Goal: Information Seeking & Learning: Learn about a topic

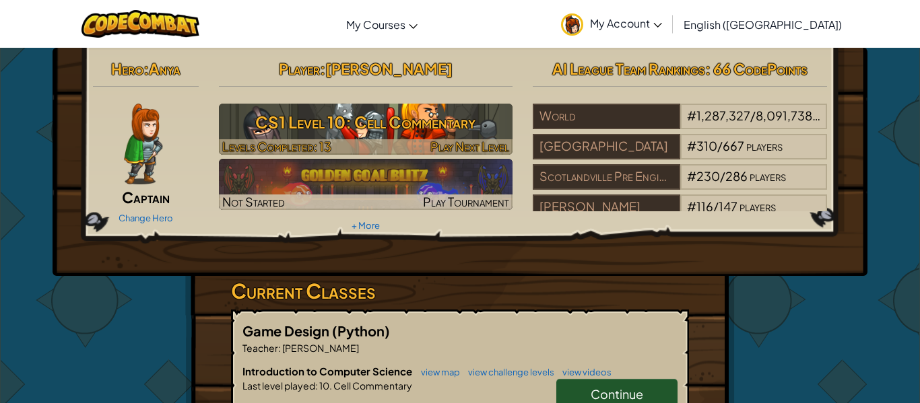
click at [374, 125] on h3 "CS1 Level 10: Cell Commentary" at bounding box center [366, 122] width 294 height 30
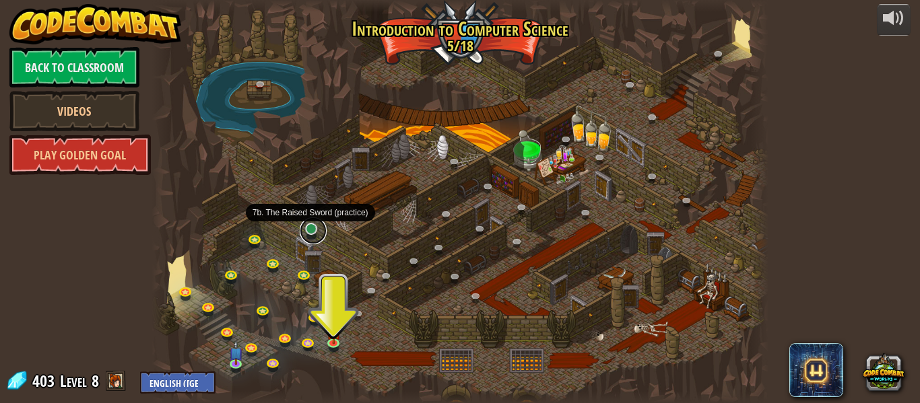
click at [307, 230] on link at bounding box center [313, 230] width 27 height 27
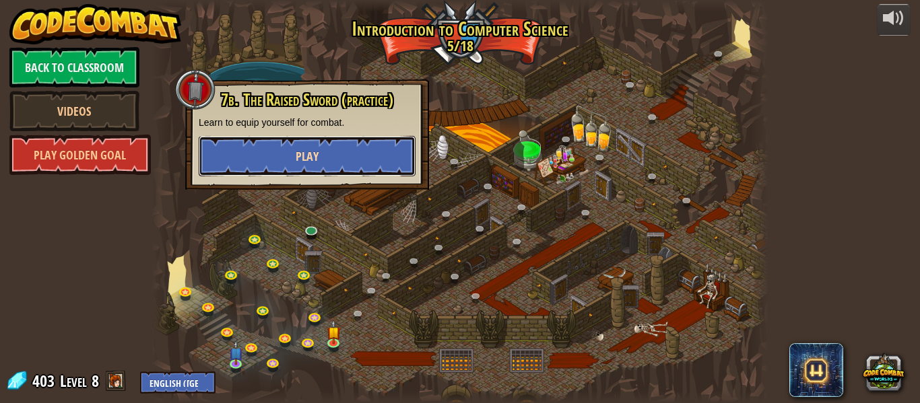
click at [279, 141] on button "Play" at bounding box center [307, 156] width 217 height 40
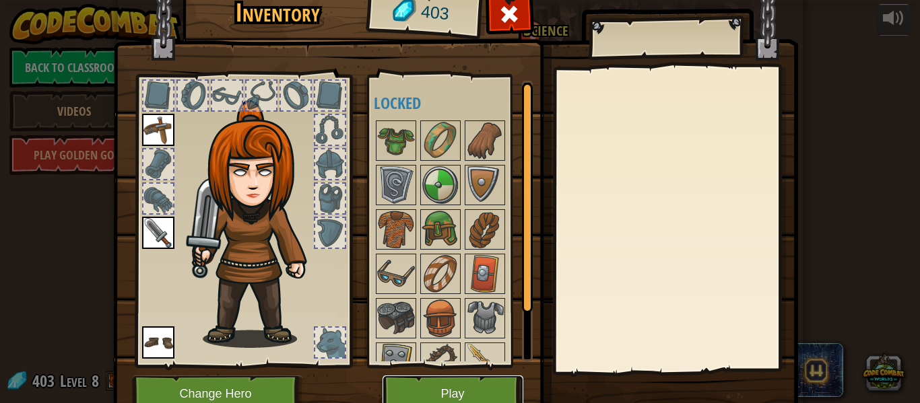
click at [452, 390] on button "Play" at bounding box center [452, 394] width 141 height 37
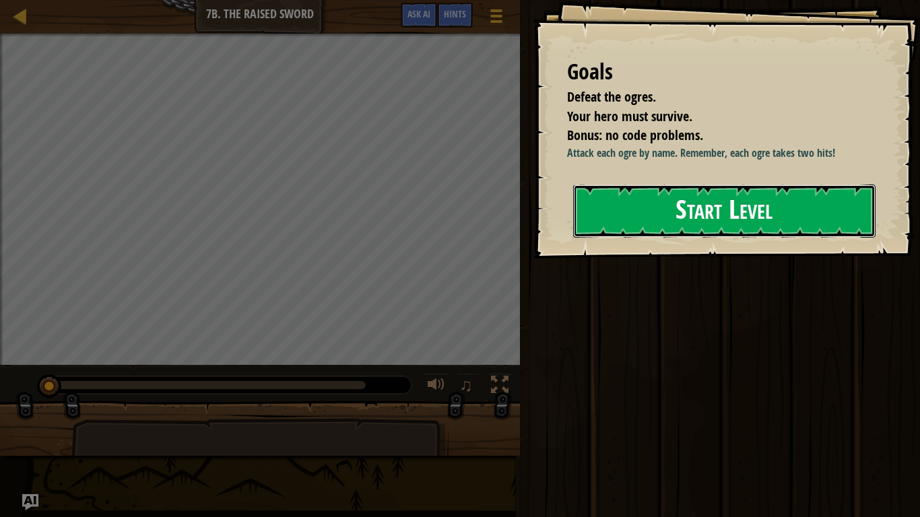
click at [640, 227] on button "Start Level" at bounding box center [724, 210] width 302 height 53
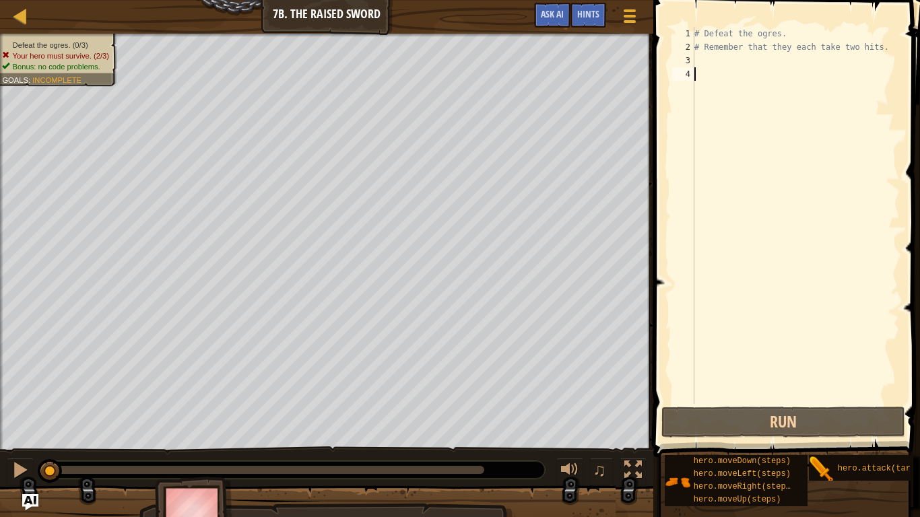
click at [704, 61] on div "# Defeat the ogres. # Remember that they each take two hits." at bounding box center [795, 229] width 208 height 404
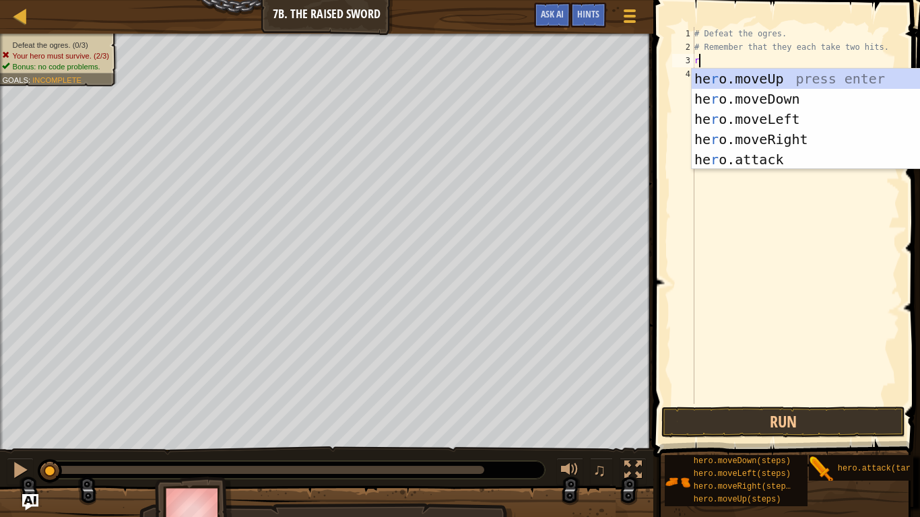
scroll to position [6, 1]
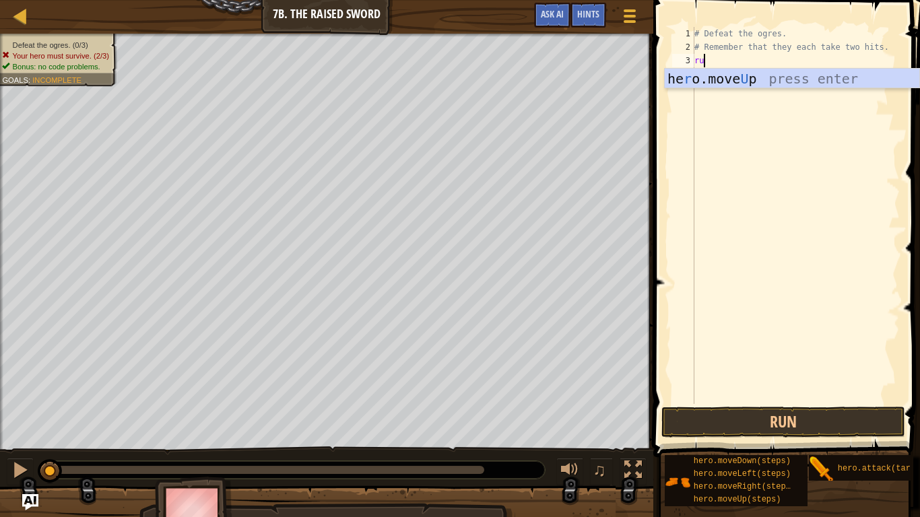
type textarea "r"
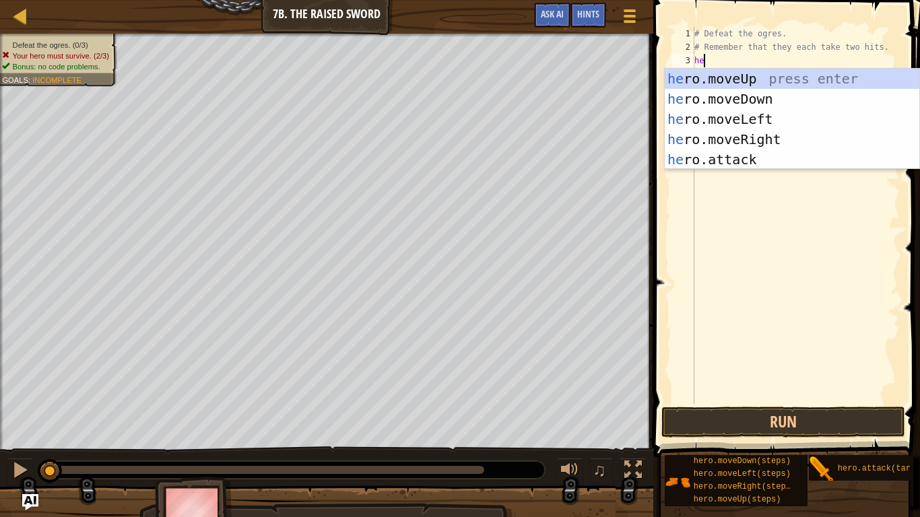
type textarea "hero"
click at [755, 76] on div "hero .moveUp press enter hero .moveDown press enter hero .moveLeft press enter …" at bounding box center [791, 139] width 254 height 141
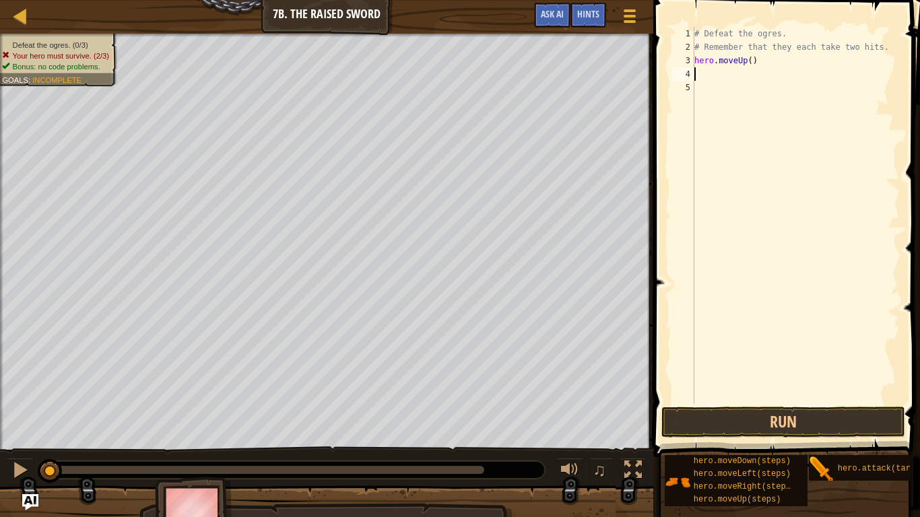
click at [757, 63] on div "# Defeat the ogres. # Remember that they each take two hits. hero . moveUp ( )" at bounding box center [795, 229] width 208 height 404
type textarea "hero.moveR"
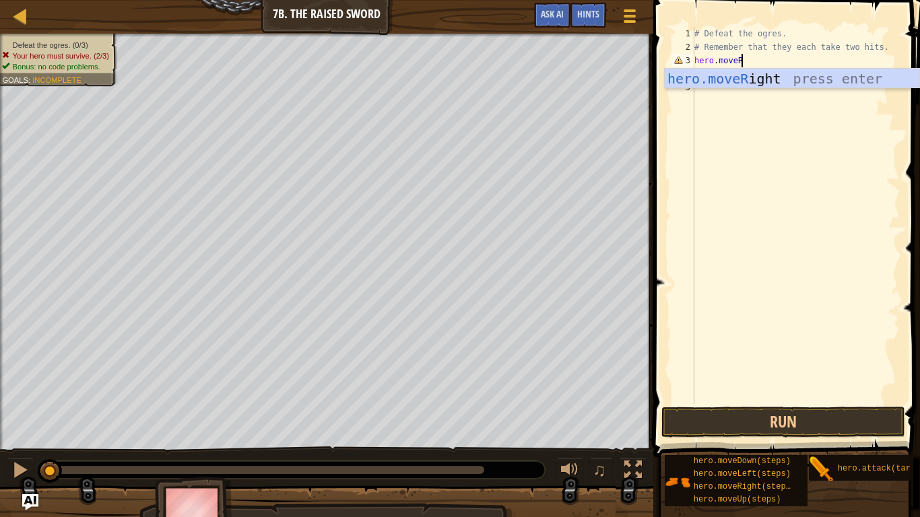
scroll to position [6, 6]
click at [758, 76] on div "hero.moveR ight press enter" at bounding box center [791, 99] width 254 height 61
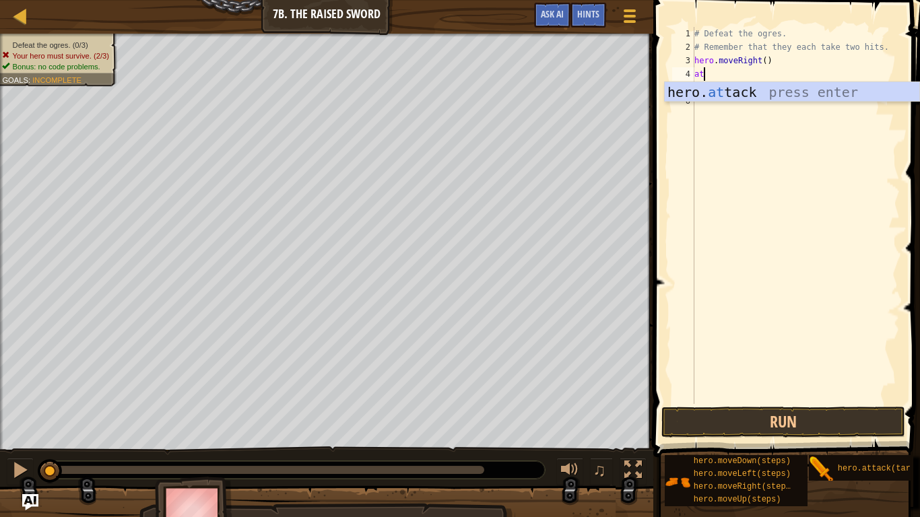
scroll to position [6, 2]
click at [750, 88] on div "hero. atta ck press enter" at bounding box center [791, 112] width 254 height 61
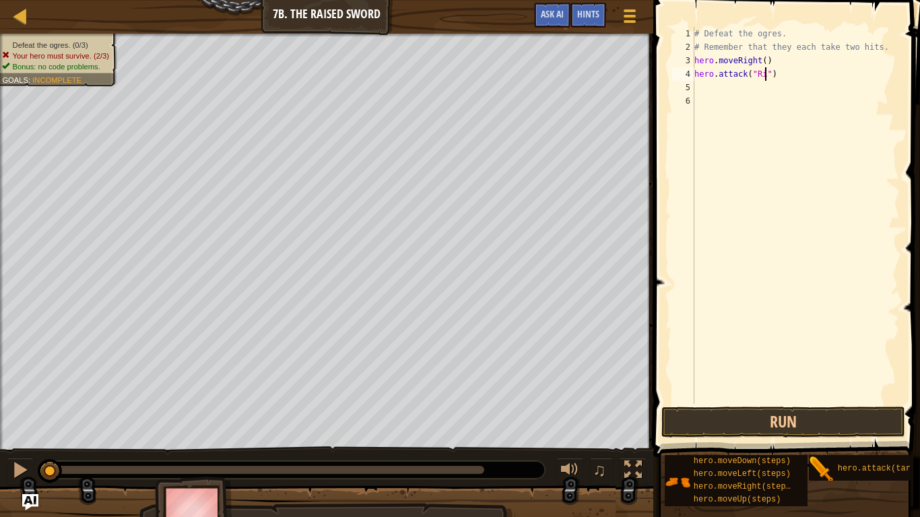
type textarea "hero.attack("Rig")"
click at [708, 88] on div "# Defeat the ogres. # Remember that they each take two hits. hero . moveRight (…" at bounding box center [795, 229] width 208 height 404
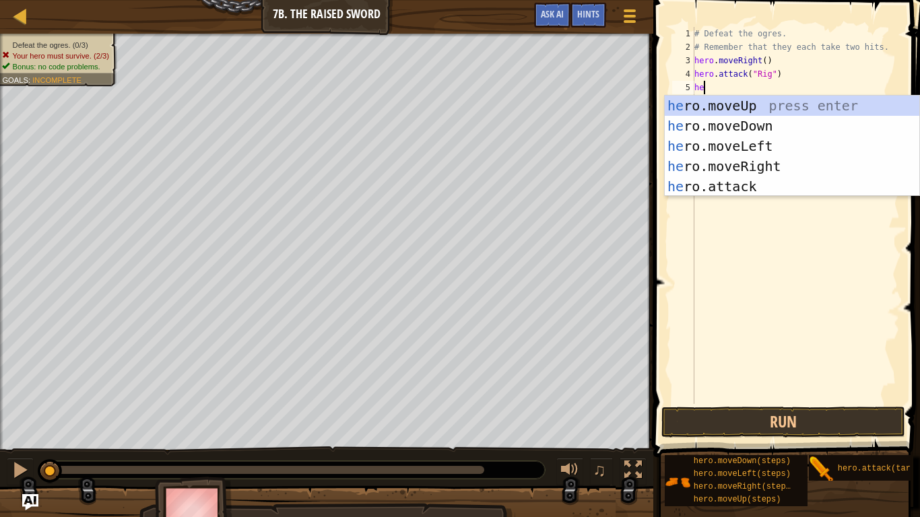
scroll to position [6, 2]
click at [785, 190] on div "hero .moveUp press enter hero .moveDown press enter hero .moveLeft press enter …" at bounding box center [791, 166] width 254 height 141
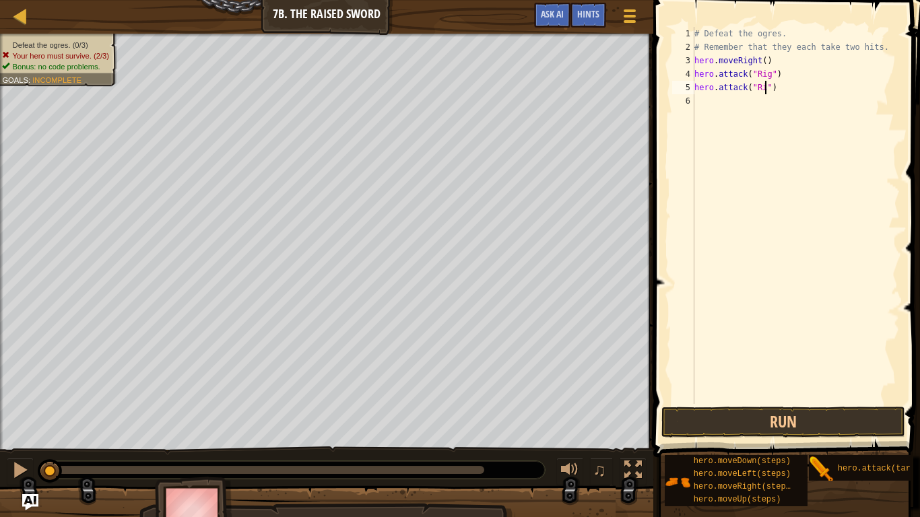
scroll to position [6, 11]
type textarea "hero.attack("Rig")"
click at [748, 403] on button "Run" at bounding box center [782, 422] width 243 height 31
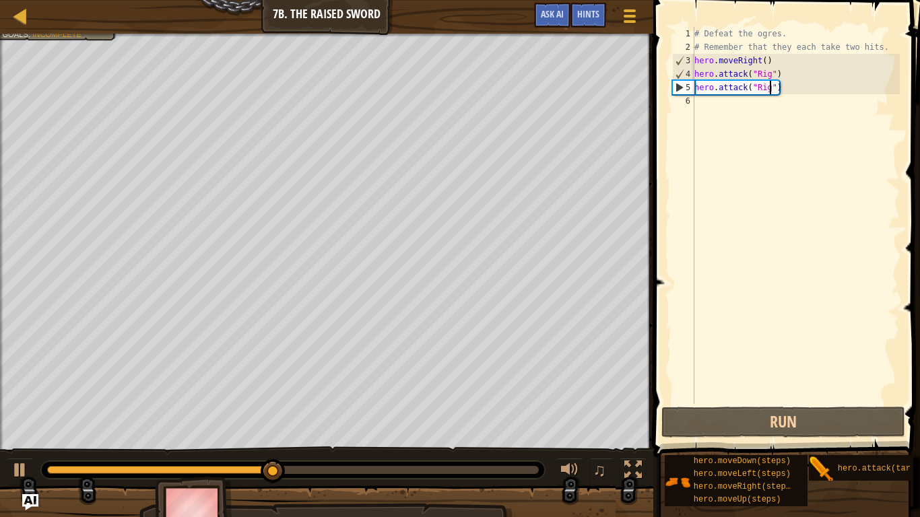
click at [710, 108] on div "# Defeat the ogres. # Remember that they each take two hits. hero . moveRight (…" at bounding box center [795, 229] width 208 height 404
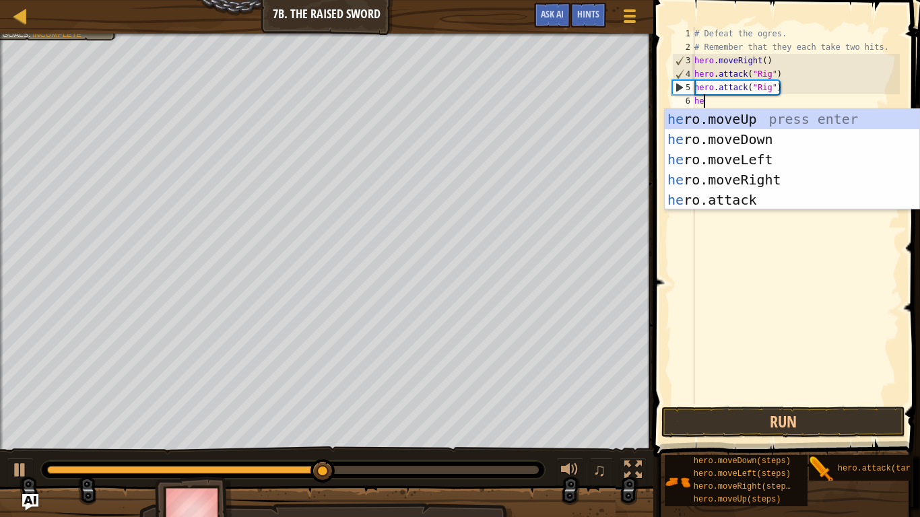
scroll to position [6, 2]
click at [695, 203] on div "hero .moveUp press enter hero .moveDown press enter hero .moveLeft press enter …" at bounding box center [791, 179] width 254 height 141
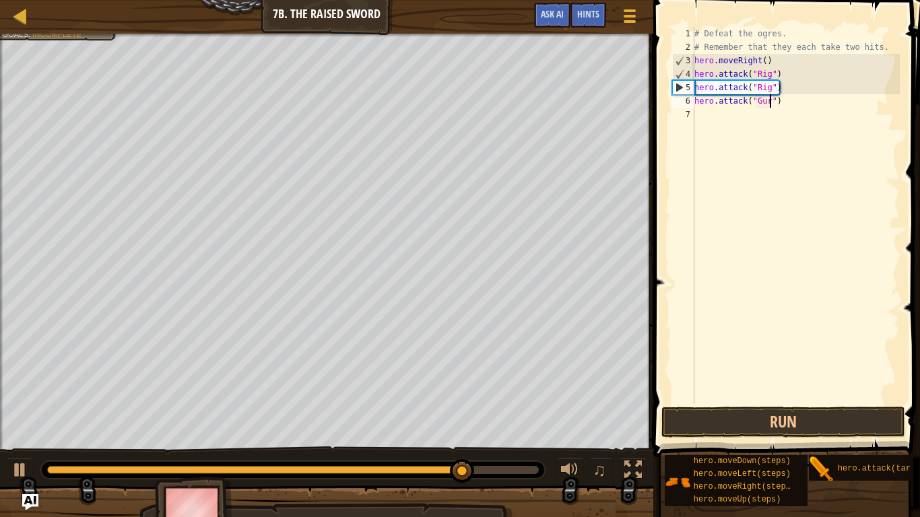
type textarea "hero.attack("Gurt")"
click at [716, 113] on div "# Defeat the ogres. # Remember that they each take two hits. hero . moveRight (…" at bounding box center [795, 229] width 208 height 404
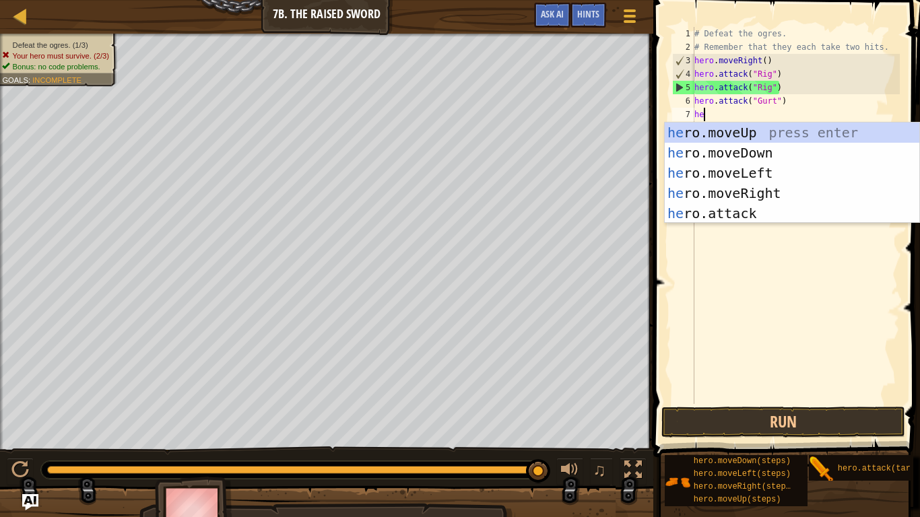
scroll to position [6, 2]
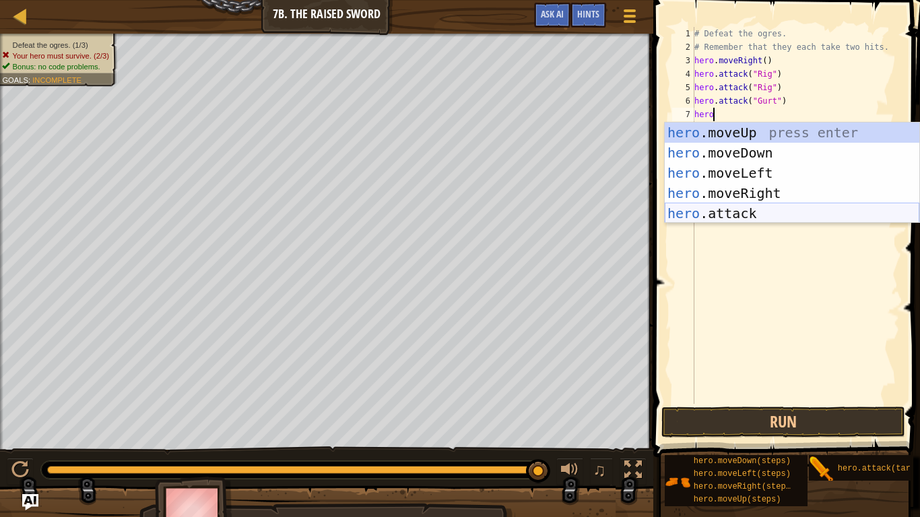
click at [717, 213] on div "hero .moveUp press enter hero .moveDown press enter hero .moveLeft press enter …" at bounding box center [791, 193] width 254 height 141
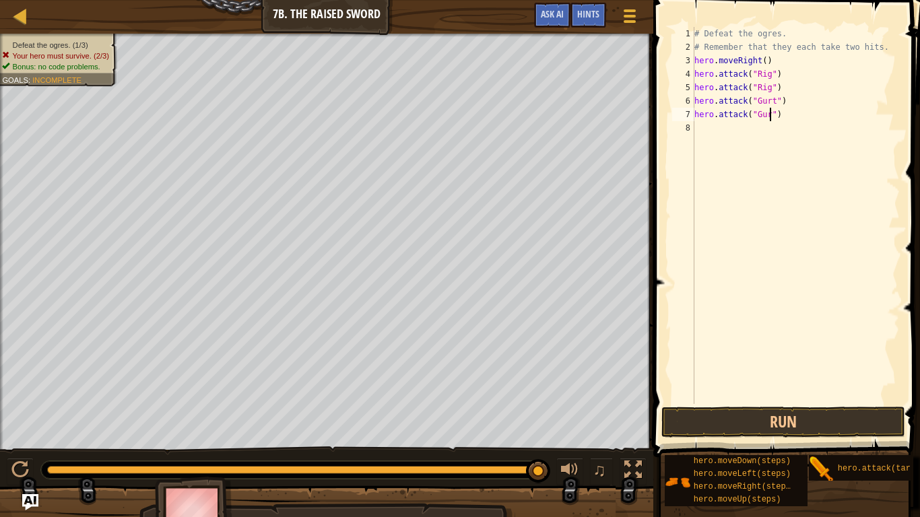
type textarea "hero.attack("Gurt")"
click at [706, 138] on div "# Defeat the ogres. # Remember that they each take two hits. hero . moveRight (…" at bounding box center [795, 229] width 208 height 404
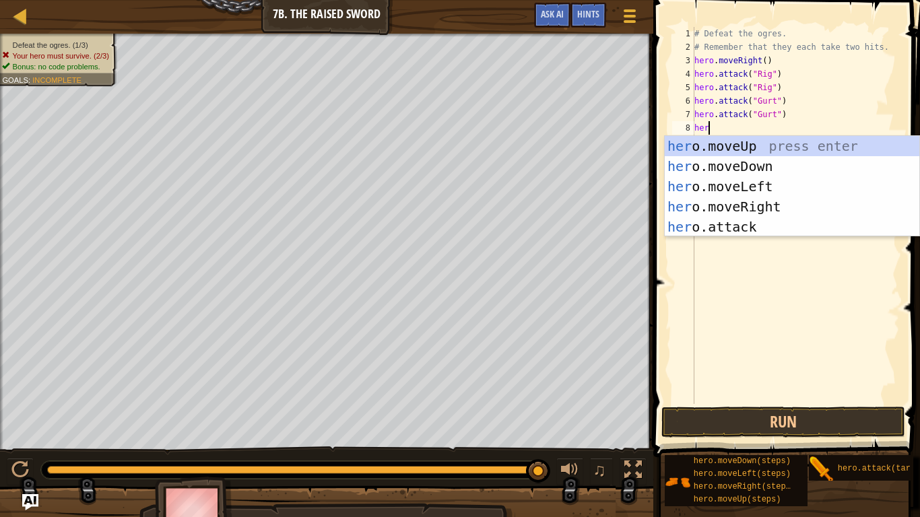
scroll to position [6, 2]
click at [736, 224] on div "hero .moveUp press enter hero .moveDown press enter hero .moveLeft press enter …" at bounding box center [791, 206] width 254 height 141
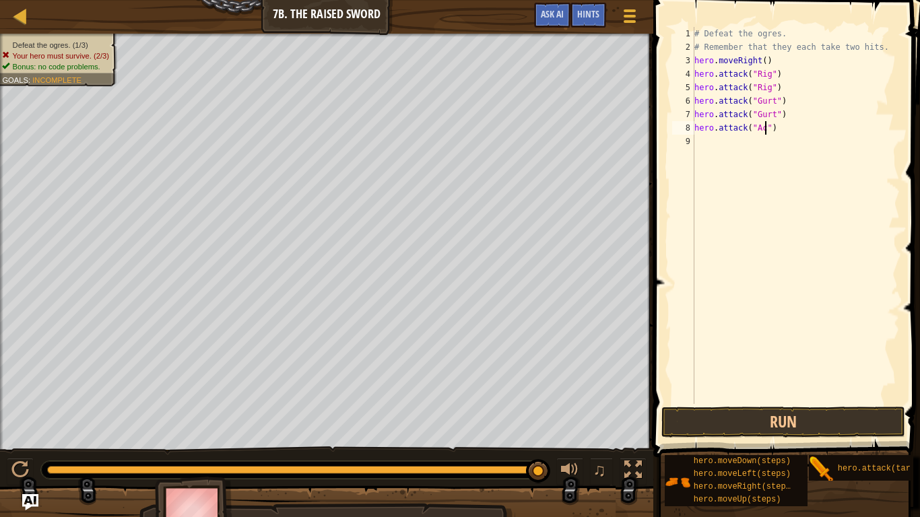
type textarea "hero.attack("Ack")"
click at [715, 145] on div "# Defeat the ogres. # Remember that they each take two hits. hero . moveRight (…" at bounding box center [795, 229] width 208 height 404
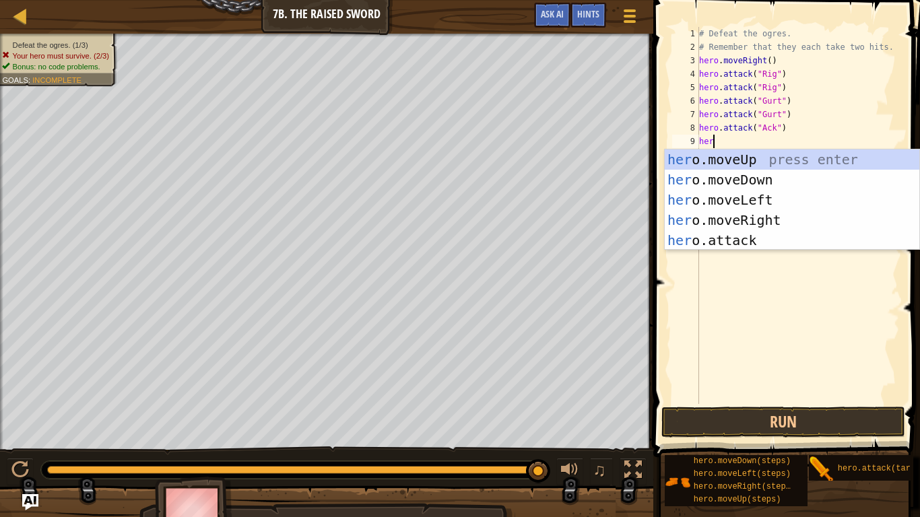
scroll to position [6, 2]
click at [702, 238] on div "hero .moveUp press enter hero .moveDown press enter hero .moveLeft press enter …" at bounding box center [791, 219] width 254 height 141
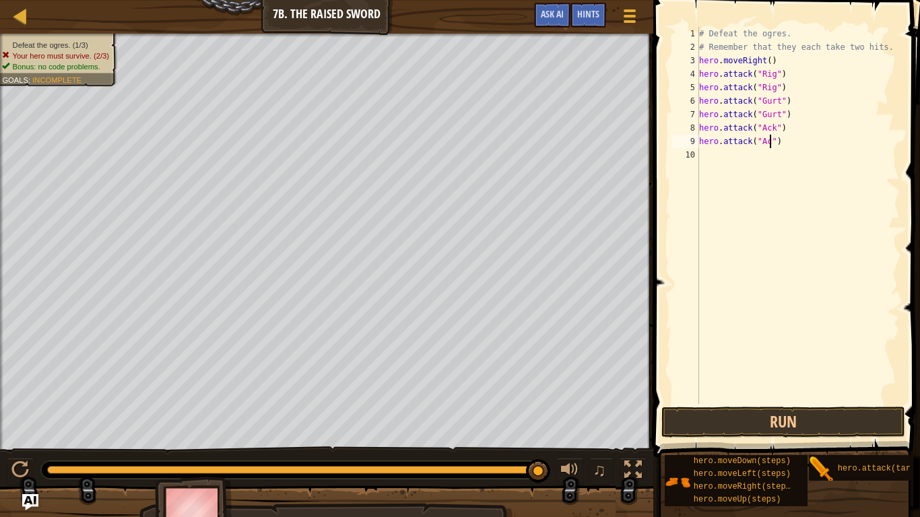
scroll to position [6, 11]
type textarea "hero.attack("Ack")"
click at [730, 403] on button "Run" at bounding box center [782, 422] width 243 height 31
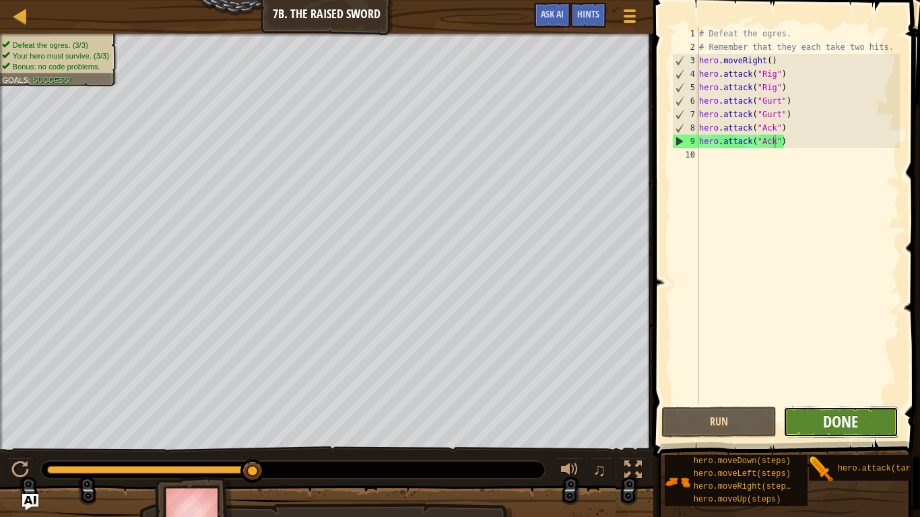
click at [834, 403] on span "Done" at bounding box center [840, 422] width 35 height 22
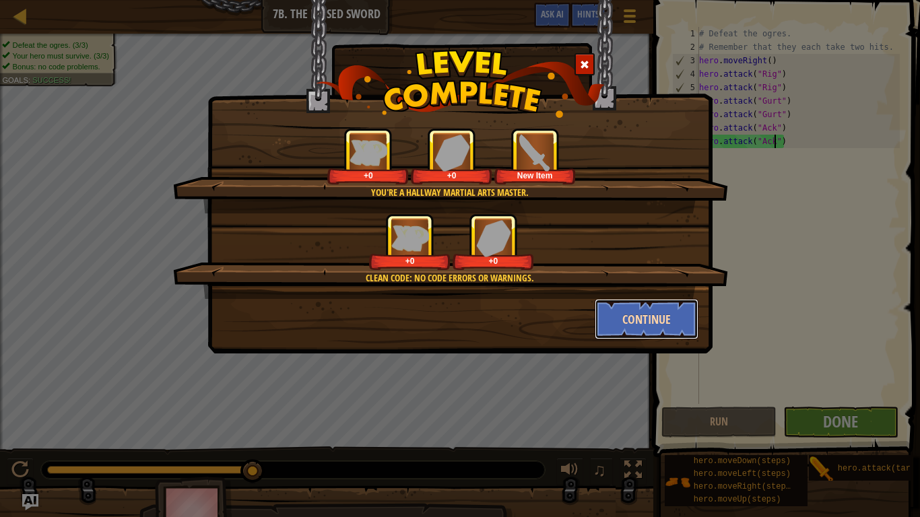
click at [621, 307] on button "Continue" at bounding box center [646, 319] width 104 height 40
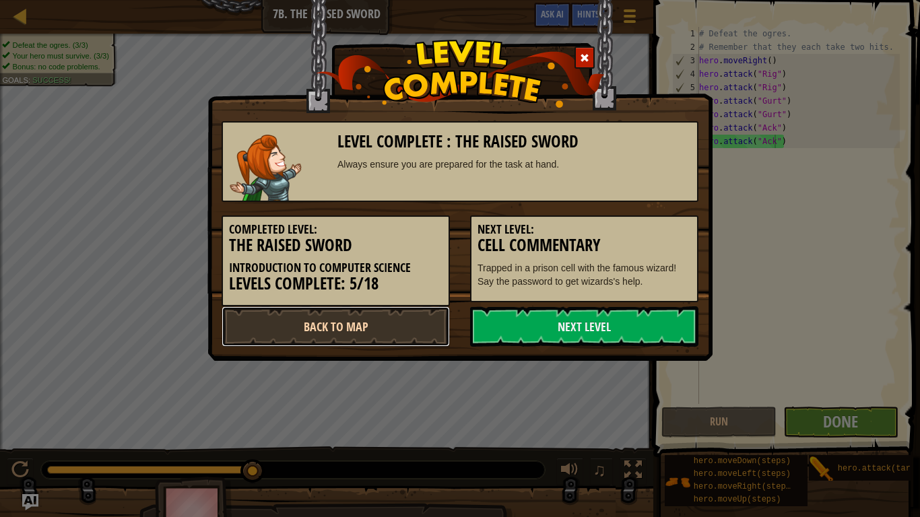
click at [357, 337] on link "Back to Map" at bounding box center [335, 326] width 228 height 40
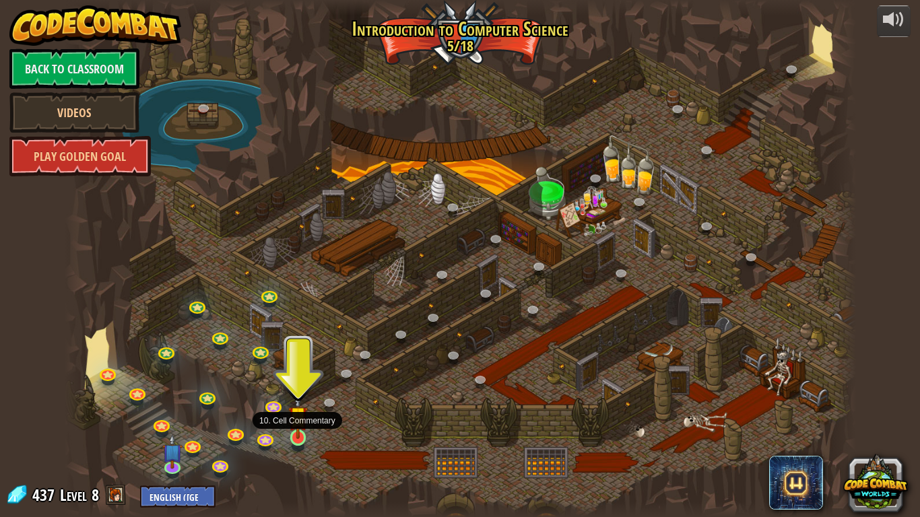
click at [300, 403] on img at bounding box center [298, 416] width 20 height 46
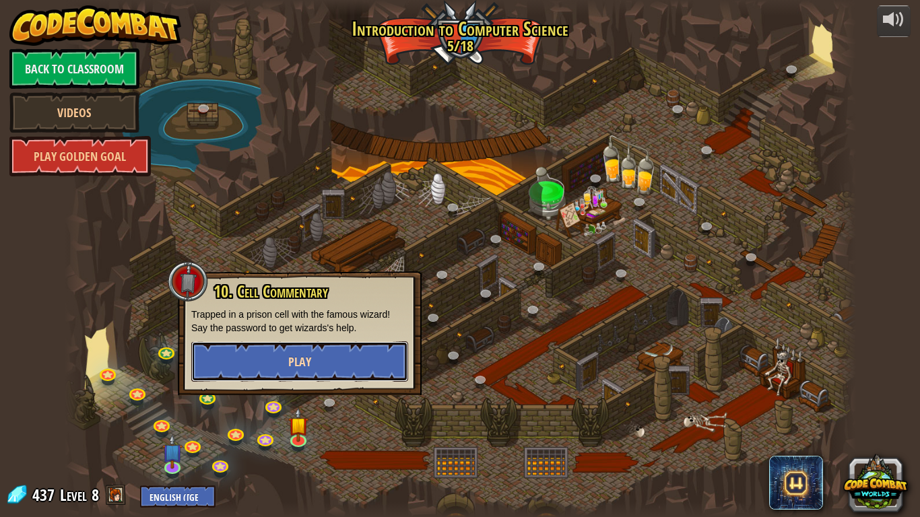
click at [269, 351] on button "Play" at bounding box center [299, 361] width 217 height 40
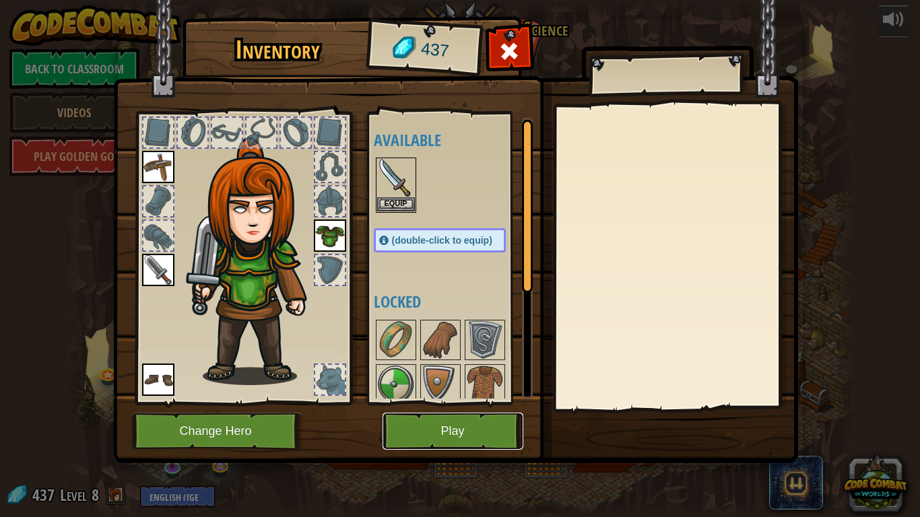
click at [409, 403] on button "Play" at bounding box center [452, 431] width 141 height 37
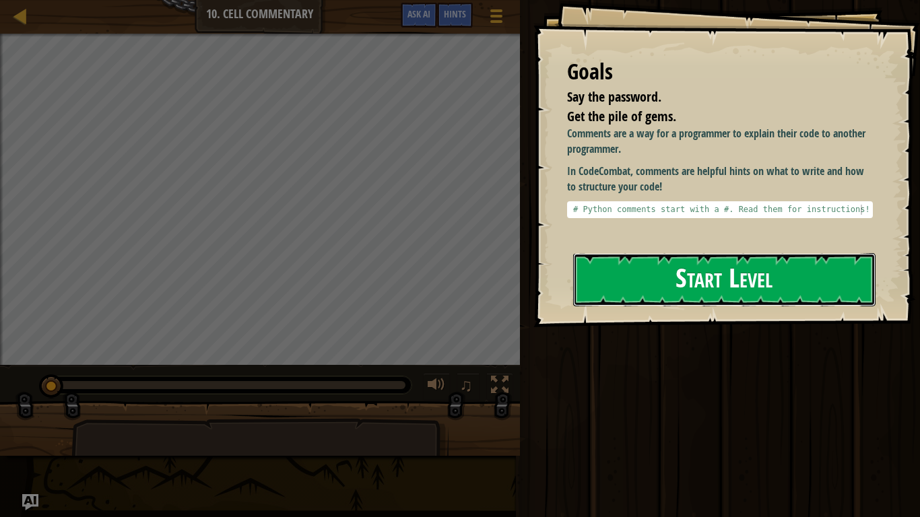
click at [683, 294] on button "Start Level" at bounding box center [724, 279] width 302 height 53
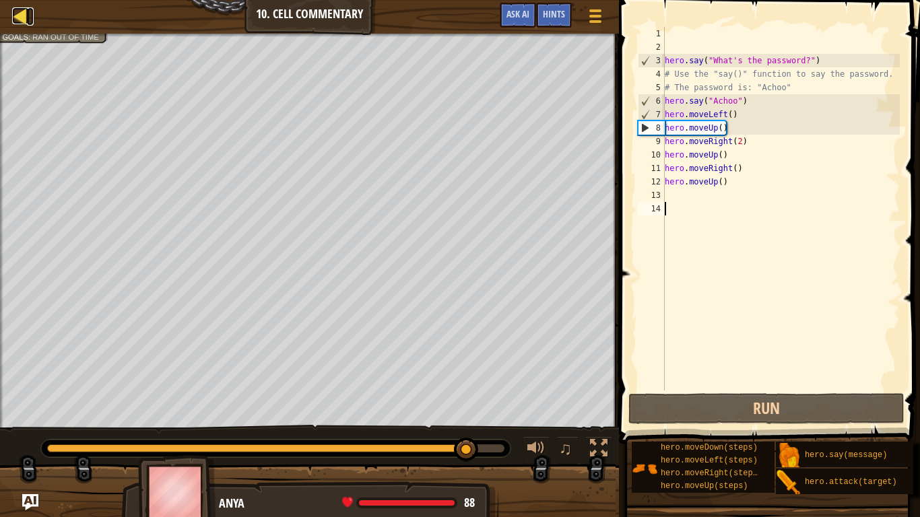
click at [18, 11] on div at bounding box center [20, 15] width 17 height 17
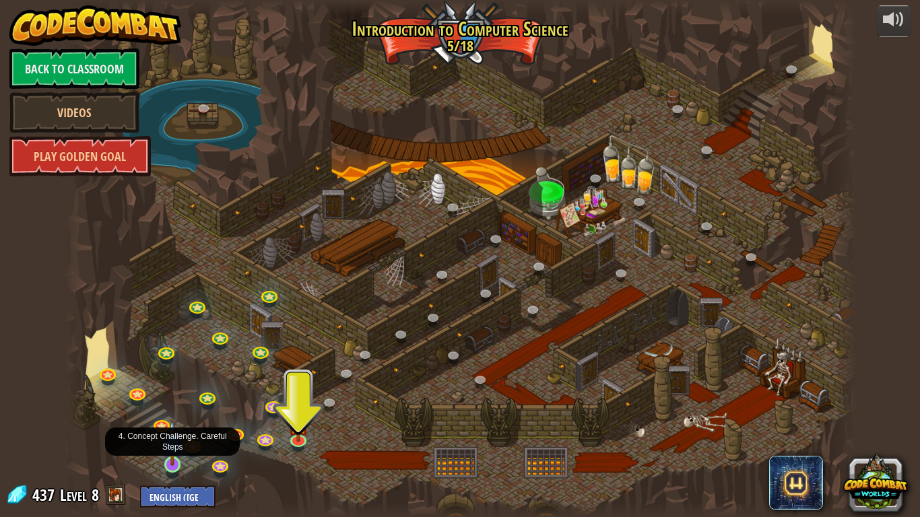
click at [173, 403] on img at bounding box center [172, 443] width 20 height 46
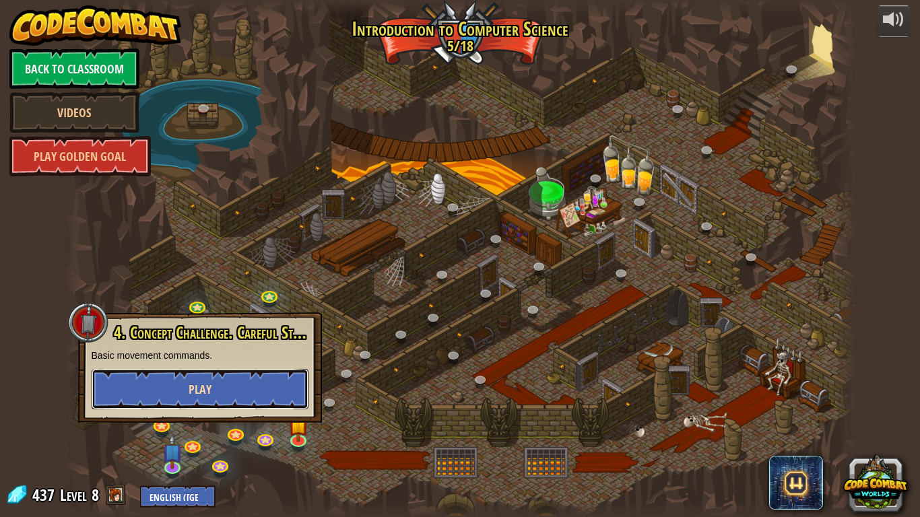
click at [238, 388] on button "Play" at bounding box center [200, 389] width 217 height 40
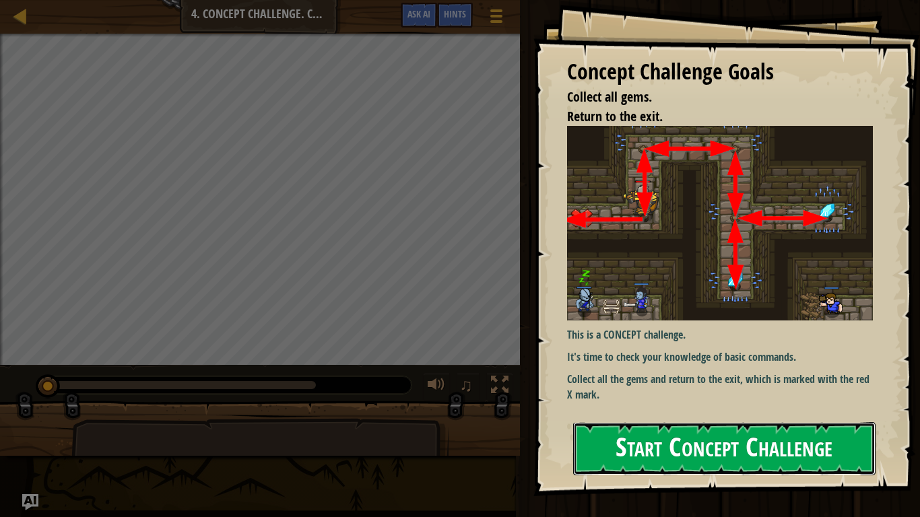
click at [603, 403] on button "Start Concept Challenge" at bounding box center [724, 448] width 302 height 53
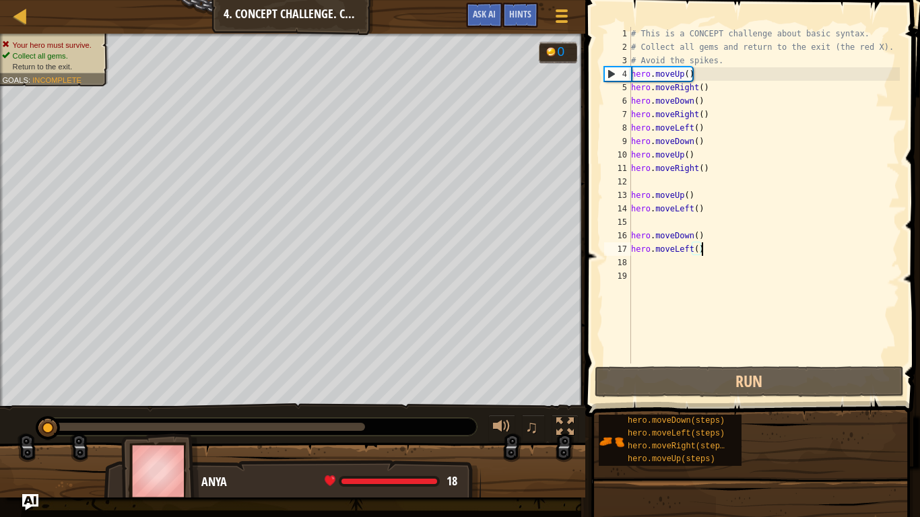
click at [714, 246] on div "# This is a CONCEPT challenge about basic syntax. # Collect all gems and return…" at bounding box center [763, 209] width 271 height 364
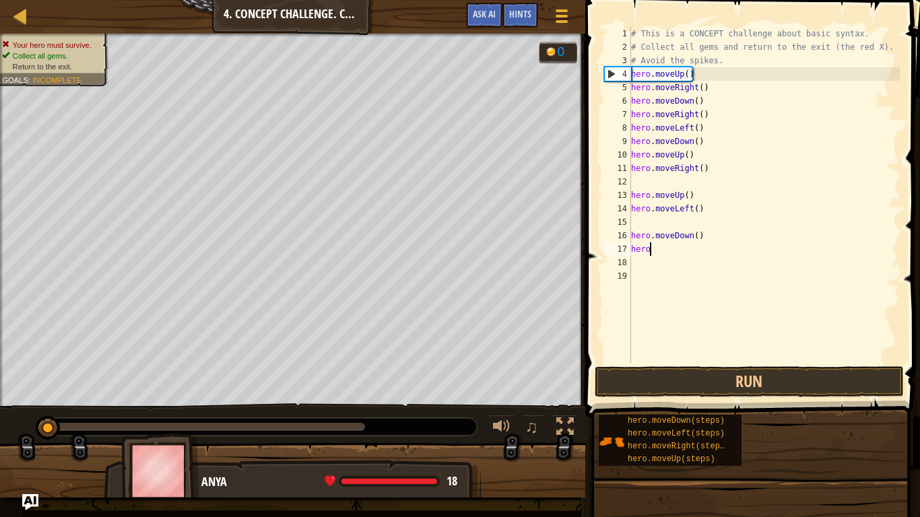
type textarea "h"
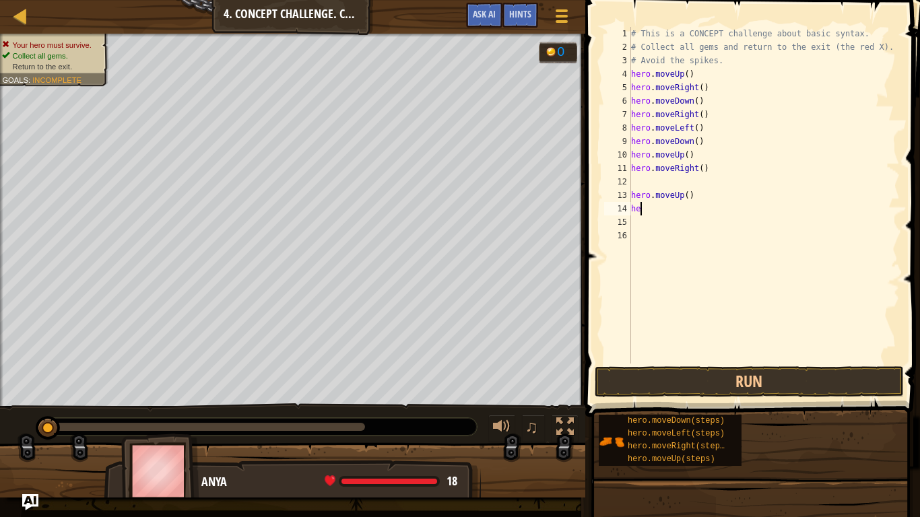
type textarea "h"
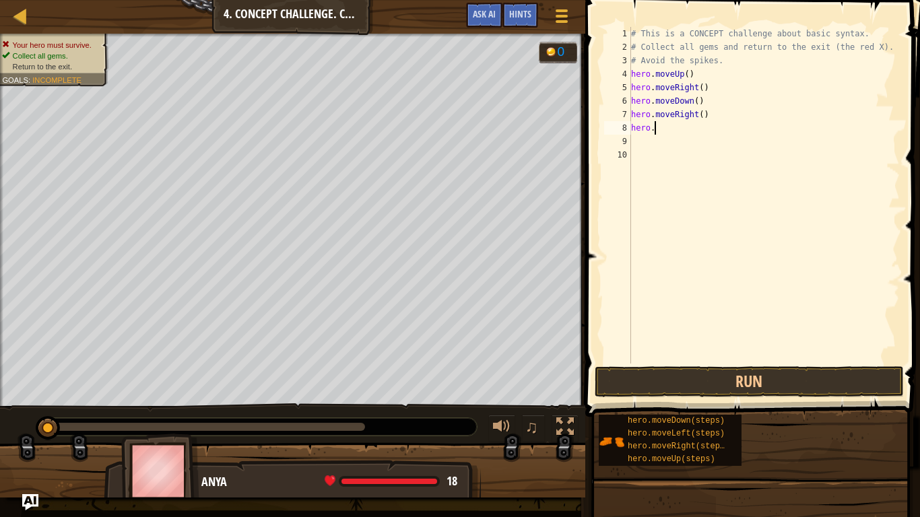
type textarea "h"
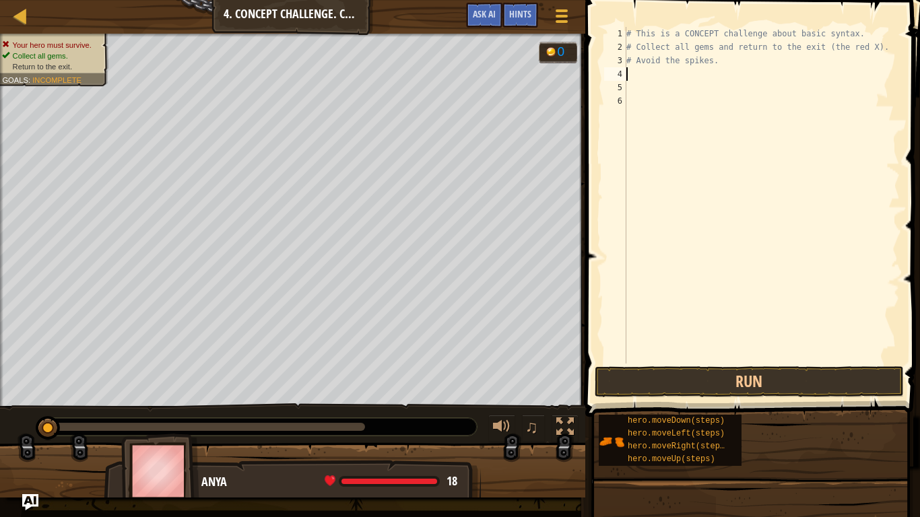
scroll to position [6, 0]
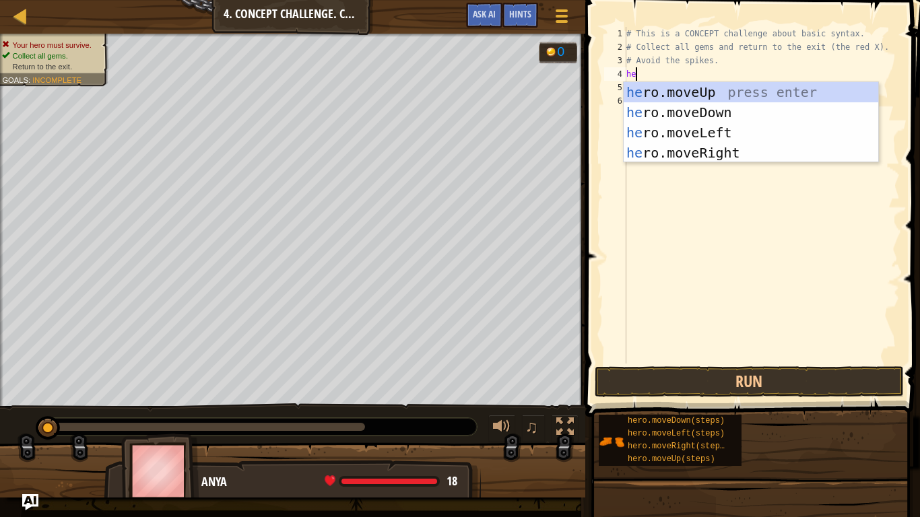
type textarea "hero"
click at [662, 151] on div "hero .moveUp press enter hero .moveDown press enter hero .moveLeft press enter …" at bounding box center [750, 142] width 254 height 121
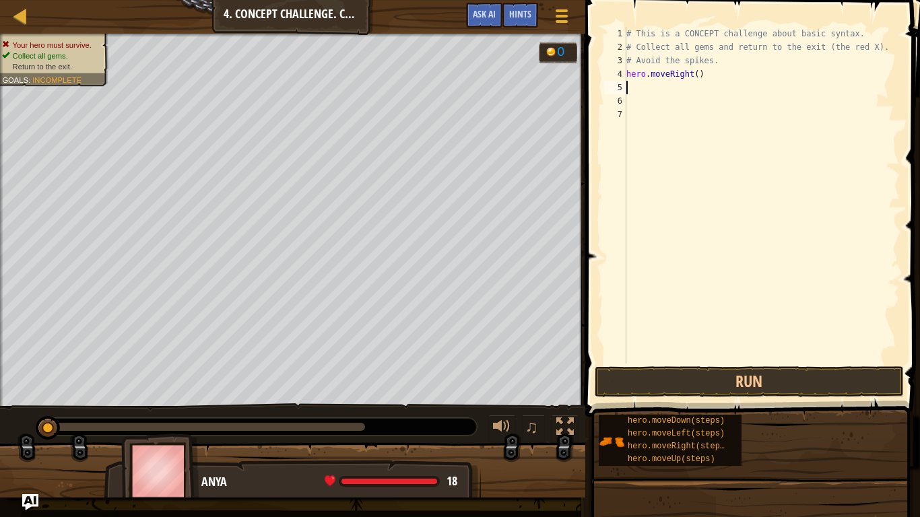
scroll to position [6, 0]
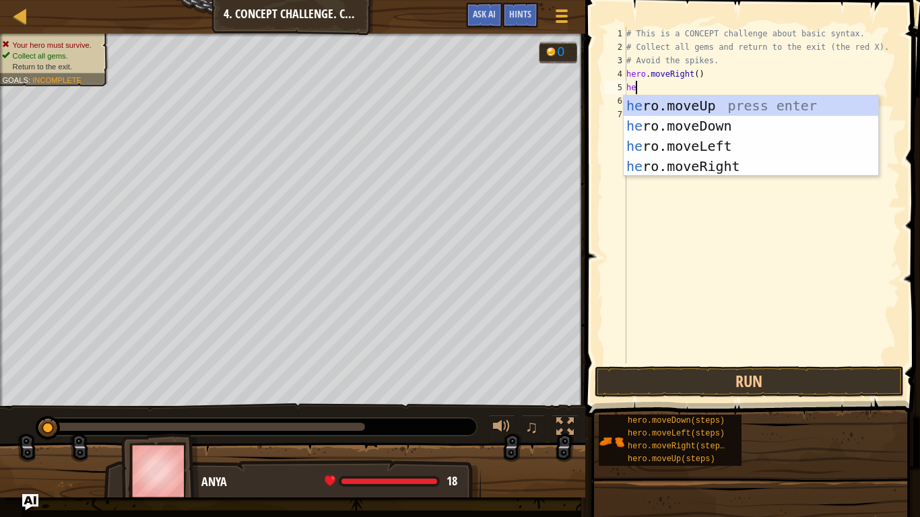
type textarea "hero"
click at [695, 100] on div "hero .moveUp press enter hero .moveDown press enter hero .moveLeft press enter …" at bounding box center [750, 156] width 254 height 121
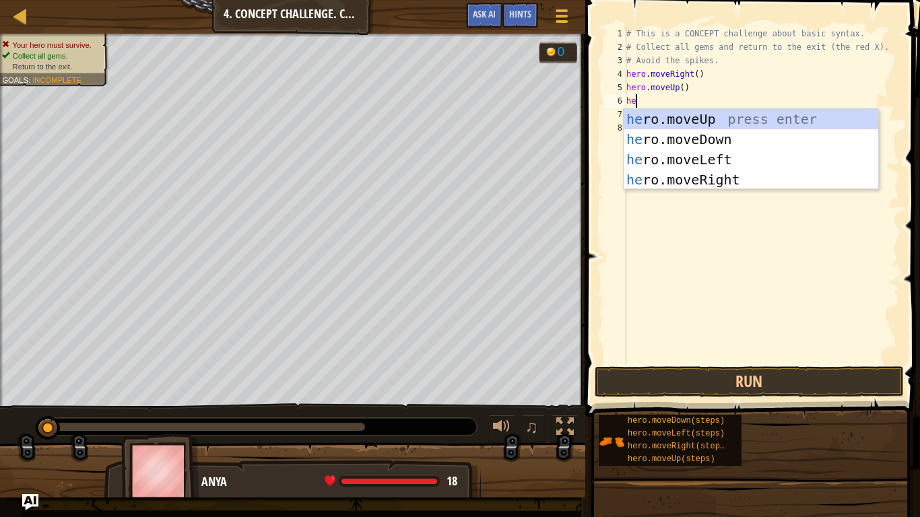
type textarea "hero"
click at [675, 181] on div "hero .moveUp press enter hero .moveDown press enter hero .moveLeft press enter …" at bounding box center [750, 169] width 254 height 121
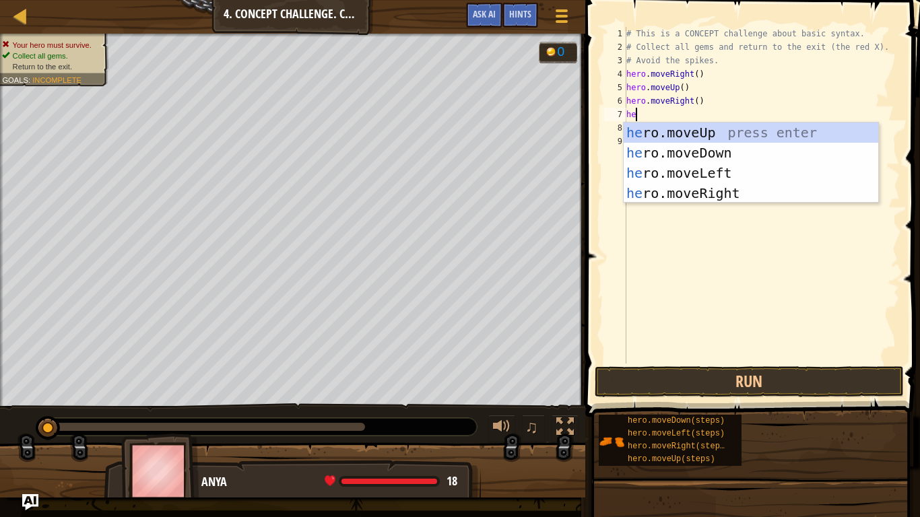
type textarea "hero"
click at [703, 152] on div "hero .moveUp press enter hero .moveDown press enter hero .moveLeft press enter …" at bounding box center [750, 183] width 254 height 121
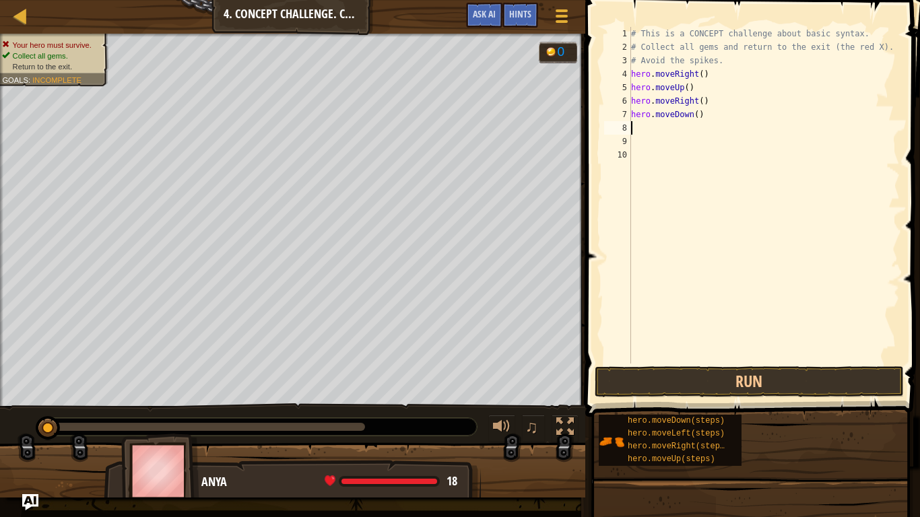
click at [696, 118] on div "# This is a CONCEPT challenge about basic syntax. # Collect all gems and return…" at bounding box center [763, 209] width 271 height 364
click at [663, 379] on button "Run" at bounding box center [748, 381] width 309 height 31
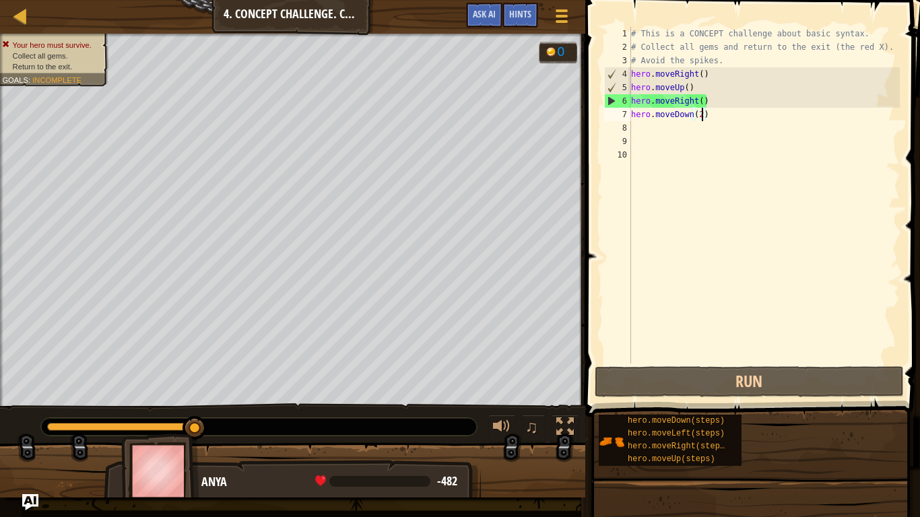
click at [710, 116] on div "# This is a CONCEPT challenge about basic syntax. # Collect all gems and return…" at bounding box center [763, 209] width 271 height 364
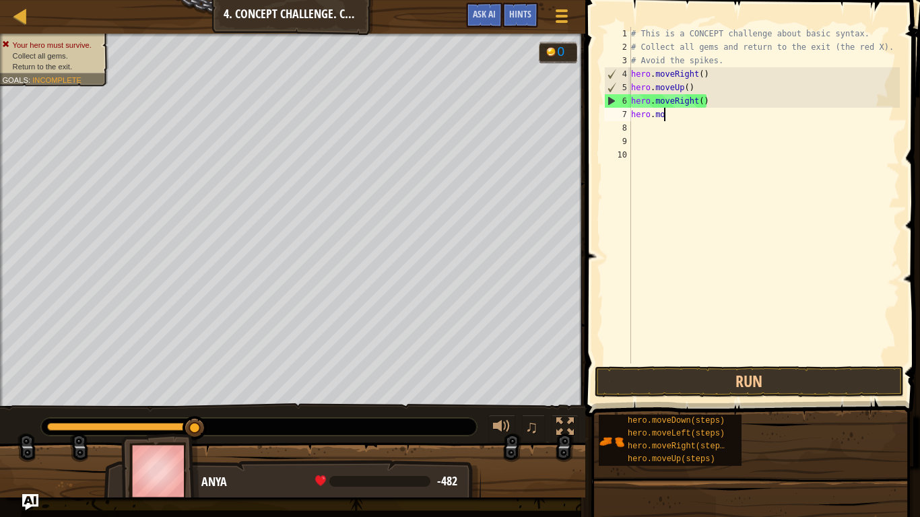
scroll to position [6, 1]
type textarea "h"
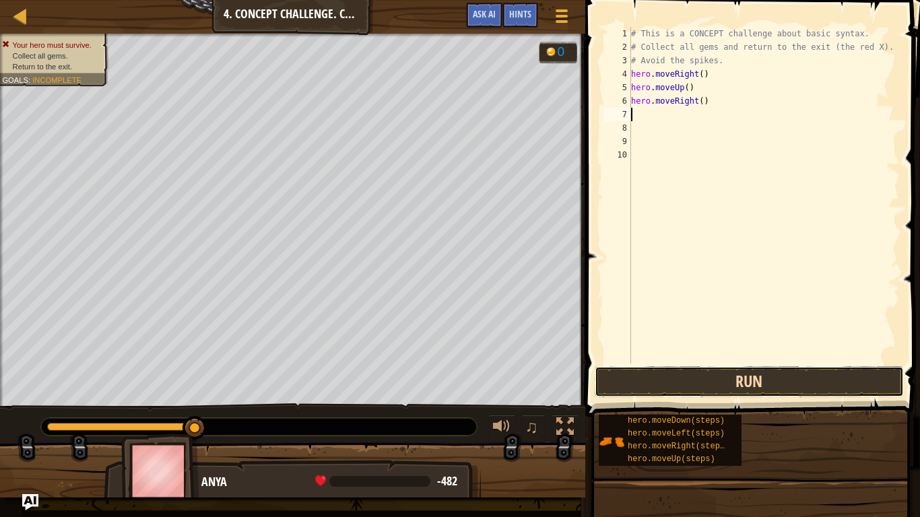
click at [731, 382] on button "Run" at bounding box center [748, 381] width 309 height 31
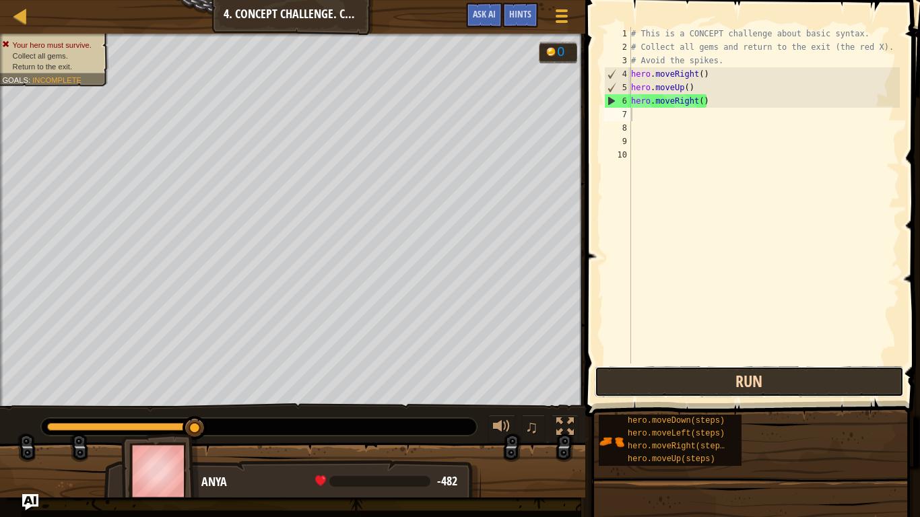
click at [743, 382] on button "Run" at bounding box center [748, 381] width 309 height 31
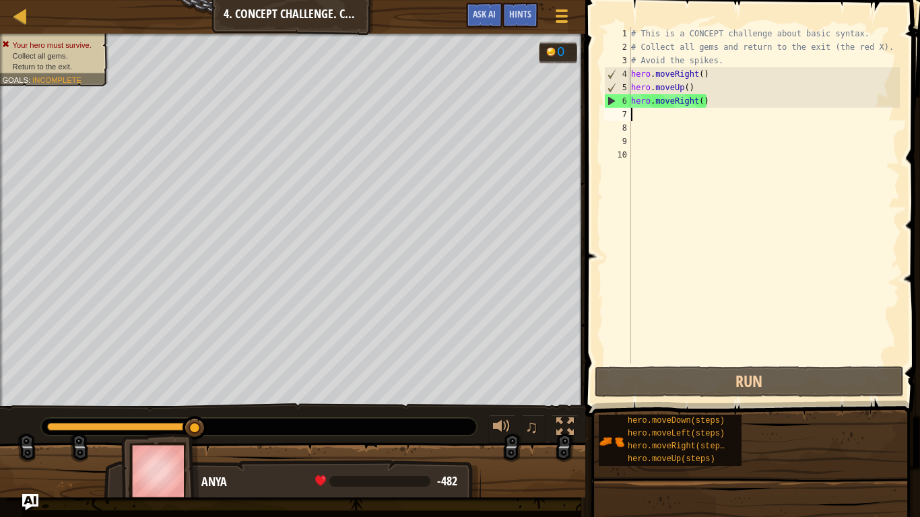
click at [698, 83] on div "# This is a CONCEPT challenge about basic syntax. # Collect all gems and return…" at bounding box center [763, 209] width 271 height 364
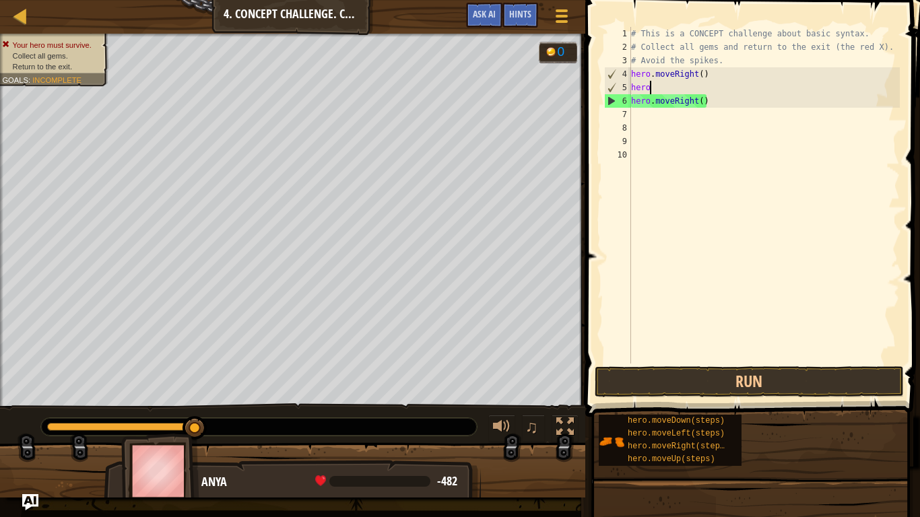
type textarea "h"
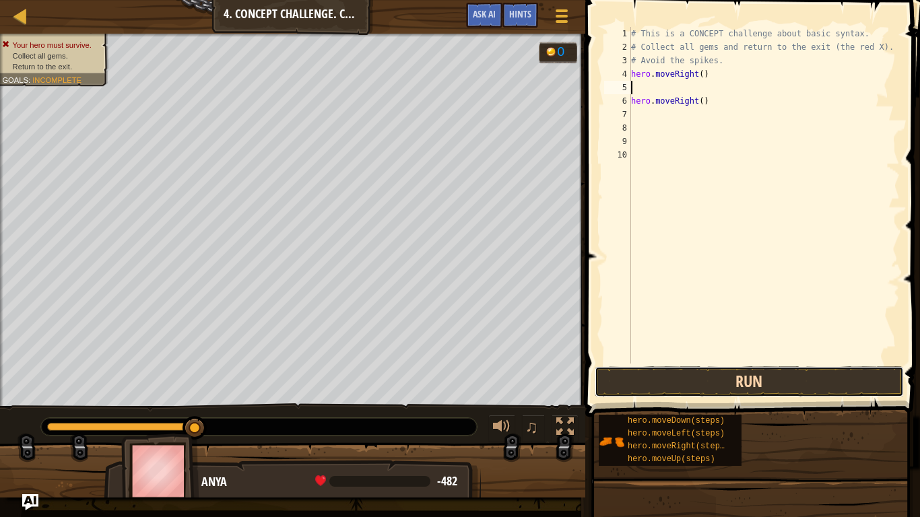
click at [639, 374] on button "Run" at bounding box center [748, 381] width 309 height 31
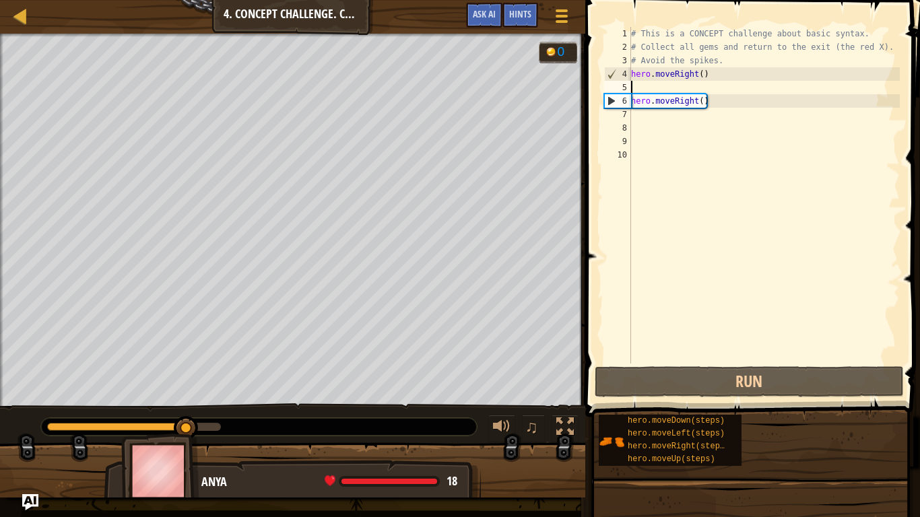
click at [664, 127] on div "# This is a CONCEPT challenge about basic syntax. # Collect all gems and return…" at bounding box center [763, 209] width 271 height 364
click at [650, 116] on div "# This is a CONCEPT challenge about basic syntax. # Collect all gems and return…" at bounding box center [763, 209] width 271 height 364
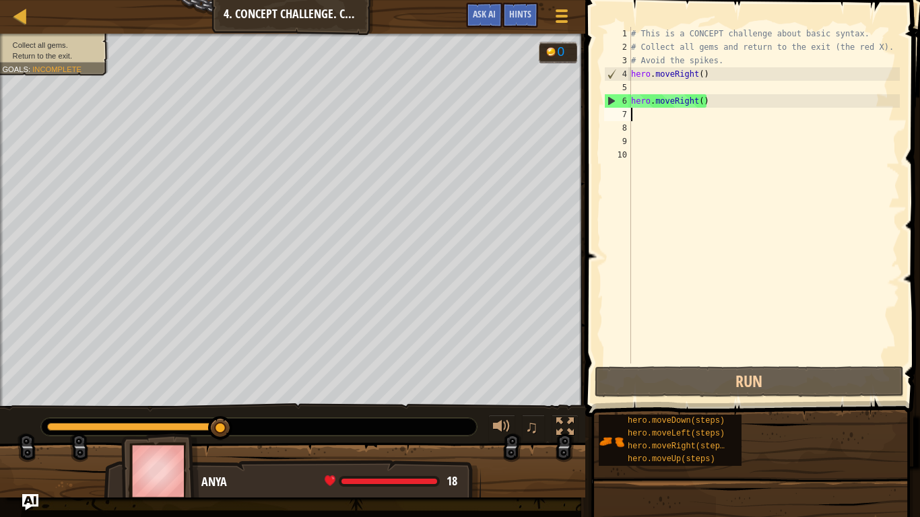
click at [643, 83] on div "# This is a CONCEPT challenge about basic syntax. # Collect all gems and return…" at bounding box center [763, 209] width 271 height 364
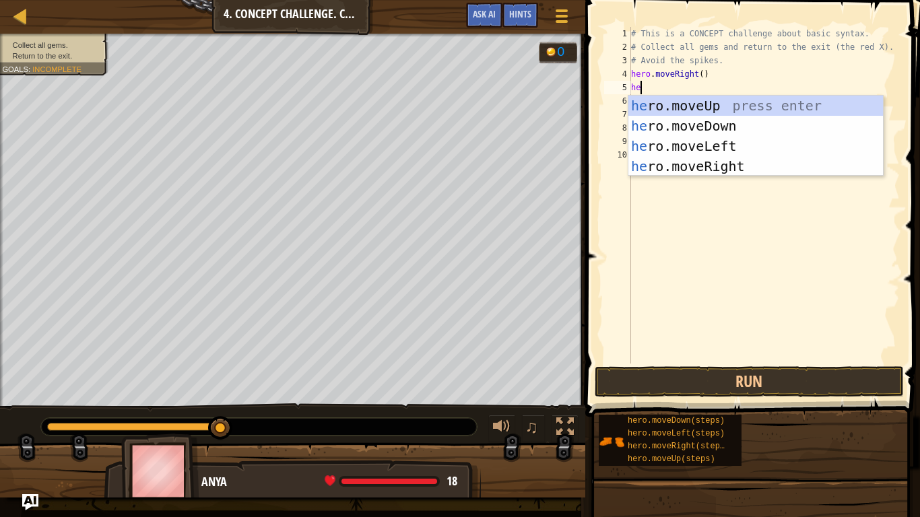
type textarea "her"
click at [772, 104] on div "her o.moveUp press enter her o.moveDown press enter her o.moveLeft press enter …" at bounding box center [755, 156] width 254 height 121
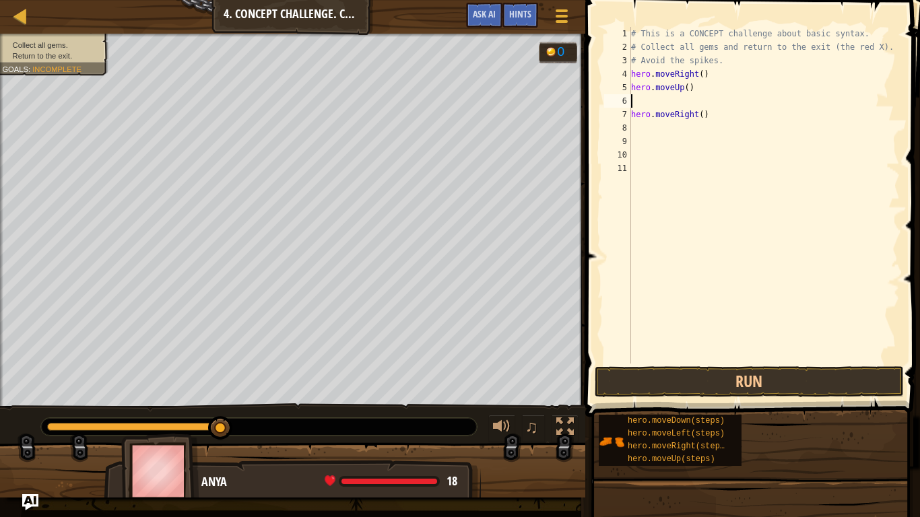
click at [710, 123] on div "# This is a CONCEPT challenge about basic syntax. # Collect all gems and return…" at bounding box center [763, 209] width 271 height 364
click at [710, 122] on div "# This is a CONCEPT challenge about basic syntax. # Collect all gems and return…" at bounding box center [763, 209] width 271 height 364
click at [704, 115] on div "# This is a CONCEPT challenge about basic syntax. # Collect all gems and return…" at bounding box center [763, 209] width 271 height 364
click at [706, 117] on div "# This is a CONCEPT challenge about basic syntax. # Collect all gems and return…" at bounding box center [763, 209] width 271 height 364
type textarea "h"
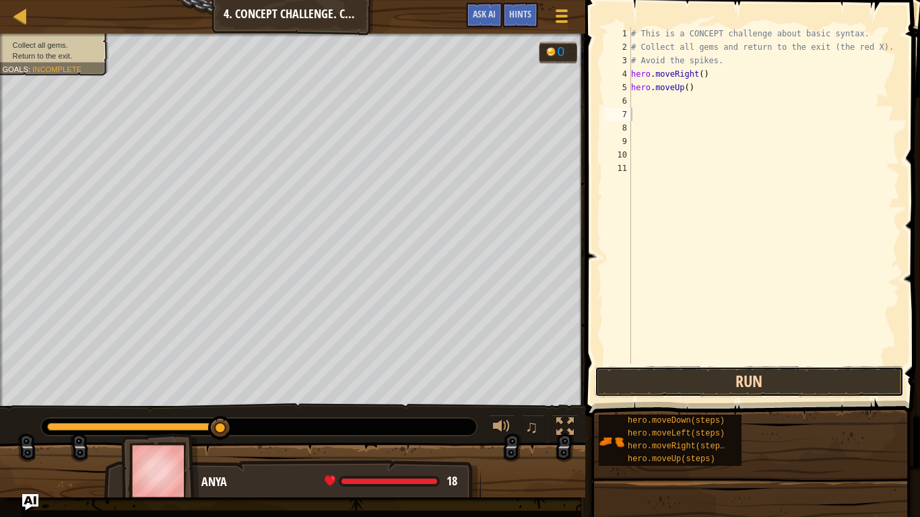
click at [711, 387] on button "Run" at bounding box center [748, 381] width 309 height 31
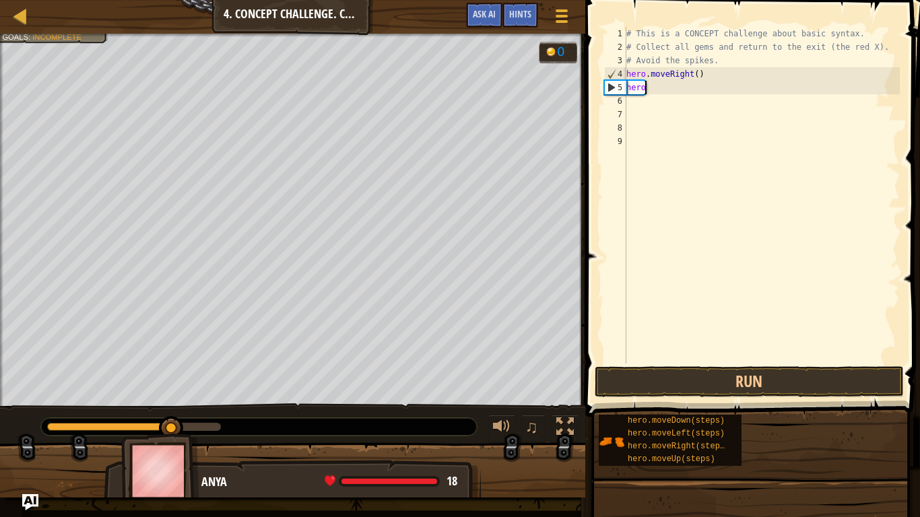
type textarea "h"
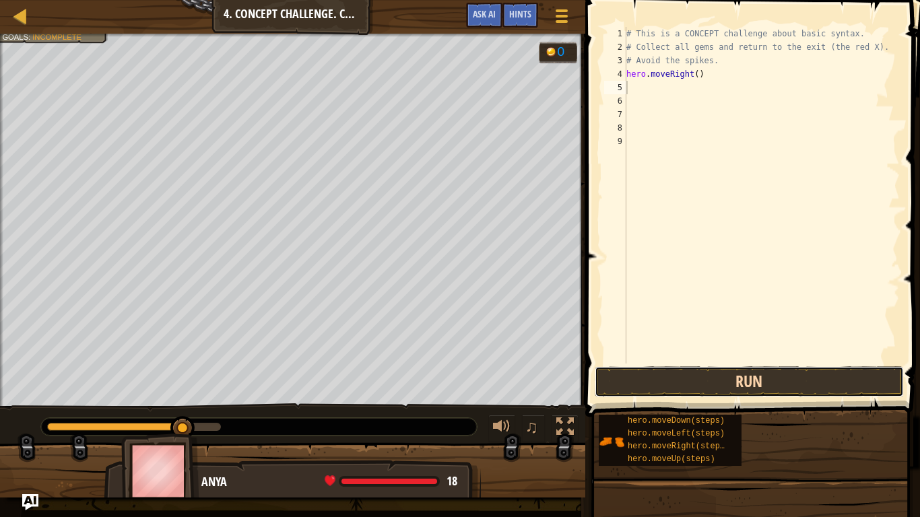
click at [782, 386] on button "Run" at bounding box center [748, 381] width 309 height 31
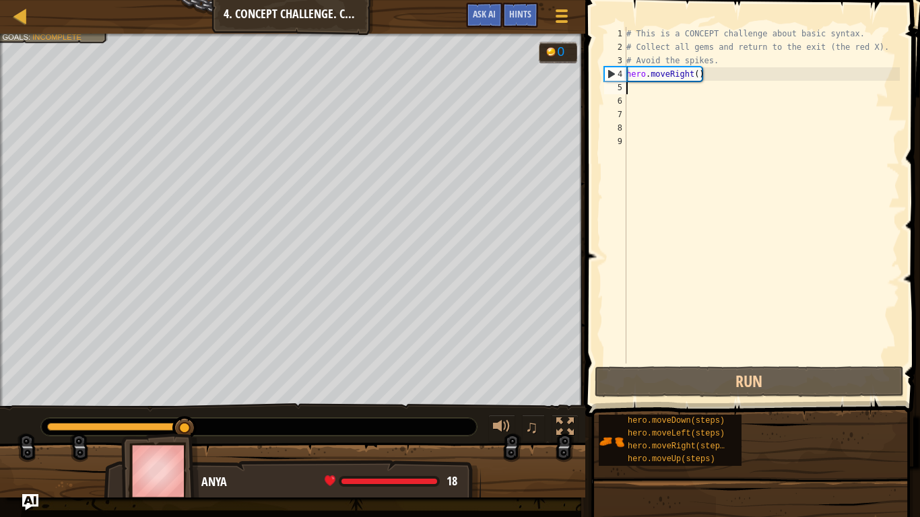
click at [698, 76] on div "# This is a CONCEPT challenge about basic syntax. # Collect all gems and return…" at bounding box center [761, 209] width 276 height 364
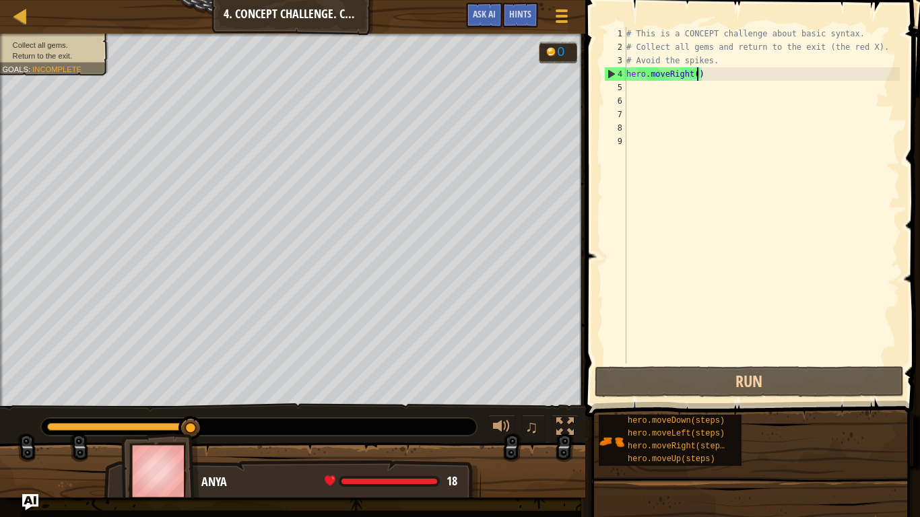
scroll to position [6, 11]
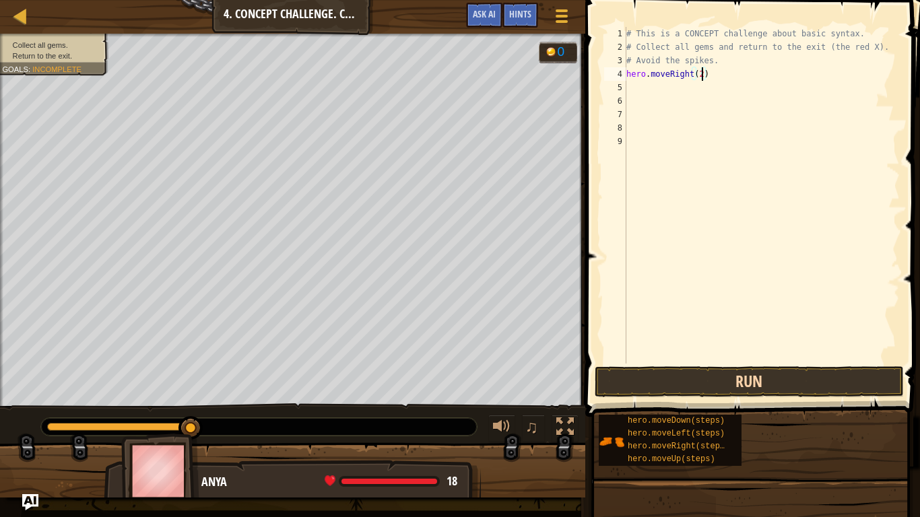
type textarea "hero.moveRight(2)"
click at [740, 375] on button "Run" at bounding box center [748, 381] width 309 height 31
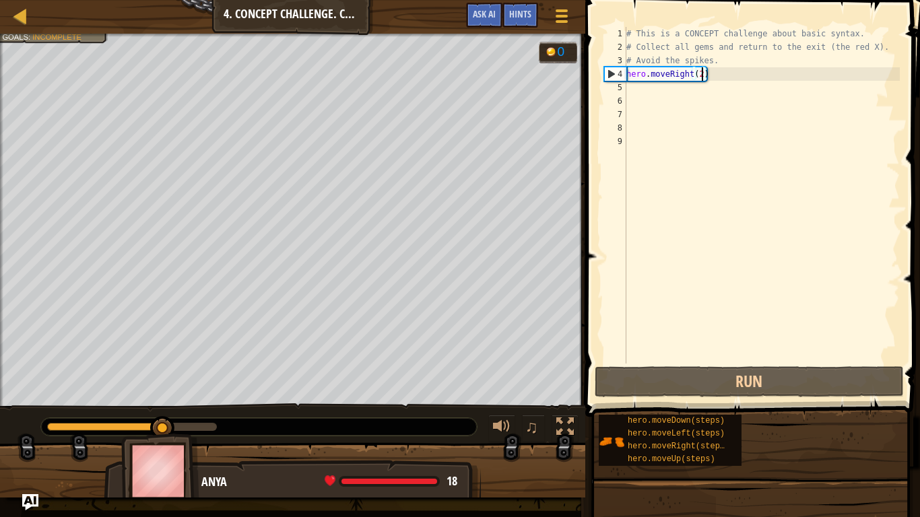
click at [645, 90] on div "# This is a CONCEPT challenge about basic syntax. # Collect all gems and return…" at bounding box center [761, 209] width 276 height 364
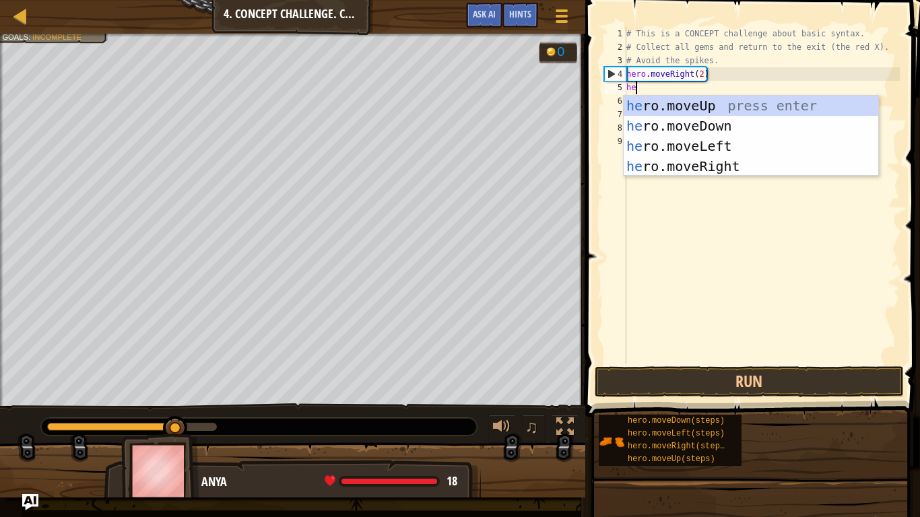
type textarea "hero"
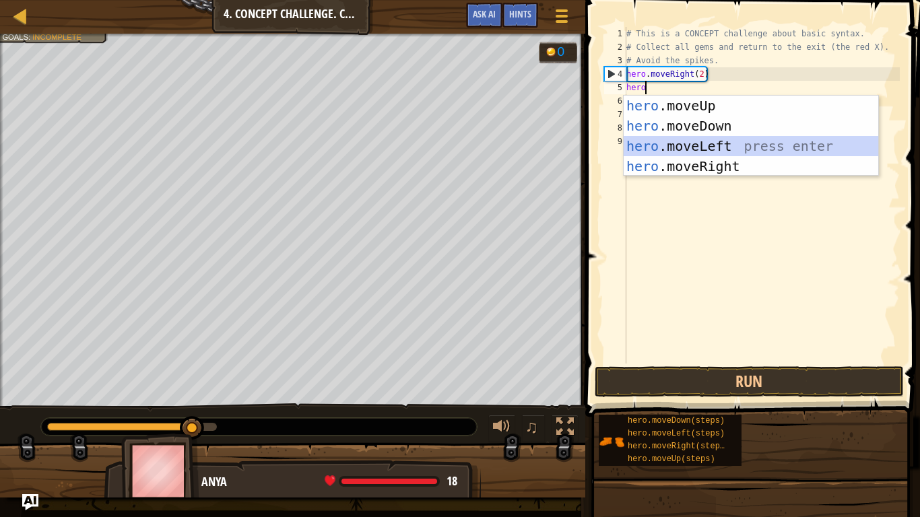
click at [677, 139] on div "hero .moveUp press enter hero .moveDown press enter hero .moveLeft press enter …" at bounding box center [750, 156] width 254 height 121
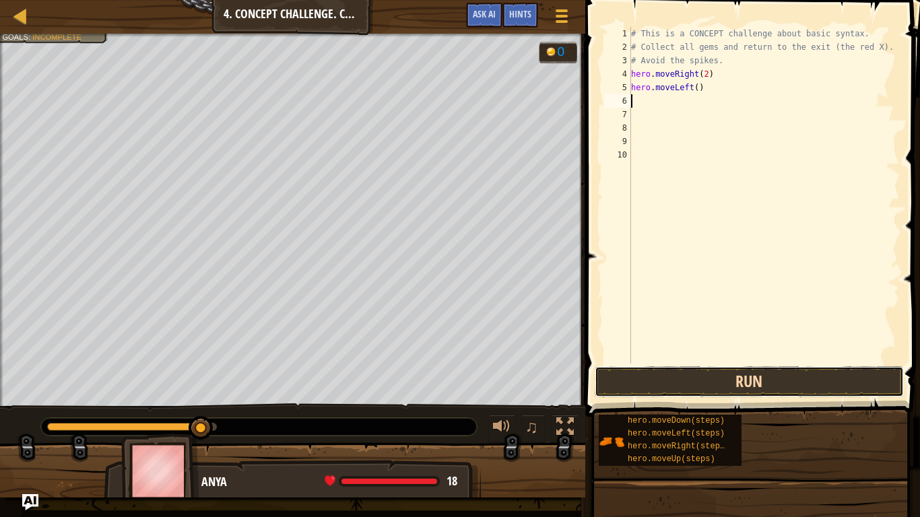
click at [671, 379] on button "Run" at bounding box center [748, 381] width 309 height 31
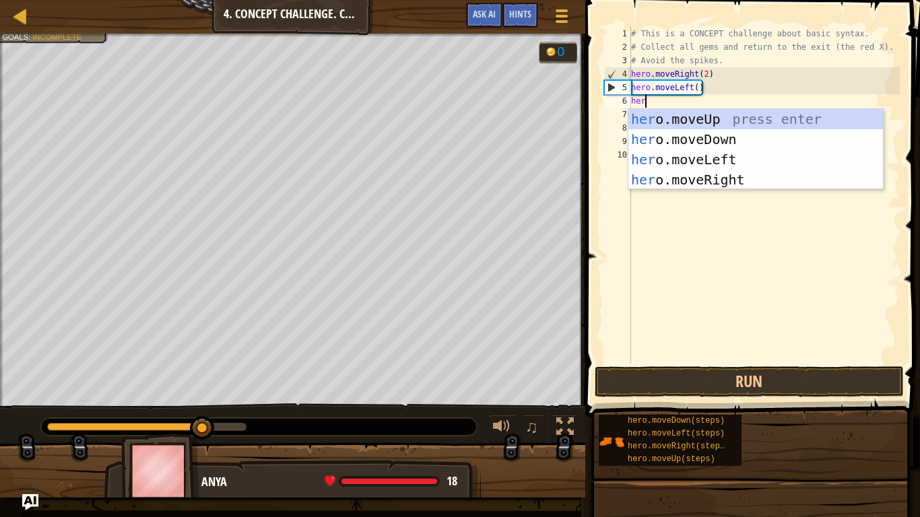
type textarea "hero"
click at [681, 135] on div "hero .moveUp press enter hero .moveDown press enter hero .moveLeft press enter …" at bounding box center [755, 169] width 254 height 121
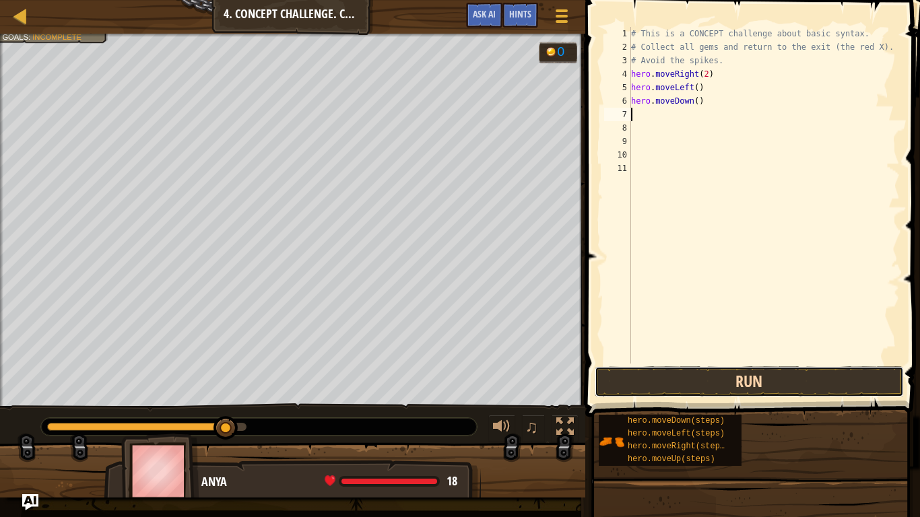
click at [702, 382] on button "Run" at bounding box center [748, 381] width 309 height 31
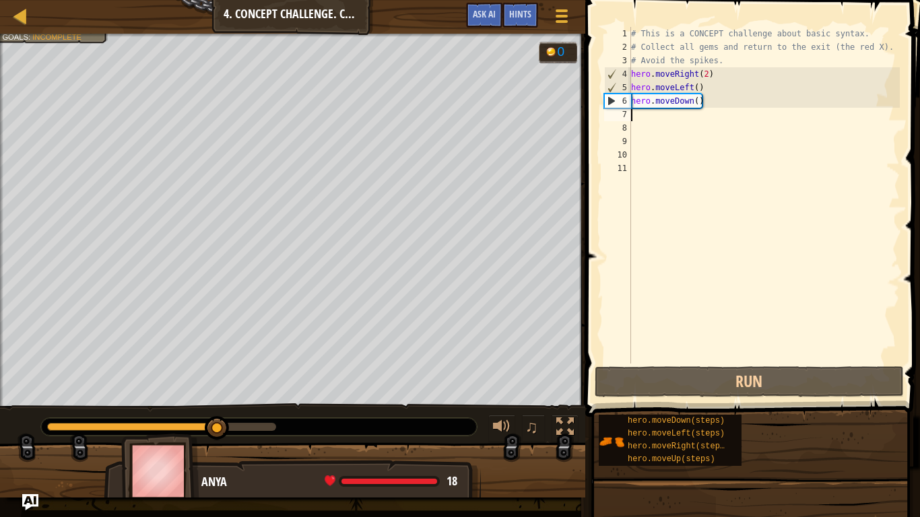
click at [646, 118] on div "# This is a CONCEPT challenge about basic syntax. # Collect all gems and return…" at bounding box center [763, 209] width 271 height 364
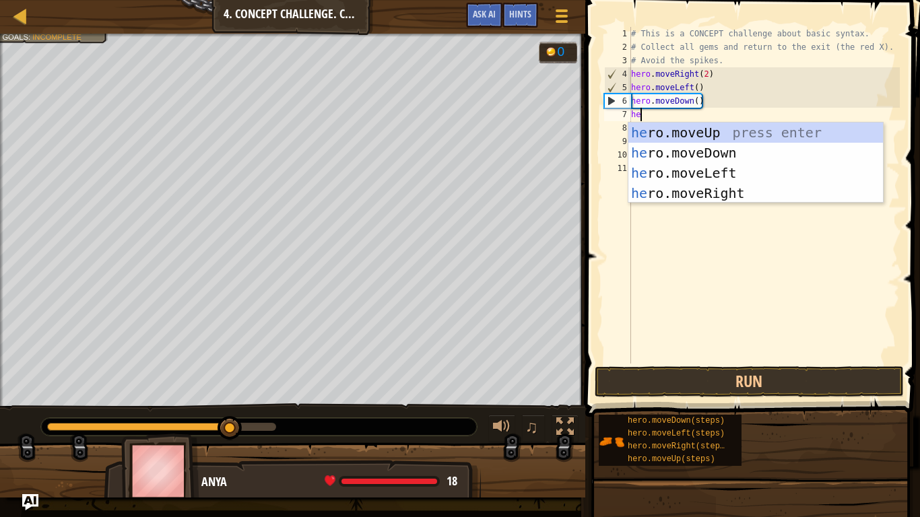
type textarea "hero"
click at [682, 133] on div "hero .moveUp press enter hero .moveDown press enter hero .moveLeft press enter …" at bounding box center [755, 183] width 254 height 121
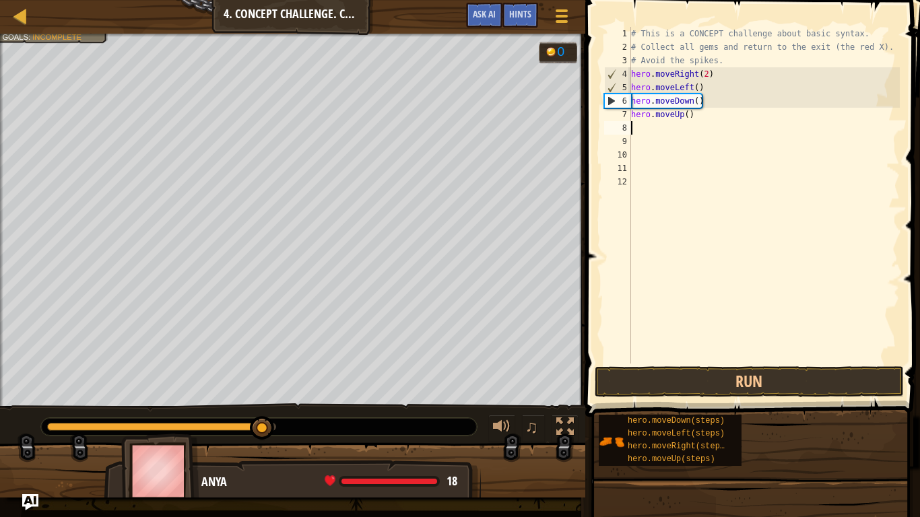
scroll to position [6, 0]
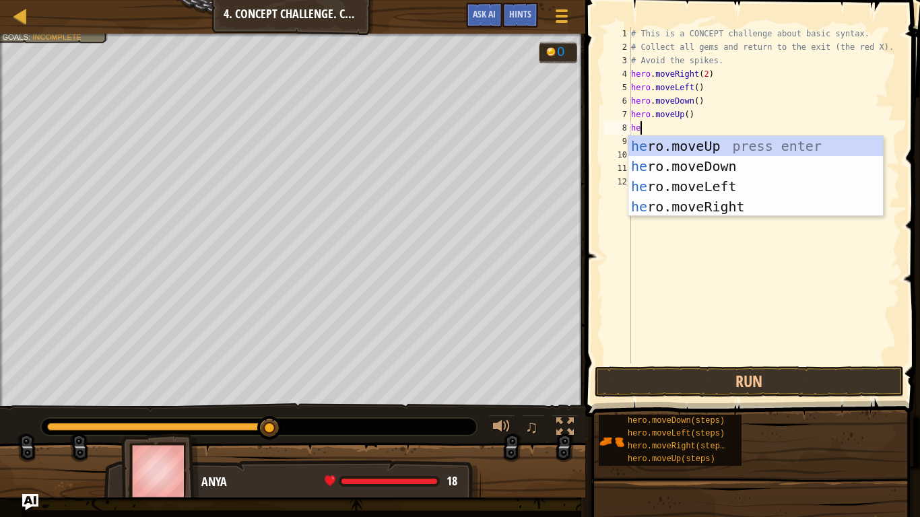
type textarea "hero"
click at [673, 181] on div "hero .moveUp press enter hero .moveDown press enter hero .moveLeft press enter …" at bounding box center [755, 196] width 254 height 121
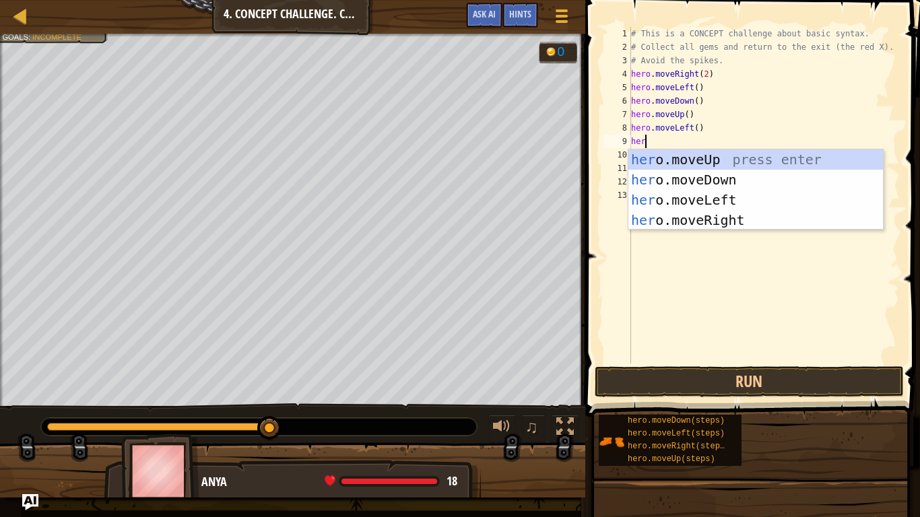
type textarea "hero"
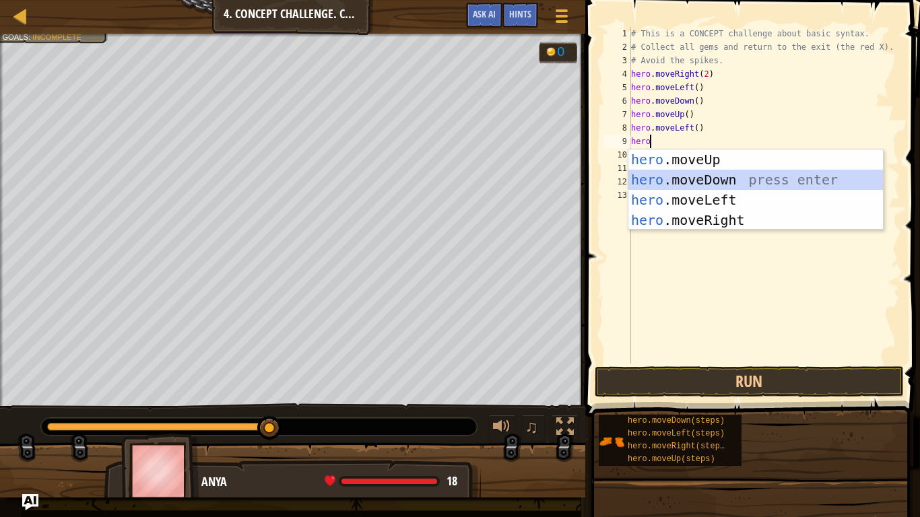
click at [713, 182] on div "hero .moveUp press enter hero .moveDown press enter hero .moveLeft press enter …" at bounding box center [755, 209] width 254 height 121
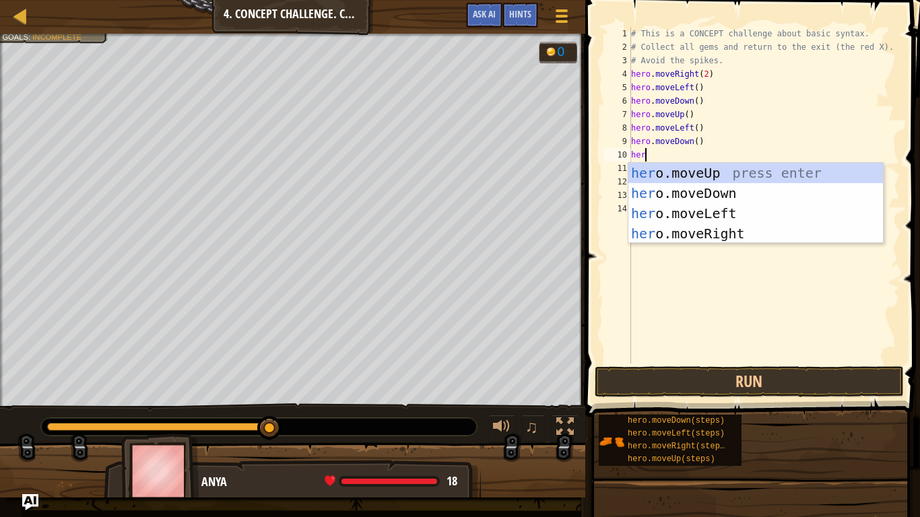
type textarea "hero"
click at [725, 215] on div "hero .moveUp press enter hero .moveDown press enter hero .moveLeft press enter …" at bounding box center [755, 223] width 254 height 121
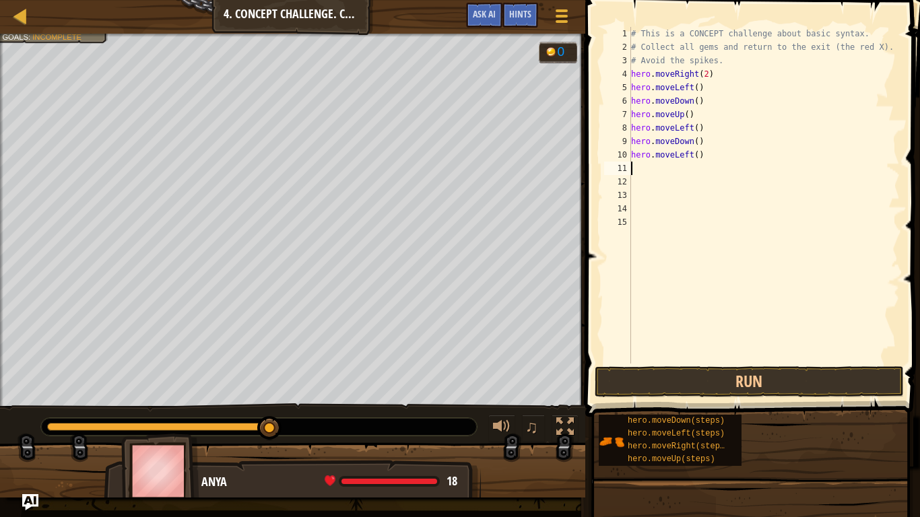
scroll to position [6, 0]
click at [683, 372] on button "Run" at bounding box center [748, 381] width 309 height 31
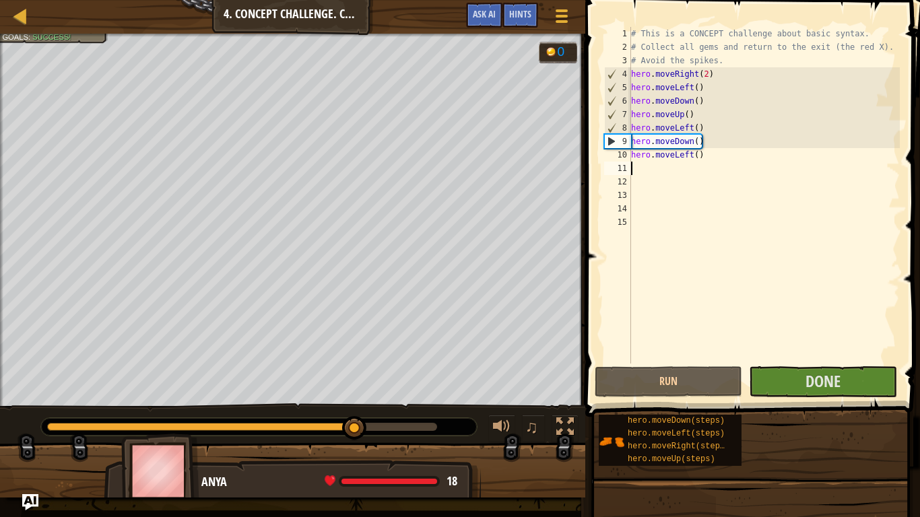
click at [705, 137] on div "# This is a CONCEPT challenge about basic syntax. # Collect all gems and return…" at bounding box center [763, 209] width 271 height 364
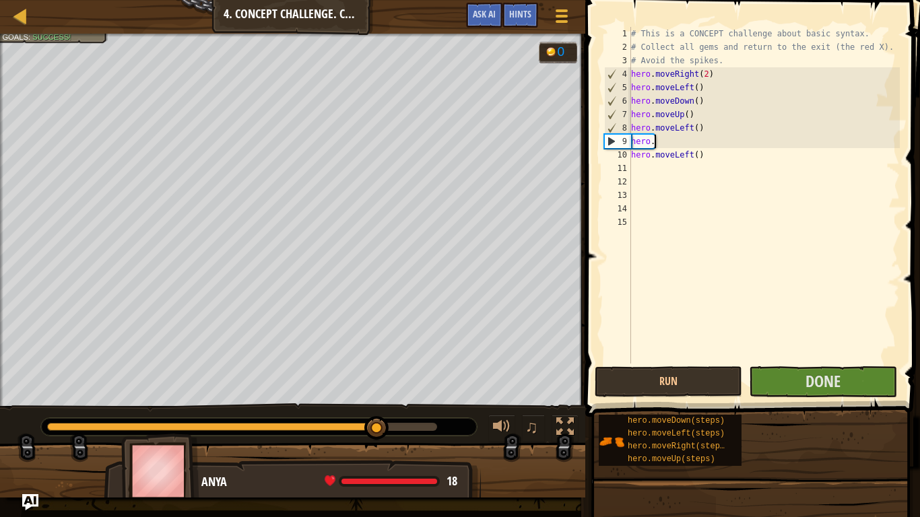
type textarea "h"
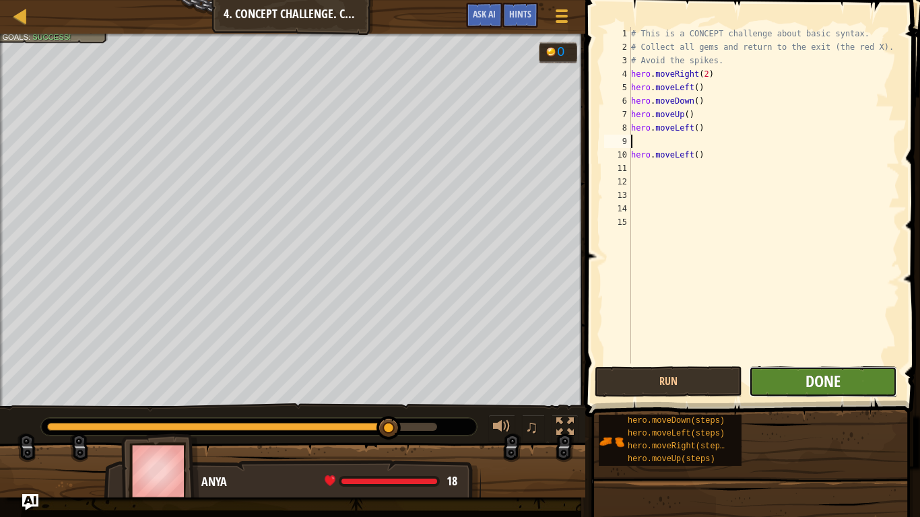
click at [806, 384] on span "Done" at bounding box center [822, 381] width 35 height 22
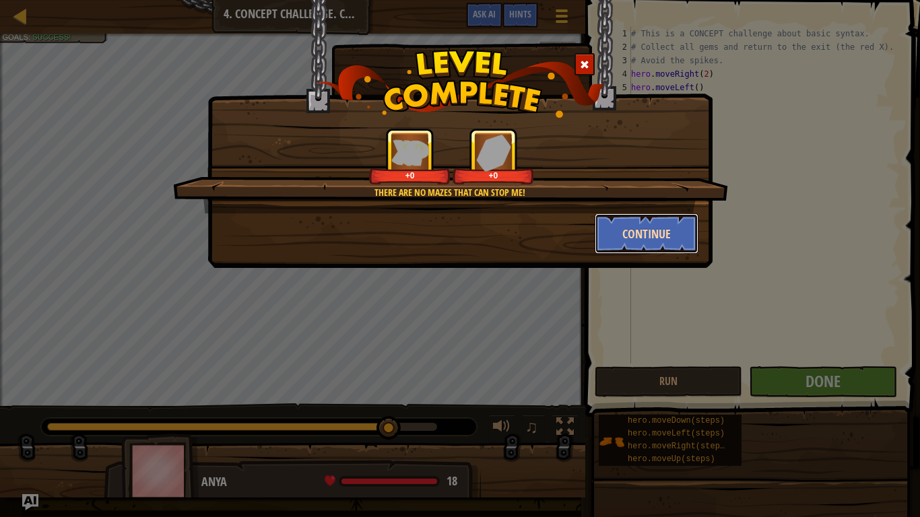
click at [645, 240] on button "Continue" at bounding box center [646, 233] width 104 height 40
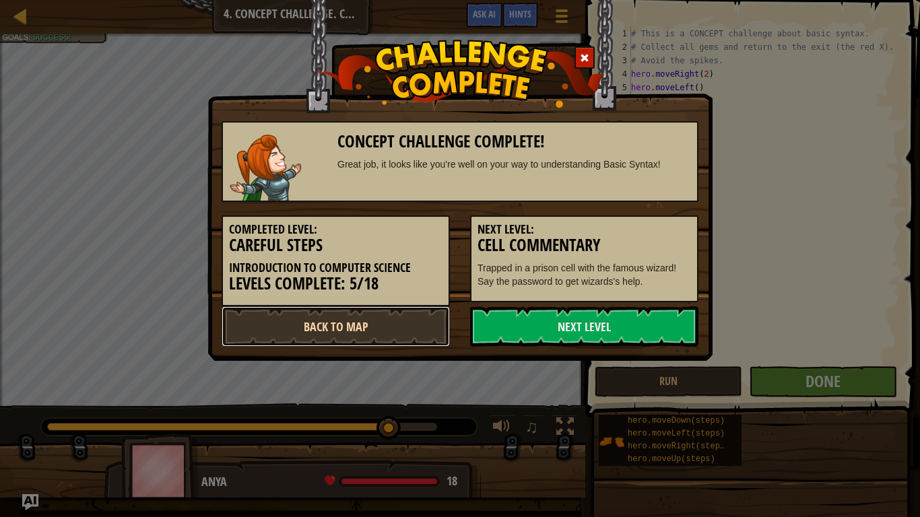
click at [368, 320] on link "Back to Map" at bounding box center [335, 326] width 228 height 40
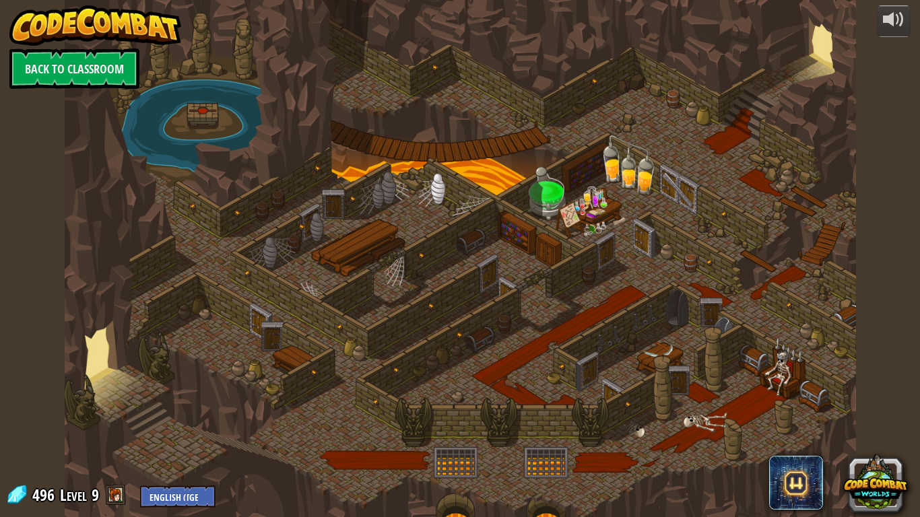
click at [280, 395] on div at bounding box center [460, 258] width 791 height 517
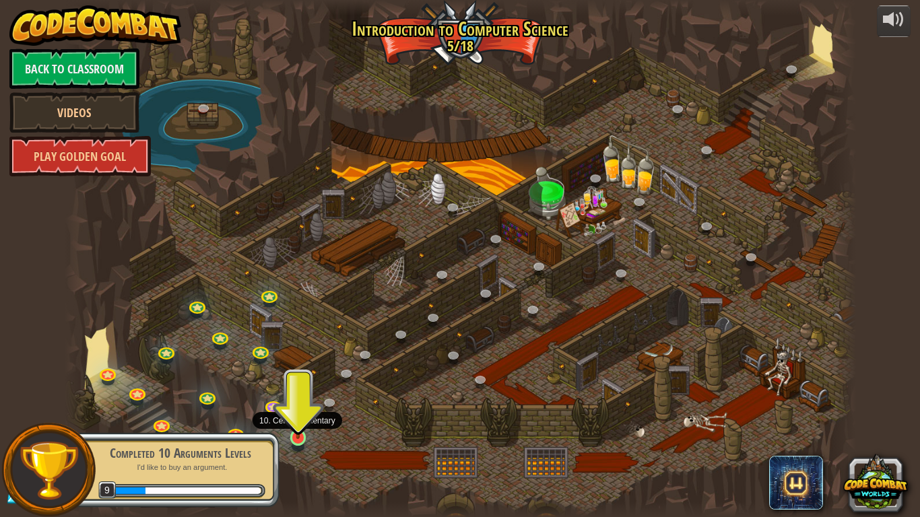
click at [298, 403] on img at bounding box center [298, 416] width 20 height 46
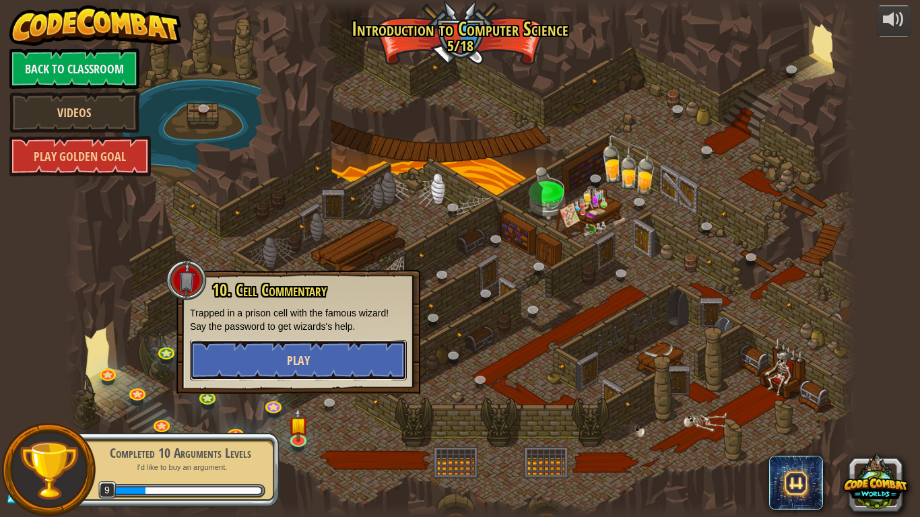
click at [300, 364] on span "Play" at bounding box center [298, 360] width 23 height 17
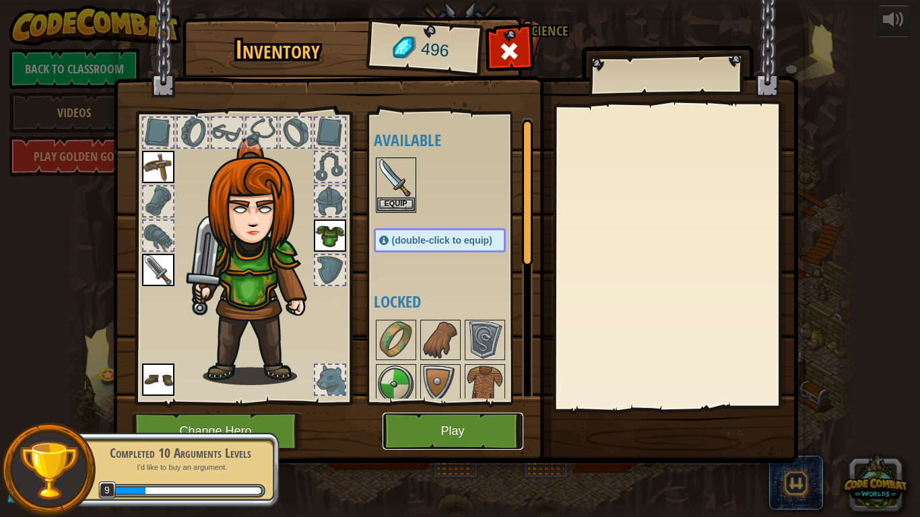
click at [410, 403] on button "Play" at bounding box center [452, 431] width 141 height 37
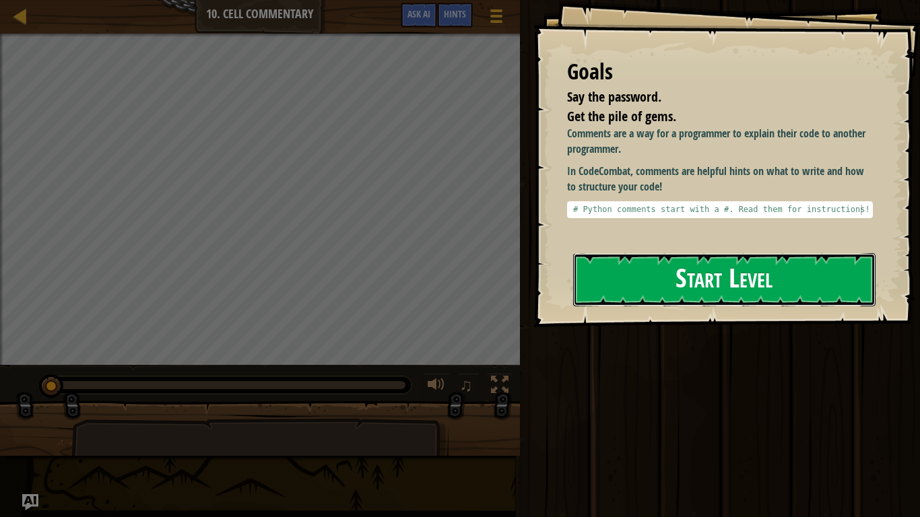
click at [670, 265] on button "Start Level" at bounding box center [724, 279] width 302 height 53
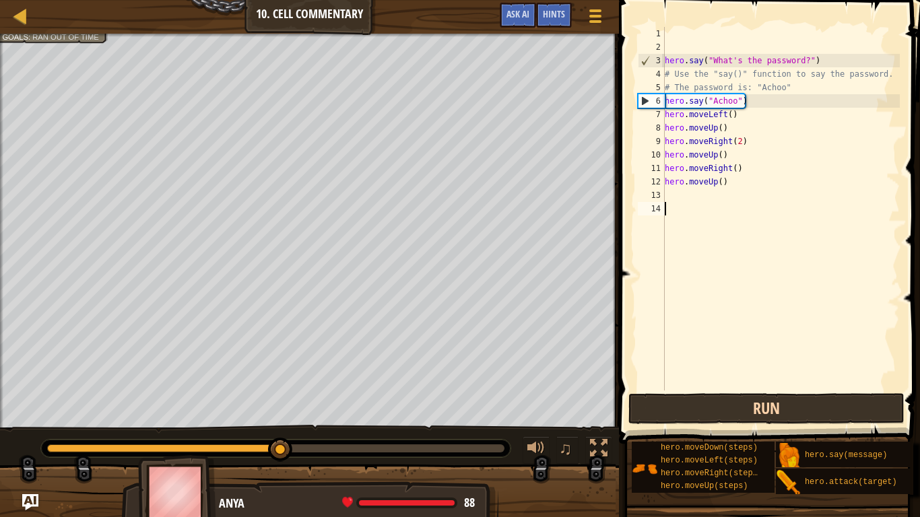
click at [677, 290] on div "hero . say ( "What's the password?" ) # Use the "say()" function to say the pas…" at bounding box center [781, 222] width 238 height 390
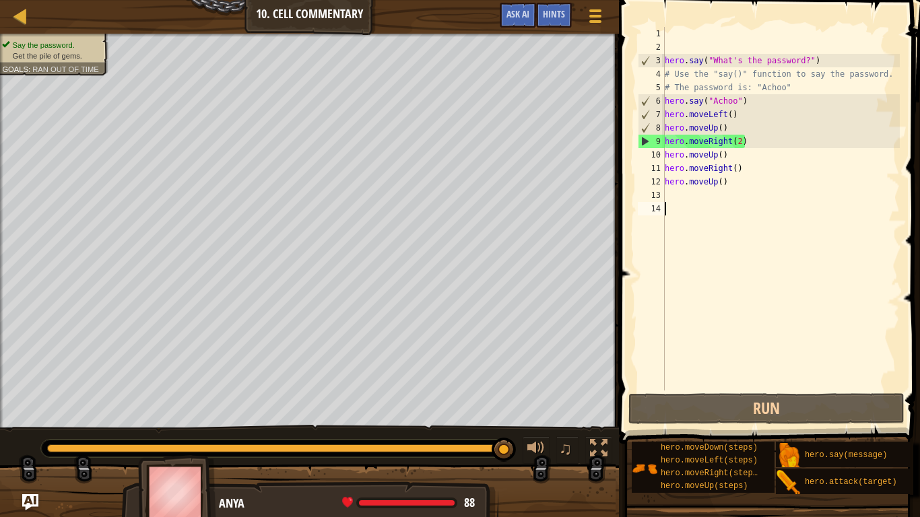
click at [741, 139] on div "hero . say ( "What's the password?" ) # Use the "say()" function to say the pas…" at bounding box center [781, 222] width 238 height 390
type textarea "hero.moveRight()"
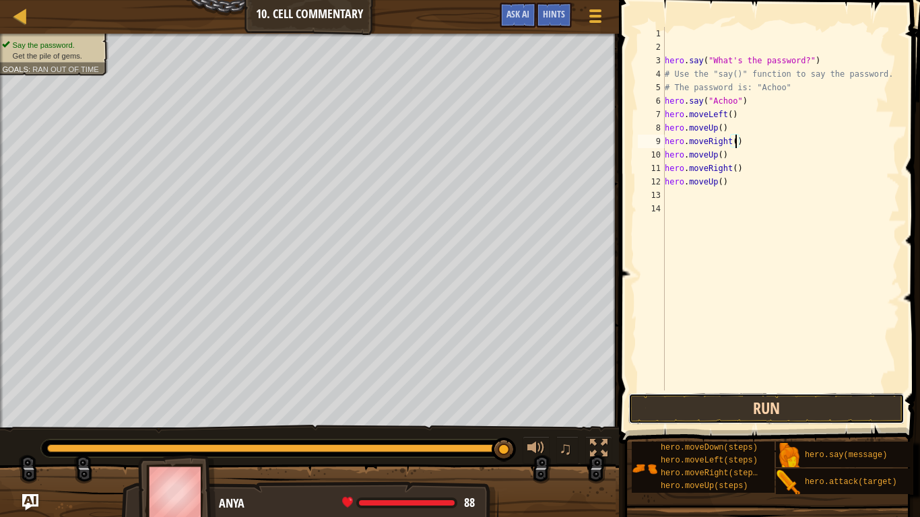
click at [734, 403] on button "Run" at bounding box center [766, 408] width 276 height 31
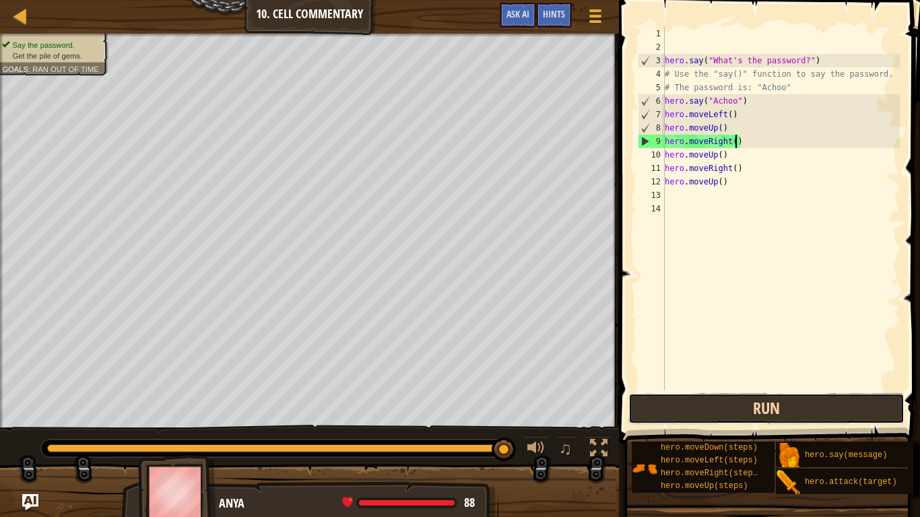
click at [704, 402] on button "Run" at bounding box center [766, 408] width 276 height 31
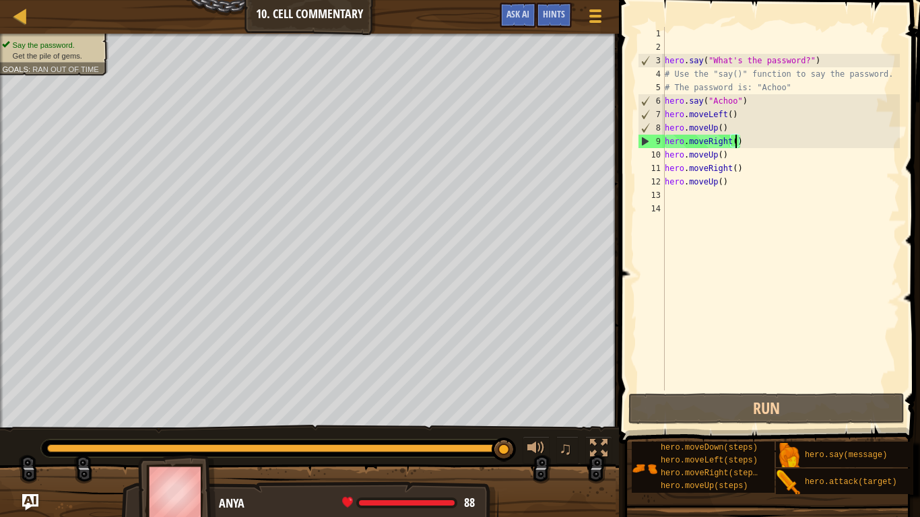
click at [725, 191] on div "hero . say ( "What's the password?" ) # Use the "say()" function to say the pas…" at bounding box center [781, 222] width 238 height 390
click at [729, 184] on div "hero . say ( "What's the password?" ) # Use the "say()" function to say the pas…" at bounding box center [781, 222] width 238 height 390
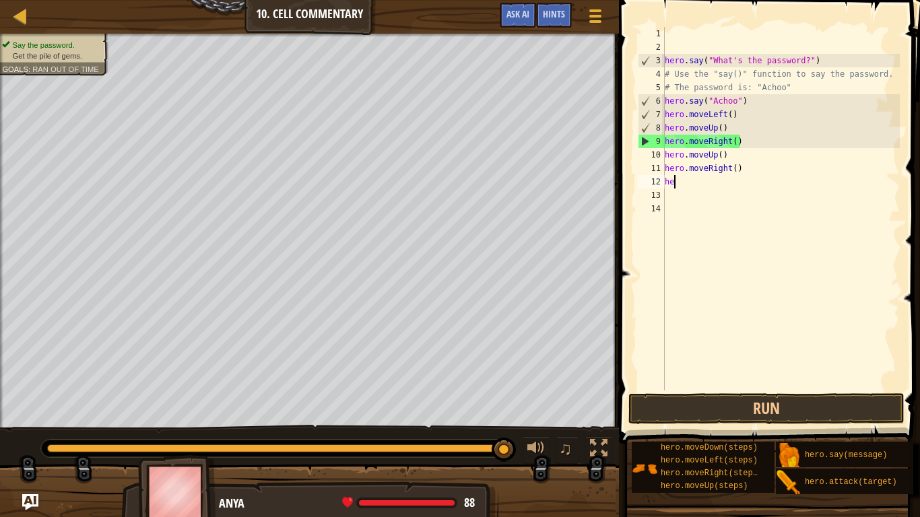
type textarea "h"
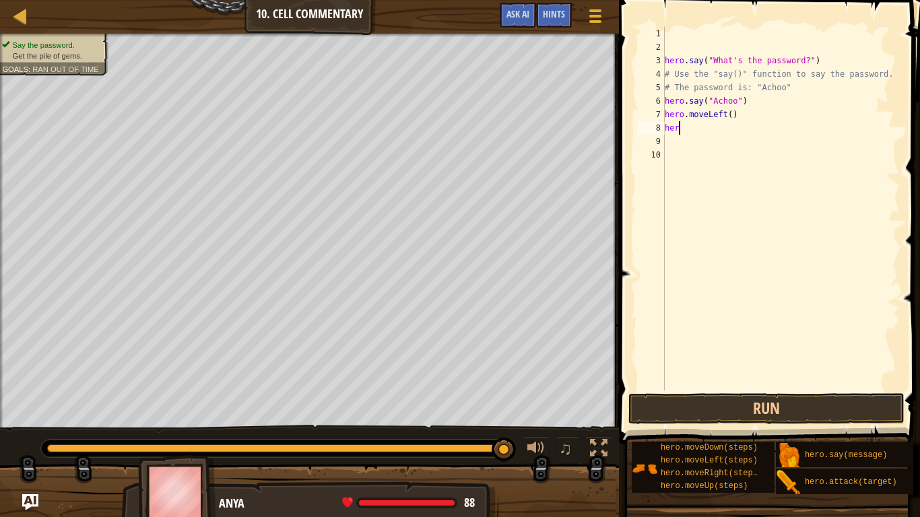
type textarea "h"
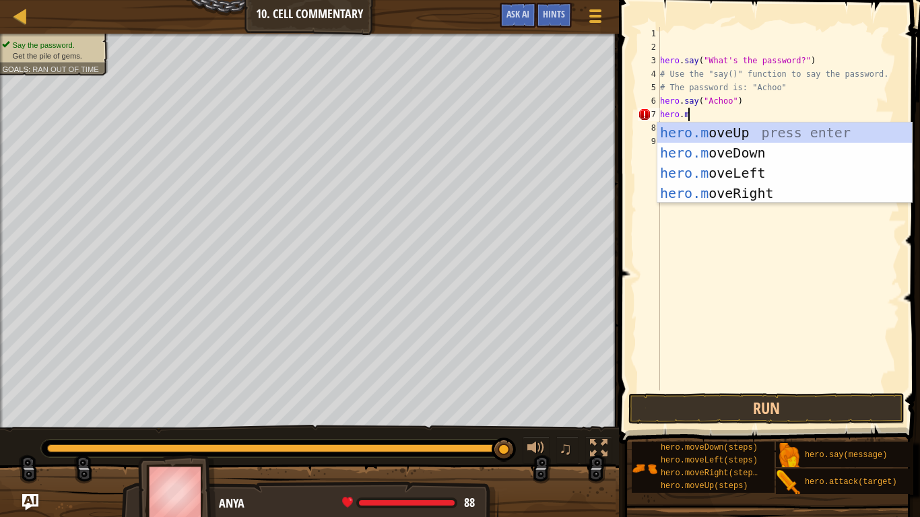
type textarea "[DOMAIN_NAME]"
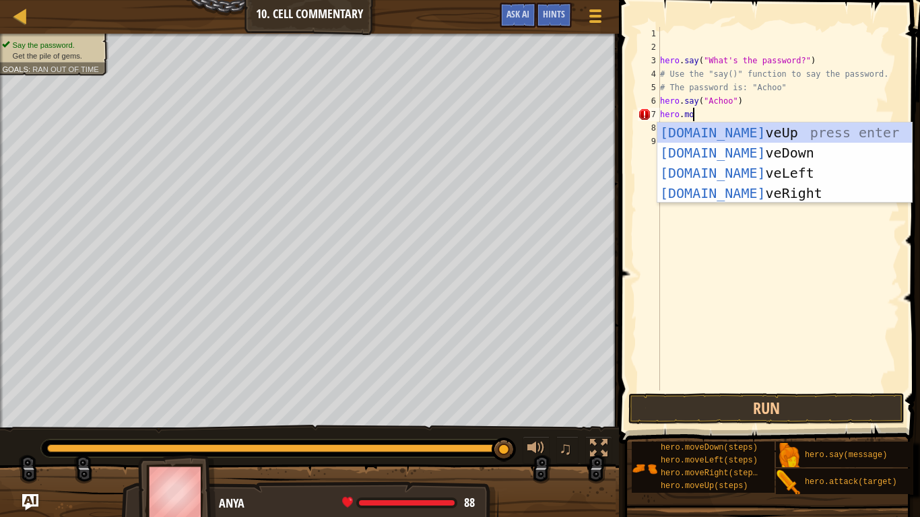
scroll to position [6, 4]
click at [734, 123] on div "hero.mo veUp press enter hero.mo veDown press enter hero.mo veLeft press enter …" at bounding box center [784, 183] width 254 height 121
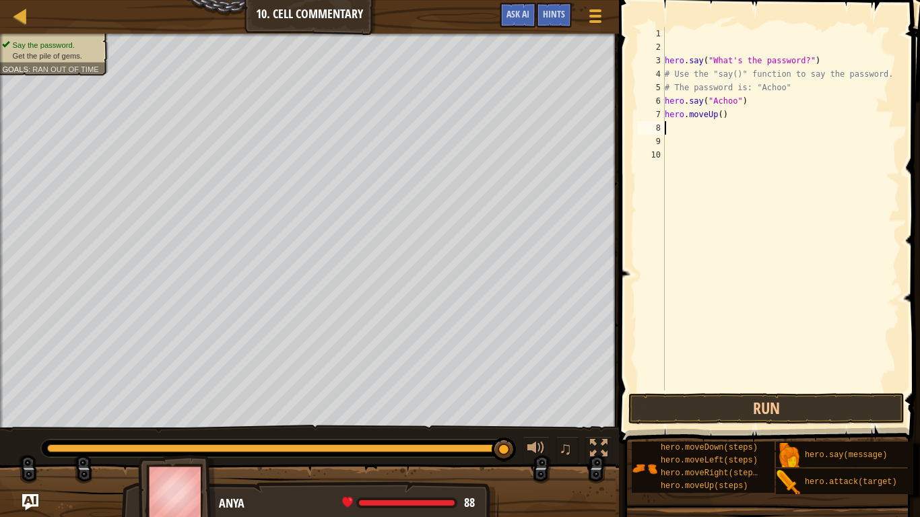
scroll to position [6, 0]
click at [707, 403] on button "Run" at bounding box center [766, 408] width 276 height 31
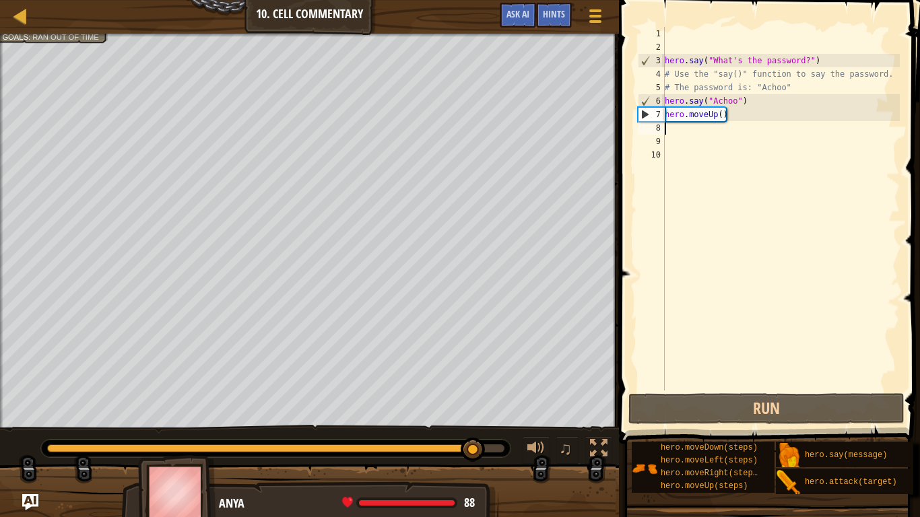
click at [722, 113] on div "hero . say ( "What's the password?" ) # Use the "say()" function to say the pas…" at bounding box center [781, 222] width 238 height 390
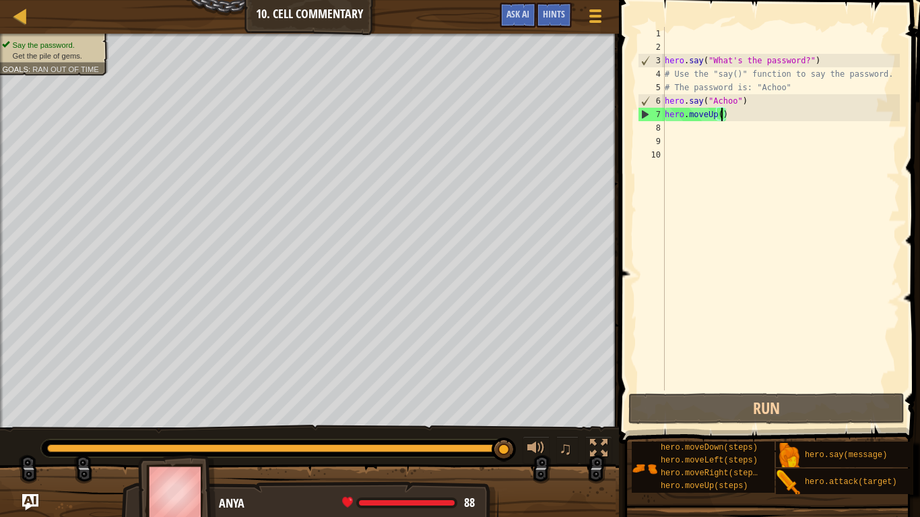
scroll to position [6, 9]
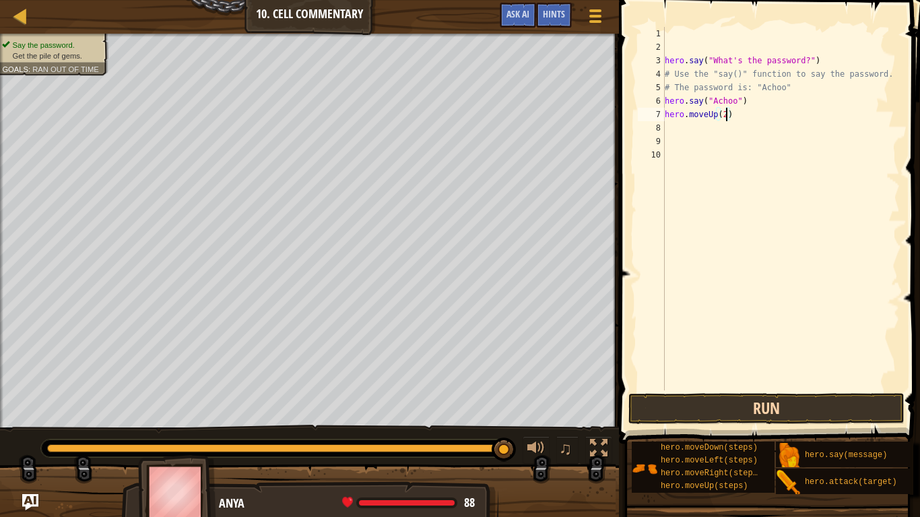
type textarea "hero.moveUp(2)"
click at [792, 403] on button "Run" at bounding box center [766, 408] width 276 height 31
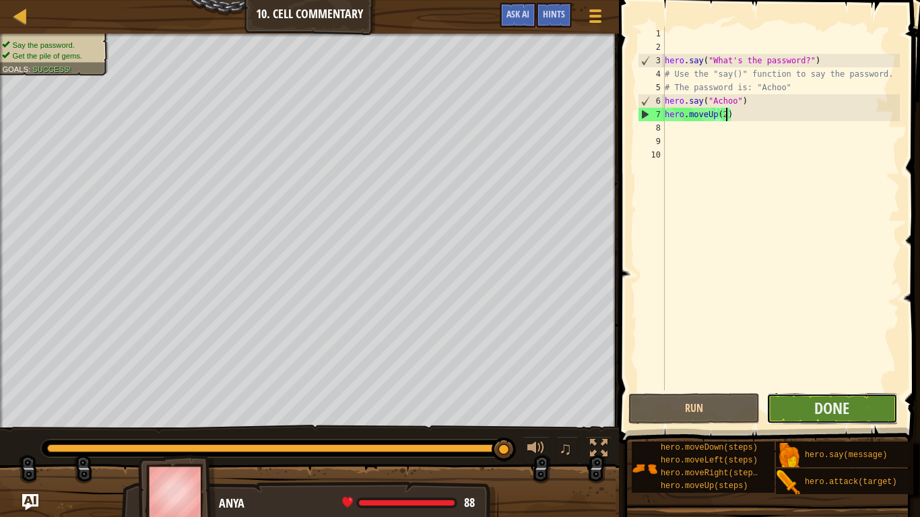
click at [809, 403] on button "Done" at bounding box center [831, 408] width 131 height 31
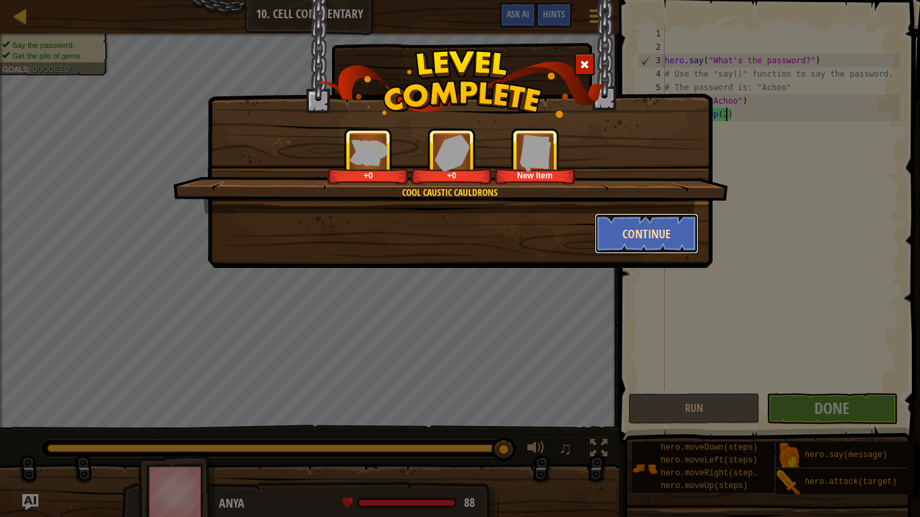
click at [637, 242] on button "Continue" at bounding box center [646, 233] width 104 height 40
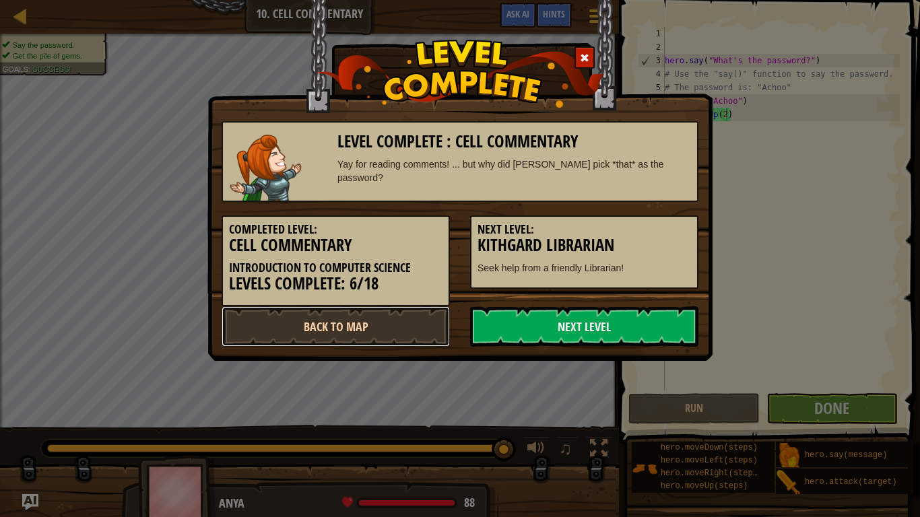
click at [380, 335] on link "Back to Map" at bounding box center [335, 326] width 228 height 40
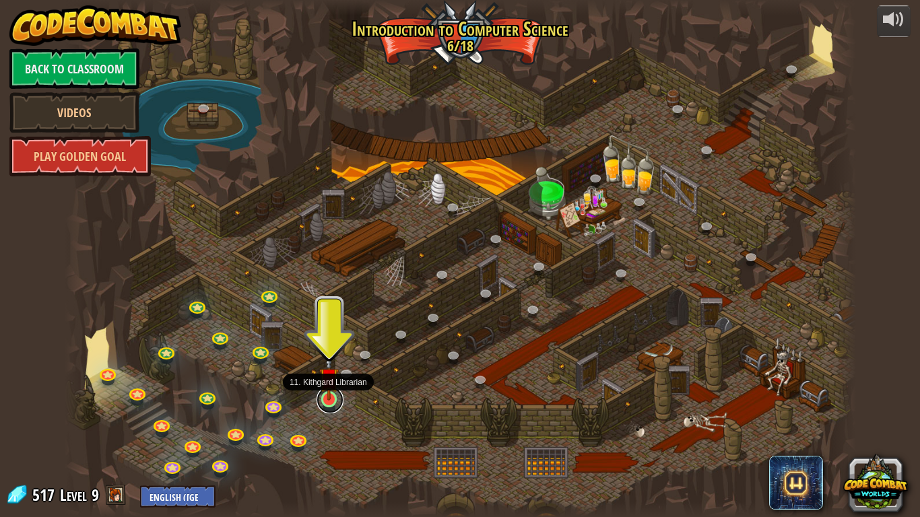
click at [325, 403] on link at bounding box center [329, 399] width 27 height 27
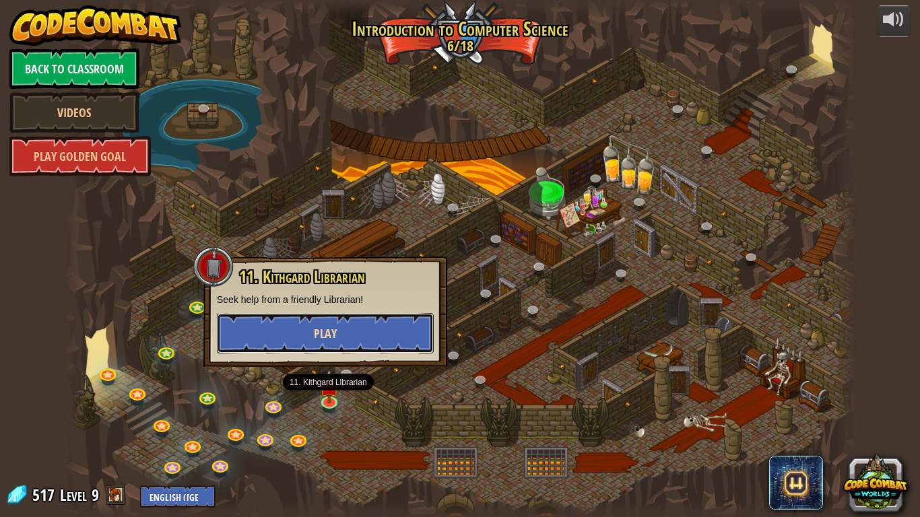
click at [316, 322] on button "Play" at bounding box center [325, 333] width 217 height 40
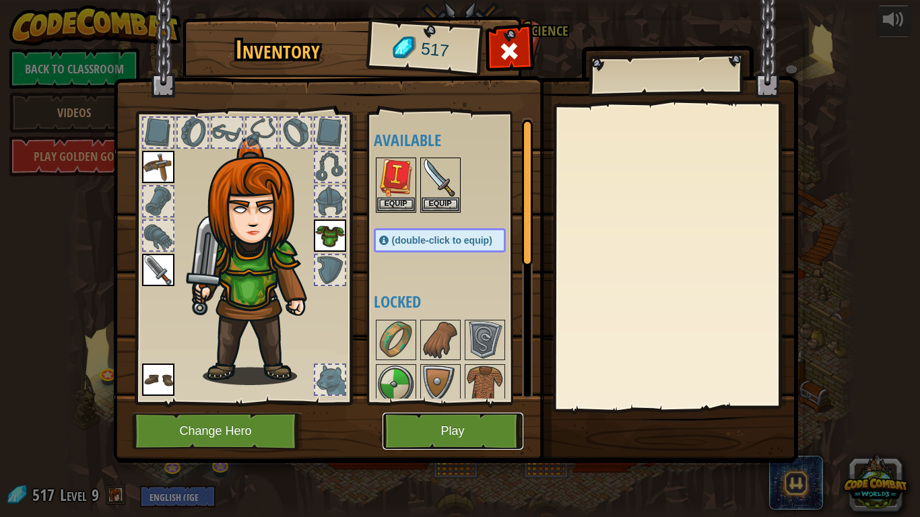
click at [434, 403] on button "Play" at bounding box center [452, 431] width 141 height 37
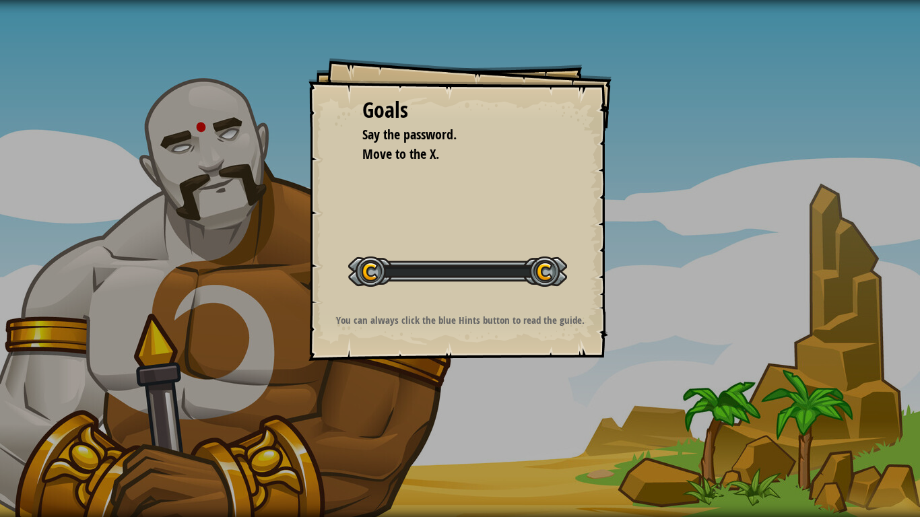
click at [434, 403] on div "Goals Say the password. Move to the X. Start Level Error loading from server. T…" at bounding box center [460, 258] width 920 height 517
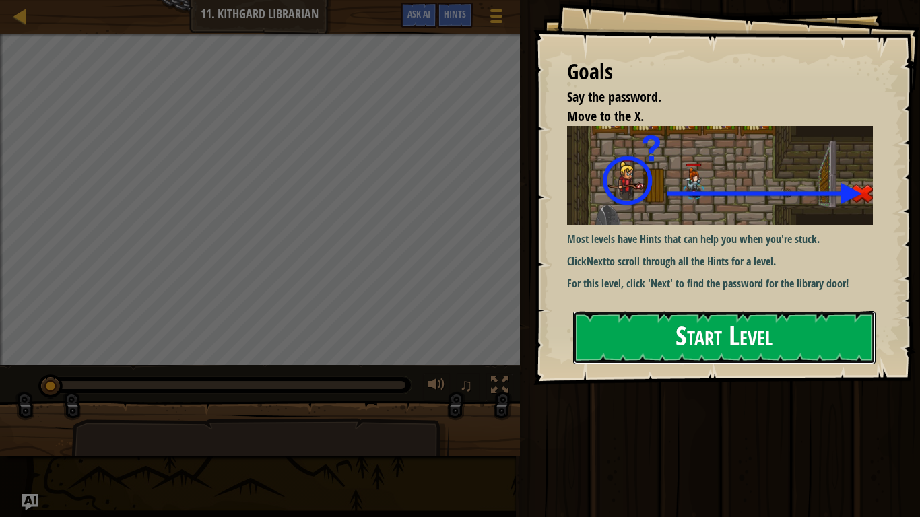
click at [655, 355] on button "Start Level" at bounding box center [724, 337] width 302 height 53
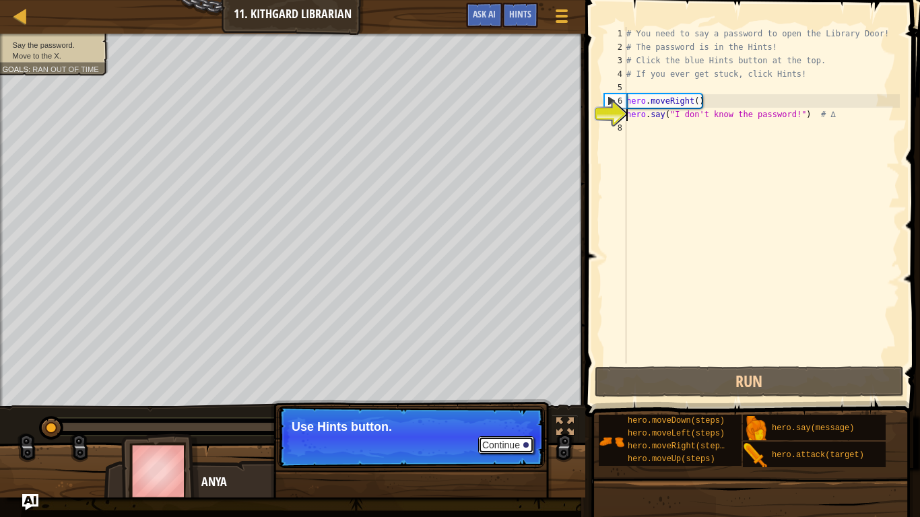
click at [514, 403] on button "Continue" at bounding box center [506, 445] width 56 height 18
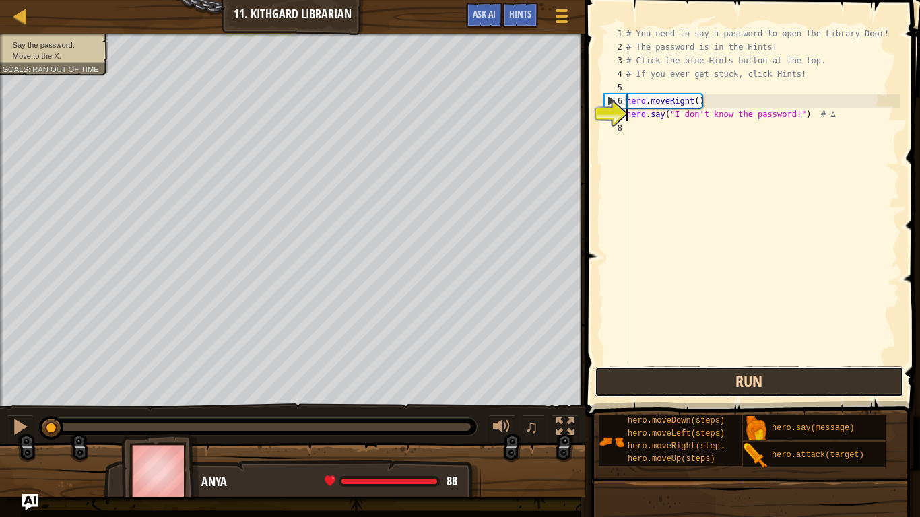
click at [660, 373] on button "Run" at bounding box center [748, 381] width 309 height 31
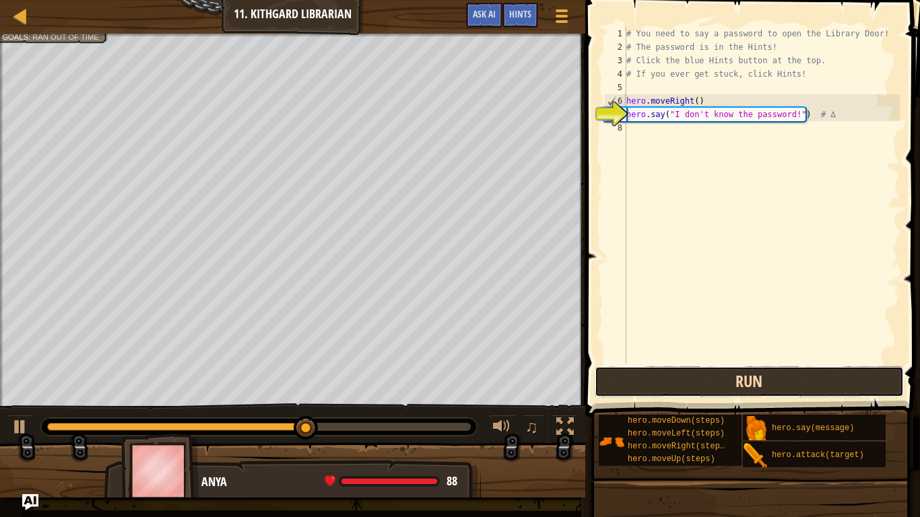
click at [654, 380] on button "Run" at bounding box center [748, 381] width 309 height 31
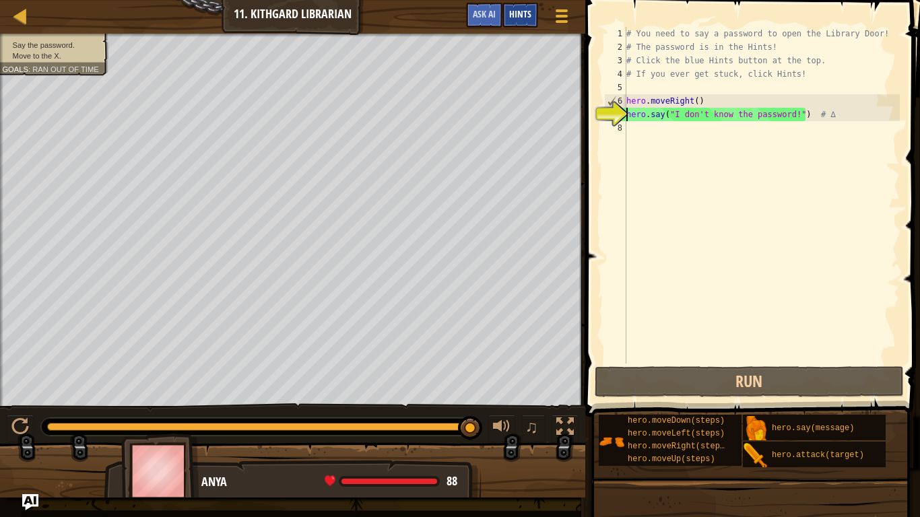
click at [516, 24] on div "Hints" at bounding box center [520, 15] width 36 height 25
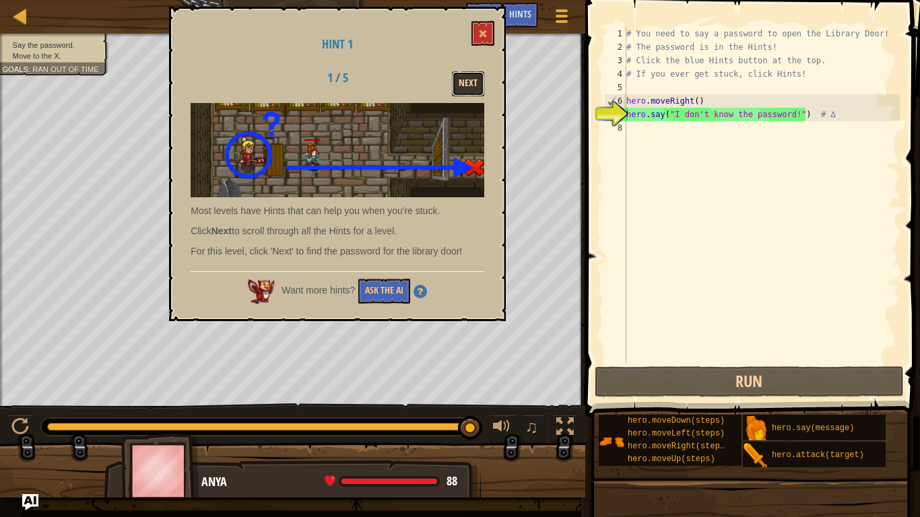
click at [470, 90] on button "Next" at bounding box center [468, 83] width 32 height 25
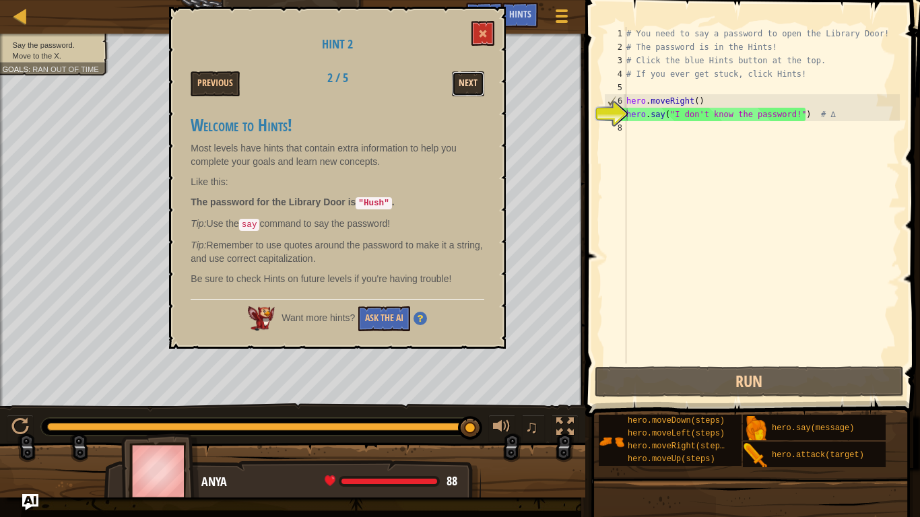
click at [471, 85] on button "Next" at bounding box center [468, 83] width 32 height 25
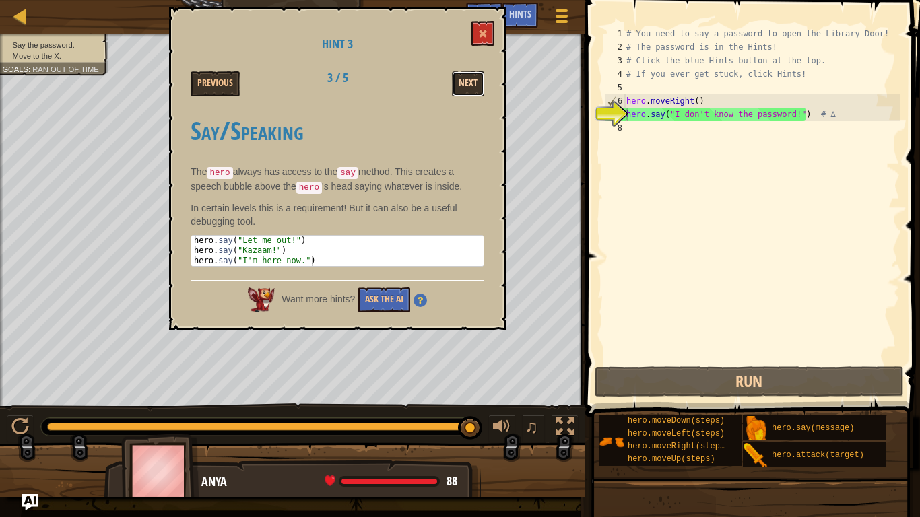
click at [467, 79] on button "Next" at bounding box center [468, 83] width 32 height 25
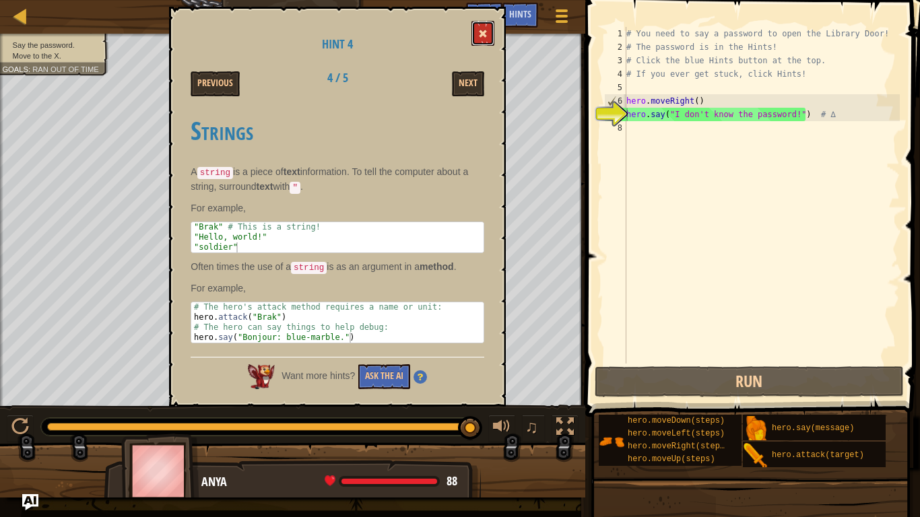
click at [476, 34] on button at bounding box center [482, 33] width 23 height 25
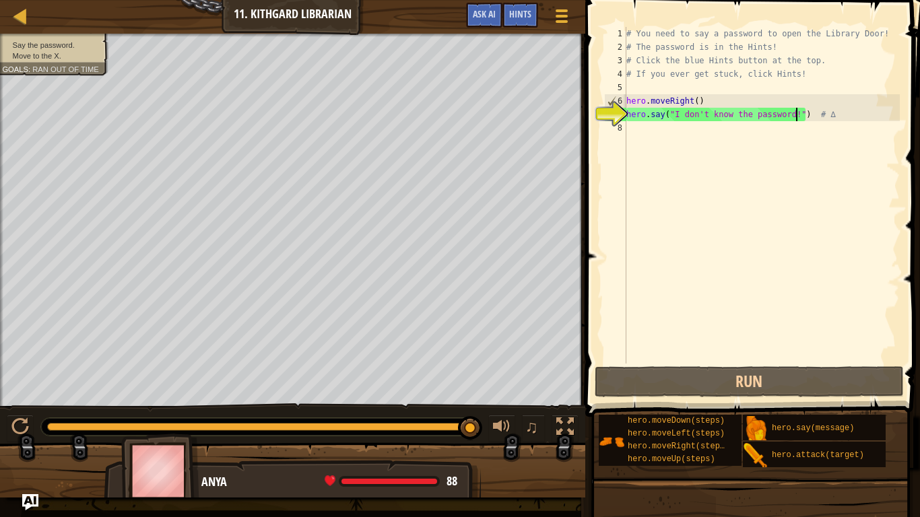
click at [794, 118] on div "# You need to say a password to open the Library Door! # The password is in the…" at bounding box center [761, 209] width 276 height 364
click at [788, 135] on div "# You need to say a password to open the Library Door! # The password is in the…" at bounding box center [761, 209] width 276 height 364
click at [648, 114] on div "# You need to say a password to open the Library Door! # The password is in the…" at bounding box center [761, 209] width 276 height 364
click at [689, 115] on div "# You need to say a password to open the Library Door! # The password is in the…" at bounding box center [761, 209] width 276 height 364
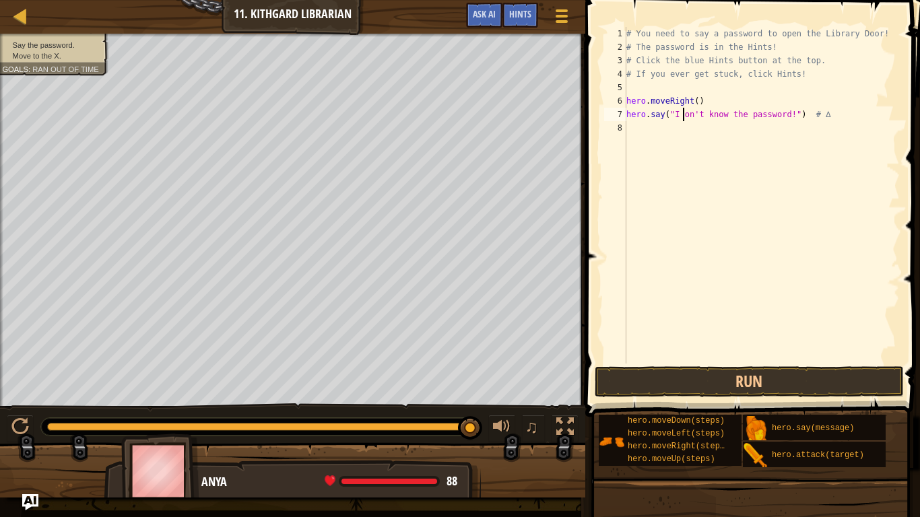
click at [796, 113] on div "# You need to say a password to open the Library Door! # The password is in the…" at bounding box center [761, 209] width 276 height 364
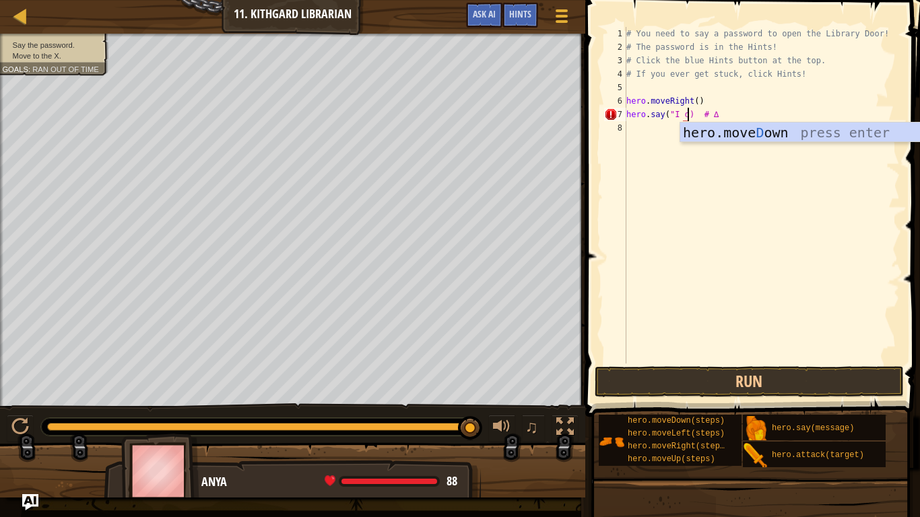
scroll to position [6, 9]
click at [762, 126] on div "hero.move D own press enter" at bounding box center [807, 153] width 254 height 61
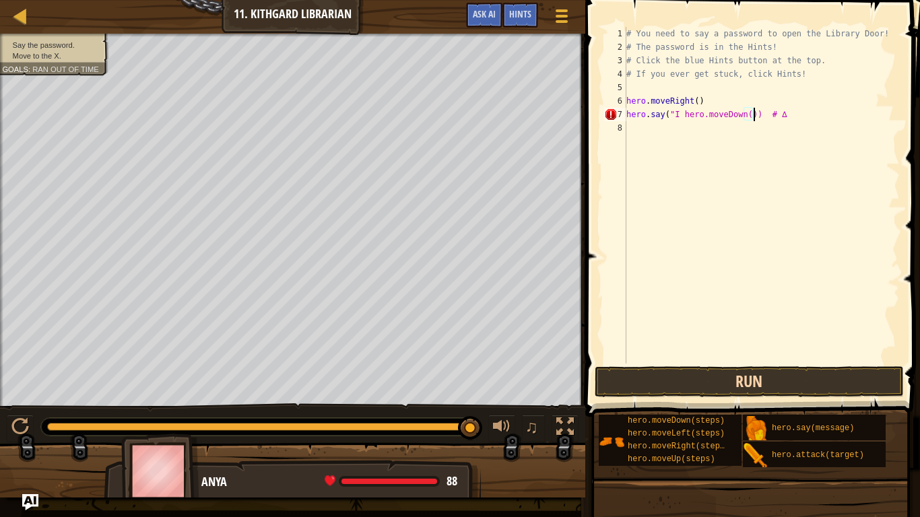
type textarea "hero.say("I hero.moveDown()) # ∆"
click at [664, 370] on button "Run" at bounding box center [748, 381] width 309 height 31
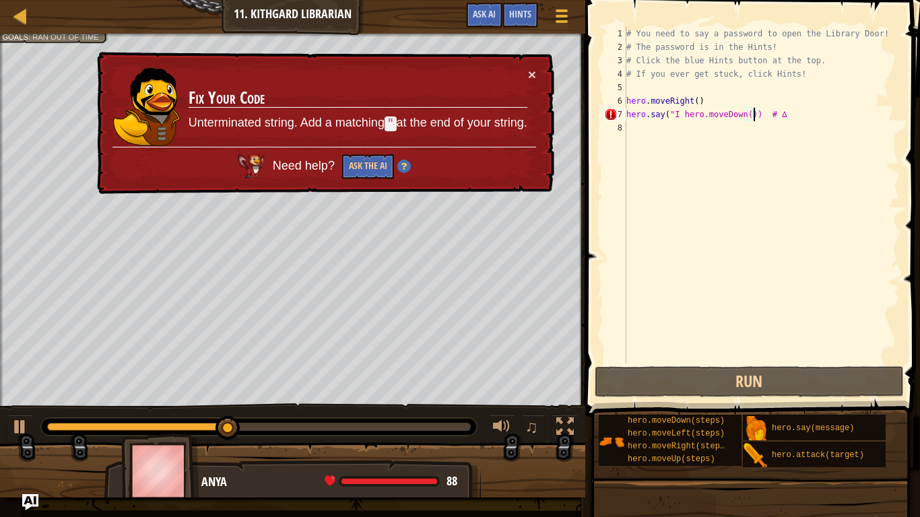
click at [16, 26] on div "Map Introduction to Computer Science 11. Kithgard Librarian Game Menu Done Hint…" at bounding box center [292, 17] width 585 height 34
click at [18, 22] on div at bounding box center [20, 15] width 17 height 17
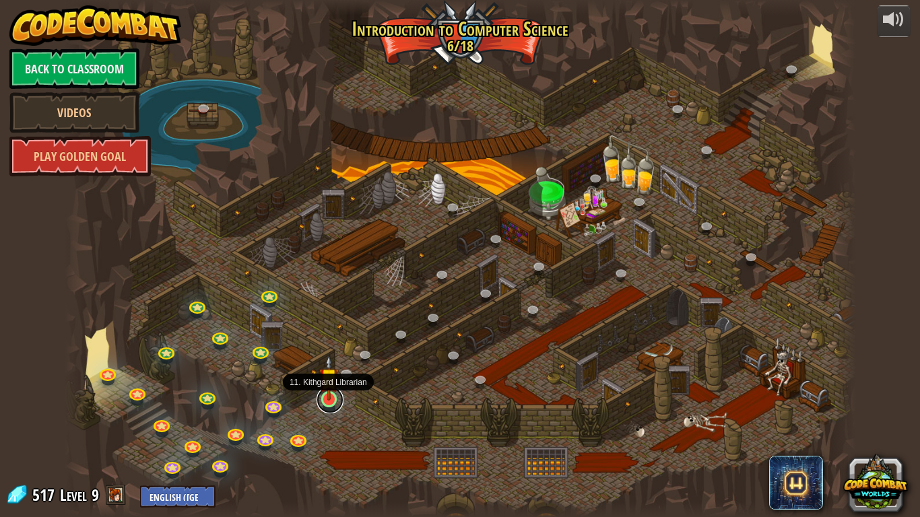
click at [329, 403] on link at bounding box center [329, 399] width 27 height 27
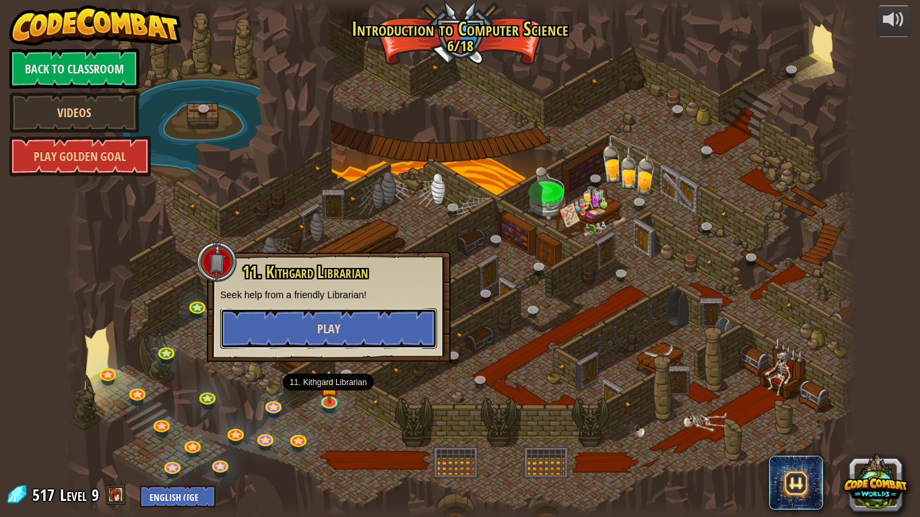
click at [323, 328] on span "Play" at bounding box center [328, 328] width 23 height 17
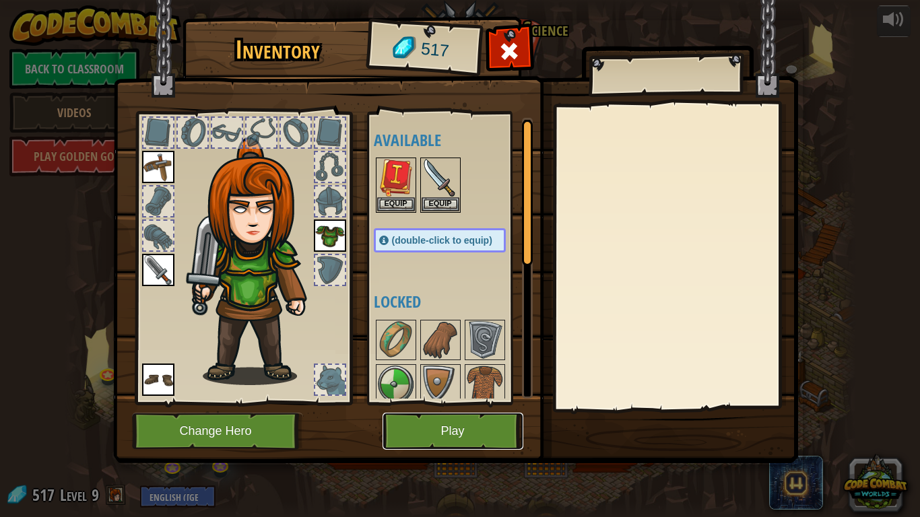
click at [430, 403] on button "Play" at bounding box center [452, 431] width 141 height 37
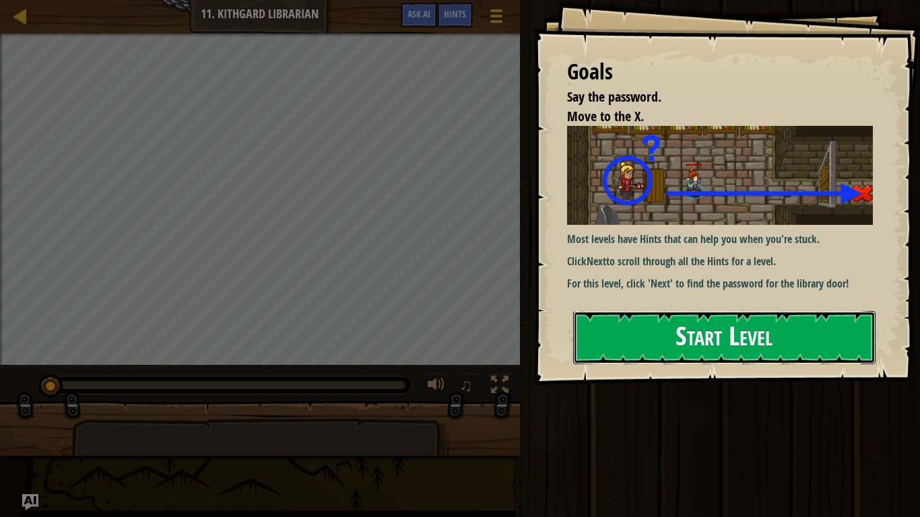
click at [697, 311] on button "Start Level" at bounding box center [724, 337] width 302 height 53
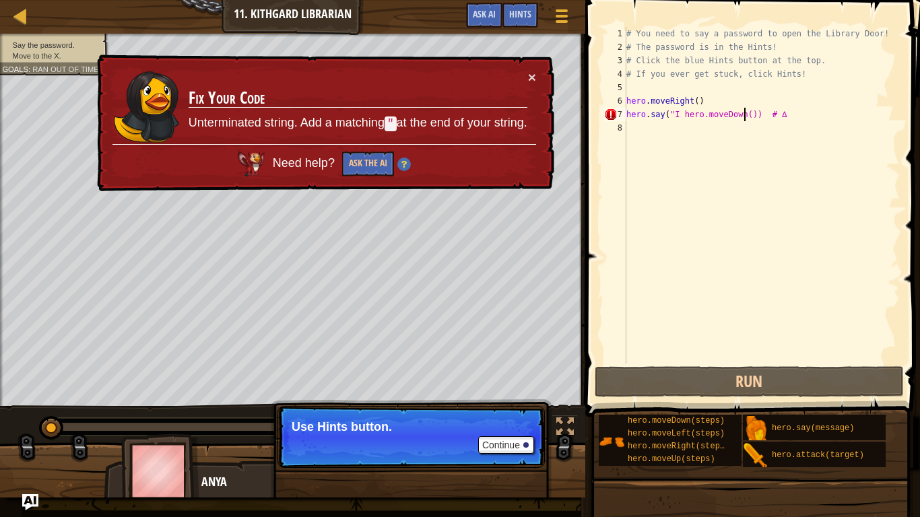
click at [744, 116] on div "# You need to say a password to open the Library Door! # The password is in the…" at bounding box center [761, 209] width 276 height 364
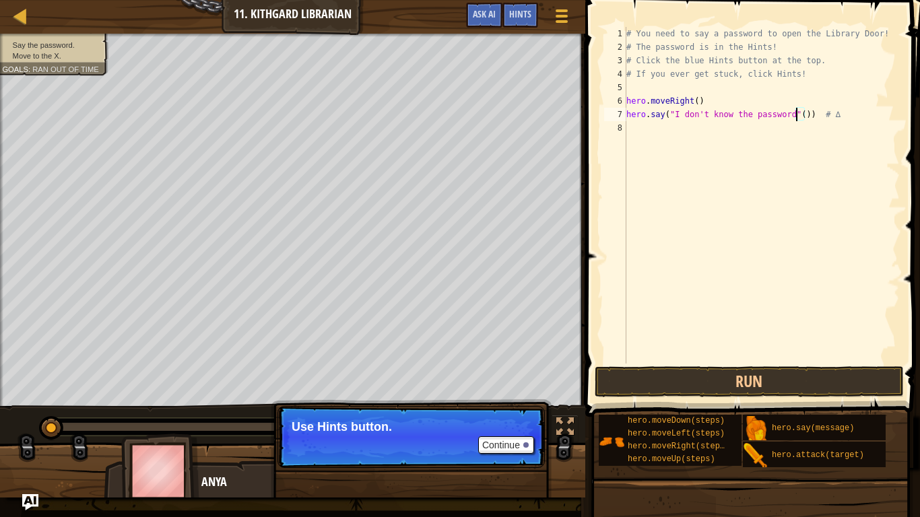
scroll to position [6, 25]
click at [848, 113] on div "# You need to say a password to open the Library Door! # The password is in the…" at bounding box center [761, 209] width 276 height 364
type textarea "hero.say("I don't know the password")"
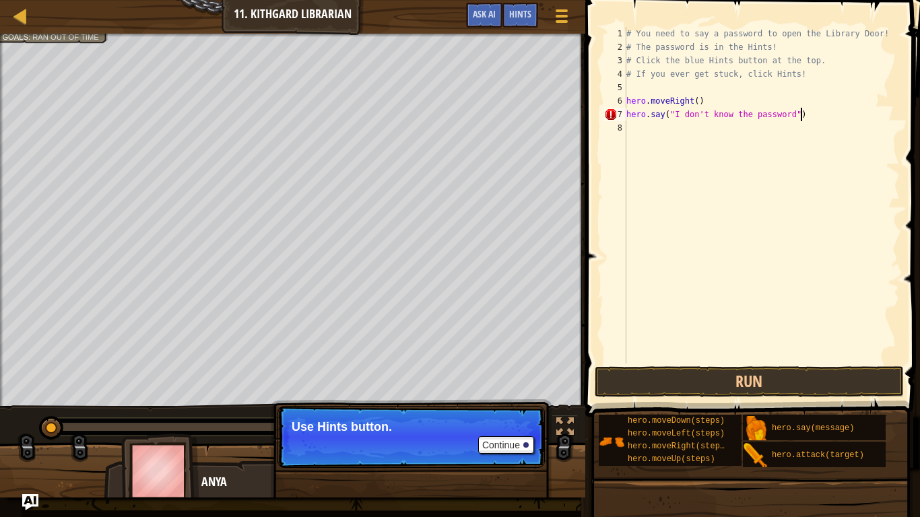
scroll to position [6, 24]
click at [829, 231] on div "# You need to say a password to open the Library Door! # The password is in the…" at bounding box center [761, 209] width 276 height 364
click at [709, 366] on button "Run" at bounding box center [748, 381] width 309 height 31
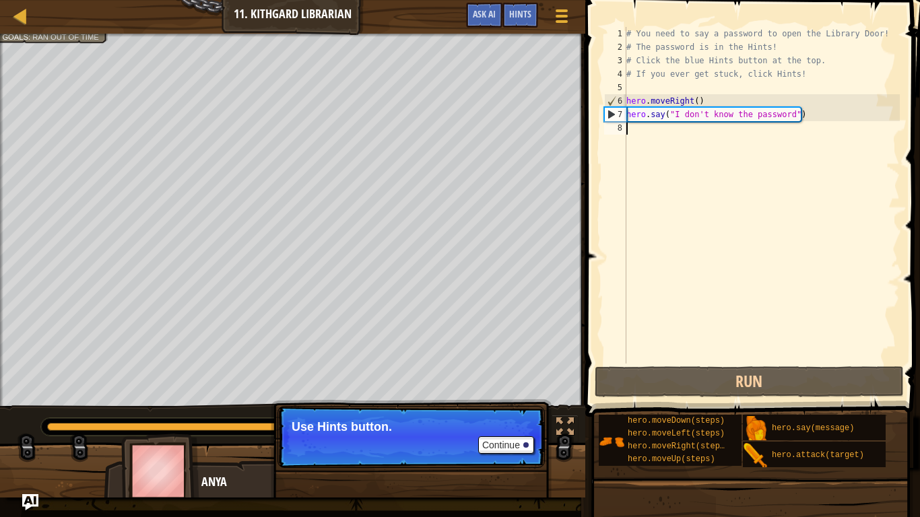
click at [651, 131] on div "# You need to say a password to open the Library Door! # The password is in the…" at bounding box center [761, 209] width 276 height 364
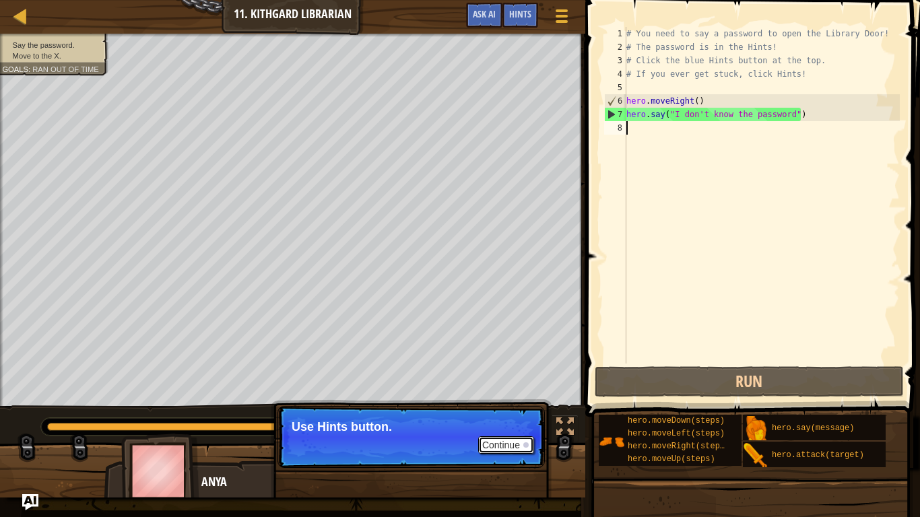
click at [510, 403] on button "Continue" at bounding box center [506, 445] width 56 height 18
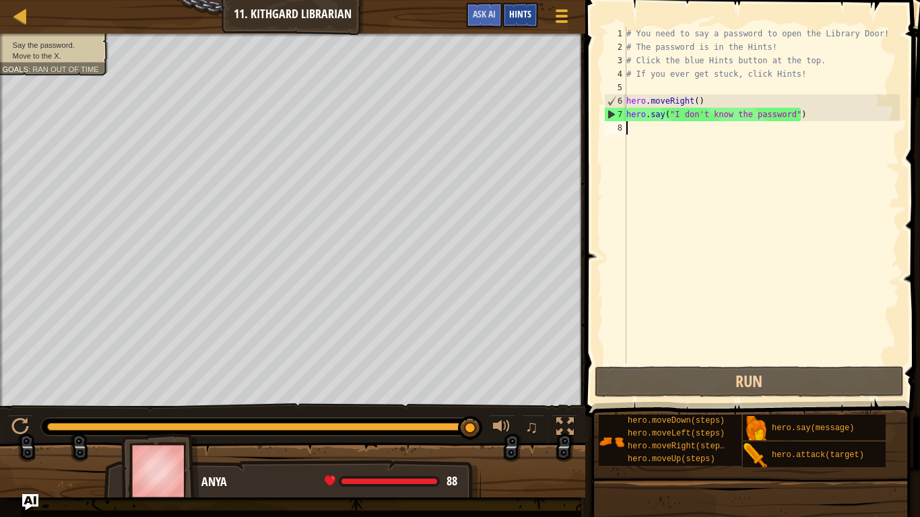
click at [520, 20] on div "Hints" at bounding box center [520, 15] width 36 height 25
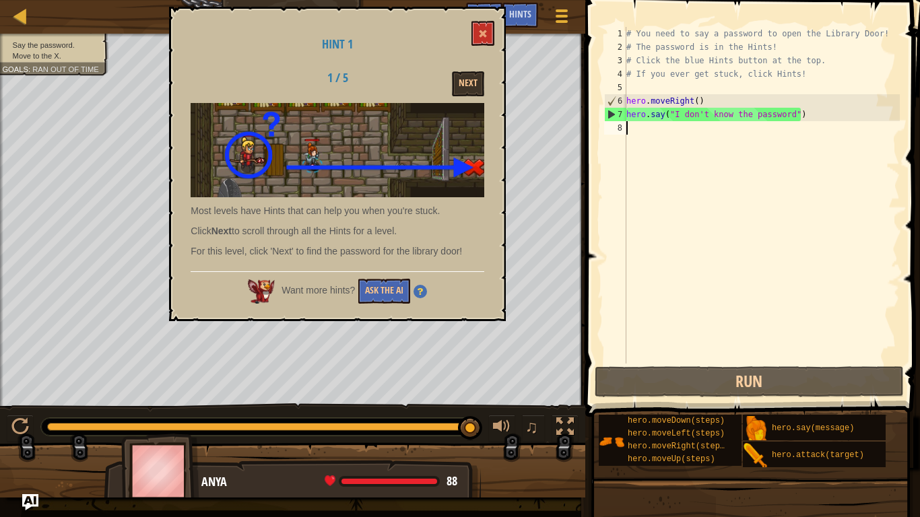
click at [471, 100] on div "Hint 1 1 / 5 Next Most levels have Hints that can help you when you're stuck. C…" at bounding box center [337, 164] width 337 height 314
click at [468, 90] on button "Next" at bounding box center [468, 83] width 32 height 25
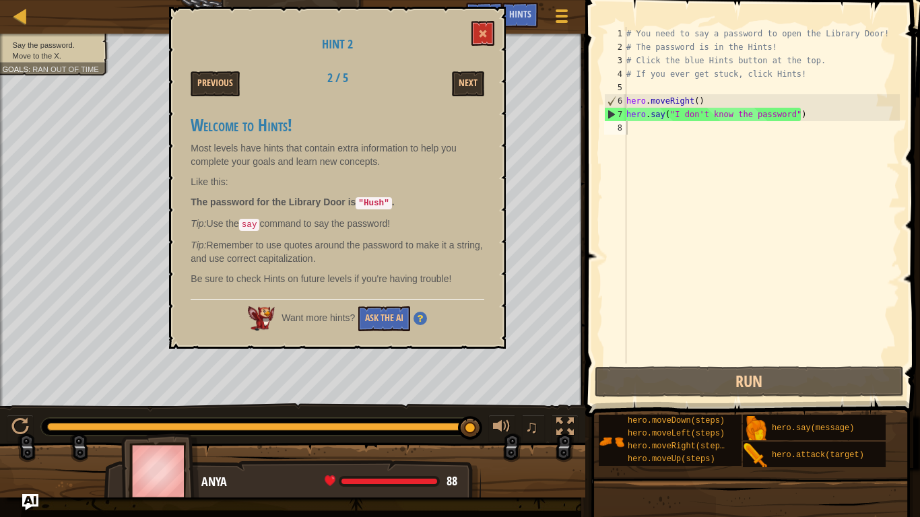
click at [411, 131] on h3 "Welcome to Hints!" at bounding box center [338, 125] width 294 height 18
click at [485, 28] on button at bounding box center [482, 33] width 23 height 25
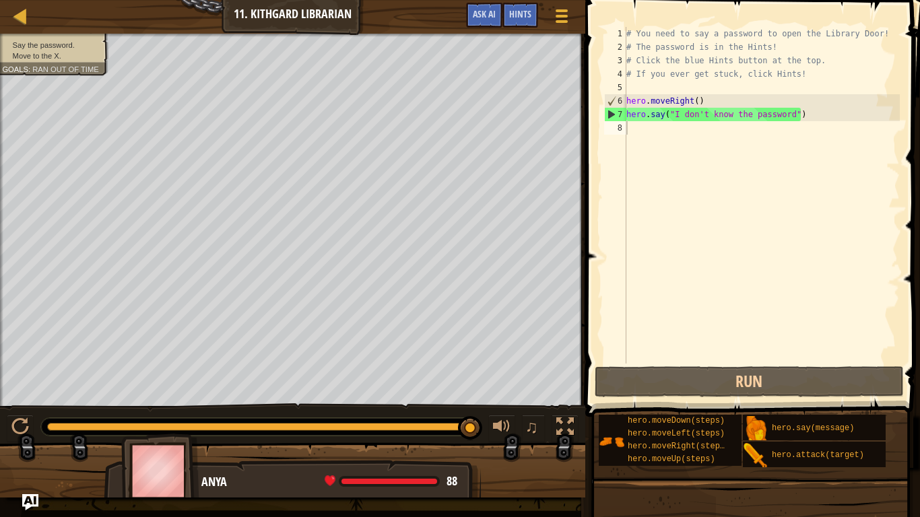
click at [646, 133] on div "# You need to say a password to open the Library Door! # The password is in the…" at bounding box center [761, 209] width 276 height 364
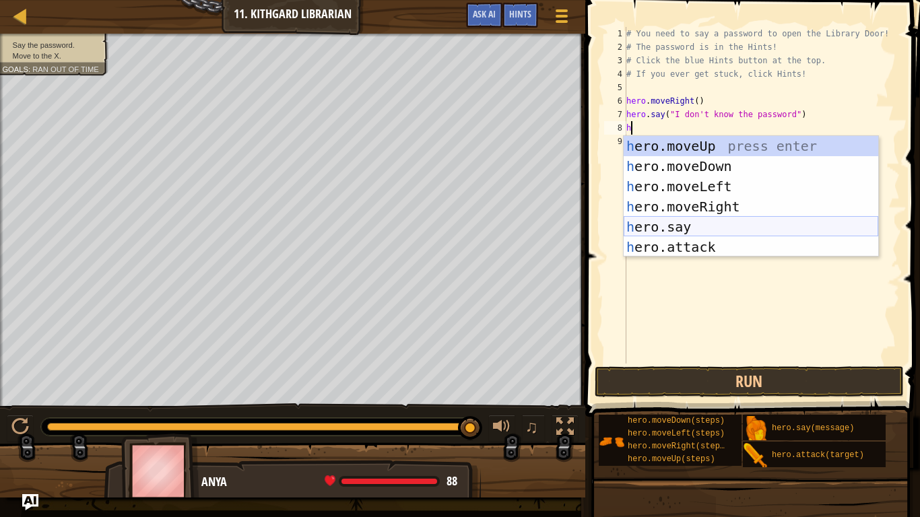
click at [728, 226] on div "h ero.moveUp press enter h ero.moveDown press enter h ero.moveLeft press enter …" at bounding box center [750, 217] width 254 height 162
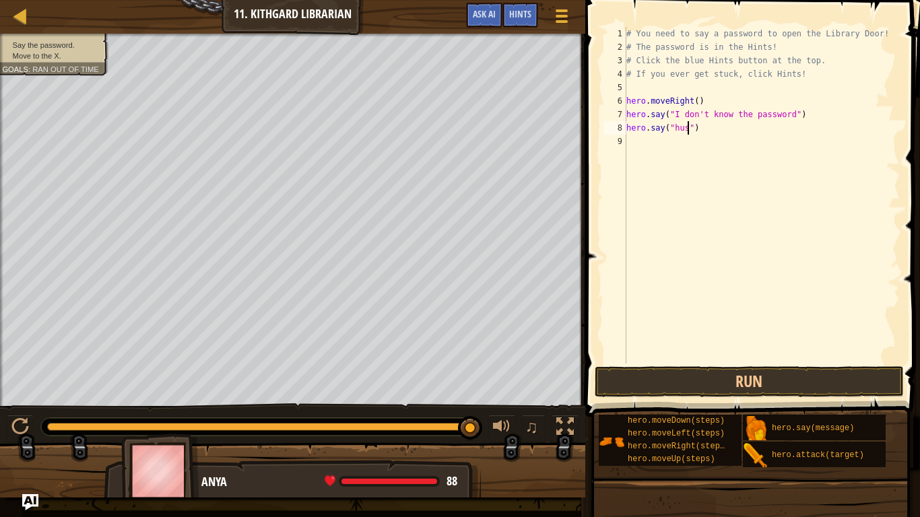
scroll to position [6, 9]
type textarea "hero.say("hush")"
click at [746, 390] on button "Run" at bounding box center [748, 381] width 309 height 31
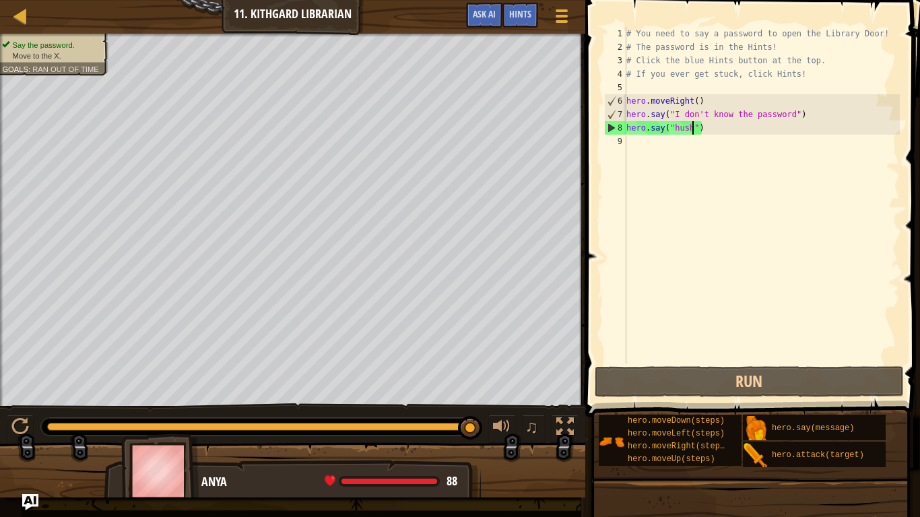
click at [631, 143] on div "# You need to say a password to open the Library Door! # The password is in the…" at bounding box center [761, 209] width 276 height 364
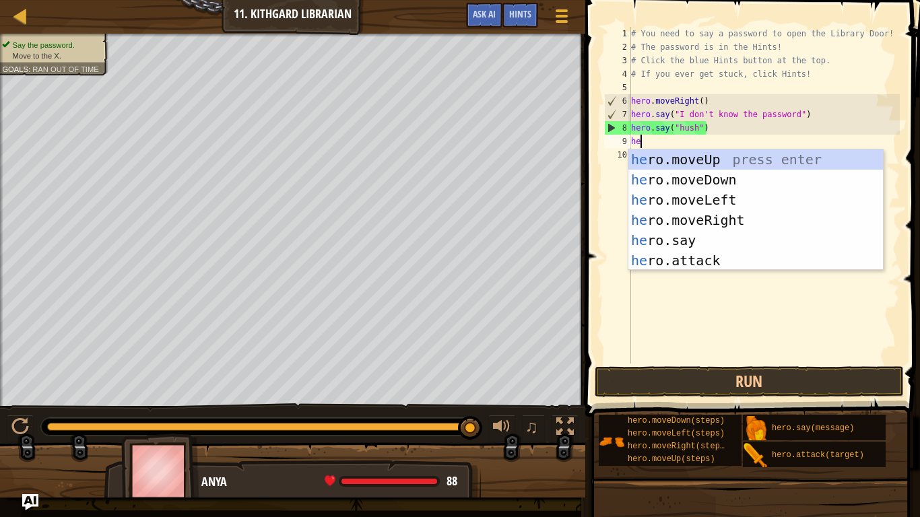
type textarea "her"
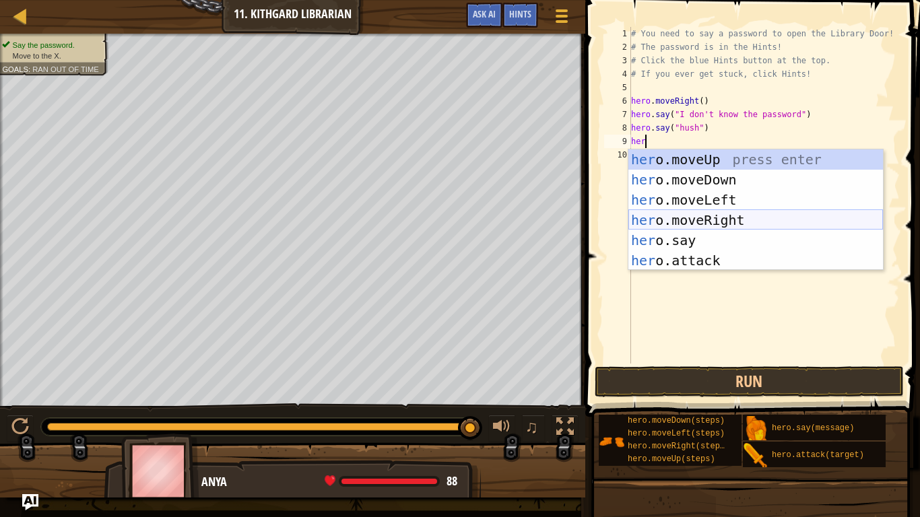
click at [732, 220] on div "her o.moveUp press enter her o.moveDown press enter her o.moveLeft press enter …" at bounding box center [755, 230] width 254 height 162
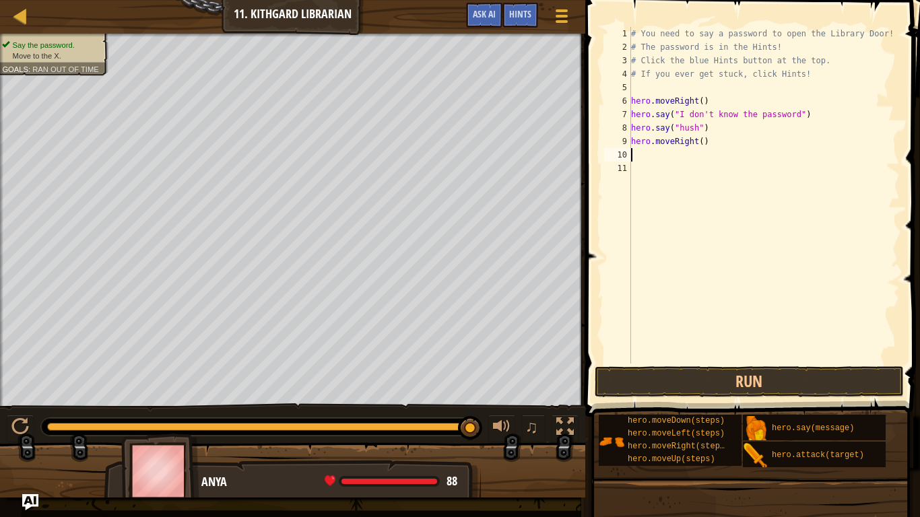
scroll to position [6, 0]
click at [675, 380] on button "Run" at bounding box center [748, 381] width 309 height 31
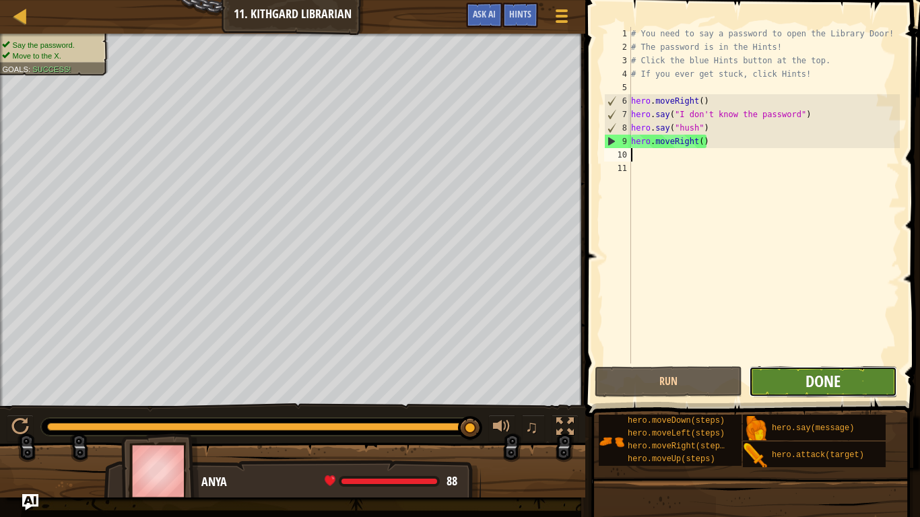
click at [804, 390] on button "Done" at bounding box center [822, 381] width 147 height 31
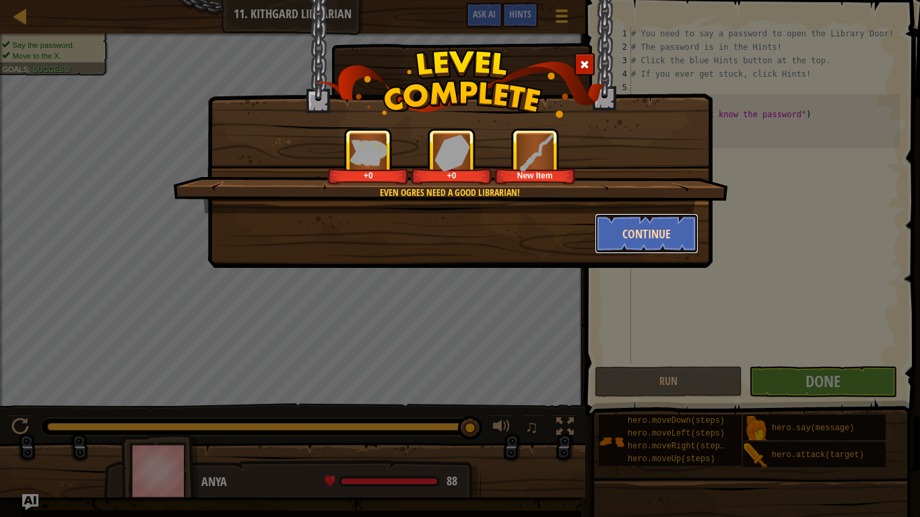
click at [646, 226] on button "Continue" at bounding box center [646, 233] width 104 height 40
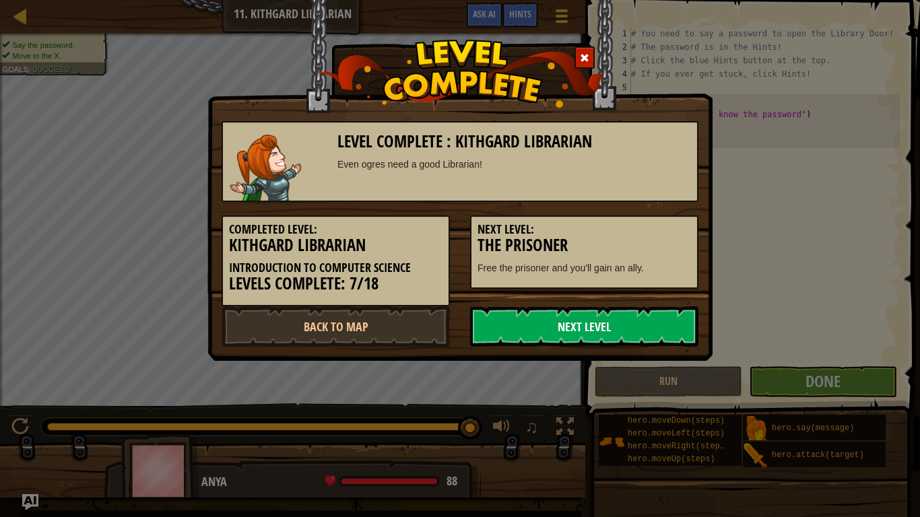
click at [542, 327] on link "Next Level" at bounding box center [584, 326] width 228 height 40
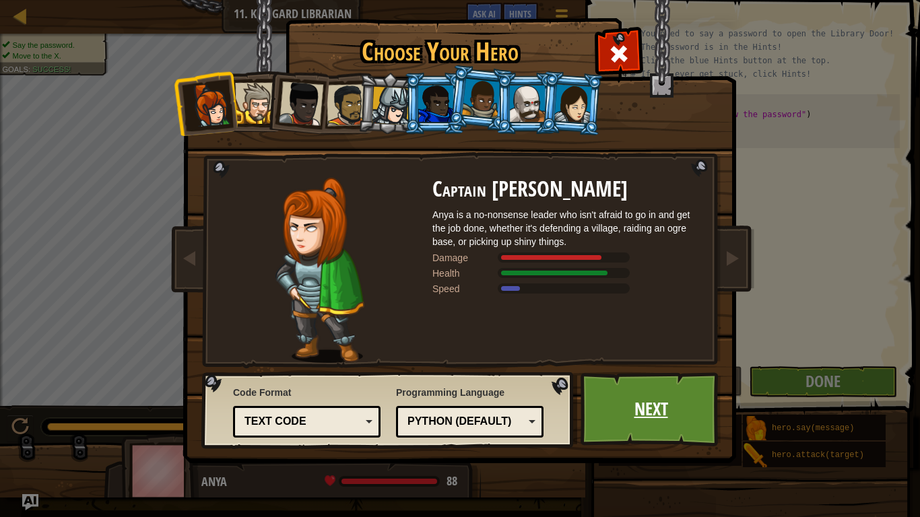
click at [650, 401] on link "Next" at bounding box center [650, 409] width 141 height 74
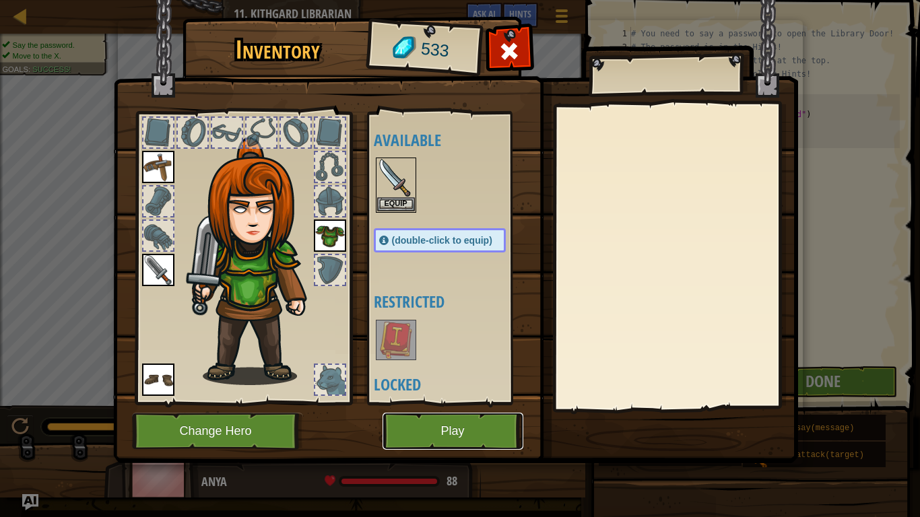
click at [410, 403] on button "Play" at bounding box center [452, 431] width 141 height 37
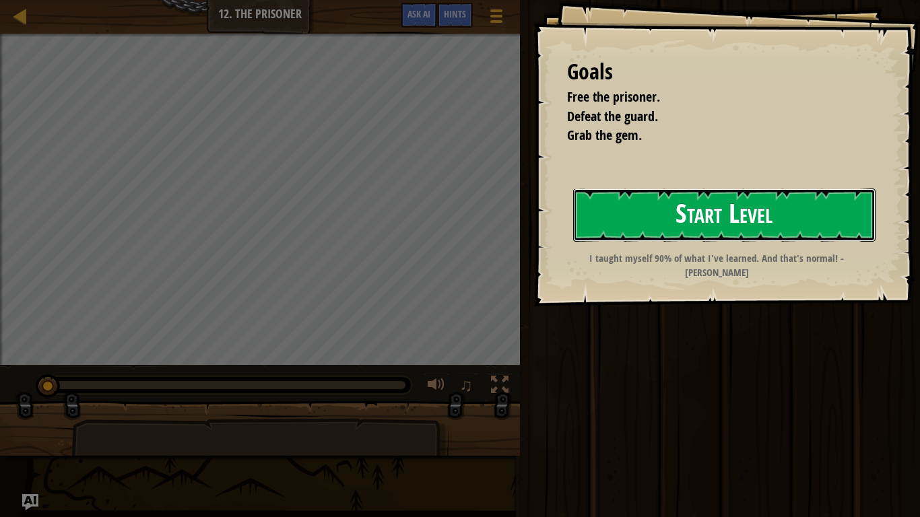
click at [642, 199] on button "Start Level" at bounding box center [724, 215] width 302 height 53
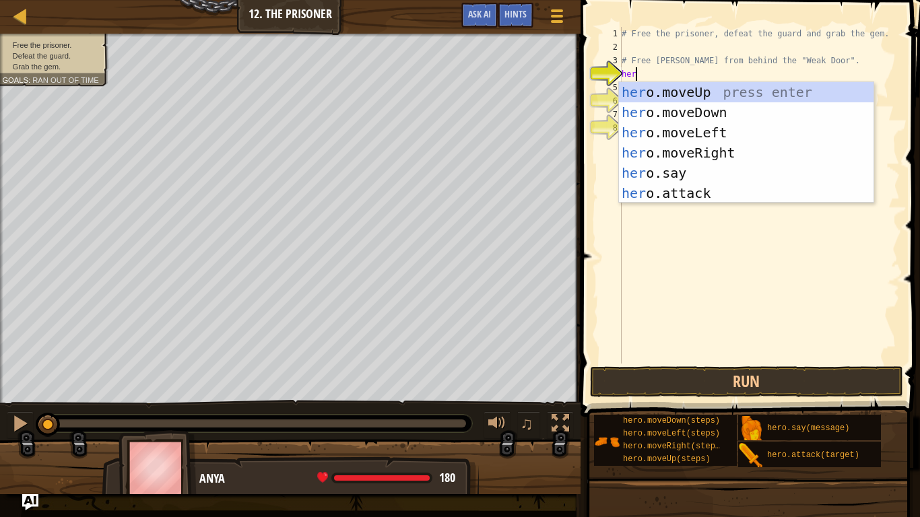
scroll to position [6, 2]
type textarea "hero"
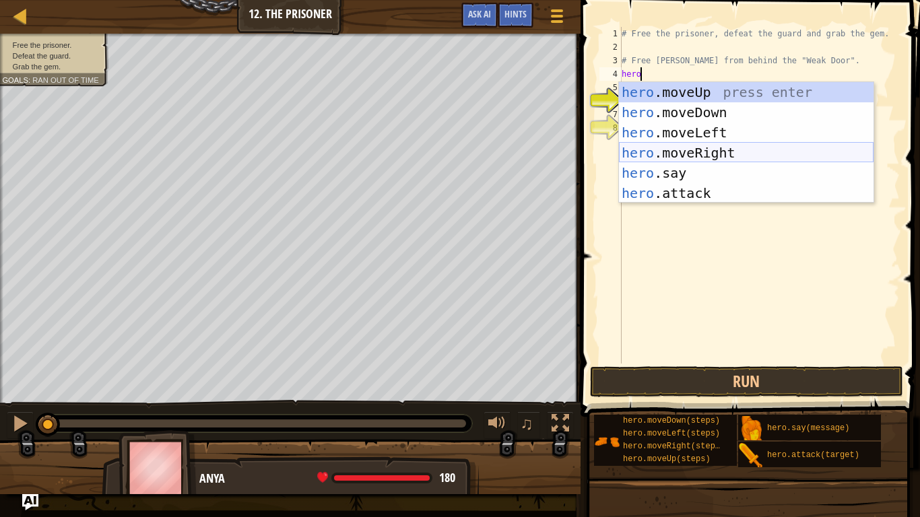
click at [726, 150] on div "hero .moveUp press enter hero .moveDown press enter hero .moveLeft press enter …" at bounding box center [746, 163] width 254 height 162
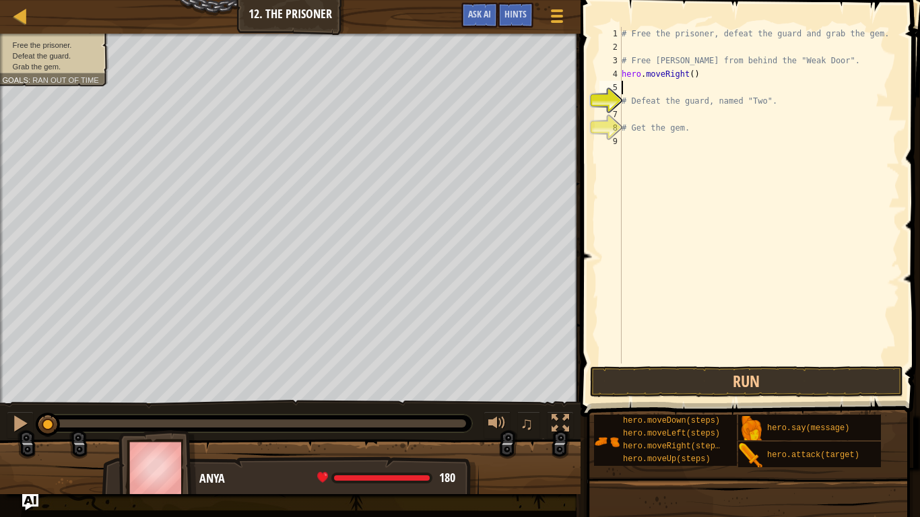
scroll to position [6, 0]
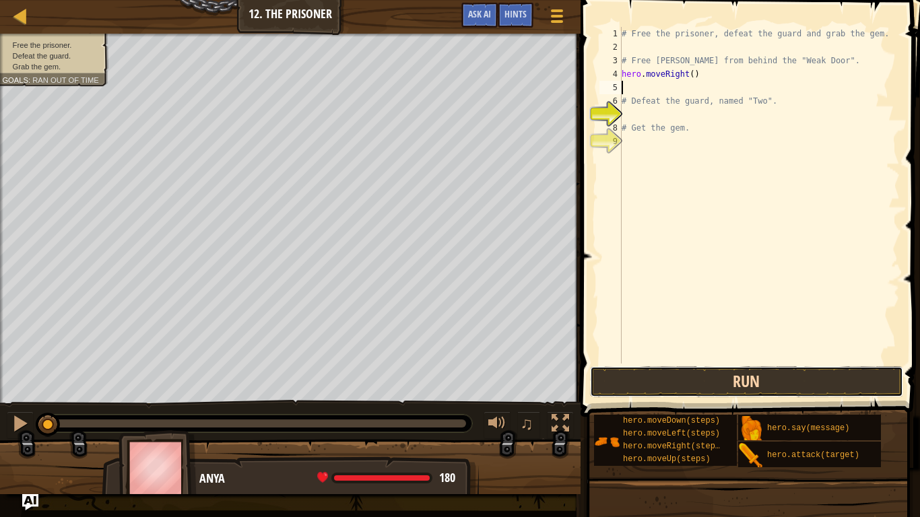
click at [672, 387] on button "Run" at bounding box center [747, 381] width 314 height 31
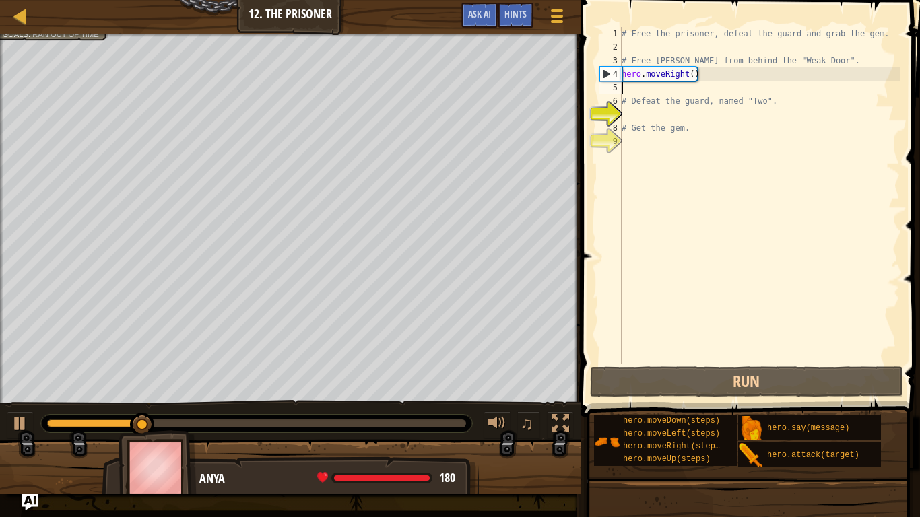
click at [629, 92] on div "# Free the prisoner, defeat the guard and grab the gem. # Free Patrick from beh…" at bounding box center [759, 209] width 281 height 364
type textarea "u"
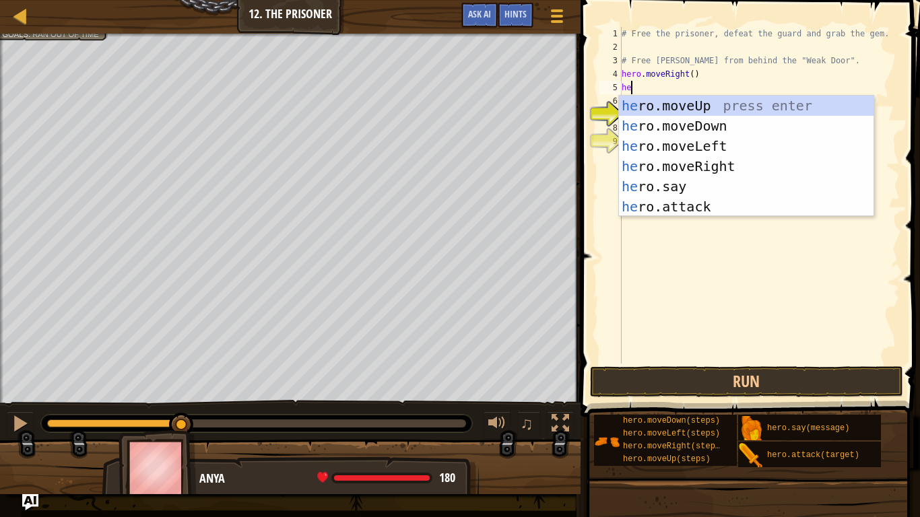
scroll to position [6, 1]
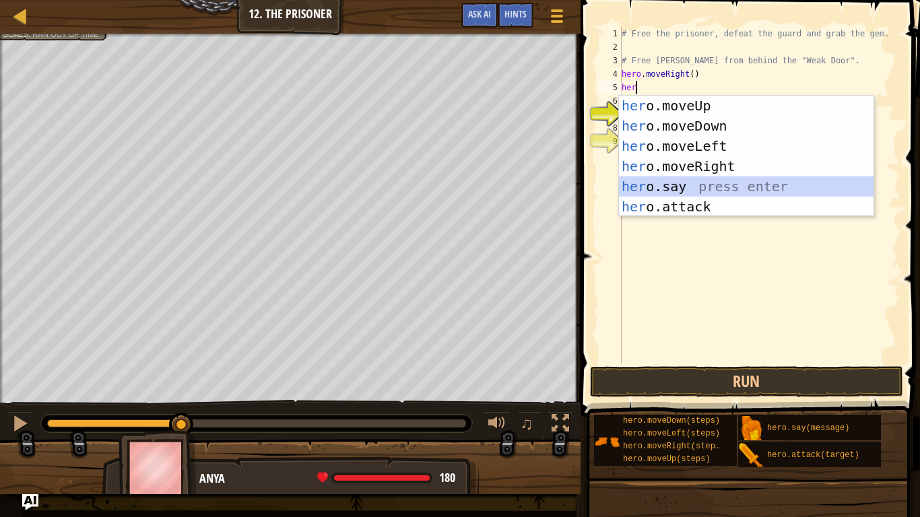
click at [691, 186] on div "her o.moveUp press enter her o.moveDown press enter her o.moveLeft press enter …" at bounding box center [746, 177] width 254 height 162
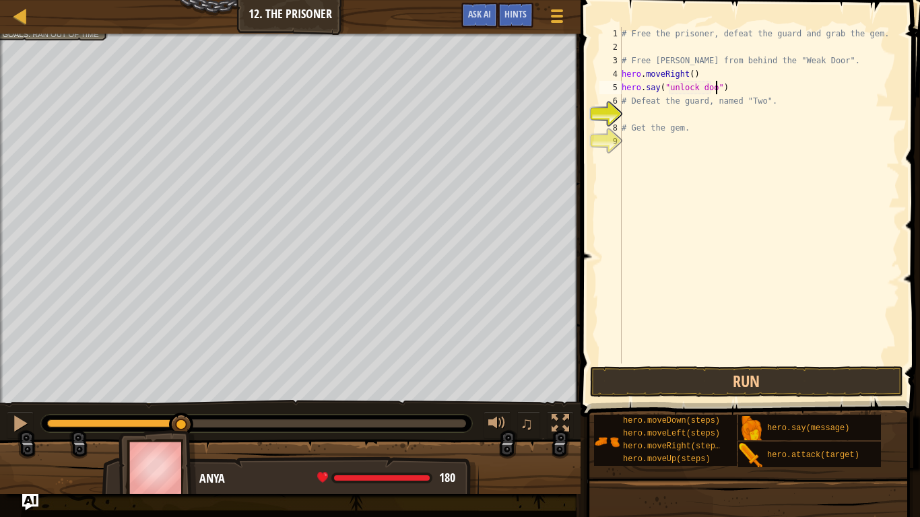
scroll to position [6, 14]
click at [858, 378] on button "Run" at bounding box center [747, 381] width 314 height 31
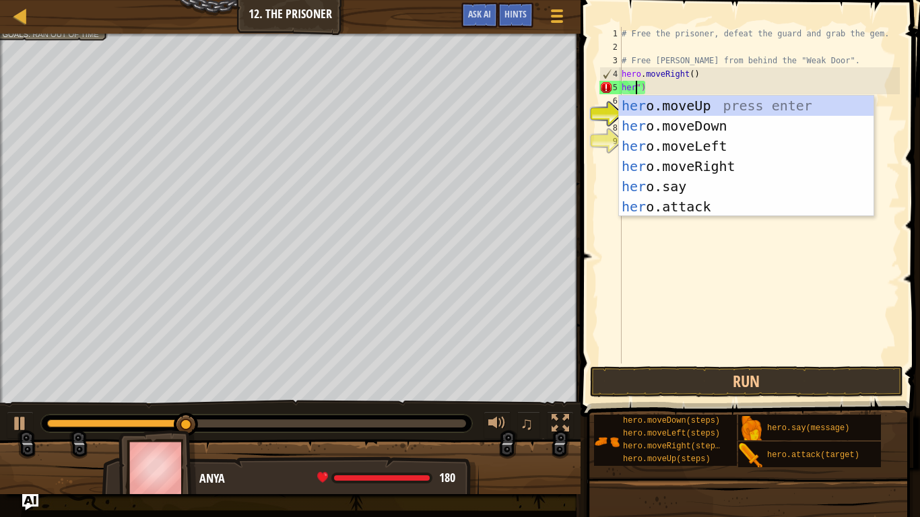
scroll to position [6, 2]
click at [693, 75] on div "# Free the prisoner, defeat the guard and grab the gem. # Free Patrick from beh…" at bounding box center [759, 209] width 281 height 364
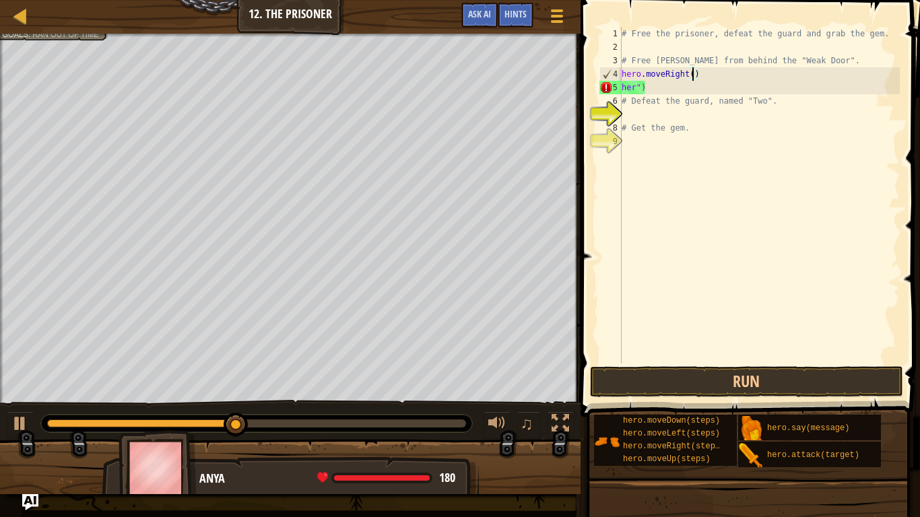
scroll to position [6, 11]
click at [699, 381] on button "Run" at bounding box center [747, 381] width 314 height 31
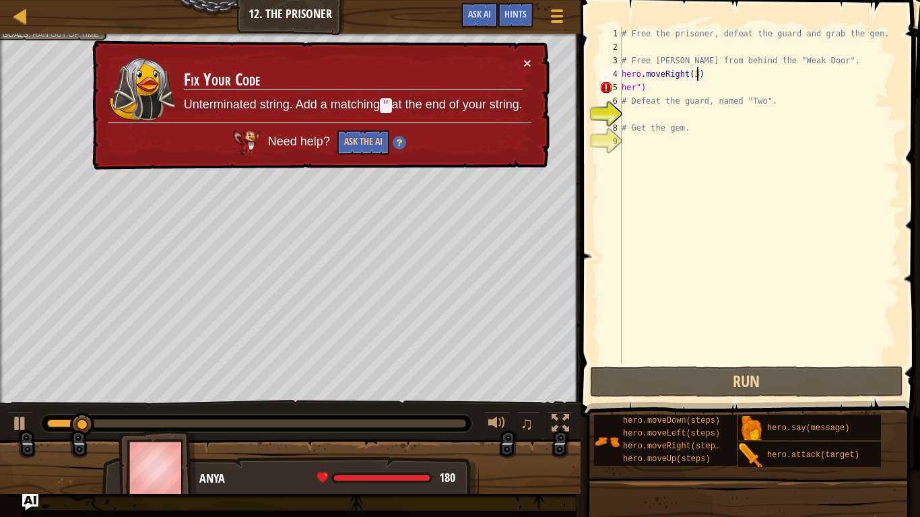
click at [659, 86] on div "# Free the prisoner, defeat the guard and grab the gem. # Free Patrick from beh…" at bounding box center [759, 209] width 281 height 364
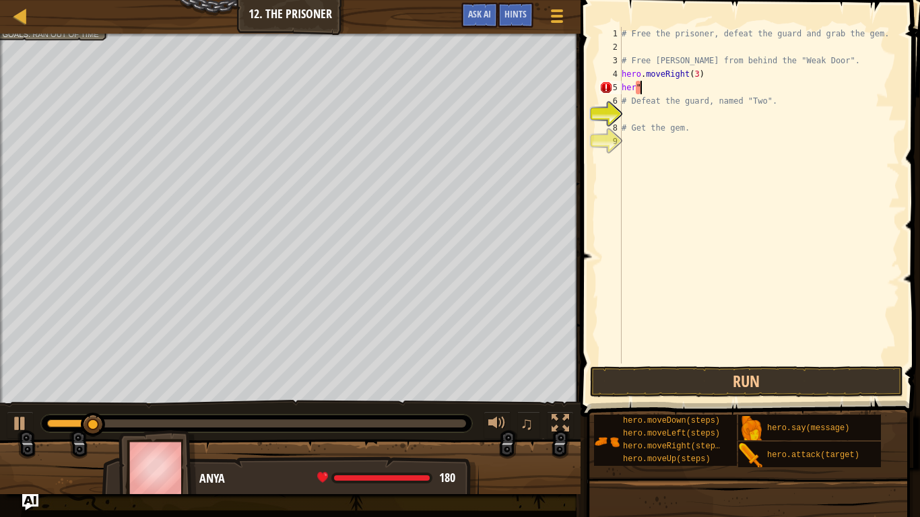
scroll to position [6, 1]
type textarea "h"
click at [693, 393] on button "Run" at bounding box center [747, 381] width 314 height 31
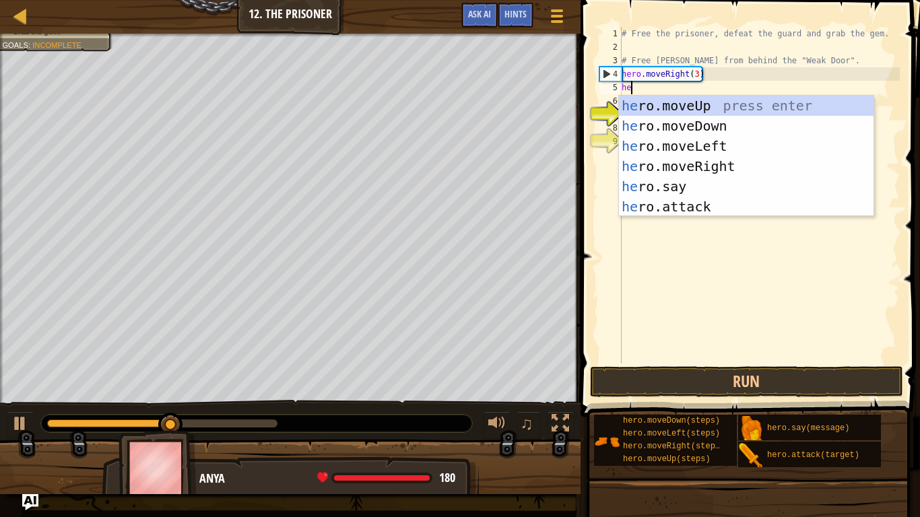
type textarea "her"
click at [708, 125] on div "her o.moveUp press enter her o.moveDown press enter her o.moveLeft press enter …" at bounding box center [746, 177] width 254 height 162
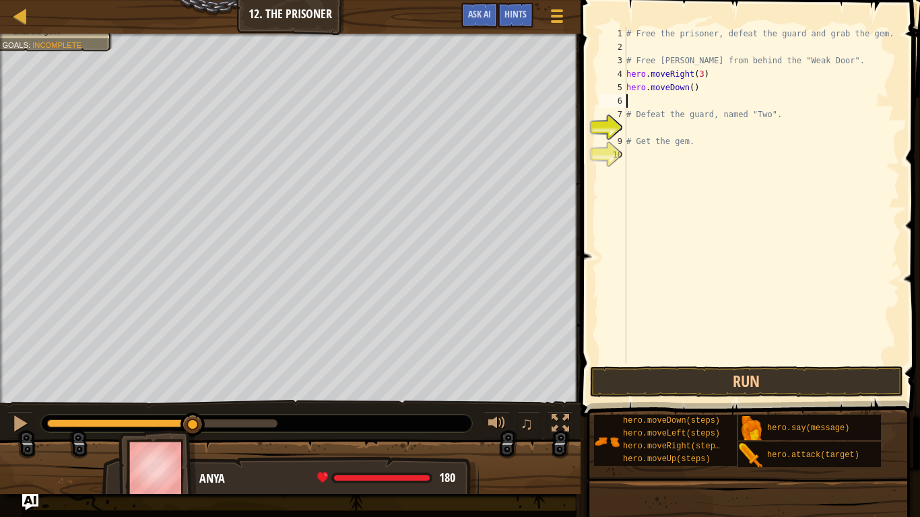
click at [692, 90] on div "# Free the prisoner, defeat the guard and grab the gem. # Free Patrick from beh…" at bounding box center [761, 209] width 276 height 364
click at [749, 388] on button "Run" at bounding box center [747, 381] width 314 height 31
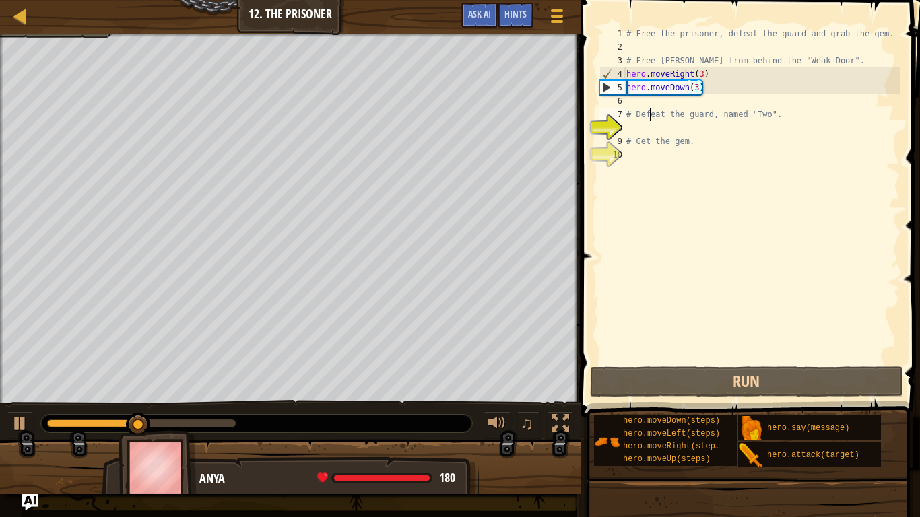
click at [652, 108] on div "# Free the prisoner, defeat the guard and grab the gem. # Free Patrick from beh…" at bounding box center [761, 209] width 276 height 364
type textarea "# Defeat the guard, named "Two"."
click at [629, 100] on div "# Free the prisoner, defeat the guard and grab the gem. # Free Patrick from beh…" at bounding box center [761, 209] width 276 height 364
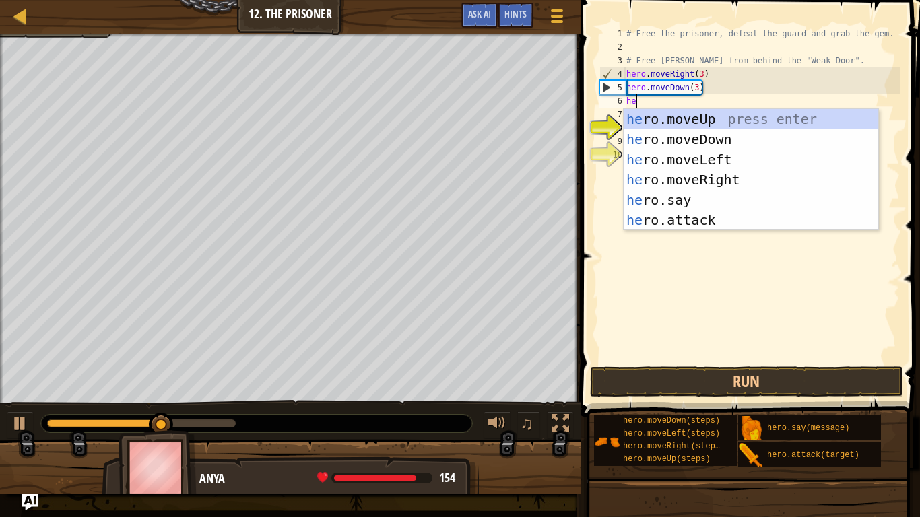
type textarea "her"
click at [695, 186] on div "her o.moveUp press enter her o.moveDown press enter her o.moveLeft press enter …" at bounding box center [750, 190] width 254 height 162
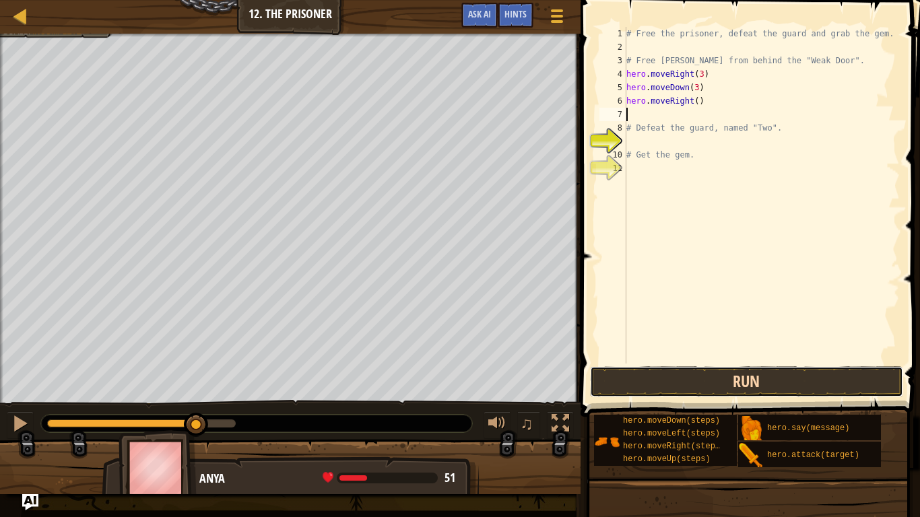
click at [654, 386] on button "Run" at bounding box center [747, 381] width 314 height 31
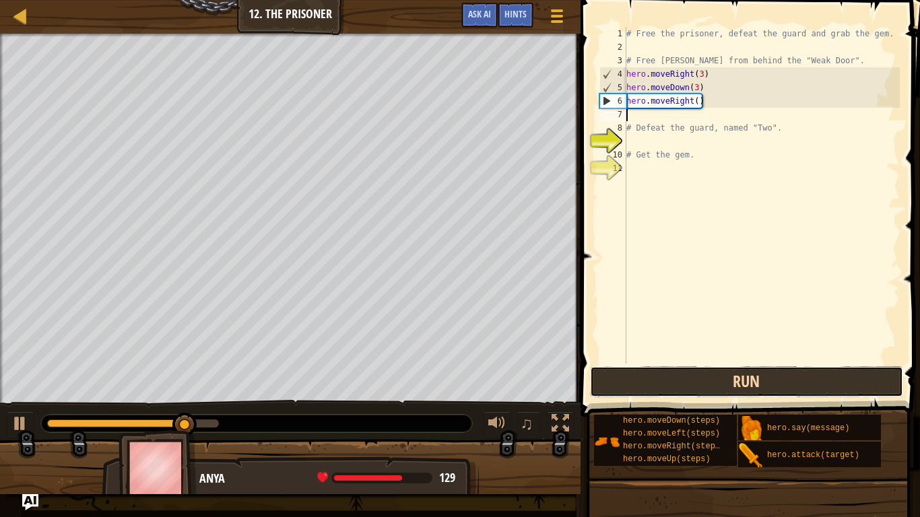
click at [654, 386] on button "Run" at bounding box center [747, 381] width 314 height 31
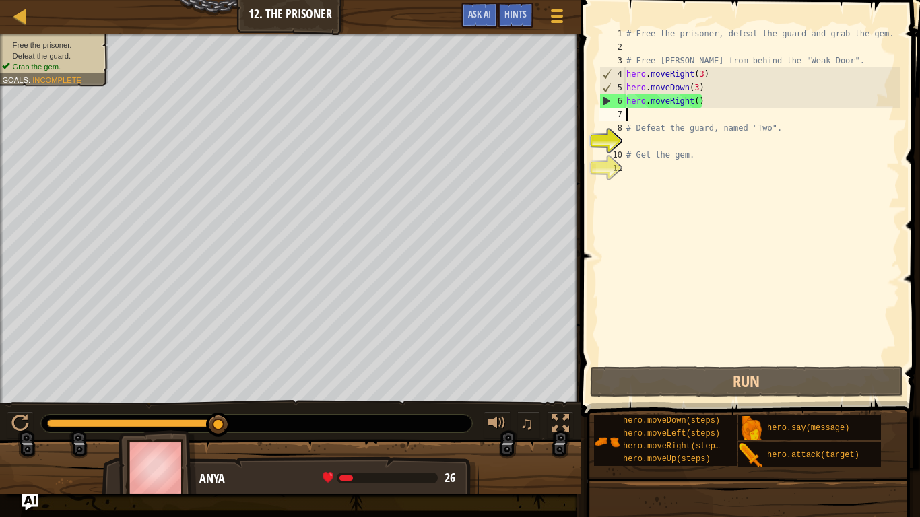
click at [644, 121] on div "# Free the prisoner, defeat the guard and grab the gem. # Free Patrick from beh…" at bounding box center [761, 209] width 276 height 364
type textarea "h"
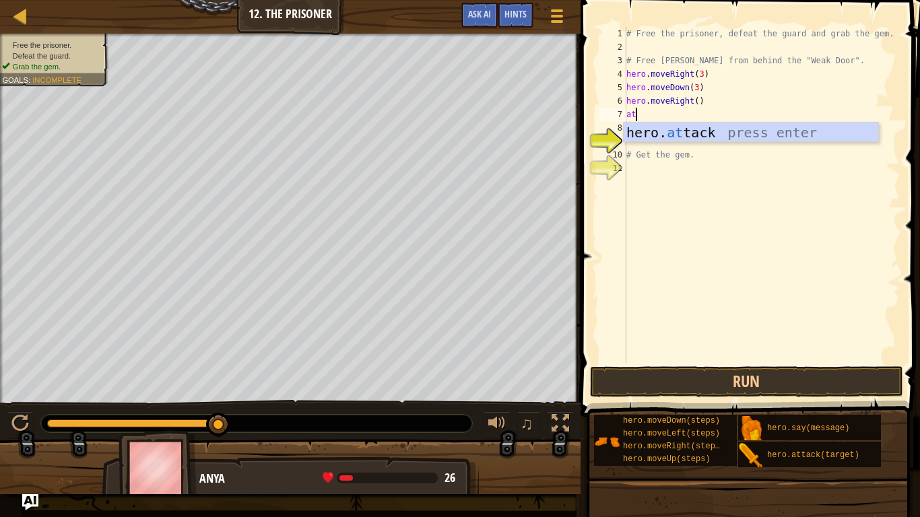
scroll to position [6, 1]
click at [701, 139] on div "hero. att ack press enter" at bounding box center [750, 153] width 254 height 61
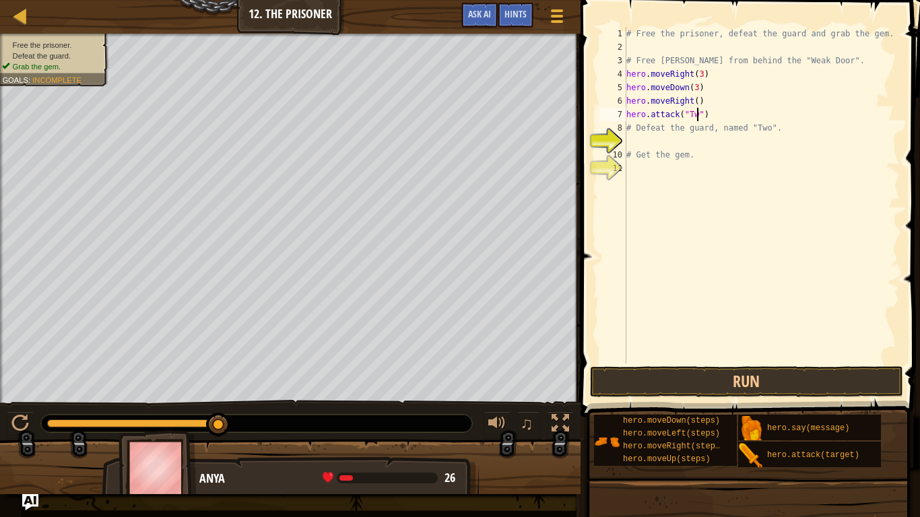
scroll to position [6, 11]
type textarea "hero.attack("Two")"
click at [664, 145] on div "# Free the prisoner, defeat the guard and grab the gem. # Free Patrick from beh…" at bounding box center [761, 209] width 276 height 364
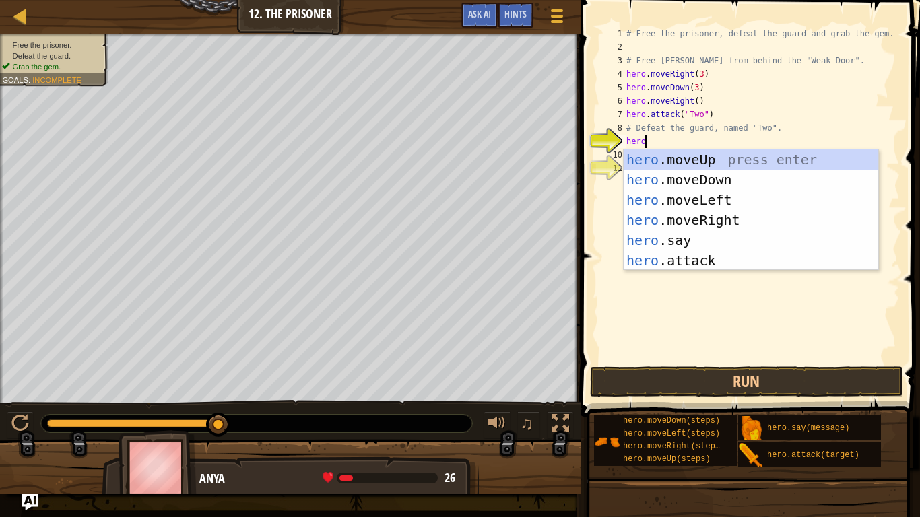
scroll to position [6, 2]
click at [669, 260] on div "hero .moveUp press enter hero .moveDown press enter hero .moveLeft press enter …" at bounding box center [750, 230] width 254 height 162
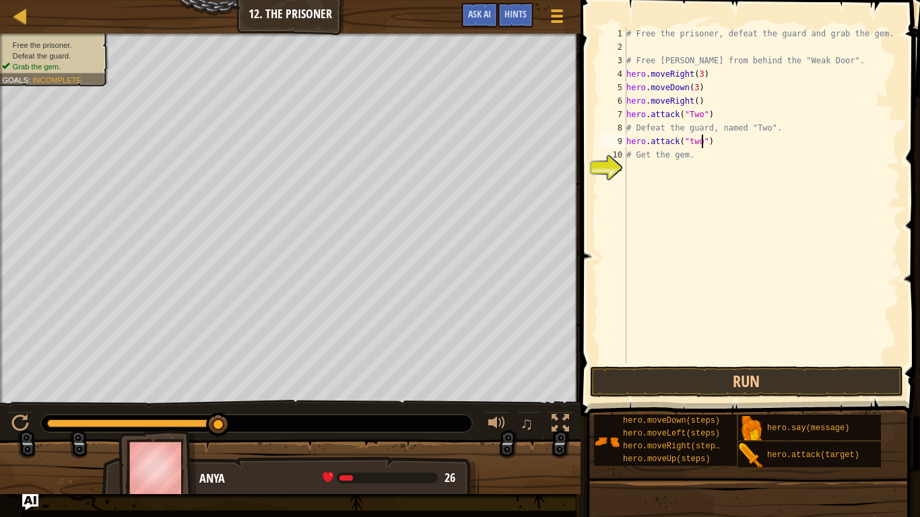
scroll to position [6, 11]
click at [715, 388] on button "Run" at bounding box center [747, 381] width 314 height 31
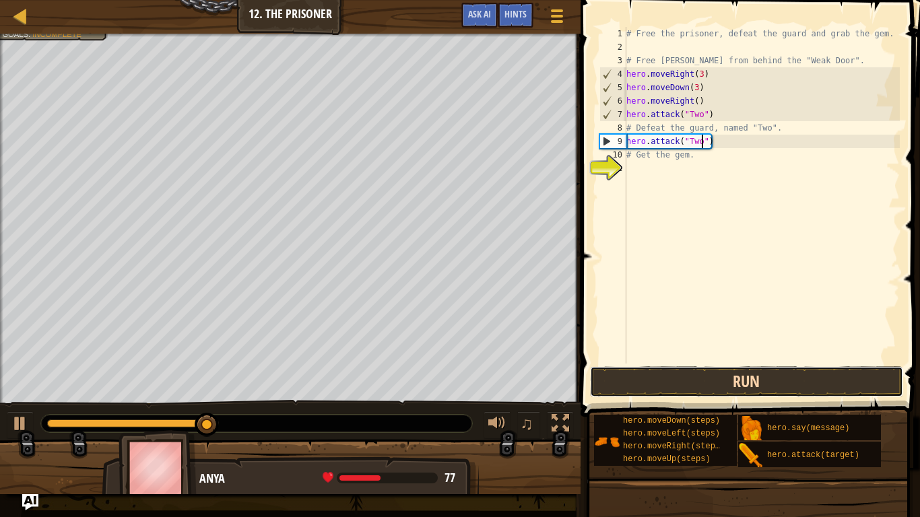
click at [685, 379] on button "Run" at bounding box center [747, 381] width 314 height 31
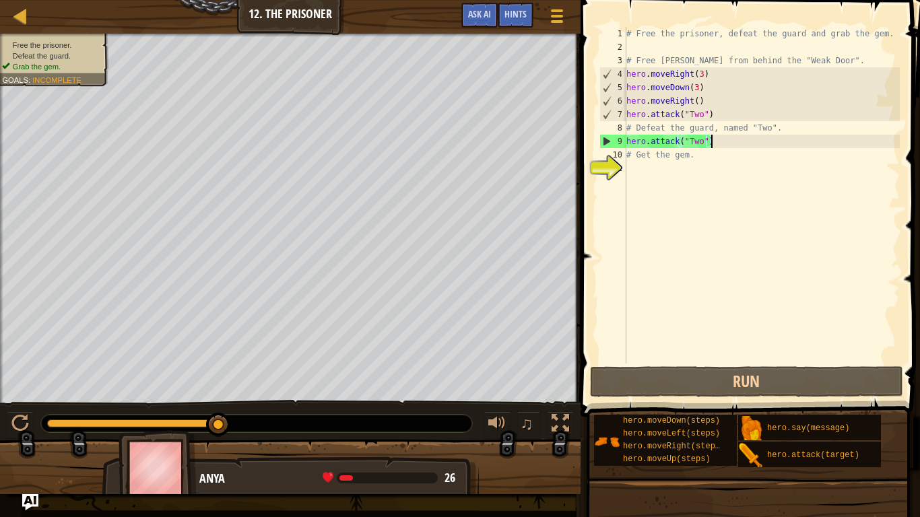
click at [719, 141] on div "# Free the prisoner, defeat the guard and grab the gem. # Free Patrick from beh…" at bounding box center [761, 209] width 276 height 364
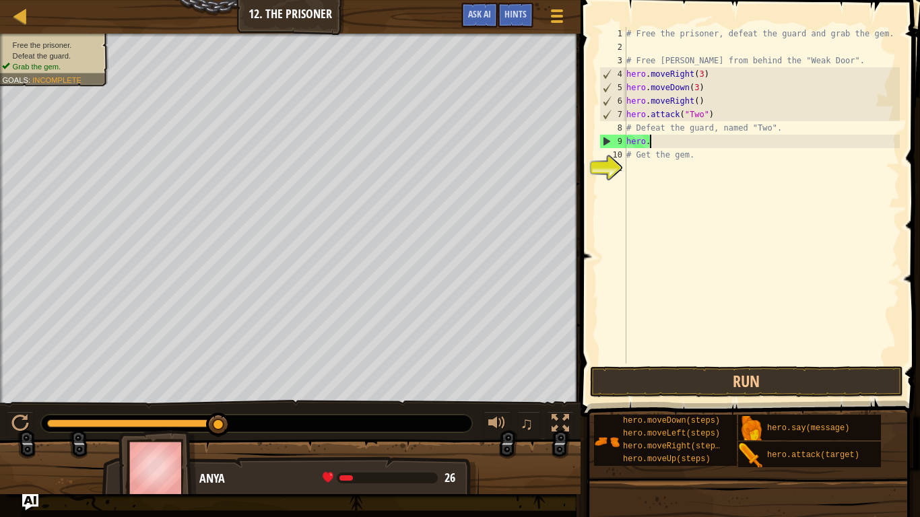
scroll to position [6, 1]
type textarea "h"
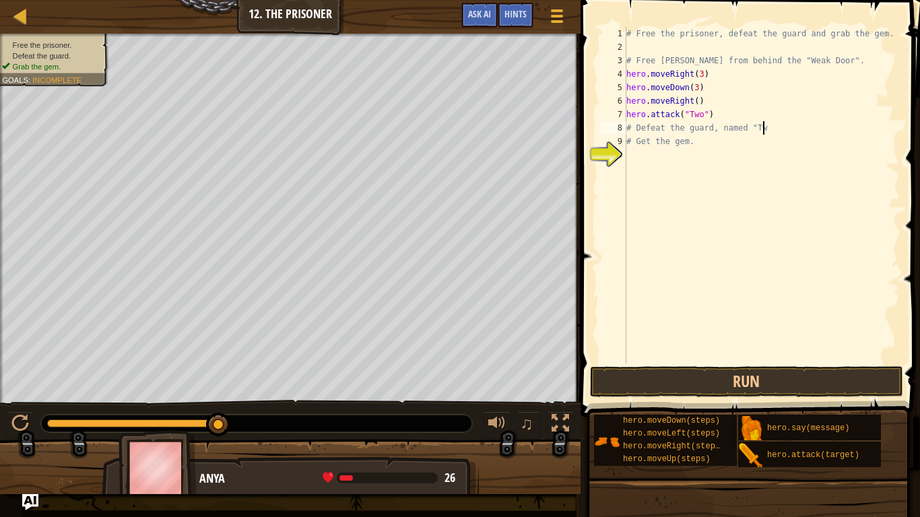
scroll to position [6, 20]
type textarea "# Defeat the guard, named "Two""
click at [685, 179] on div "# Free the prisoner, defeat the guard and grab the gem. # Free Patrick from beh…" at bounding box center [761, 209] width 276 height 364
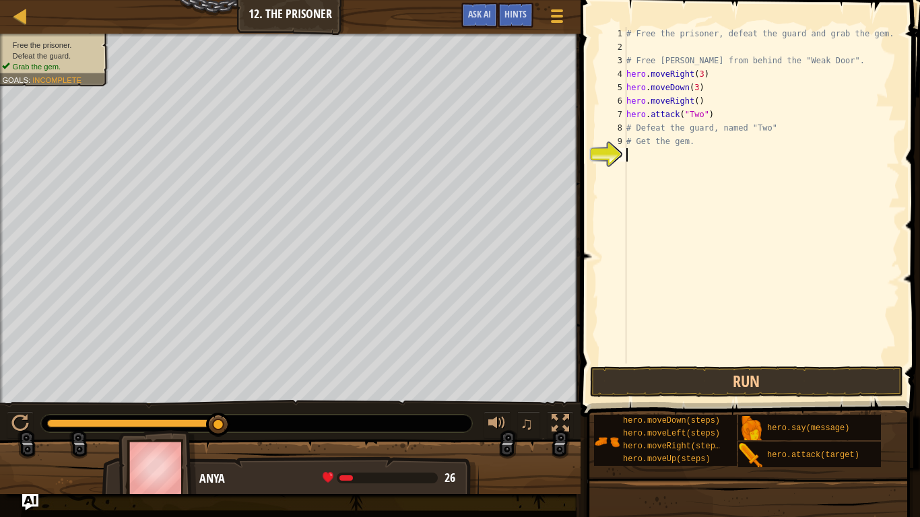
click at [714, 101] on div "# Free the prisoner, defeat the guard and grab the gem. # Free Patrick from beh…" at bounding box center [761, 209] width 276 height 364
click at [716, 117] on div "# Free the prisoner, defeat the guard and grab the gem. # Free Patrick from beh…" at bounding box center [761, 209] width 276 height 364
type textarea "h"
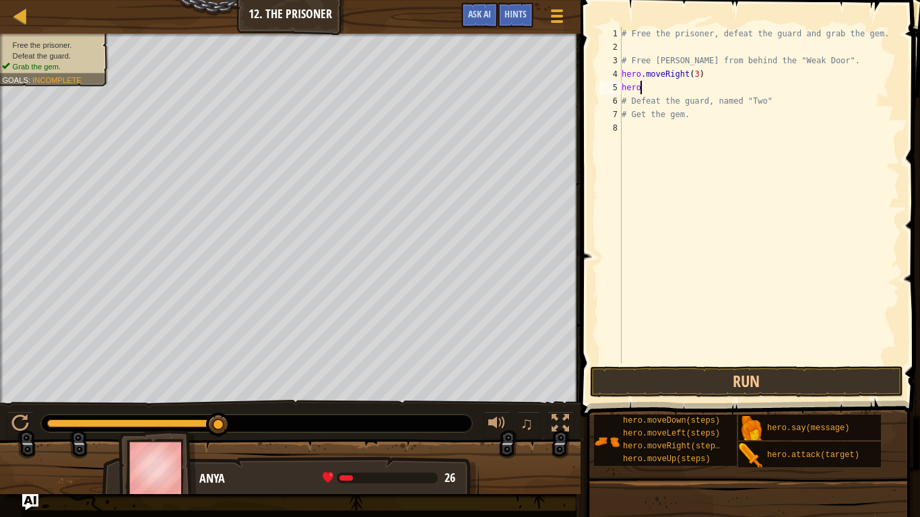
type textarea "h"
click at [699, 77] on div "# Free the prisoner, defeat the guard and grab the gem. # Free Patrick from beh…" at bounding box center [759, 209] width 281 height 364
type textarea "hero.moveRight()"
click at [633, 85] on div "# Free the prisoner, defeat the guard and grab the gem. # Free Patrick from beh…" at bounding box center [759, 209] width 281 height 364
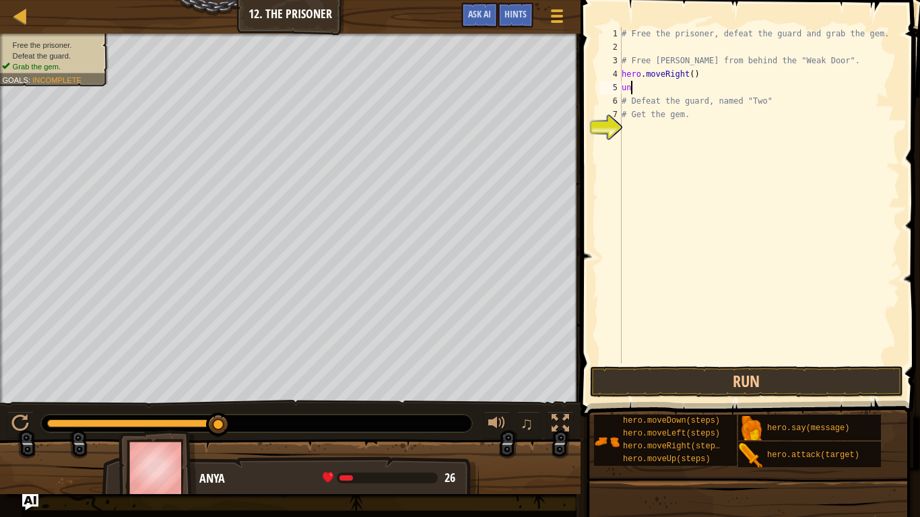
type textarea "u"
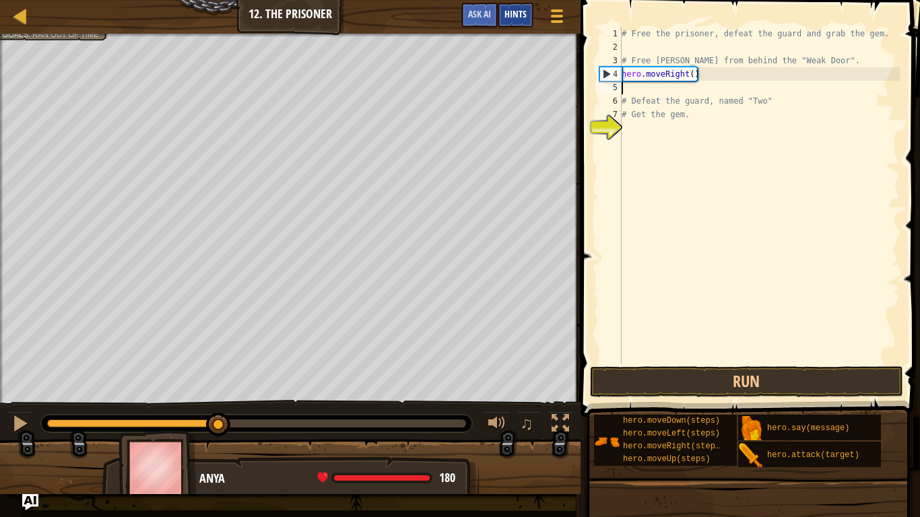
click at [517, 20] on div "Hints" at bounding box center [516, 15] width 36 height 25
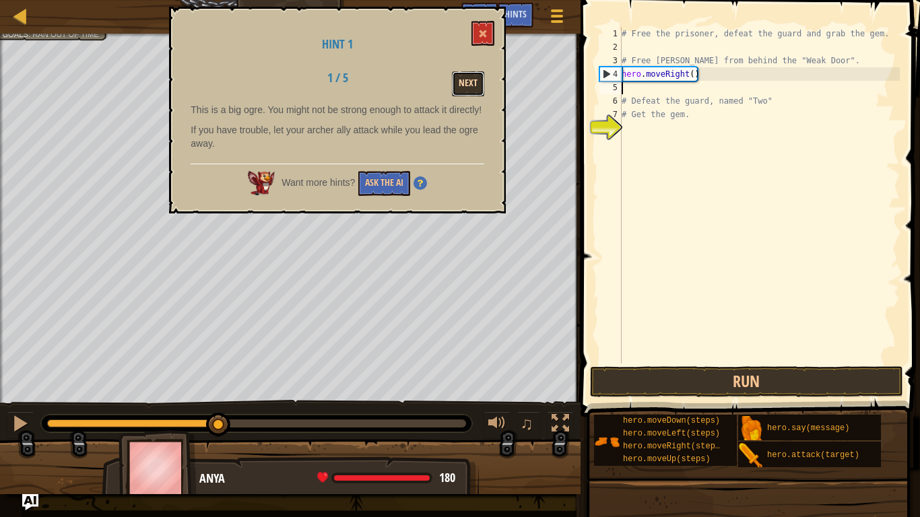
click at [461, 92] on button "Next" at bounding box center [468, 83] width 32 height 25
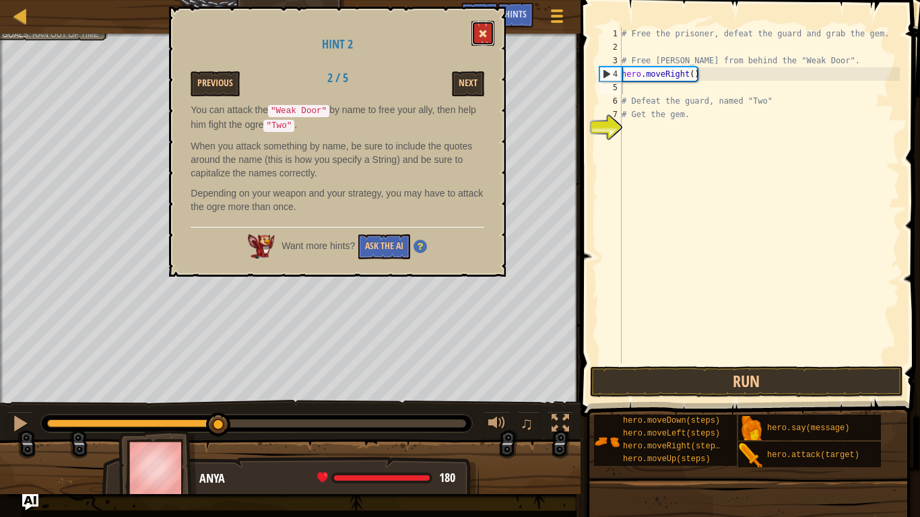
click at [472, 21] on button at bounding box center [482, 33] width 23 height 25
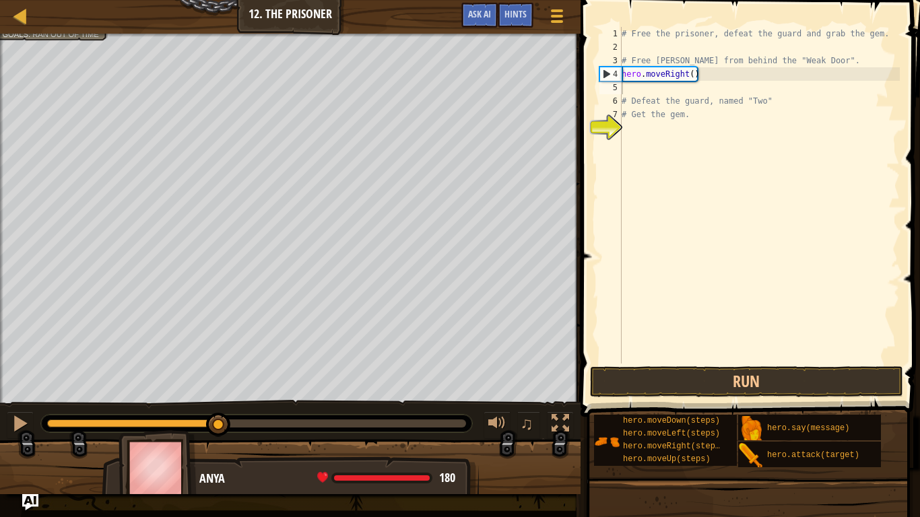
click at [648, 84] on div "# Free the prisoner, defeat the guard and grab the gem. # Free Patrick from beh…" at bounding box center [759, 209] width 281 height 364
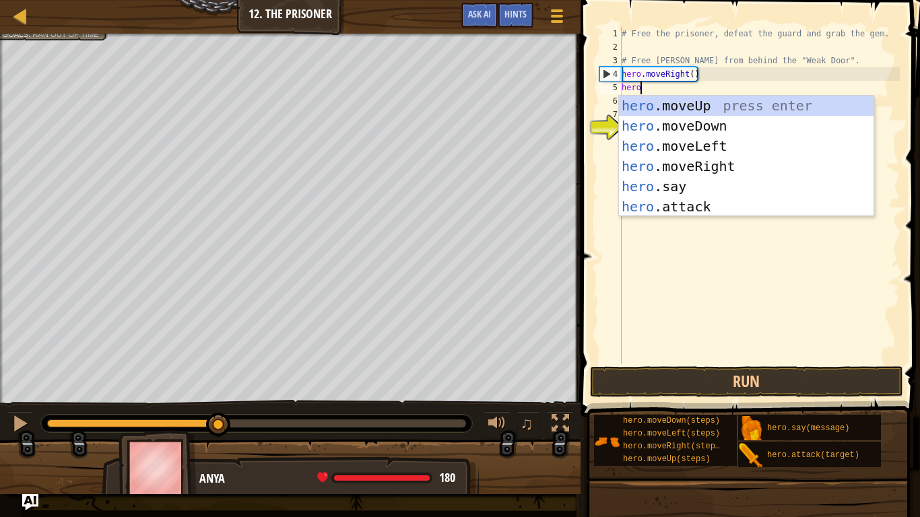
scroll to position [6, 2]
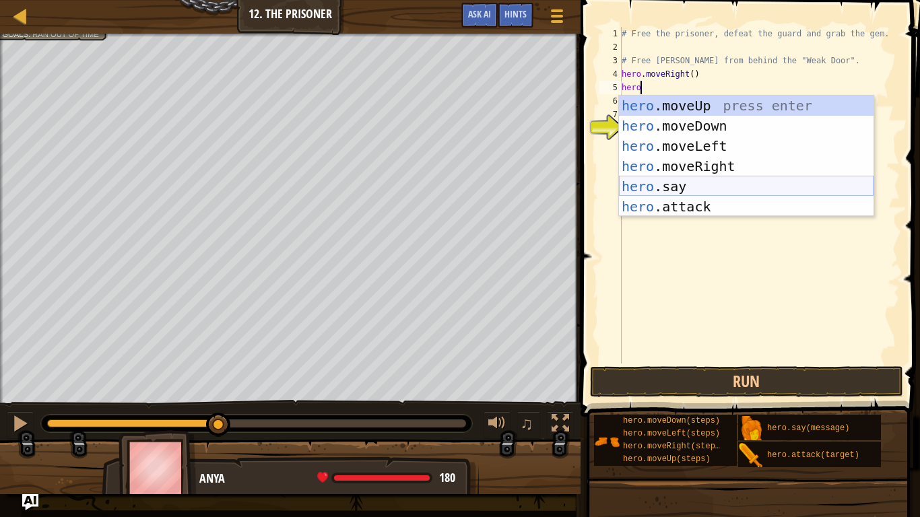
click at [675, 182] on div "hero .moveUp press enter hero .moveDown press enter hero .moveLeft press enter …" at bounding box center [746, 177] width 254 height 162
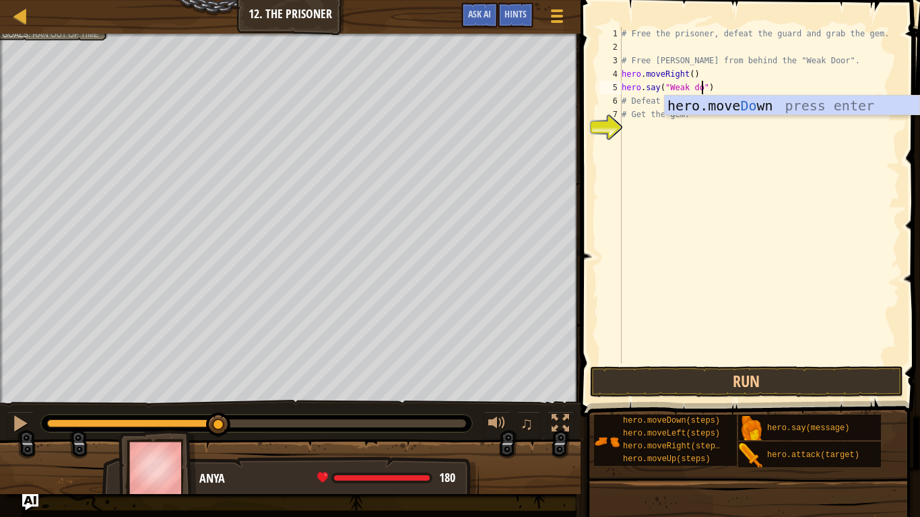
scroll to position [6, 13]
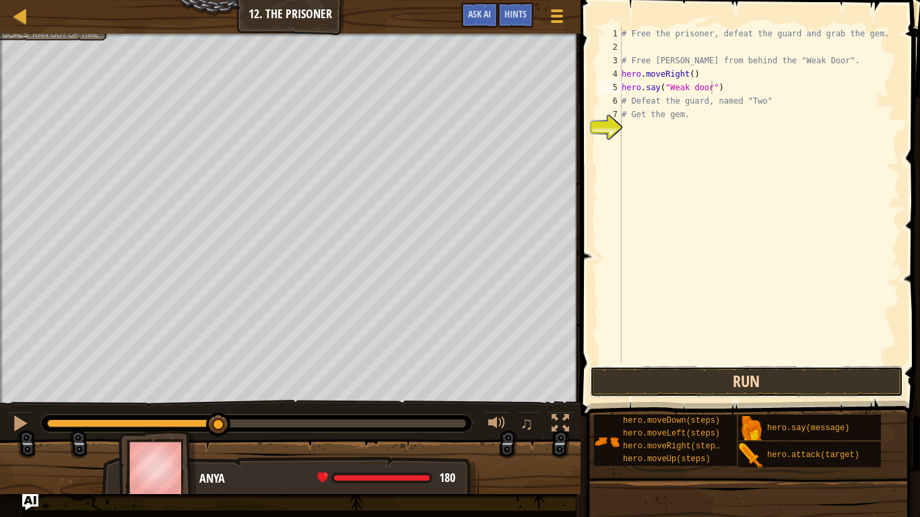
click at [759, 368] on button "Run" at bounding box center [747, 381] width 314 height 31
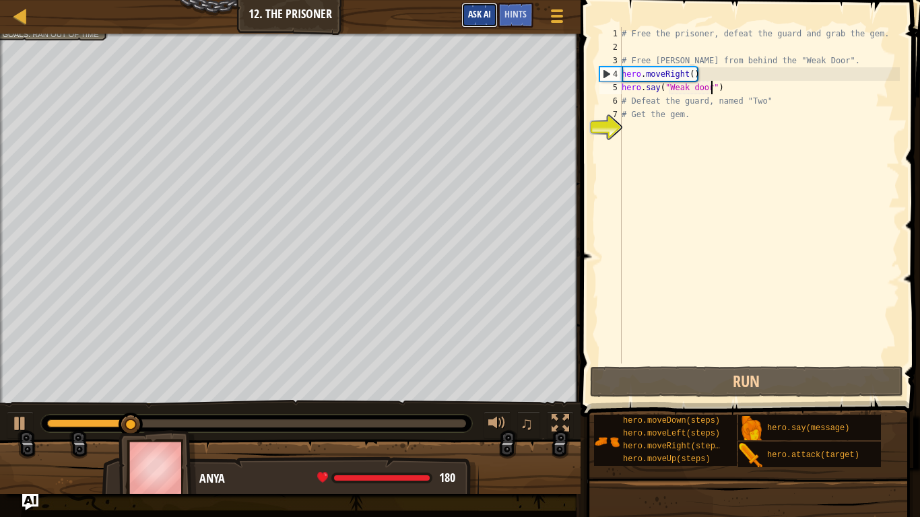
click at [484, 11] on span "Ask AI" at bounding box center [479, 13] width 23 height 13
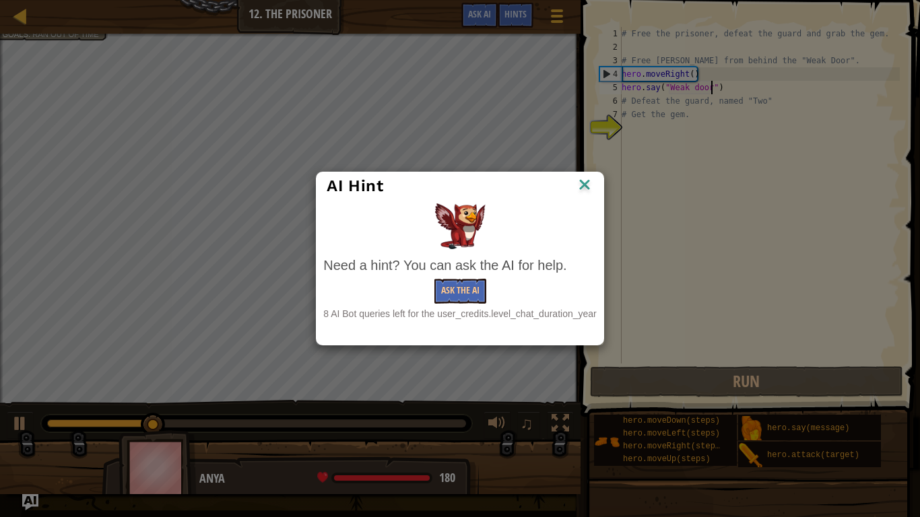
click at [585, 187] on img at bounding box center [585, 186] width 18 height 20
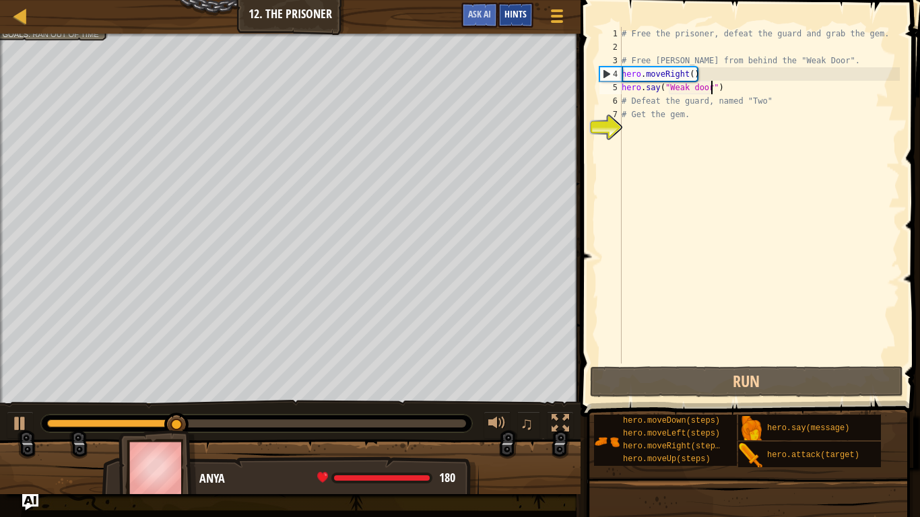
click at [514, 15] on span "Hints" at bounding box center [515, 13] width 22 height 13
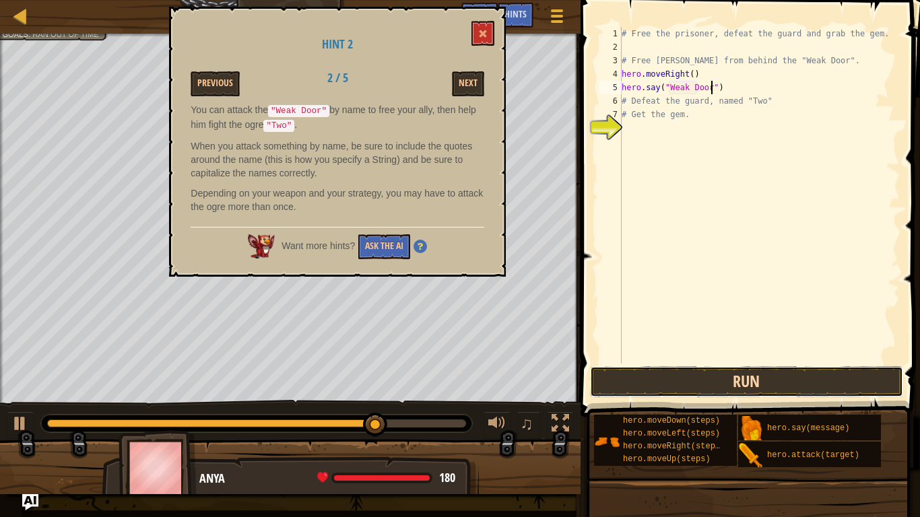
click at [625, 383] on button "Run" at bounding box center [747, 381] width 314 height 31
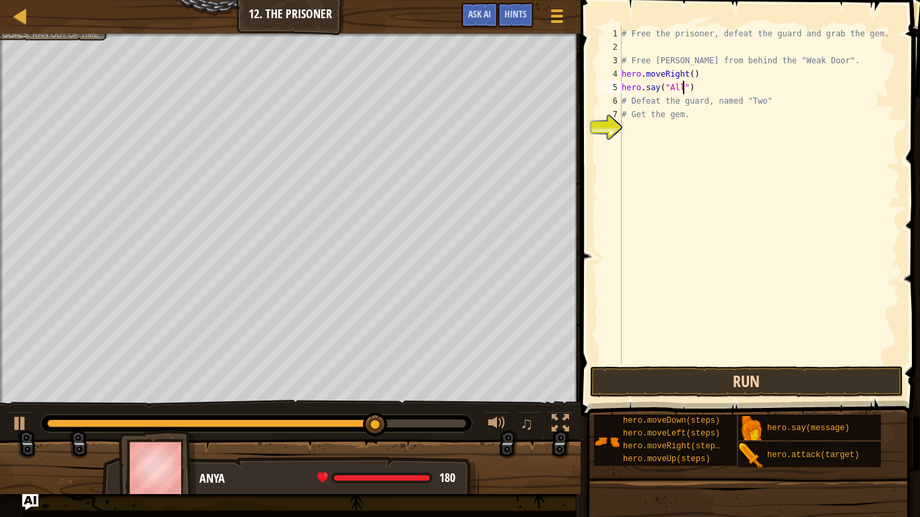
scroll to position [6, 9]
click at [736, 375] on button "Run" at bounding box center [747, 381] width 314 height 31
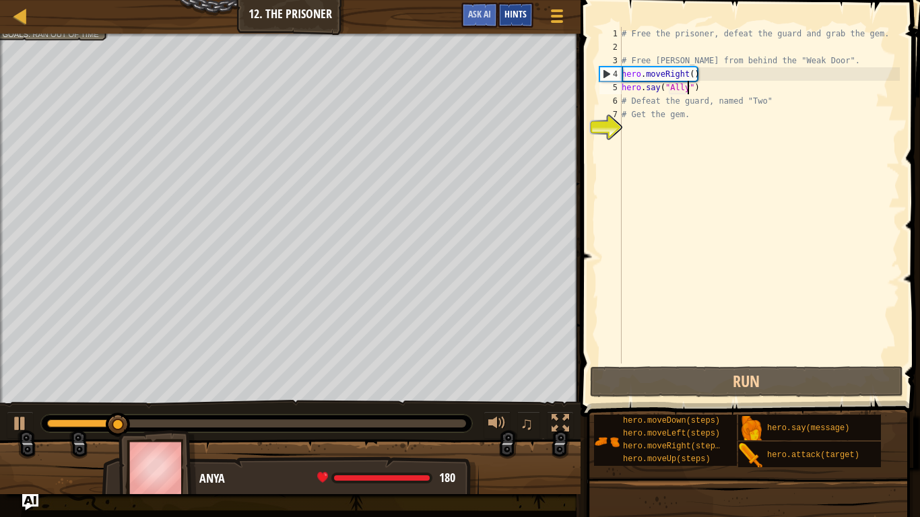
click at [526, 16] on div "Hints" at bounding box center [516, 15] width 36 height 25
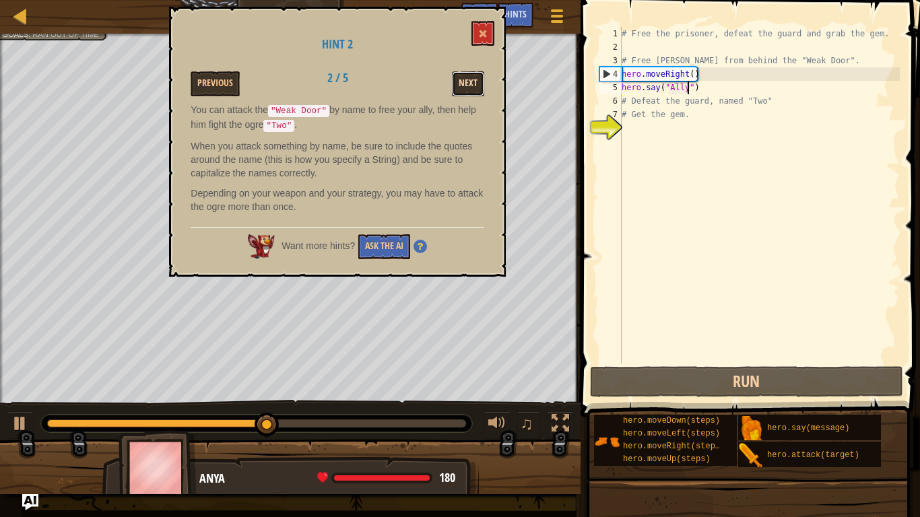
click at [463, 85] on button "Next" at bounding box center [468, 83] width 32 height 25
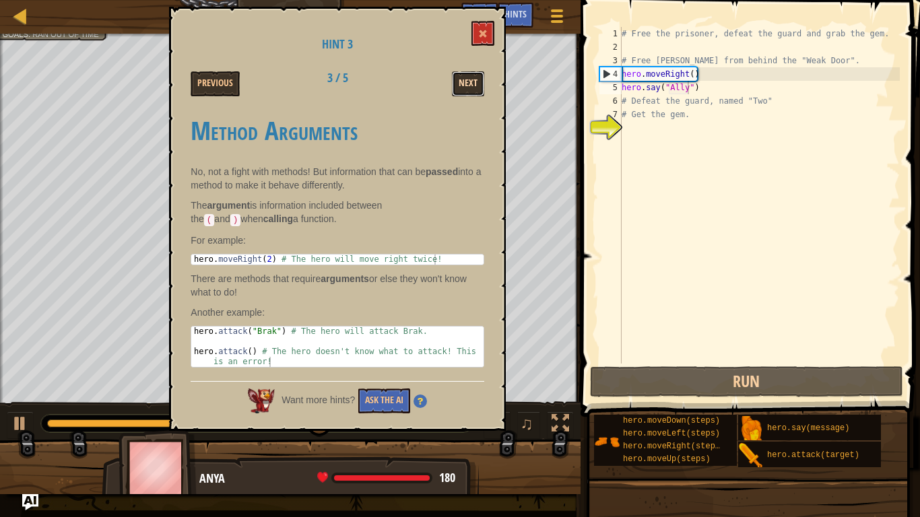
click at [464, 77] on button "Next" at bounding box center [468, 83] width 32 height 25
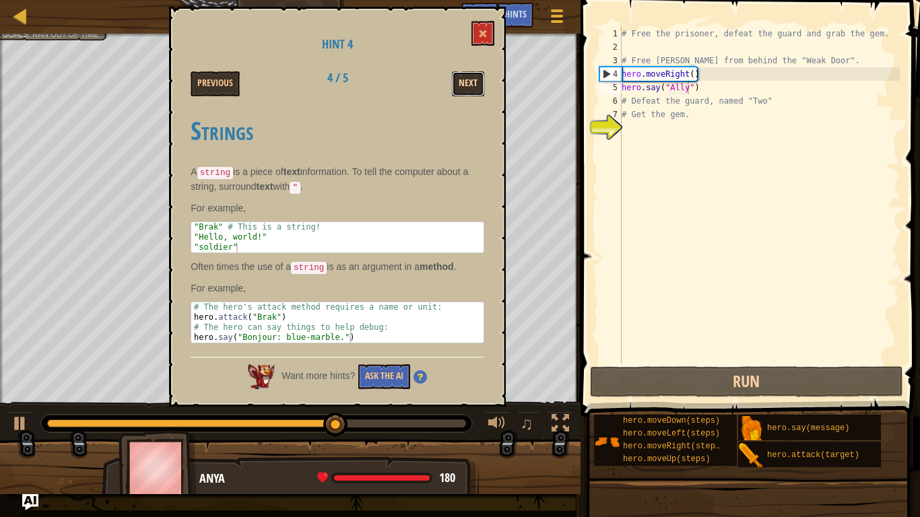
click at [468, 83] on button "Next" at bounding box center [468, 83] width 32 height 25
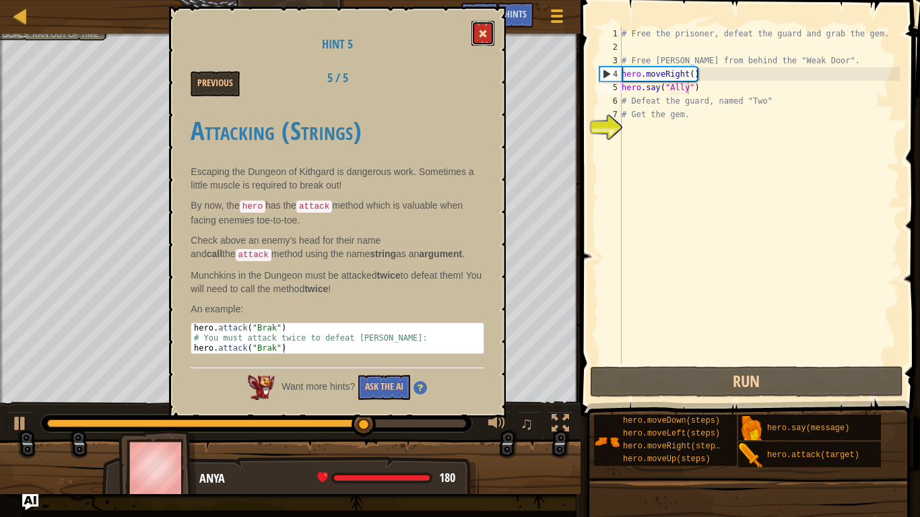
click at [475, 32] on button at bounding box center [482, 33] width 23 height 25
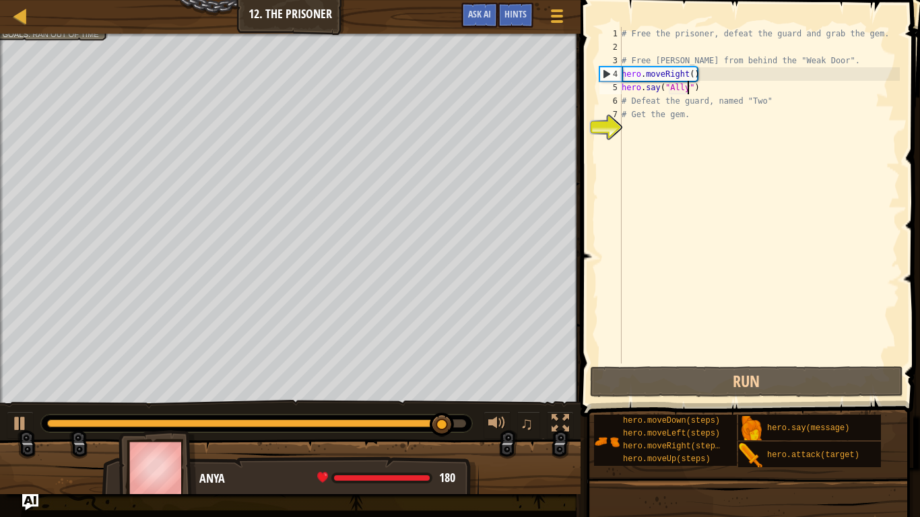
click at [687, 88] on div "# Free the prisoner, defeat the guard and grab the gem. # Free Patrick from beh…" at bounding box center [759, 209] width 281 height 364
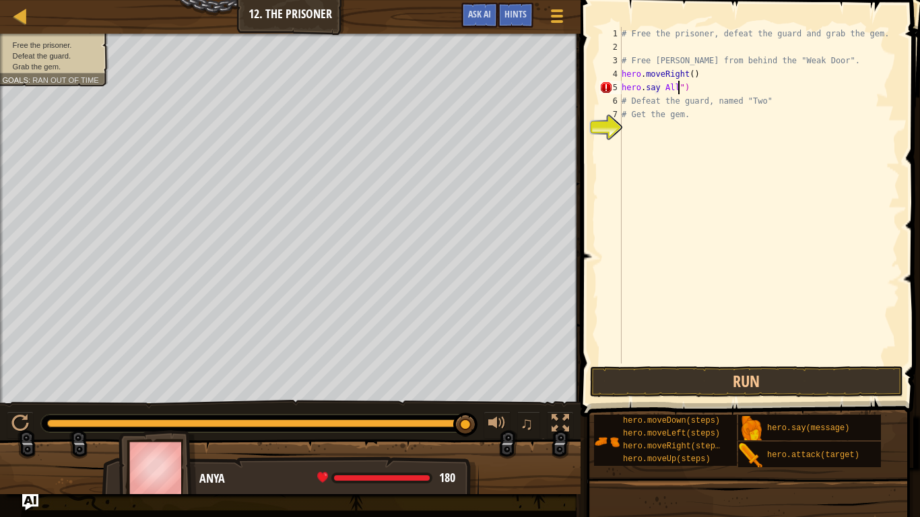
scroll to position [6, 9]
click at [661, 85] on div "# Free the prisoner, defeat the guard and grab the gem. # Free Patrick from beh…" at bounding box center [759, 209] width 281 height 364
type textarea "hero.say(" Ally")"
click at [712, 127] on div "# Free the prisoner, defeat the guard and grab the gem. # Free Patrick from beh…" at bounding box center [759, 209] width 281 height 364
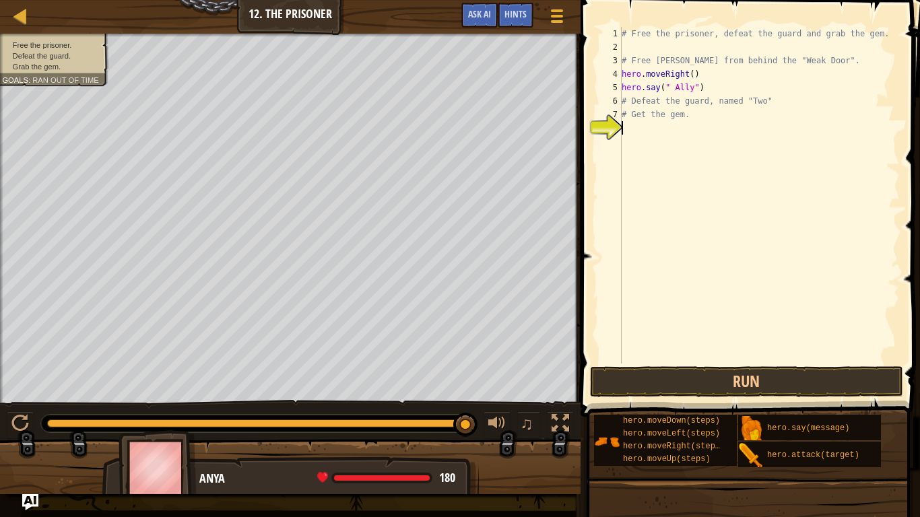
scroll to position [6, 0]
click at [701, 388] on button "Run" at bounding box center [747, 381] width 314 height 31
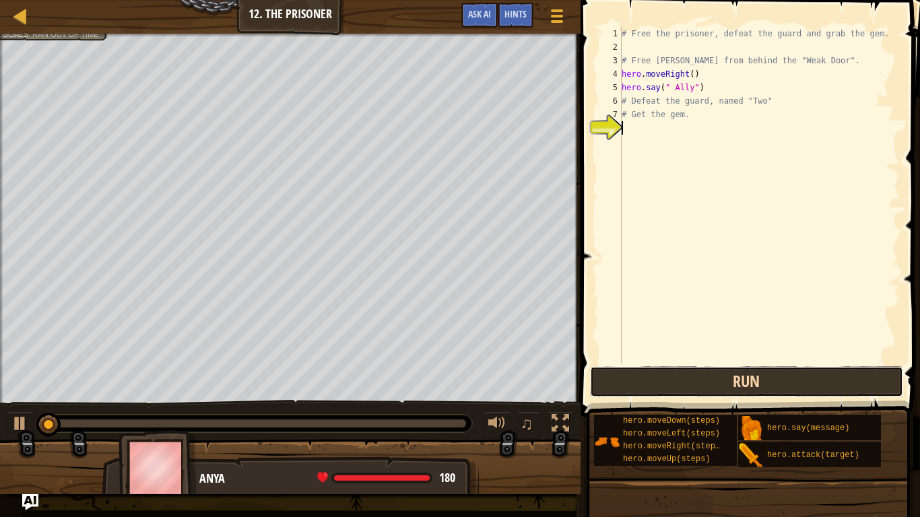
click at [701, 388] on button "Run" at bounding box center [747, 381] width 314 height 31
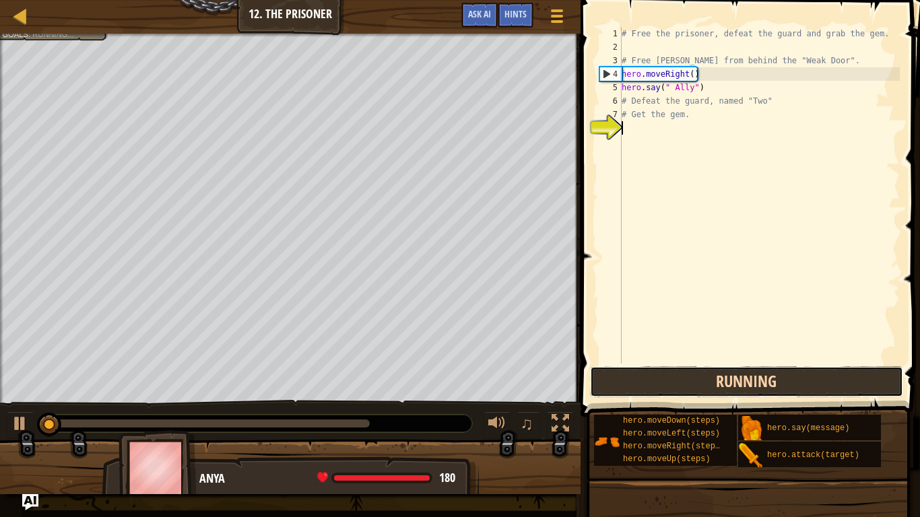
click at [701, 388] on button "Running" at bounding box center [747, 381] width 314 height 31
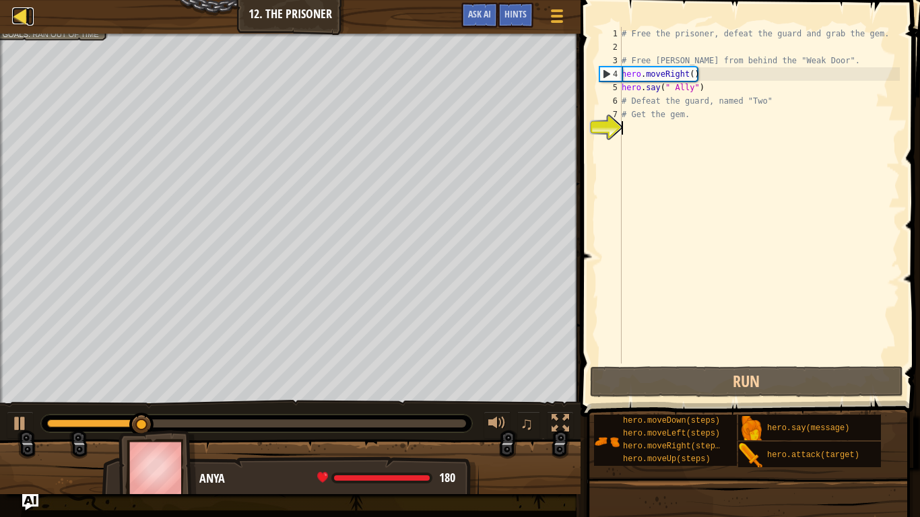
click at [20, 19] on div at bounding box center [20, 15] width 17 height 17
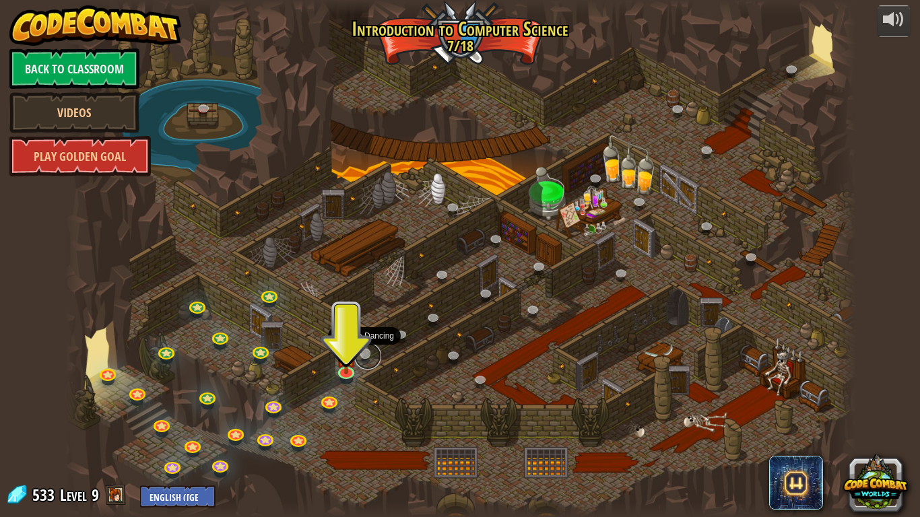
click at [364, 357] on link at bounding box center [367, 356] width 27 height 27
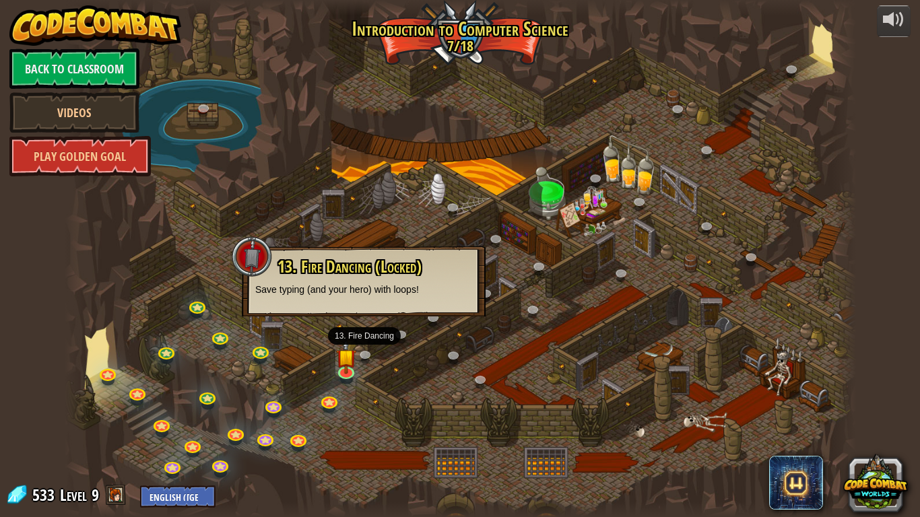
click at [365, 308] on div "13. Fire Dancing (Locked) Save typing (and your hero) with loops!" at bounding box center [364, 281] width 244 height 70
click at [373, 306] on div "13. Fire Dancing (Locked) Save typing (and your hero) with loops!" at bounding box center [364, 281] width 244 height 70
click at [328, 398] on link at bounding box center [329, 399] width 27 height 27
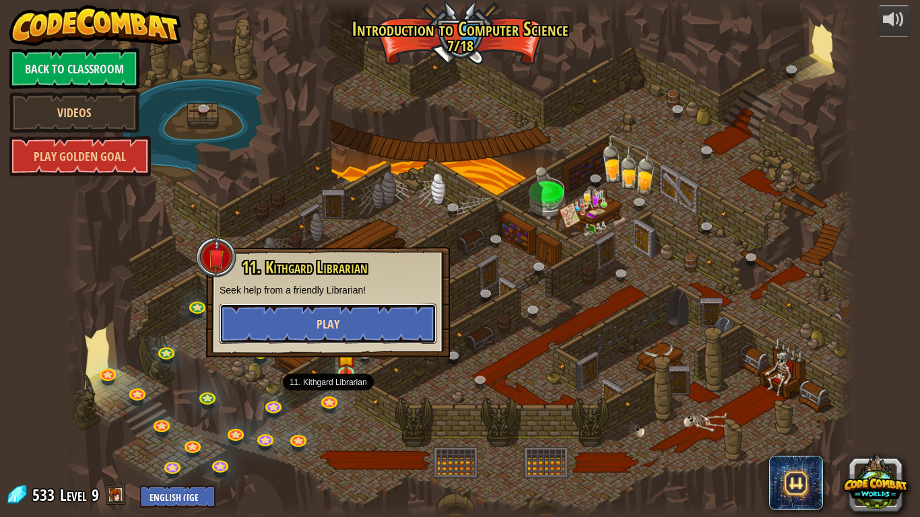
click at [347, 326] on button "Play" at bounding box center [327, 324] width 217 height 40
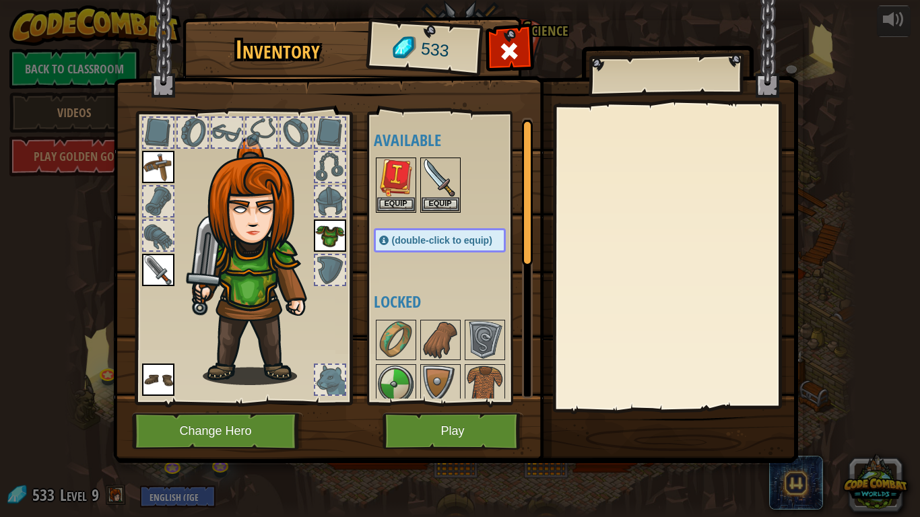
click at [63, 355] on div "Inventory 533 Available Equip Equip Equip Equip Equip (double-click to equip) L…" at bounding box center [460, 258] width 920 height 517
click at [508, 48] on span at bounding box center [509, 51] width 22 height 22
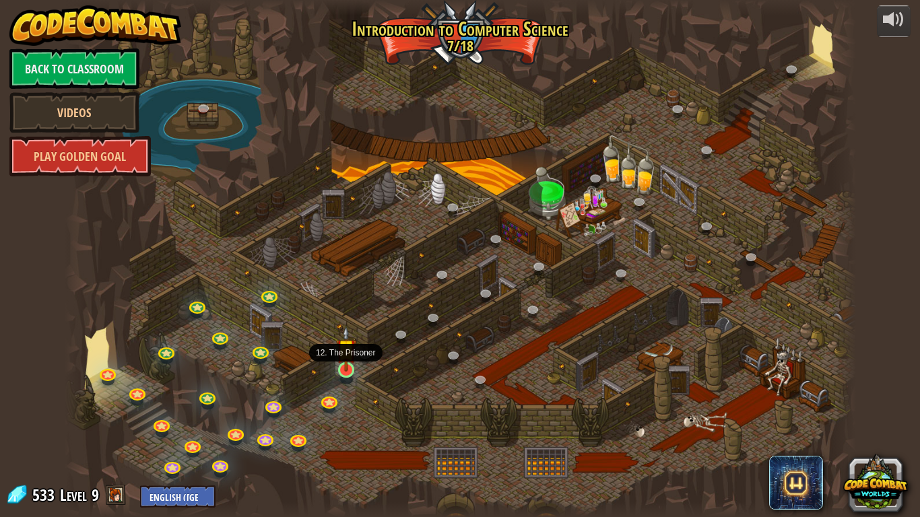
click at [344, 365] on img at bounding box center [346, 349] width 20 height 46
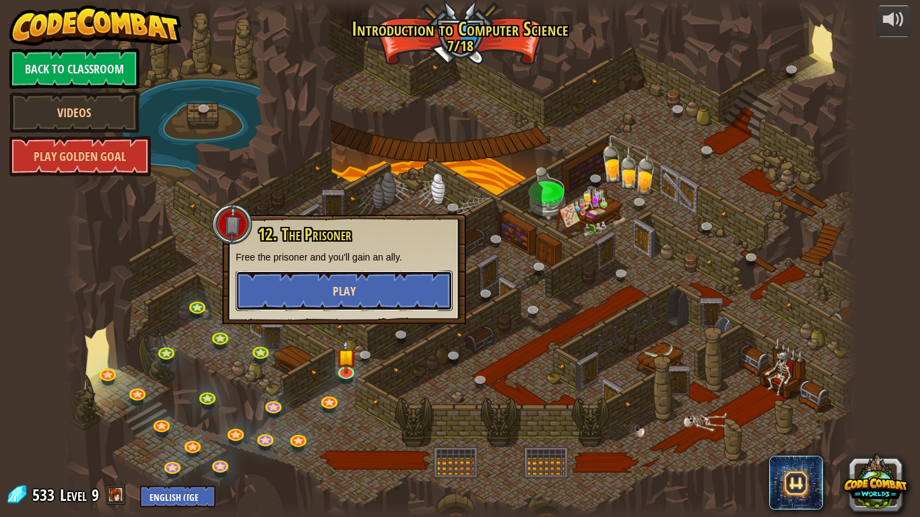
click at [390, 288] on button "Play" at bounding box center [344, 291] width 217 height 40
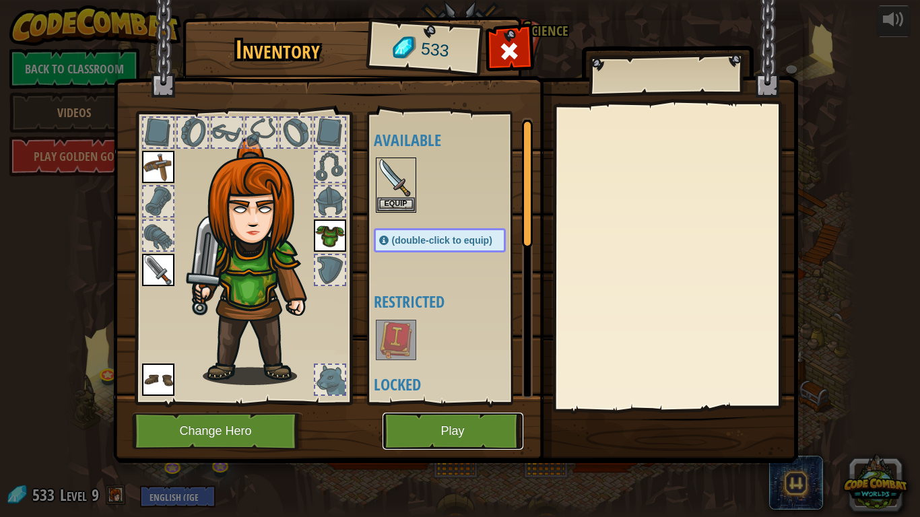
click at [410, 403] on button "Play" at bounding box center [452, 431] width 141 height 37
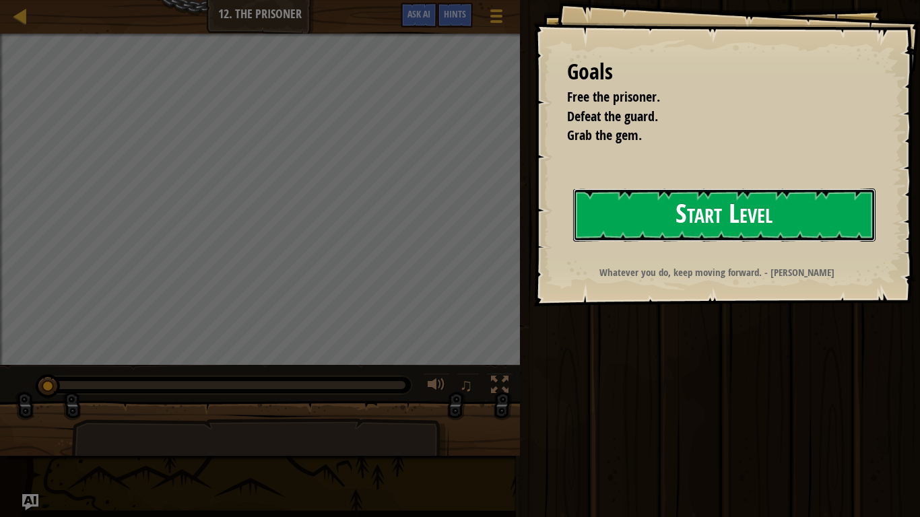
click at [692, 225] on button "Start Level" at bounding box center [724, 215] width 302 height 53
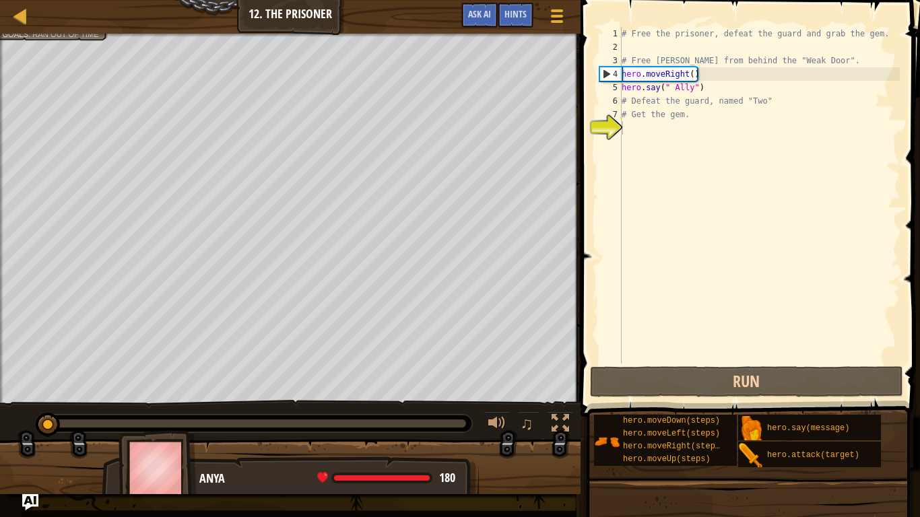
click at [693, 88] on div "# Free the prisoner, defeat the guard and grab the gem. # Free Patrick from beh…" at bounding box center [759, 209] width 281 height 364
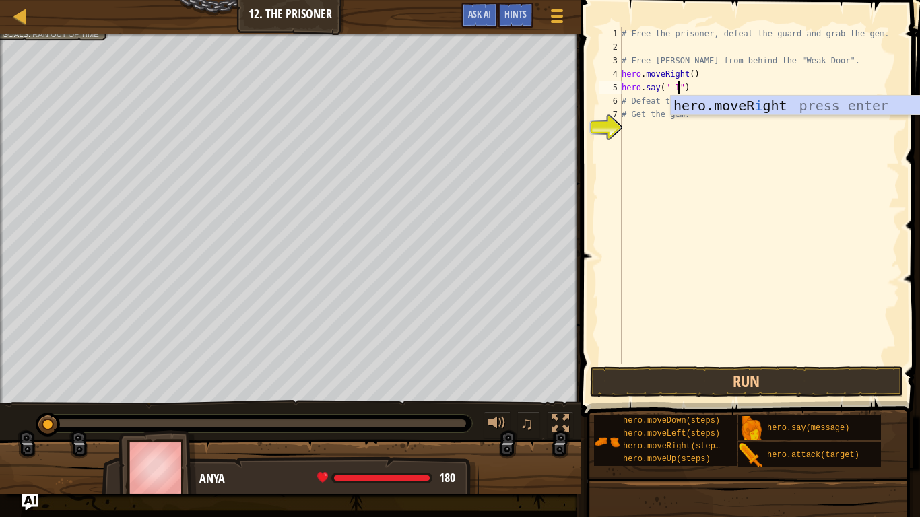
scroll to position [6, 8]
type textarea "hero.say(" ")"
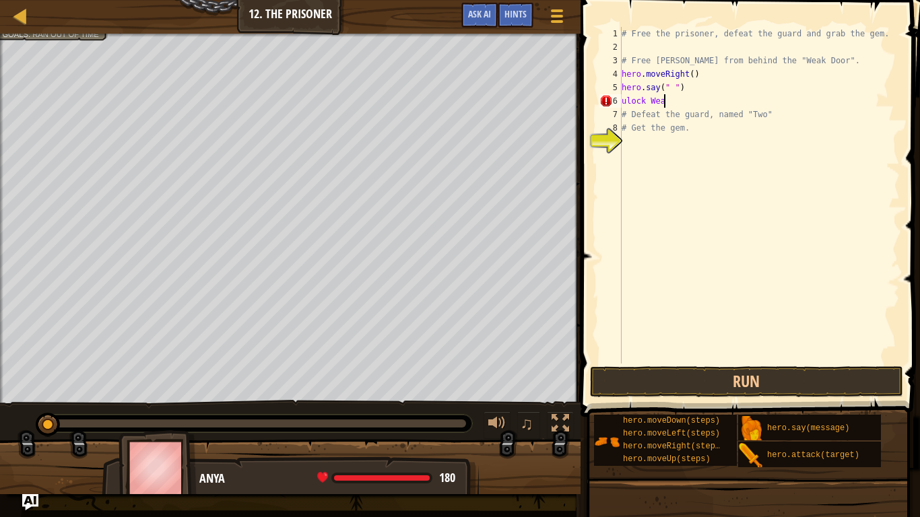
scroll to position [6, 3]
type textarea "u"
click at [678, 87] on div "# Free the prisoner, defeat the guard and grab the gem. # Free Patrick from beh…" at bounding box center [759, 209] width 281 height 364
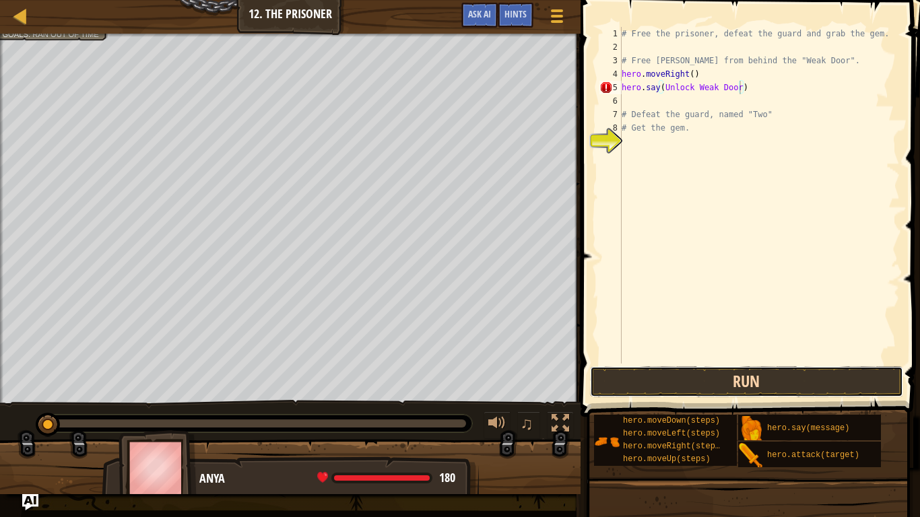
click at [685, 389] on button "Run" at bounding box center [747, 381] width 314 height 31
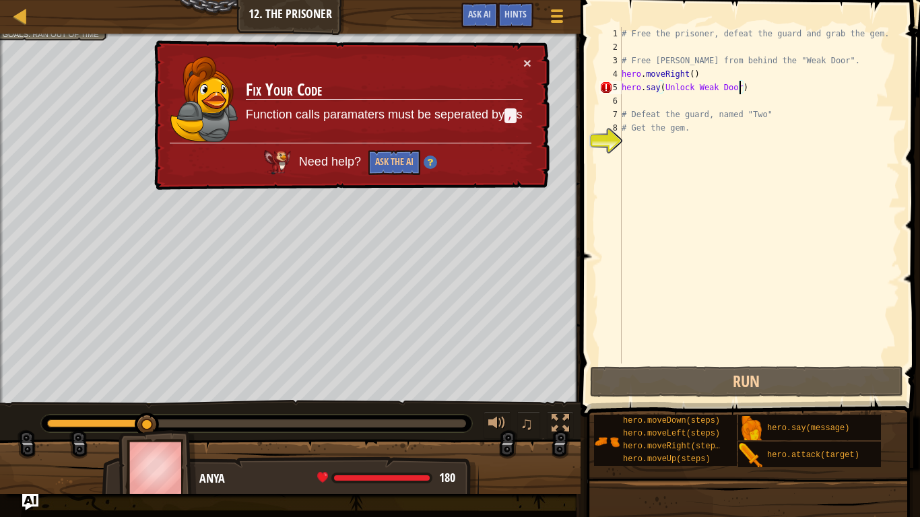
click at [663, 87] on div "# Free the prisoner, defeat the guard and grab the gem. # Free Patrick from beh…" at bounding box center [759, 209] width 281 height 364
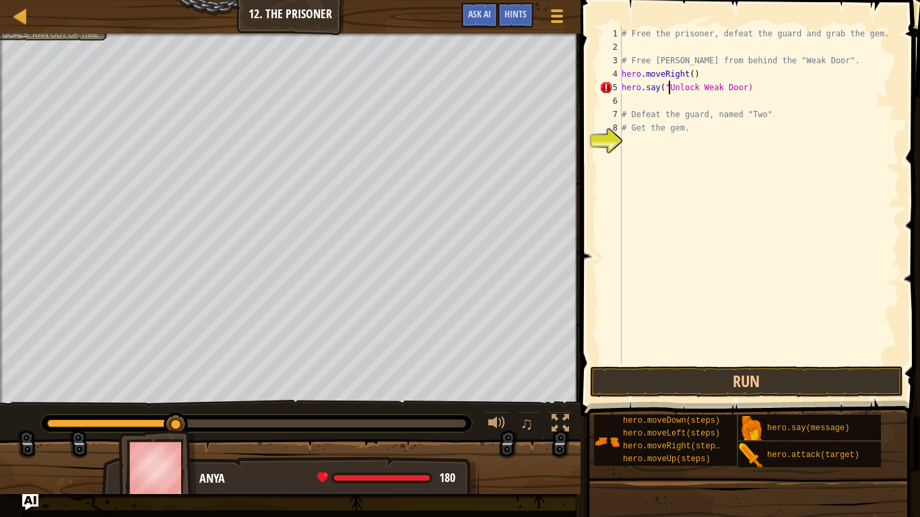
click at [742, 88] on div "# Free the prisoner, defeat the guard and grab the gem. # Free Patrick from beh…" at bounding box center [759, 209] width 281 height 364
click at [733, 378] on button "Run" at bounding box center [747, 381] width 314 height 31
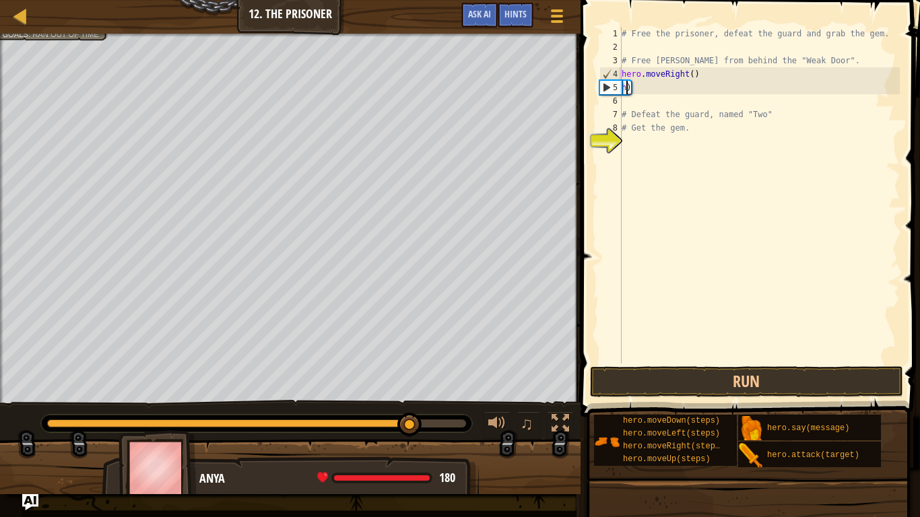
scroll to position [6, 1]
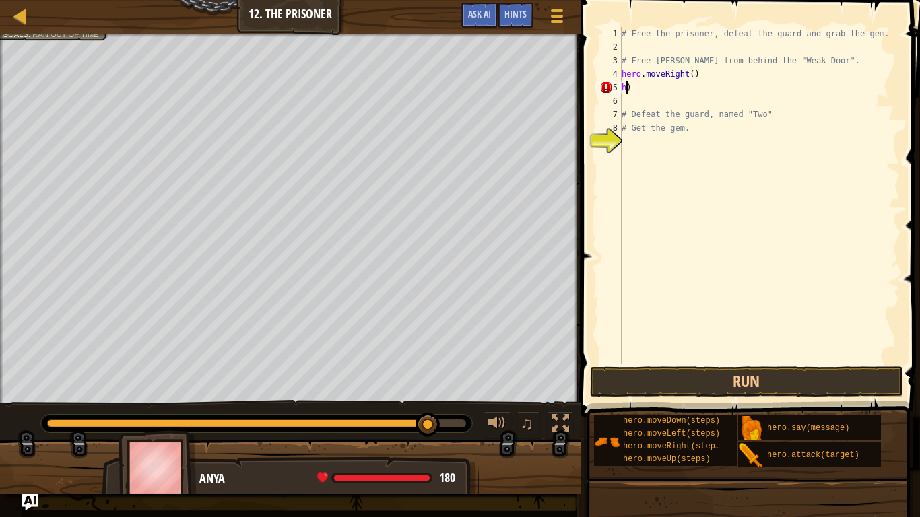
click at [697, 78] on div "# Free the prisoner, defeat the guard and grab the gem. # Free Patrick from beh…" at bounding box center [759, 209] width 281 height 364
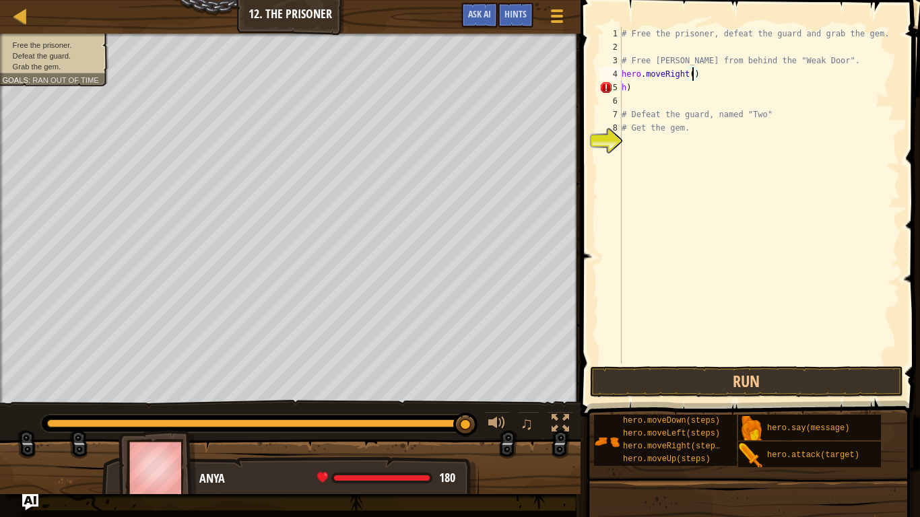
click at [692, 77] on div "# Free the prisoner, defeat the guard and grab the gem. # Free Patrick from beh…" at bounding box center [759, 209] width 281 height 364
click at [638, 88] on div "# Free the prisoner, defeat the guard and grab the gem. # Free Patrick from beh…" at bounding box center [759, 209] width 281 height 364
type textarea "h"
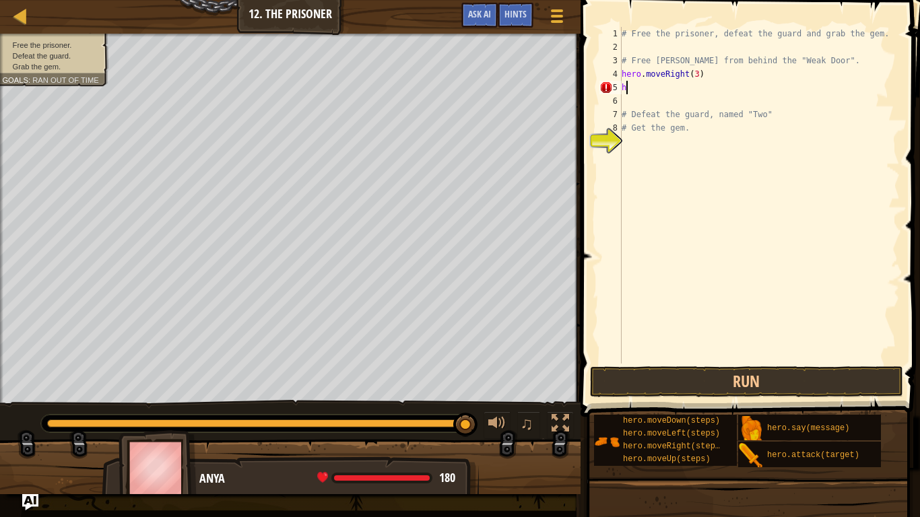
scroll to position [6, 0]
type textarea "hero.moveRight(3)"
click at [625, 89] on div "# Free the prisoner, defeat the guard and grab the gem. # Free Patrick from beh…" at bounding box center [759, 209] width 281 height 364
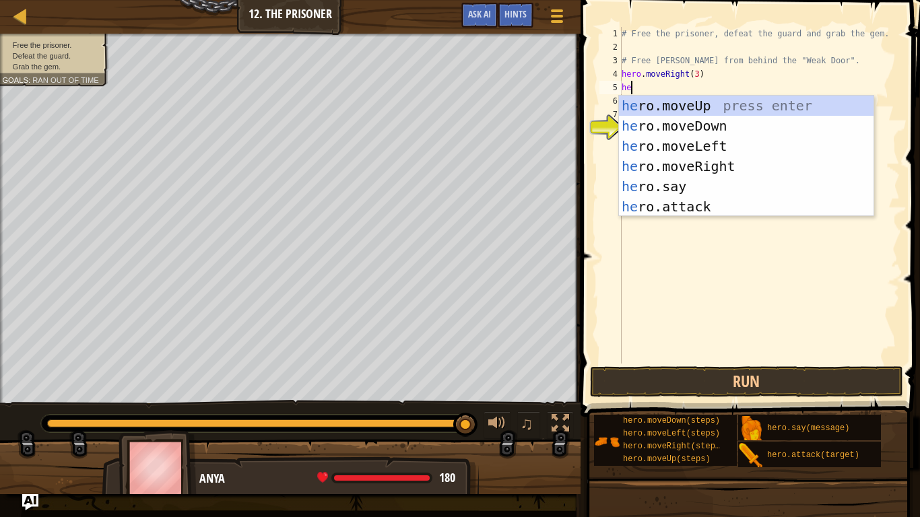
type textarea "her"
click at [691, 125] on div "her o.moveUp press enter her o.moveDown press enter her o.moveLeft press enter …" at bounding box center [746, 177] width 254 height 162
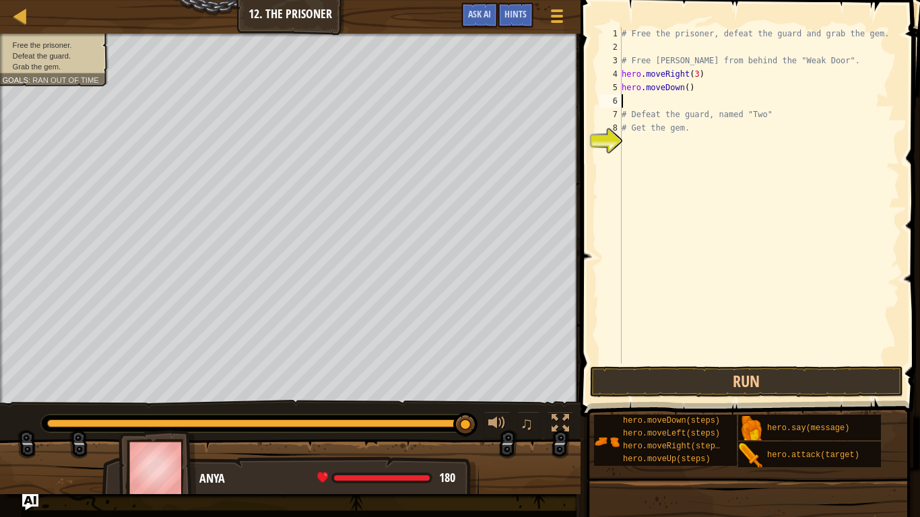
click at [686, 91] on div "# Free the prisoner, defeat the guard and grab the gem. # Free Patrick from beh…" at bounding box center [759, 209] width 281 height 364
type textarea "hero.moveDown(3)"
click at [705, 373] on button "Run" at bounding box center [747, 381] width 314 height 31
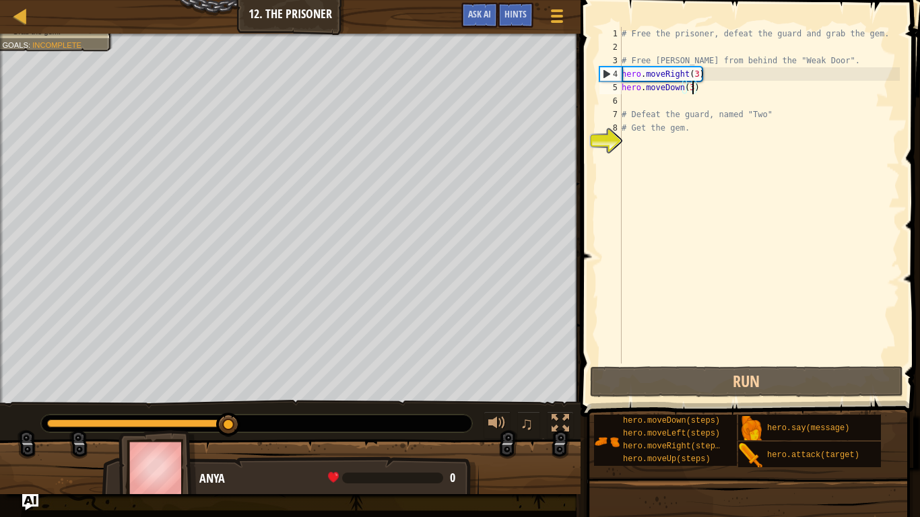
click at [637, 99] on div "# Free the prisoner, defeat the guard and grab the gem. # Free Patrick from beh…" at bounding box center [759, 209] width 281 height 364
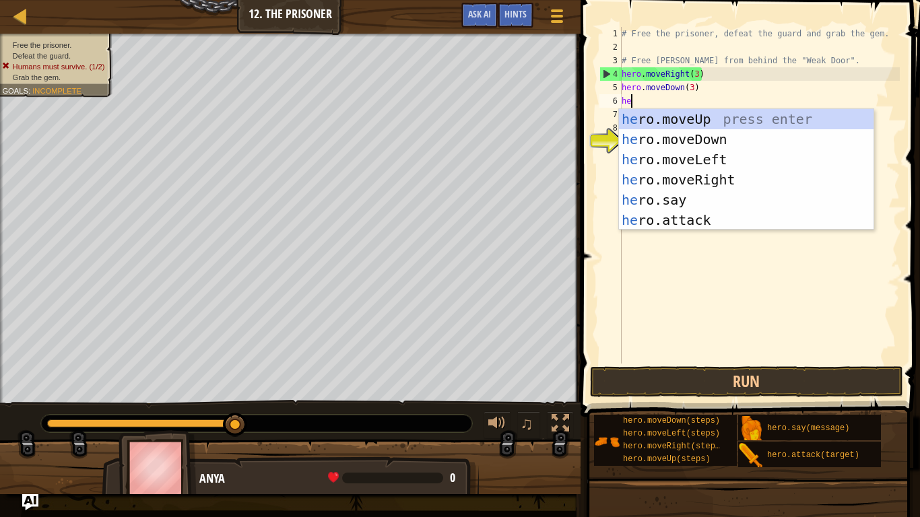
scroll to position [6, 1]
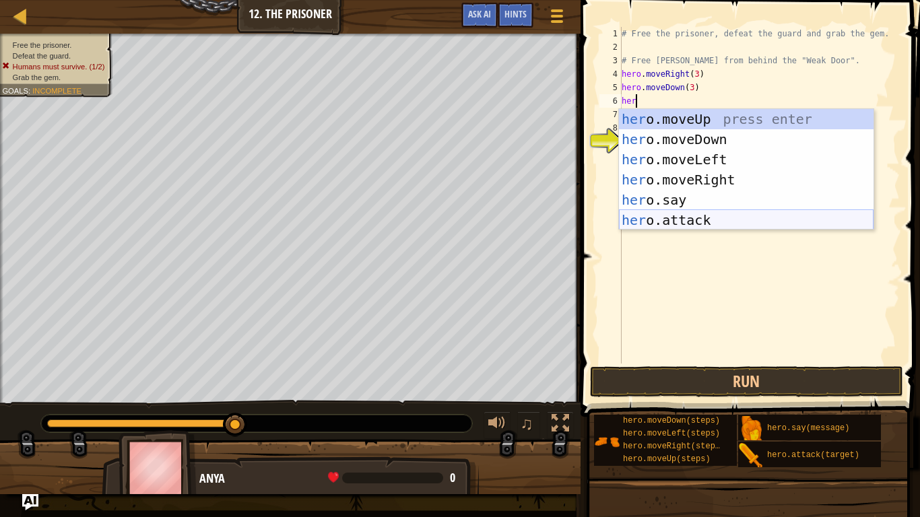
click at [686, 219] on div "her o.moveUp press enter her o.moveDown press enter her o.moveLeft press enter …" at bounding box center [746, 190] width 254 height 162
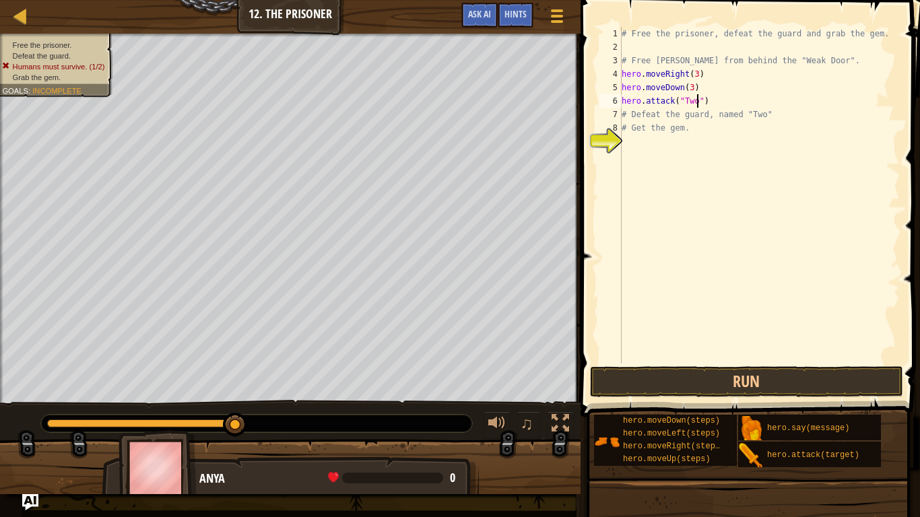
scroll to position [6, 11]
click at [674, 118] on div "# Free the prisoner, defeat the guard and grab the gem. # Free Patrick from beh…" at bounding box center [759, 209] width 281 height 364
click at [780, 107] on div "# Free the prisoner, defeat the guard and grab the gem. # Free Patrick from beh…" at bounding box center [759, 209] width 281 height 364
click at [772, 114] on div "# Free the prisoner, defeat the guard and grab the gem. # Free Patrick from beh…" at bounding box center [759, 209] width 281 height 364
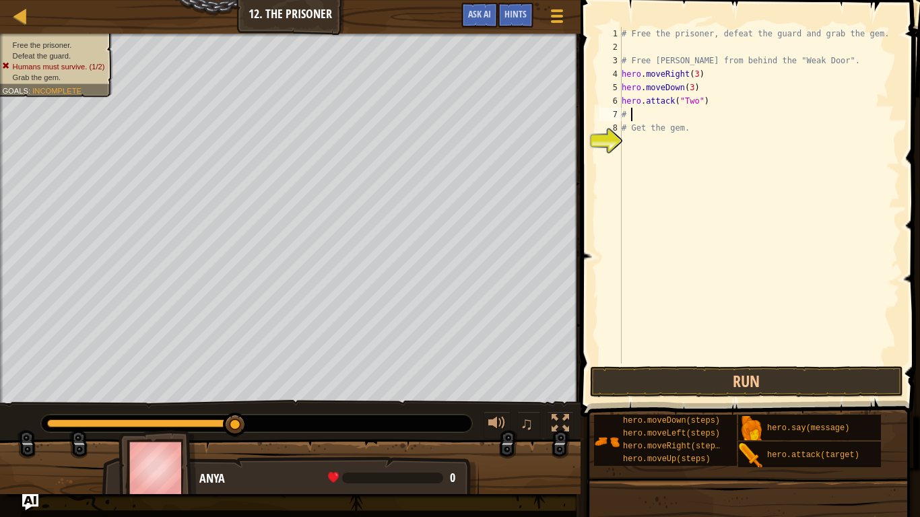
type textarea "#"
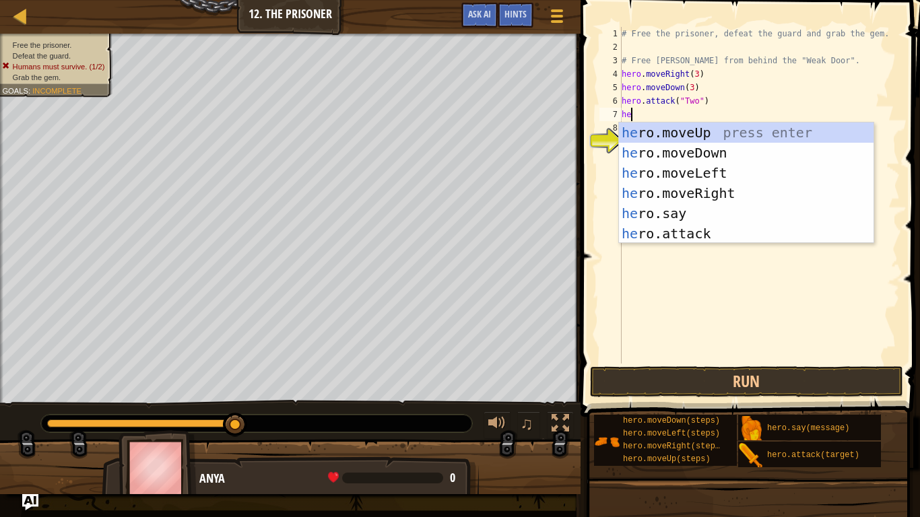
scroll to position [6, 2]
click at [736, 229] on div "hero .moveUp press enter hero .moveDown press enter hero .moveLeft press enter …" at bounding box center [746, 204] width 254 height 162
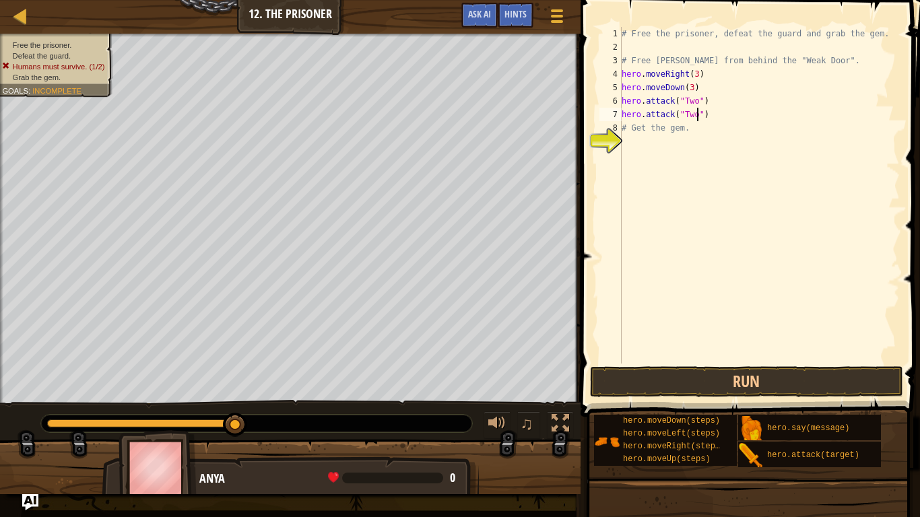
scroll to position [6, 11]
click at [772, 384] on button "Run" at bounding box center [747, 381] width 314 height 31
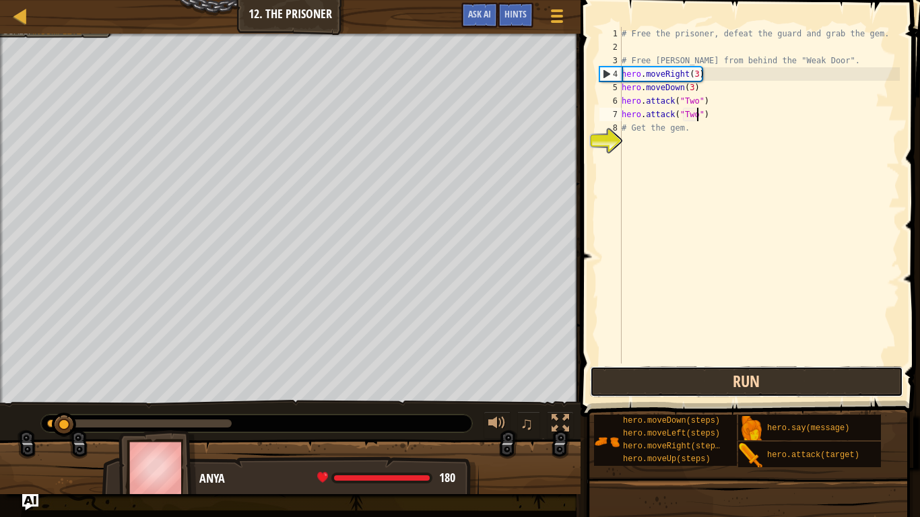
click at [772, 384] on button "Run" at bounding box center [747, 381] width 314 height 31
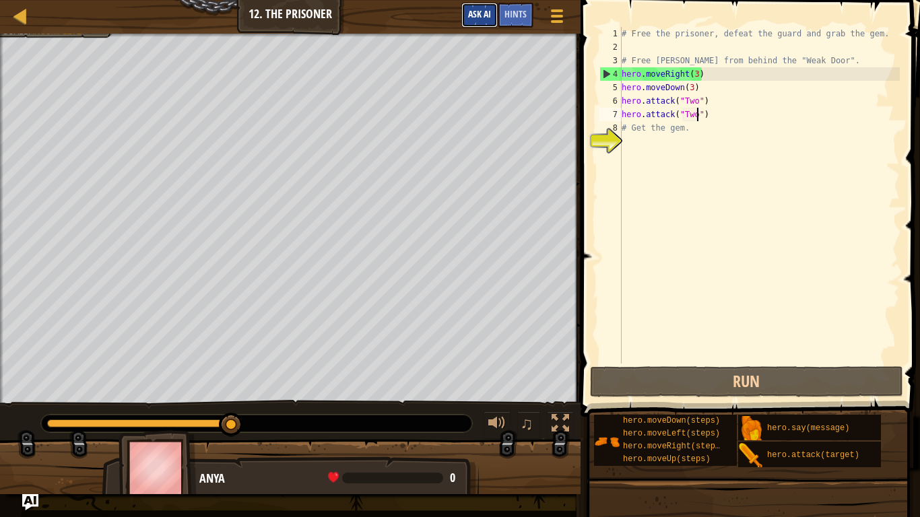
click at [467, 24] on button "Ask AI" at bounding box center [479, 15] width 36 height 25
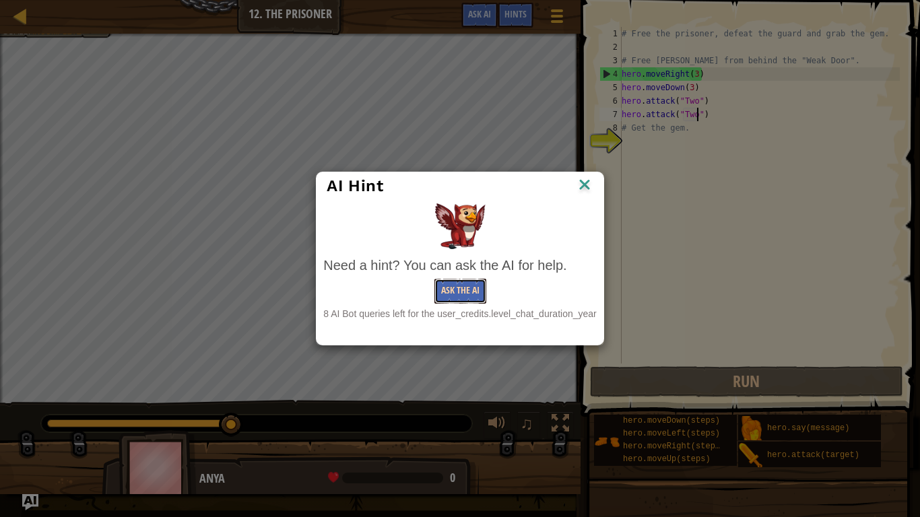
click at [458, 283] on button "Ask the AI" at bounding box center [460, 291] width 52 height 25
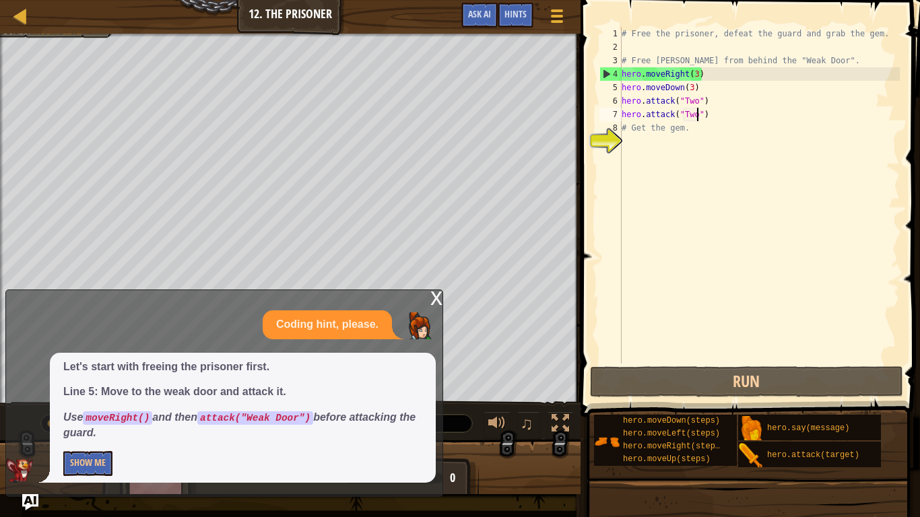
click at [693, 131] on div "# Free the prisoner, defeat the guard and grab the gem. # Free Patrick from beh…" at bounding box center [759, 209] width 281 height 364
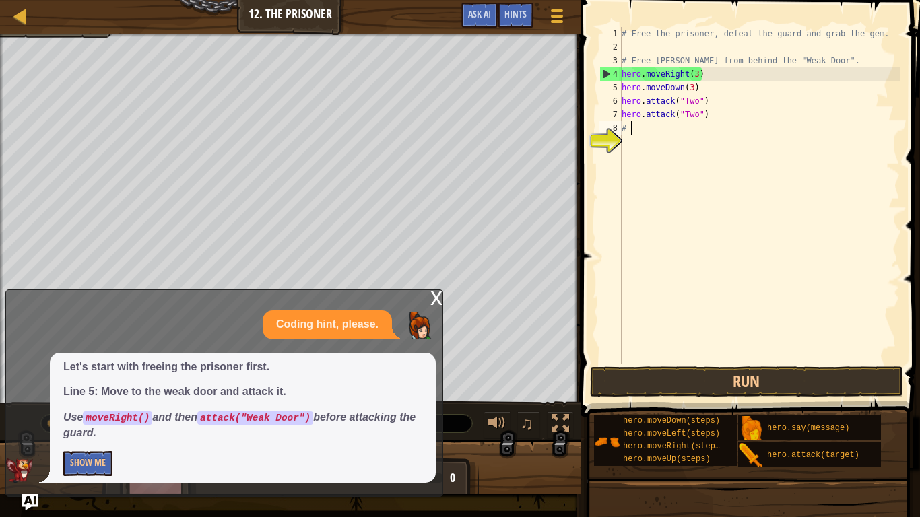
scroll to position [6, 1]
type textarea "#"
click at [699, 88] on div "# Free the prisoner, defeat the guard and grab the gem. # Free Patrick from beh…" at bounding box center [759, 209] width 281 height 364
type textarea "hero.mover"
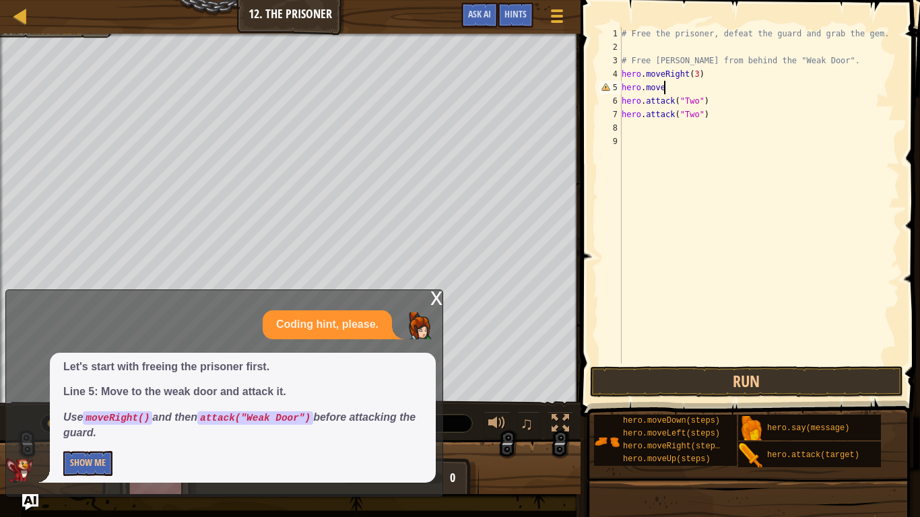
scroll to position [6, 6]
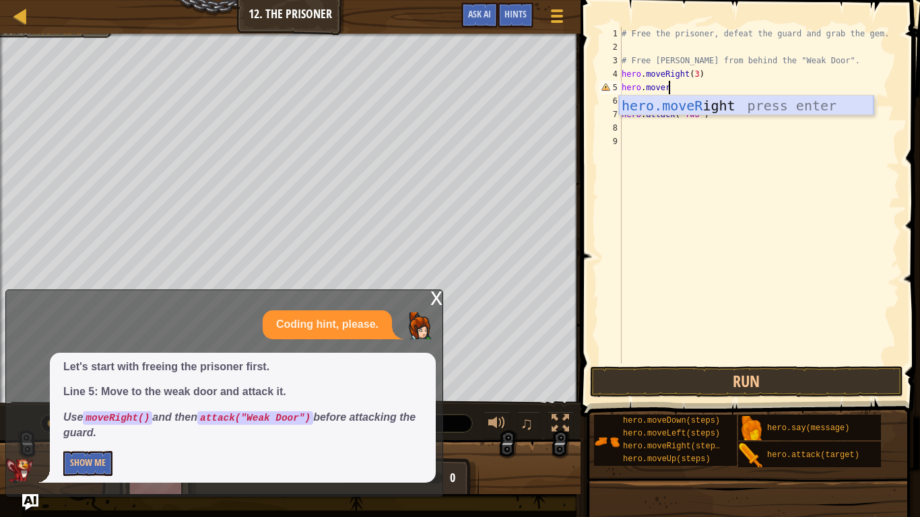
click at [742, 107] on div "hero.moveR ight press enter" at bounding box center [746, 126] width 254 height 61
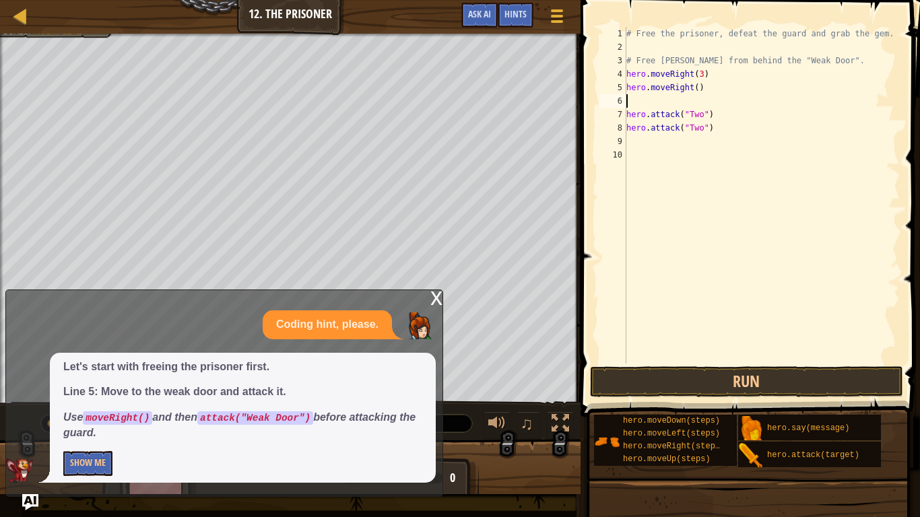
click at [723, 76] on div "# Free the prisoner, defeat the guard and grab the gem. # Free Patrick from beh…" at bounding box center [761, 209] width 276 height 364
type textarea "h"
click at [645, 75] on div "# Free the prisoner, defeat the guard and grab the gem. # Free Patrick from beh…" at bounding box center [761, 209] width 276 height 364
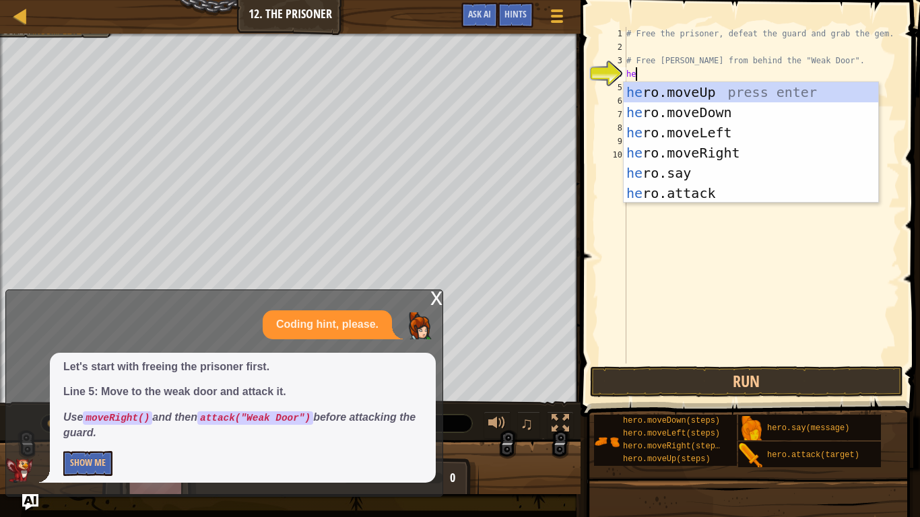
type textarea "her"
click at [682, 153] on div "her o.moveUp press enter her o.moveDown press enter her o.moveLeft press enter …" at bounding box center [750, 163] width 254 height 162
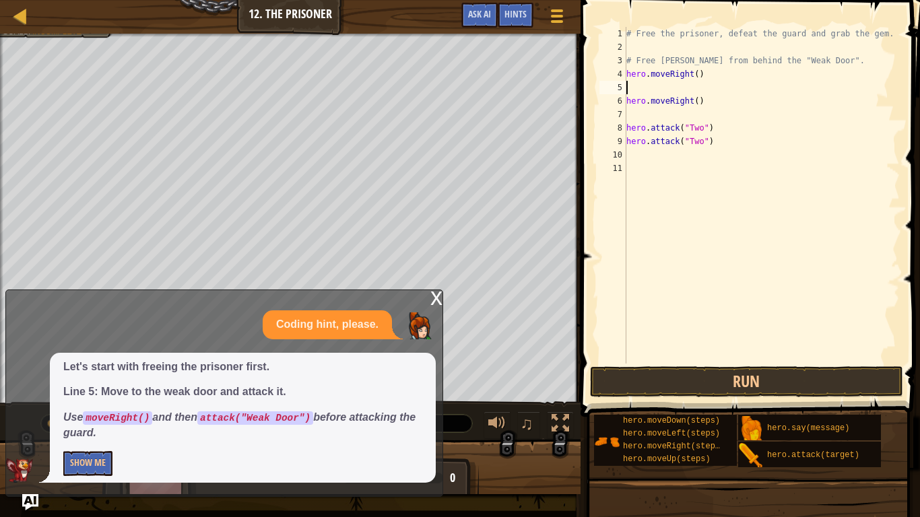
scroll to position [6, 0]
click at [704, 98] on div "# Free the prisoner, defeat the guard and grab the gem. # Free Patrick from beh…" at bounding box center [761, 209] width 276 height 364
type textarea "h"
click at [638, 90] on div "# Free the prisoner, defeat the guard and grab the gem. # Free Patrick from beh…" at bounding box center [761, 209] width 276 height 364
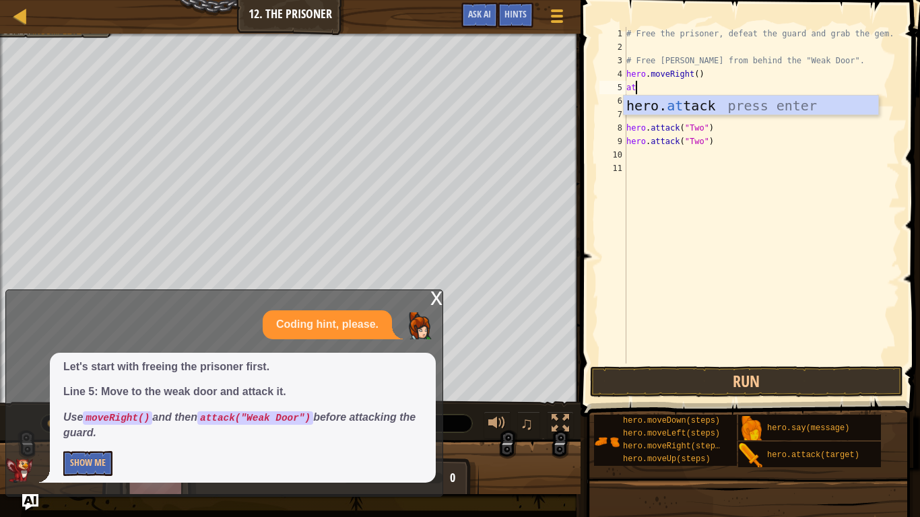
scroll to position [6, 1]
click at [660, 108] on div "hero. att ack press enter" at bounding box center [750, 126] width 254 height 61
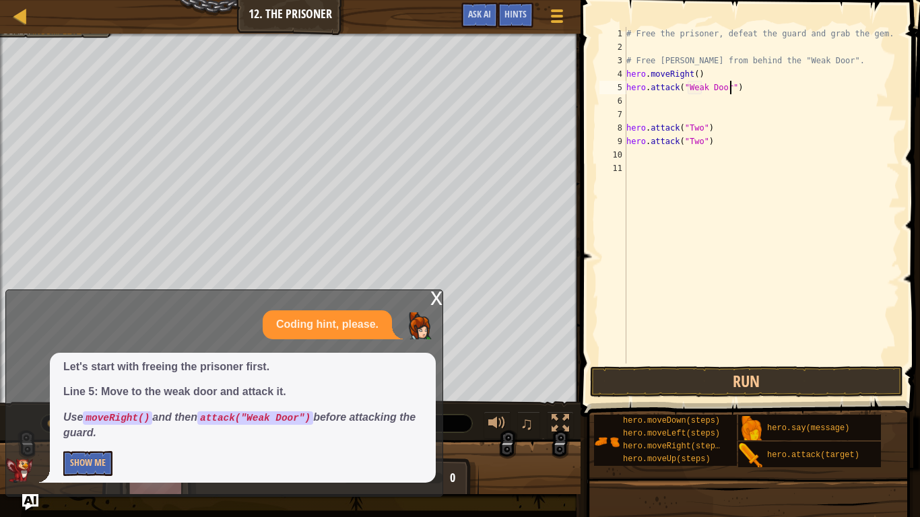
scroll to position [6, 15]
type textarea "hero.attack("Weak Door")"
click at [671, 386] on button "Run" at bounding box center [747, 381] width 314 height 31
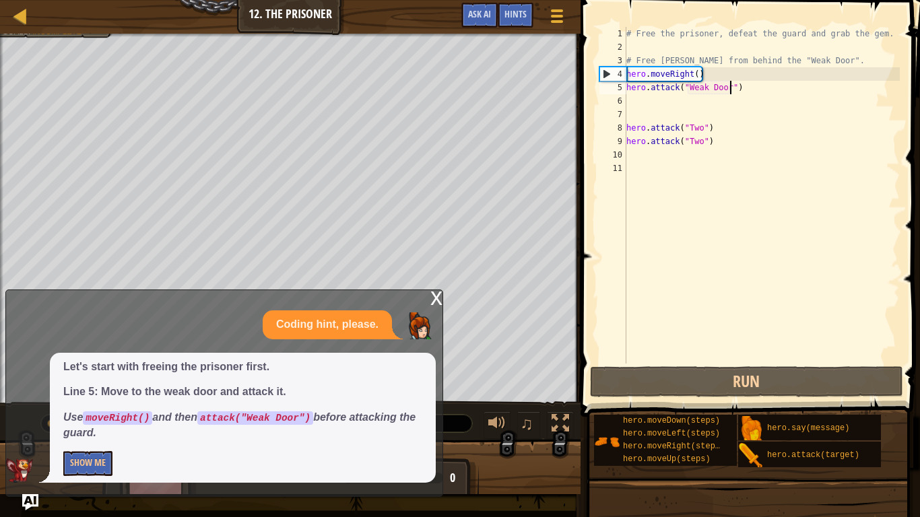
click at [651, 107] on div "# Free the prisoner, defeat the guard and grab the gem. # Free Patrick from beh…" at bounding box center [761, 209] width 276 height 364
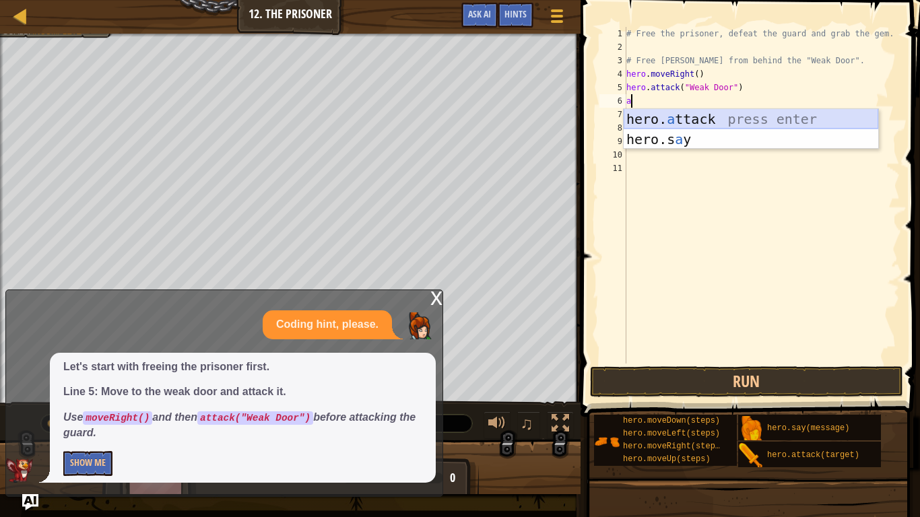
click at [764, 119] on div "hero. a ttack press enter hero.s a y press enter" at bounding box center [750, 149] width 254 height 81
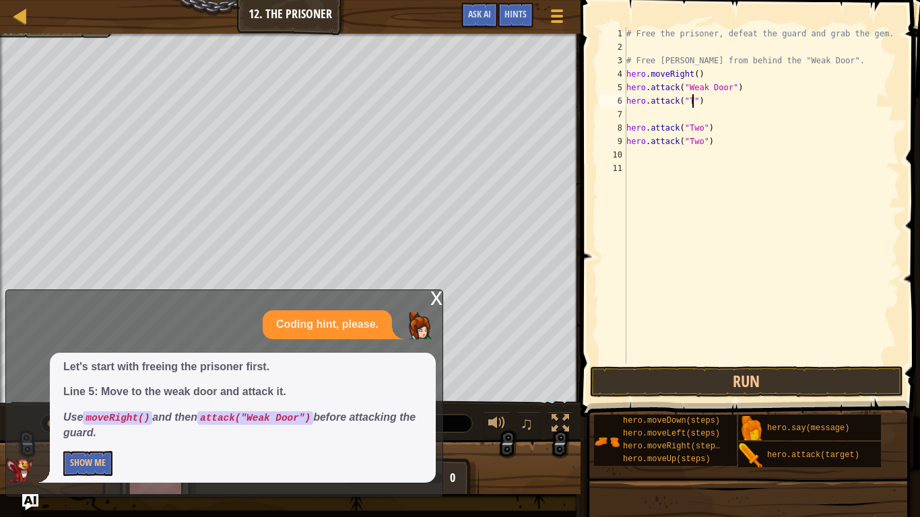
scroll to position [6, 11]
type textarea "hero.attack("Two")"
click at [635, 111] on div "# Free the prisoner, defeat the guard and grab the gem. # Free Patrick from beh…" at bounding box center [761, 209] width 276 height 364
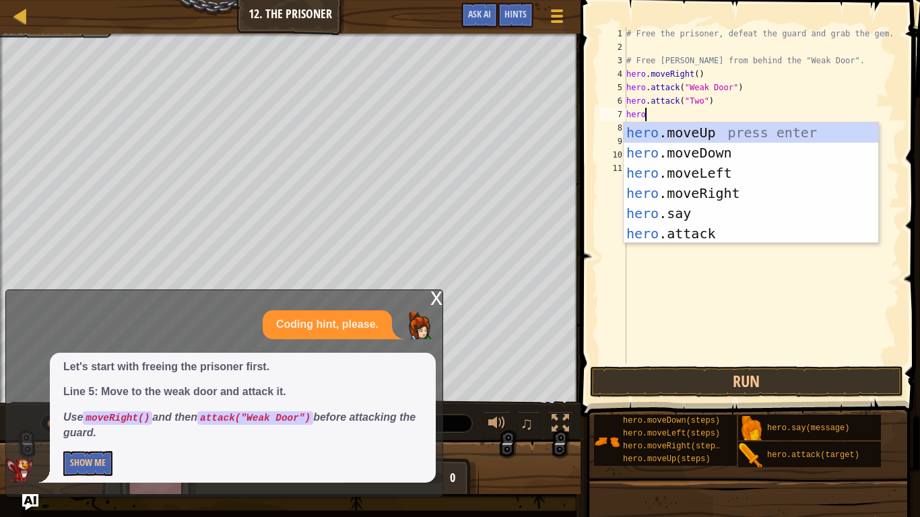
scroll to position [6, 2]
click at [669, 221] on div "hero .moveUp press enter hero .moveDown press enter hero .moveLeft press enter …" at bounding box center [750, 204] width 254 height 162
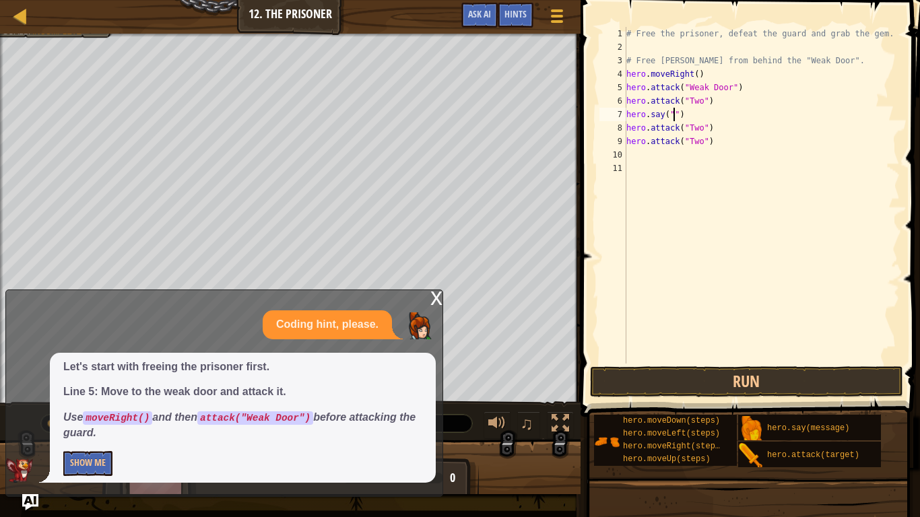
click at [689, 114] on div "# Free the prisoner, defeat the guard and grab the gem. # Free Patrick from beh…" at bounding box center [761, 209] width 276 height 364
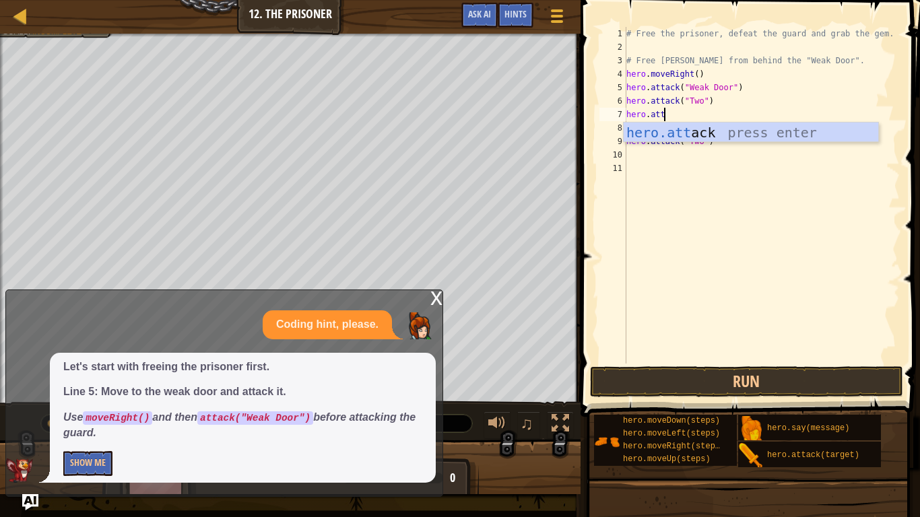
scroll to position [6, 5]
click at [704, 130] on div "hero.atta ck press enter" at bounding box center [750, 153] width 254 height 61
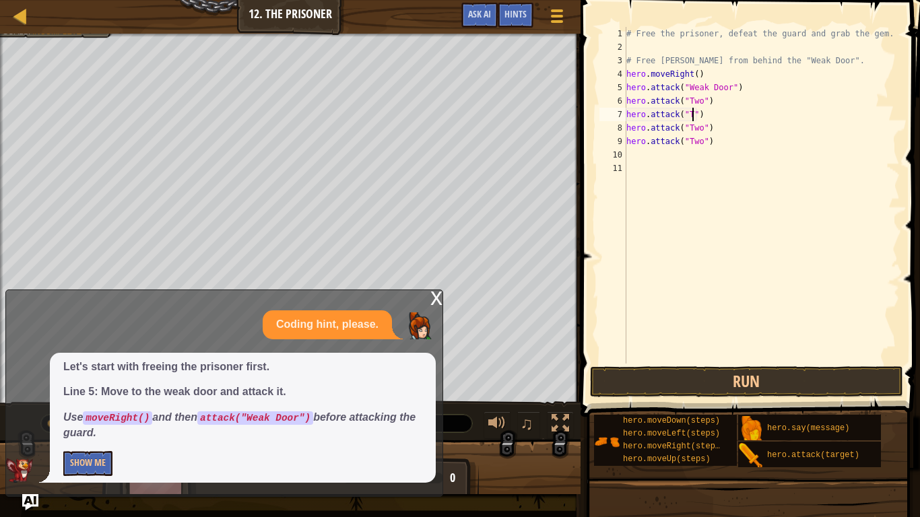
scroll to position [6, 11]
type textarea "hero.attack("Two")"
click at [717, 152] on div "# Free the prisoner, defeat the guard and grab the gem. # Free Patrick from beh…" at bounding box center [761, 209] width 276 height 364
click at [714, 143] on div "# Free the prisoner, defeat the guard and grab the gem. # Free Patrick from beh…" at bounding box center [761, 209] width 276 height 364
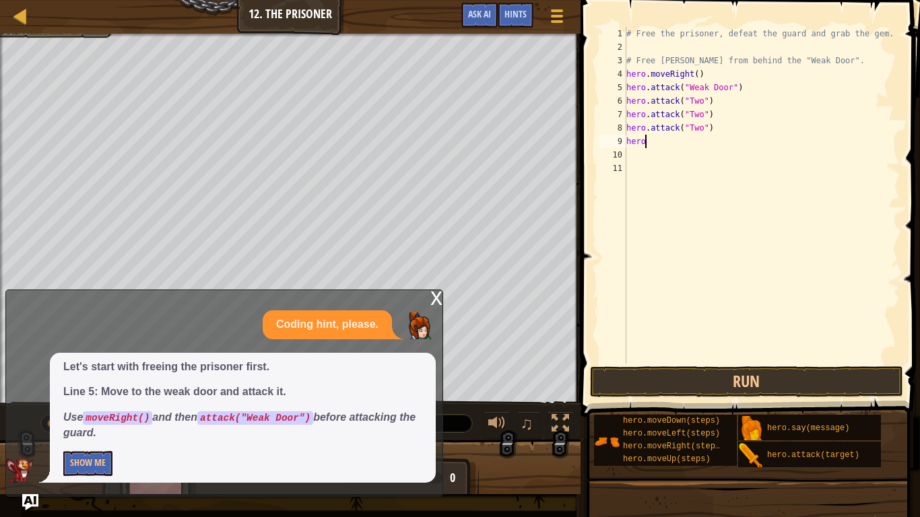
type textarea "h"
click at [770, 380] on button "Run" at bounding box center [747, 381] width 314 height 31
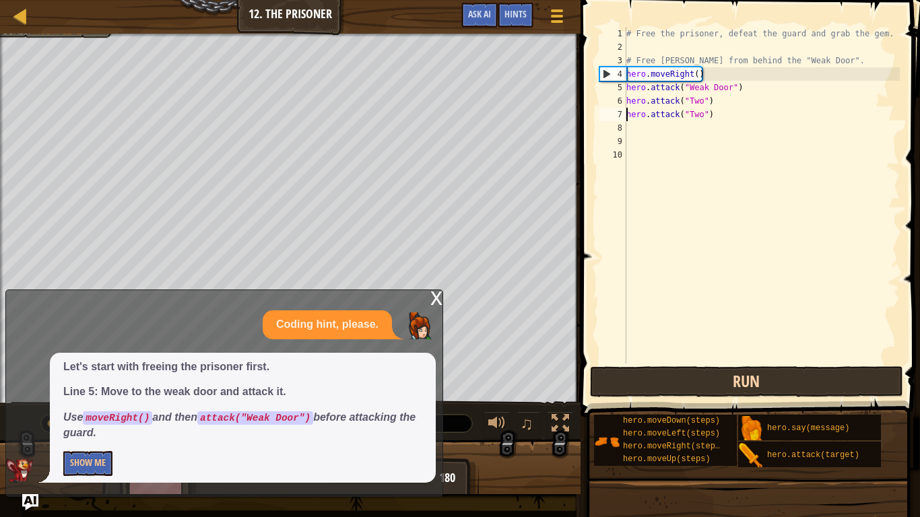
type textarea "hero.attack("Two")"
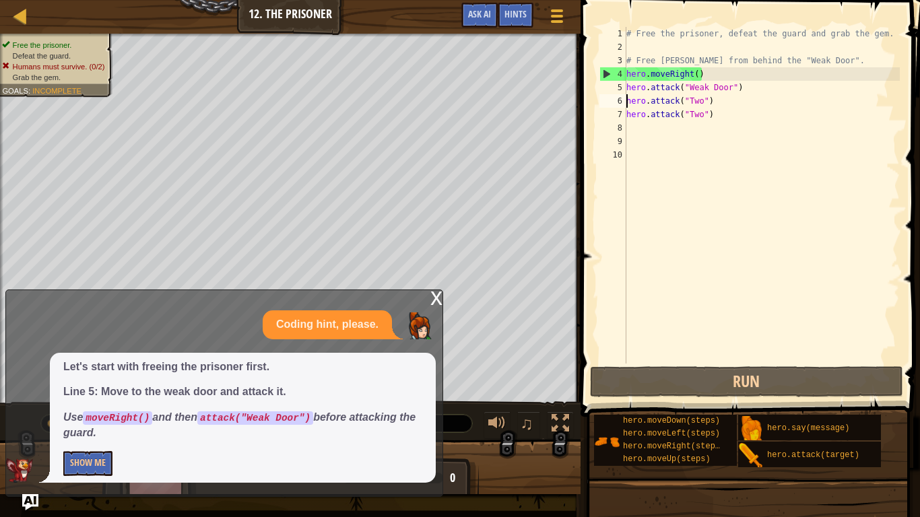
click at [642, 131] on div "# Free the prisoner, defeat the guard and grab the gem. # Free Patrick from beh…" at bounding box center [761, 209] width 276 height 364
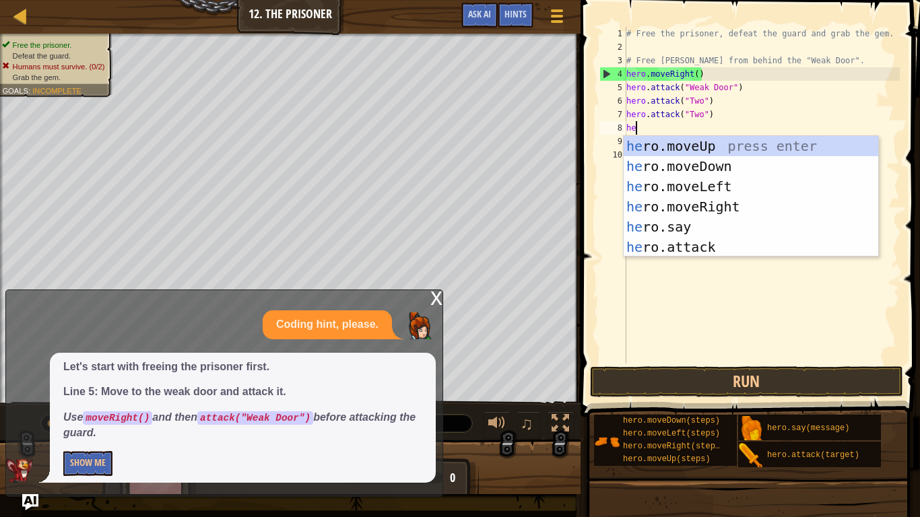
scroll to position [6, 2]
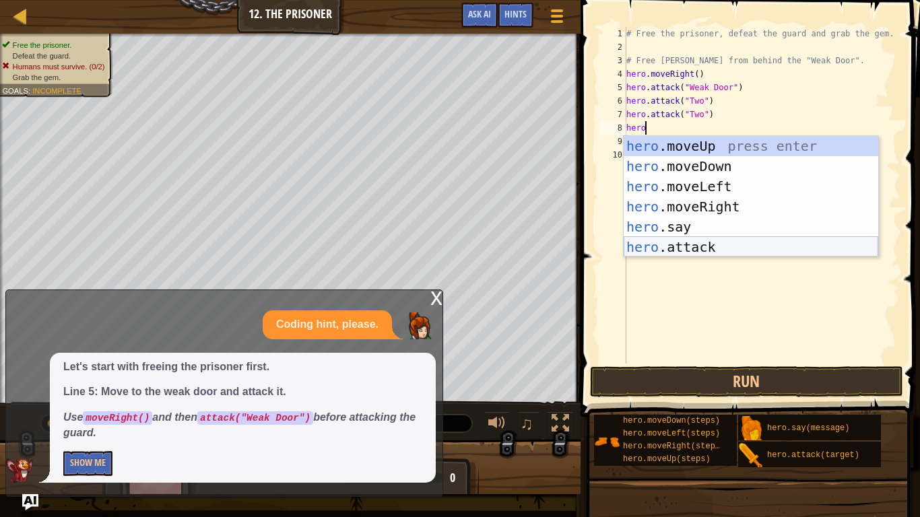
click at [662, 249] on div "hero .moveUp press enter hero .moveDown press enter hero .moveLeft press enter …" at bounding box center [750, 217] width 254 height 162
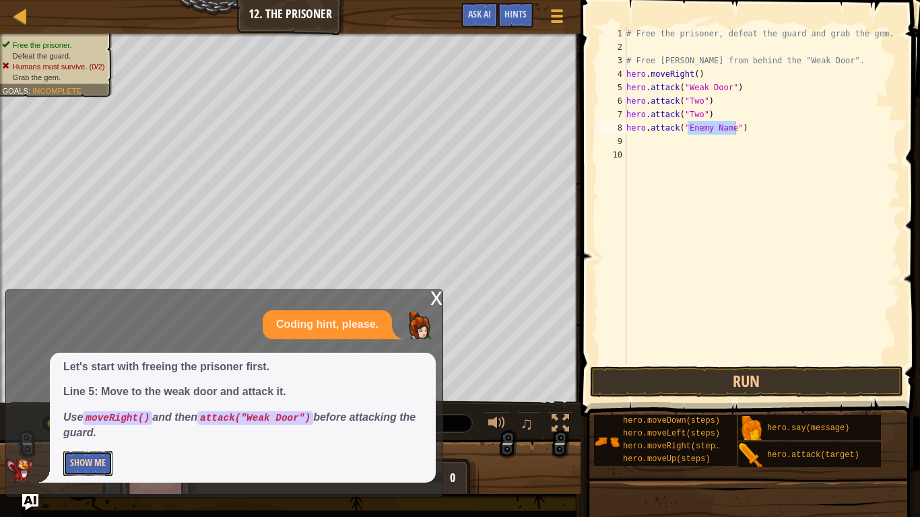
click at [95, 403] on button "Show Me" at bounding box center [87, 463] width 49 height 25
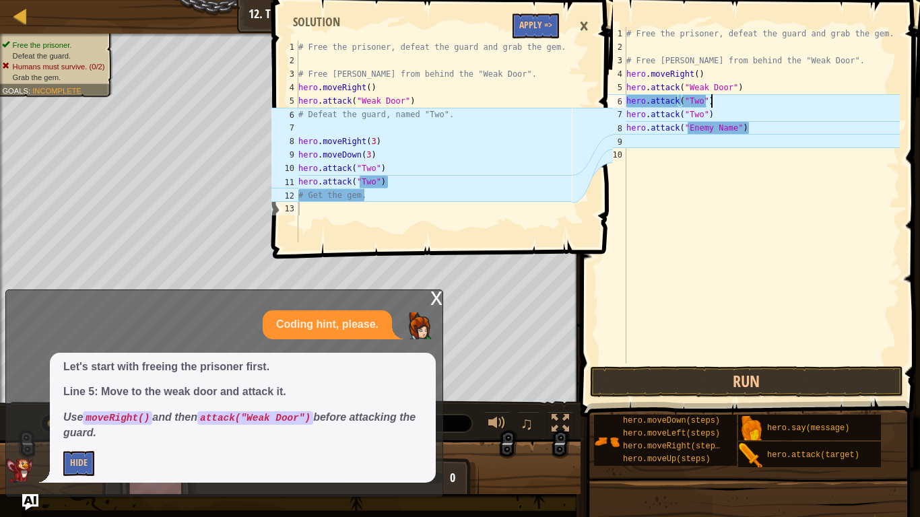
click at [728, 103] on div "# Free the prisoner, defeat the guard and grab the gem. # Free Patrick from beh…" at bounding box center [761, 209] width 276 height 364
type textarea "h"
click at [701, 99] on div "# Free the prisoner, defeat the guard and grab the gem. # Free Patrick from beh…" at bounding box center [761, 209] width 276 height 364
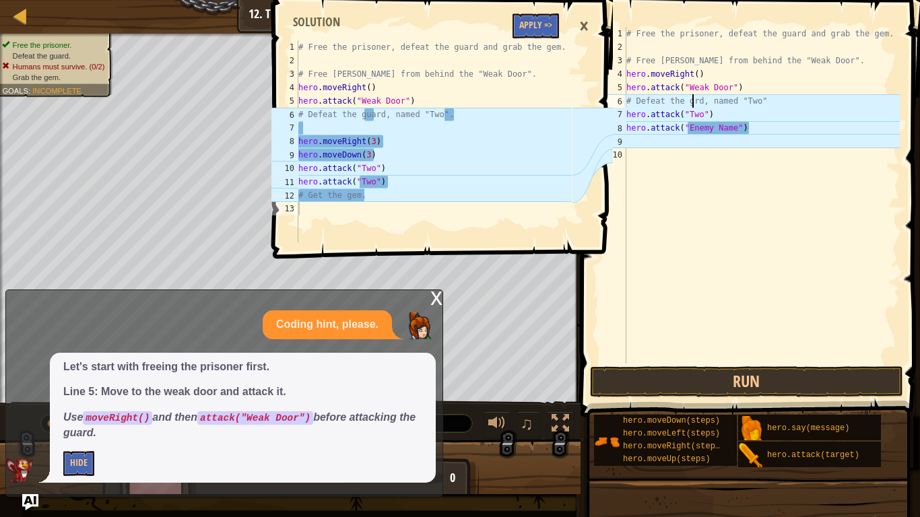
scroll to position [6, 19]
type textarea "# Defeat the guard, named "Two""
click at [708, 209] on div "# Free the prisoner, defeat the guard and grab the gem. # Free Patrick from beh…" at bounding box center [761, 209] width 276 height 364
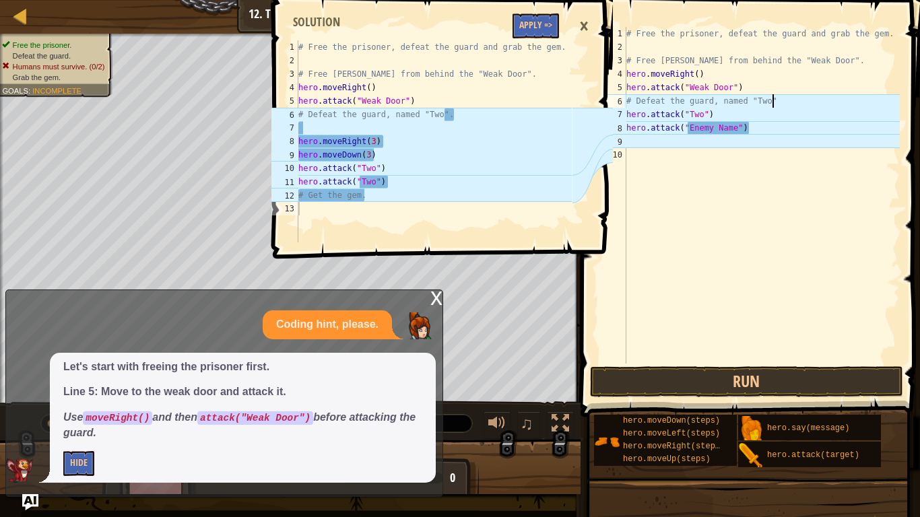
click at [778, 103] on div "# Free the prisoner, defeat the guard and grab the gem. # Free Patrick from beh…" at bounding box center [761, 209] width 276 height 364
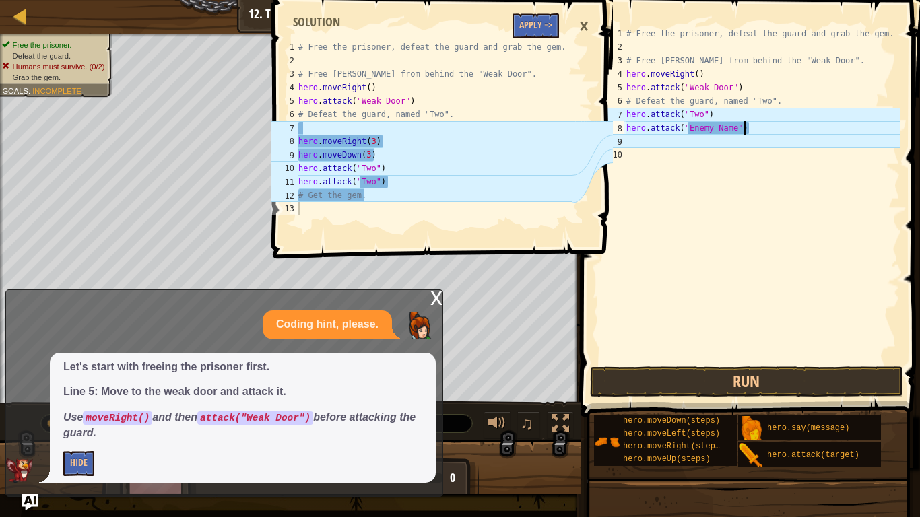
click at [752, 130] on div "# Free the prisoner, defeat the guard and grab the gem. # Free Patrick from beh…" at bounding box center [761, 209] width 276 height 364
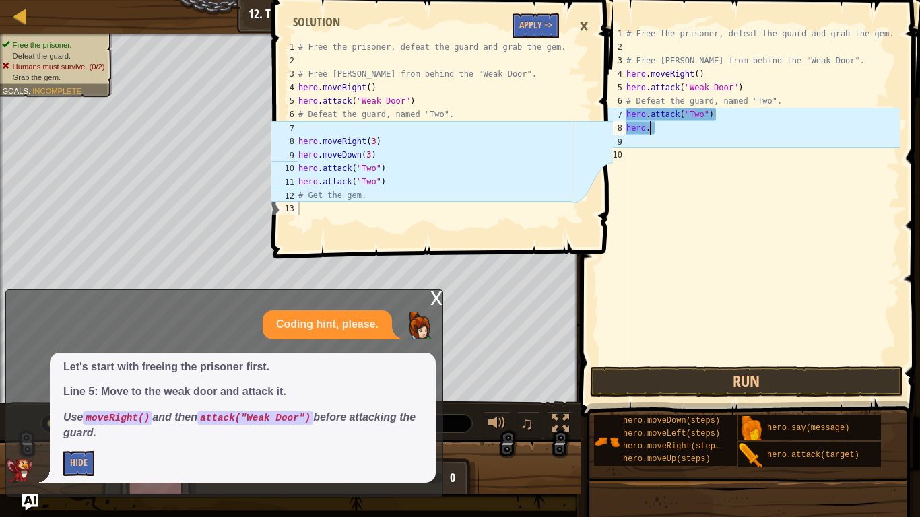
scroll to position [6, 1]
type textarea "h"
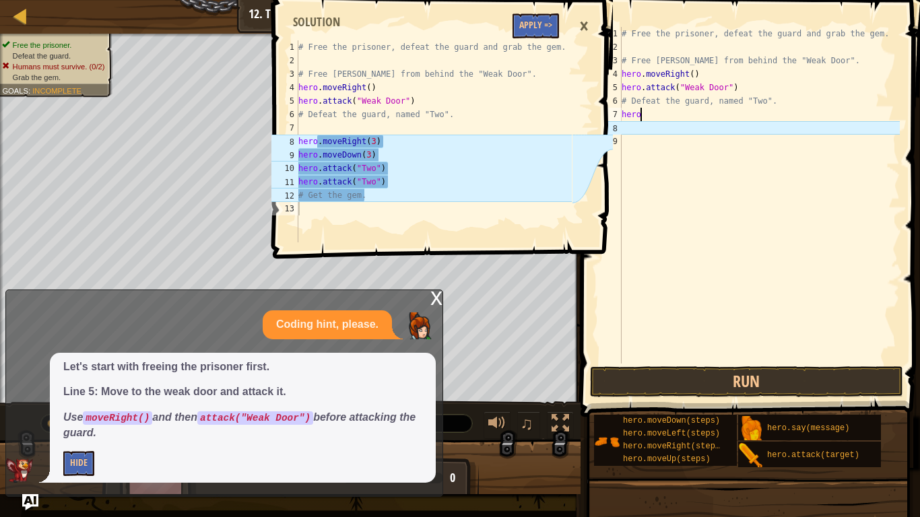
type textarea "h"
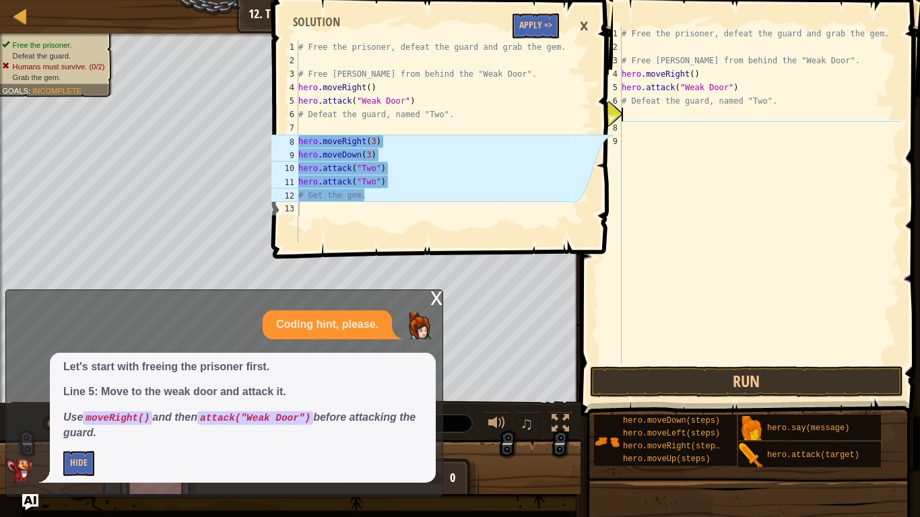
click at [633, 129] on div "# Free the prisoner, defeat the guard and grab the gem. # Free Patrick from beh…" at bounding box center [759, 209] width 281 height 364
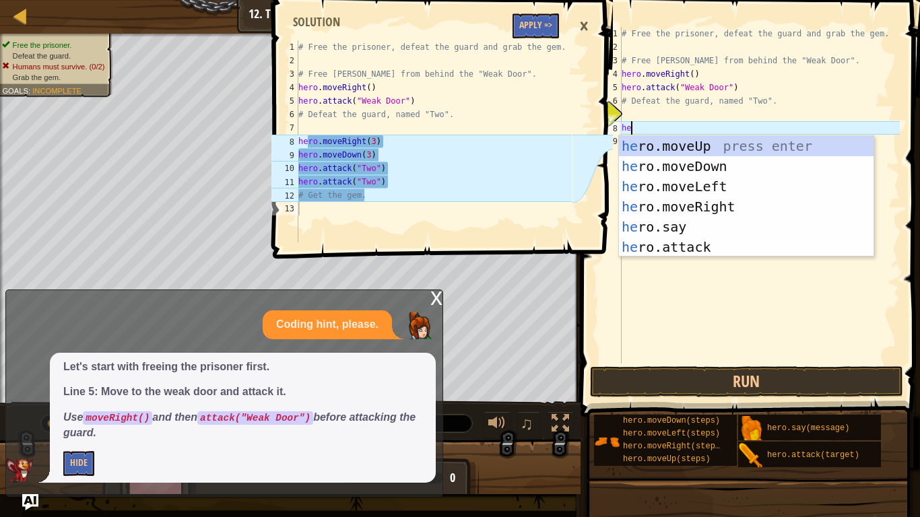
type textarea "her"
click at [672, 209] on div "her o.moveUp press enter her o.moveDown press enter her o.moveLeft press enter …" at bounding box center [746, 217] width 254 height 162
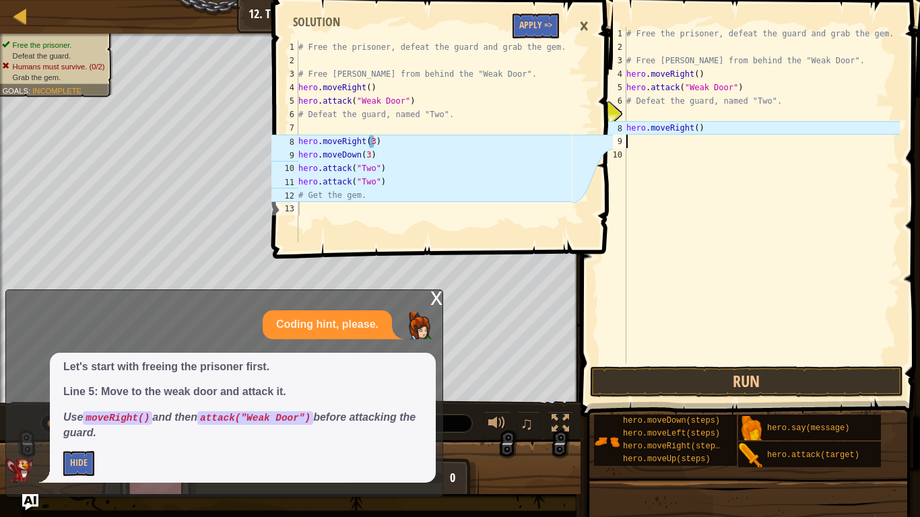
scroll to position [6, 0]
click at [697, 133] on div "# Free the prisoner, defeat the guard and grab the gem. # Free Patrick from beh…" at bounding box center [761, 209] width 276 height 364
type textarea "hero.moveRight(3)"
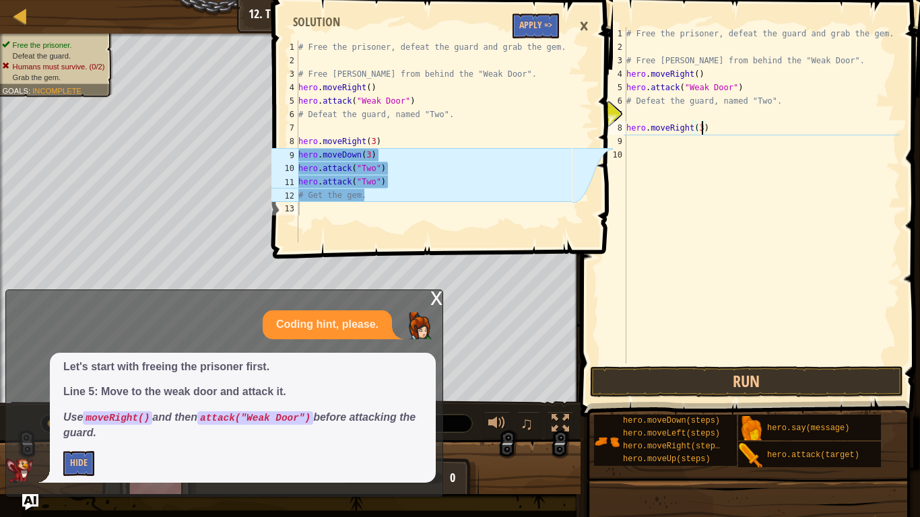
click at [632, 146] on div "# Free the prisoner, defeat the guard and grab the gem. # Free Patrick from beh…" at bounding box center [761, 209] width 276 height 364
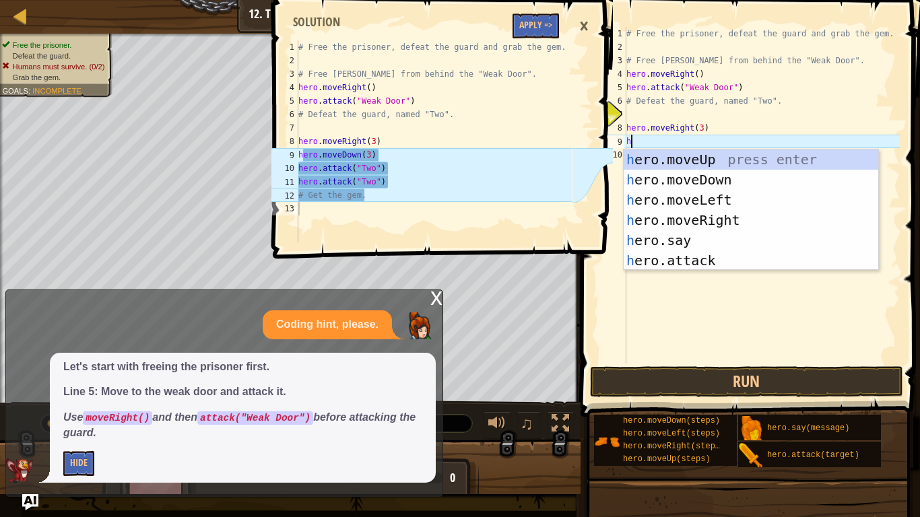
type textarea "he"
click at [695, 182] on div "he ro.moveUp press enter he ro.moveDown press enter he ro.moveLeft press enter …" at bounding box center [750, 230] width 254 height 162
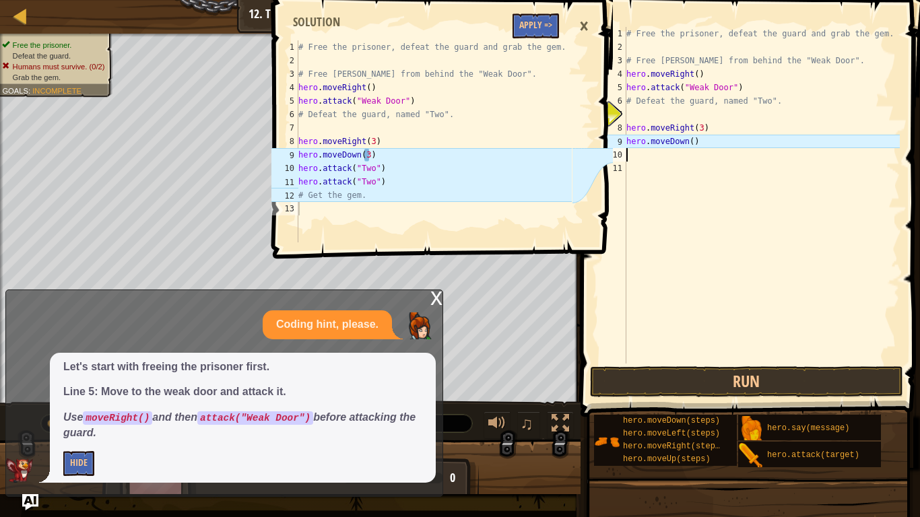
scroll to position [6, 0]
click at [691, 142] on div "# Free the prisoner, defeat the guard and grab the gem. # Free Patrick from beh…" at bounding box center [761, 209] width 276 height 364
type textarea "hero.moveDown(3)"
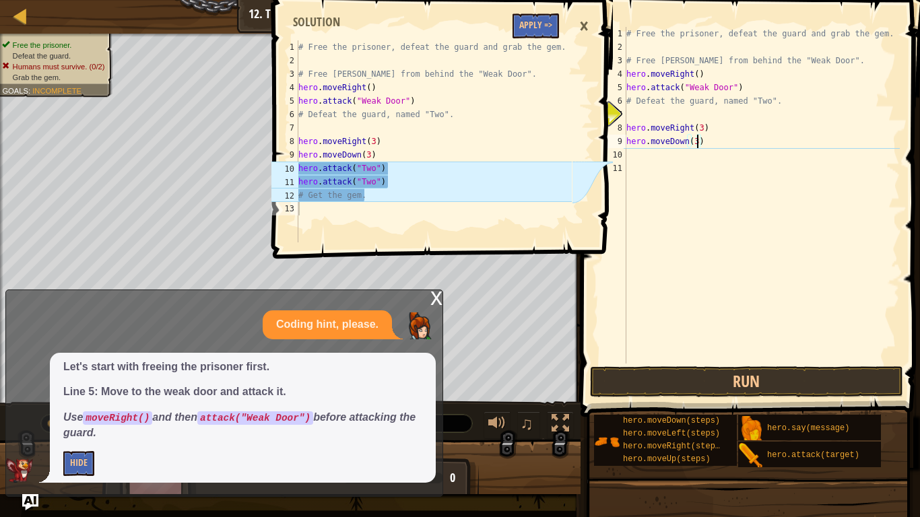
click at [659, 157] on div "# Free the prisoner, defeat the guard and grab the gem. # Free Patrick from beh…" at bounding box center [761, 209] width 276 height 364
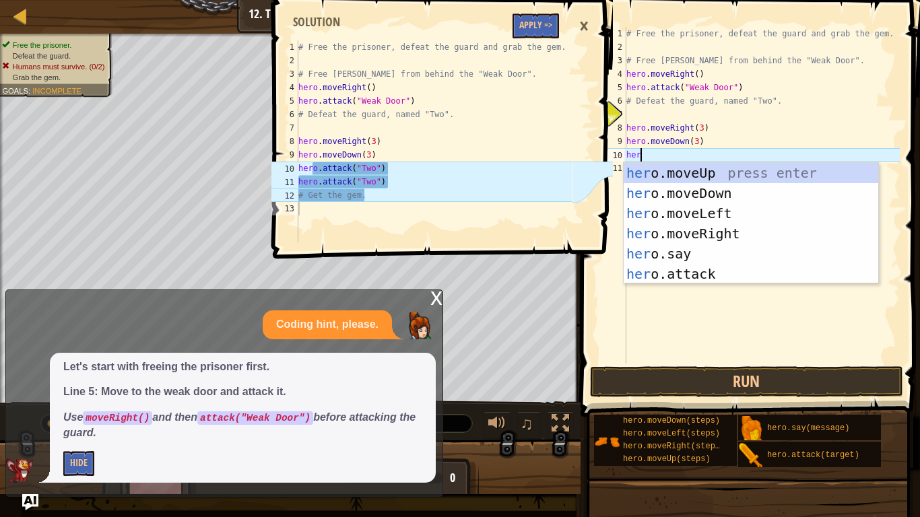
scroll to position [6, 1]
click at [698, 281] on div "her o.moveUp press enter her o.moveDown press enter her o.moveLeft press enter …" at bounding box center [750, 244] width 254 height 162
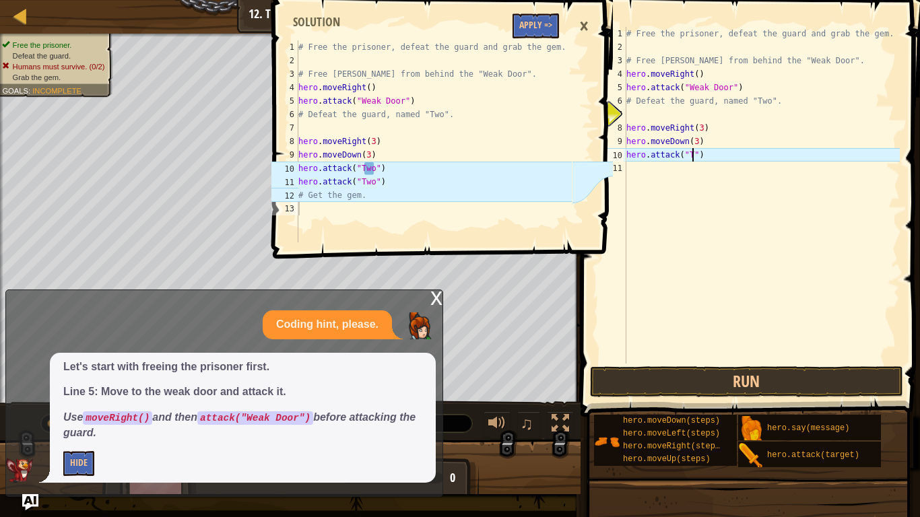
scroll to position [6, 10]
type textarea "hero.attack("Two")"
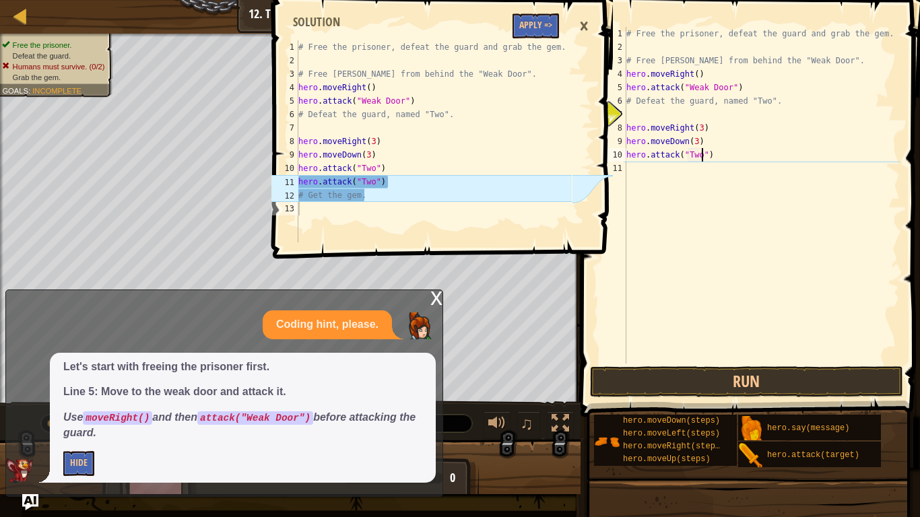
scroll to position [6, 11]
click at [636, 166] on div "# Free the prisoner, defeat the guard and grab the gem. # Free Patrick from beh…" at bounding box center [761, 209] width 276 height 364
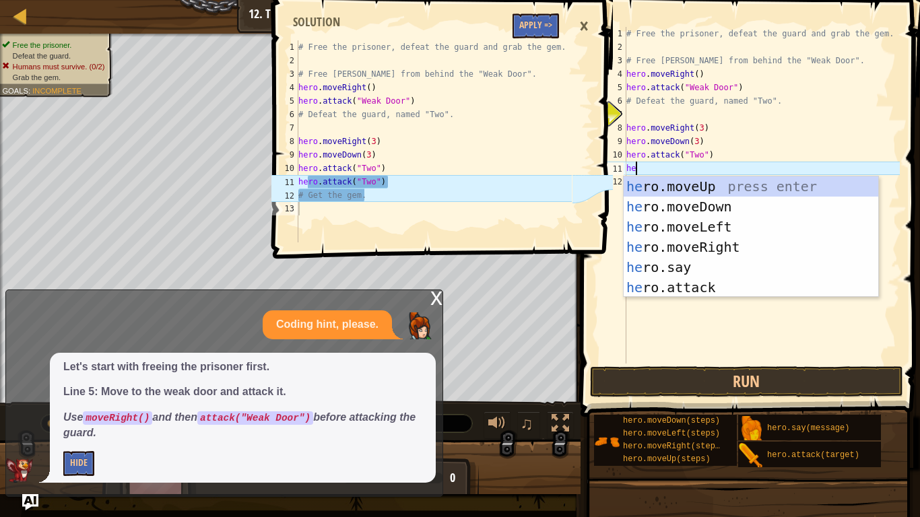
scroll to position [6, 1]
click at [667, 296] on div "her o.moveUp press enter her o.moveDown press enter her o.moveLeft press enter …" at bounding box center [750, 257] width 254 height 162
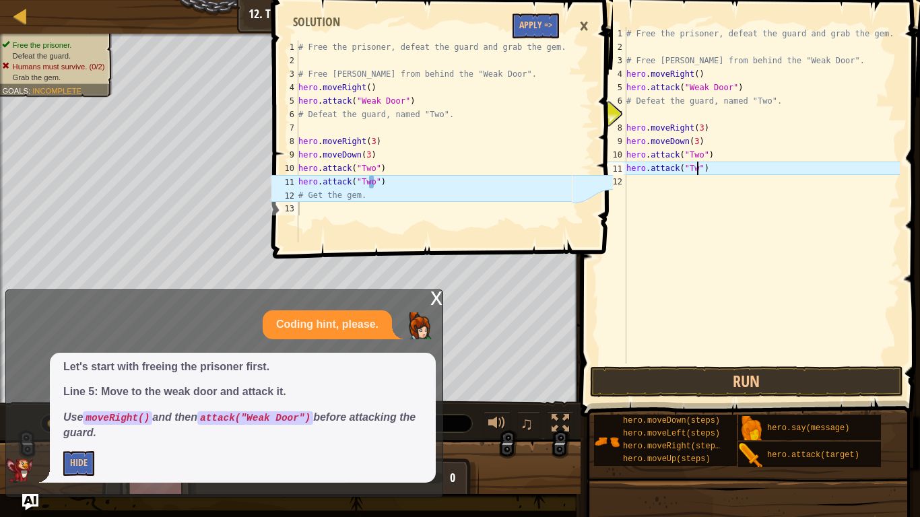
scroll to position [6, 11]
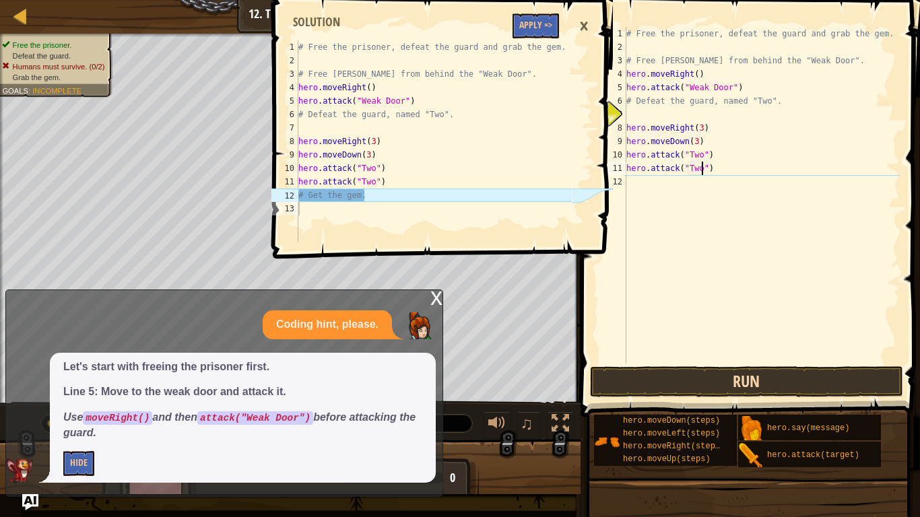
type textarea "hero.attack("Two")"
click at [677, 379] on button "Run" at bounding box center [747, 381] width 314 height 31
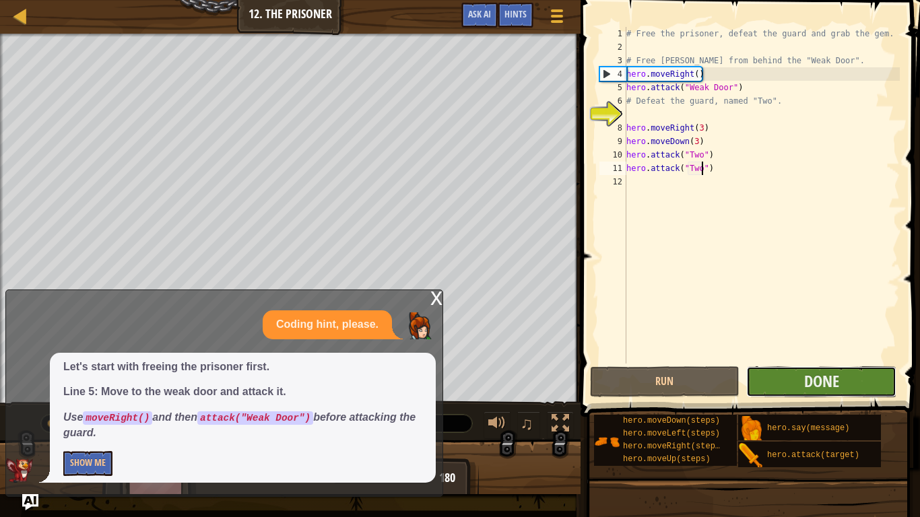
click at [788, 380] on button "Done" at bounding box center [821, 381] width 150 height 31
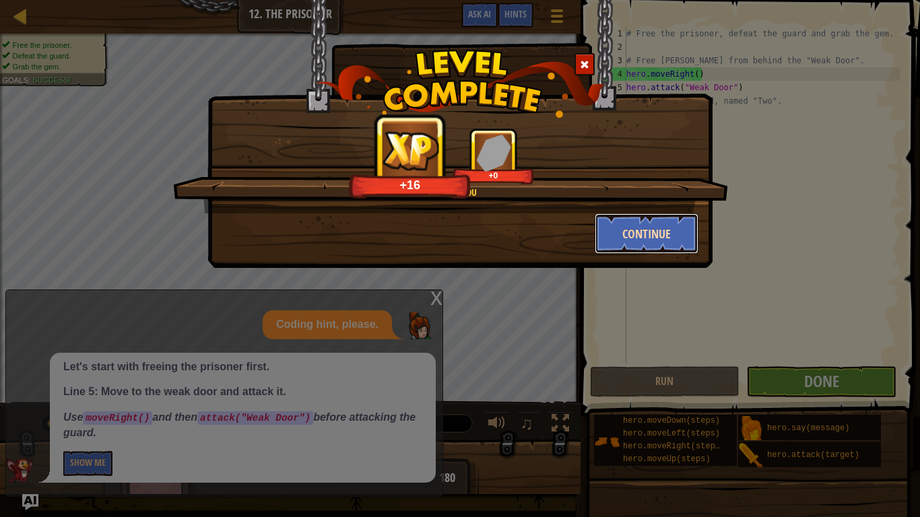
click at [618, 230] on button "Continue" at bounding box center [646, 233] width 104 height 40
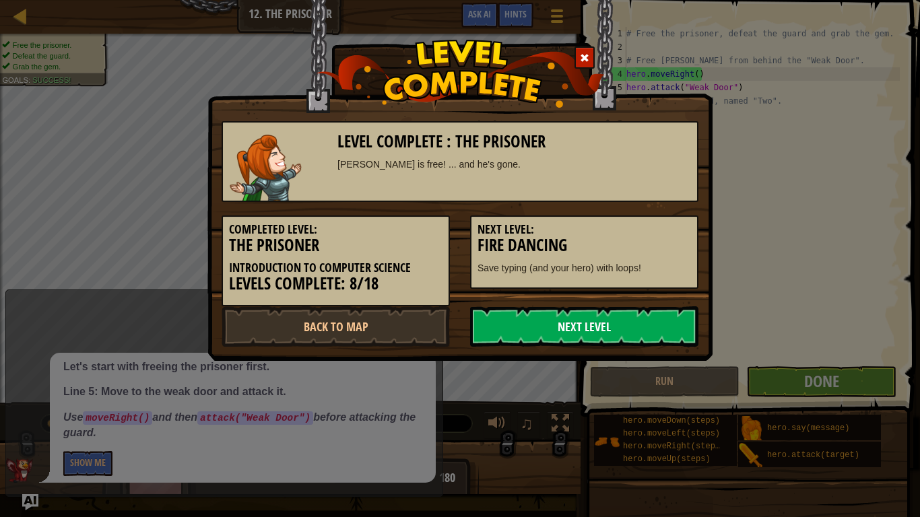
click at [556, 331] on link "Next Level" at bounding box center [584, 326] width 228 height 40
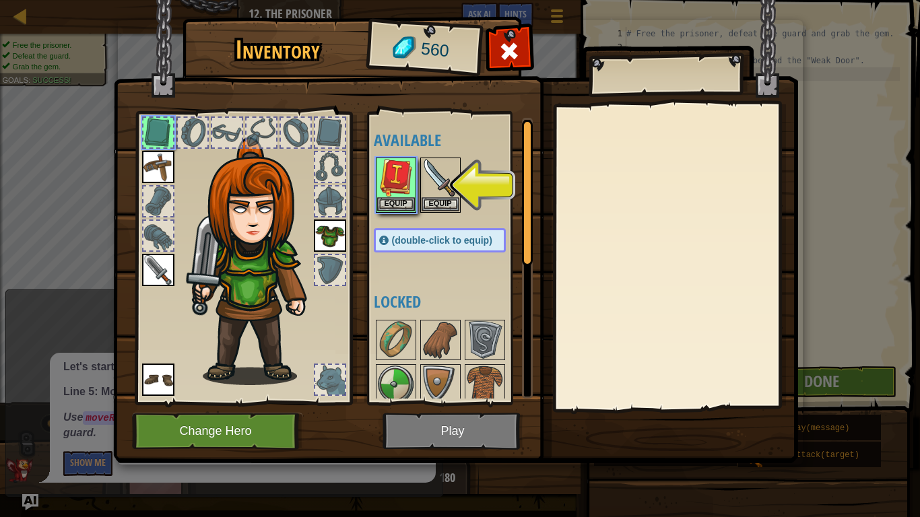
click at [456, 403] on img at bounding box center [455, 218] width 685 height 489
click at [395, 201] on button "Equip" at bounding box center [396, 204] width 38 height 14
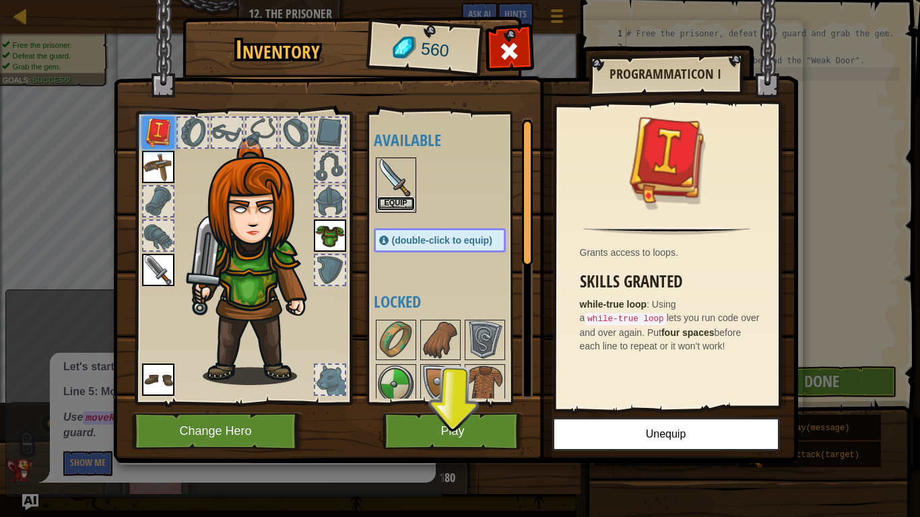
click at [403, 202] on button "Equip" at bounding box center [396, 204] width 38 height 14
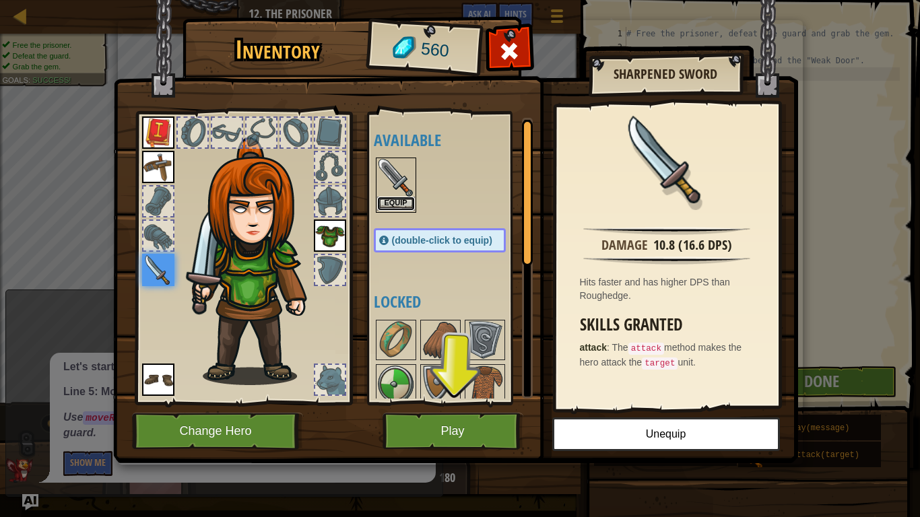
click at [384, 201] on button "Equip" at bounding box center [396, 204] width 38 height 14
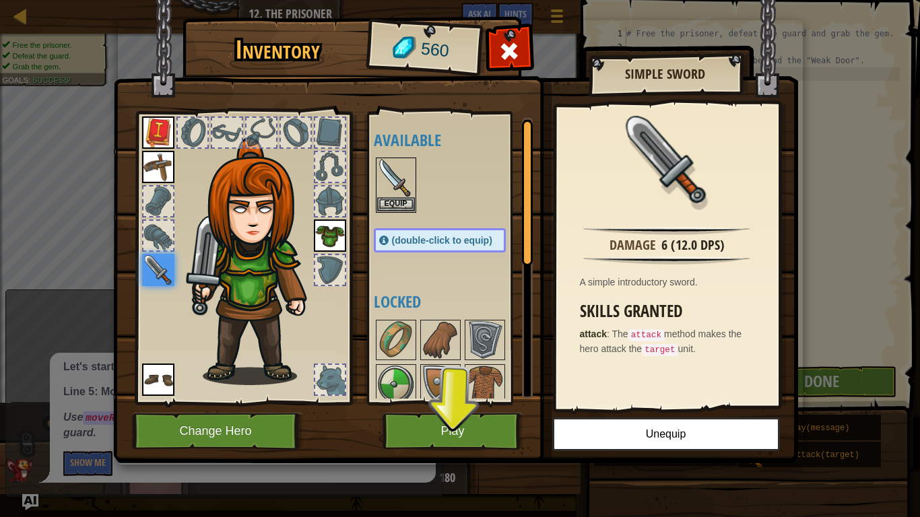
click at [419, 399] on div "Available Equip Equip Equip Equip Equip (double-click to equip) Locked" at bounding box center [450, 258] width 165 height 293
click at [415, 403] on button "Play" at bounding box center [452, 431] width 141 height 37
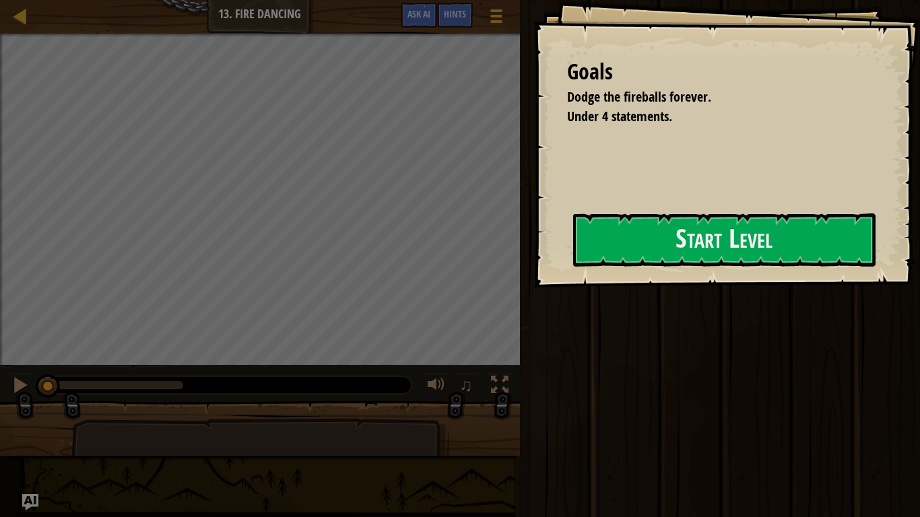
click at [415, 403] on div at bounding box center [259, 474] width 377 height 112
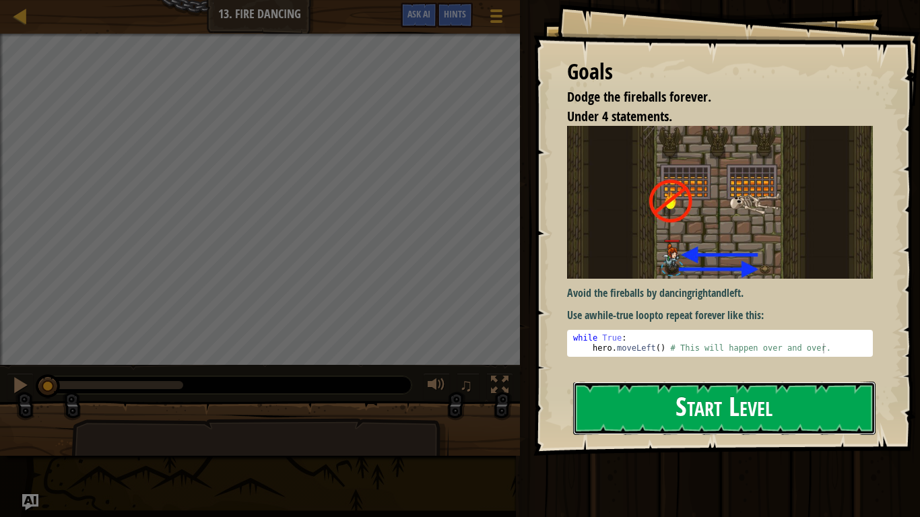
click at [631, 386] on button "Start Level" at bounding box center [724, 408] width 302 height 53
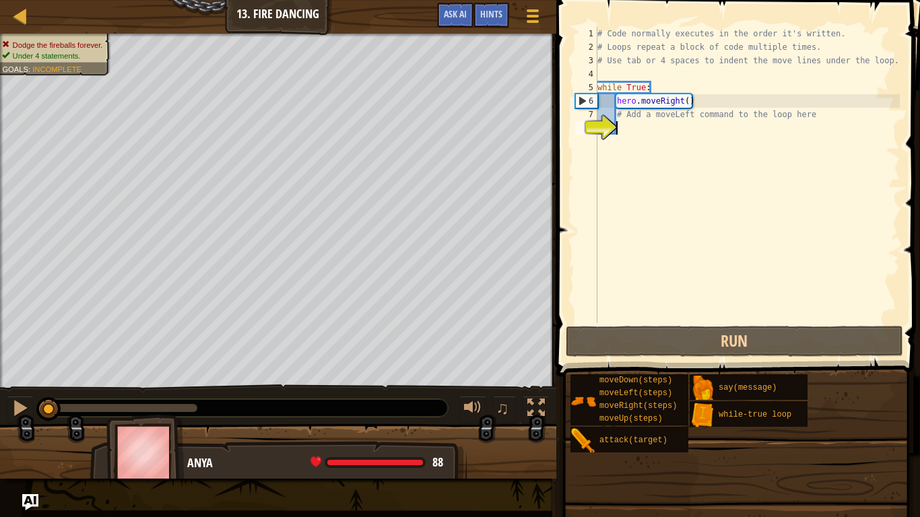
click at [623, 131] on div "# Code normally executes in the order it's written. # Loops repeat a block of c…" at bounding box center [746, 188] width 305 height 323
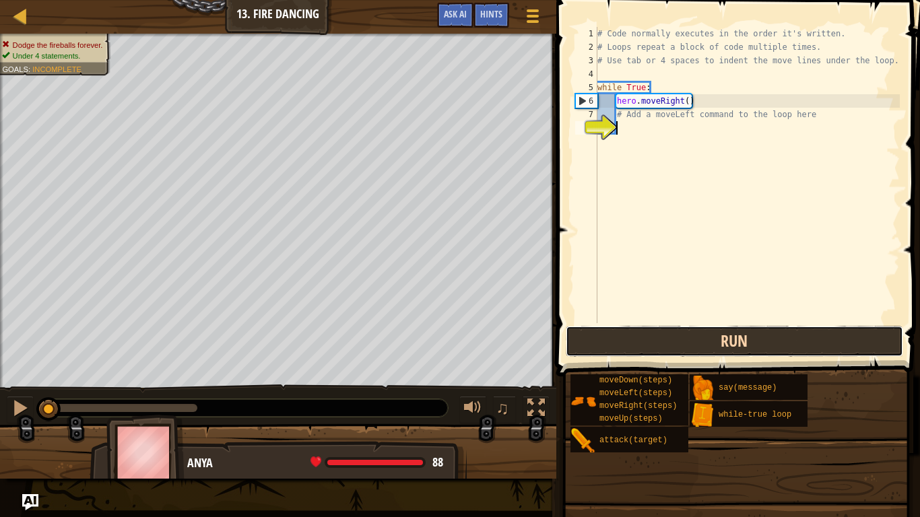
click at [640, 337] on button "Run" at bounding box center [734, 341] width 337 height 31
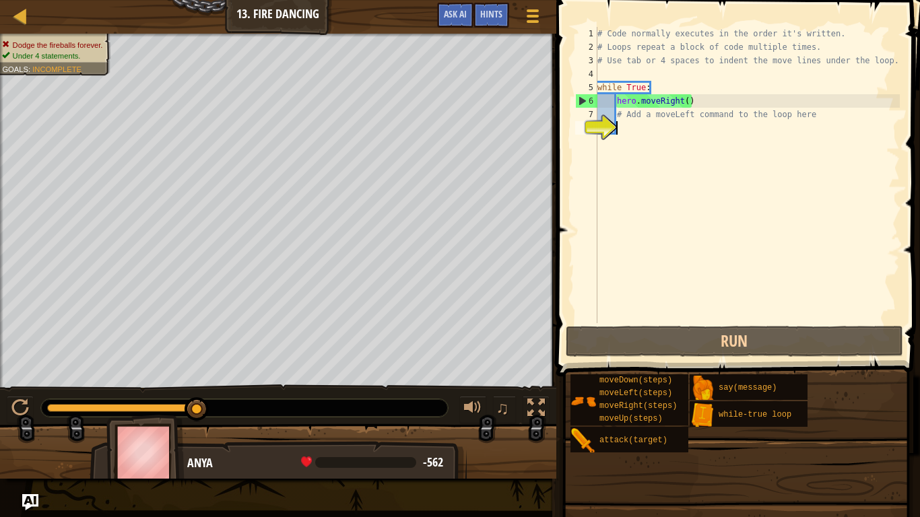
click at [625, 146] on div "# Code normally executes in the order it's written. # Loops repeat a block of c…" at bounding box center [746, 188] width 305 height 323
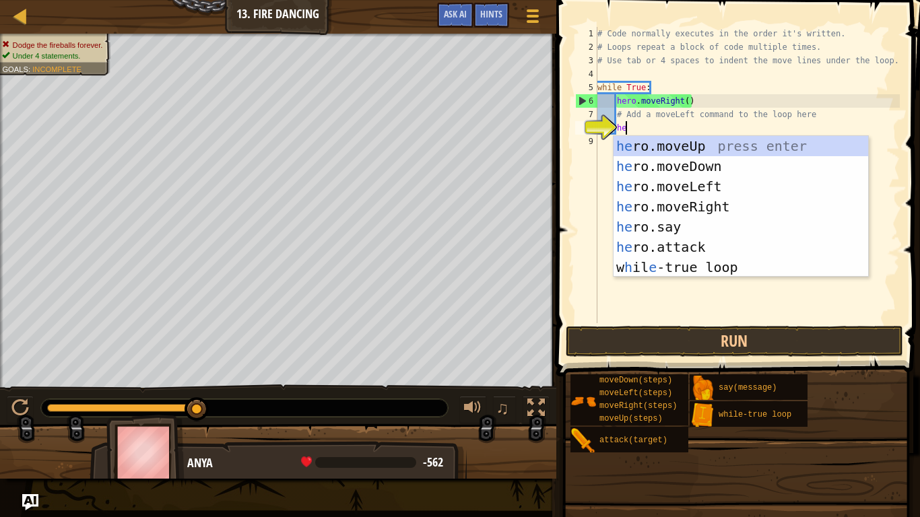
type textarea "hero"
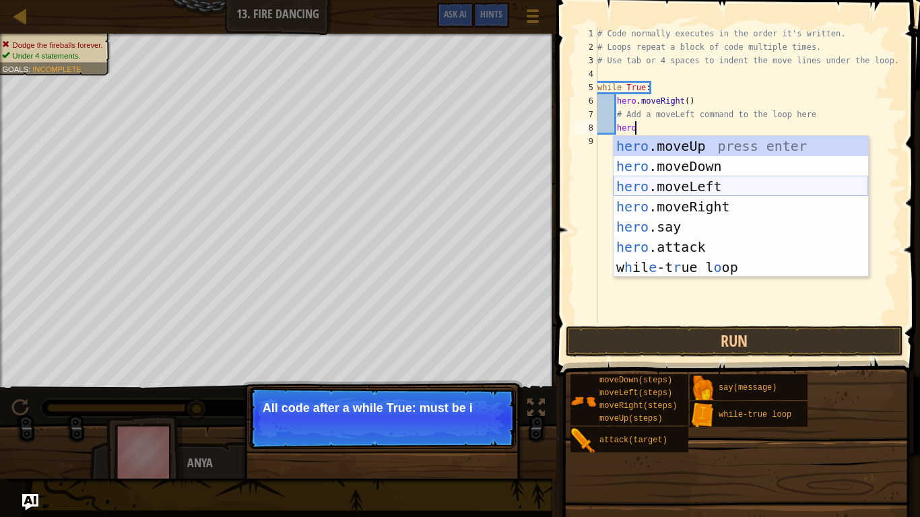
click at [695, 191] on div "hero .moveUp press enter hero .moveDown press enter hero .moveLeft press enter …" at bounding box center [740, 227] width 254 height 182
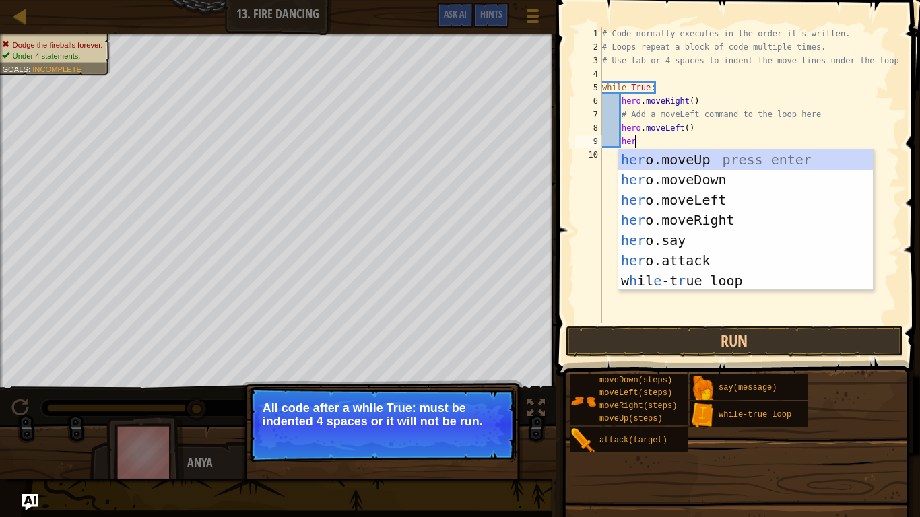
type textarea "hero"
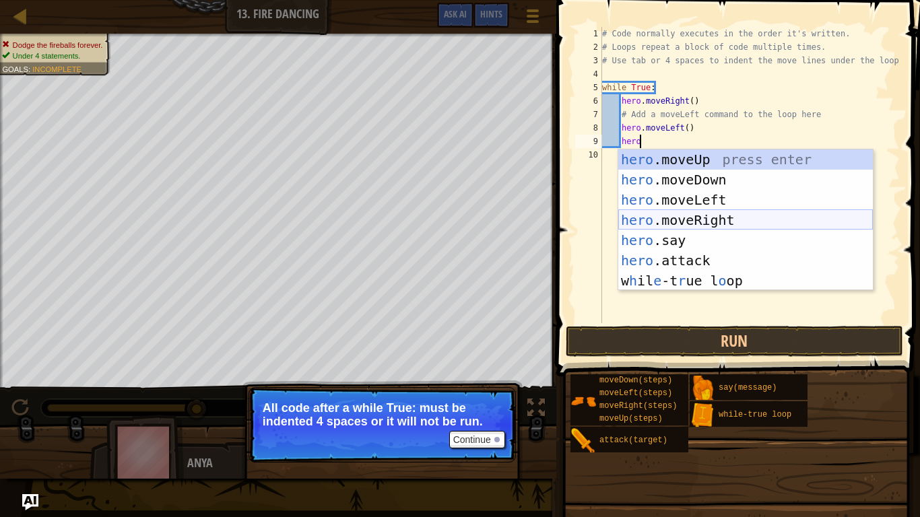
click at [711, 224] on div "hero .moveUp press enter hero .moveDown press enter hero .moveLeft press enter …" at bounding box center [745, 240] width 254 height 182
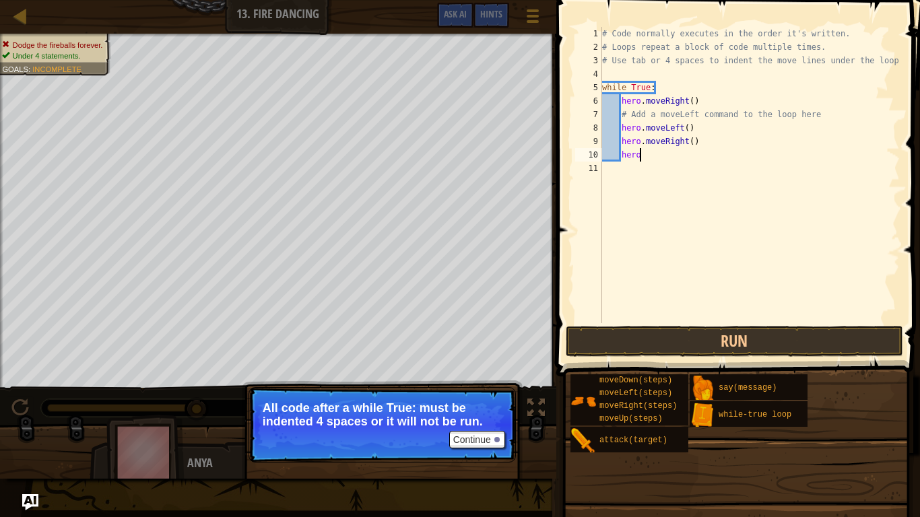
type textarea "hero."
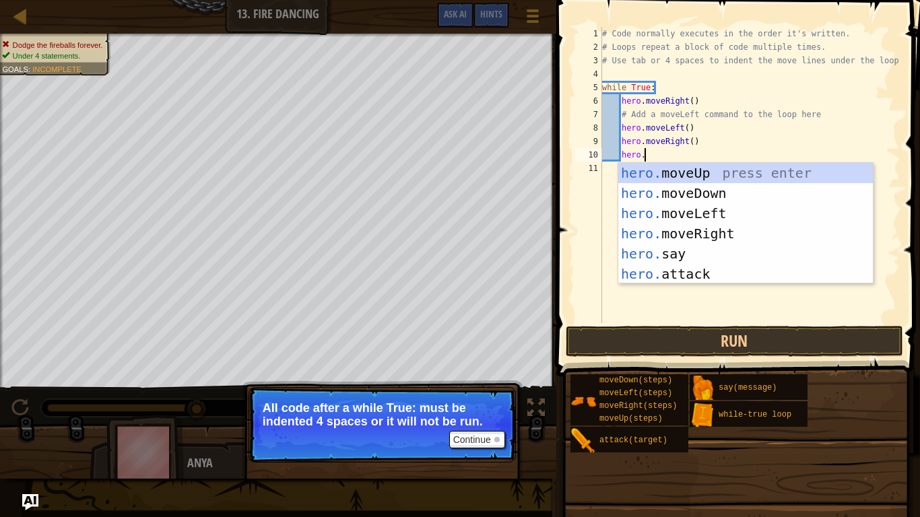
scroll to position [6, 5]
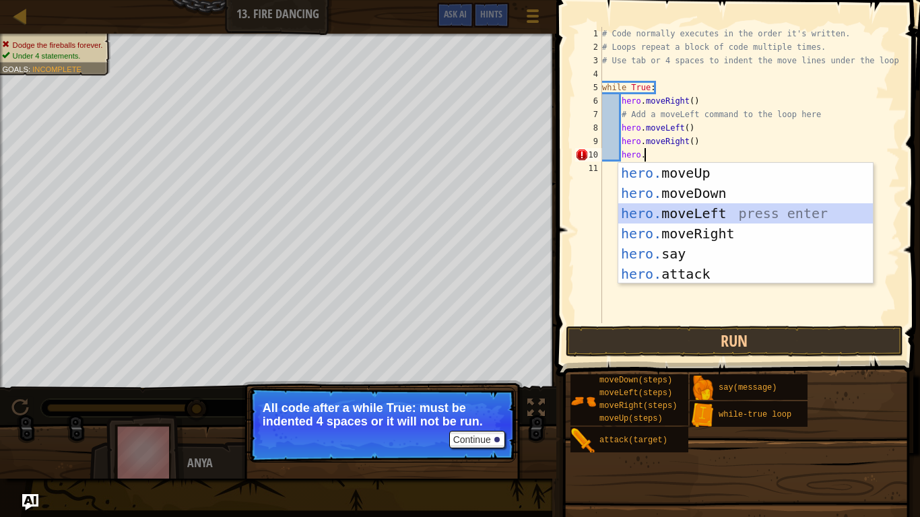
click at [755, 218] on div "hero. moveUp press enter hero. moveDown press enter hero. moveLeft press enter …" at bounding box center [745, 244] width 254 height 162
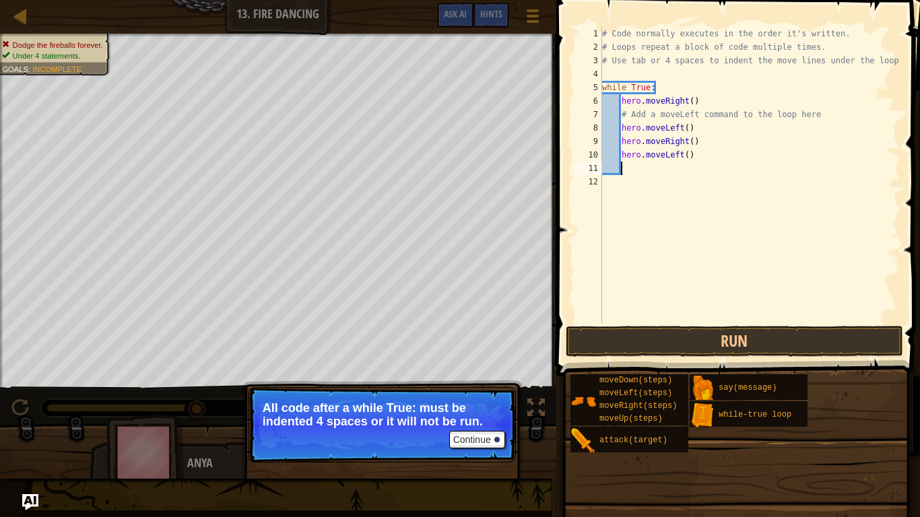
click at [755, 218] on div "# Code normally executes in the order it's written. # Loops repeat a block of c…" at bounding box center [749, 188] width 300 height 323
click at [739, 345] on button "Run" at bounding box center [734, 341] width 337 height 31
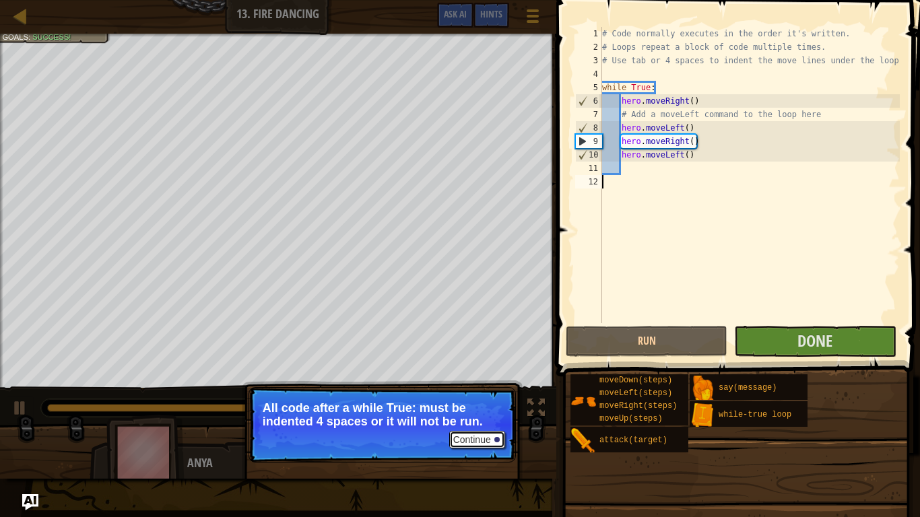
click at [473, 403] on button "Continue" at bounding box center [477, 440] width 56 height 18
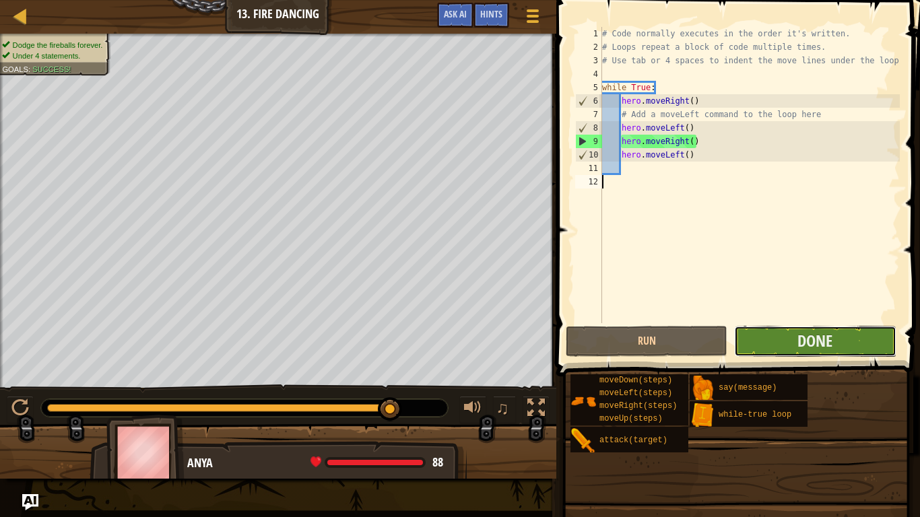
click at [846, 341] on button "Done" at bounding box center [815, 341] width 162 height 31
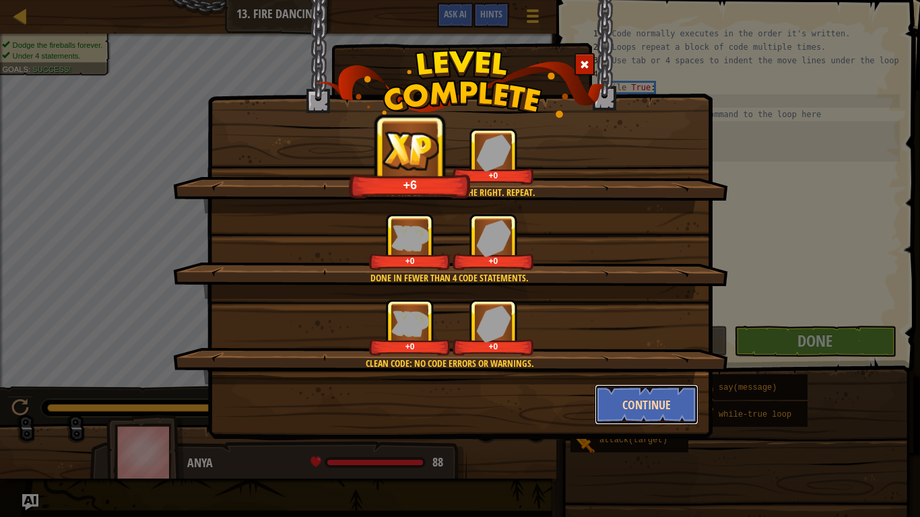
click at [637, 387] on button "Continue" at bounding box center [646, 404] width 104 height 40
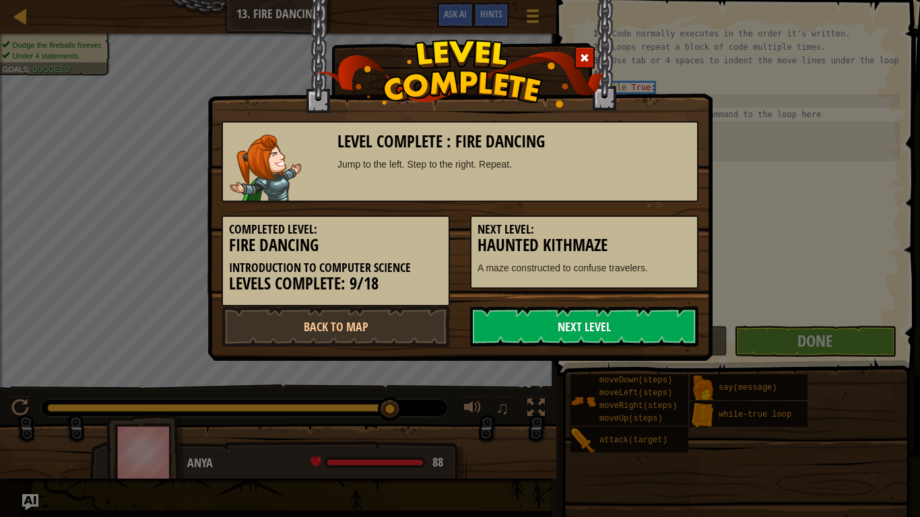
click at [573, 326] on link "Next Level" at bounding box center [584, 326] width 228 height 40
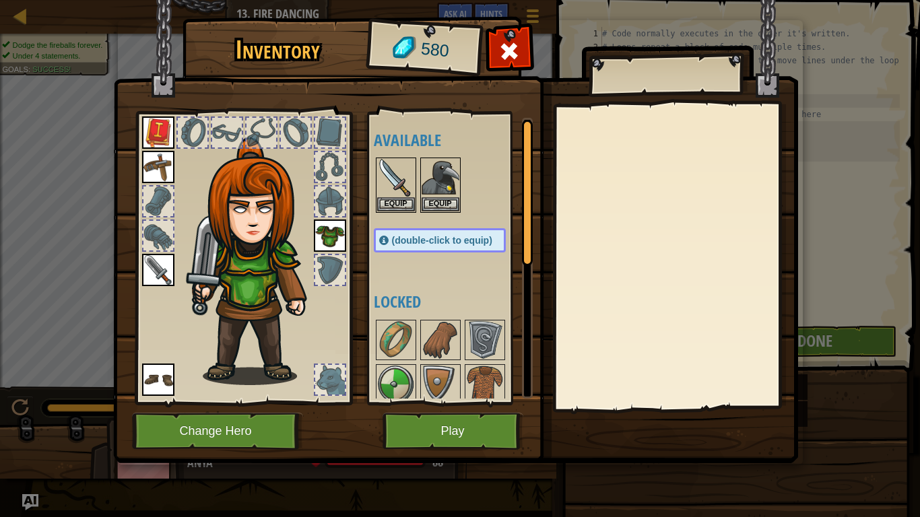
click at [463, 403] on img at bounding box center [455, 218] width 685 height 489
click at [436, 403] on button "Play" at bounding box center [452, 431] width 141 height 37
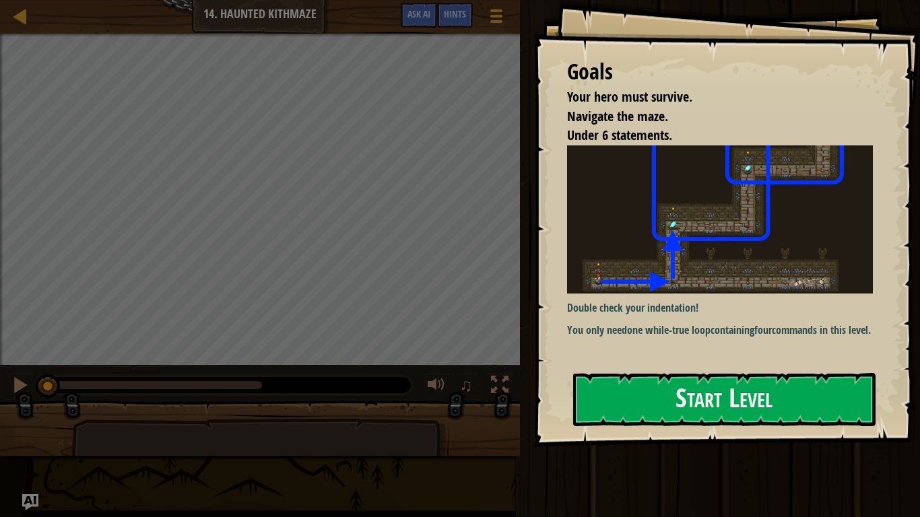
click at [623, 370] on div "Goals Your hero must survive. Navigate the maze. Under 6 statements. Double che…" at bounding box center [726, 223] width 386 height 447
click at [610, 395] on button "Start Level" at bounding box center [724, 399] width 302 height 53
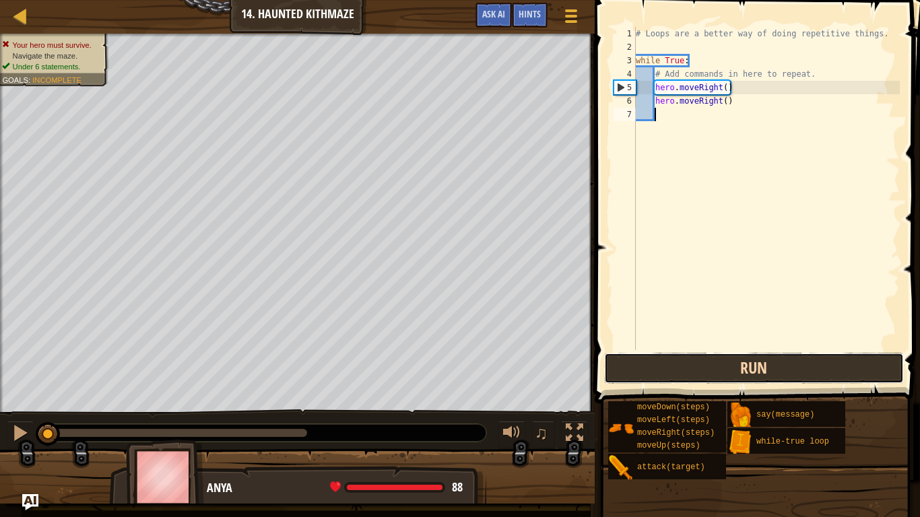
click at [694, 376] on button "Run" at bounding box center [754, 368] width 300 height 31
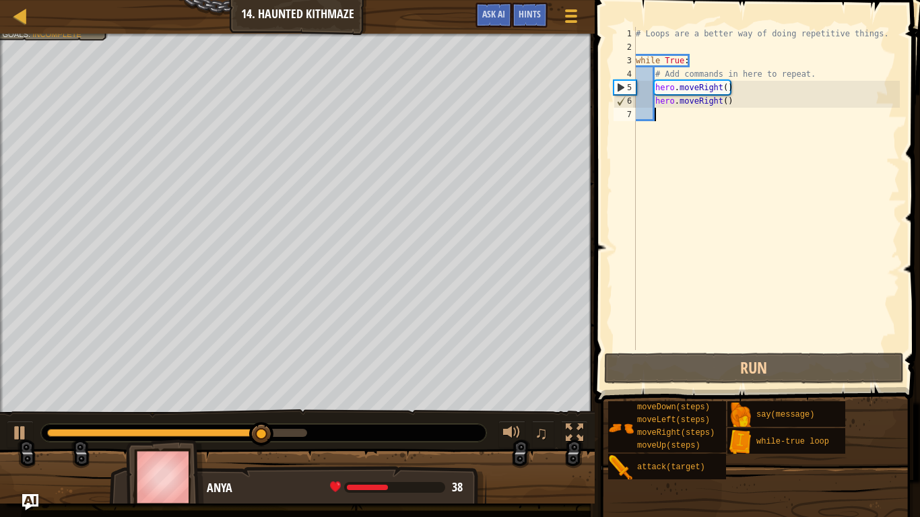
click at [743, 105] on div "# Loops are a better way of doing repetitive things. while True : # Add command…" at bounding box center [766, 202] width 267 height 350
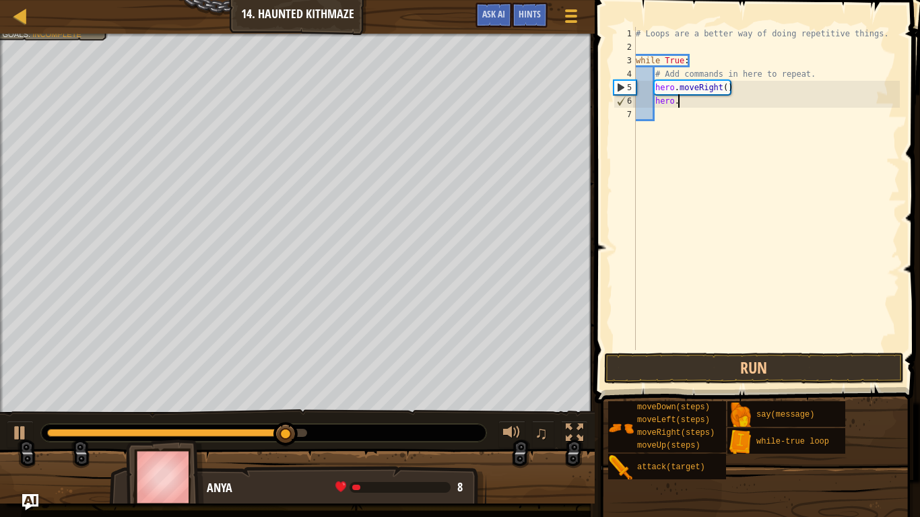
type textarea "h"
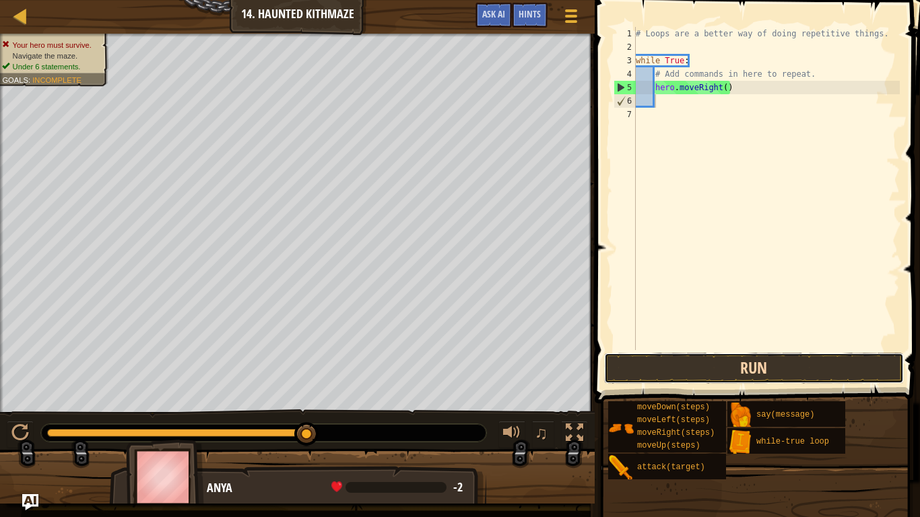
click at [683, 361] on button "Run" at bounding box center [754, 368] width 300 height 31
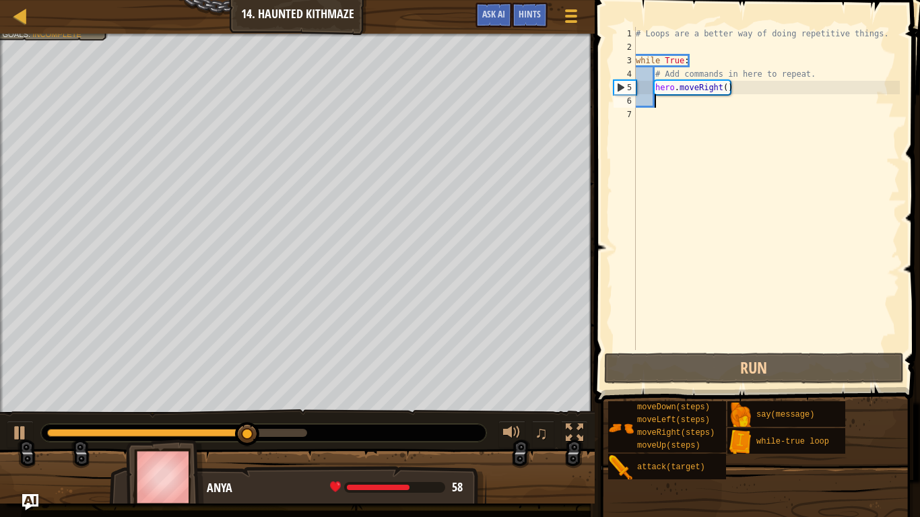
click at [751, 85] on div "# Loops are a better way of doing repetitive things. while True : # Add command…" at bounding box center [766, 202] width 267 height 350
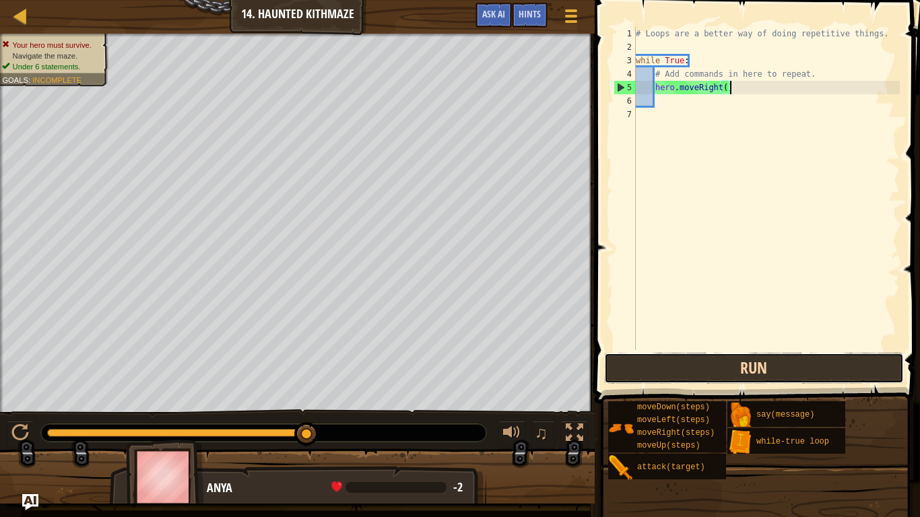
click at [716, 365] on button "Run" at bounding box center [754, 368] width 300 height 31
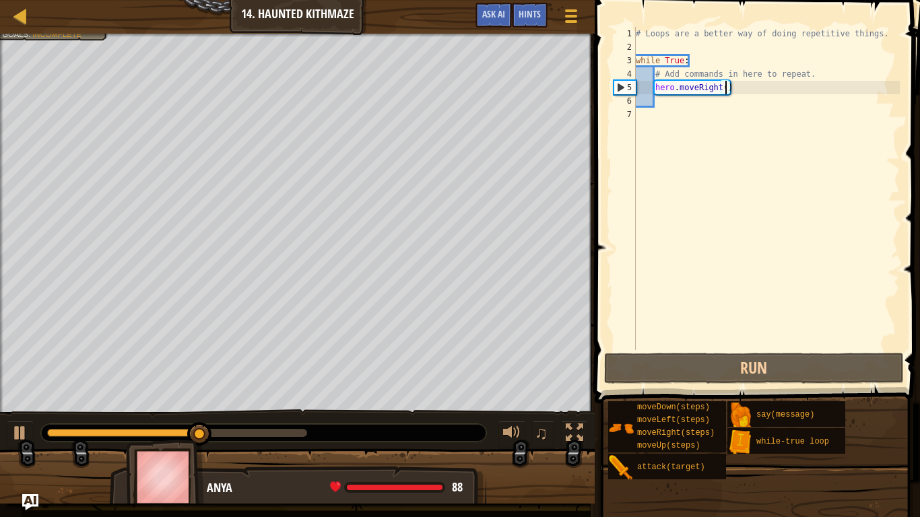
click at [724, 85] on div "# Loops are a better way of doing repetitive things. while True : # Add command…" at bounding box center [766, 202] width 267 height 350
type textarea "hero.moveRight(3)"
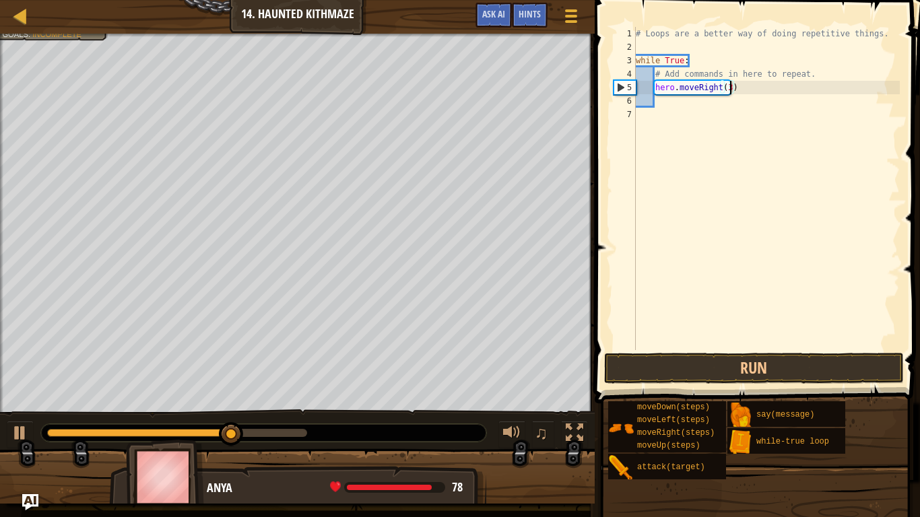
scroll to position [6, 13]
click at [673, 105] on div "# Loops are a better way of doing repetitive things. while True : # Add command…" at bounding box center [766, 202] width 267 height 350
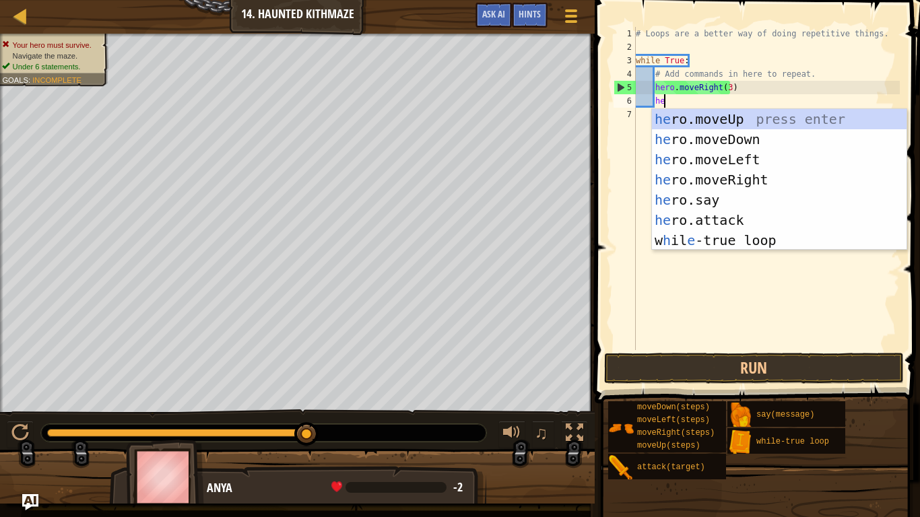
type textarea "her"
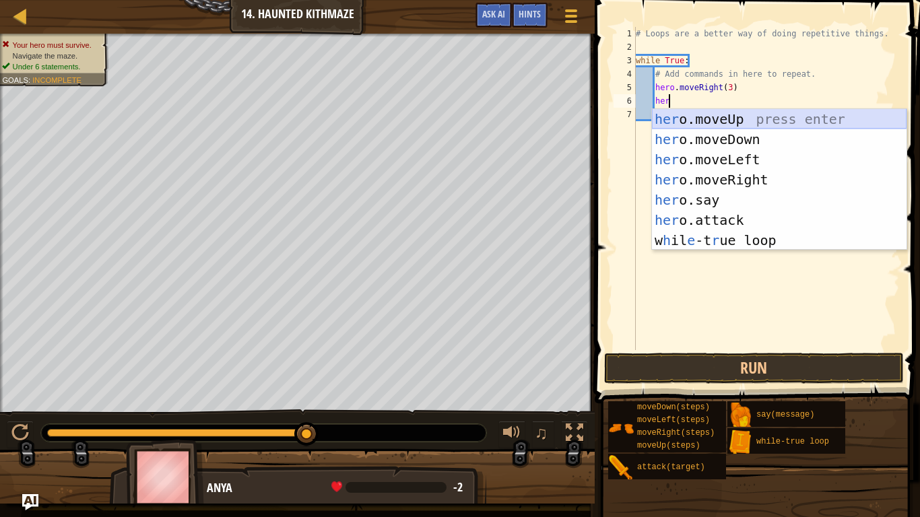
click at [756, 117] on div "her o.moveUp press enter her o.moveDown press enter her o.moveLeft press enter …" at bounding box center [779, 200] width 254 height 182
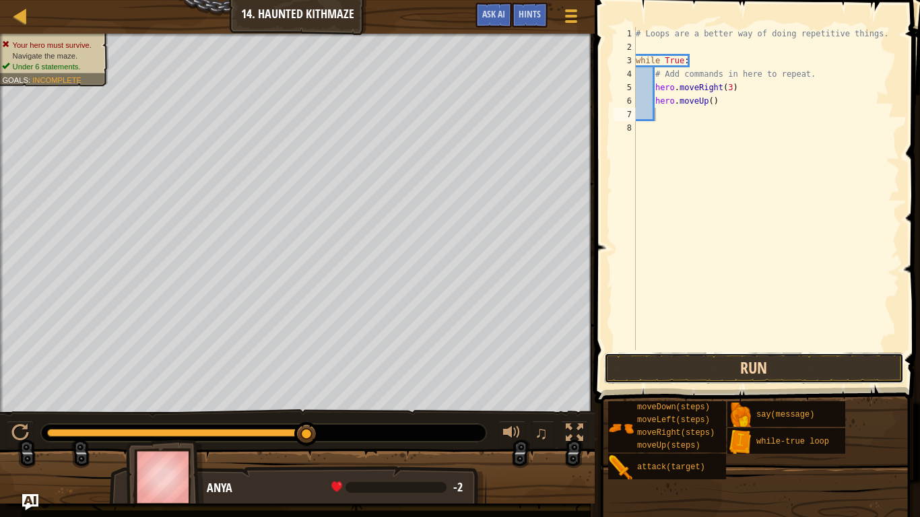
click at [676, 370] on button "Run" at bounding box center [754, 368] width 300 height 31
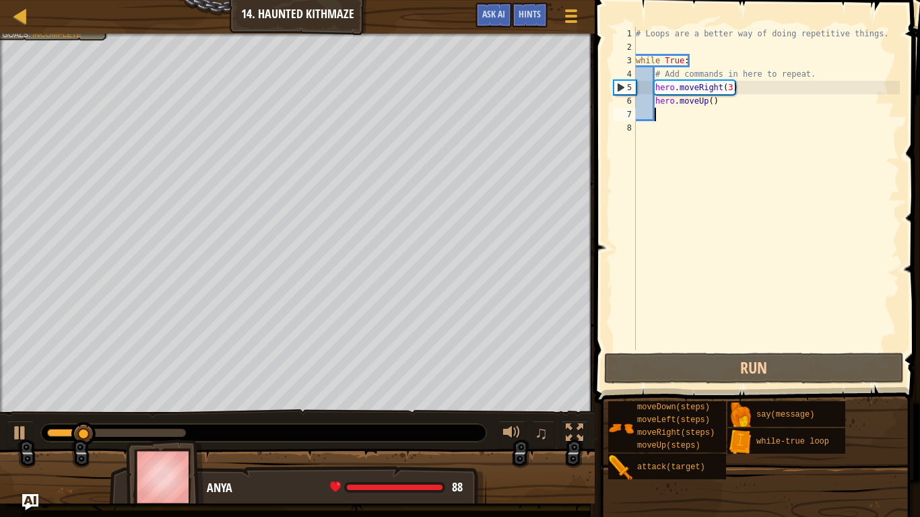
click at [728, 88] on div "# Loops are a better way of doing repetitive things. while True : # Add command…" at bounding box center [766, 202] width 267 height 350
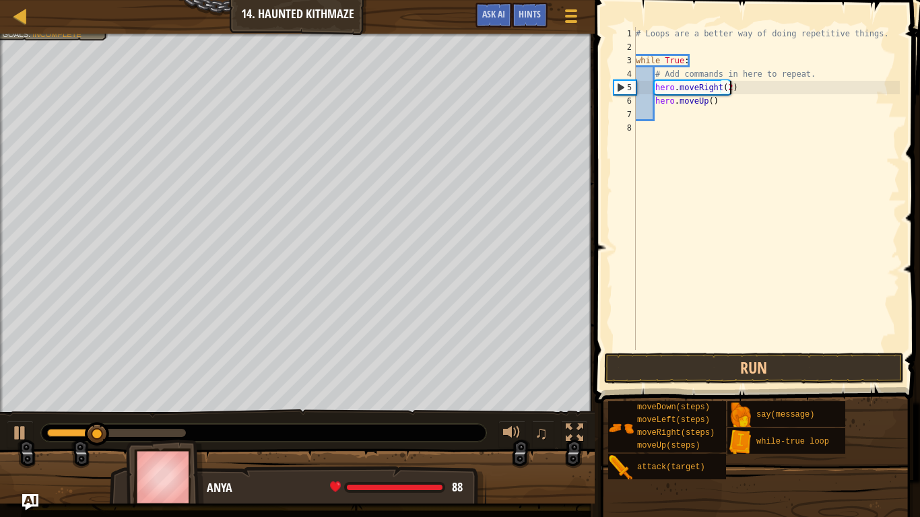
scroll to position [6, 13]
click at [706, 383] on button "Run" at bounding box center [754, 368] width 300 height 31
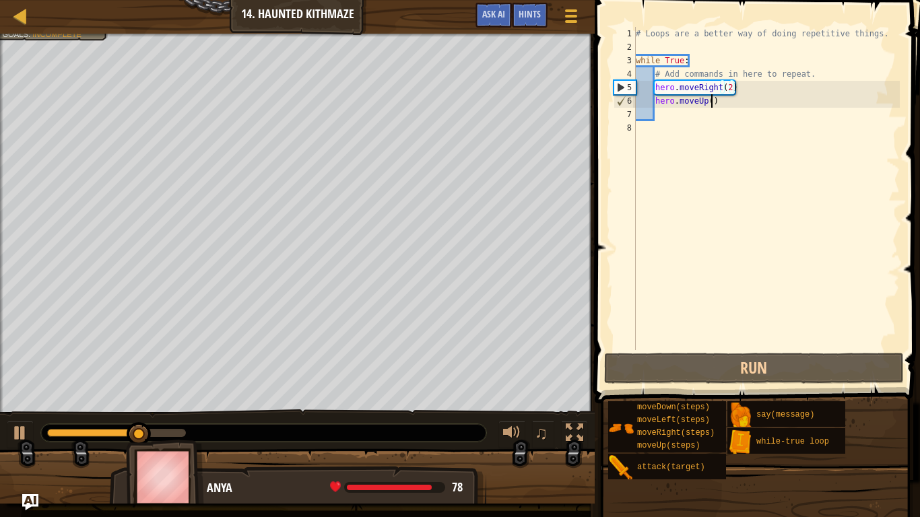
click at [709, 101] on div "# Loops are a better way of doing repetitive things. while True : # Add command…" at bounding box center [766, 202] width 267 height 350
type textarea "hero.moveUp(2)"
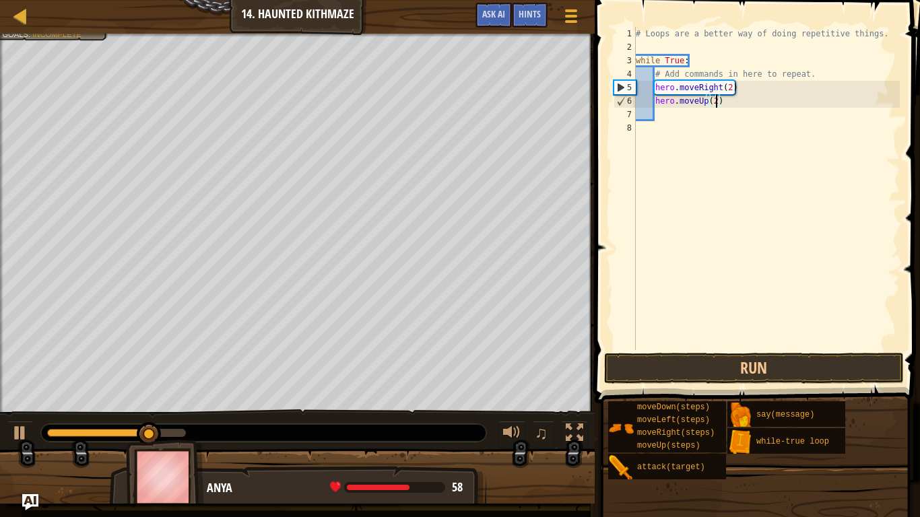
scroll to position [6, 11]
click at [665, 118] on div "# Loops are a better way of doing repetitive things. while True : # Add command…" at bounding box center [766, 202] width 267 height 350
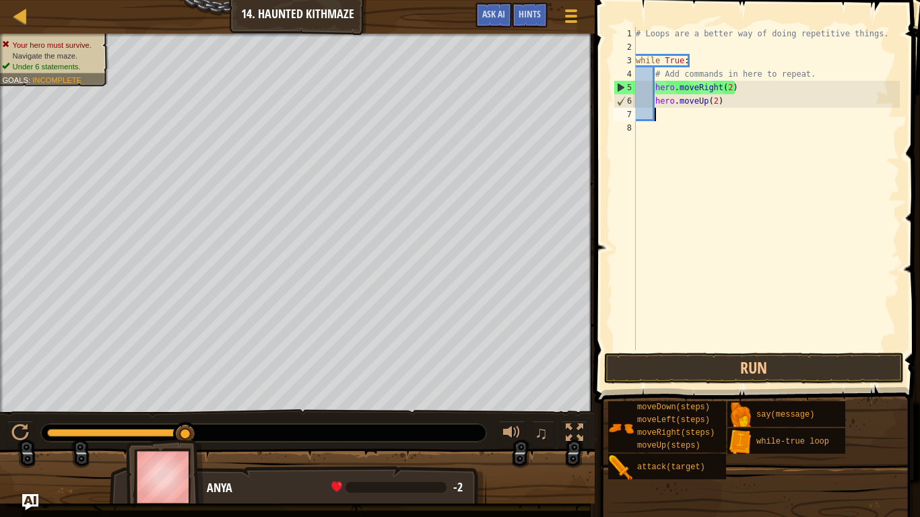
type textarea "h"
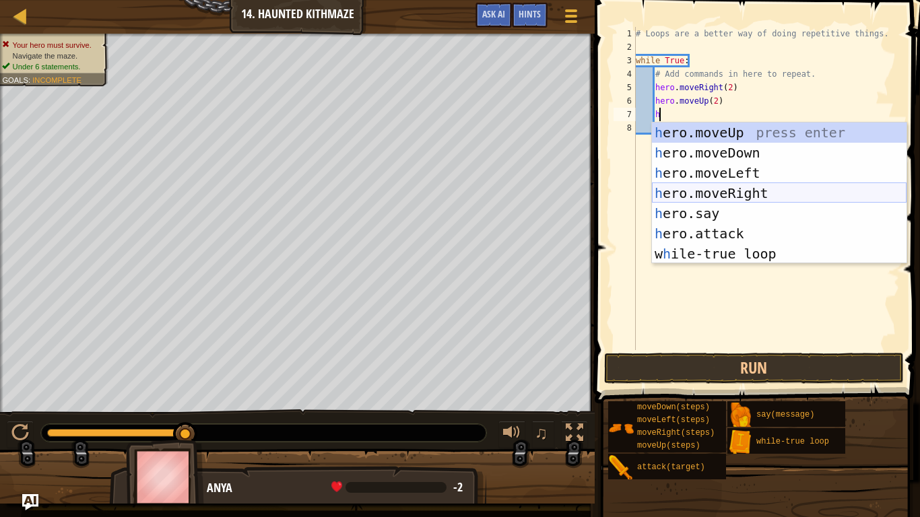
click at [739, 188] on div "h ero.moveUp press enter h ero.moveDown press enter h ero.moveLeft press enter …" at bounding box center [779, 214] width 254 height 182
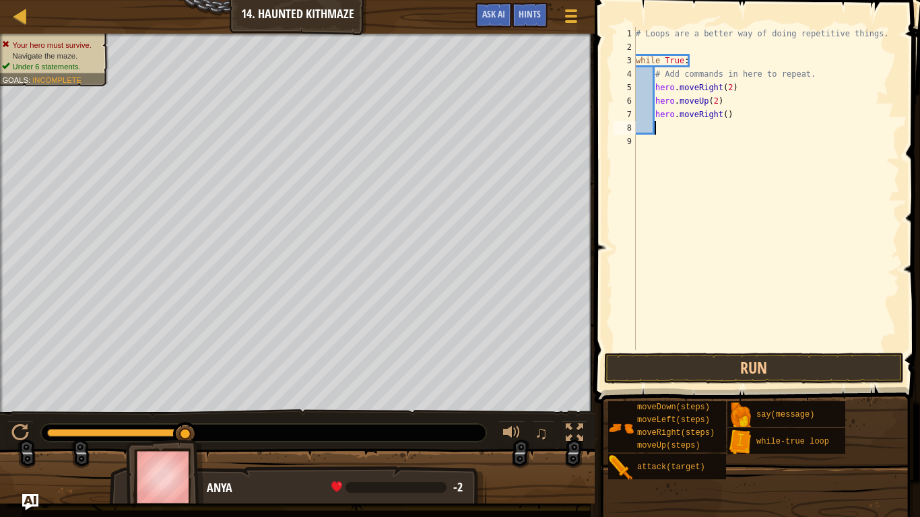
scroll to position [6, 2]
click at [723, 118] on div "# Loops are a better way of doing repetitive things. while True : # Add command…" at bounding box center [766, 202] width 267 height 350
click at [757, 378] on button "Run" at bounding box center [754, 368] width 300 height 31
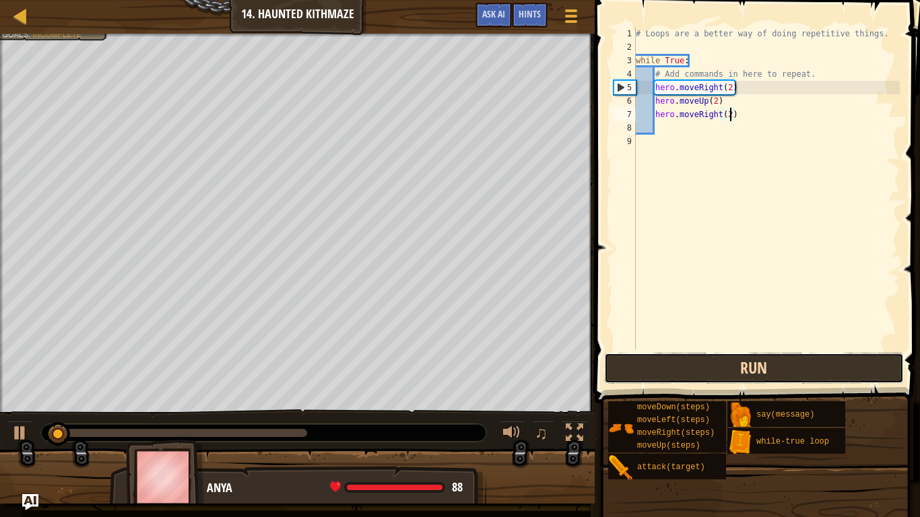
click at [757, 378] on button "Run" at bounding box center [754, 368] width 300 height 31
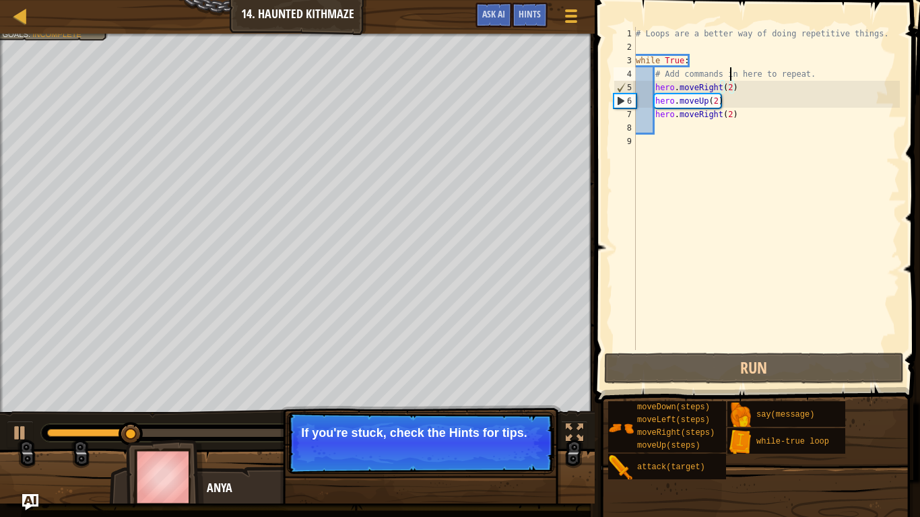
type textarea "while True:"
type textarea "# Loops are a better way of doing repetitive things."
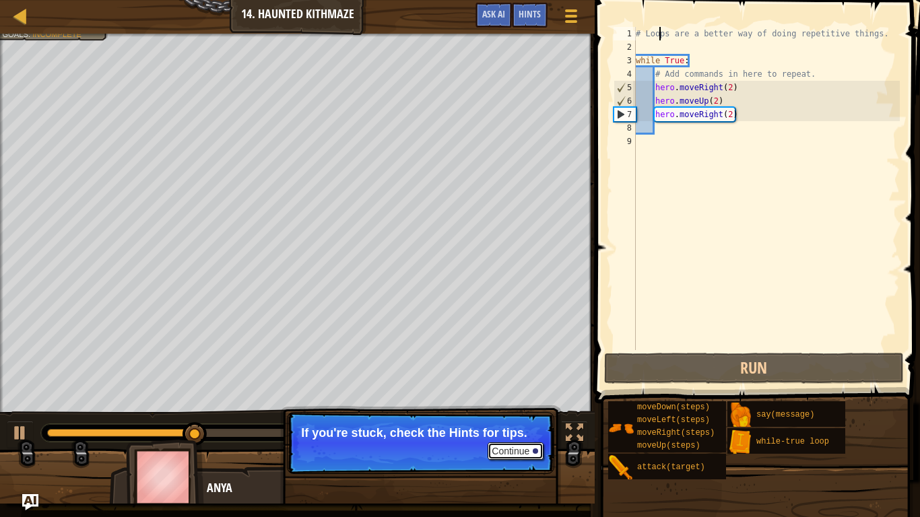
click at [509, 403] on button "Continue" at bounding box center [515, 451] width 56 height 18
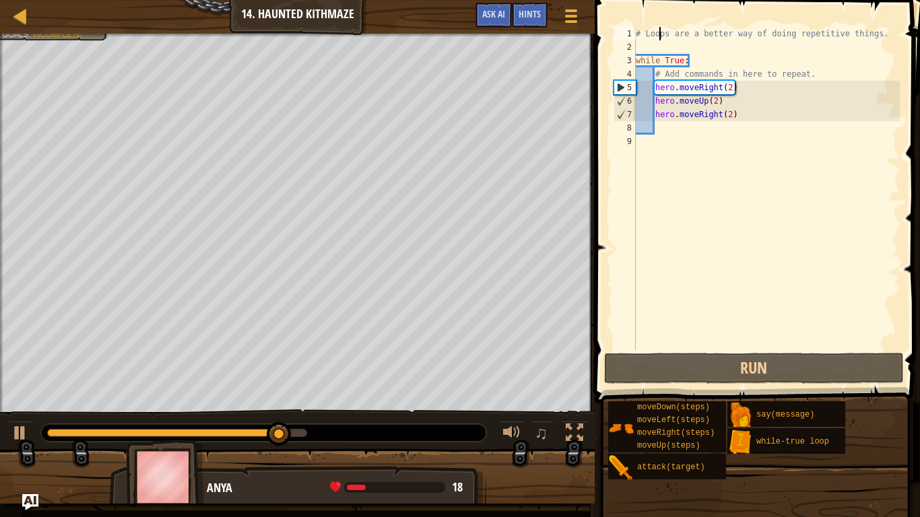
click at [667, 127] on div "# Loops are a better way of doing repetitive things. while True : # Add command…" at bounding box center [766, 202] width 267 height 350
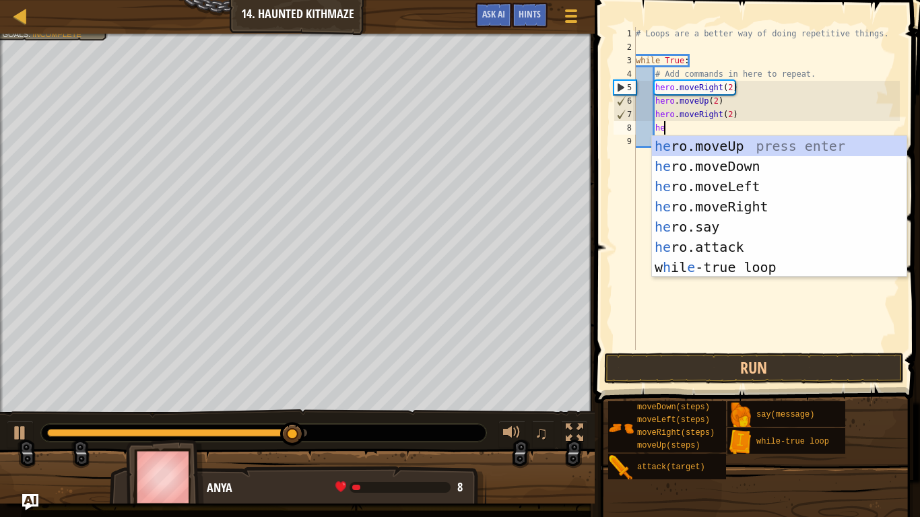
type textarea "her"
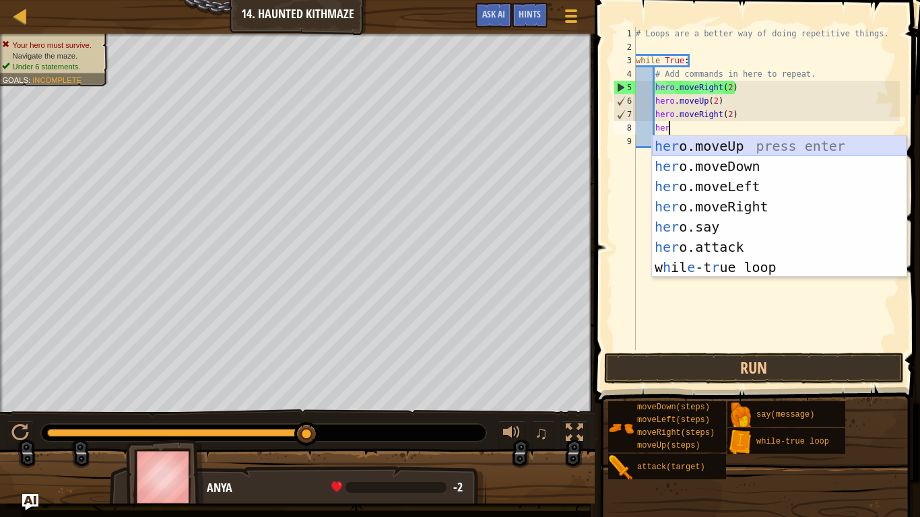
click at [721, 151] on div "her o.moveUp press enter her o.moveDown press enter her o.moveLeft press enter …" at bounding box center [779, 227] width 254 height 182
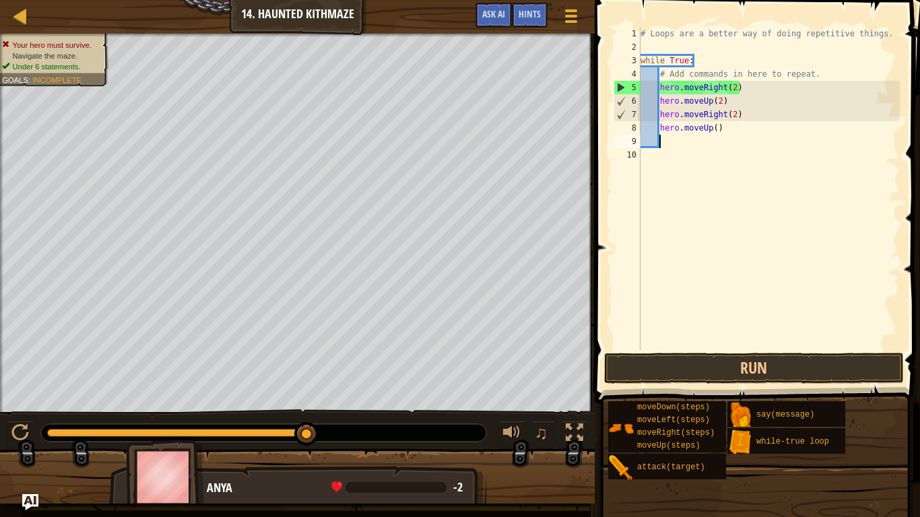
scroll to position [6, 2]
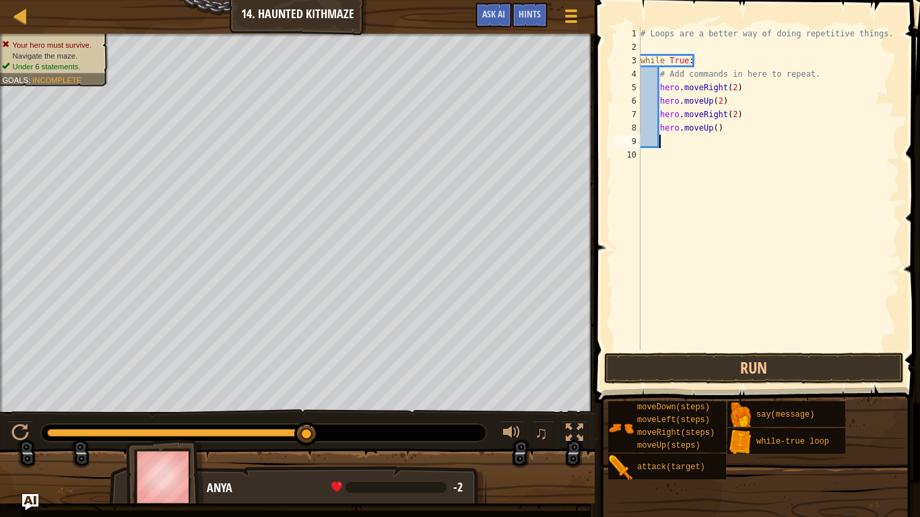
click at [715, 131] on div "# Loops are a better way of doing repetitive things. while True : # Add command…" at bounding box center [769, 202] width 262 height 350
type textarea "hero.moveUp(2)"
click at [675, 146] on div "# Loops are a better way of doing repetitive things. while True : # Add command…" at bounding box center [769, 202] width 262 height 350
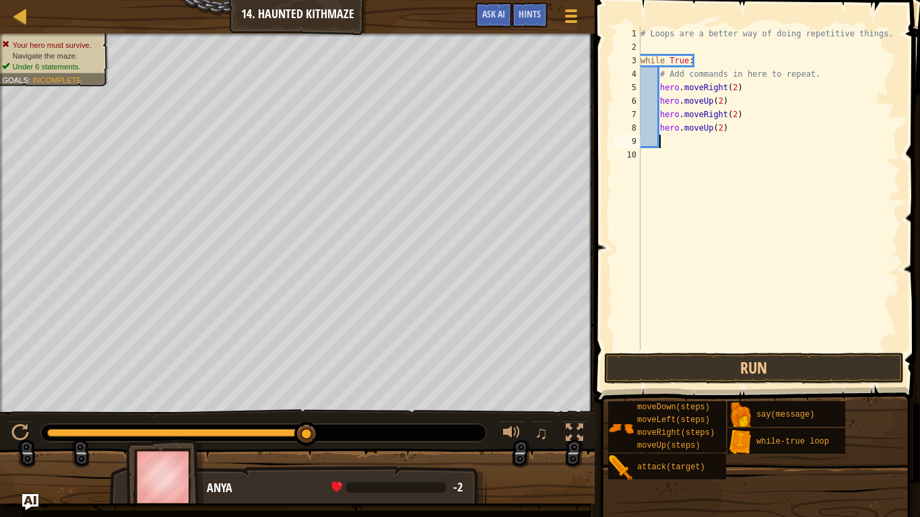
type textarea "h"
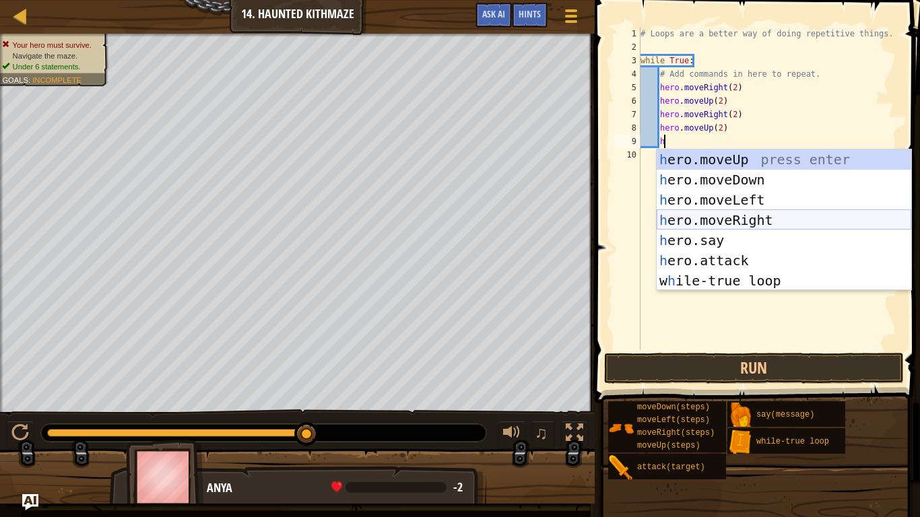
click at [706, 219] on div "h ero.moveUp press enter h ero.moveDown press enter h ero.moveLeft press enter …" at bounding box center [783, 240] width 254 height 182
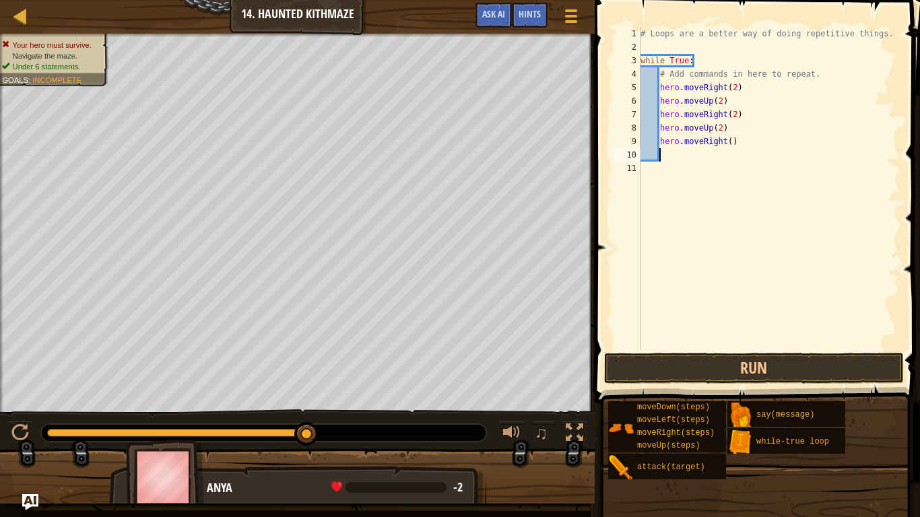
scroll to position [6, 2]
click at [729, 146] on div "# Loops are a better way of doing repetitive things. while True : # Add command…" at bounding box center [769, 202] width 262 height 350
type textarea "hero.moveRight(2)"
click at [672, 157] on div "# Loops are a better way of doing repetitive things. while True : # Add command…" at bounding box center [769, 202] width 262 height 350
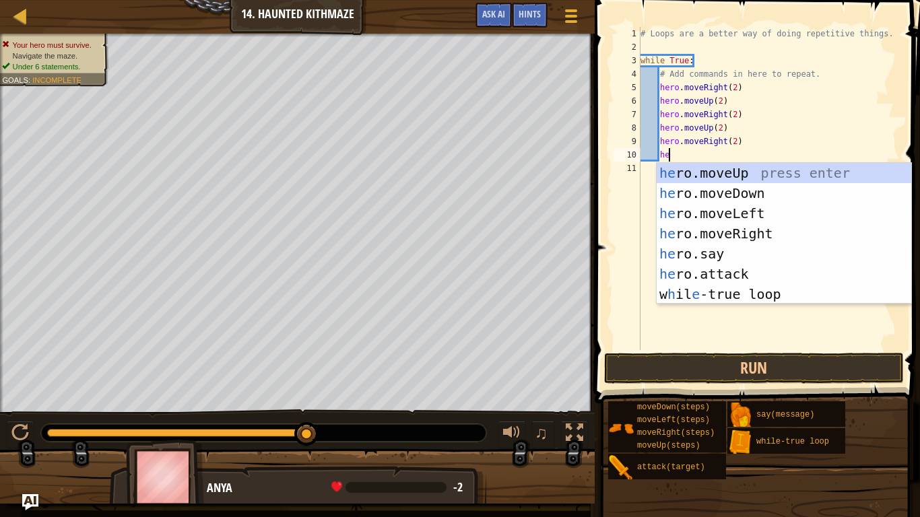
type textarea "hero"
click at [715, 172] on div "hero .moveUp press enter hero .moveDown press enter hero .moveLeft press enter …" at bounding box center [783, 254] width 254 height 182
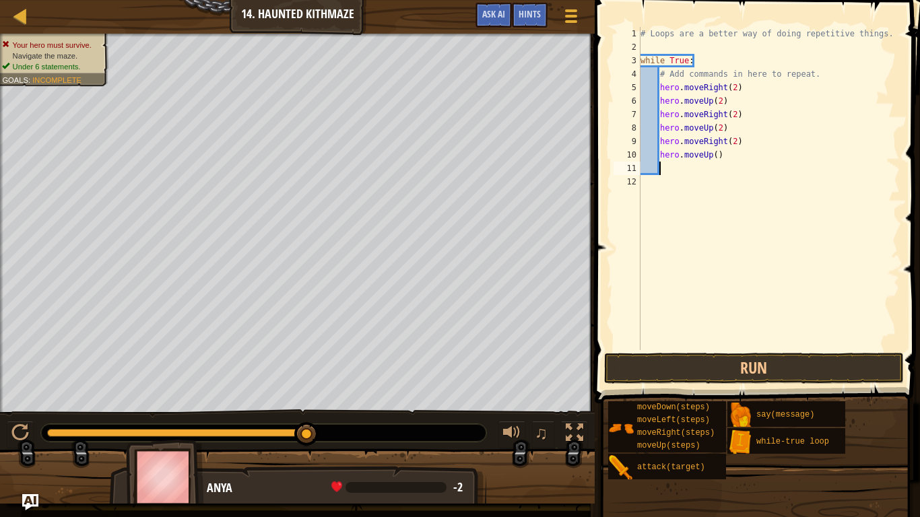
scroll to position [6, 2]
click at [716, 154] on div "# Loops are a better way of doing repetitive things. while True : # Add command…" at bounding box center [769, 202] width 262 height 350
click at [712, 366] on button "Run" at bounding box center [754, 368] width 300 height 31
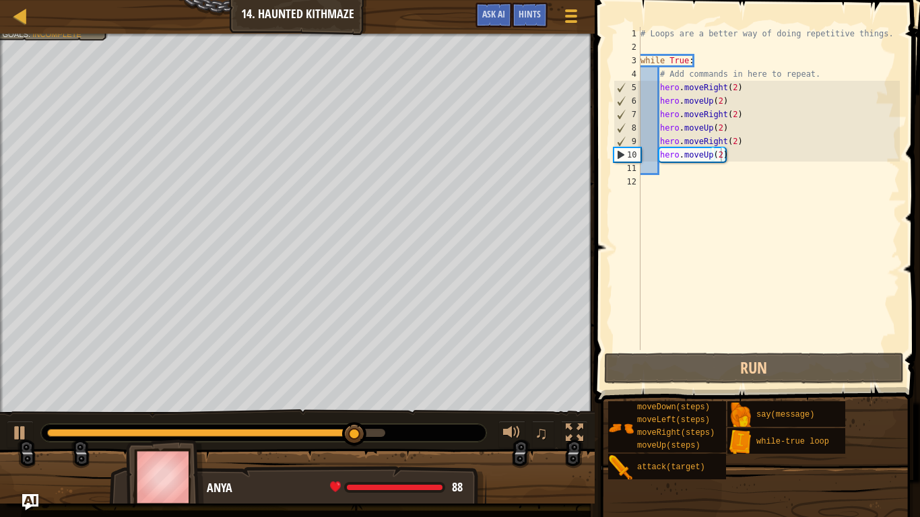
click at [500, 403] on div at bounding box center [297, 481] width 594 height 67
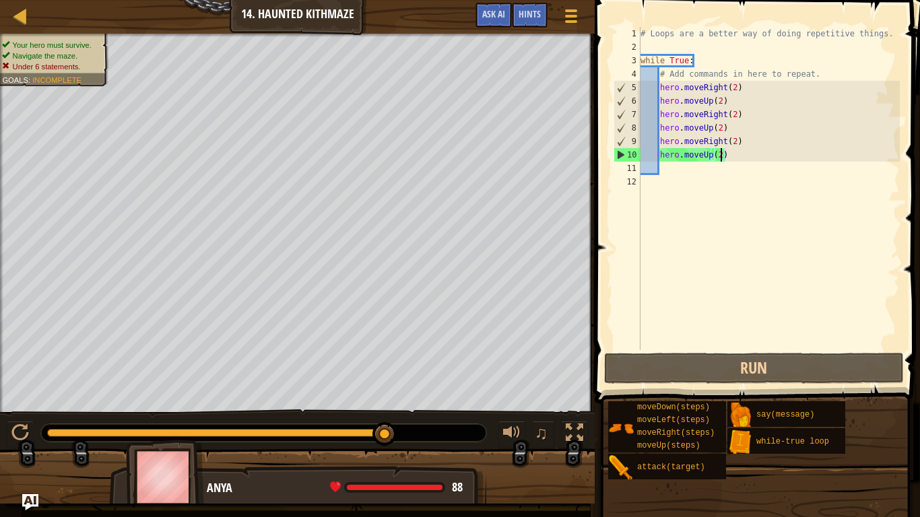
click at [732, 151] on div "# Loops are a better way of doing repetitive things. while True : # Add command…" at bounding box center [769, 202] width 262 height 350
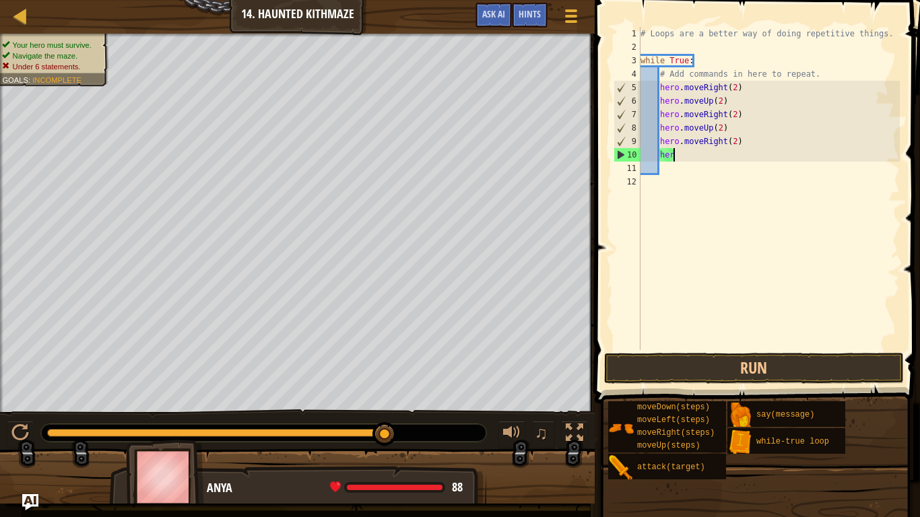
type textarea "h"
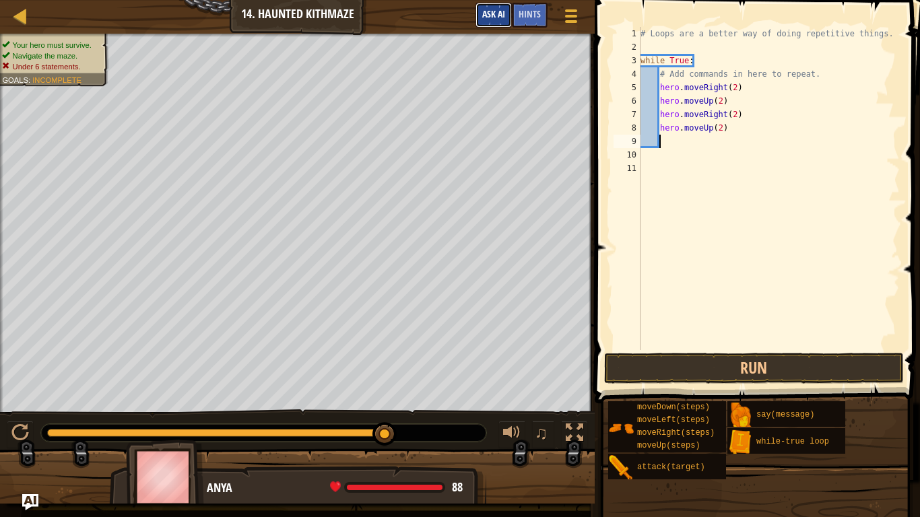
click at [496, 10] on span "Ask AI" at bounding box center [493, 13] width 23 height 13
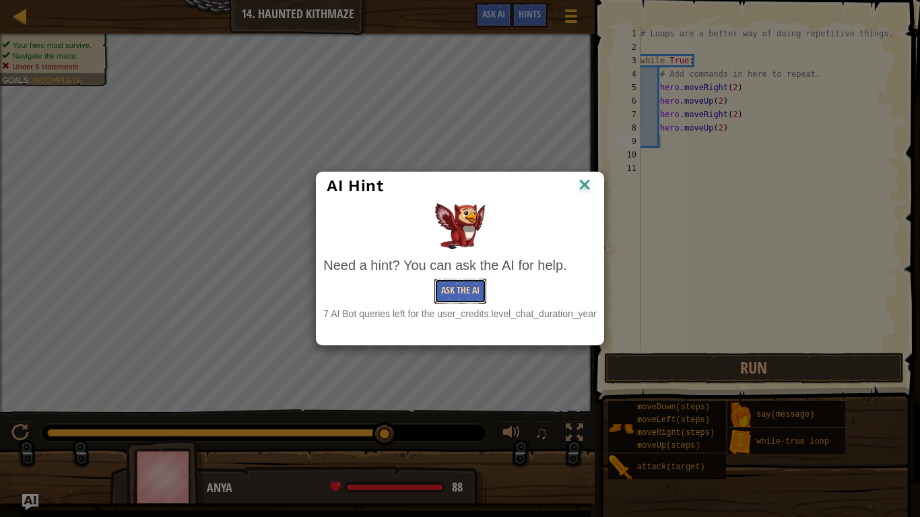
click at [452, 287] on button "Ask the AI" at bounding box center [460, 291] width 52 height 25
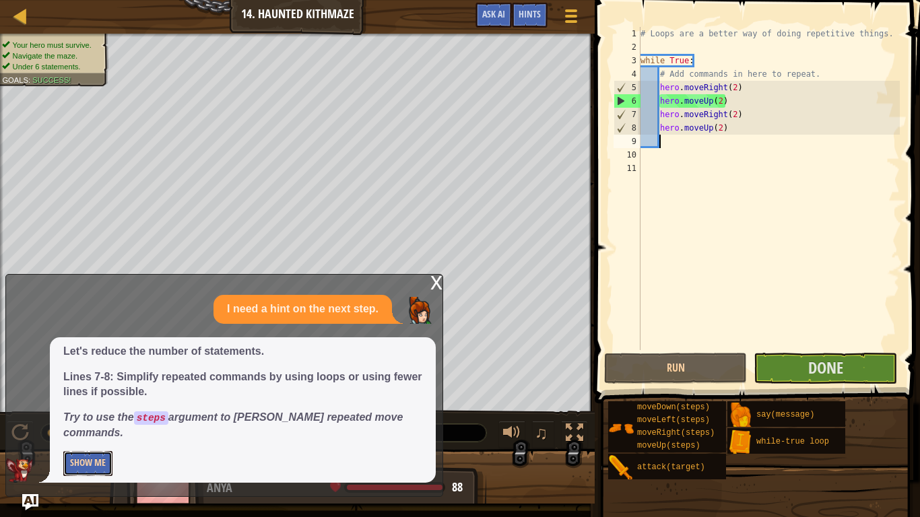
click at [100, 403] on button "Show Me" at bounding box center [87, 463] width 49 height 25
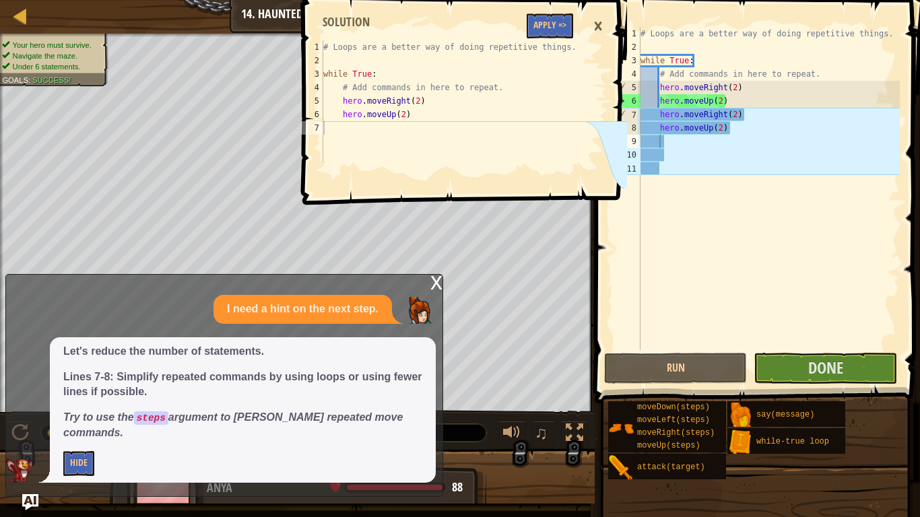
click at [438, 291] on div "1 2 3 4 5 6 7 # Loops are a better way of doing repetitive things. while True :…" at bounding box center [462, 258] width 329 height 517
click at [736, 133] on div "# Loops are a better way of doing repetitive things. while True : # Add command…" at bounding box center [769, 202] width 262 height 350
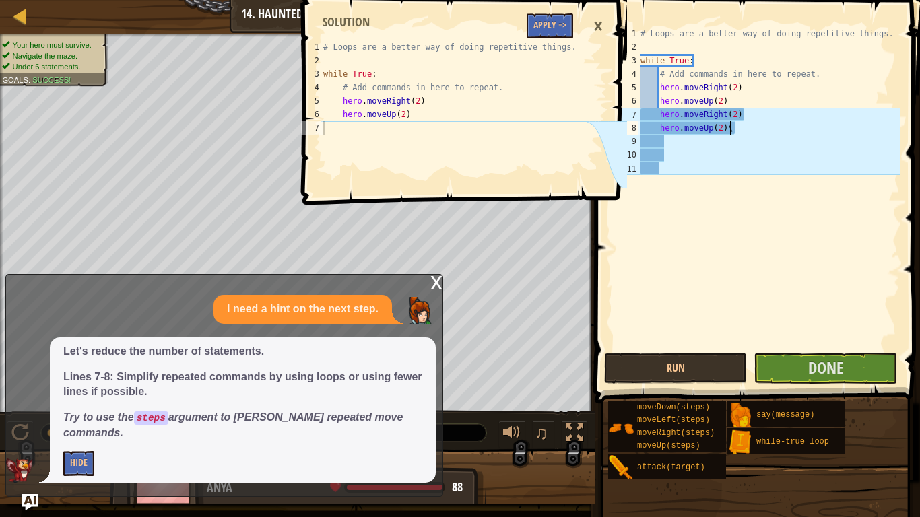
type textarea "hero.moveUp(2)"
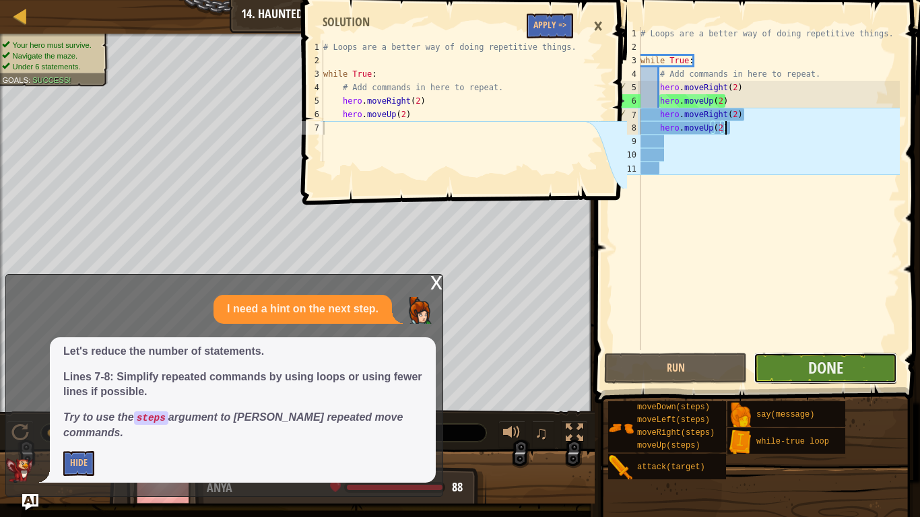
click at [794, 367] on button "Done" at bounding box center [824, 368] width 143 height 31
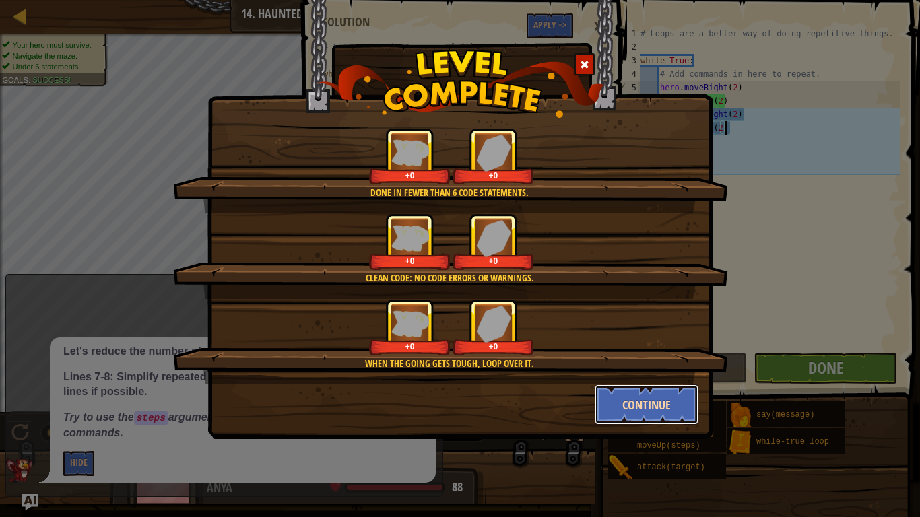
click at [656, 401] on button "Continue" at bounding box center [646, 404] width 104 height 40
click at [625, 403] on div "Done in fewer than 6 code statements. +0 +0 Clean code: no code errors or warni…" at bounding box center [460, 258] width 920 height 517
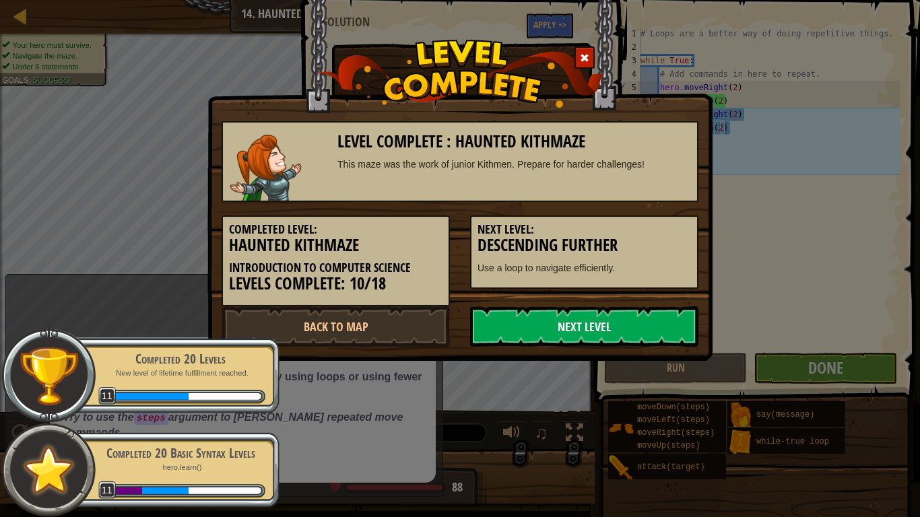
click at [601, 316] on link "Next Level" at bounding box center [584, 326] width 228 height 40
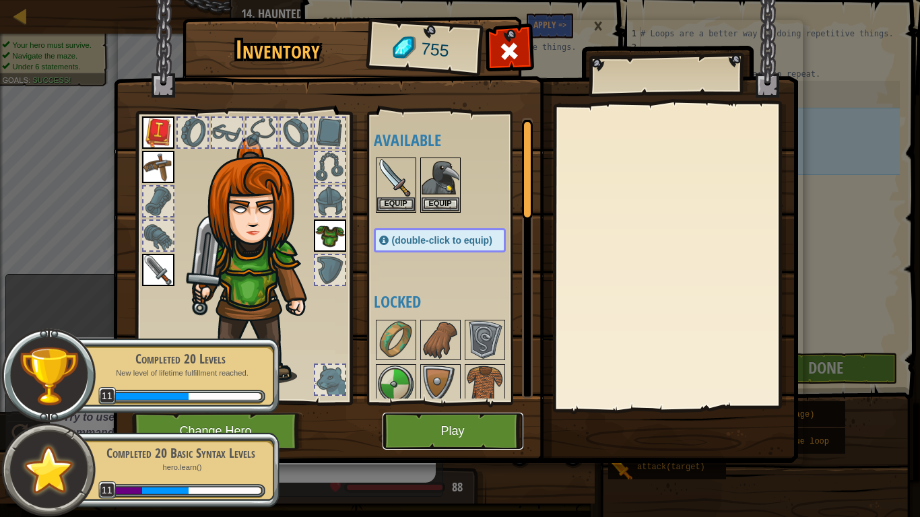
click at [435, 403] on button "Play" at bounding box center [452, 431] width 141 height 37
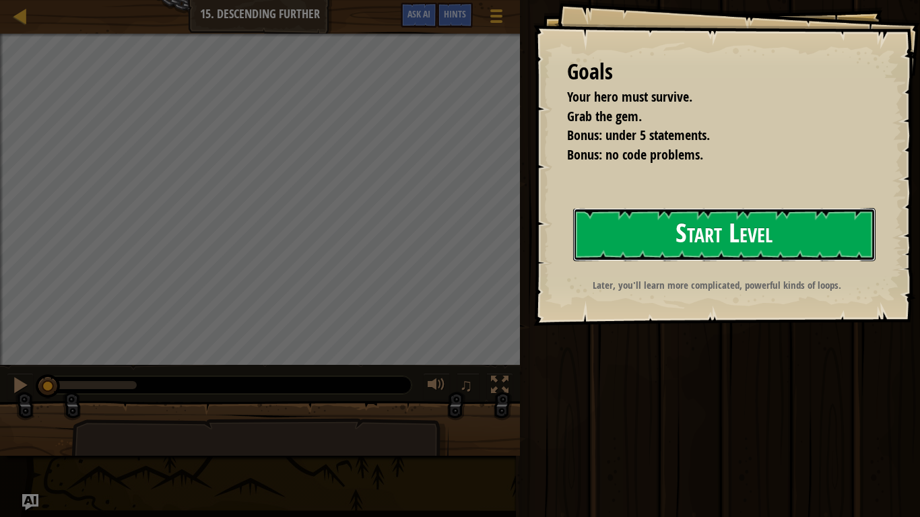
click at [727, 242] on button "Start Level" at bounding box center [724, 234] width 302 height 53
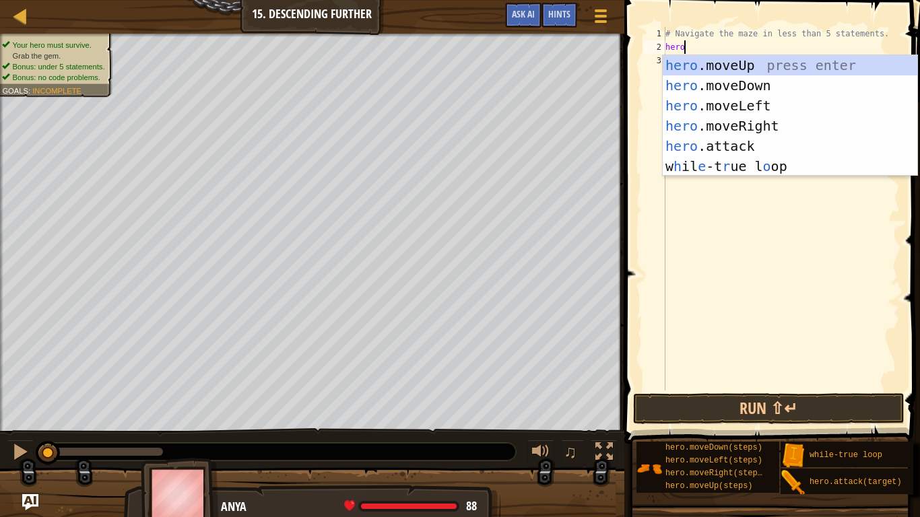
scroll to position [6, 2]
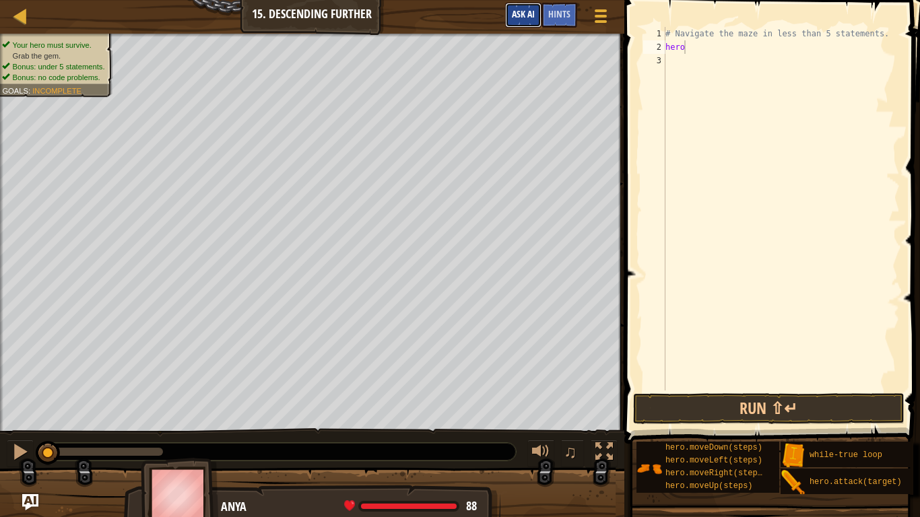
click at [524, 19] on span "Ask AI" at bounding box center [523, 13] width 23 height 13
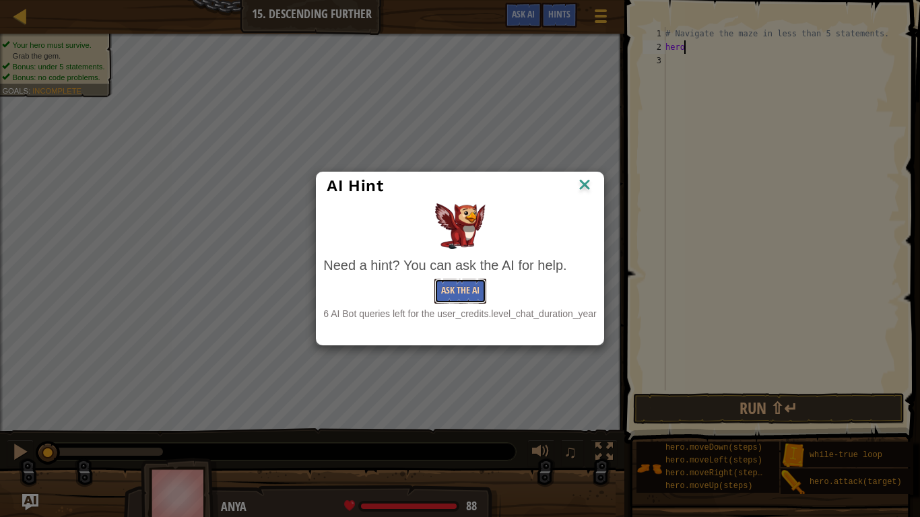
click at [469, 287] on button "Ask the AI" at bounding box center [460, 291] width 52 height 25
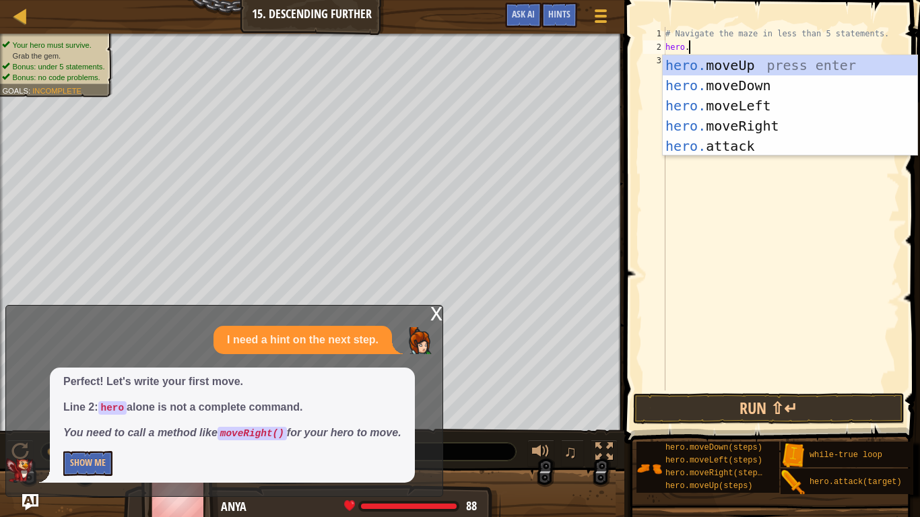
type textarea "hero.m"
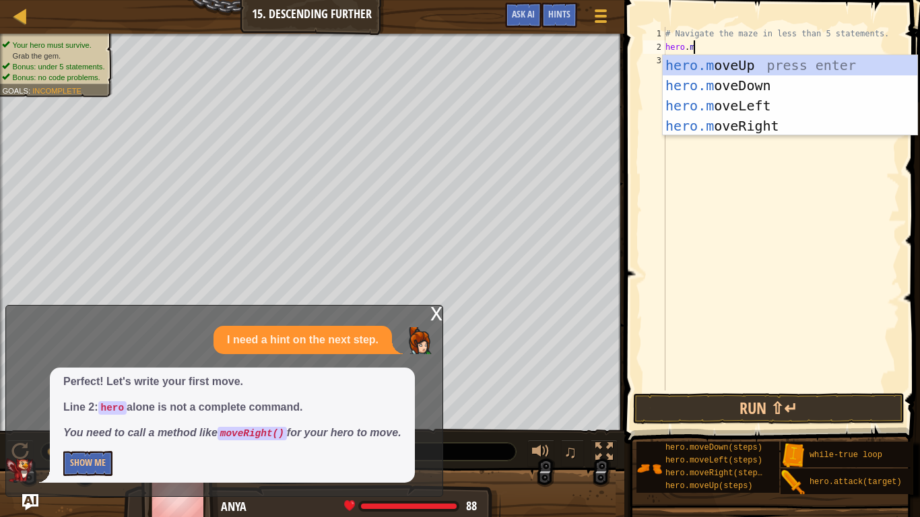
scroll to position [6, 3]
click at [757, 130] on div "hero.m oveUp press enter hero.m oveDown press enter hero.m oveLeft press enter …" at bounding box center [789, 115] width 254 height 121
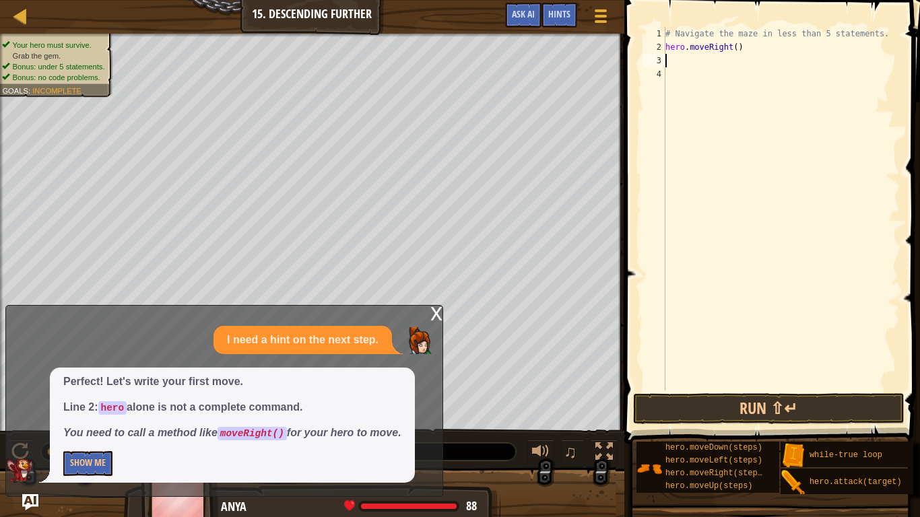
scroll to position [6, 0]
click at [724, 403] on button "Run ⇧↵" at bounding box center [768, 408] width 271 height 31
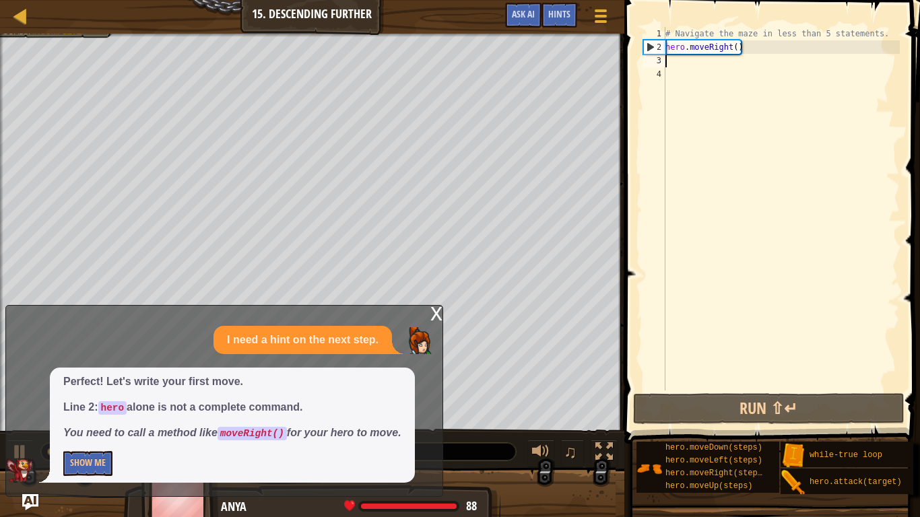
click at [736, 46] on div "# Navigate the maze in less than 5 statements. hero . moveRight ( )" at bounding box center [780, 222] width 237 height 390
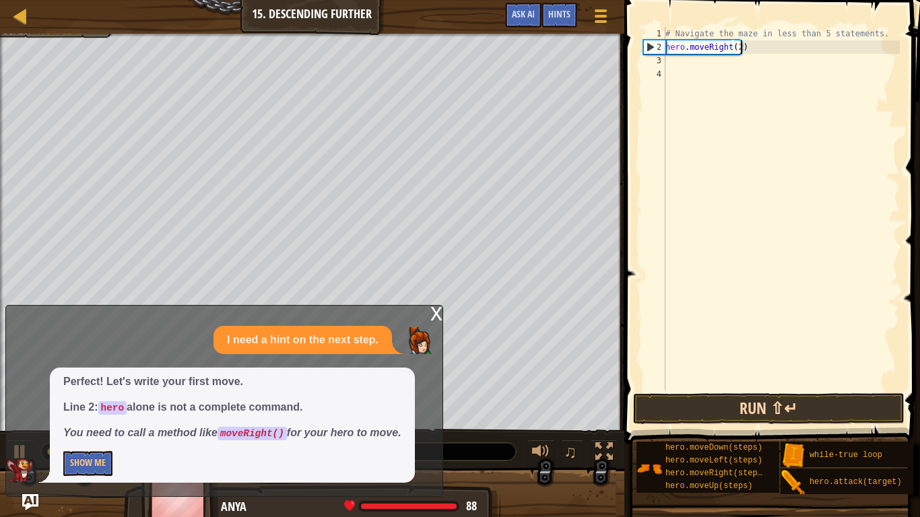
type textarea "hero.moveRight(2)"
click at [714, 403] on button "Run ⇧↵" at bounding box center [768, 408] width 271 height 31
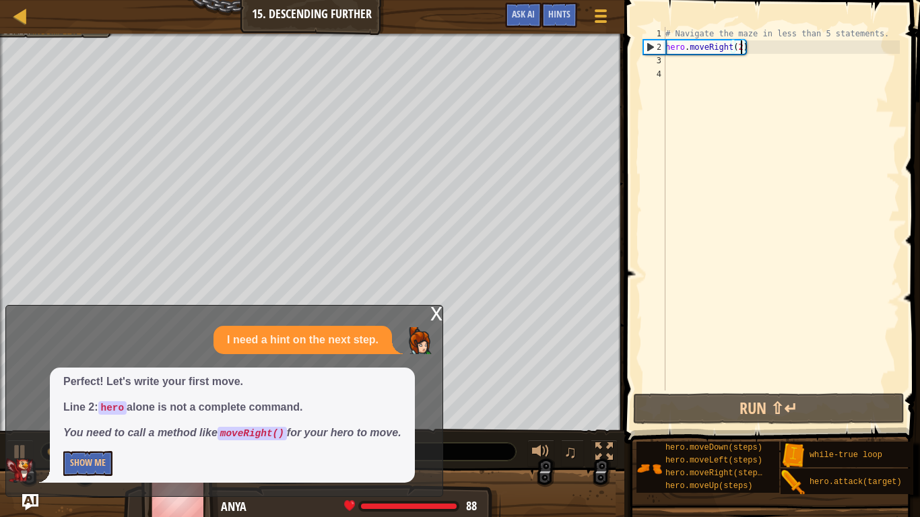
click at [675, 73] on div "# Navigate the maze in less than 5 statements. hero . moveRight ( 2 )" at bounding box center [780, 222] width 237 height 390
click at [675, 64] on div "# Navigate the maze in less than 5 statements. hero . moveRight ( 2 )" at bounding box center [780, 222] width 237 height 390
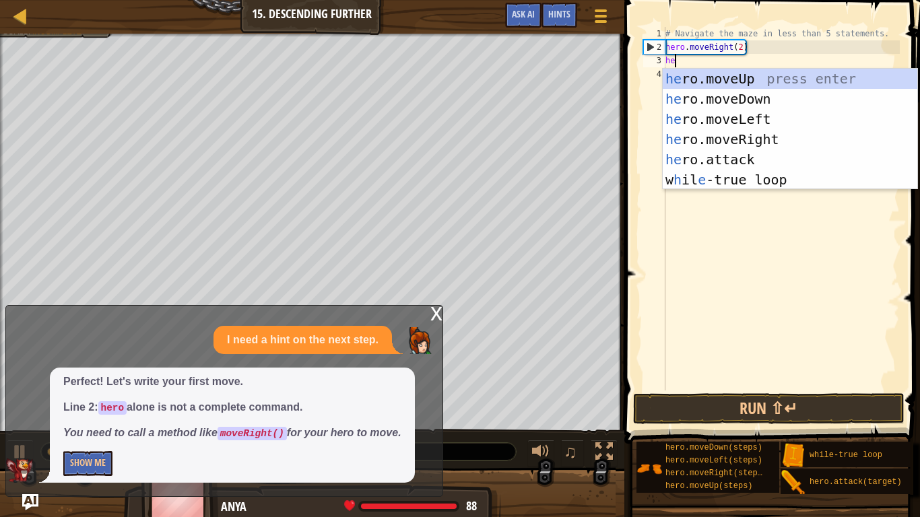
scroll to position [6, 2]
type textarea "hero"
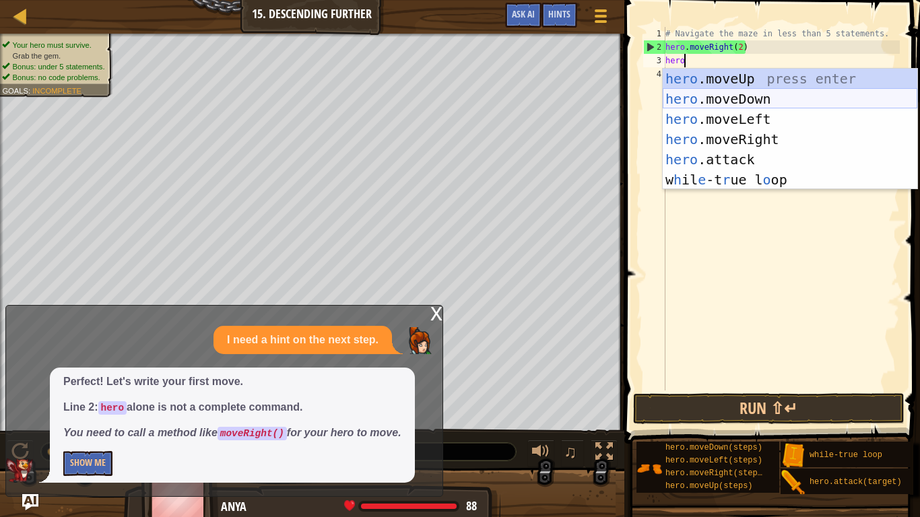
click at [741, 96] on div "hero .moveUp press enter hero .moveDown press enter hero .moveLeft press enter …" at bounding box center [789, 150] width 254 height 162
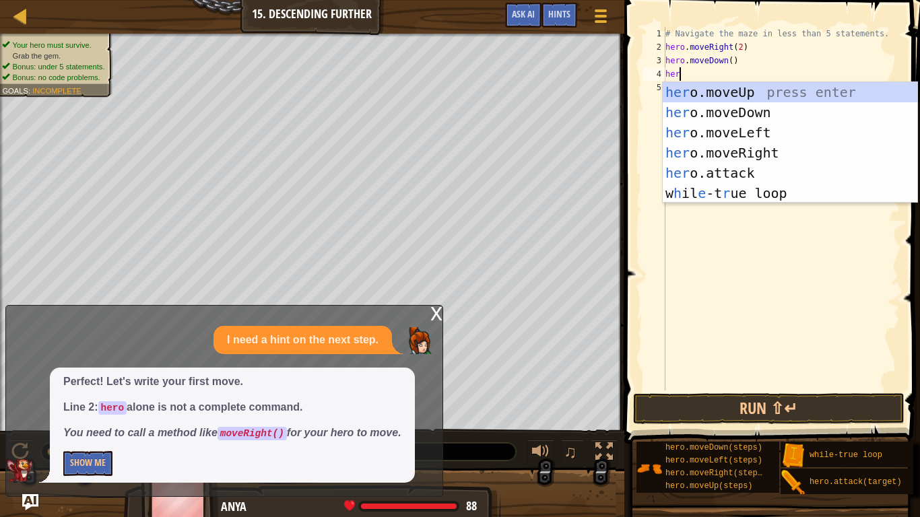
scroll to position [6, 1]
type textarea "hero"
click at [788, 147] on div "hero .moveUp press enter hero .moveDown press enter hero .moveLeft press enter …" at bounding box center [789, 163] width 254 height 162
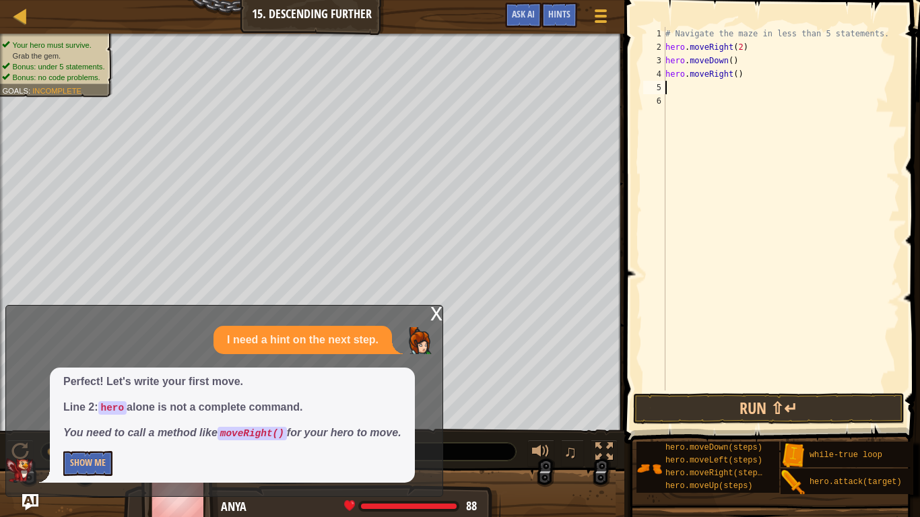
scroll to position [6, 0]
click at [736, 77] on div "# Navigate the maze in less than 5 statements. hero . moveRight ( 2 ) hero . mo…" at bounding box center [780, 222] width 237 height 390
type textarea "hero.moveRight(2)"
click at [676, 90] on div "# Navigate the maze in less than 5 statements. hero . moveRight ( 2 ) hero . mo…" at bounding box center [780, 222] width 237 height 390
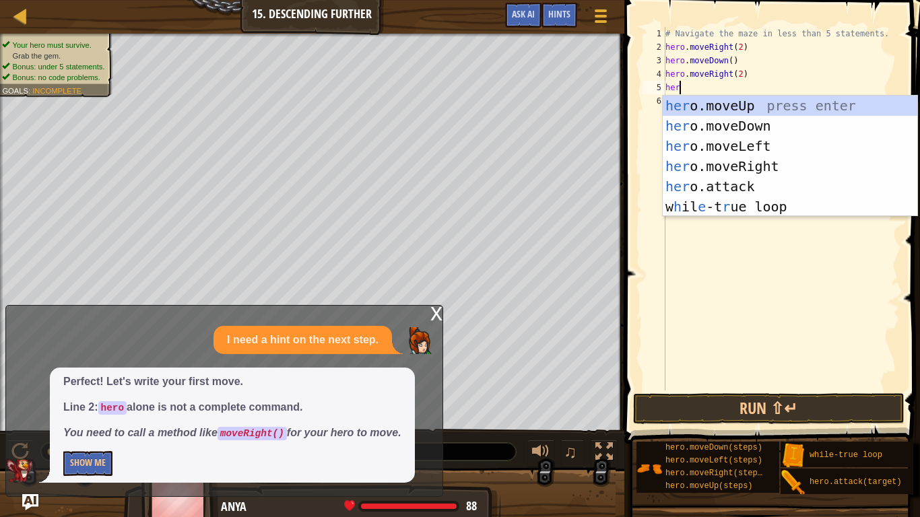
scroll to position [6, 2]
type textarea "hero."
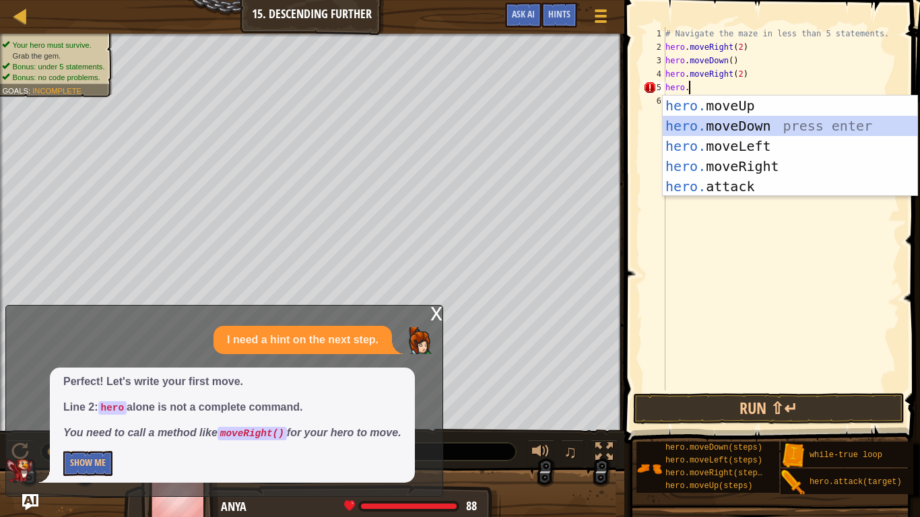
click at [739, 131] on div "hero. moveUp press enter hero. moveDown press enter hero. moveLeft press enter …" at bounding box center [789, 166] width 254 height 141
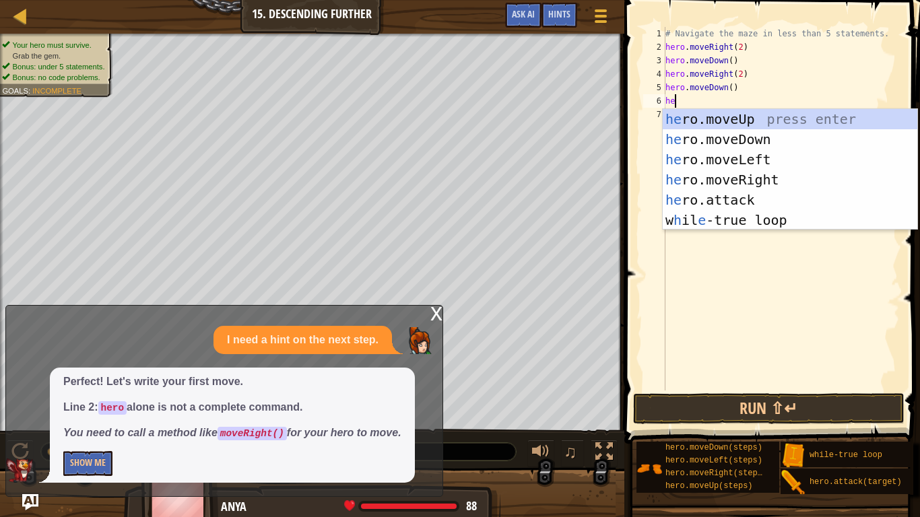
type textarea "her"
click at [757, 173] on div "her o.moveUp press enter her o.moveDown press enter her o.moveLeft press enter …" at bounding box center [789, 190] width 254 height 162
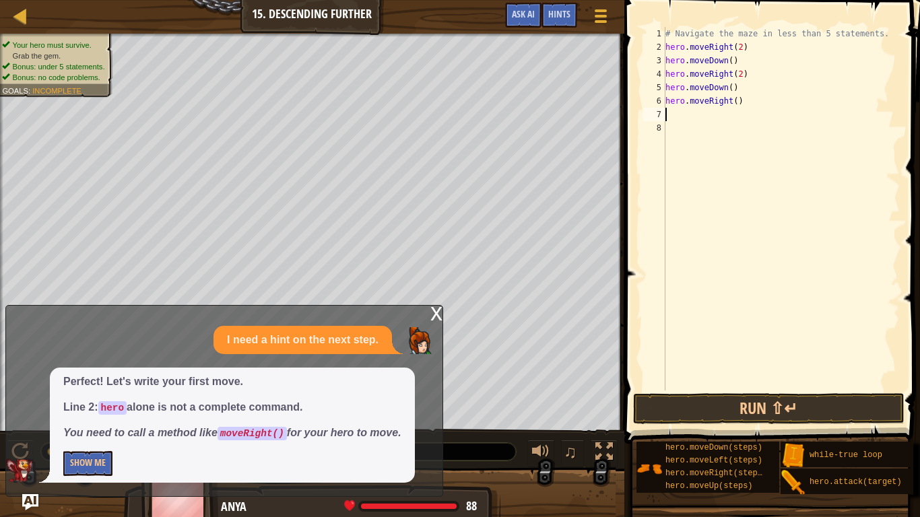
click at [735, 105] on div "# Navigate the maze in less than 5 statements. hero . moveRight ( 2 ) hero . mo…" at bounding box center [780, 222] width 237 height 390
type textarea "hero.moveRight(2)"
click at [786, 403] on button "Run ⇧↵" at bounding box center [768, 408] width 271 height 31
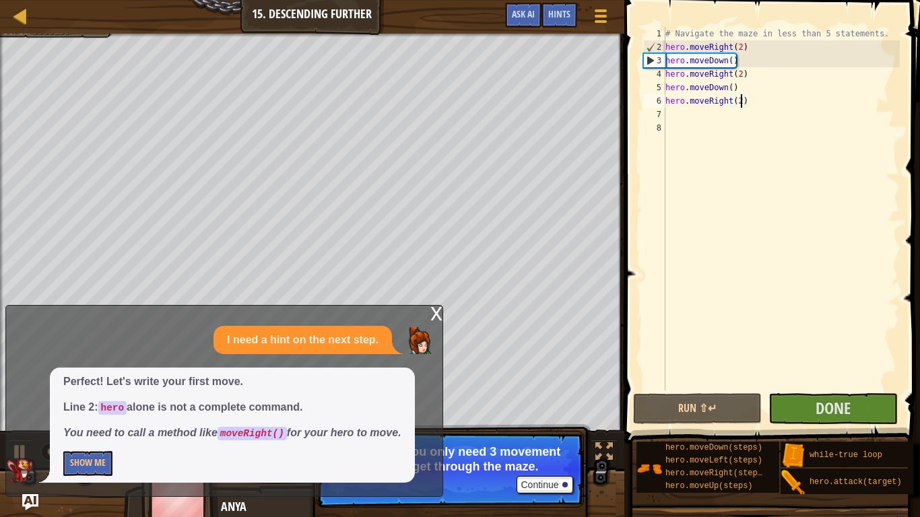
click at [436, 318] on div "x" at bounding box center [436, 312] width 12 height 13
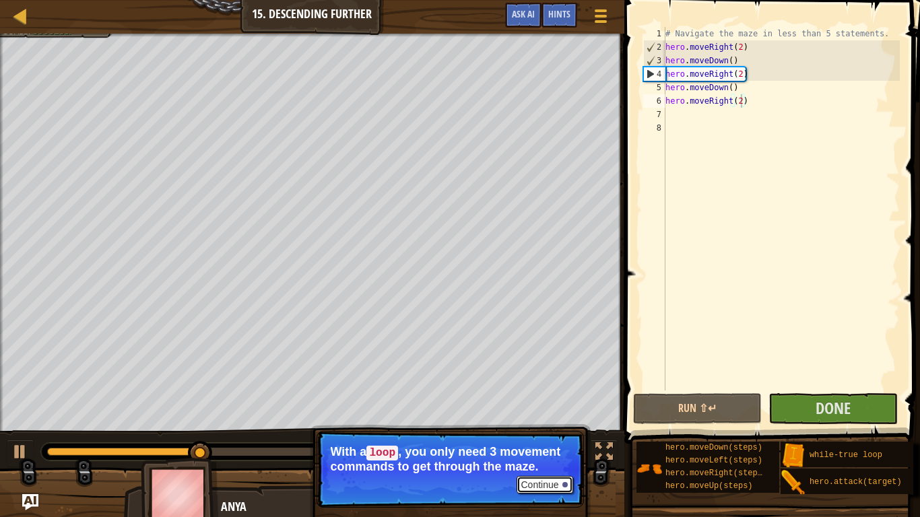
click at [549, 403] on button "Continue" at bounding box center [544, 485] width 56 height 18
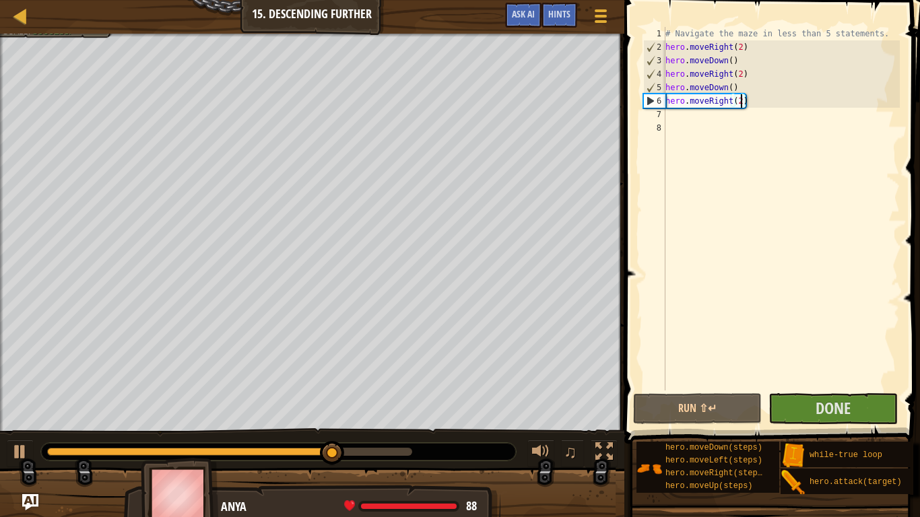
click at [825, 387] on div "# Navigate the maze in less than 5 statements. hero . moveRight ( 2 ) hero . mo…" at bounding box center [780, 222] width 237 height 390
click at [819, 403] on span "Done" at bounding box center [832, 408] width 35 height 22
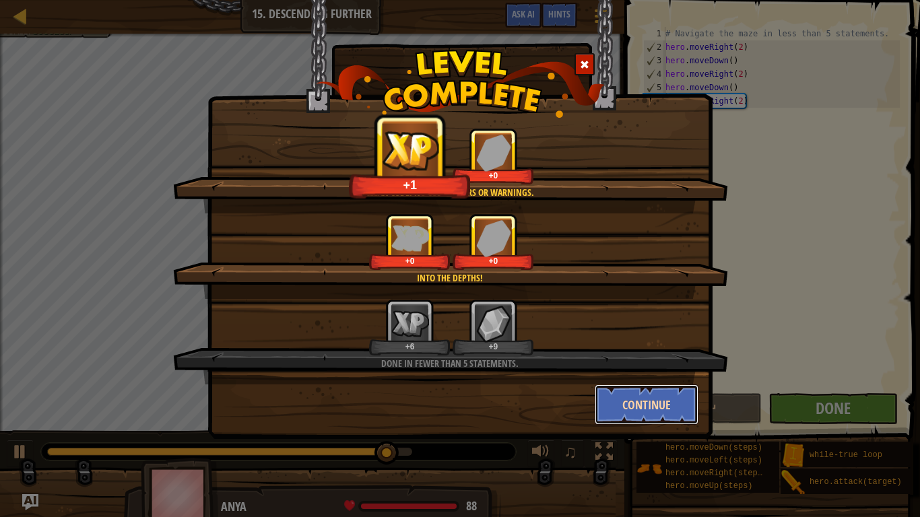
click at [636, 403] on button "Continue" at bounding box center [646, 404] width 104 height 40
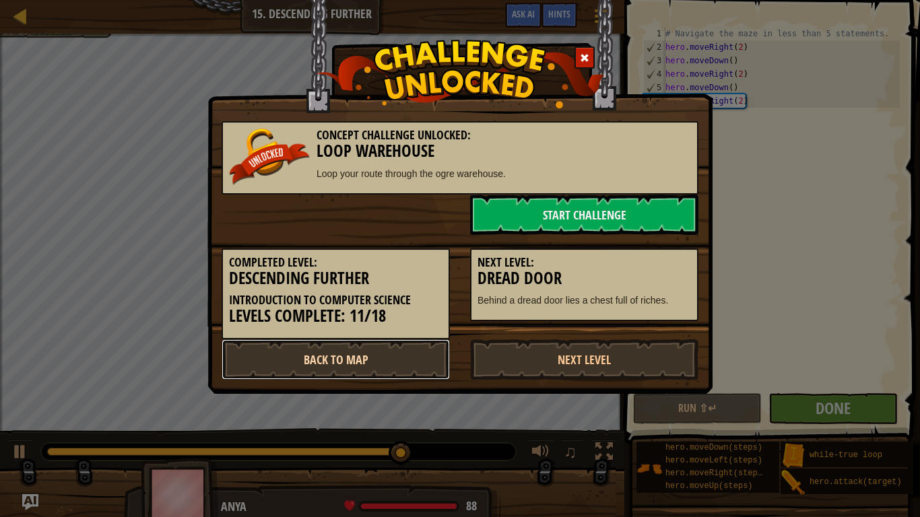
click at [366, 374] on link "Back to Map" at bounding box center [335, 359] width 228 height 40
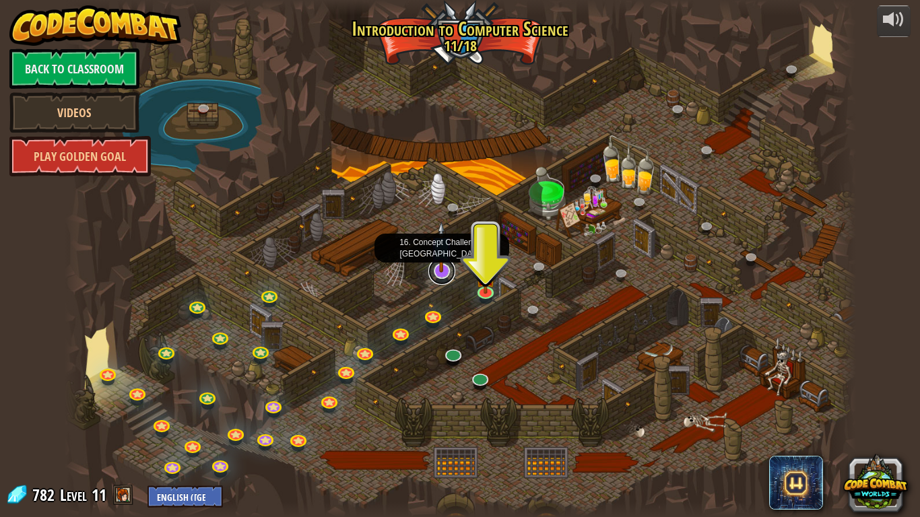
click at [444, 274] on link at bounding box center [441, 271] width 27 height 27
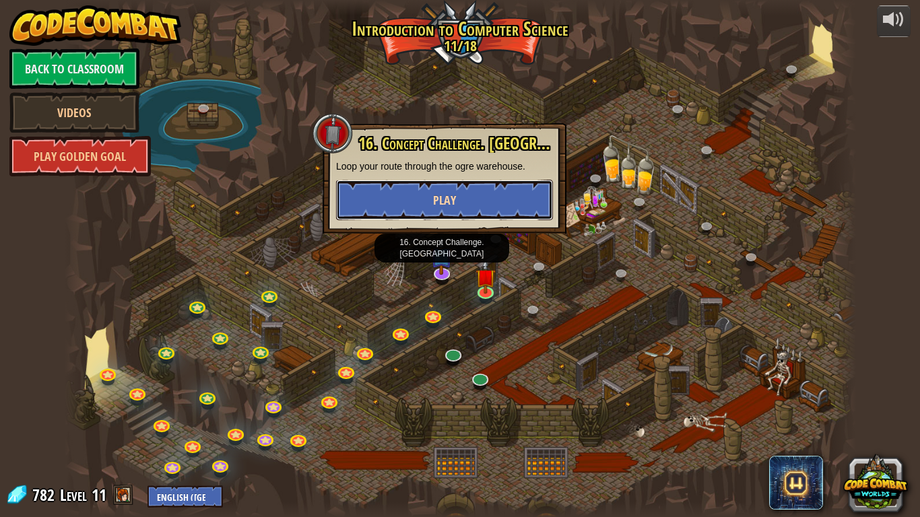
click at [454, 194] on span "Play" at bounding box center [444, 200] width 23 height 17
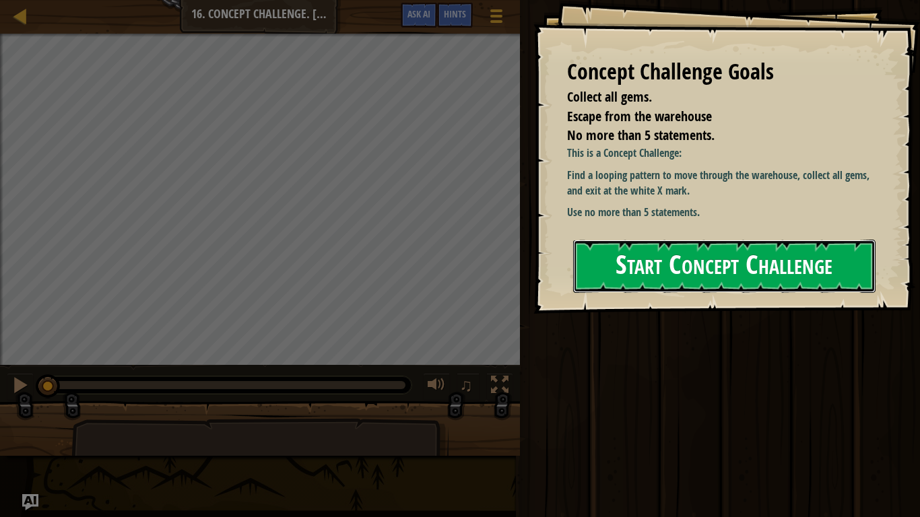
click at [643, 285] on button "Start Concept Challenge" at bounding box center [724, 266] width 302 height 53
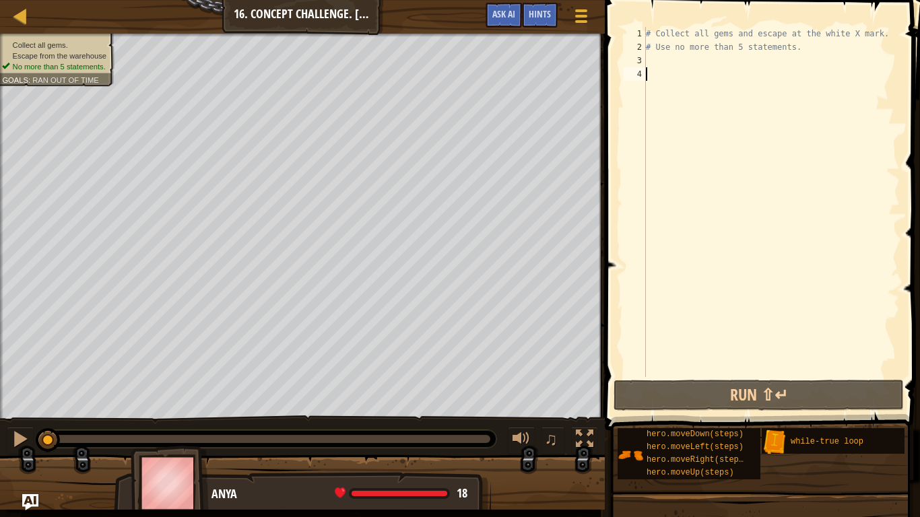
click at [653, 59] on div "# Collect all gems and escape at the white X mark. # Use no more than 5 stateme…" at bounding box center [771, 215] width 256 height 377
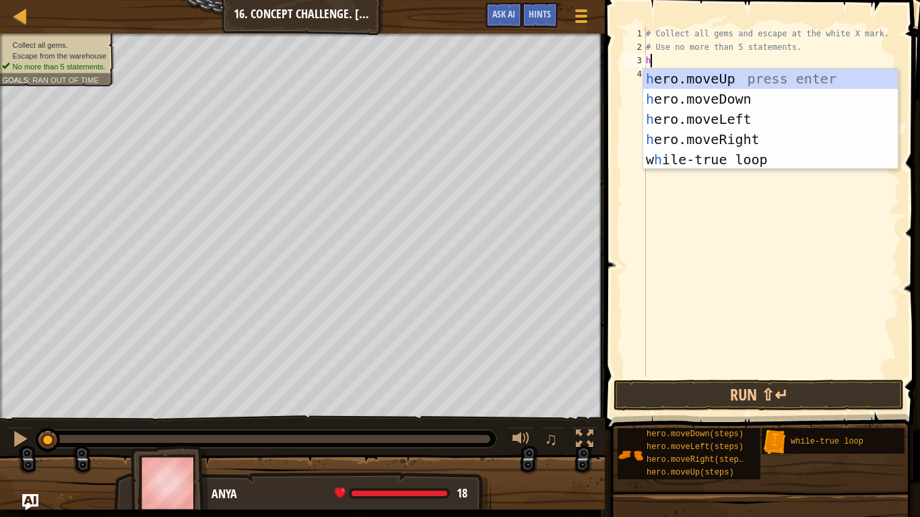
scroll to position [6, 0]
type textarea "hero"
click at [703, 75] on div "hero .moveUp press enter hero .moveDown press enter hero .moveLeft press enter …" at bounding box center [770, 139] width 254 height 141
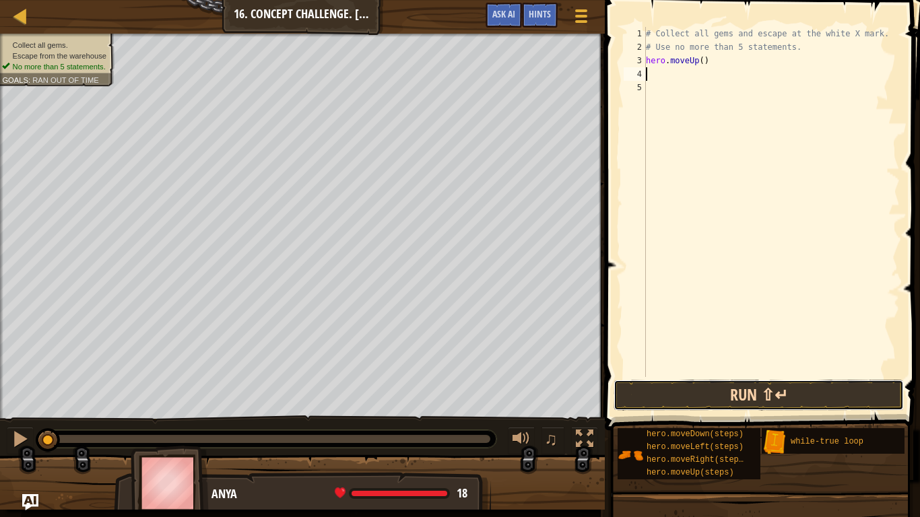
click at [759, 390] on button "Run ⇧↵" at bounding box center [758, 395] width 290 height 31
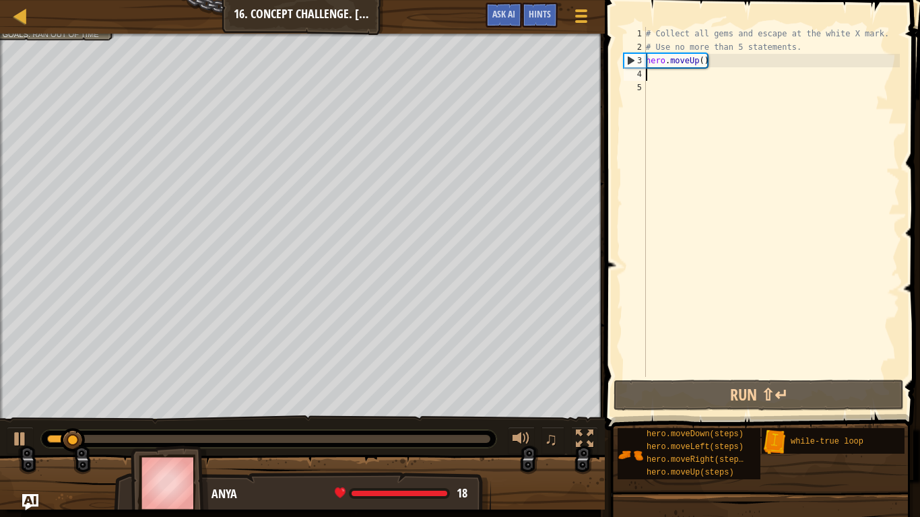
click at [700, 64] on div "# Collect all gems and escape at the white X mark. # Use no more than 5 stateme…" at bounding box center [771, 215] width 256 height 377
type textarea "hero.moveUp(2)"
click at [700, 64] on div "# Collect all gems and escape at the white X mark. # Use no more than 5 stateme…" at bounding box center [771, 215] width 256 height 377
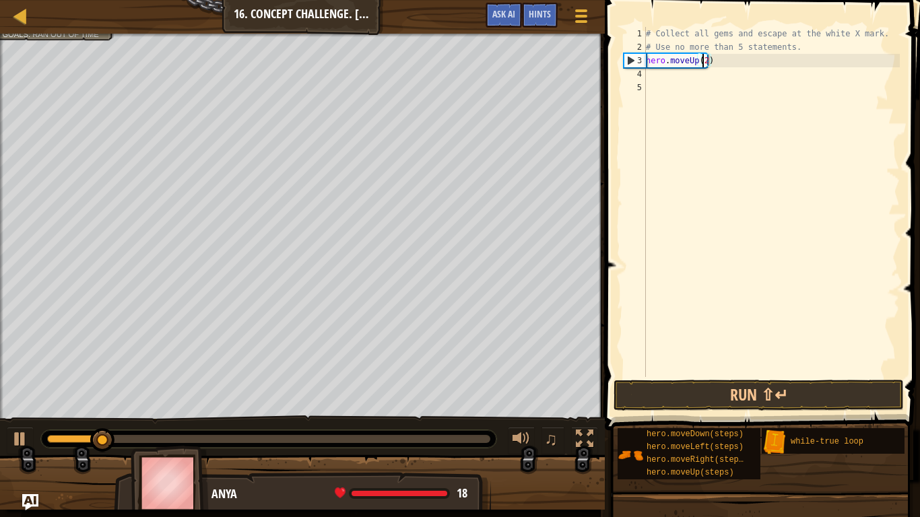
click at [661, 75] on div "# Collect all gems and escape at the white X mark. # Use no more than 5 stateme…" at bounding box center [771, 215] width 256 height 377
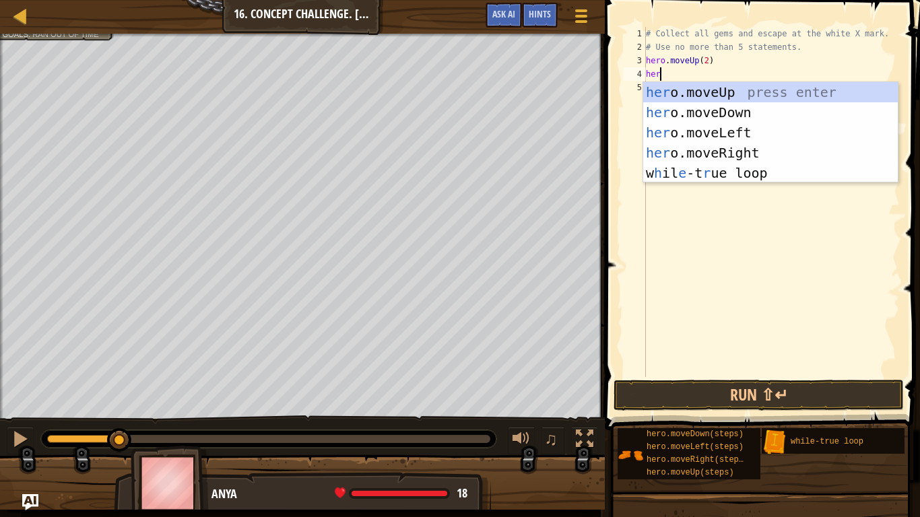
type textarea "hero"
click at [750, 153] on div "hero .moveUp press enter hero .moveDown press enter hero .moveLeft press enter …" at bounding box center [770, 152] width 254 height 141
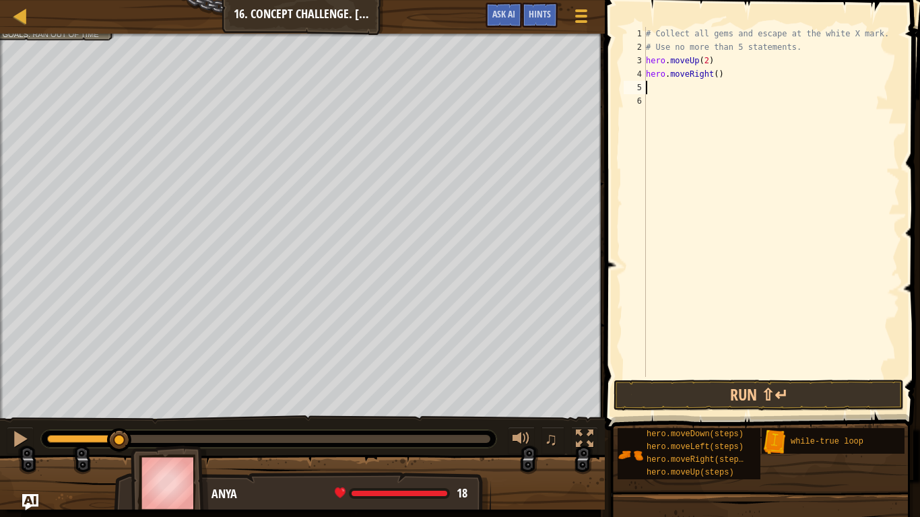
click at [718, 75] on div "# Collect all gems and escape at the white X mark. # Use no more than 5 stateme…" at bounding box center [771, 215] width 256 height 377
click at [766, 402] on button "Run ⇧↵" at bounding box center [758, 395] width 290 height 31
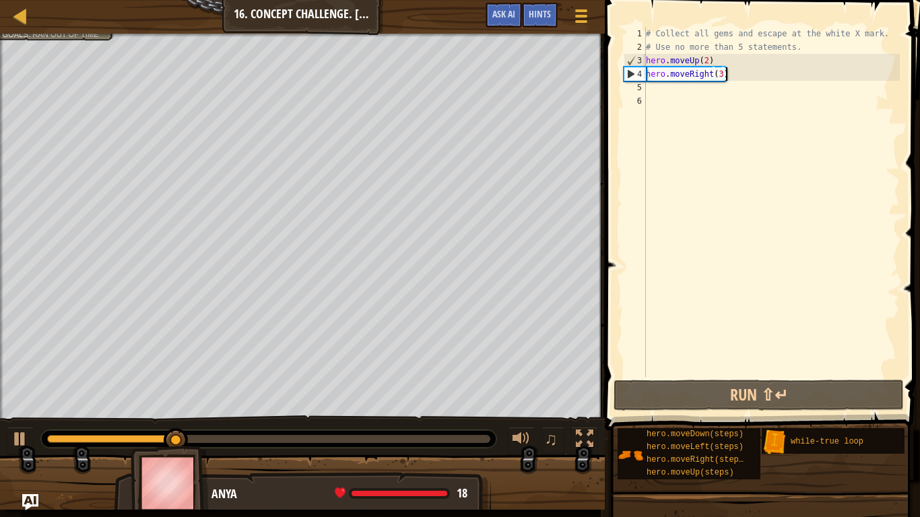
click at [728, 76] on div "# Collect all gems and escape at the white X mark. # Use no more than 5 stateme…" at bounding box center [771, 215] width 256 height 377
click at [724, 76] on div "# Collect all gems and escape at the white X mark. # Use no more than 5 stateme…" at bounding box center [771, 215] width 256 height 377
click at [720, 76] on div "# Collect all gems and escape at the white X mark. # Use no more than 5 stateme…" at bounding box center [771, 215] width 256 height 377
type textarea "hero.moveRight()"
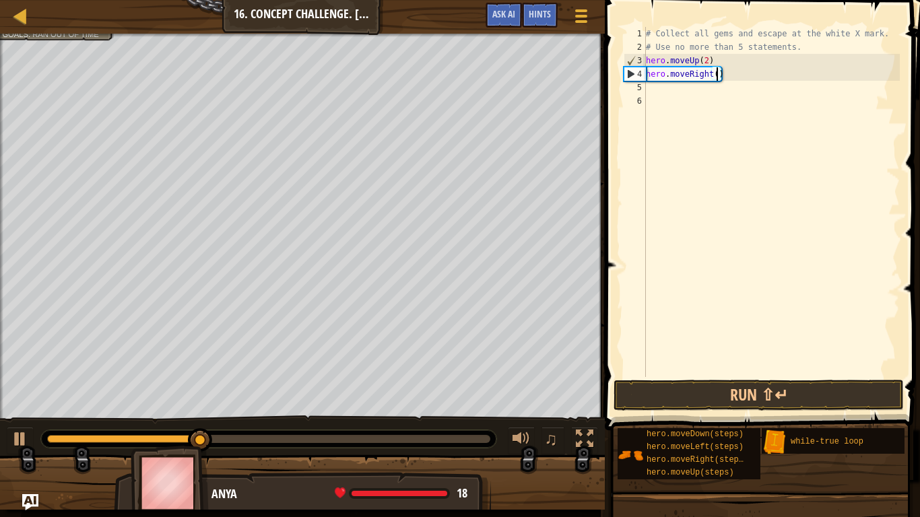
click at [673, 87] on div "# Collect all gems and escape at the white X mark. # Use no more than 5 stateme…" at bounding box center [771, 215] width 256 height 377
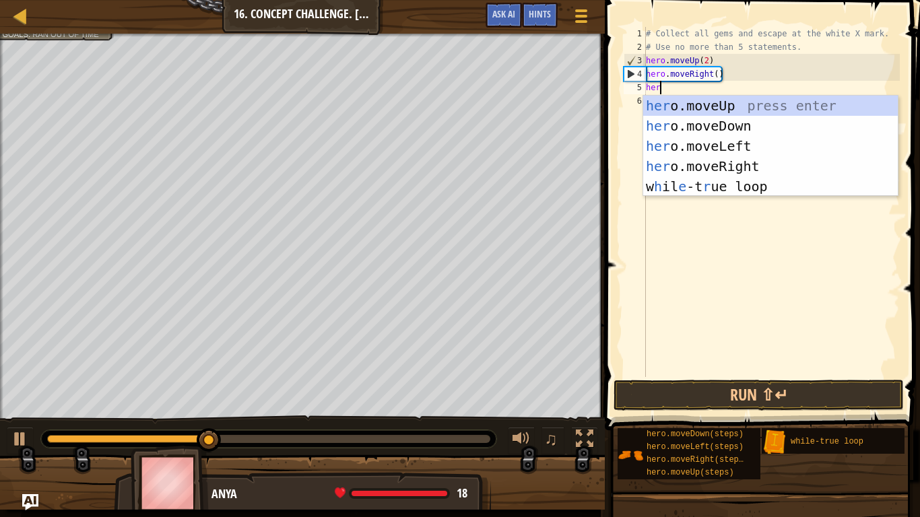
type textarea "hero"
click at [757, 123] on div "hero .moveUp press enter hero .moveDown press enter hero .moveLeft press enter …" at bounding box center [770, 166] width 254 height 141
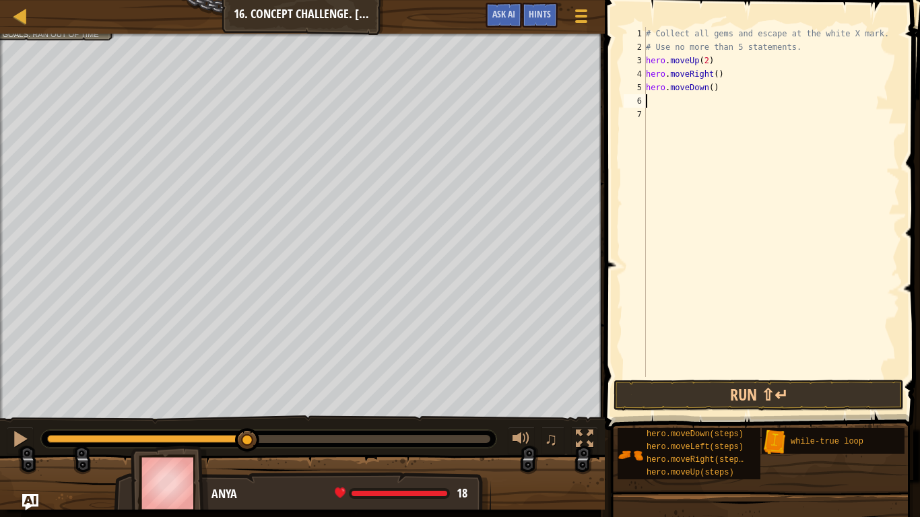
click at [655, 103] on div "# Collect all gems and escape at the white X mark. # Use no more than 5 stateme…" at bounding box center [771, 215] width 256 height 377
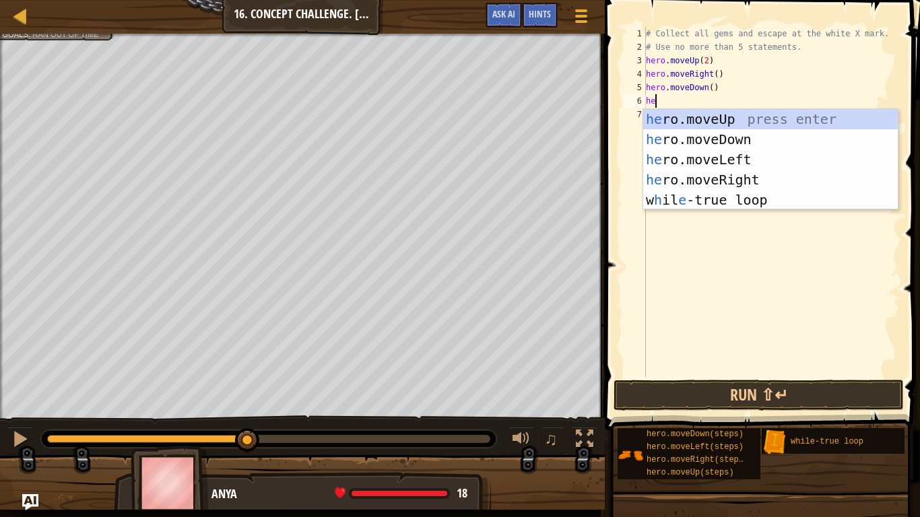
type textarea "hero"
click at [679, 159] on div "hero .moveUp press enter hero .moveDown press enter hero .moveLeft press enter …" at bounding box center [770, 179] width 254 height 141
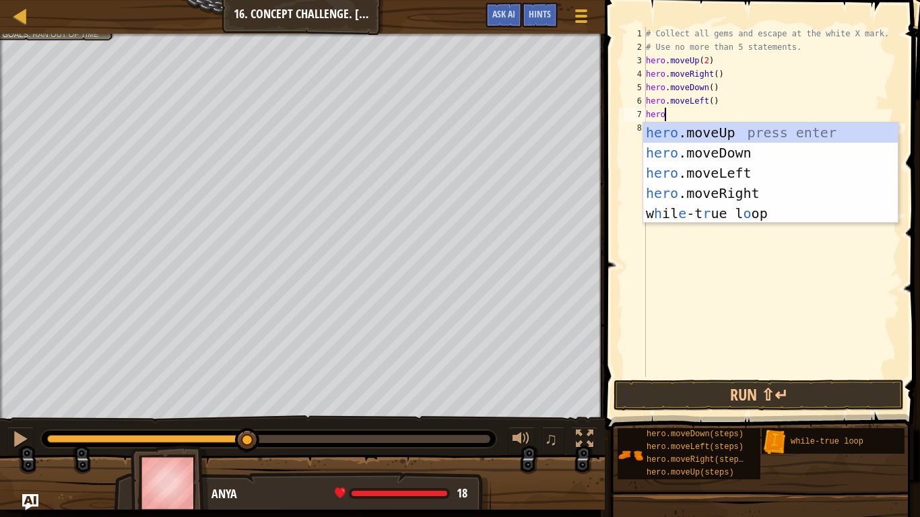
type textarea "hero"
click at [712, 126] on div "hero .moveUp press enter hero .moveDown press enter hero .moveLeft press enter …" at bounding box center [770, 193] width 254 height 141
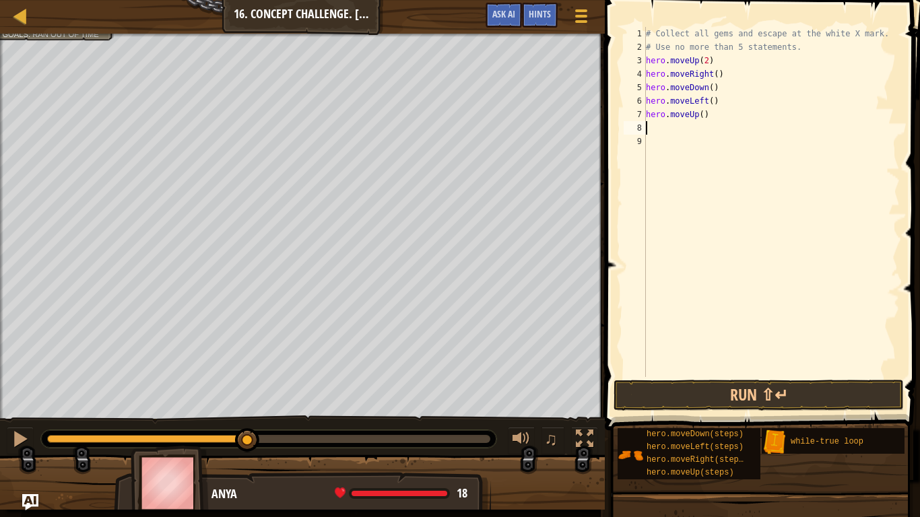
scroll to position [6, 0]
click at [722, 401] on button "Run ⇧↵" at bounding box center [758, 395] width 290 height 31
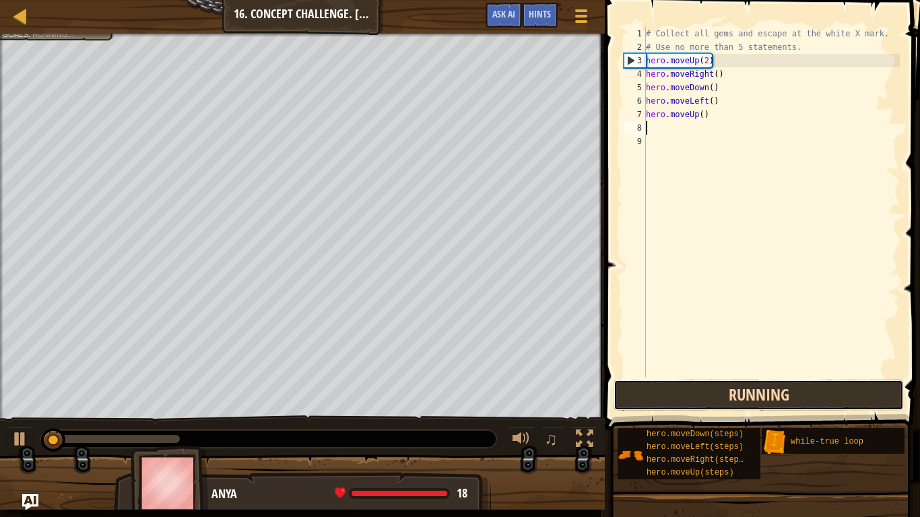
click at [722, 401] on button "Running" at bounding box center [758, 395] width 290 height 31
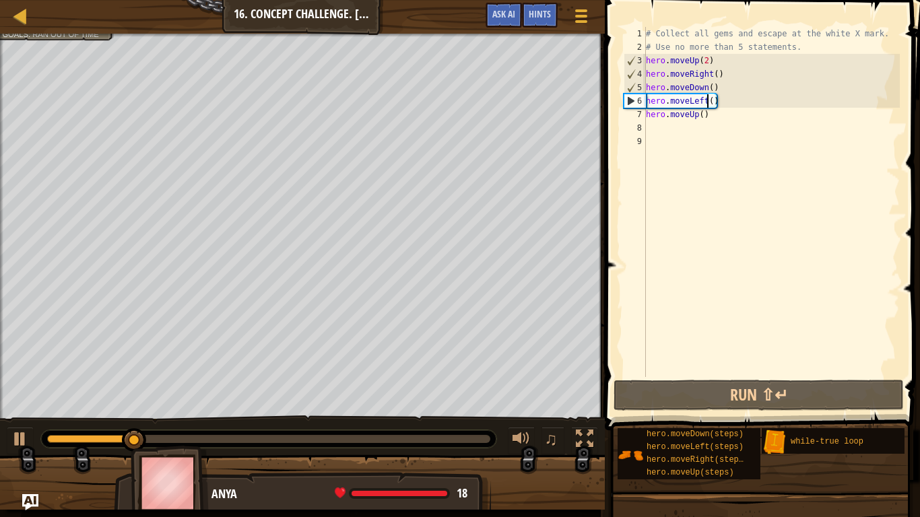
click at [706, 105] on div "# Collect all gems and escape at the white X mark. # Use no more than 5 stateme…" at bounding box center [771, 215] width 256 height 377
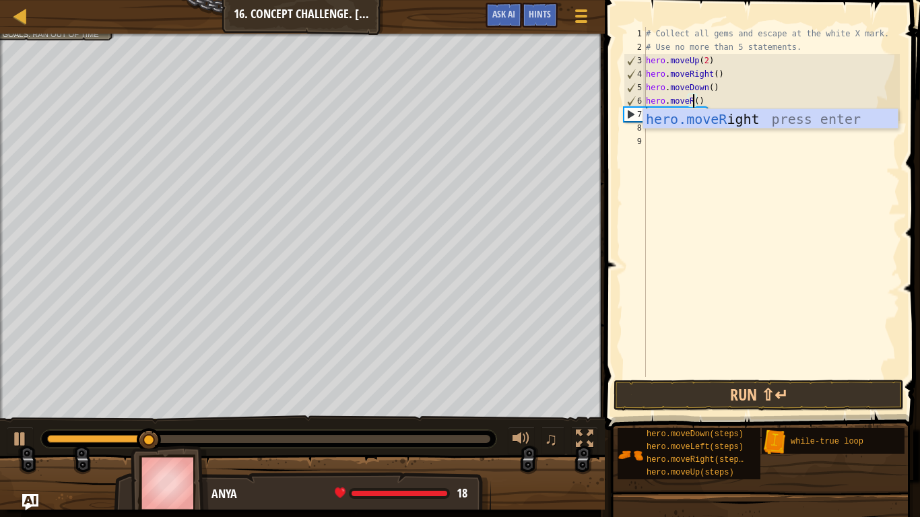
scroll to position [6, 7]
click at [697, 121] on div "hero.moveR ight press enter" at bounding box center [770, 139] width 254 height 61
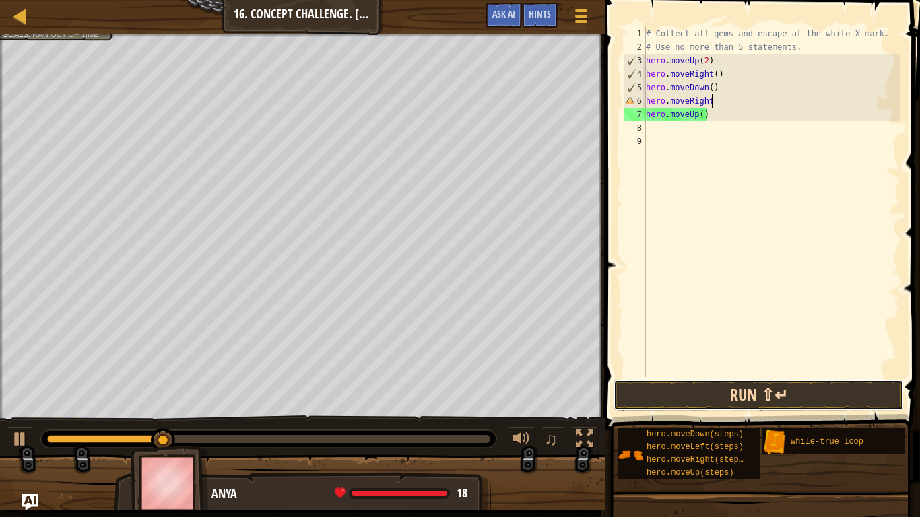
click at [701, 398] on button "Run ⇧↵" at bounding box center [758, 395] width 290 height 31
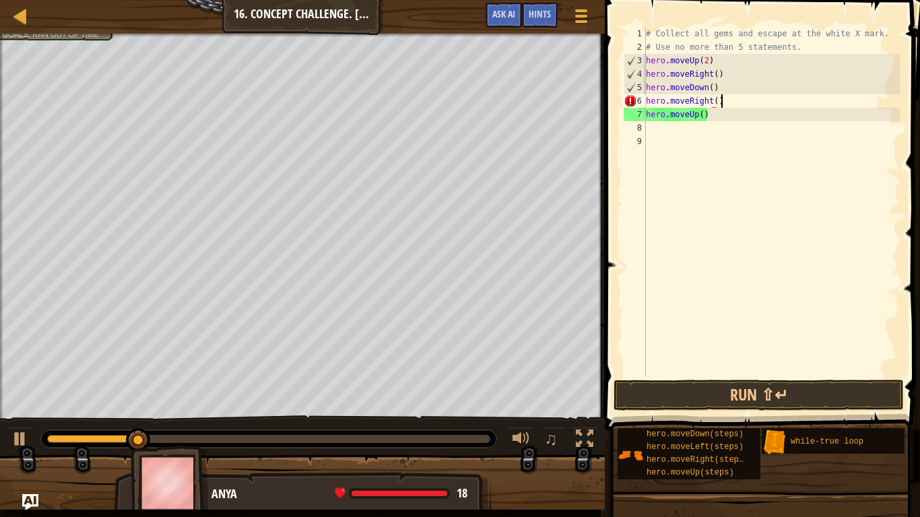
scroll to position [6, 10]
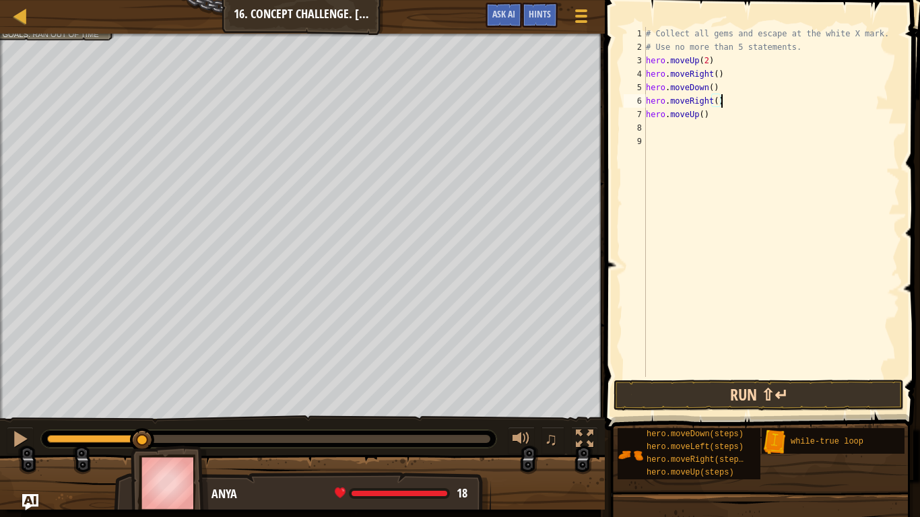
type textarea "hero.moveRight()"
click at [763, 385] on button "Run ⇧↵" at bounding box center [758, 395] width 290 height 31
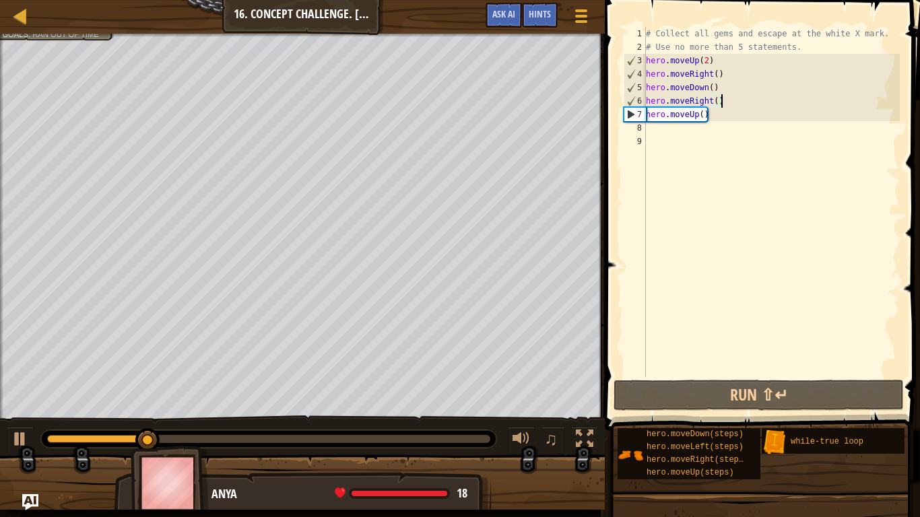
click at [665, 138] on div "# Collect all gems and escape at the white X mark. # Use no more than 5 stateme…" at bounding box center [771, 215] width 256 height 377
click at [662, 129] on div "# Collect all gems and escape at the white X mark. # Use no more than 5 stateme…" at bounding box center [771, 215] width 256 height 377
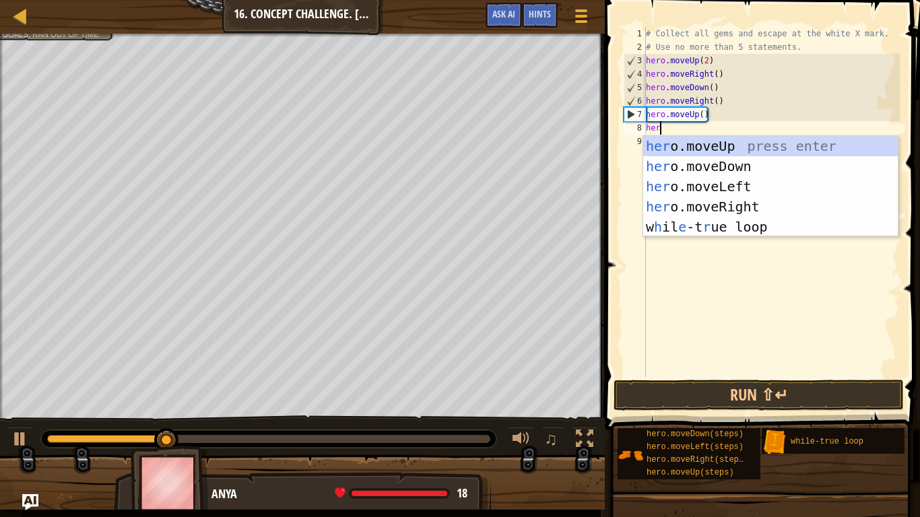
scroll to position [6, 2]
type textarea "hero"
click at [675, 183] on div "hero .moveUp press enter hero .moveDown press enter hero .moveLeft press enter …" at bounding box center [770, 206] width 254 height 141
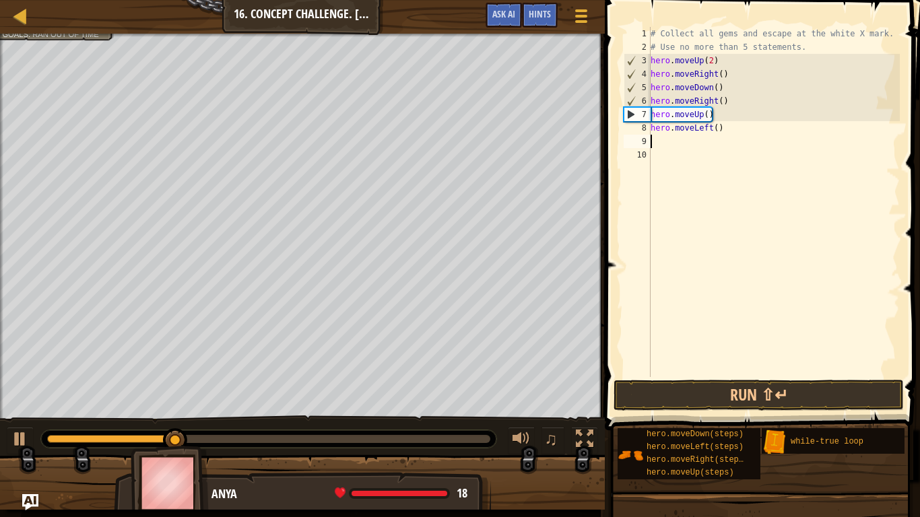
scroll to position [6, 0]
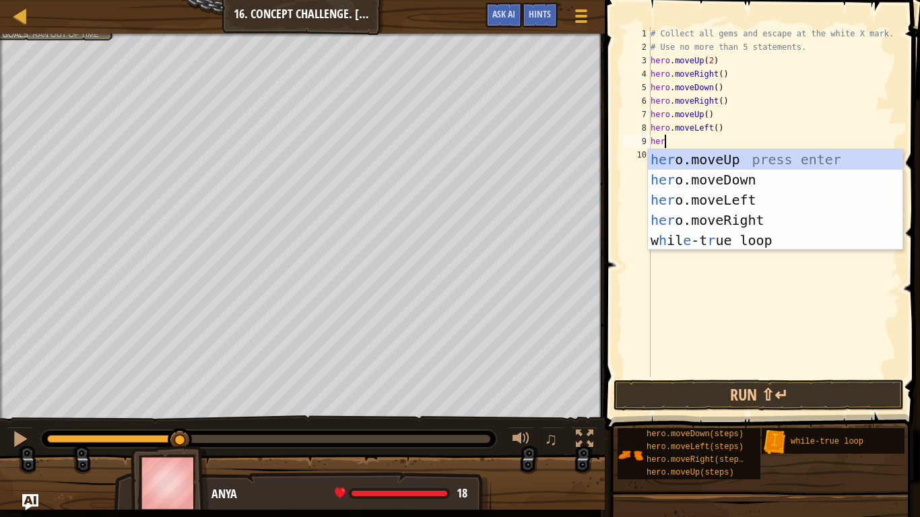
type textarea "hero"
click at [728, 161] on div "hero .moveUp press enter hero .moveDown press enter hero .moveLeft press enter …" at bounding box center [775, 219] width 254 height 141
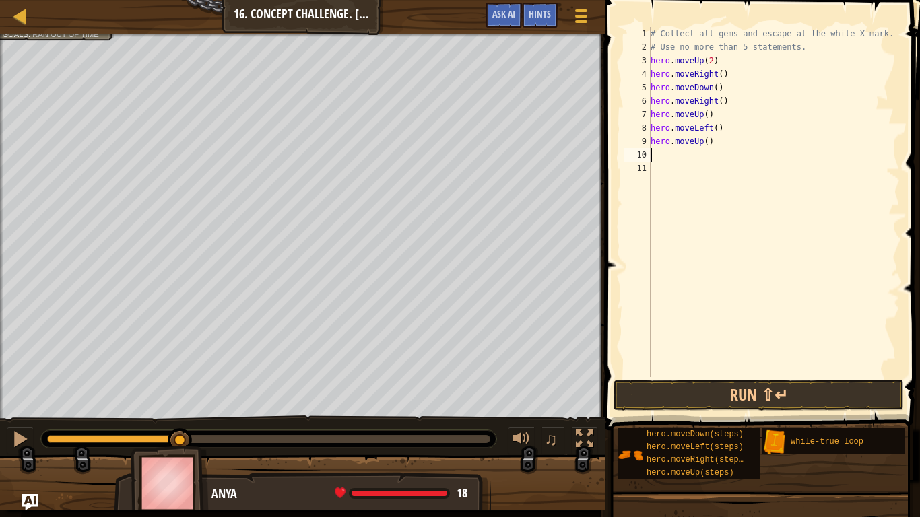
click at [683, 155] on div "# Collect all gems and escape at the white X mark. # Use no more than 5 stateme…" at bounding box center [774, 215] width 252 height 377
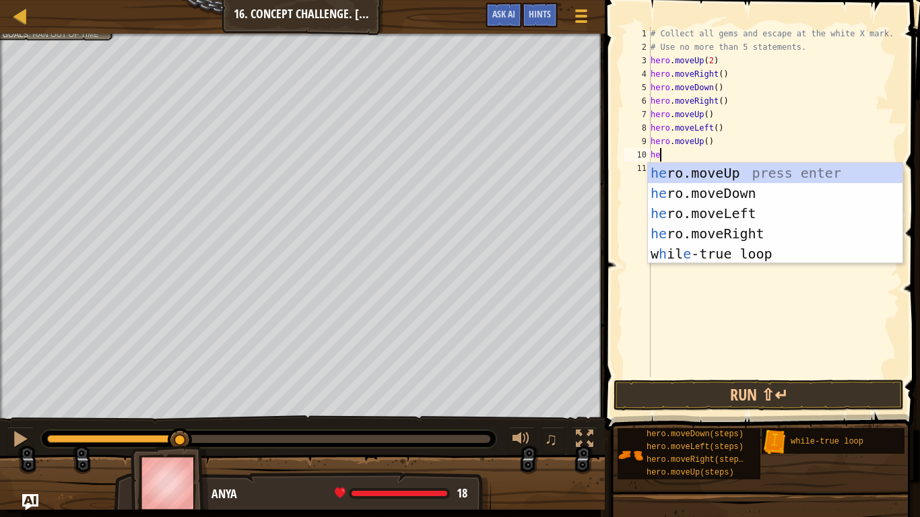
type textarea "hero"
click at [740, 228] on div "hero .moveUp press enter hero .moveDown press enter hero .moveLeft press enter …" at bounding box center [775, 233] width 254 height 141
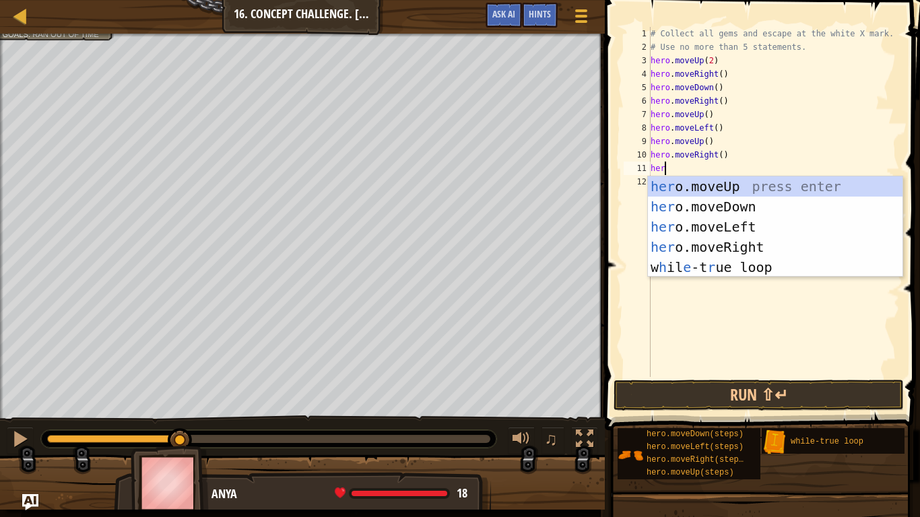
type textarea "hero"
click at [712, 186] on div "hero .moveUp press enter hero .moveDown press enter hero .moveLeft press enter …" at bounding box center [775, 246] width 254 height 141
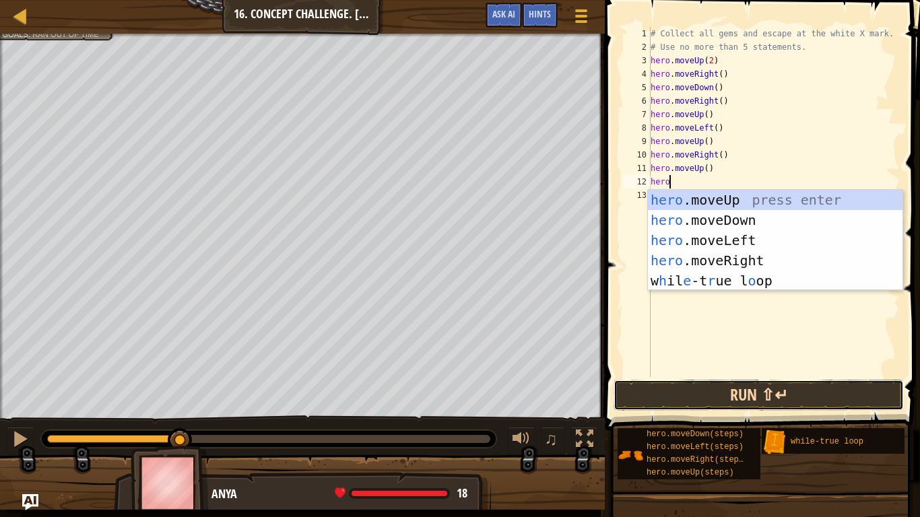
click at [708, 394] on button "Run ⇧↵" at bounding box center [758, 395] width 290 height 31
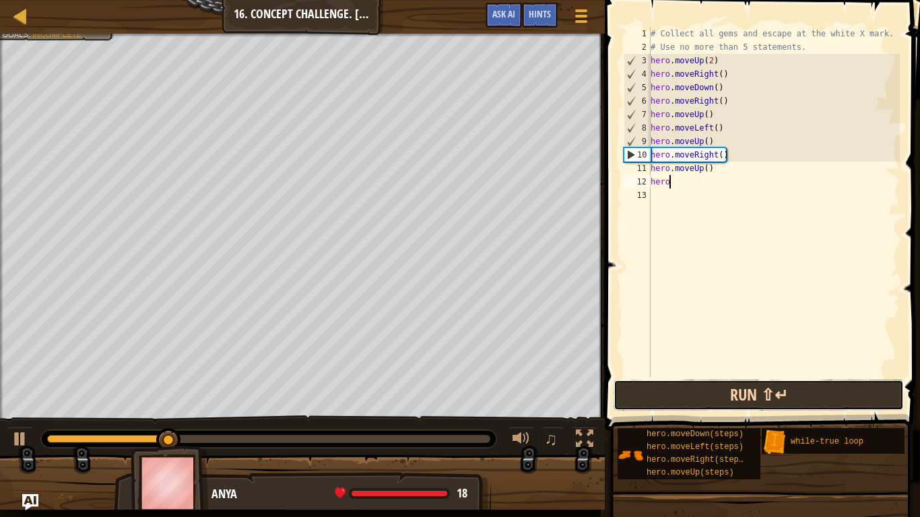
click at [708, 394] on button "Run ⇧↵" at bounding box center [758, 395] width 290 height 31
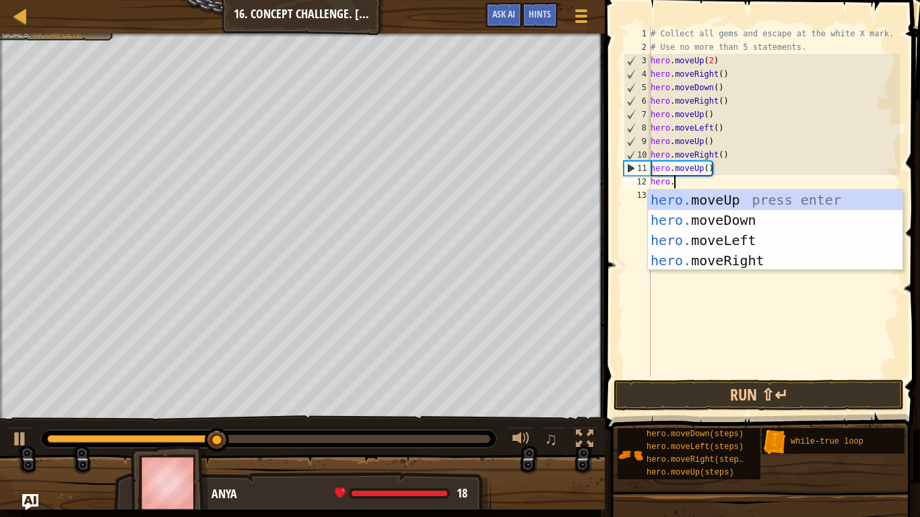
type textarea "hero.m"
click at [691, 267] on div "hero.m oveUp press enter hero.m oveDown press enter hero.m oveLeft press enter …" at bounding box center [775, 250] width 254 height 121
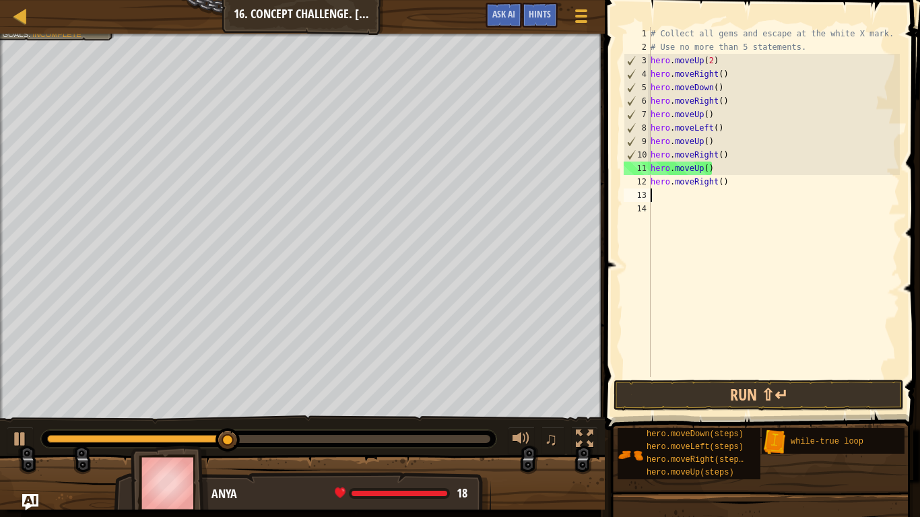
scroll to position [6, 0]
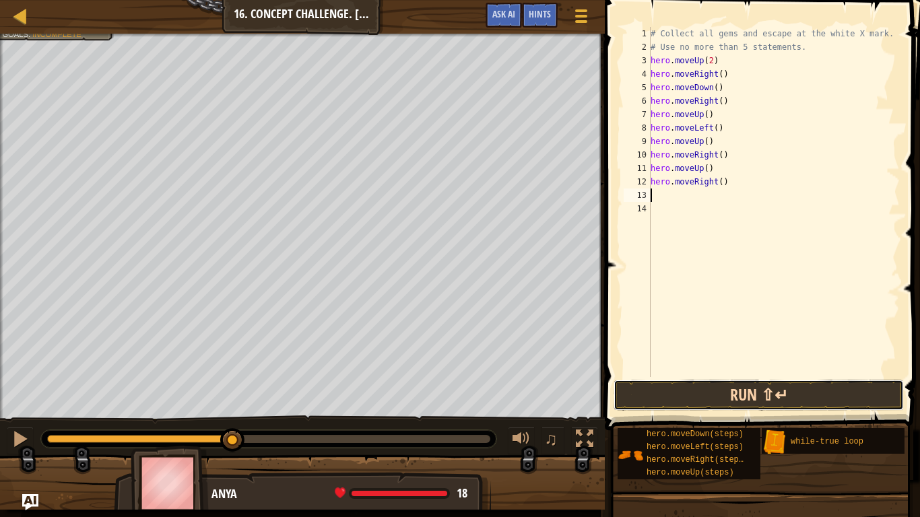
click at [693, 395] on button "Run ⇧↵" at bounding box center [758, 395] width 290 height 31
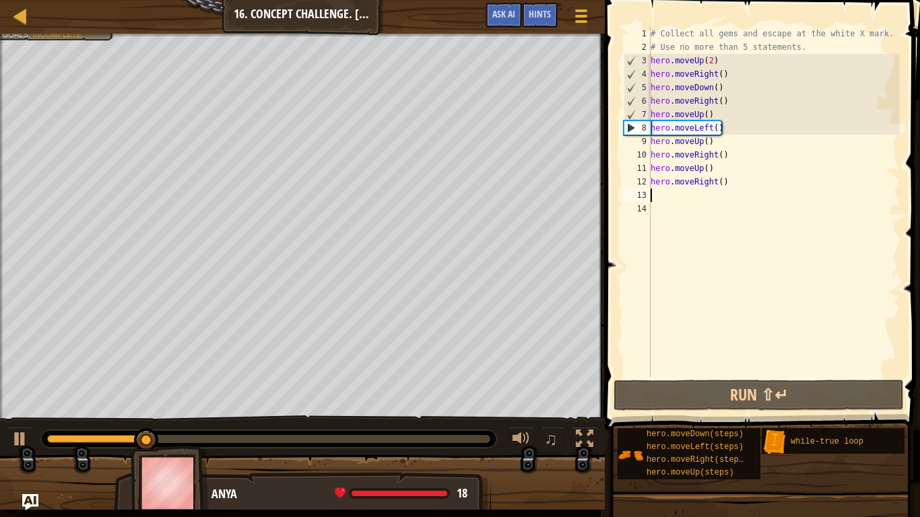
click at [722, 187] on div "# Collect all gems and escape at the white X mark. # Use no more than 5 stateme…" at bounding box center [774, 215] width 252 height 377
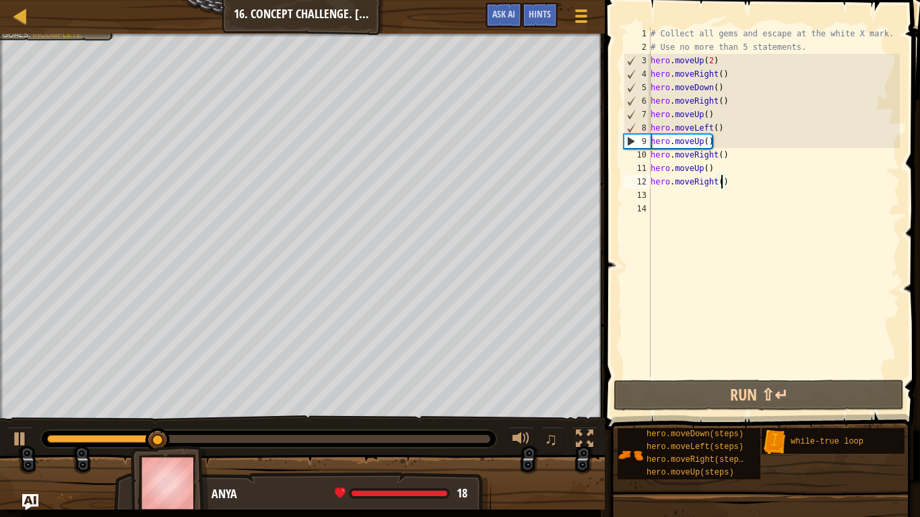
type textarea "hero.moveRight(2)"
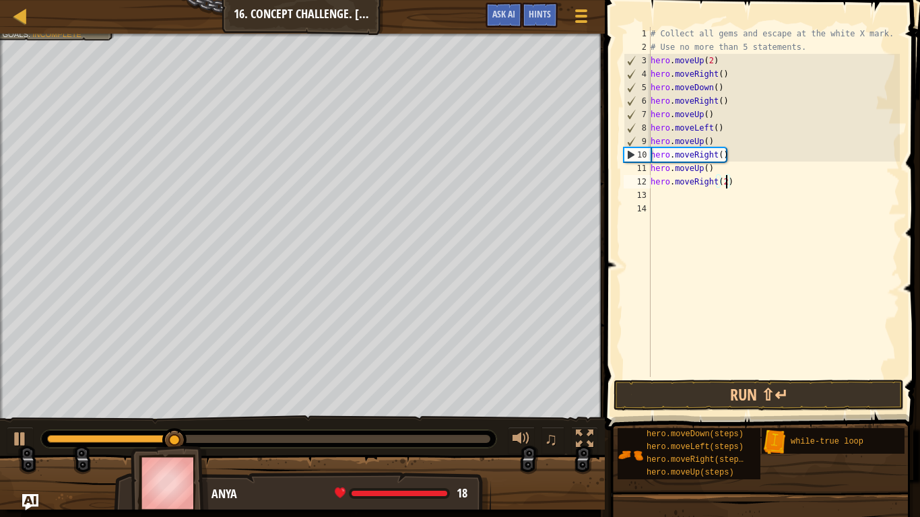
click at [658, 200] on div "# Collect all gems and escape at the white X mark. # Use no more than 5 stateme…" at bounding box center [774, 215] width 252 height 377
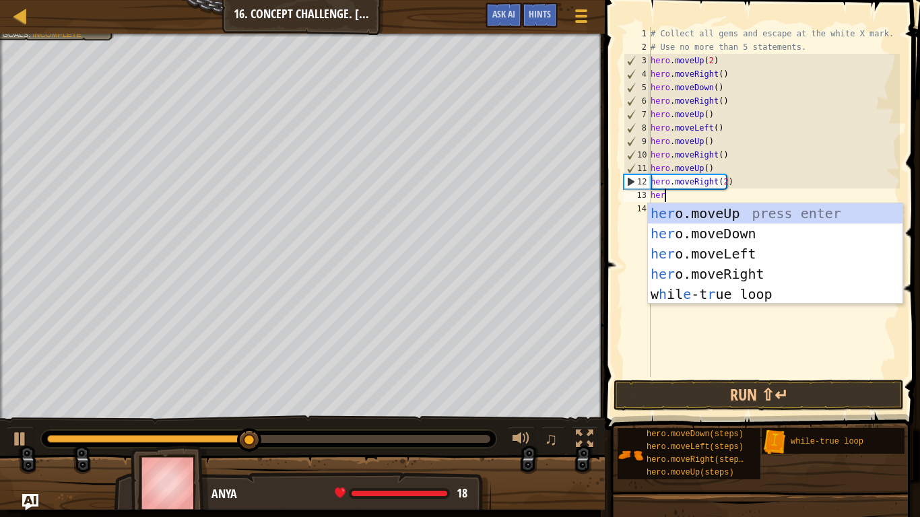
type textarea "hero"
click at [715, 232] on div "hero .moveUp press enter hero .moveDown press enter hero .moveLeft press enter …" at bounding box center [775, 273] width 254 height 141
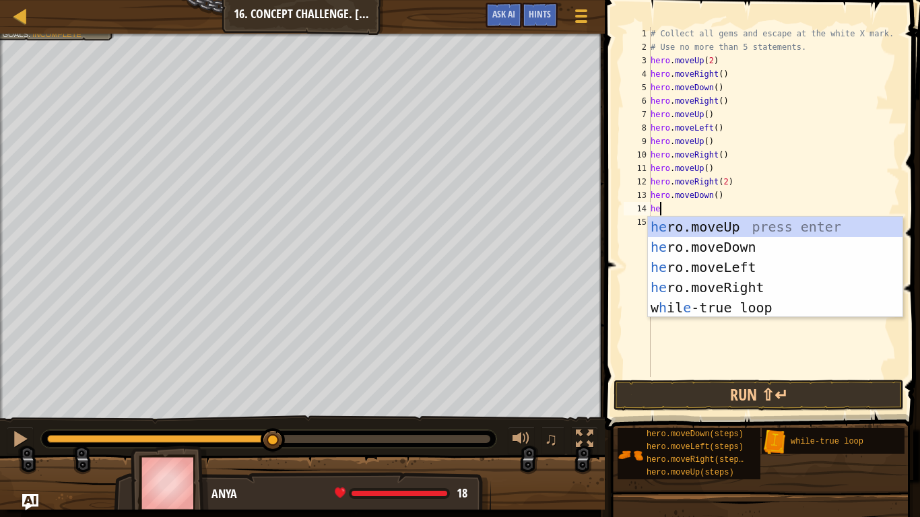
type textarea "hero"
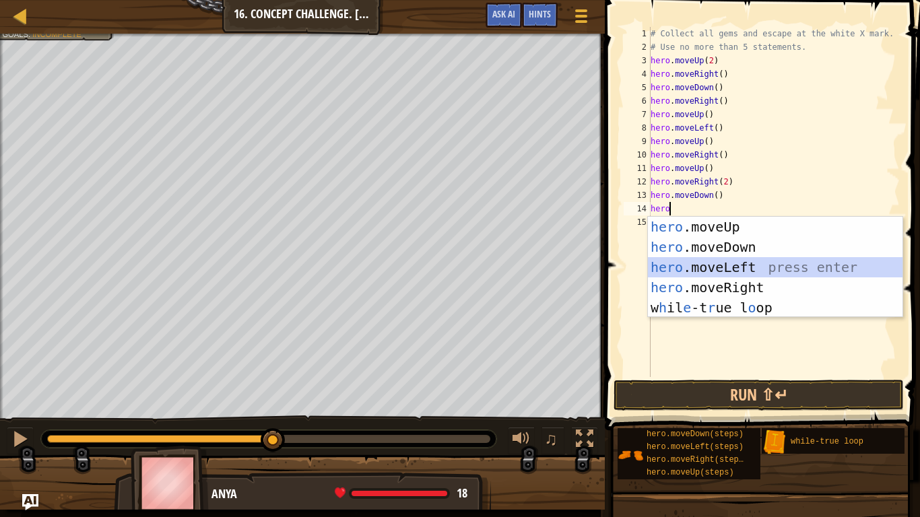
click at [701, 269] on div "hero .moveUp press enter hero .moveDown press enter hero .moveLeft press enter …" at bounding box center [775, 287] width 254 height 141
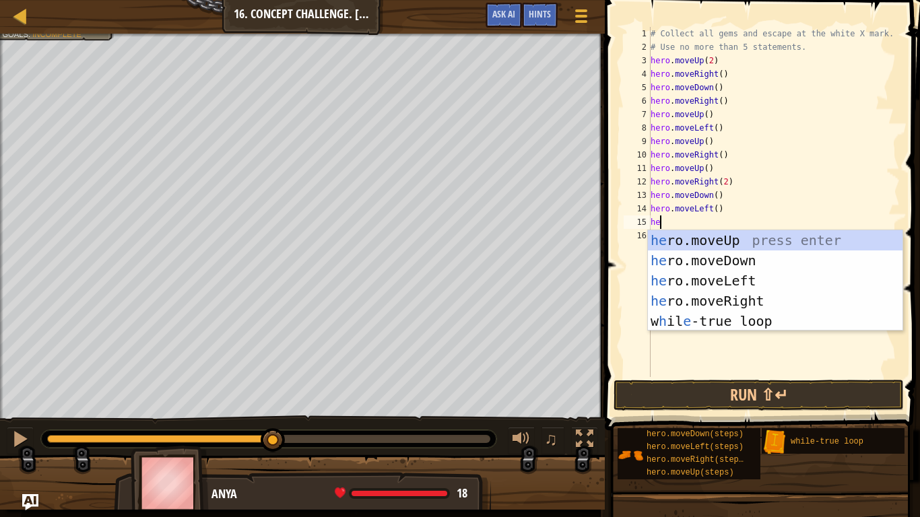
type textarea "hero"
click at [661, 250] on div "hero .moveUp press enter hero .moveDown press enter hero .moveLeft press enter …" at bounding box center [775, 300] width 254 height 141
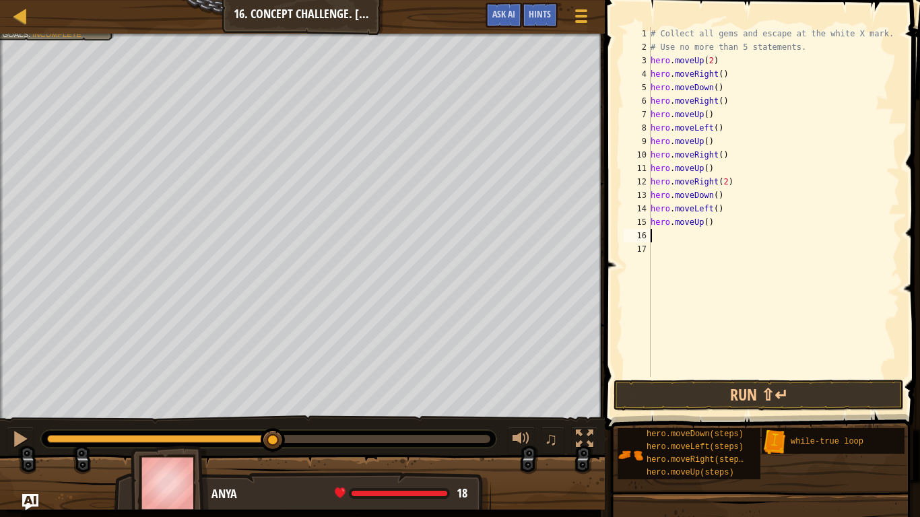
scroll to position [6, 0]
click at [703, 224] on div "# Collect all gems and escape at the white X mark. # Use no more than 5 stateme…" at bounding box center [774, 215] width 252 height 377
type textarea "hero.moveD()"
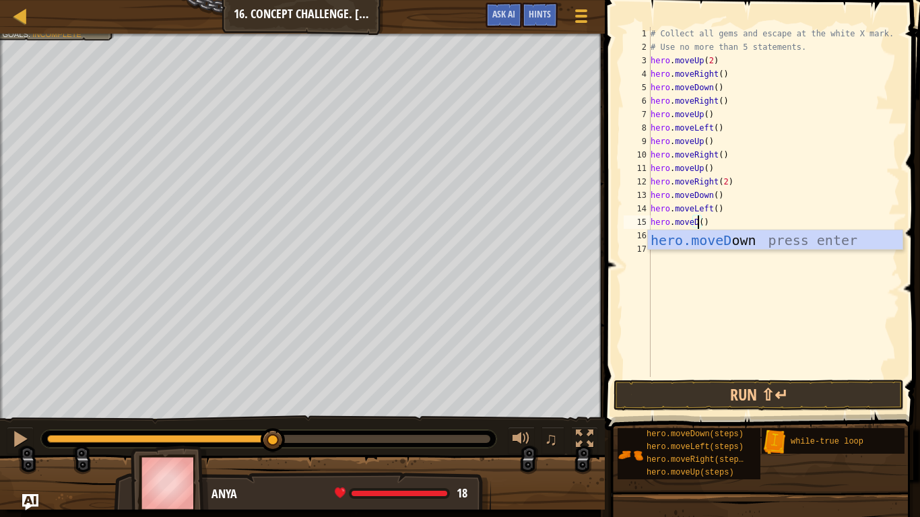
scroll to position [6, 7]
click at [710, 251] on div "# Collect all gems and escape at the white X mark. # Use no more than 5 stateme…" at bounding box center [774, 215] width 252 height 377
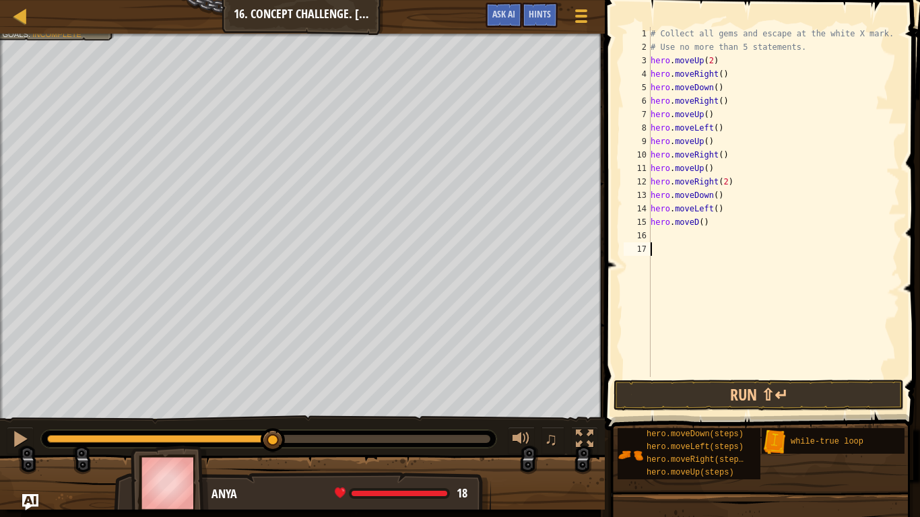
scroll to position [6, 0]
click at [698, 224] on div "# Collect all gems and escape at the white X mark. # Use no more than 5 stateme…" at bounding box center [774, 215] width 252 height 377
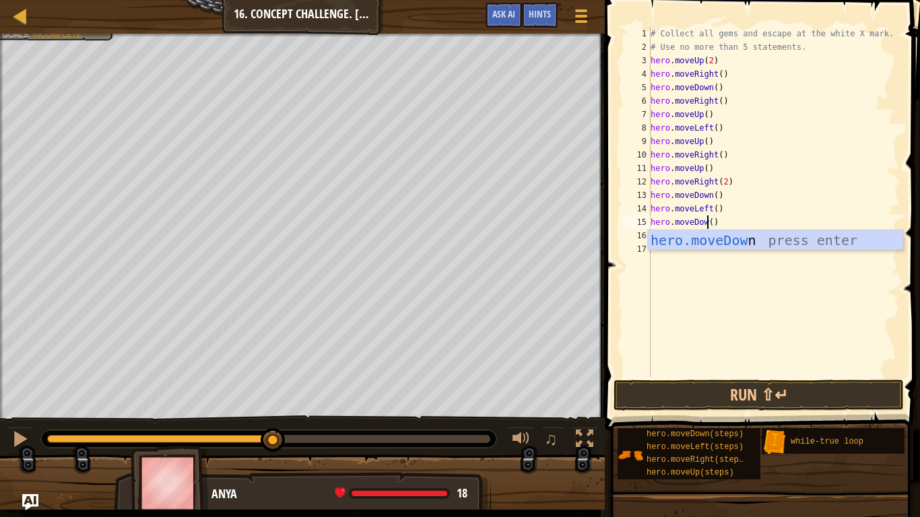
scroll to position [6, 9]
type textarea "hero.moveDown()"
click at [716, 397] on button "Run ⇧↵" at bounding box center [758, 395] width 290 height 31
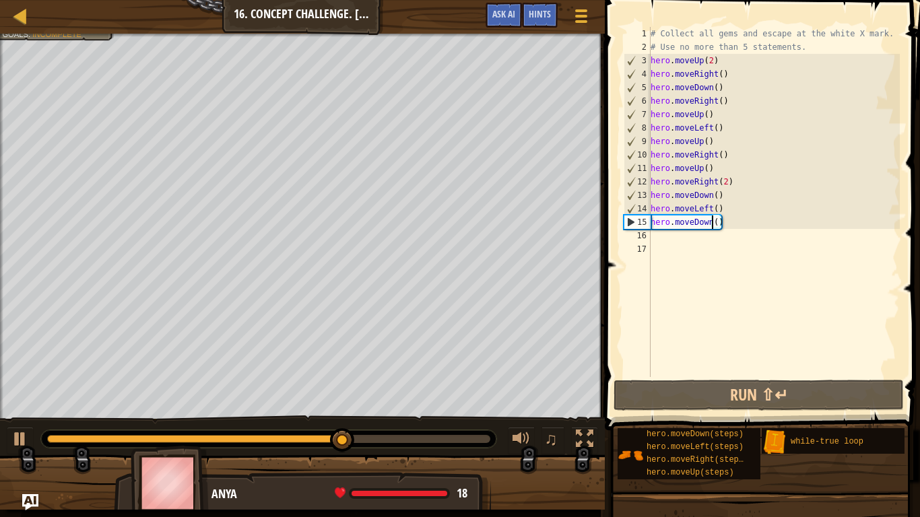
scroll to position [6, 9]
click at [660, 231] on div "# Collect all gems and escape at the white X mark. # Use no more than 5 stateme…" at bounding box center [774, 215] width 252 height 377
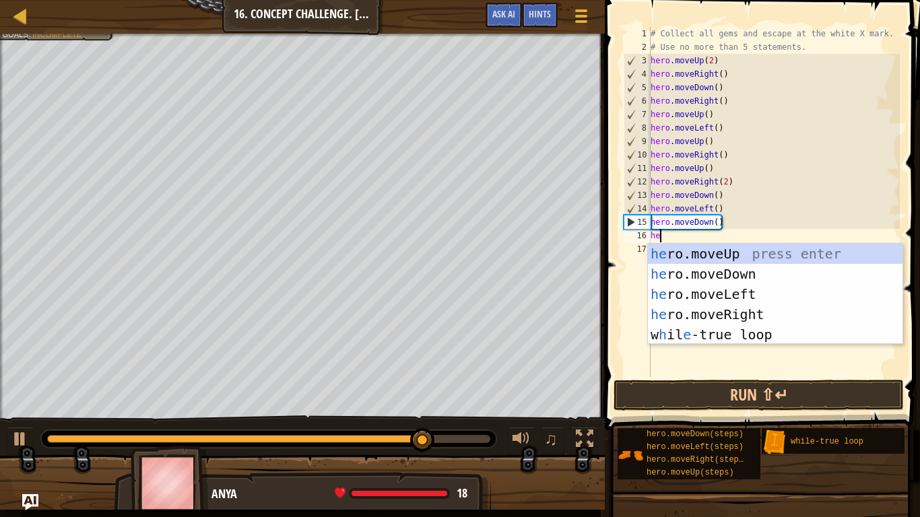
type textarea "hero"
click at [719, 258] on div "hero .moveUp press enter hero .moveDown press enter hero .moveLeft press enter …" at bounding box center [775, 314] width 254 height 141
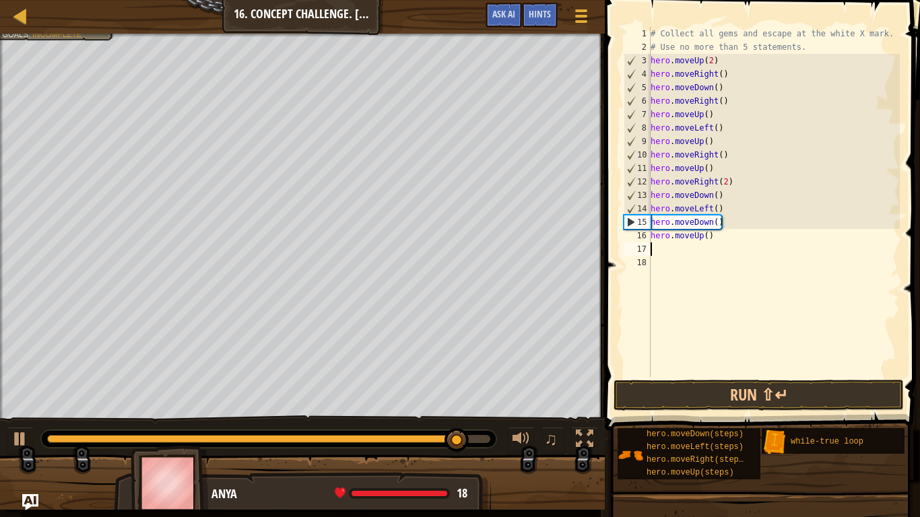
scroll to position [6, 0]
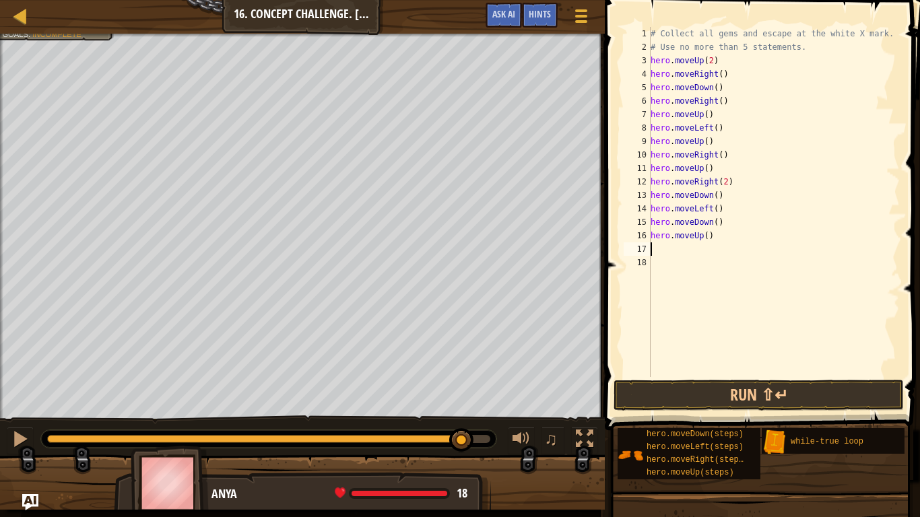
click at [706, 239] on div "# Collect all gems and escape at the white X mark. # Use no more than 5 stateme…" at bounding box center [774, 215] width 252 height 377
click at [728, 403] on button "Run ⇧↵" at bounding box center [758, 395] width 290 height 31
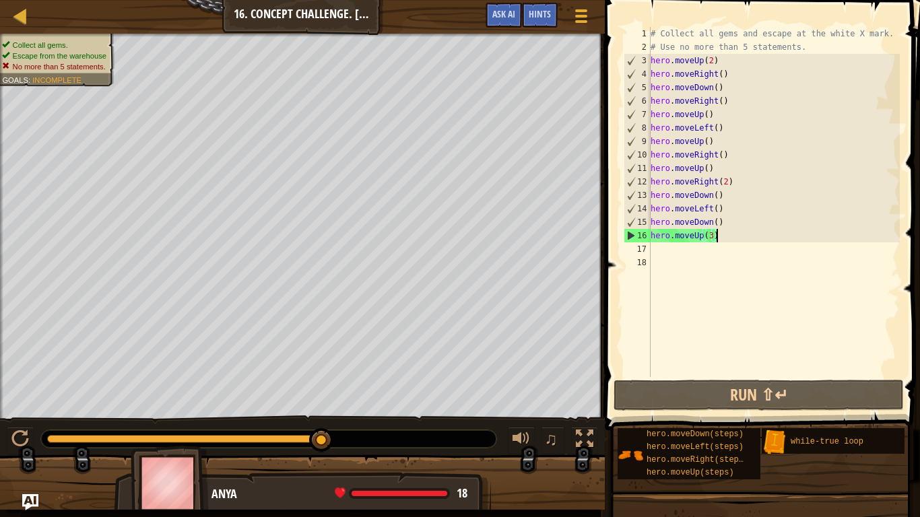
click at [746, 236] on div "# Collect all gems and escape at the white X mark. # Use no more than 5 stateme…" at bounding box center [774, 215] width 252 height 377
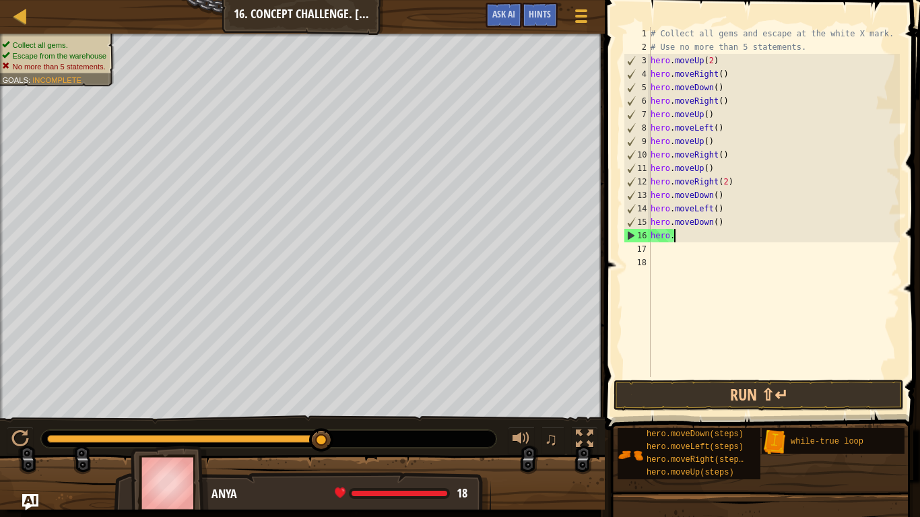
scroll to position [6, 1]
type textarea "h"
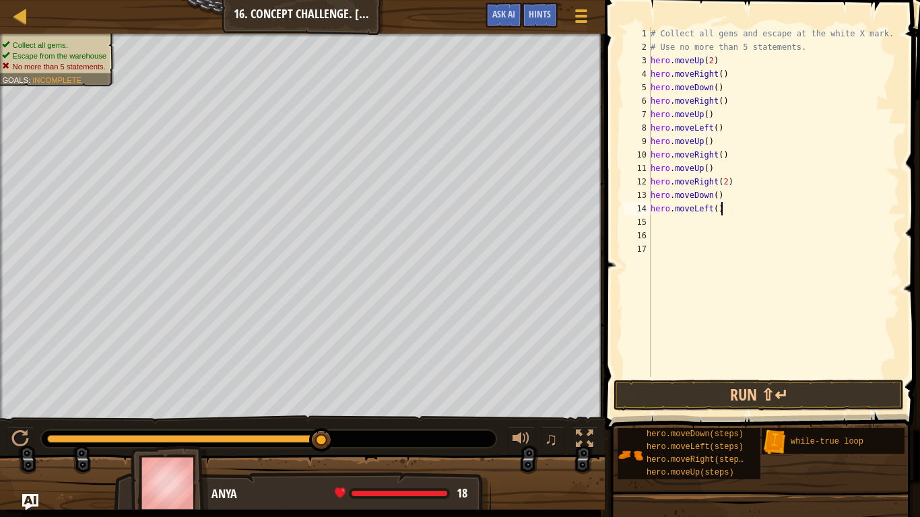
click at [730, 211] on div "# Collect all gems and escape at the white X mark. # Use no more than 5 stateme…" at bounding box center [774, 215] width 252 height 377
type textarea "h"
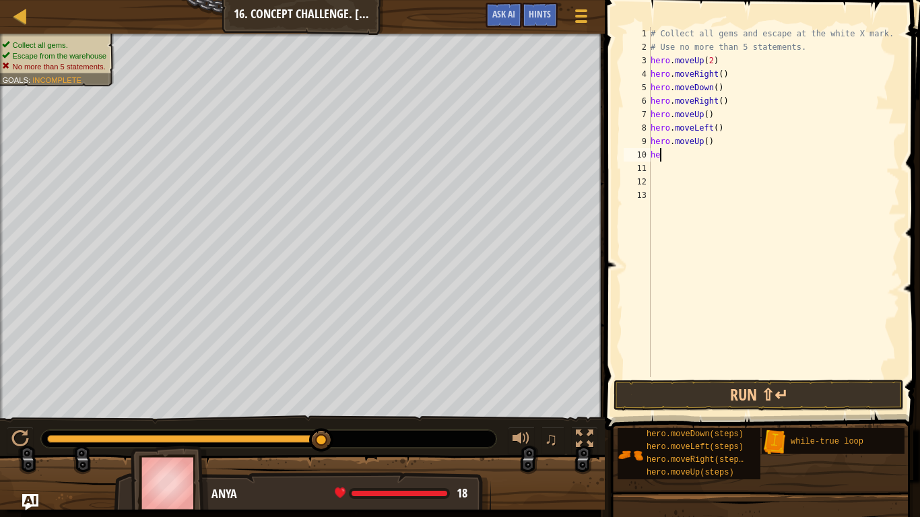
type textarea "h"
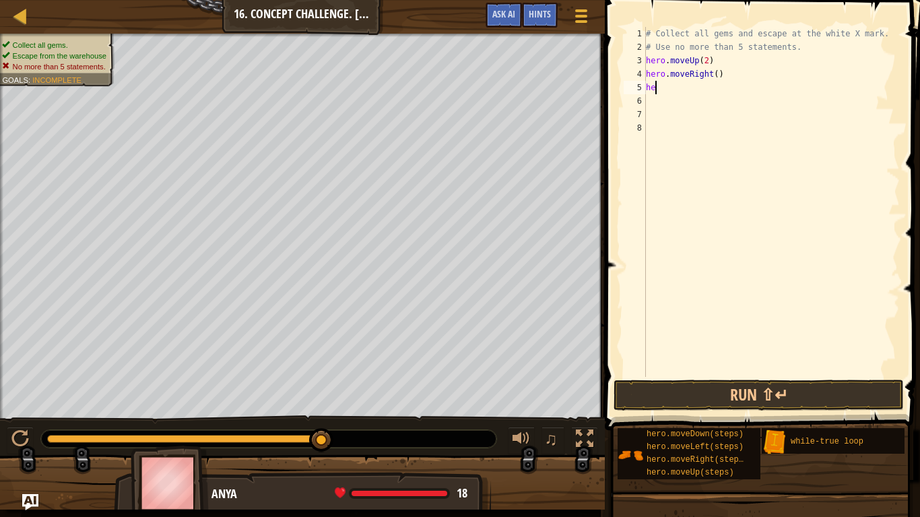
type textarea "h"
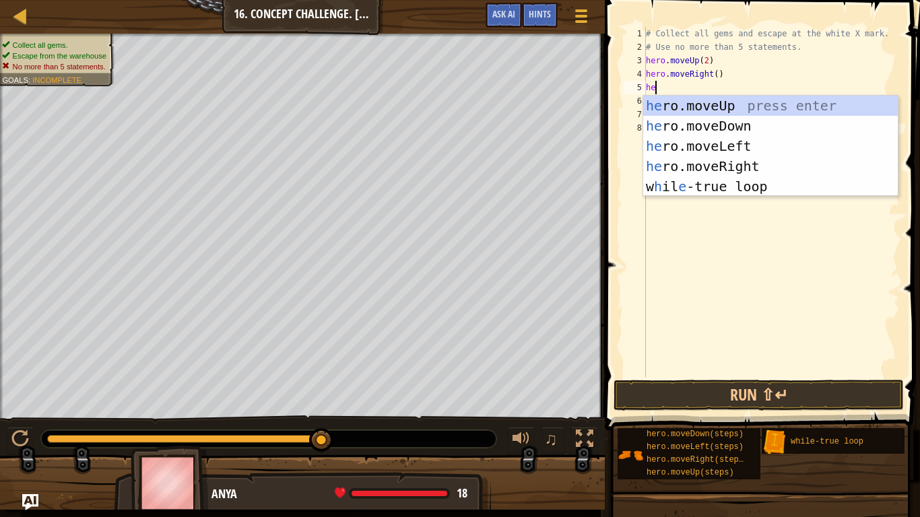
scroll to position [6, 2]
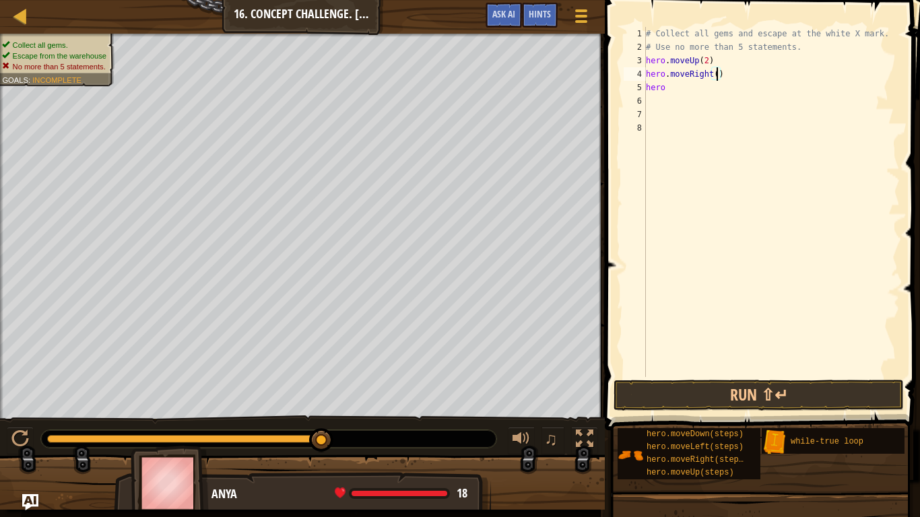
click at [716, 79] on div "# Collect all gems and escape at the white X mark. # Use no more than 5 stateme…" at bounding box center [771, 215] width 256 height 377
type textarea "hero.moveRight(3)"
click at [673, 96] on div "# Collect all gems and escape at the white X mark. # Use no more than 5 stateme…" at bounding box center [771, 215] width 256 height 377
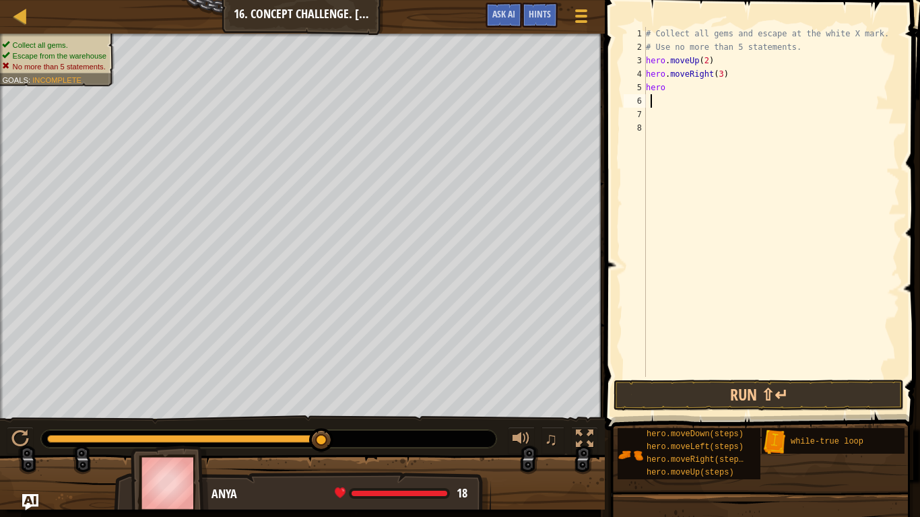
click at [668, 89] on div "# Collect all gems and escape at the white X mark. # Use no more than 5 stateme…" at bounding box center [771, 215] width 256 height 377
type textarea "hero."
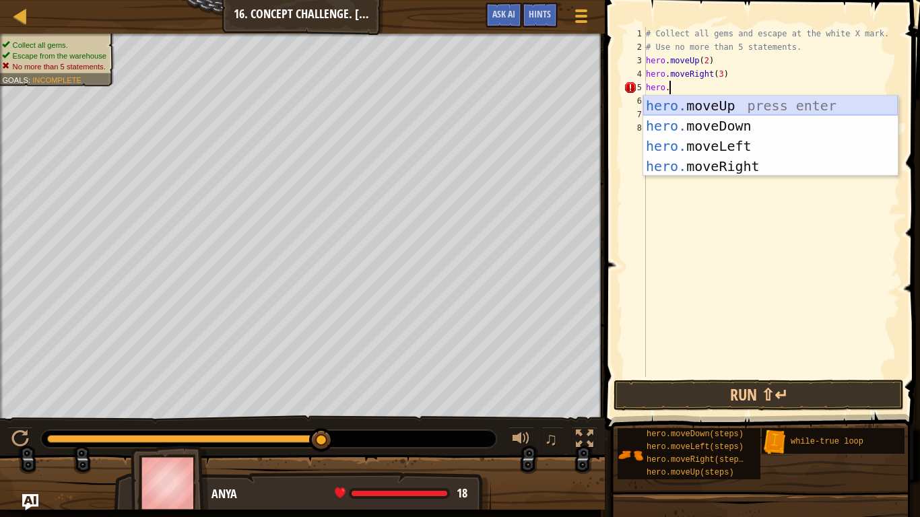
click at [731, 102] on div "hero. moveUp press enter hero. moveDown press enter hero. moveLeft press enter …" at bounding box center [770, 156] width 254 height 121
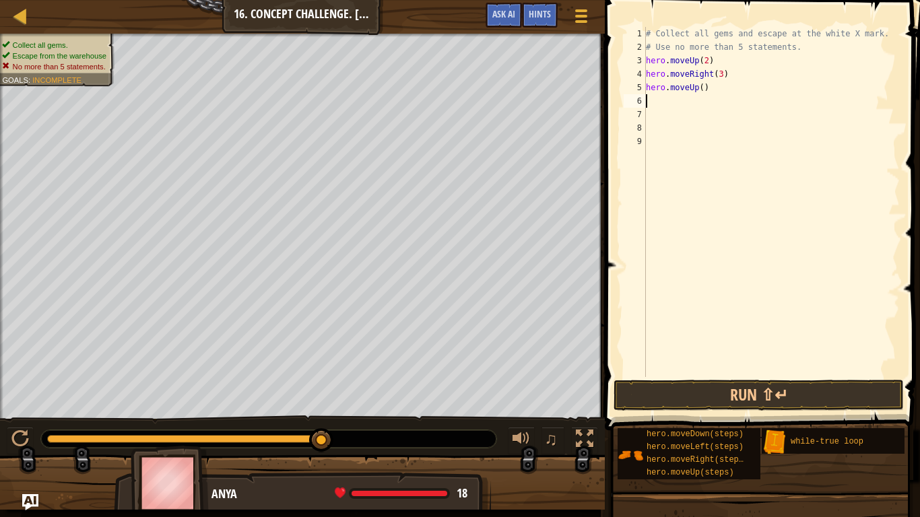
scroll to position [6, 0]
click at [700, 90] on div "# Collect all gems and escape at the white X mark. # Use no more than 5 stateme…" at bounding box center [771, 215] width 256 height 377
click at [720, 380] on button "Run ⇧↵" at bounding box center [758, 395] width 290 height 31
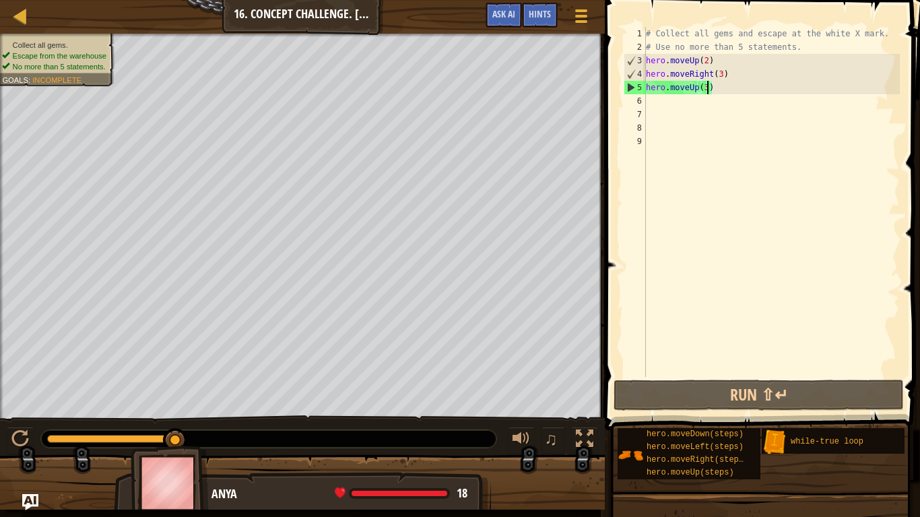
click at [724, 89] on div "# Collect all gems and escape at the white X mark. # Use no more than 5 stateme…" at bounding box center [771, 215] width 256 height 377
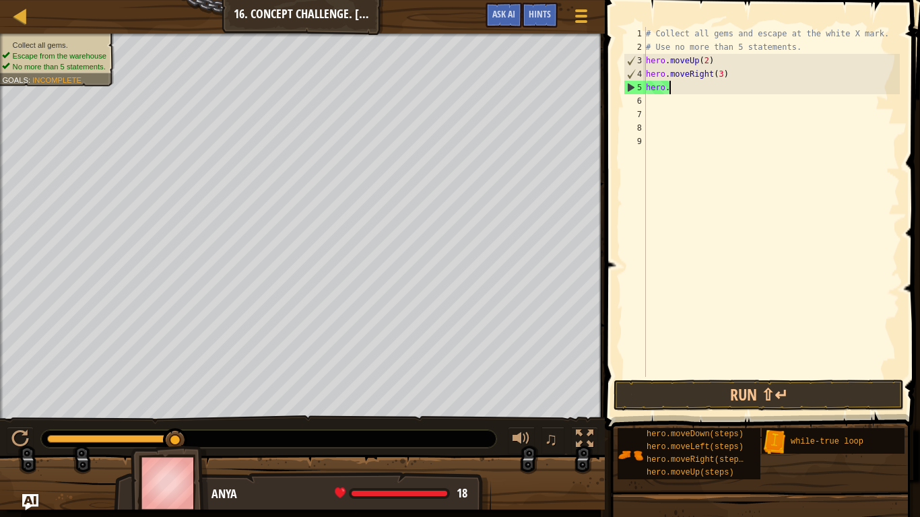
scroll to position [6, 2]
type textarea "h"
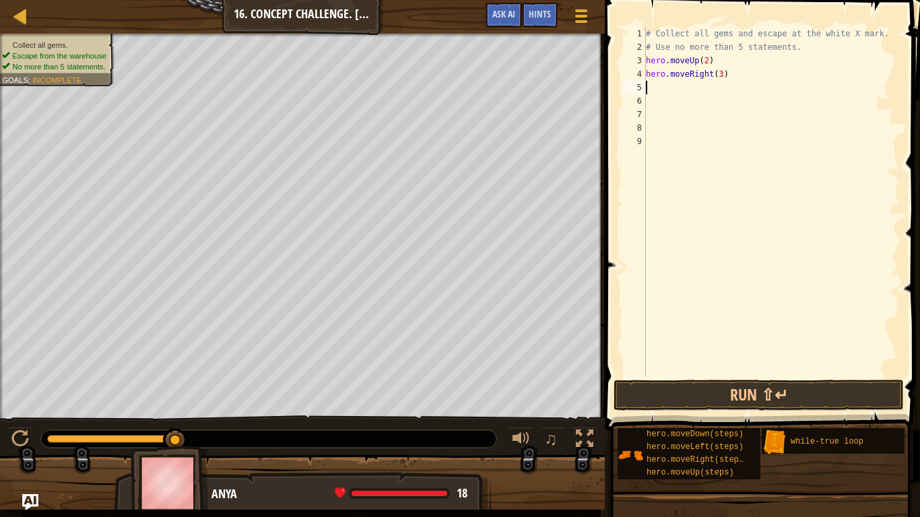
click at [751, 77] on div "# Collect all gems and escape at the white X mark. # Use no more than 5 stateme…" at bounding box center [771, 215] width 256 height 377
type textarea "h"
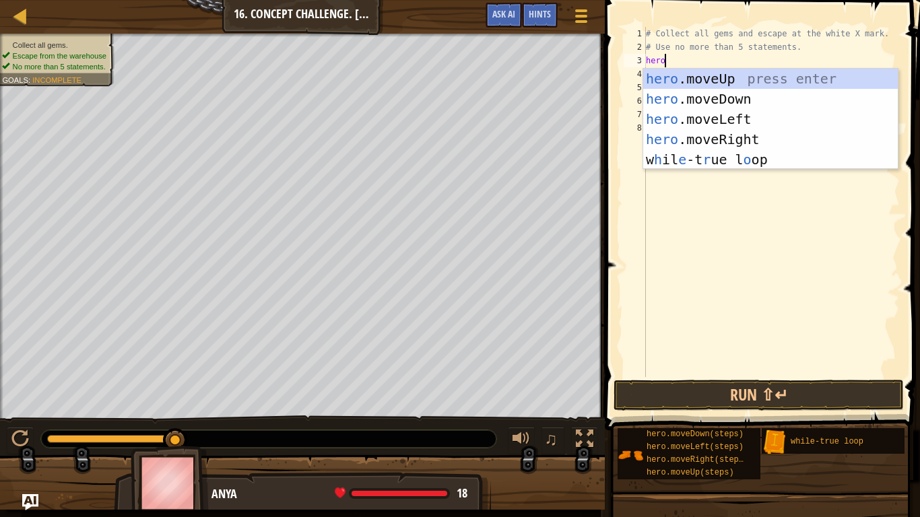
type textarea "hero."
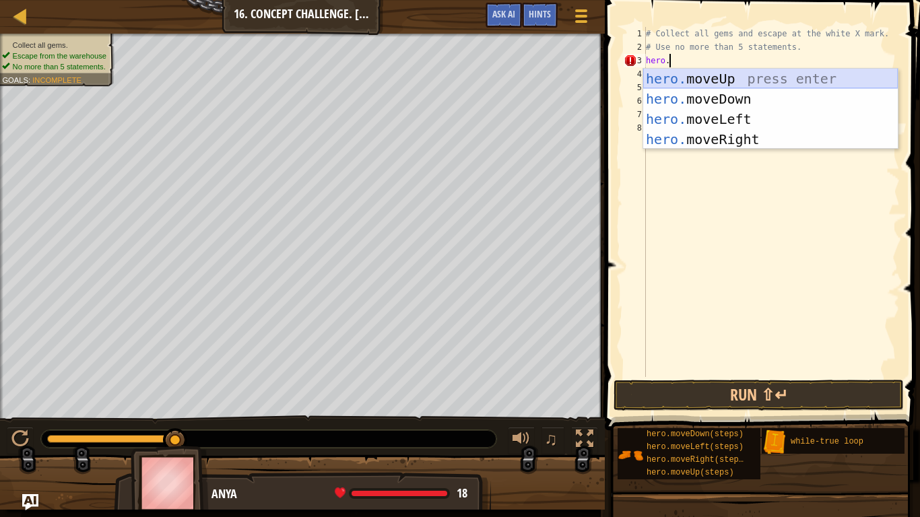
click at [754, 78] on div "hero. moveUp press enter hero. moveDown press enter hero. moveLeft press enter …" at bounding box center [770, 129] width 254 height 121
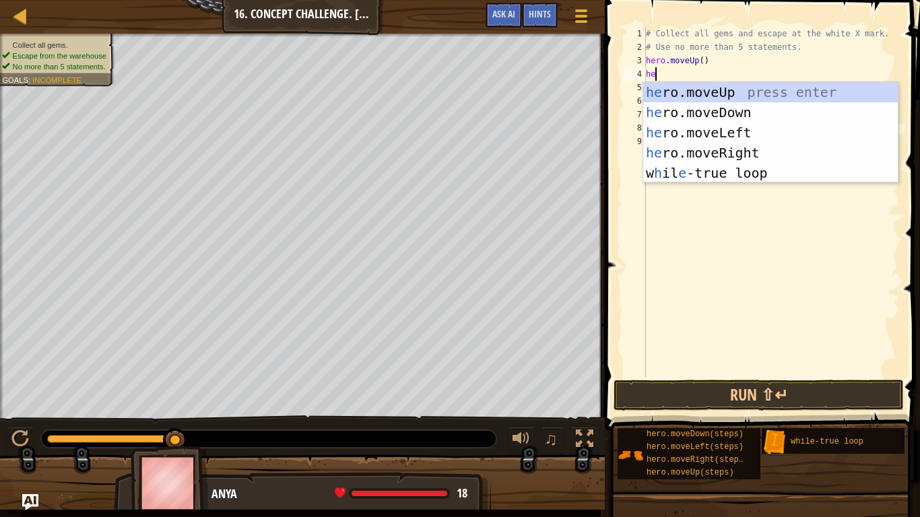
type textarea "hero"
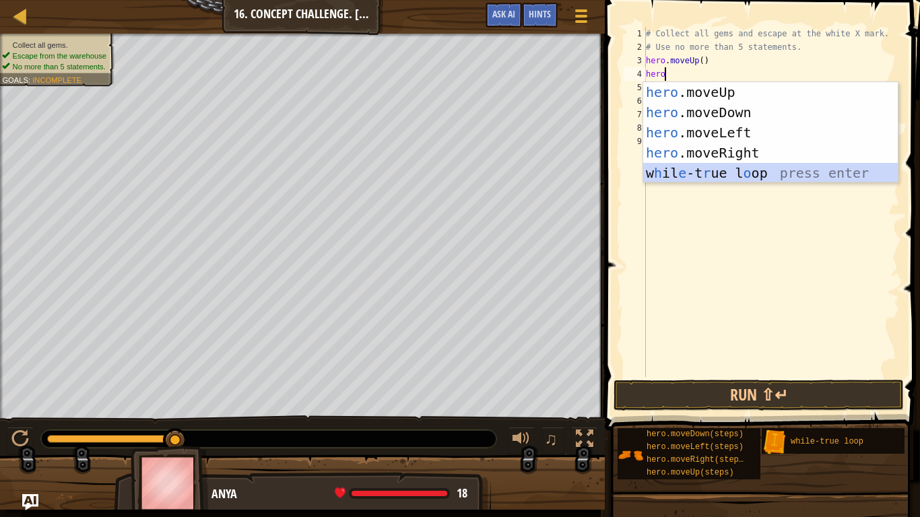
click at [701, 164] on div "hero .moveUp press enter hero .moveDown press enter hero .moveLeft press enter …" at bounding box center [770, 152] width 254 height 141
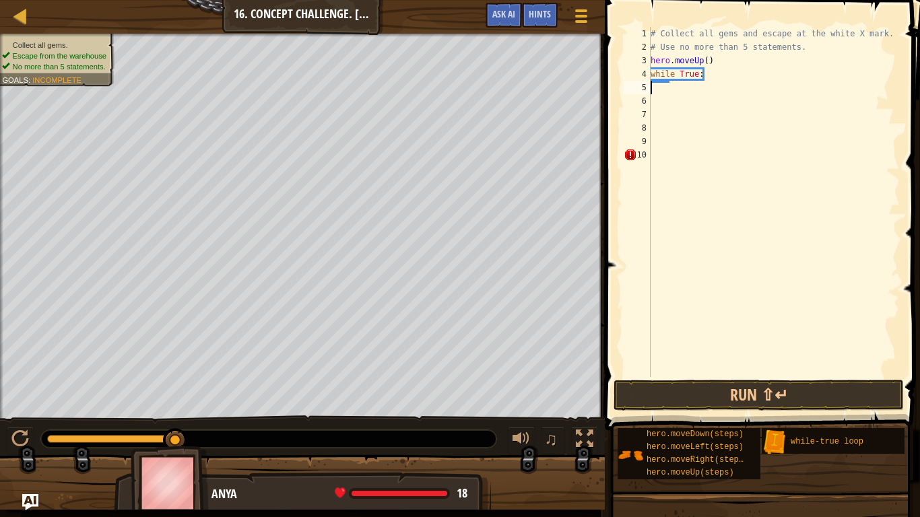
scroll to position [6, 0]
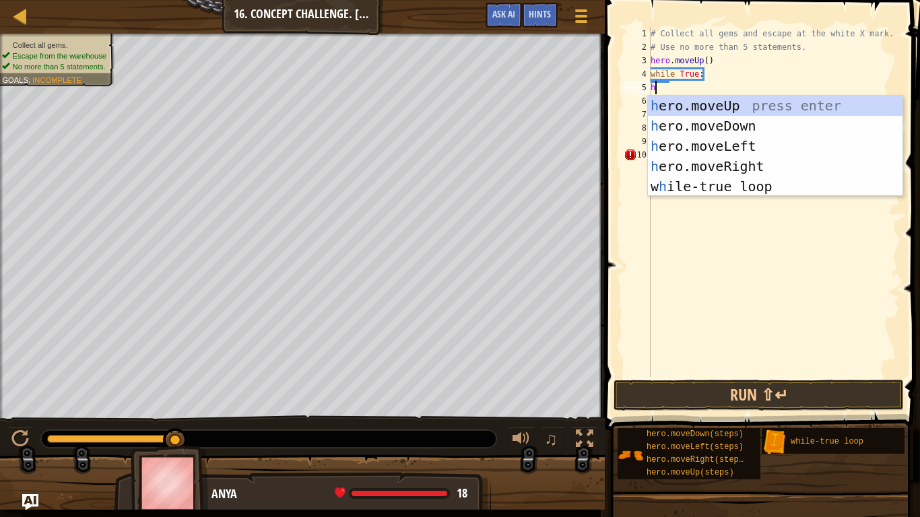
type textarea "he"
click at [706, 116] on div "he ro.moveUp press enter he ro.moveDown press enter he ro.moveLeft press enter …" at bounding box center [775, 166] width 254 height 141
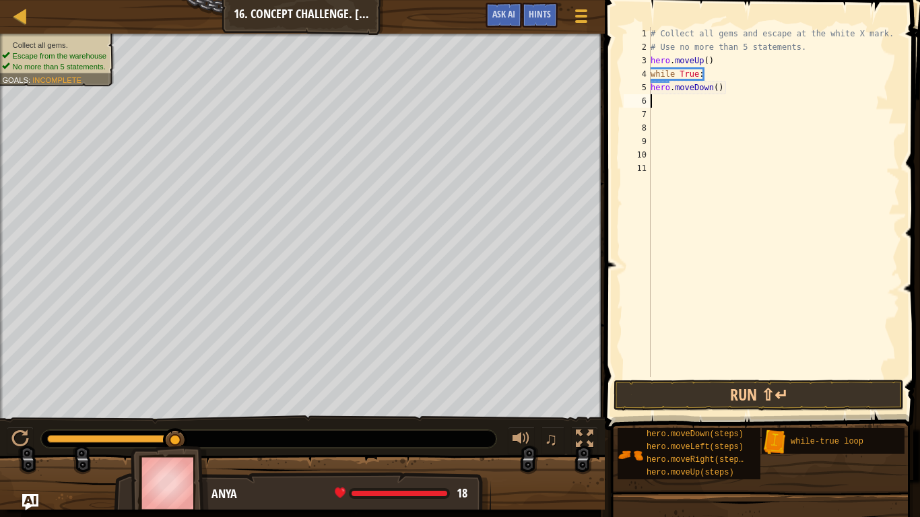
scroll to position [6, 0]
click at [712, 85] on div "# Collect all gems and escape at the white X mark. # Use no more than 5 stateme…" at bounding box center [774, 215] width 252 height 377
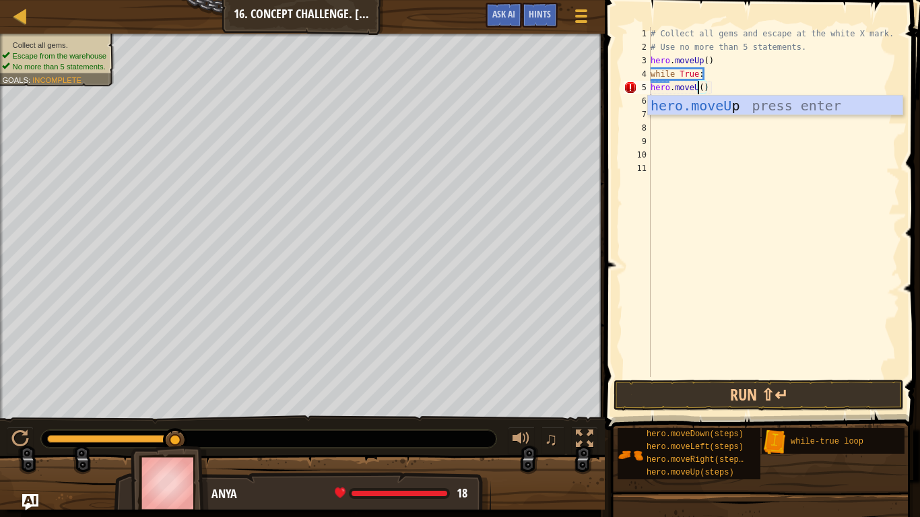
scroll to position [6, 7]
click at [792, 382] on button "Run ⇧↵" at bounding box center [758, 395] width 290 height 31
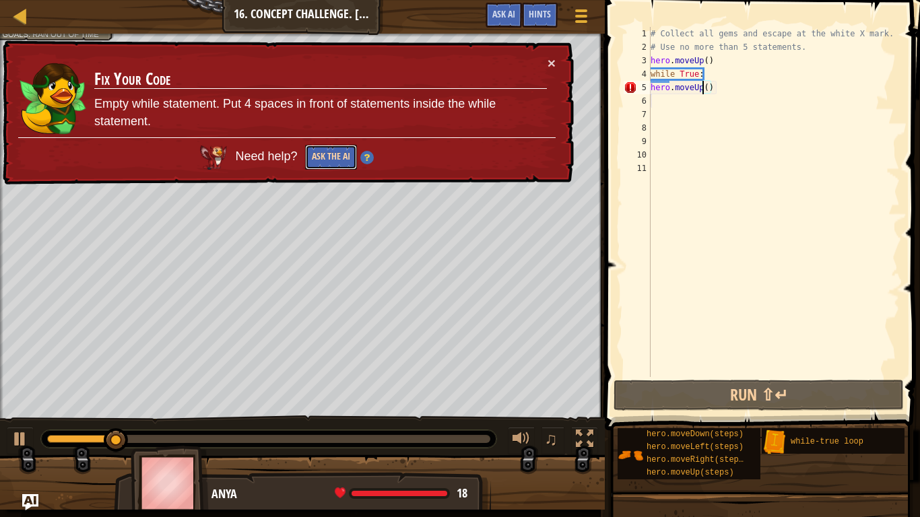
click at [323, 148] on button "Ask the AI" at bounding box center [331, 157] width 52 height 25
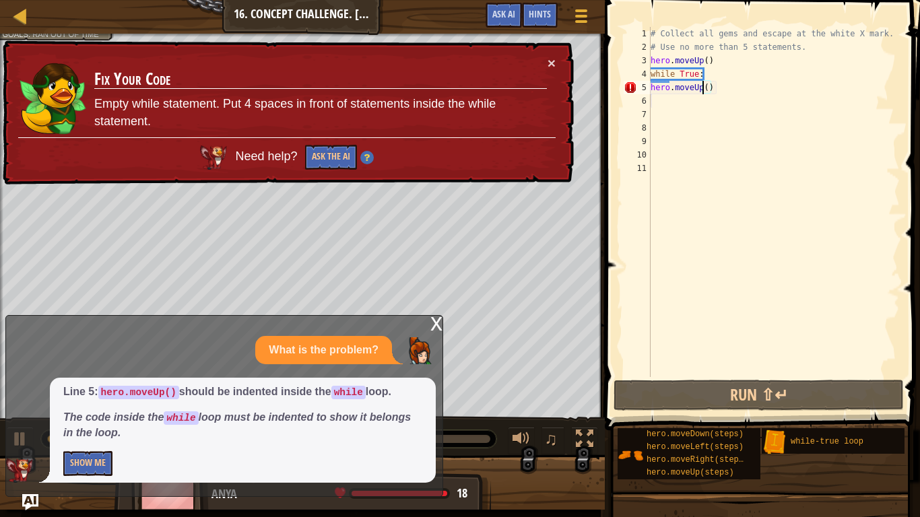
click at [728, 85] on div "# Collect all gems and escape at the white X mark. # Use no more than 5 stateme…" at bounding box center [774, 215] width 252 height 377
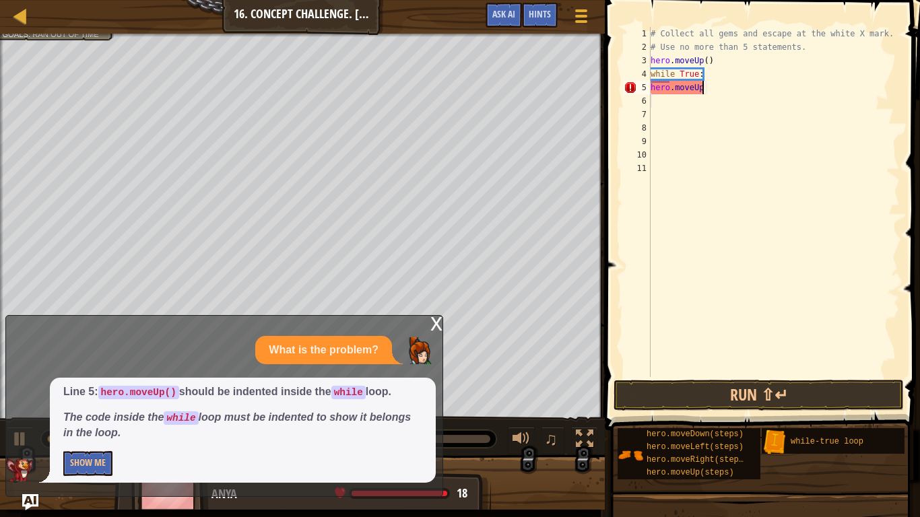
scroll to position [6, 3]
type textarea "h"
type textarea "w"
type textarea "h"
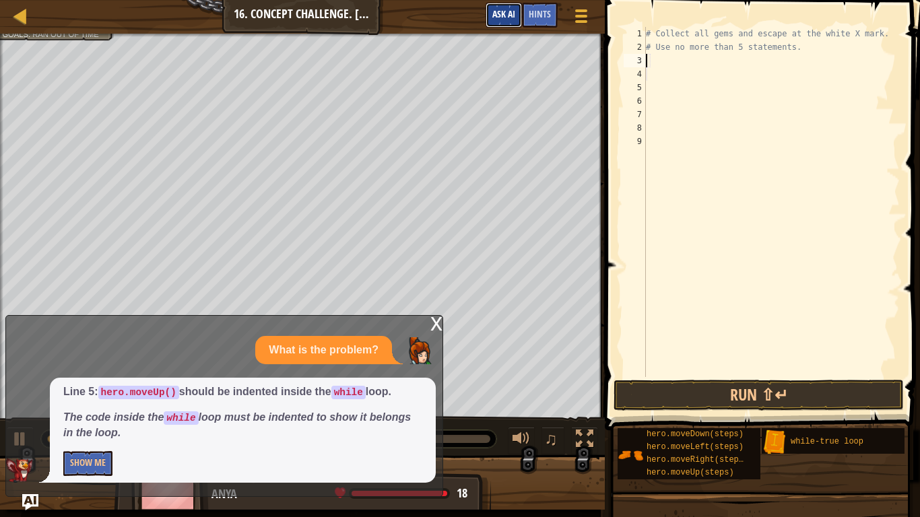
click at [485, 12] on button "Ask AI" at bounding box center [503, 15] width 36 height 25
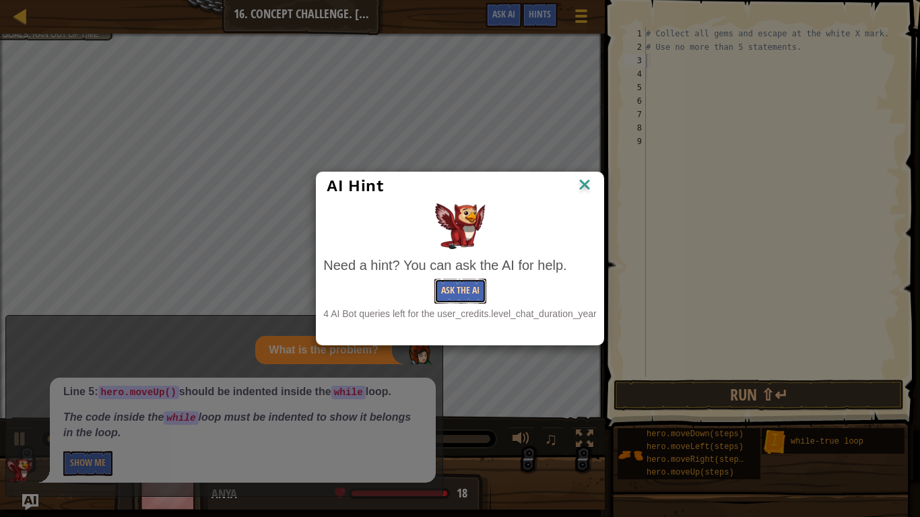
click at [467, 296] on button "Ask the AI" at bounding box center [460, 291] width 52 height 25
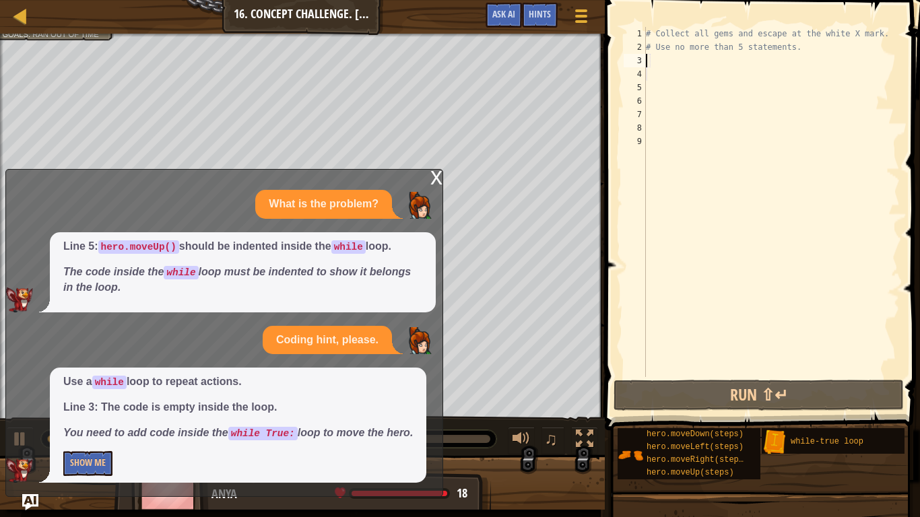
click at [645, 88] on div "5" at bounding box center [634, 87] width 22 height 13
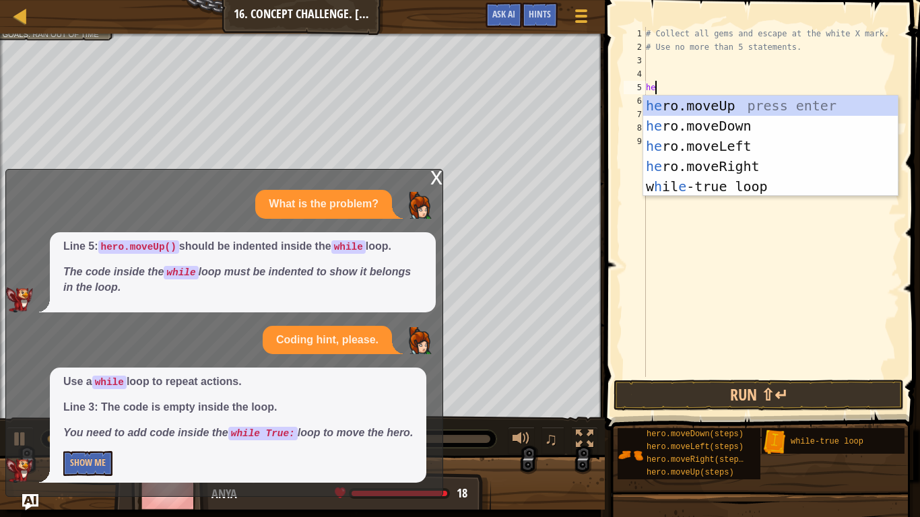
type textarea "hero"
click at [670, 106] on div "hero .moveUp press enter hero .moveDown press enter hero .moveLeft press enter …" at bounding box center [770, 166] width 254 height 141
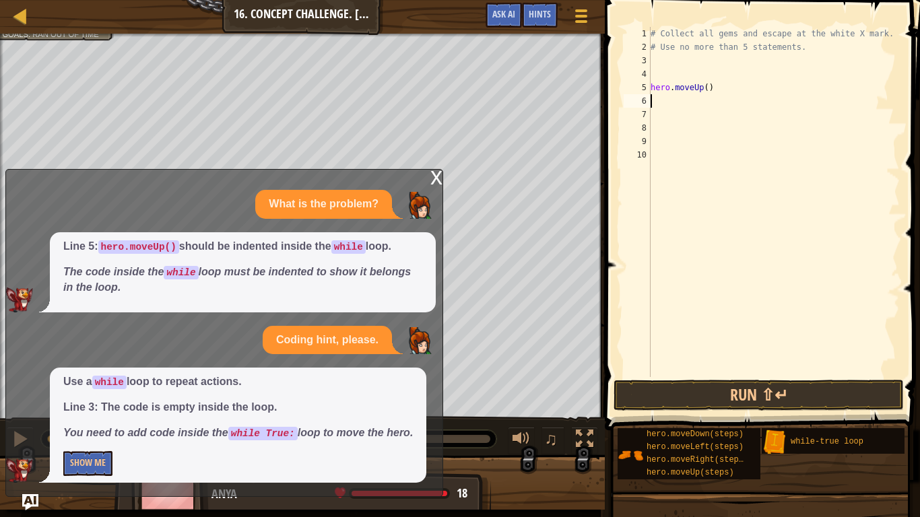
click at [673, 102] on div "# Collect all gems and escape at the white X mark. # Use no more than 5 stateme…" at bounding box center [774, 215] width 252 height 377
type textarea "wh"
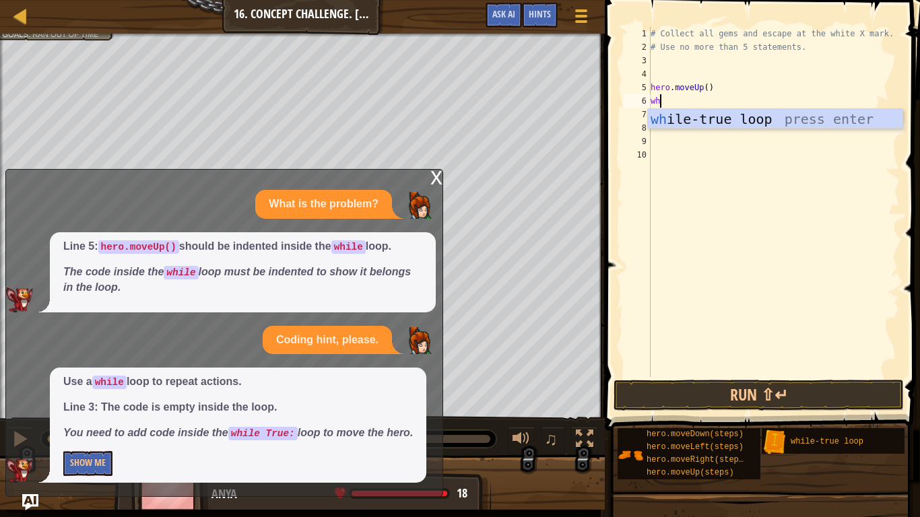
scroll to position [6, 1]
click at [656, 126] on div "wh ile-true loop press enter" at bounding box center [775, 139] width 254 height 61
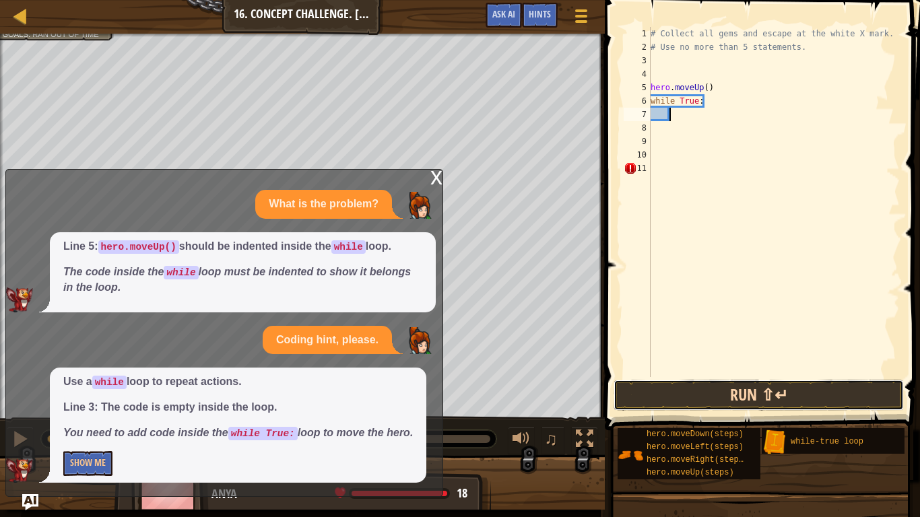
click at [725, 392] on button "Run ⇧↵" at bounding box center [758, 395] width 290 height 31
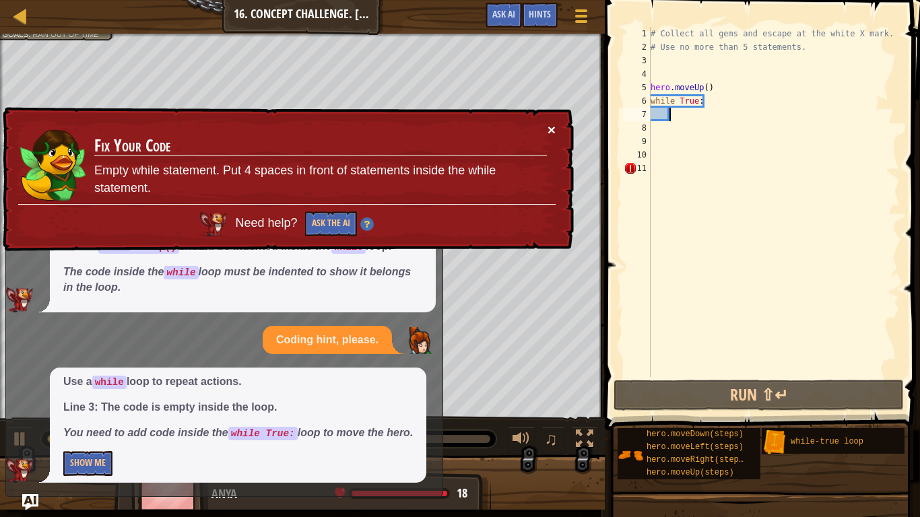
click at [548, 125] on button "×" at bounding box center [551, 130] width 8 height 14
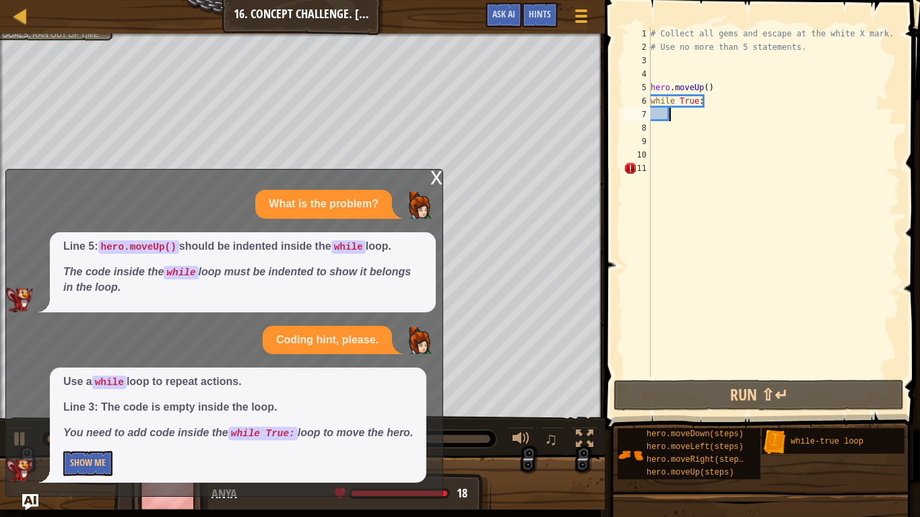
click at [672, 168] on div "# Collect all gems and escape at the white X mark. # Use no more than 5 stateme…" at bounding box center [774, 215] width 252 height 377
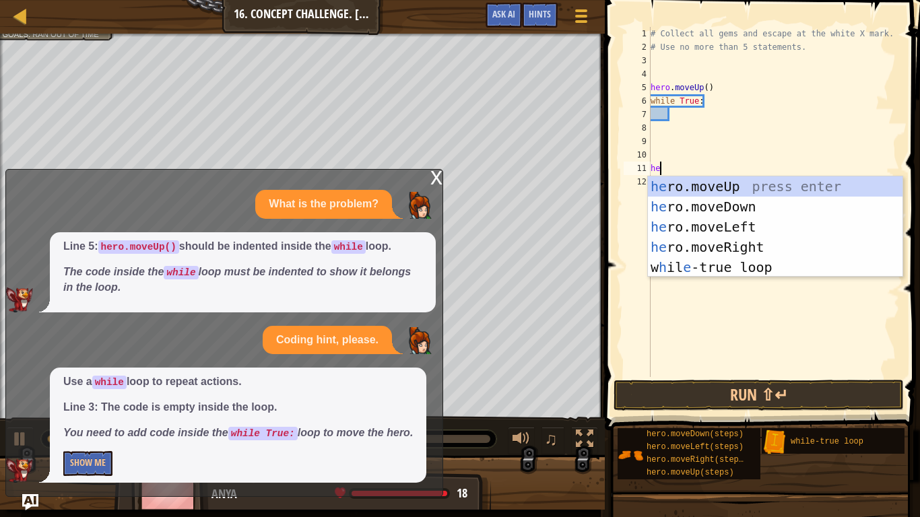
type textarea "hero"
click at [687, 189] on div "hero .moveUp press enter hero .moveDown press enter hero .moveLeft press enter …" at bounding box center [775, 246] width 254 height 141
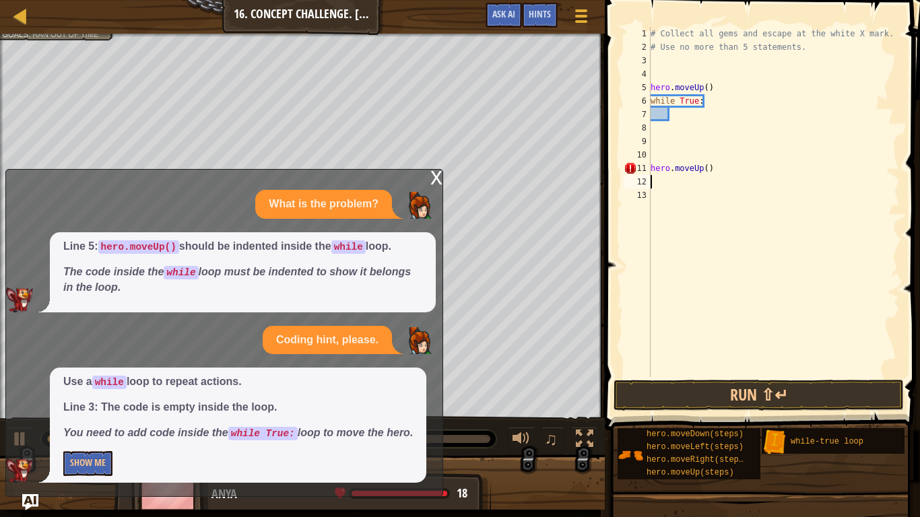
click at [712, 90] on div "# Collect all gems and escape at the white X mark. # Use no more than 5 stateme…" at bounding box center [774, 215] width 252 height 377
type textarea "h"
click at [778, 399] on button "Run ⇧↵" at bounding box center [758, 395] width 290 height 31
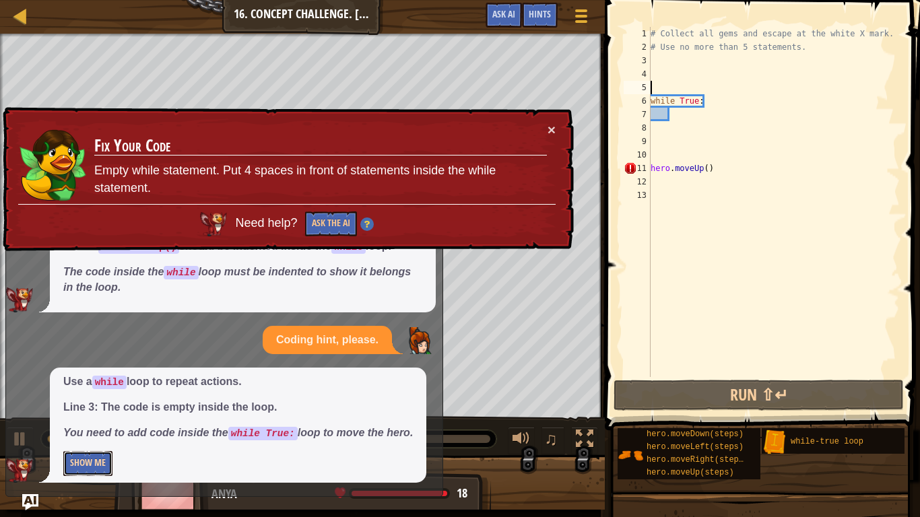
click at [84, 460] on button "Show Me" at bounding box center [87, 463] width 49 height 25
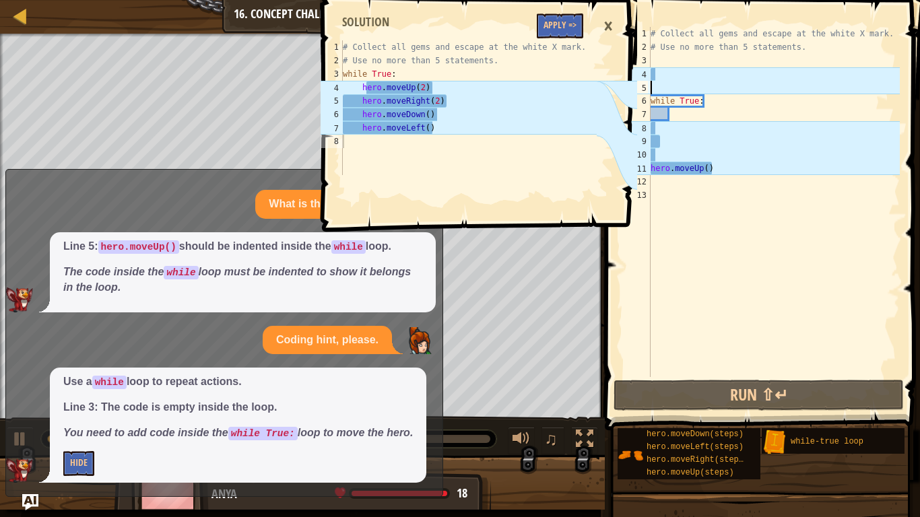
click at [666, 75] on div "# Collect all gems and escape at the white X mark. # Use no more than 5 stateme…" at bounding box center [774, 215] width 252 height 377
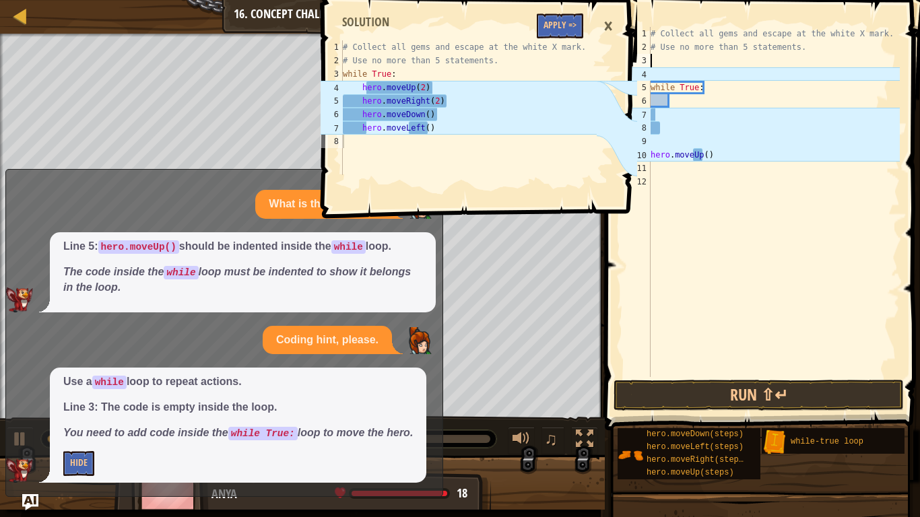
click at [718, 149] on div "# Collect all gems and escape at the white X mark. # Use no more than 5 stateme…" at bounding box center [774, 215] width 252 height 377
type textarea "h"
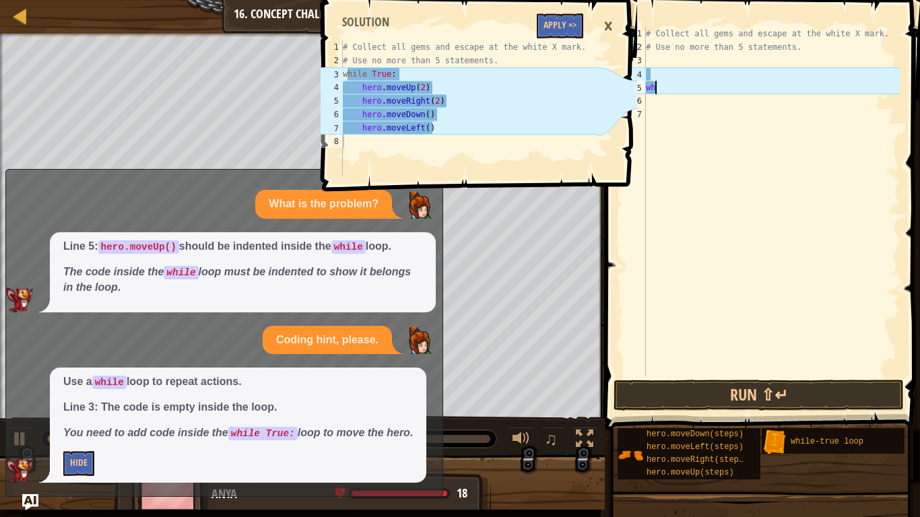
type textarea "w"
click at [656, 63] on div "# Collect all gems and escape at the white X mark. # Use no more than 5 stateme…" at bounding box center [771, 215] width 256 height 377
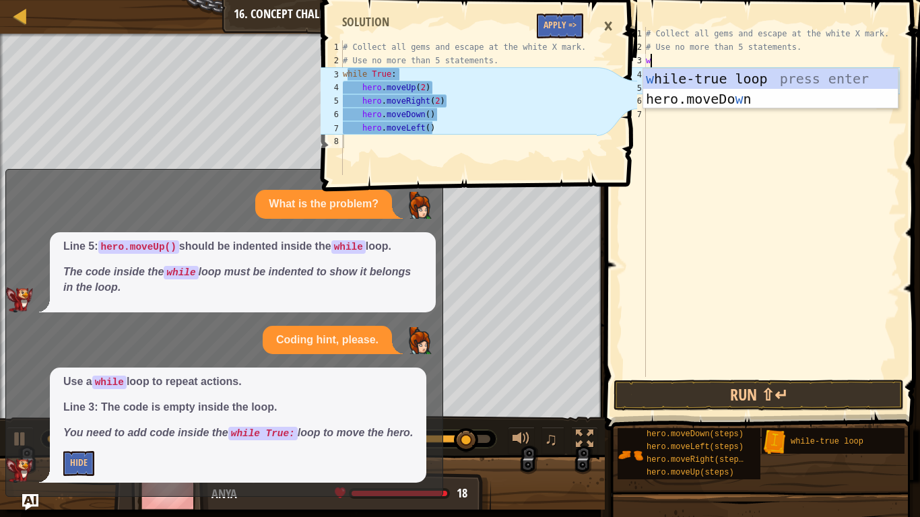
type textarea "wh"
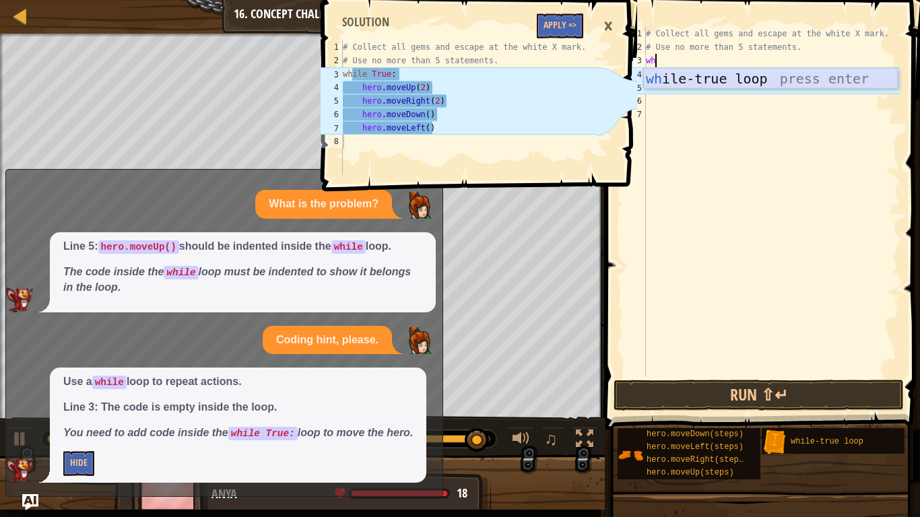
click at [687, 75] on div "wh ile-true loop press enter" at bounding box center [770, 99] width 254 height 61
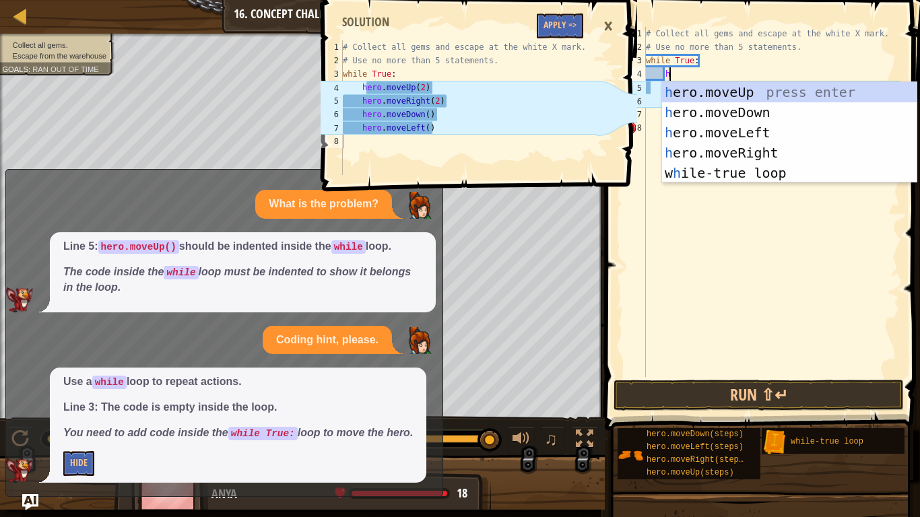
type textarea "he"
click at [718, 94] on div "he ro.moveUp press enter he ro.moveDown press enter he ro.moveLeft press enter …" at bounding box center [789, 152] width 254 height 141
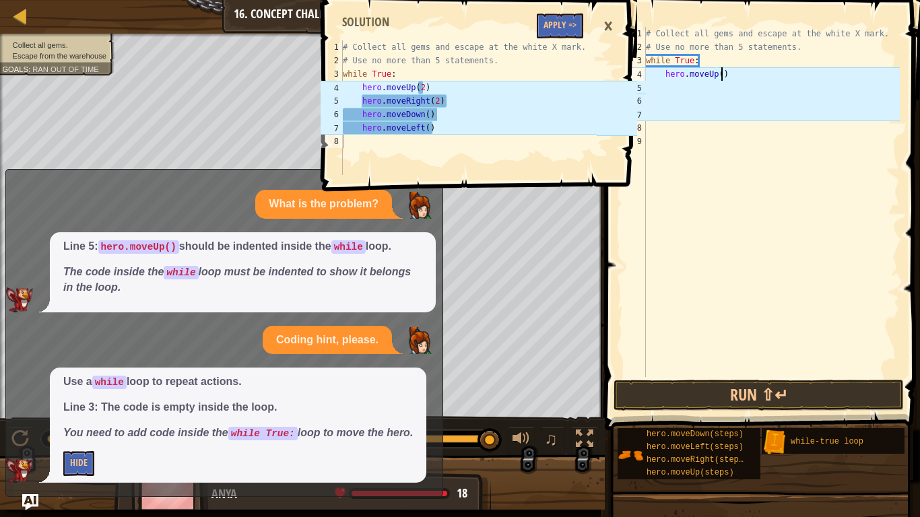
click at [720, 73] on div "# Collect all gems and escape at the white X mark. # Use no more than 5 stateme…" at bounding box center [771, 215] width 256 height 377
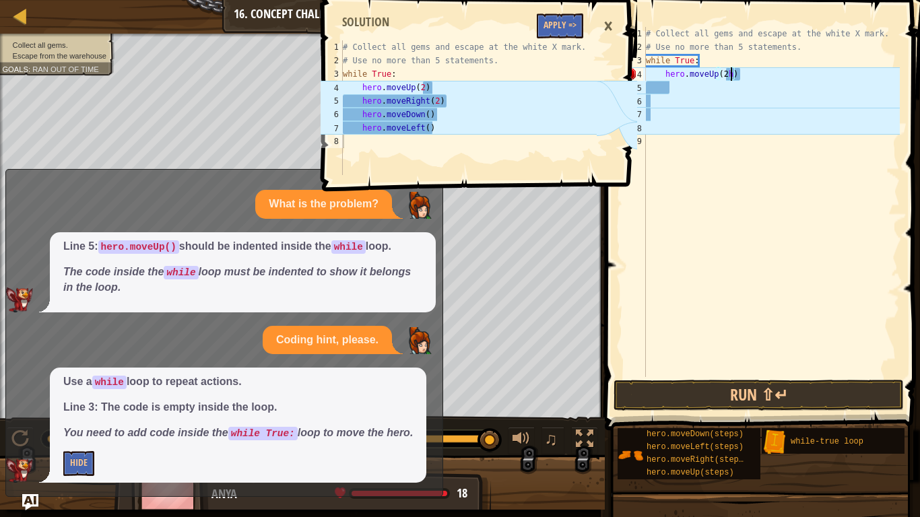
type textarea "hero.moveUp(2)"
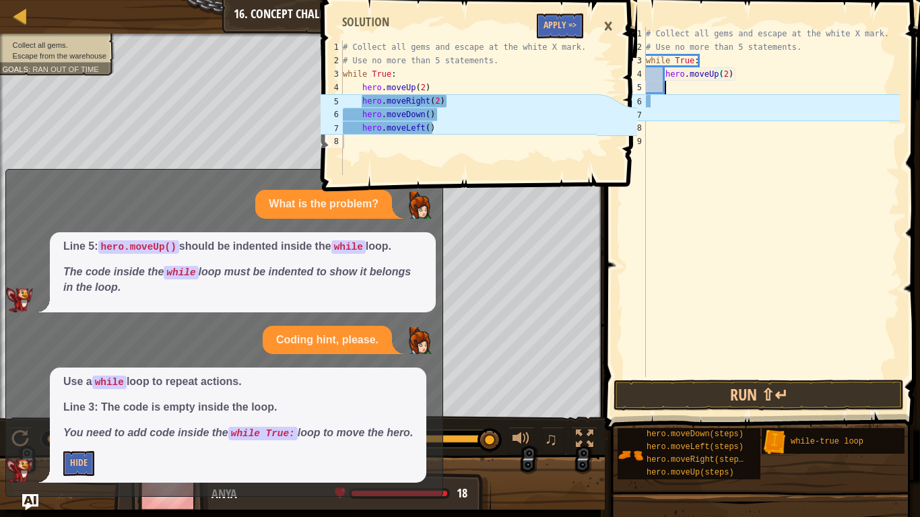
click at [674, 90] on div "# Collect all gems and escape at the white X mark. # Use no more than 5 stateme…" at bounding box center [771, 215] width 256 height 377
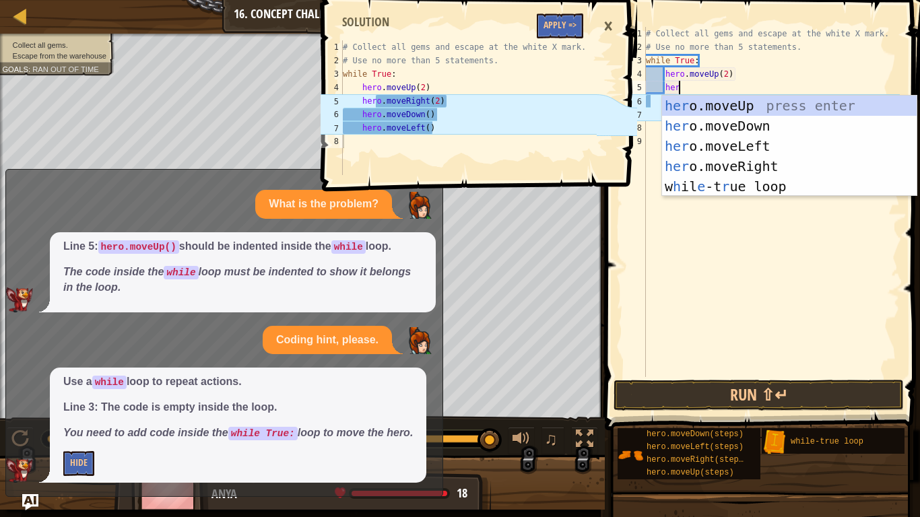
type textarea "hero"
click at [726, 164] on div "hero .moveUp press enter hero .moveDown press enter hero .moveLeft press enter …" at bounding box center [789, 166] width 254 height 141
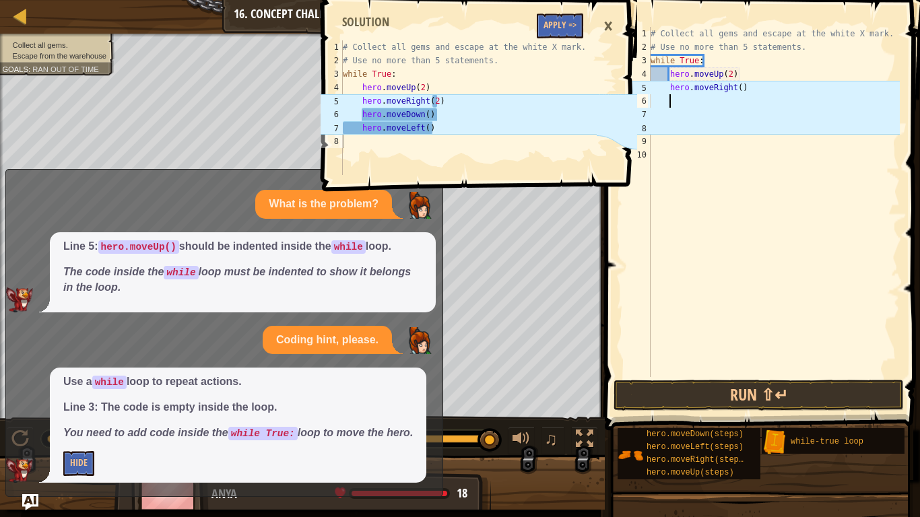
scroll to position [6, 2]
click at [737, 88] on div "# Collect all gems and escape at the white X mark. # Use no more than 5 stateme…" at bounding box center [774, 215] width 252 height 377
click at [741, 85] on div "# Collect all gems and escape at the white X mark. # Use no more than 5 stateme…" at bounding box center [774, 215] width 252 height 377
type textarea "hero.moveRight(2)"
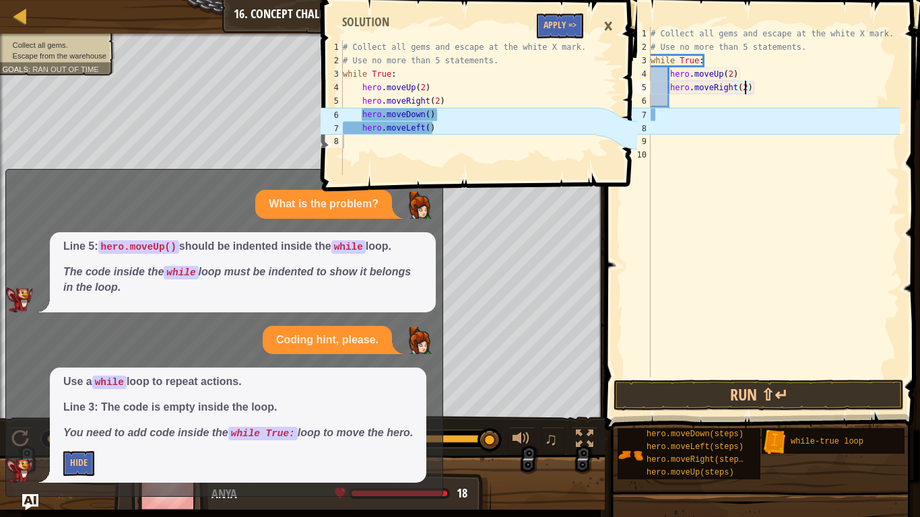
click at [689, 108] on div "# Collect all gems and escape at the white X mark. # Use no more than 5 stateme…" at bounding box center [774, 215] width 252 height 377
click at [675, 96] on div "# Collect all gems and escape at the white X mark. # Use no more than 5 stateme…" at bounding box center [774, 215] width 252 height 377
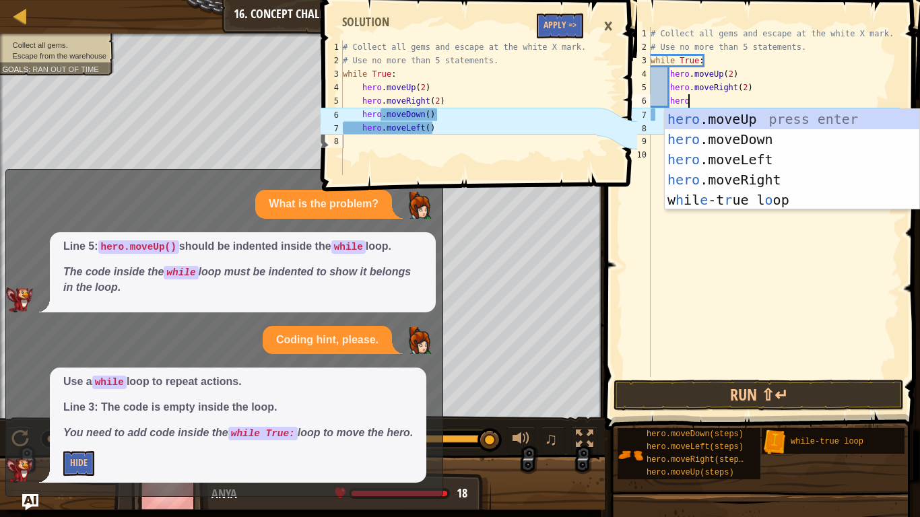
scroll to position [6, 5]
type textarea "hero."
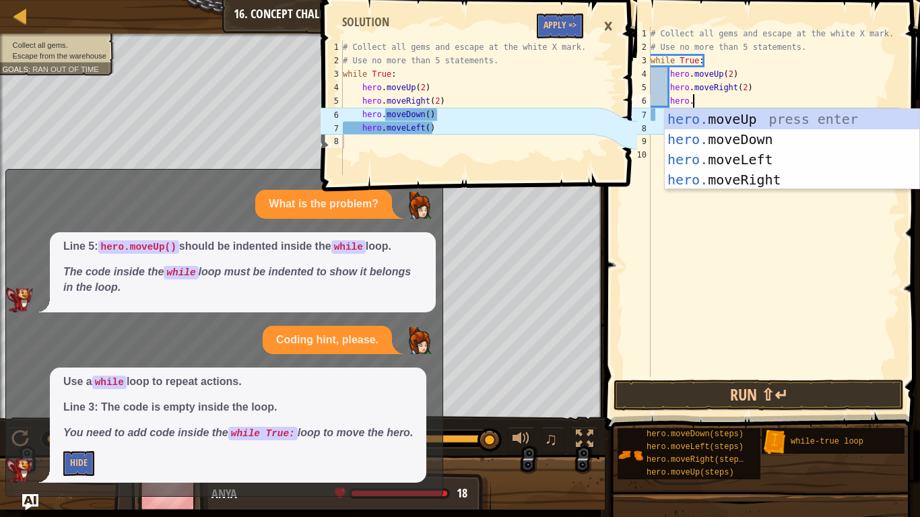
scroll to position [6, 5]
click at [722, 142] on div "hero. moveUp press enter hero. moveDown press enter hero. moveLeft press enter …" at bounding box center [791, 169] width 254 height 121
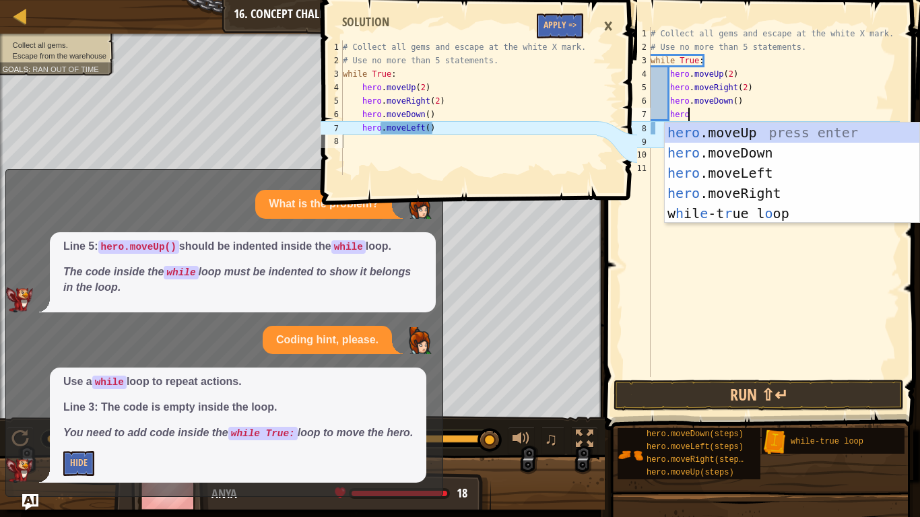
scroll to position [6, 5]
type textarea "hero."
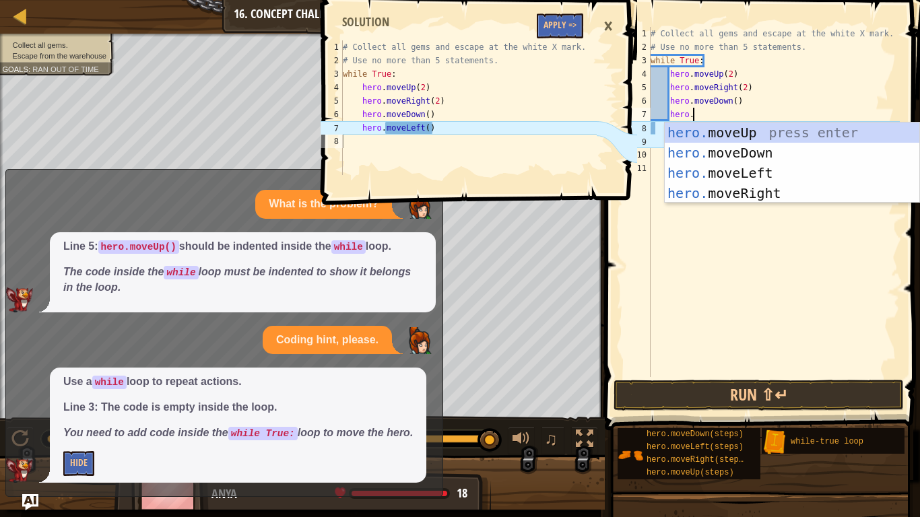
scroll to position [6, 5]
click at [738, 164] on div "hero. moveUp press enter hero. moveDown press enter hero. moveLeft press enter …" at bounding box center [791, 183] width 254 height 121
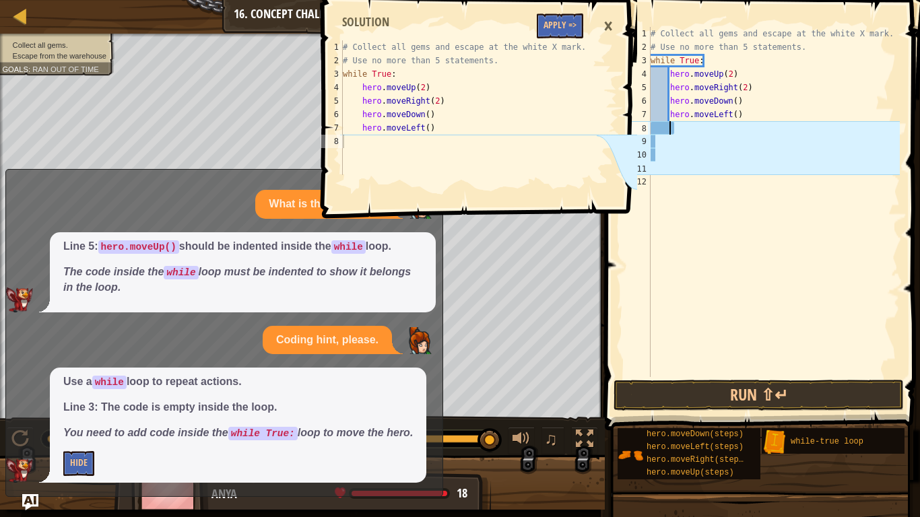
scroll to position [6, 2]
click at [696, 395] on button "Run ⇧↵" at bounding box center [758, 395] width 290 height 31
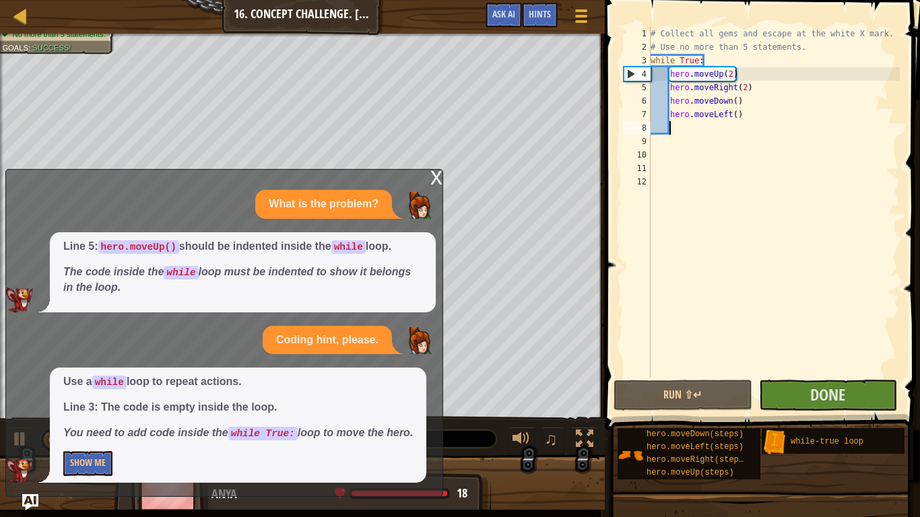
click at [804, 372] on div "# Collect all gems and escape at the white X mark. # Use no more than 5 stateme…" at bounding box center [774, 215] width 252 height 377
click at [809, 390] on button "Done" at bounding box center [828, 395] width 138 height 31
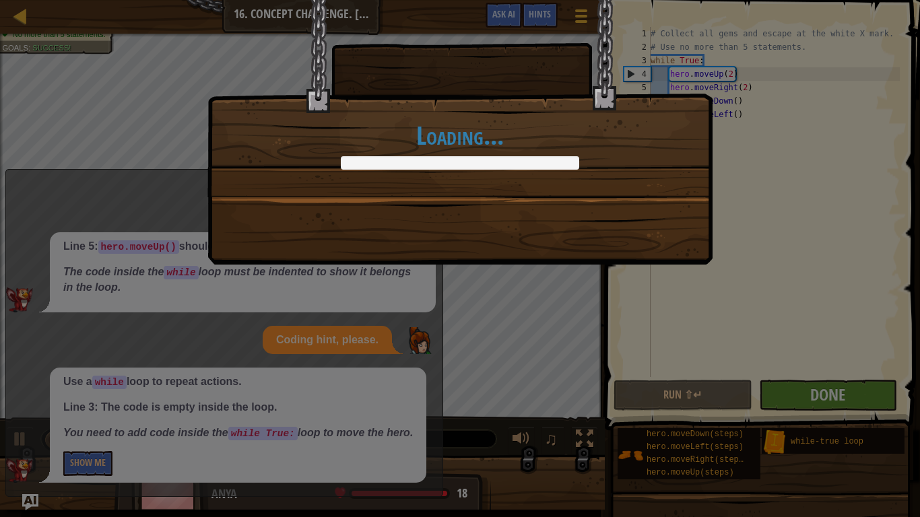
scroll to position [6, 0]
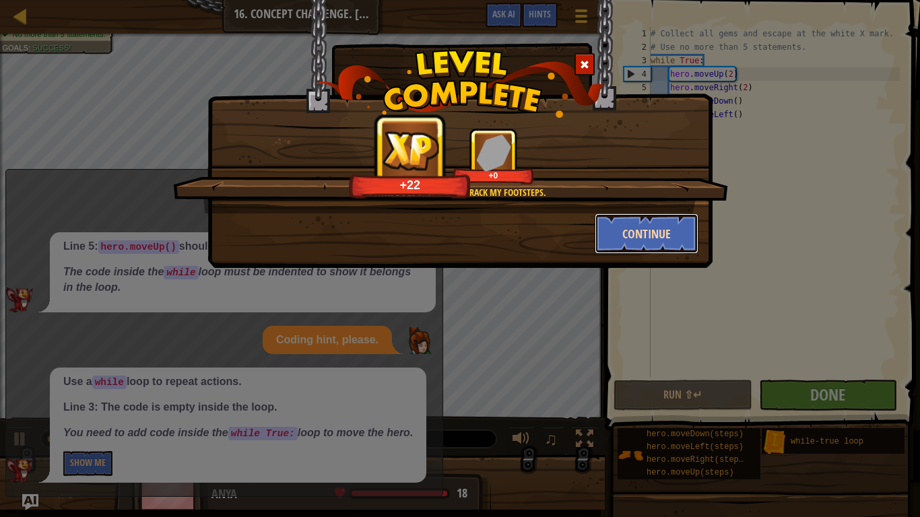
click at [641, 236] on button "Continue" at bounding box center [646, 233] width 104 height 40
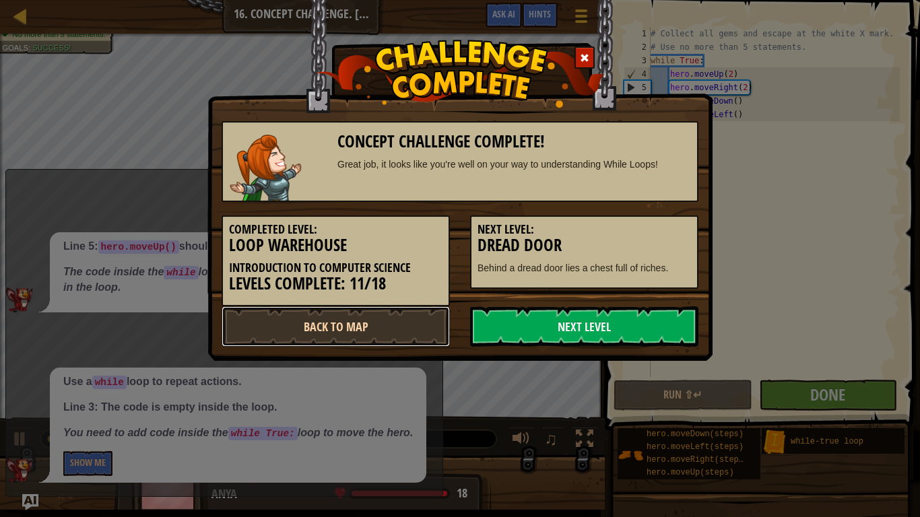
click at [374, 320] on link "Back to Map" at bounding box center [335, 326] width 228 height 40
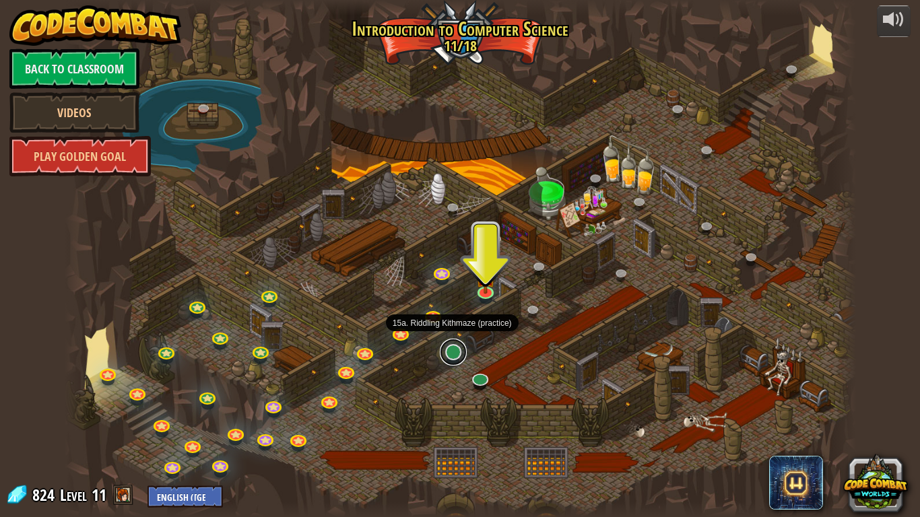
click at [447, 359] on link at bounding box center [453, 352] width 27 height 27
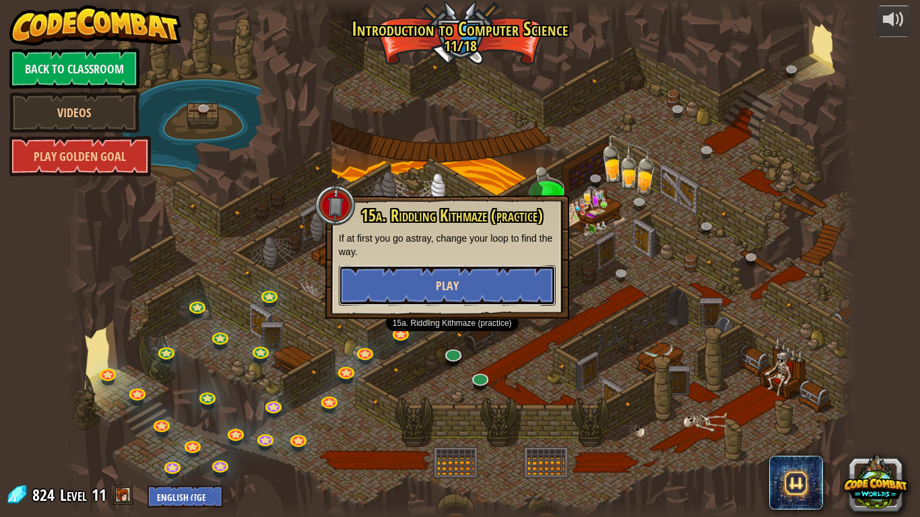
click at [443, 292] on span "Play" at bounding box center [447, 285] width 23 height 17
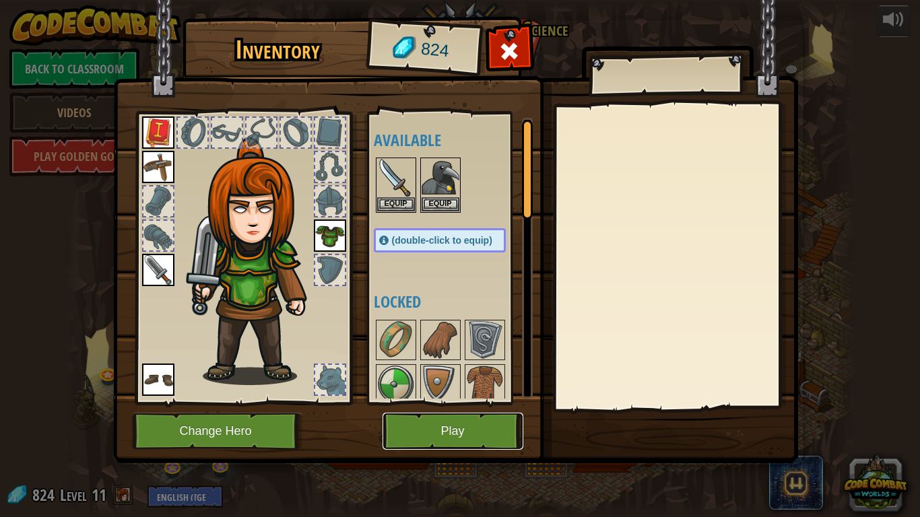
click at [491, 432] on button "Play" at bounding box center [452, 431] width 141 height 37
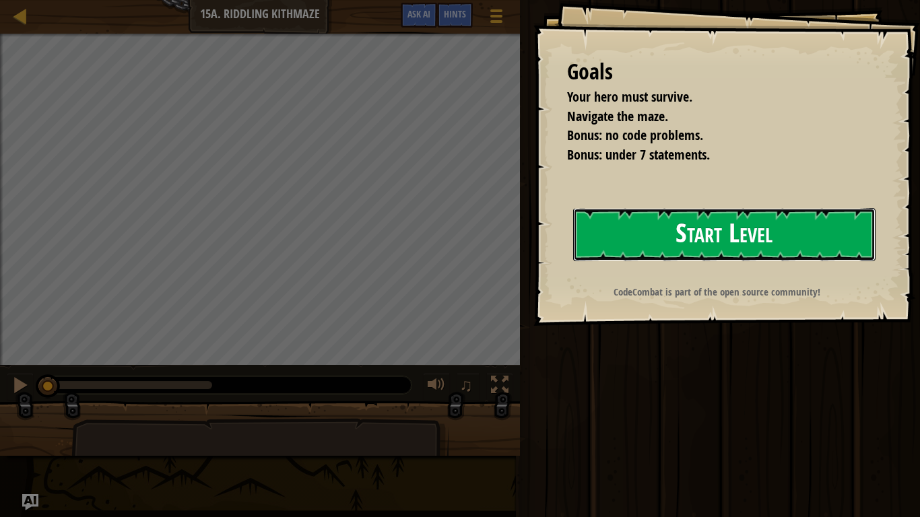
click at [657, 219] on button "Start Level" at bounding box center [724, 234] width 302 height 53
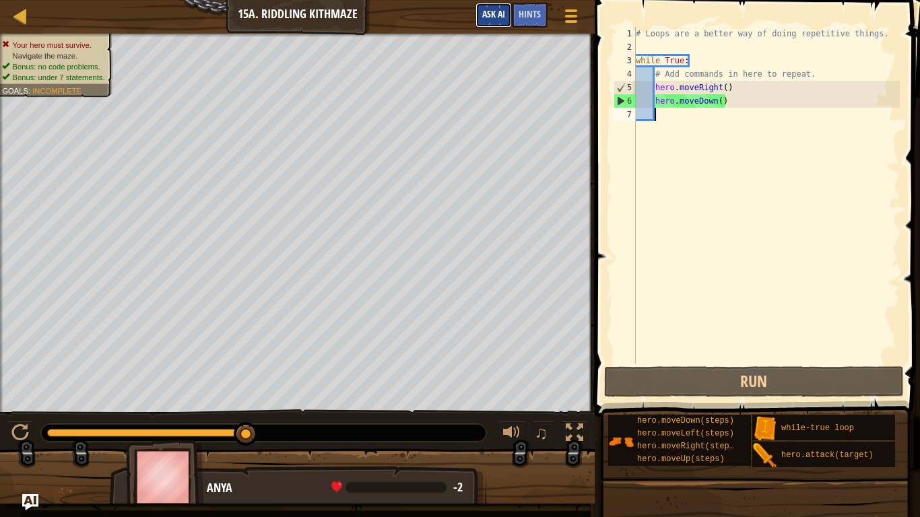
click at [499, 4] on button "Ask AI" at bounding box center [493, 15] width 36 height 25
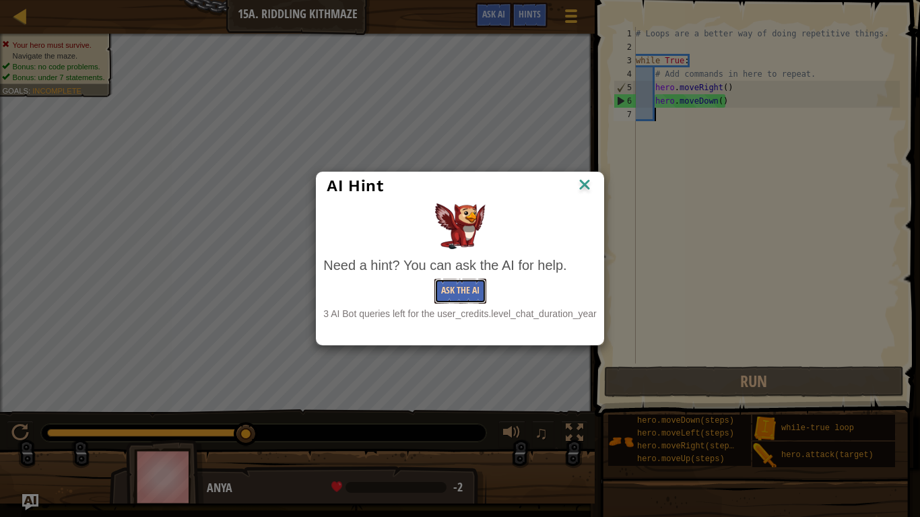
click at [451, 292] on button "Ask the AI" at bounding box center [460, 291] width 52 height 25
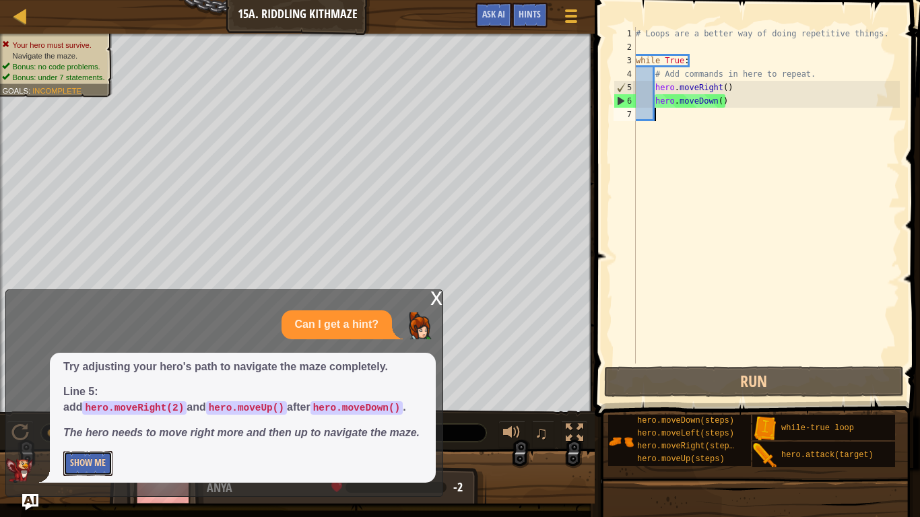
click at [90, 463] on button "Show Me" at bounding box center [87, 463] width 49 height 25
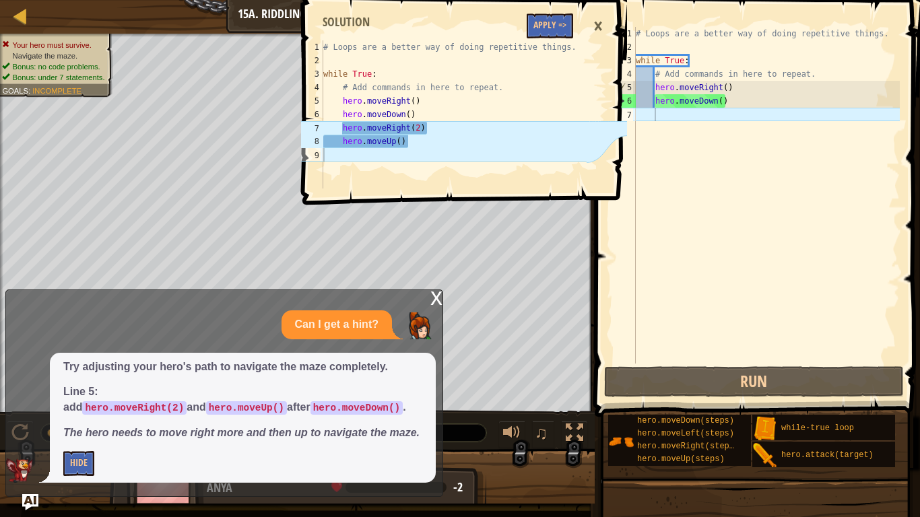
click at [664, 123] on div "# Loops are a better way of doing repetitive things. while True : # Add command…" at bounding box center [766, 209] width 267 height 364
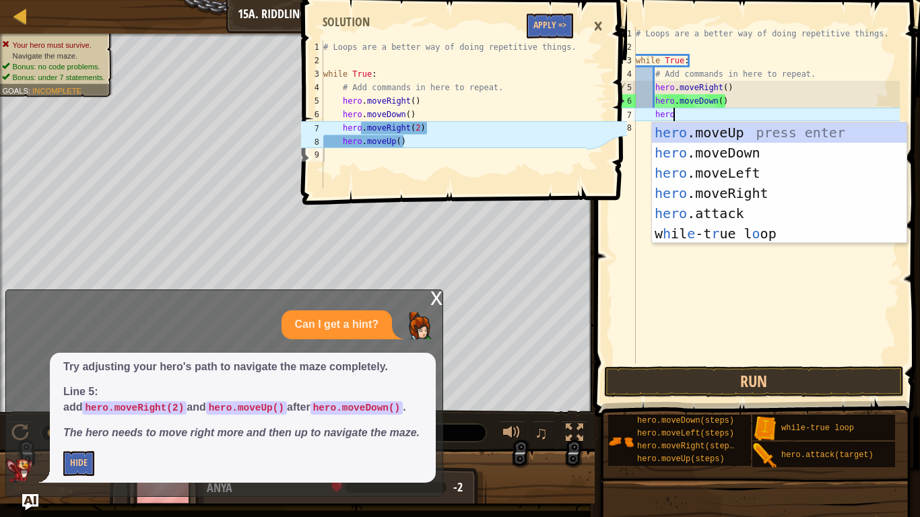
scroll to position [6, 5]
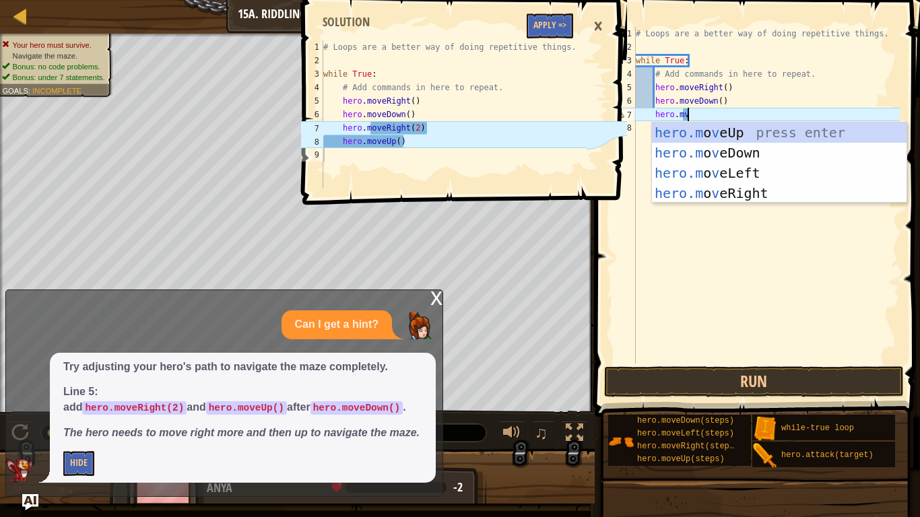
type textarea "hero.mve"
click at [714, 194] on div "hero.m o ve Up press enter hero.m o ve Down press enter hero.m o ve Left press …" at bounding box center [779, 183] width 254 height 121
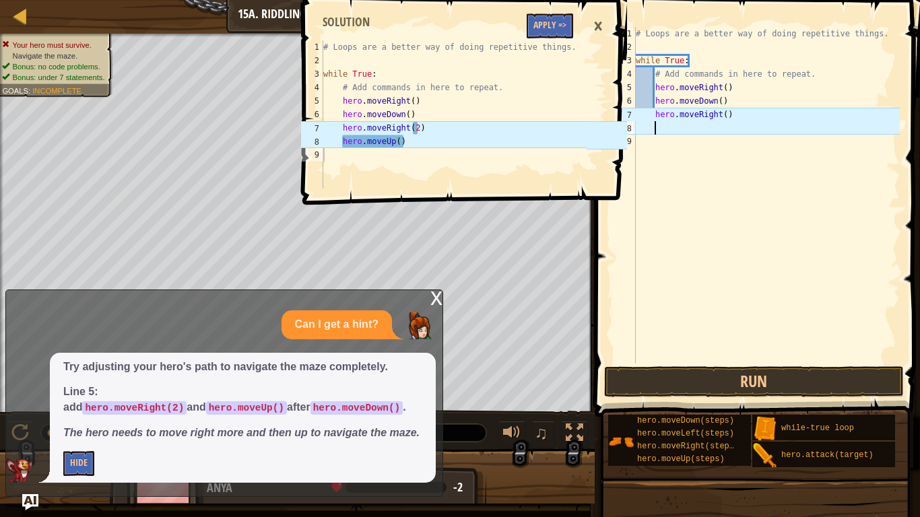
click at [725, 118] on div "# Loops are a better way of doing repetitive things. while True : # Add command…" at bounding box center [766, 209] width 267 height 364
type textarea "hero.moveRight(2)"
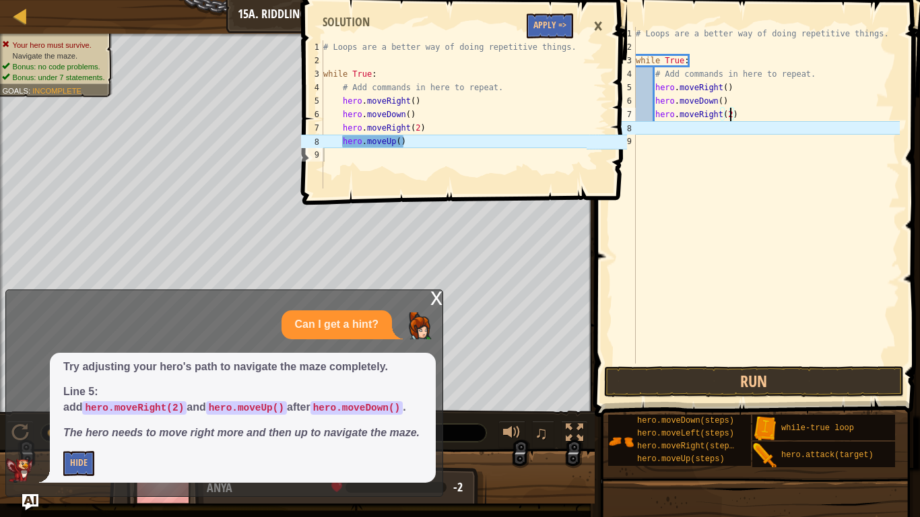
click at [655, 127] on div "# Loops are a better way of doing repetitive things. while True : # Add command…" at bounding box center [766, 209] width 267 height 364
type textarea "h"
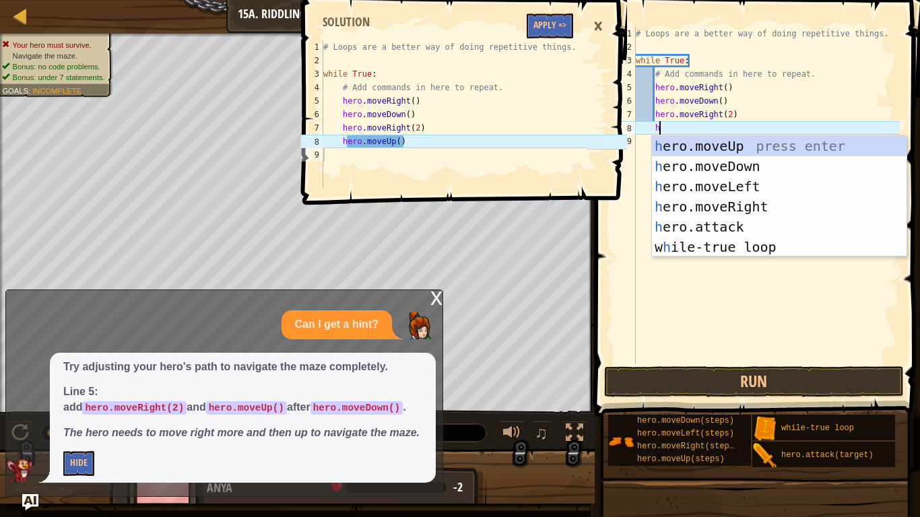
scroll to position [6, 3]
click at [743, 145] on div "h ero.moveUp press enter h ero.moveDown press enter h ero.moveLeft press enter …" at bounding box center [779, 217] width 254 height 162
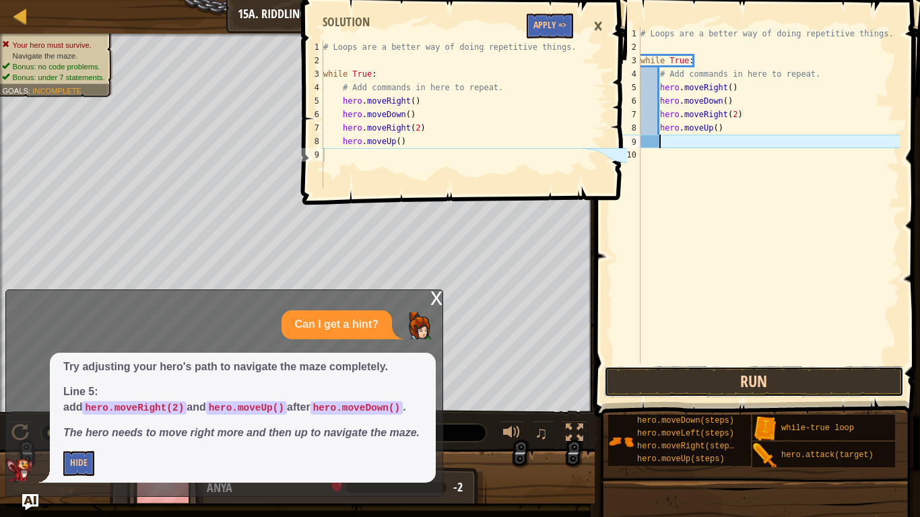
click at [739, 377] on button "Run" at bounding box center [754, 381] width 300 height 31
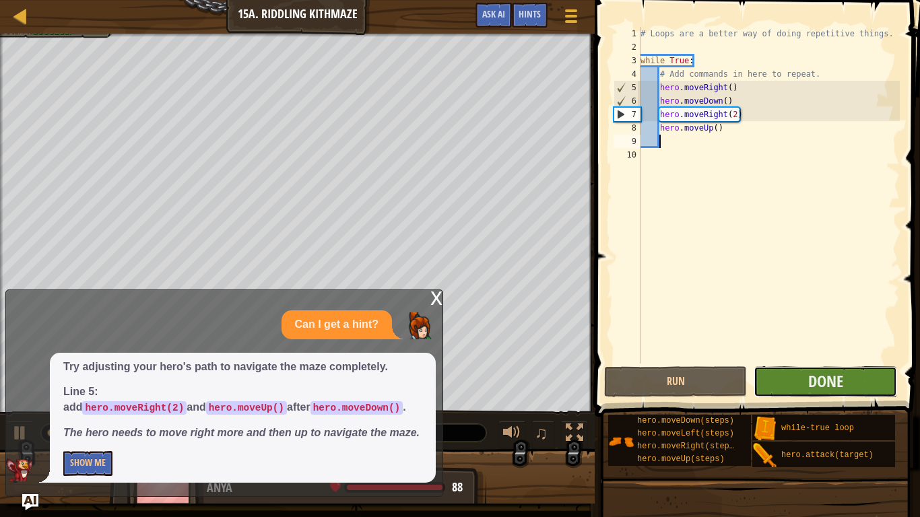
click at [796, 388] on button "Done" at bounding box center [824, 381] width 143 height 31
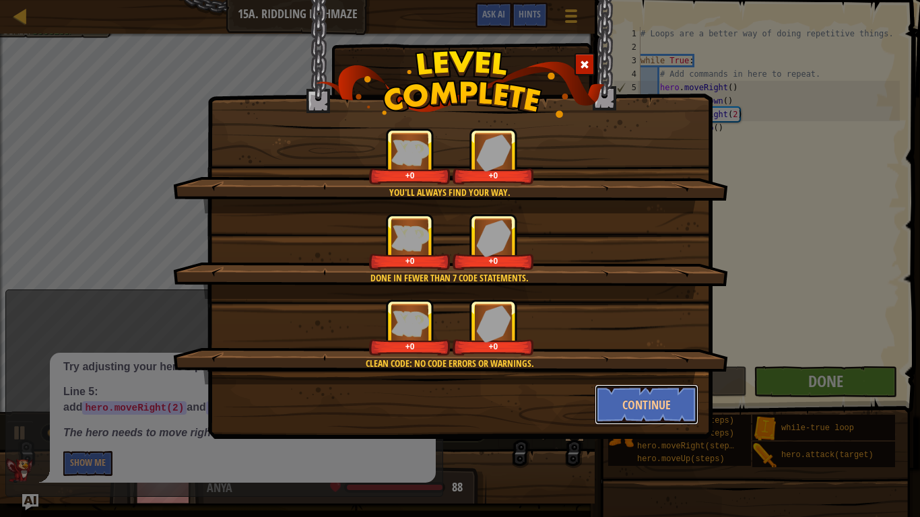
click at [644, 407] on button "Continue" at bounding box center [646, 404] width 104 height 40
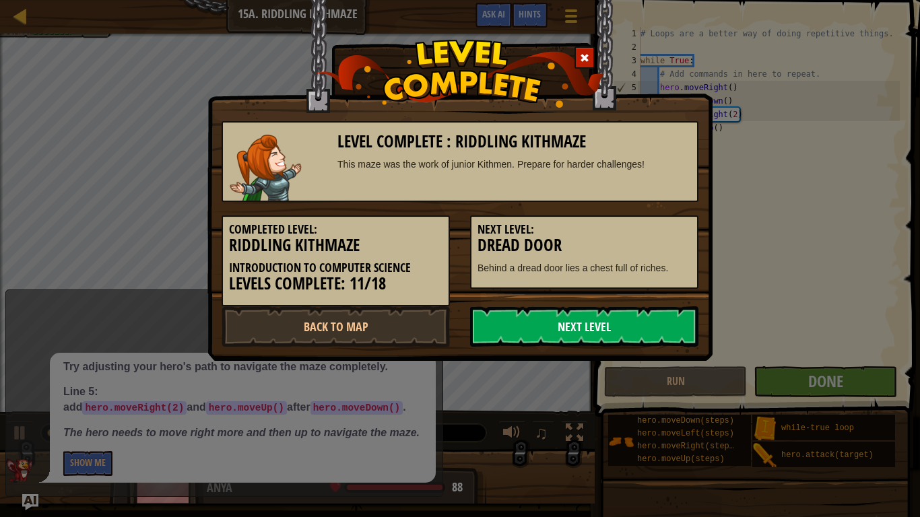
click at [584, 320] on link "Next Level" at bounding box center [584, 326] width 228 height 40
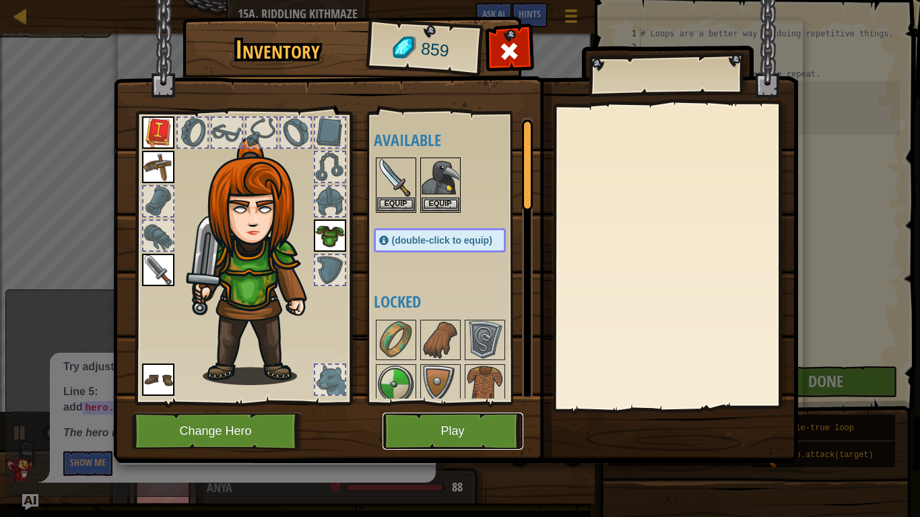
click at [467, 420] on button "Play" at bounding box center [452, 431] width 141 height 37
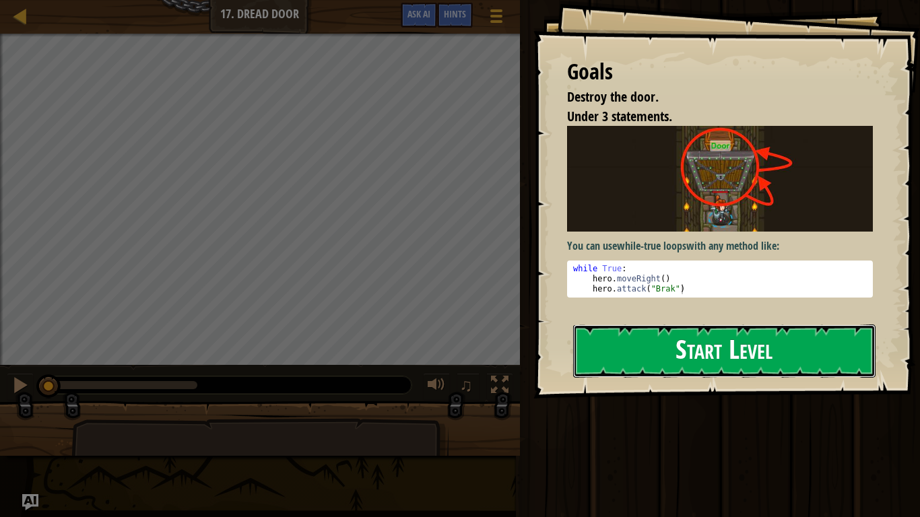
click at [654, 353] on button "Start Level" at bounding box center [724, 350] width 302 height 53
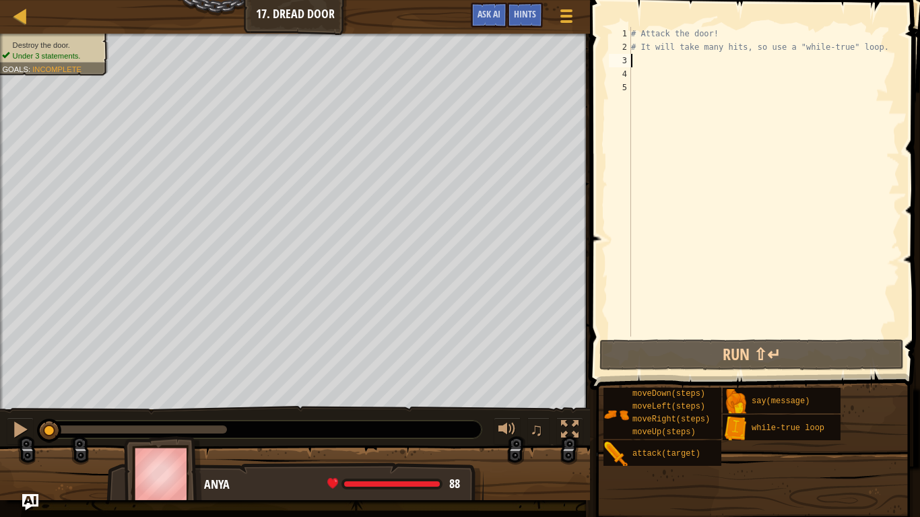
click at [645, 63] on div "# Attack the door! # It will take many hits, so use a "while-true" loop." at bounding box center [763, 195] width 271 height 337
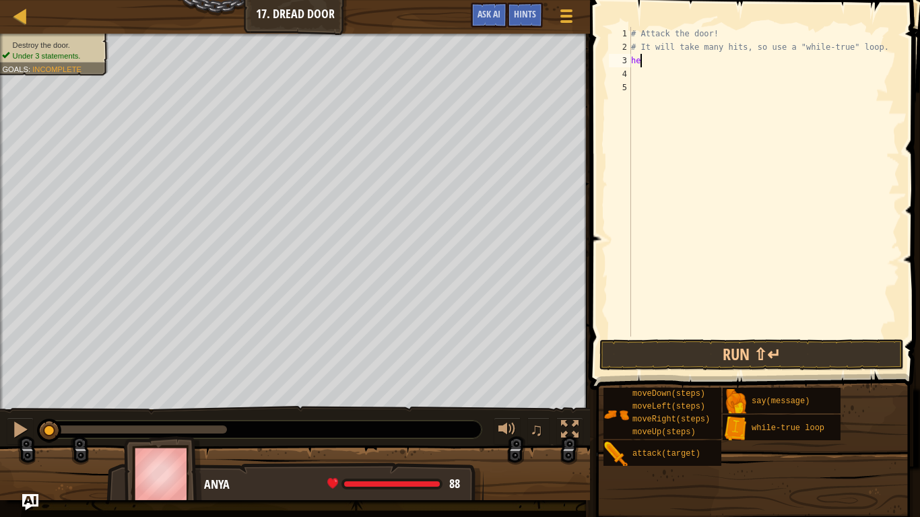
scroll to position [6, 1]
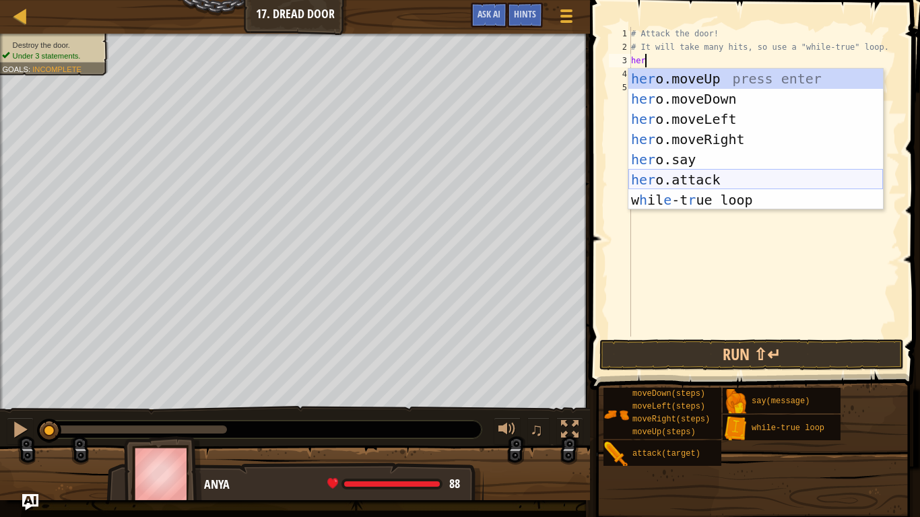
click at [691, 178] on div "her o.moveUp press enter her o.moveDown press enter her o.moveLeft press enter …" at bounding box center [755, 160] width 254 height 182
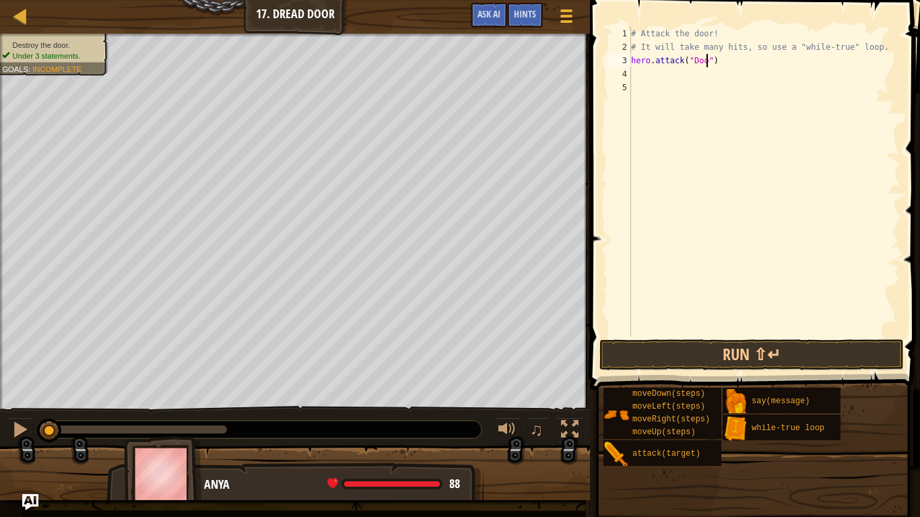
scroll to position [6, 12]
type textarea "hero.attack("Door")"
click at [728, 358] on button "Run ⇧↵" at bounding box center [751, 354] width 304 height 31
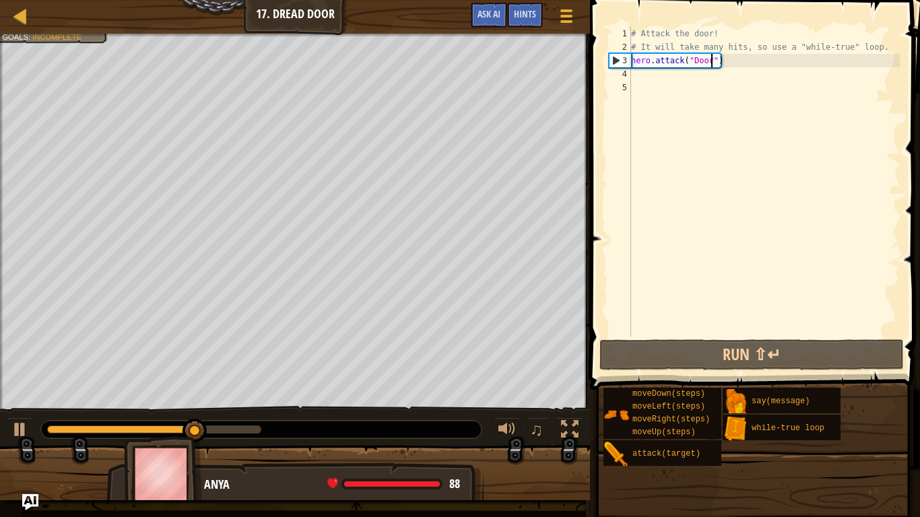
click at [648, 88] on div "# Attack the door! # It will take many hits, so use a "while-true" loop. hero .…" at bounding box center [763, 195] width 271 height 337
click at [644, 78] on div "# Attack the door! # It will take many hits, so use a "while-true" loop. hero .…" at bounding box center [763, 195] width 271 height 337
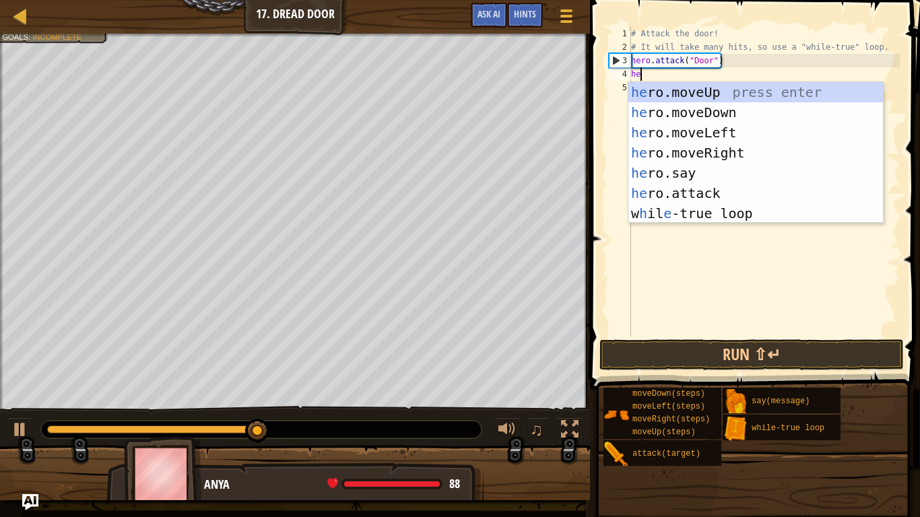
scroll to position [6, 2]
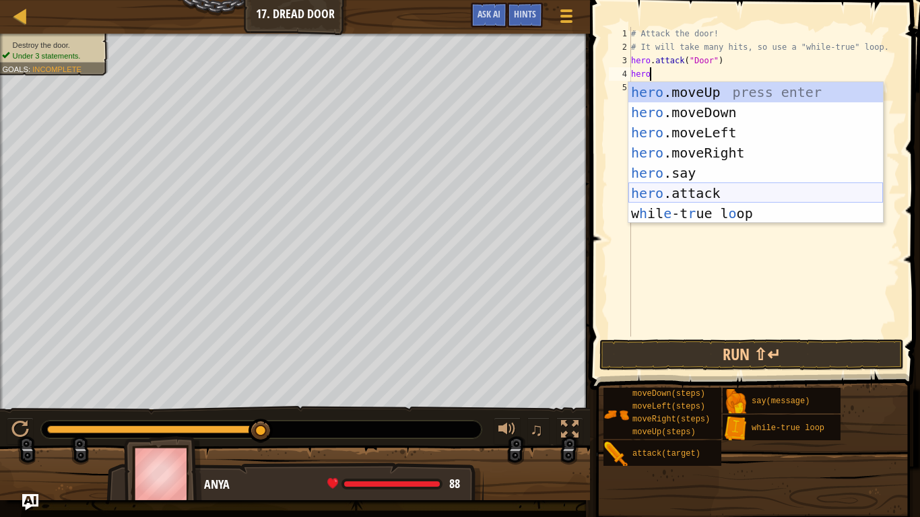
click at [711, 186] on div "hero .moveUp press enter hero .moveDown press enter hero .moveLeft press enter …" at bounding box center [755, 173] width 254 height 182
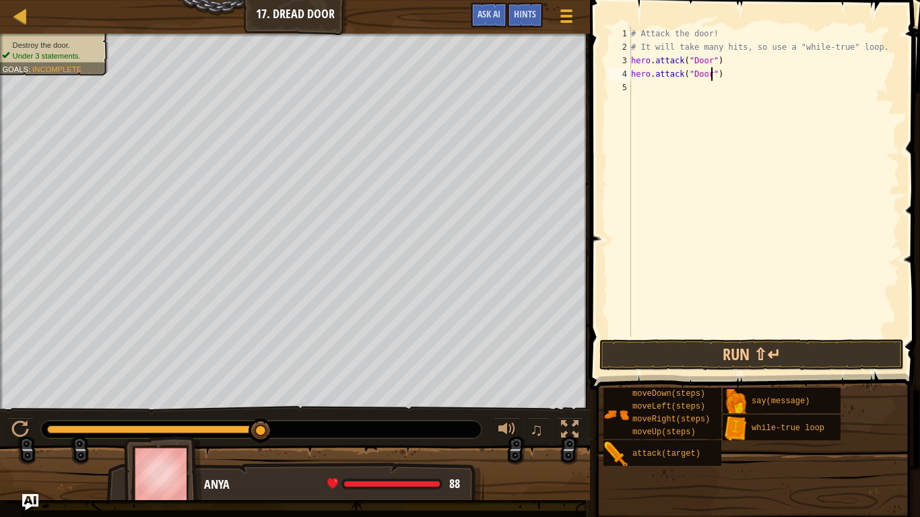
scroll to position [6, 12]
click at [724, 344] on button "Run ⇧↵" at bounding box center [751, 354] width 304 height 31
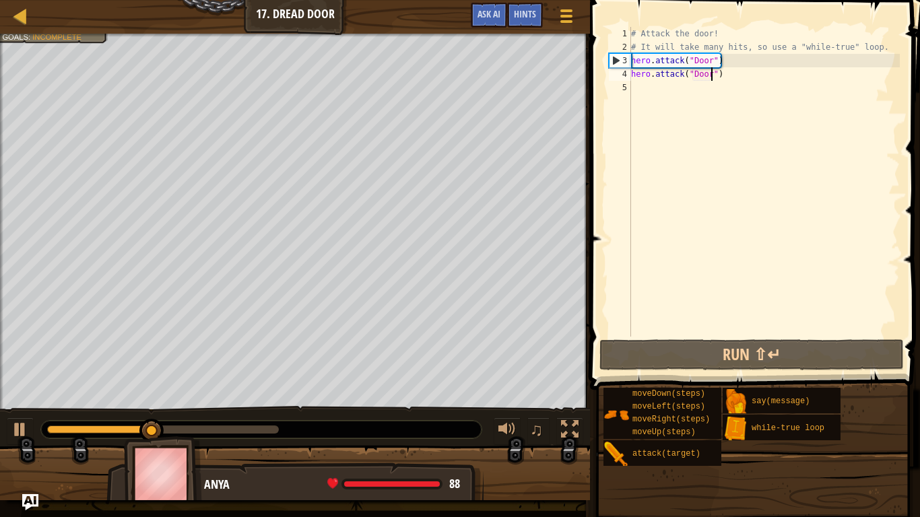
scroll to position [6, 11]
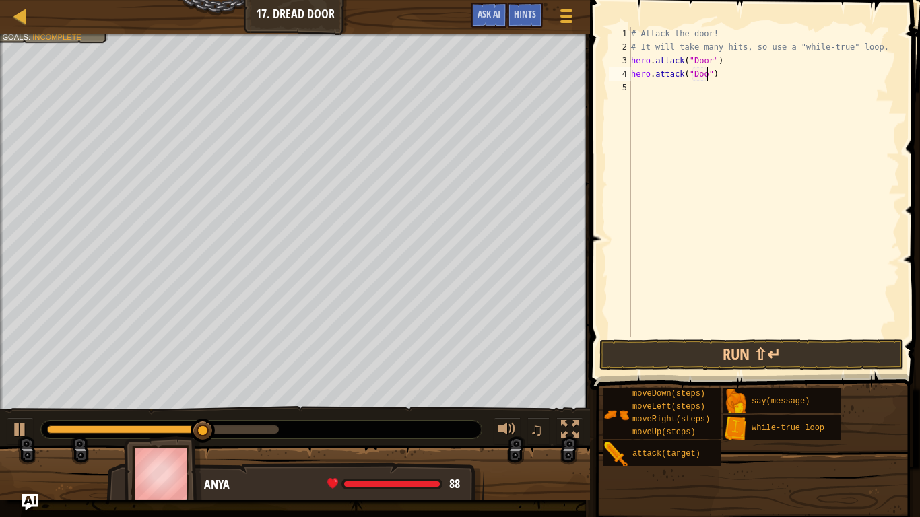
click at [728, 63] on div "# Attack the door! # It will take many hits, so use a "while-true" loop. hero .…" at bounding box center [763, 195] width 271 height 337
type textarea "h"
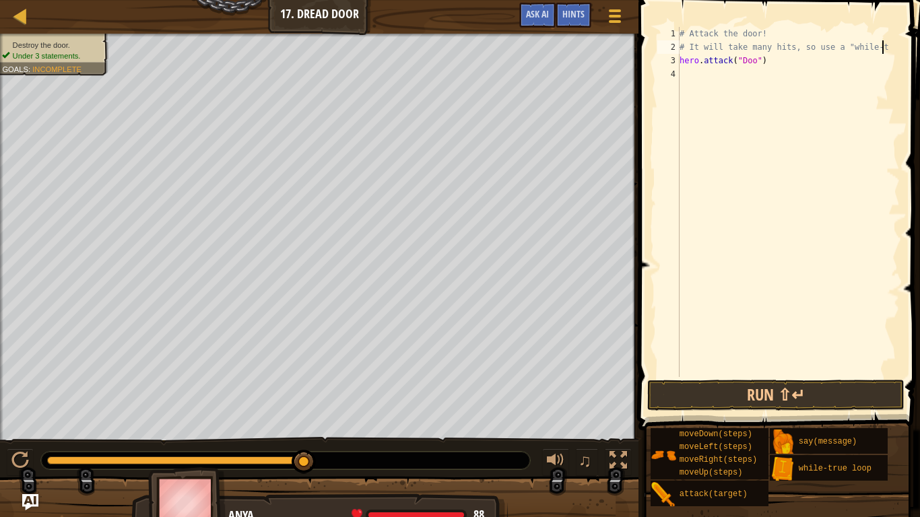
click at [768, 61] on div "# Attack the door! # It will take many hits, so use a "while-t hero . attack ( …" at bounding box center [788, 215] width 223 height 377
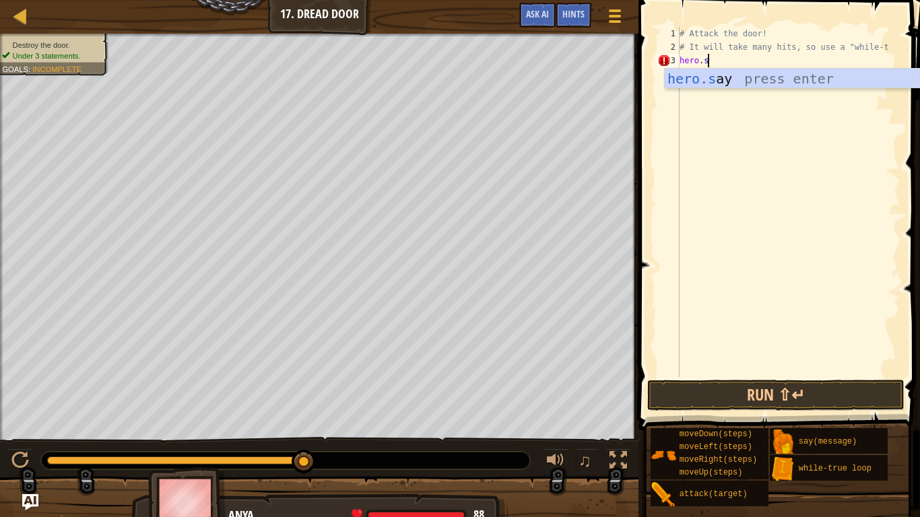
type textarea "[DOMAIN_NAME]"
click at [761, 92] on div "# Attack the door! # It will take many hits, so use a "while-t hero . sa" at bounding box center [788, 215] width 223 height 377
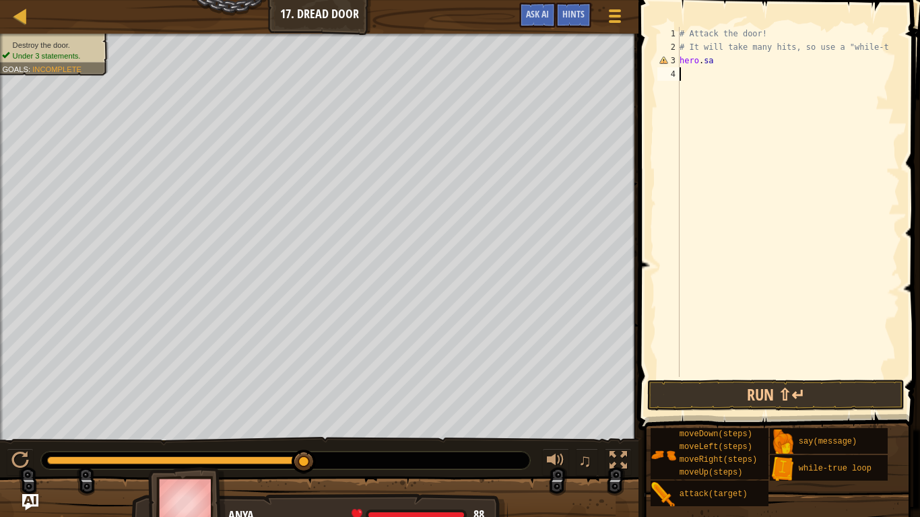
scroll to position [6, 0]
click at [724, 61] on div "# Attack the door! # It will take many hits, so use a "while-t hero . sa" at bounding box center [788, 215] width 223 height 377
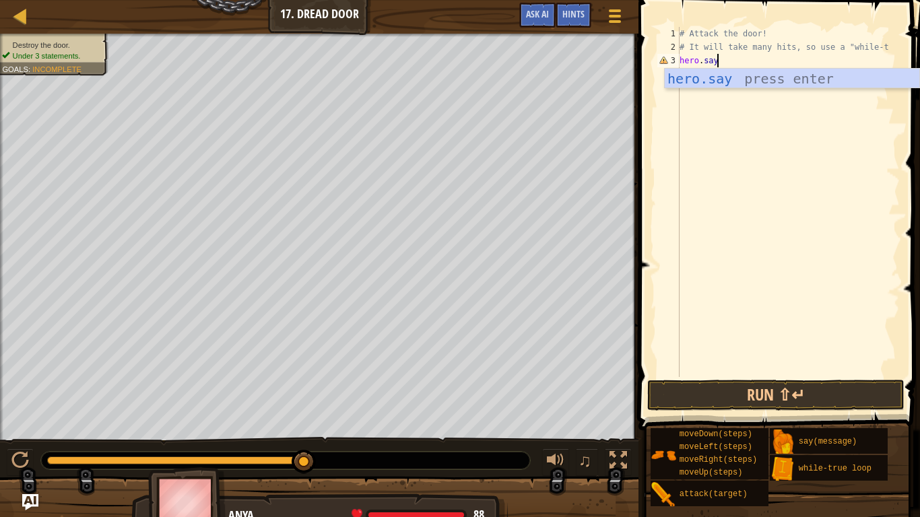
scroll to position [6, 5]
click at [726, 73] on div "hero.say press enter" at bounding box center [791, 99] width 254 height 61
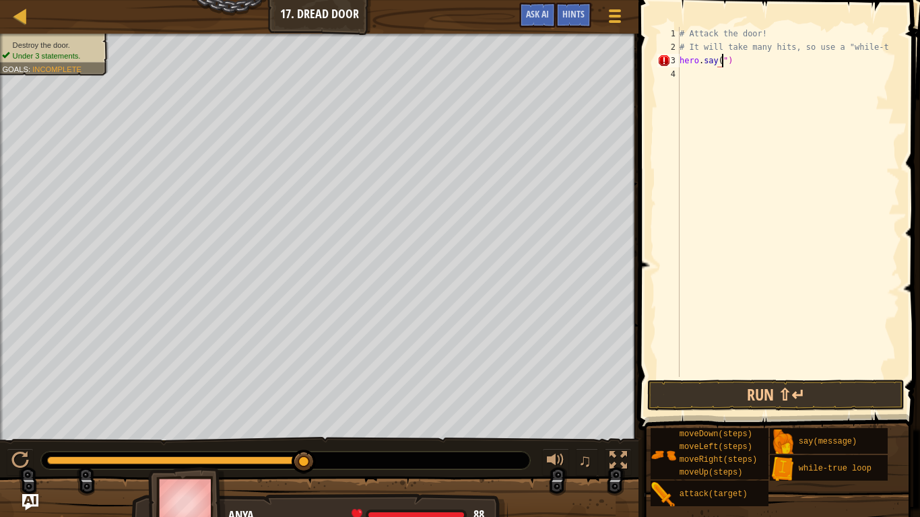
scroll to position [6, 6]
click at [560, 15] on div "Hints" at bounding box center [573, 15] width 36 height 25
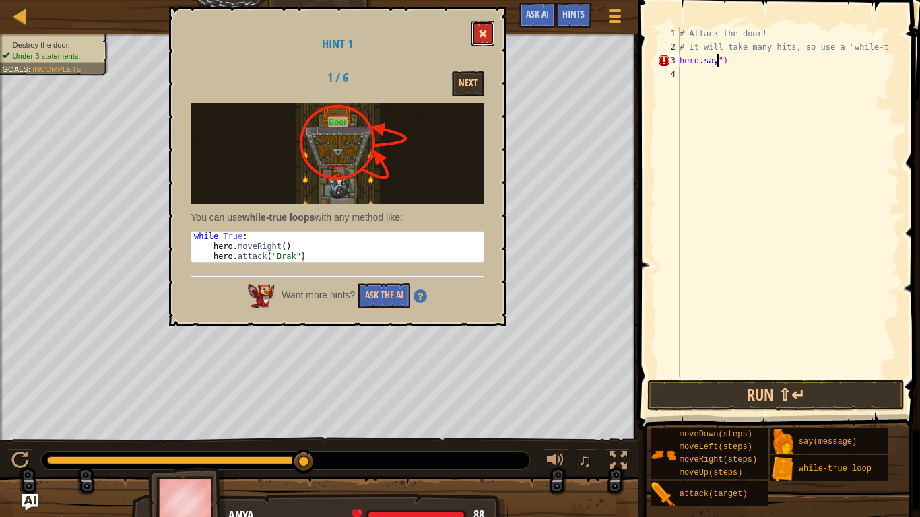
click at [475, 38] on button at bounding box center [482, 33] width 23 height 25
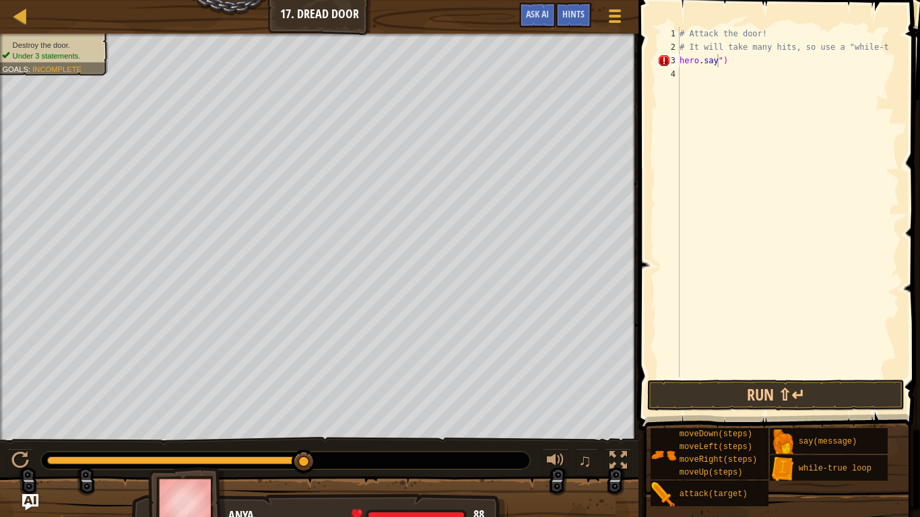
click at [730, 58] on div "# Attack the door! # It will take many hits, so use a "while-t hero . say ")" at bounding box center [788, 215] width 223 height 377
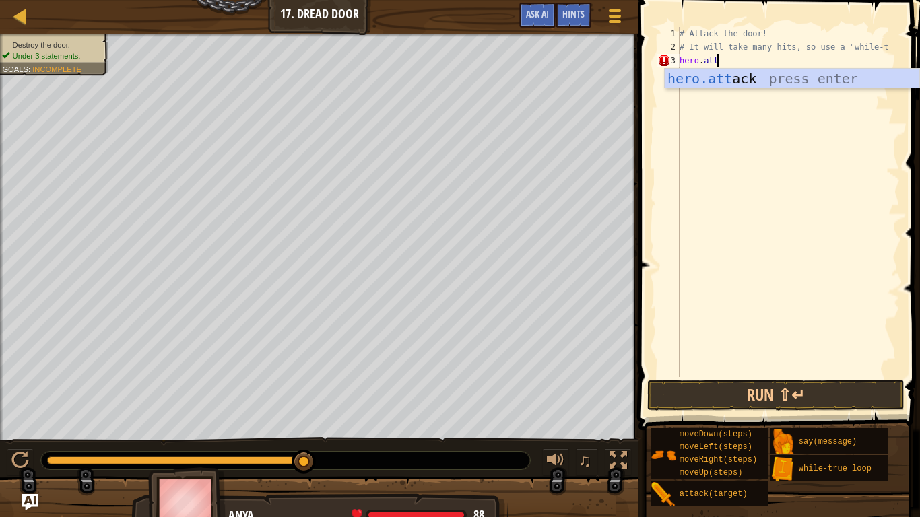
scroll to position [6, 5]
click at [732, 75] on div "hero.att ack press enter" at bounding box center [791, 99] width 254 height 61
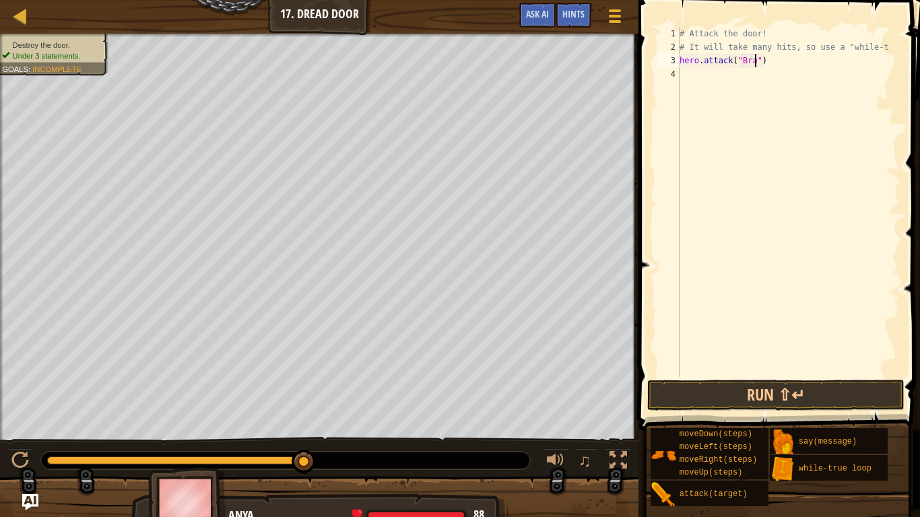
scroll to position [6, 12]
click at [780, 399] on button "Run ⇧↵" at bounding box center [775, 395] width 257 height 31
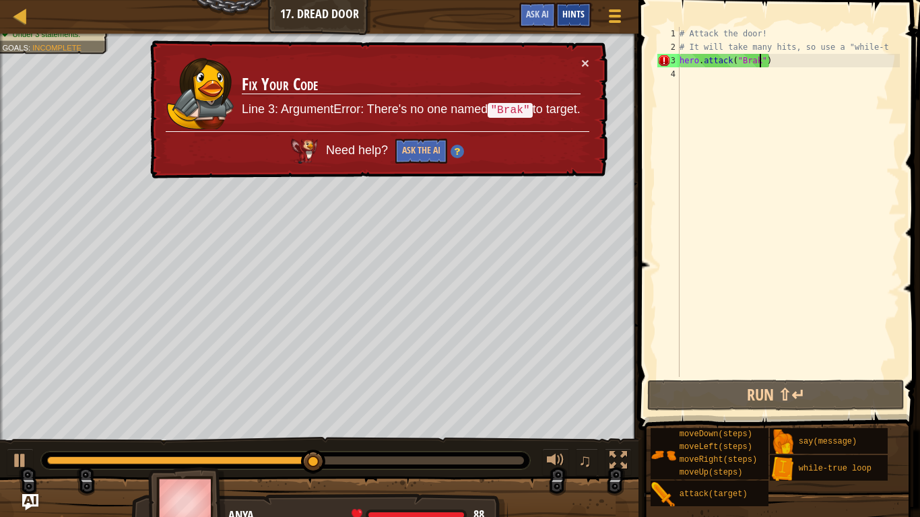
click at [566, 17] on span "Hints" at bounding box center [573, 13] width 22 height 13
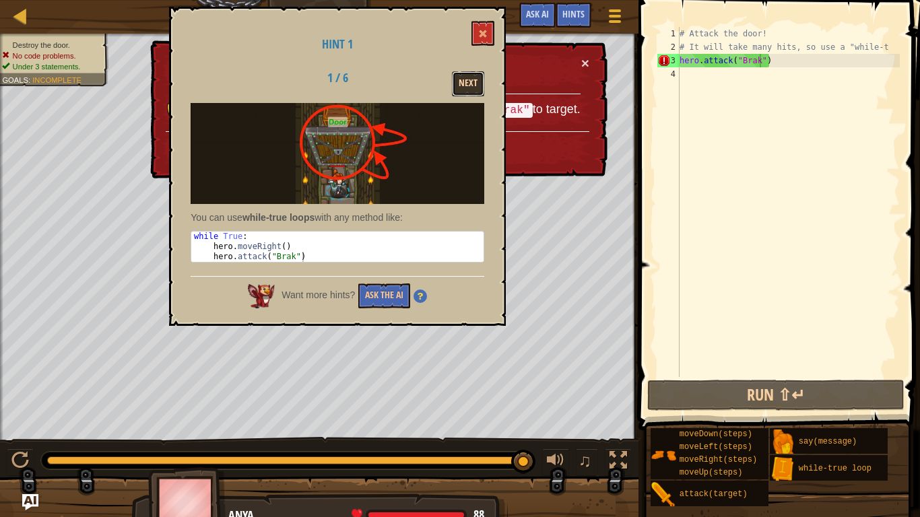
click at [461, 84] on button "Next" at bounding box center [468, 83] width 32 height 25
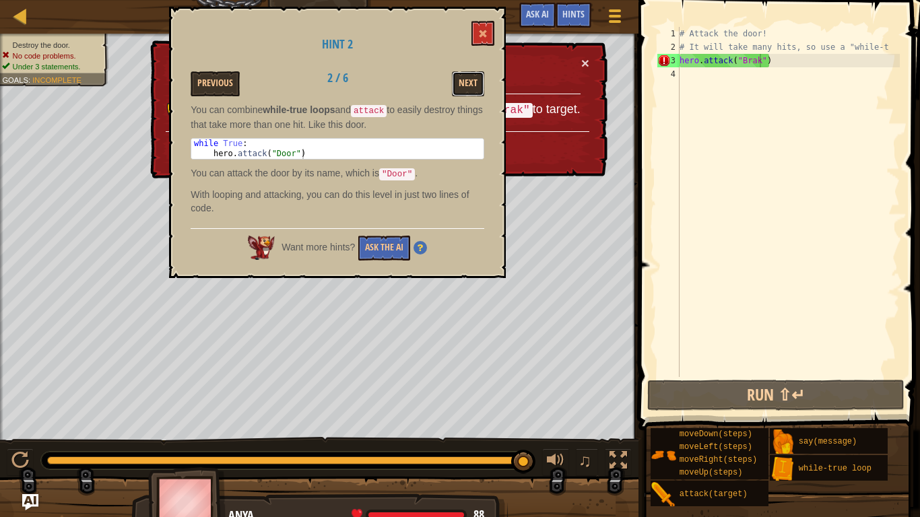
click at [461, 84] on button "Next" at bounding box center [468, 83] width 32 height 25
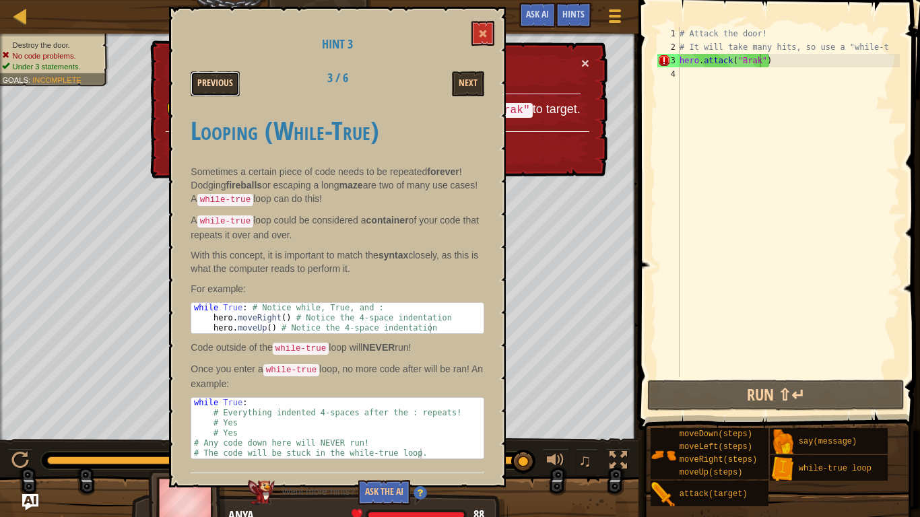
click at [219, 83] on button "Previous" at bounding box center [215, 83] width 49 height 25
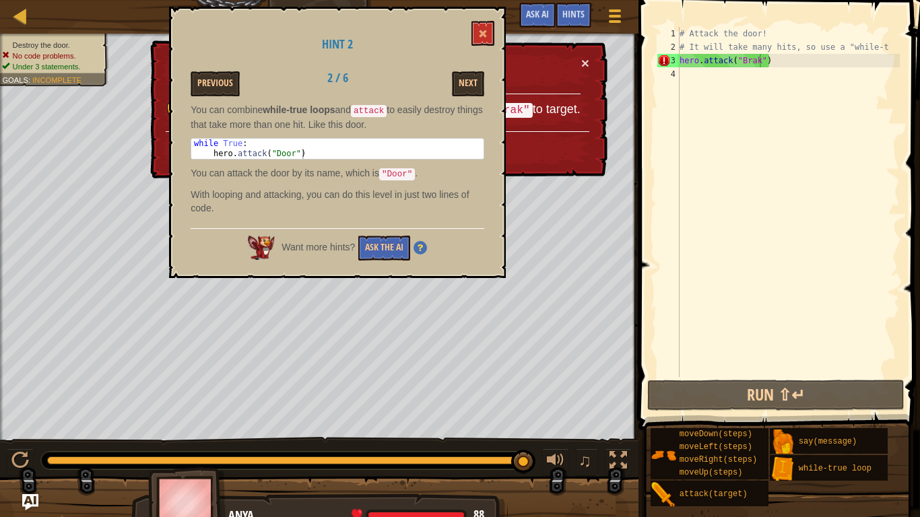
click at [762, 59] on div "# Attack the door! # It will take many hits, so use a "while-t hero . attack ( …" at bounding box center [788, 215] width 223 height 377
click at [760, 57] on div "# Attack the door! # It will take many hits, so use a "while-t hero . attack ( …" at bounding box center [788, 215] width 223 height 377
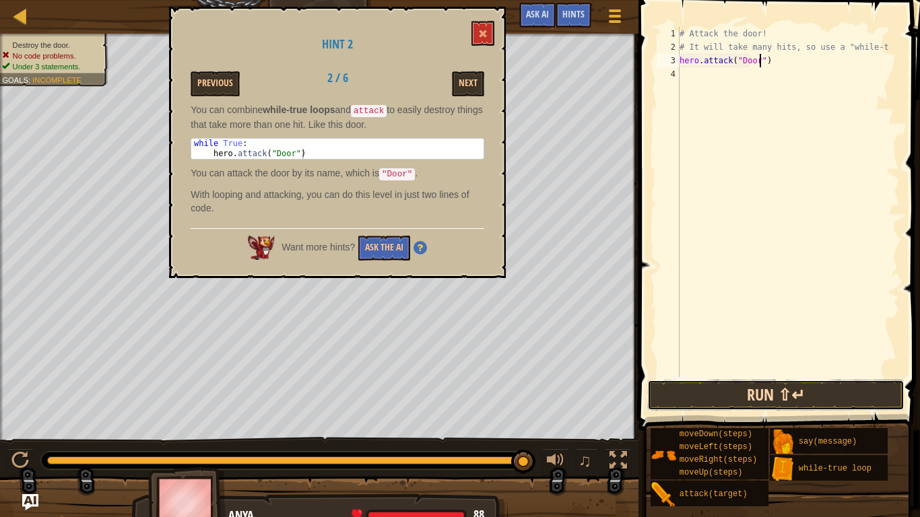
click at [778, 404] on button "Run ⇧↵" at bounding box center [775, 395] width 257 height 31
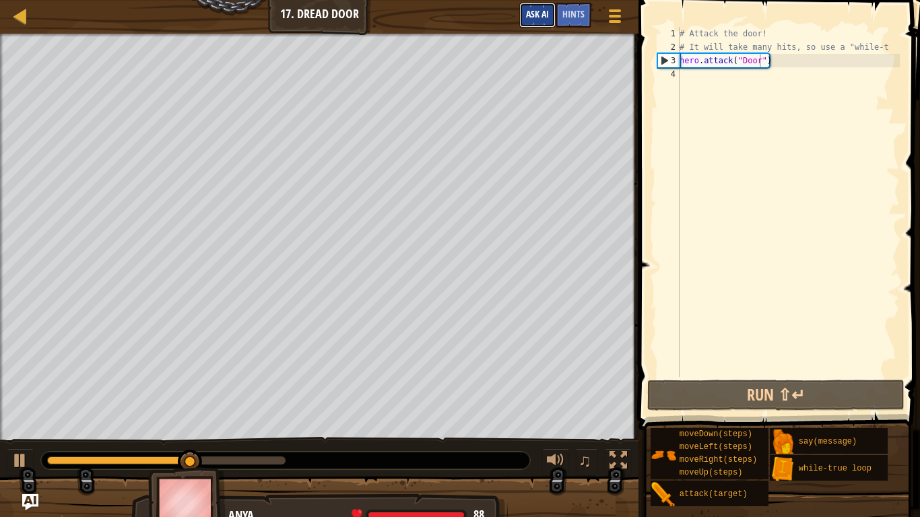
click at [549, 11] on button "Ask AI" at bounding box center [537, 15] width 36 height 25
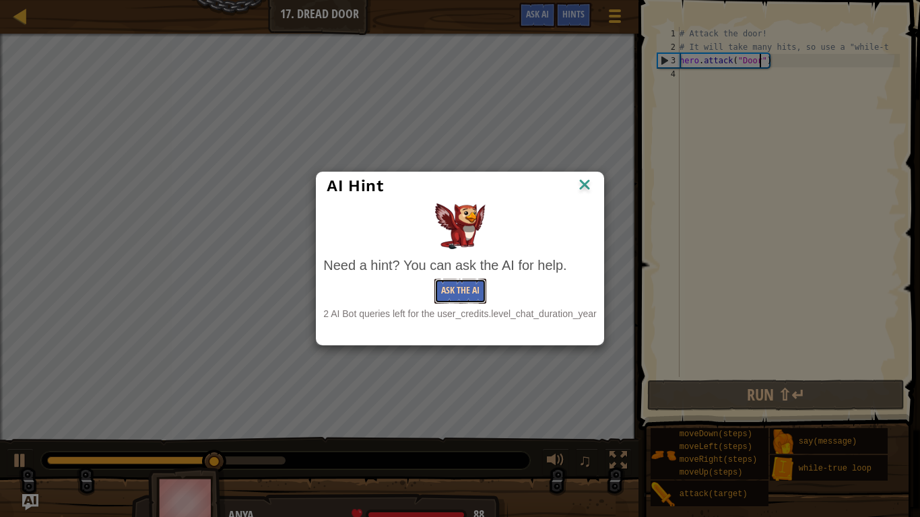
click at [465, 294] on button "Ask the AI" at bounding box center [460, 291] width 52 height 25
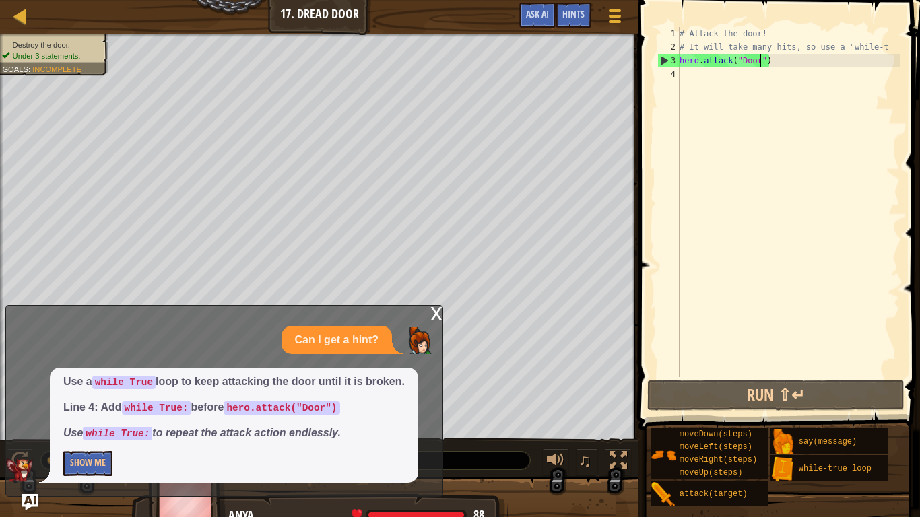
click at [789, 62] on div "# Attack the door! # It will take many hits, so use a "while-t hero . attack ( …" at bounding box center [788, 215] width 223 height 377
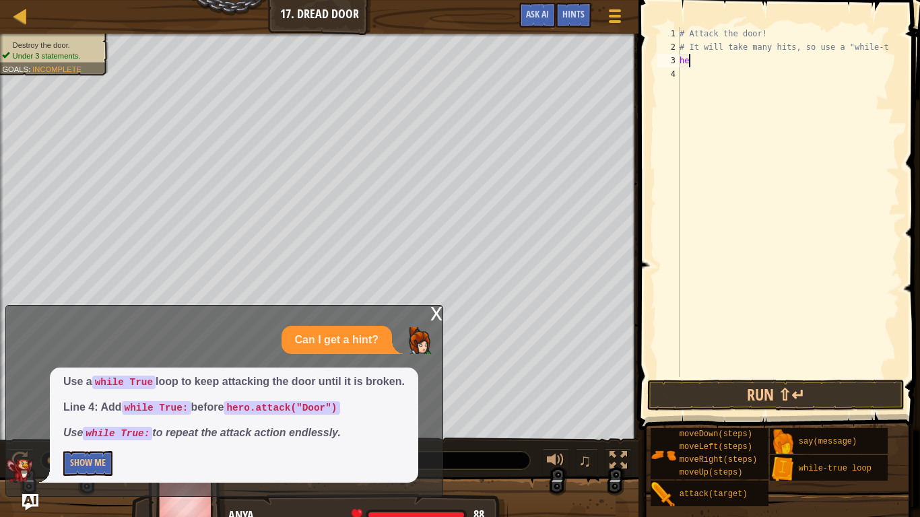
scroll to position [6, 1]
type textarea "h"
click at [703, 83] on div "# Attack the door! # It will take many hits, so use a "while-t" at bounding box center [788, 215] width 223 height 377
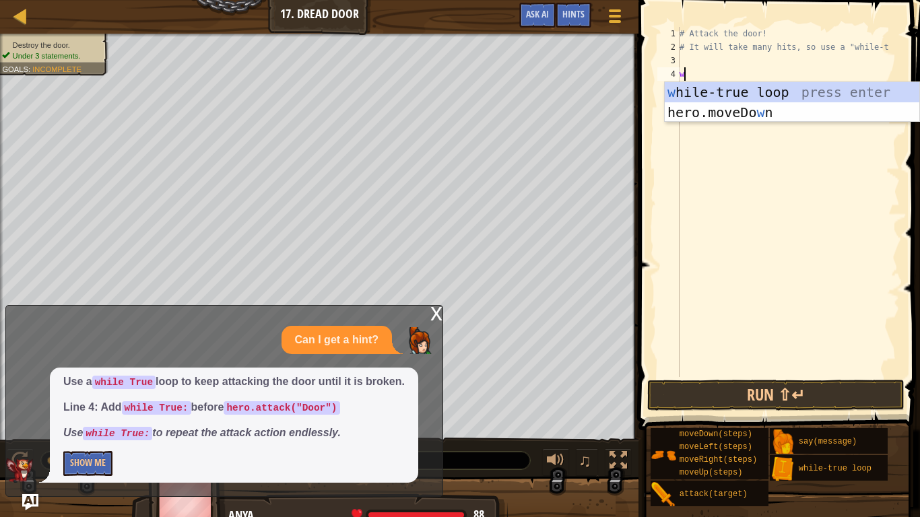
type textarea "wh"
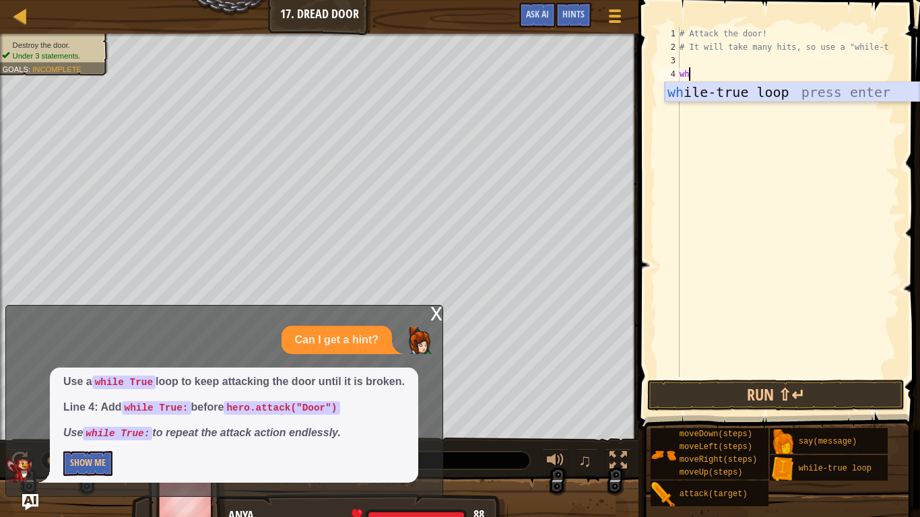
click at [736, 91] on div "wh ile-true loop press enter" at bounding box center [791, 112] width 254 height 61
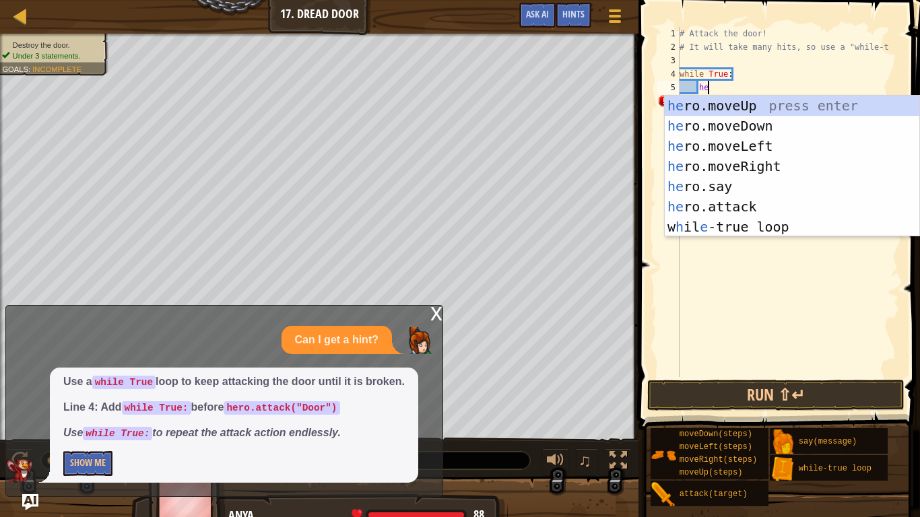
scroll to position [6, 5]
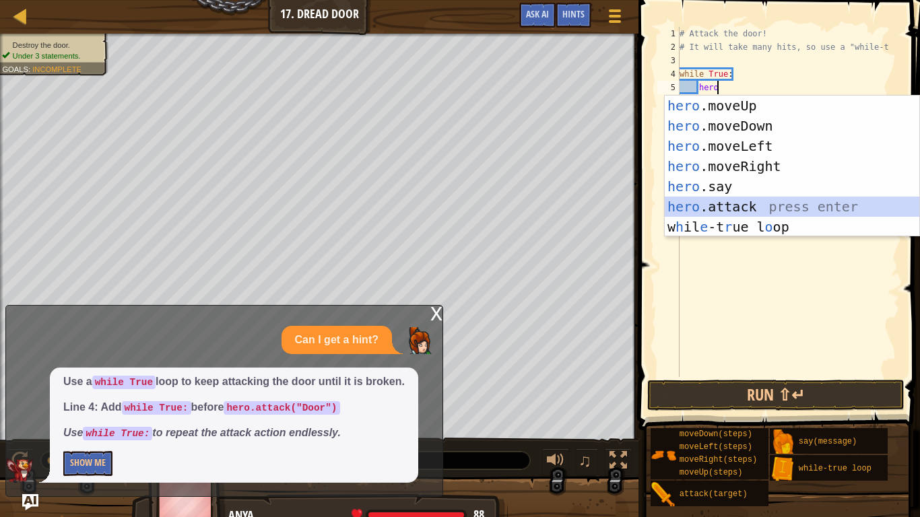
click at [735, 209] on div "hero .moveUp press enter hero .moveDown press enter hero .moveLeft press enter …" at bounding box center [791, 187] width 254 height 182
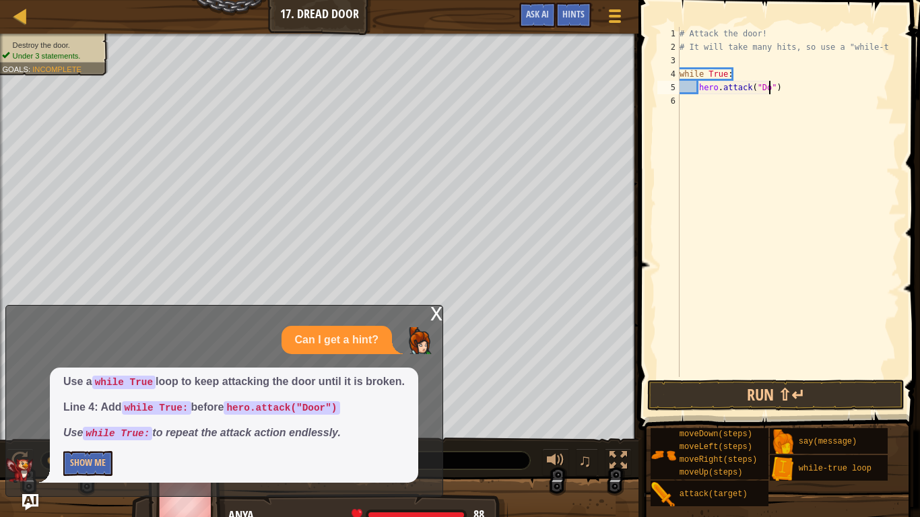
scroll to position [6, 15]
type textarea "hero.attack("Door")"
click at [784, 397] on button "Run ⇧↵" at bounding box center [775, 395] width 257 height 31
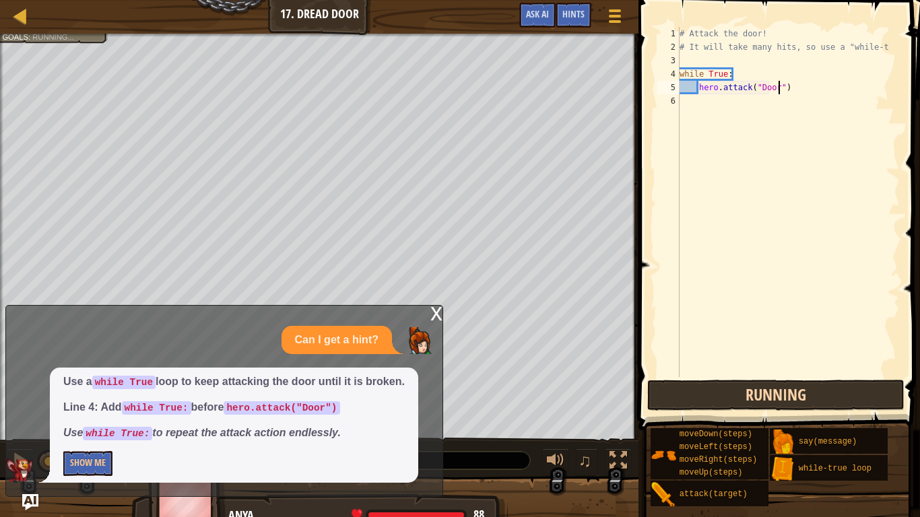
click at [0, 0] on button "Done" at bounding box center [0, 0] width 0 height 0
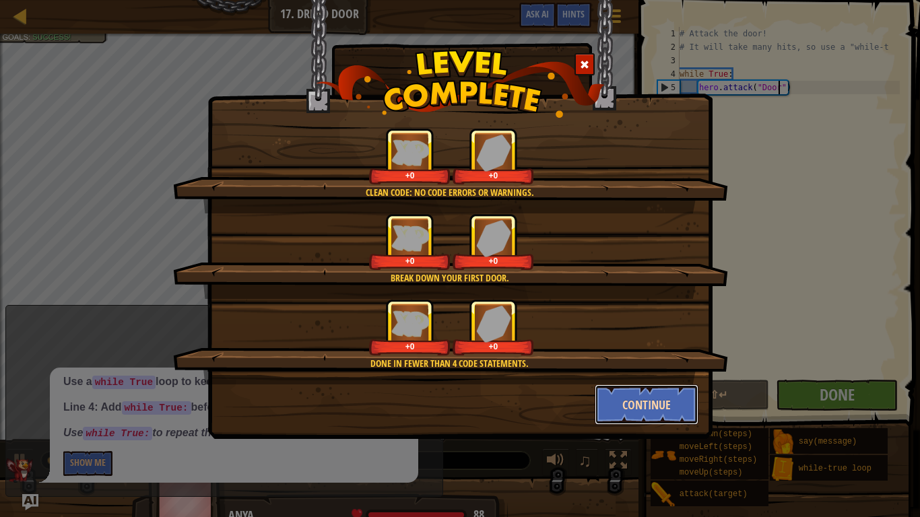
click at [636, 412] on button "Continue" at bounding box center [646, 404] width 104 height 40
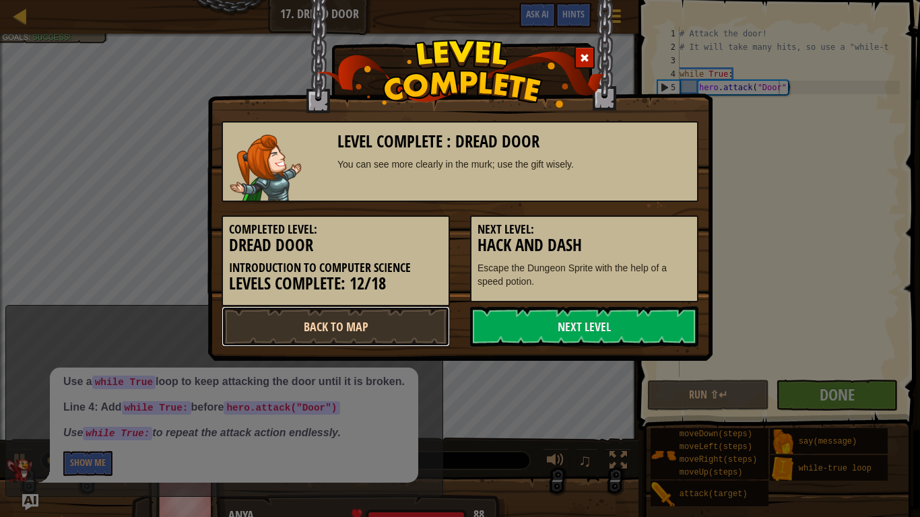
click at [267, 320] on link "Back to Map" at bounding box center [335, 326] width 228 height 40
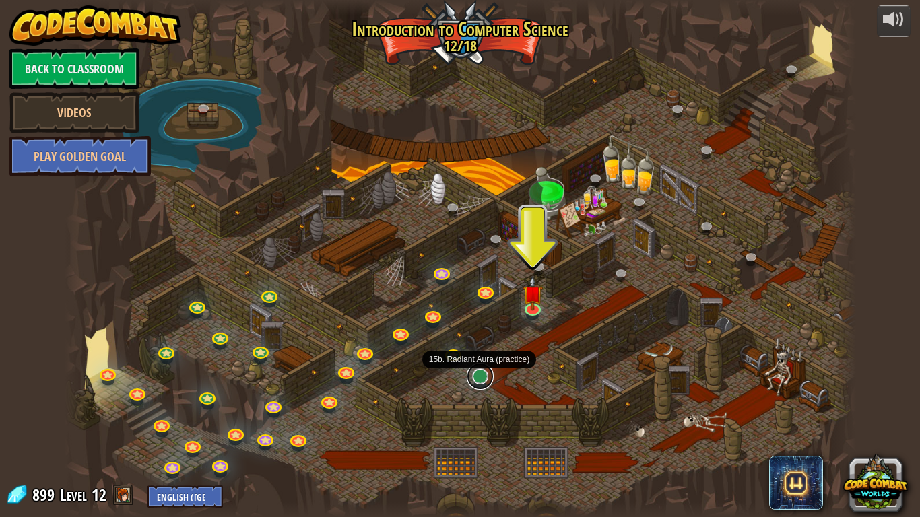
click at [479, 377] on link at bounding box center [480, 376] width 27 height 27
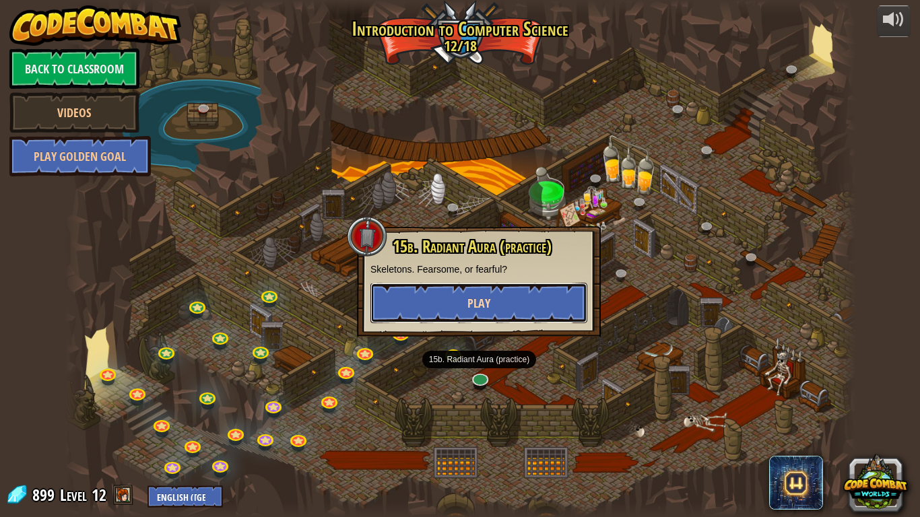
click at [463, 310] on button "Play" at bounding box center [478, 303] width 217 height 40
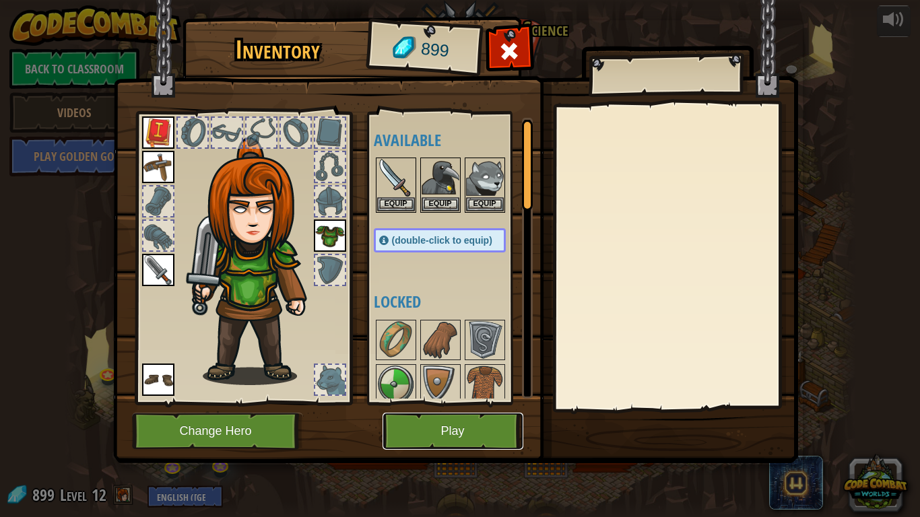
click at [401, 441] on button "Play" at bounding box center [452, 431] width 141 height 37
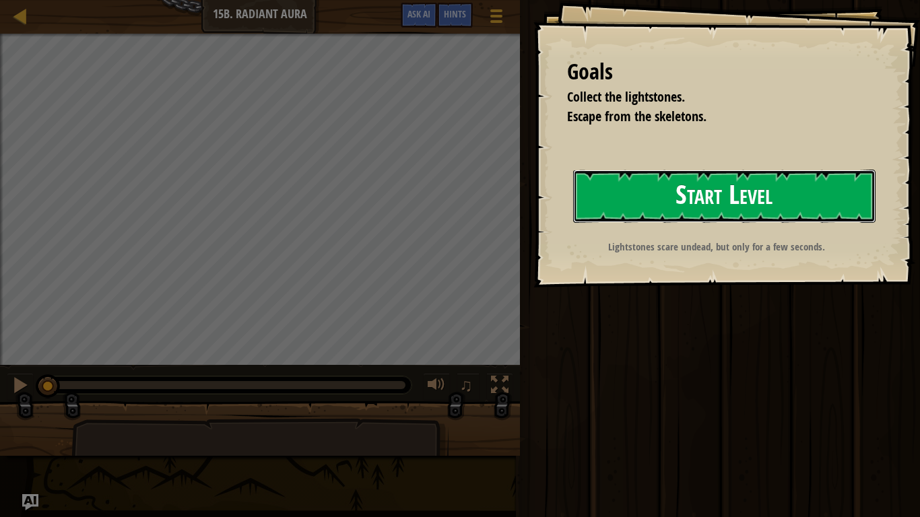
click at [761, 198] on button "Start Level" at bounding box center [724, 196] width 302 height 53
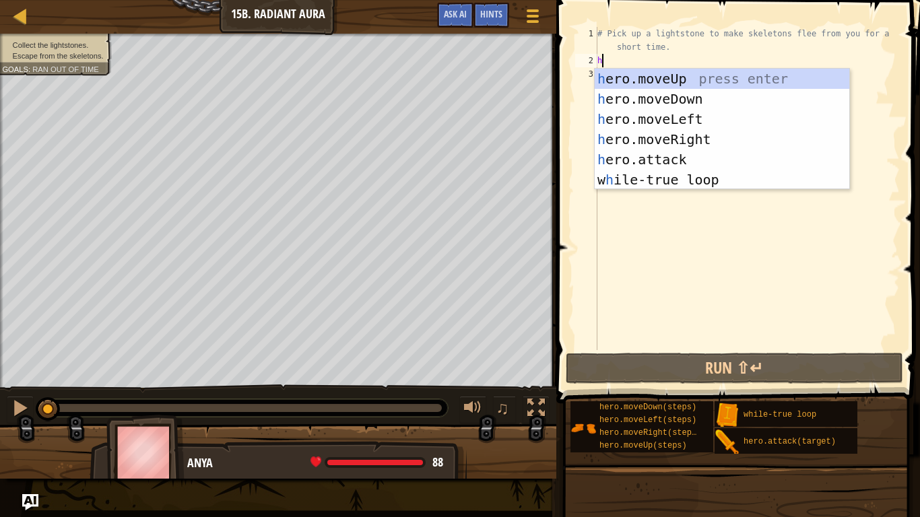
scroll to position [6, 0]
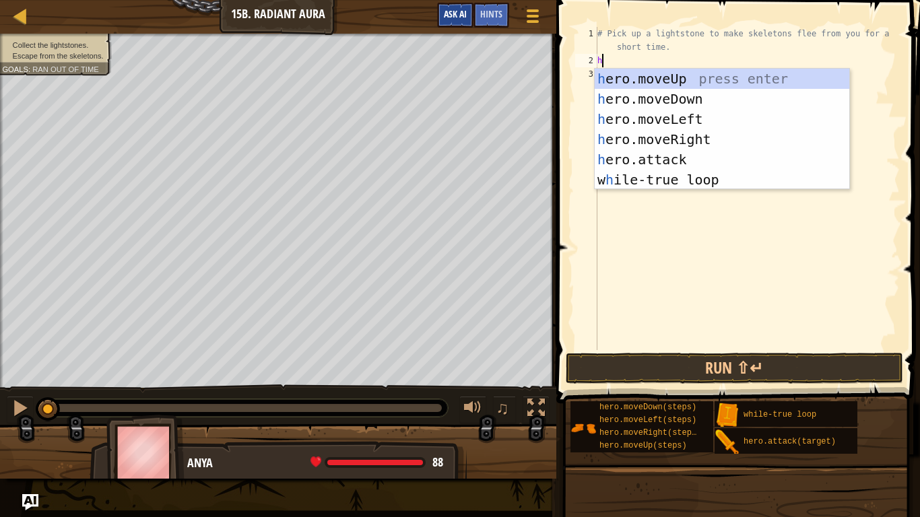
type textarea "h"
click at [458, 20] on button "Ask AI" at bounding box center [455, 15] width 36 height 25
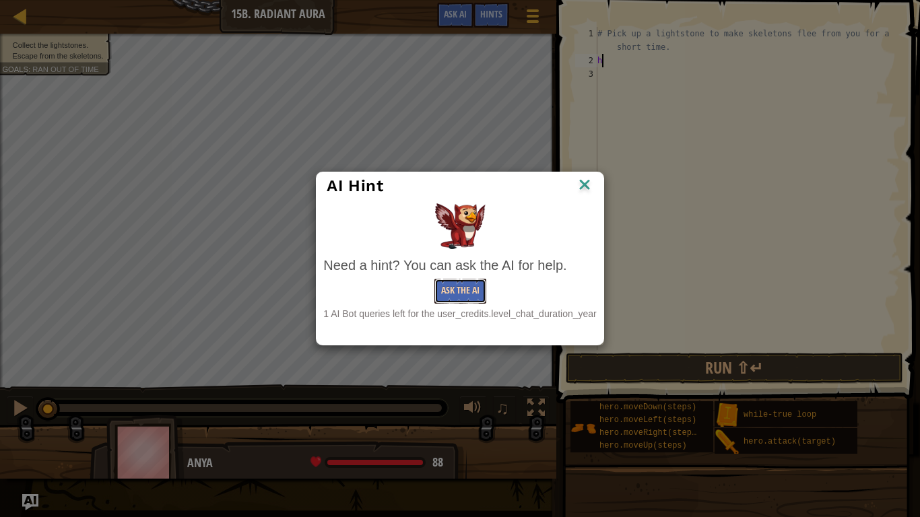
click at [451, 283] on button "Ask the AI" at bounding box center [460, 291] width 52 height 25
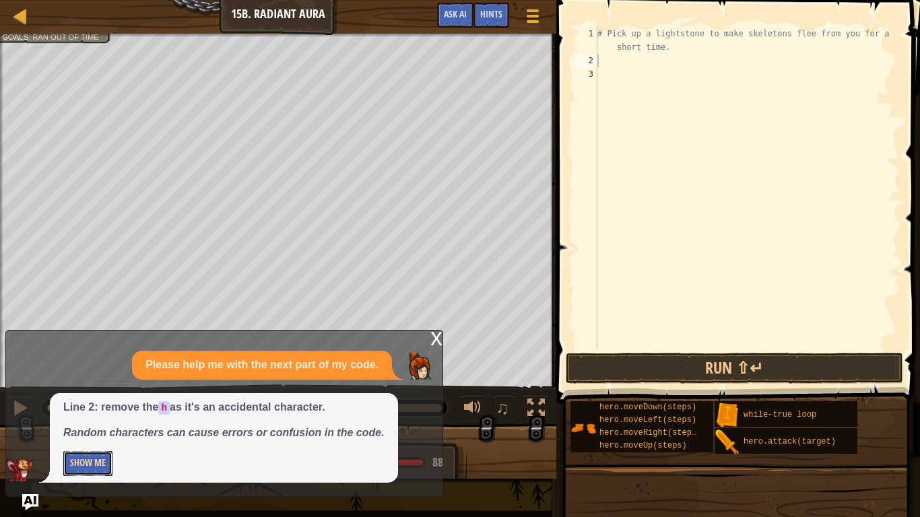
click at [102, 456] on button "Show Me" at bounding box center [87, 463] width 49 height 25
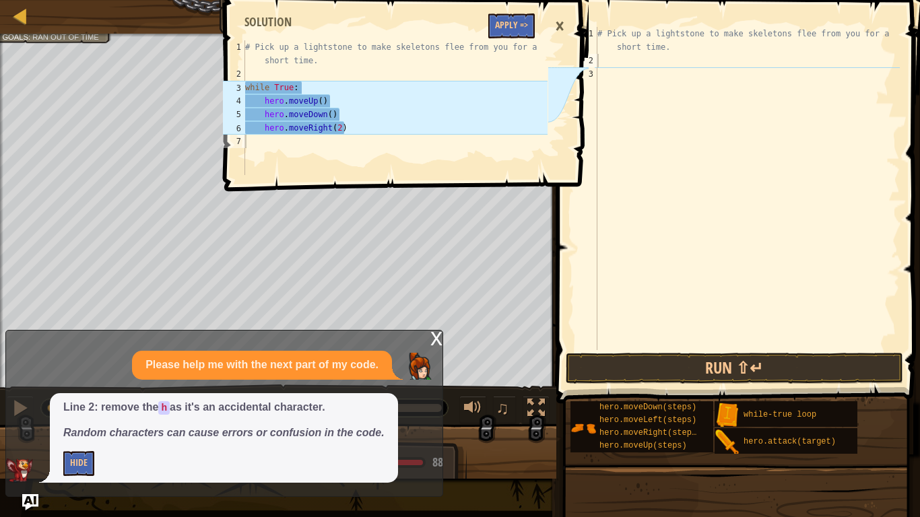
click at [641, 73] on div "# Pick up a lightstone to make skeletons flee from you for a short time." at bounding box center [746, 209] width 305 height 364
type textarea "h"
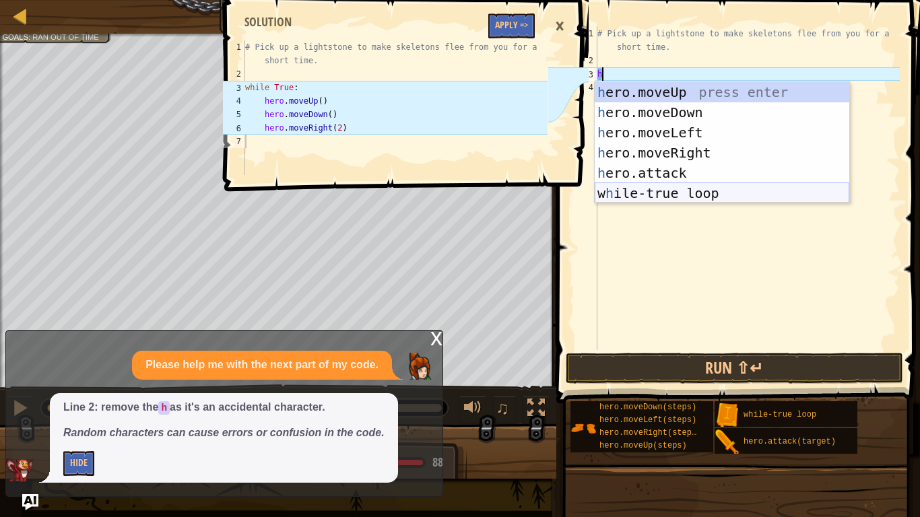
click at [648, 195] on div "h ero.moveUp press enter h ero.moveDown press enter h ero.moveLeft press enter …" at bounding box center [721, 163] width 254 height 162
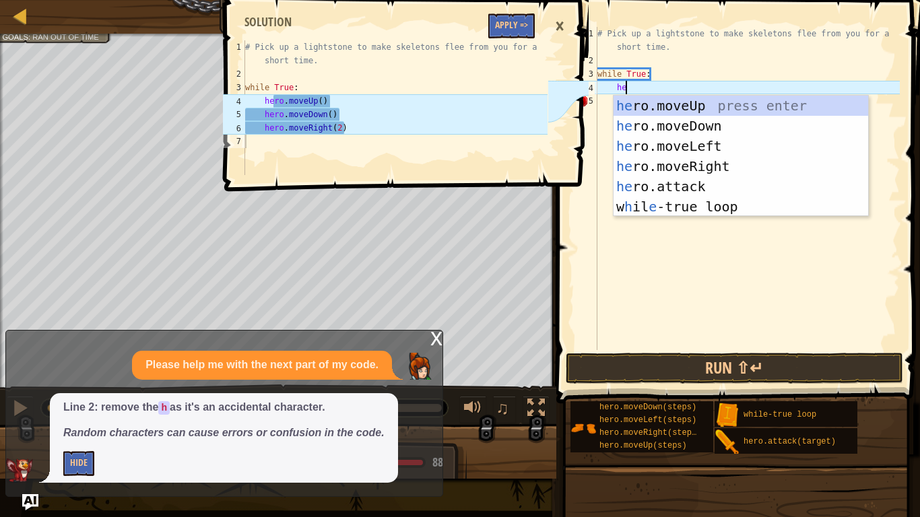
type textarea "hero"
click at [756, 108] on div "hero .moveUp press enter hero .moveDown press enter hero .moveLeft press enter …" at bounding box center [740, 177] width 254 height 162
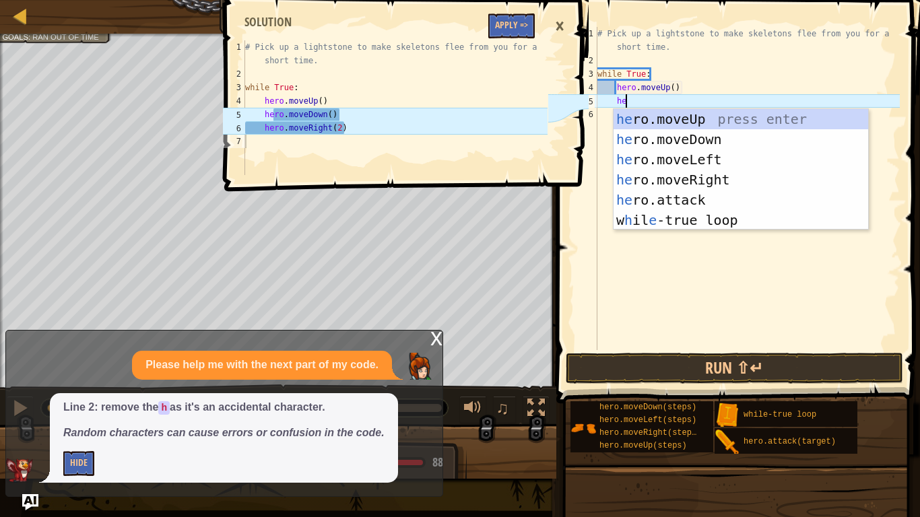
type textarea "hero"
click at [745, 178] on div "hero .moveUp press enter hero .moveDown press enter hero .moveLeft press enter …" at bounding box center [740, 190] width 254 height 162
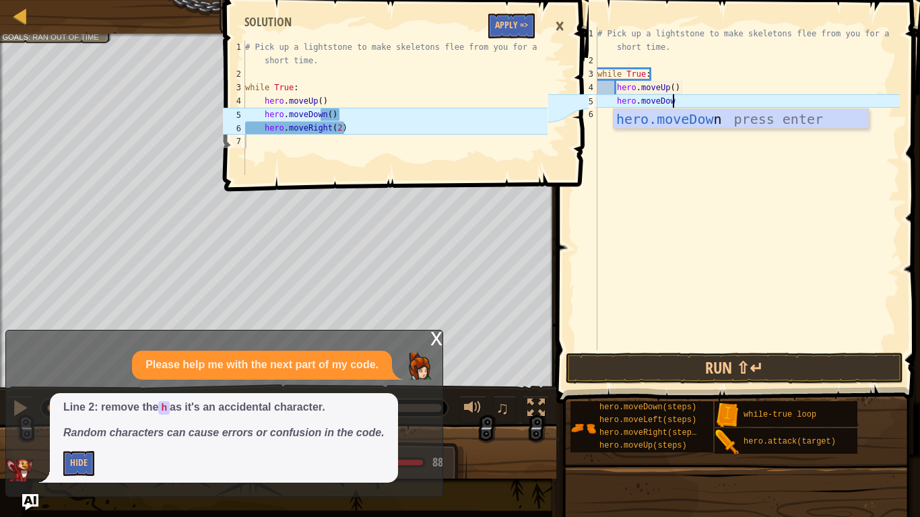
scroll to position [6, 11]
type textarea "hero.moveDown"
click at [601, 118] on div "# Pick up a lightstone to make skeletons flee from you for a short time. while …" at bounding box center [746, 209] width 305 height 364
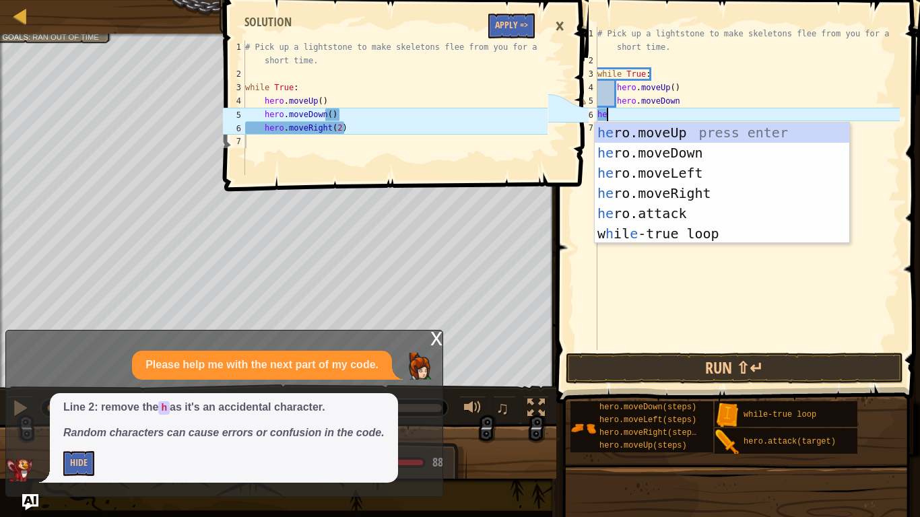
type textarea "hero"
click at [656, 187] on div "hero .moveUp press enter hero .moveDown press enter hero .moveLeft press enter …" at bounding box center [721, 204] width 254 height 162
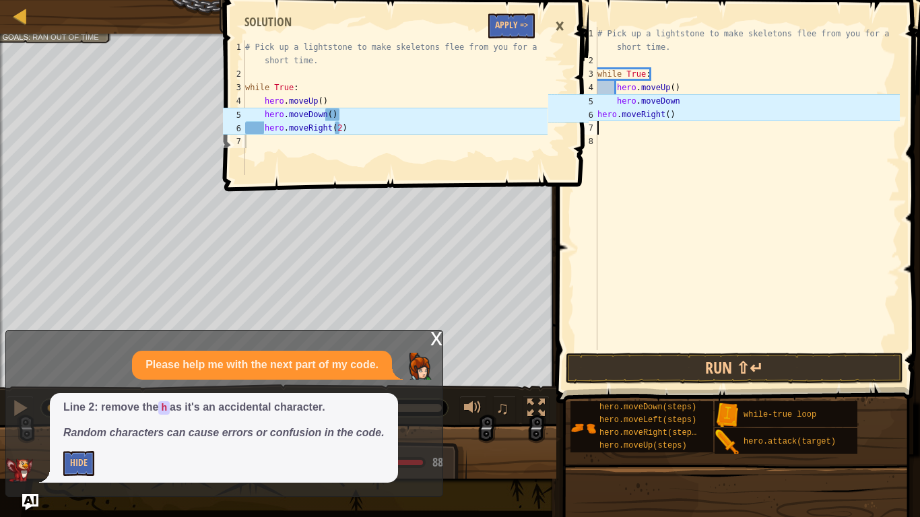
click at [664, 114] on div "# Pick up a lightstone to make skeletons flee from you for a short time. while …" at bounding box center [746, 209] width 305 height 364
click at [669, 113] on div "# Pick up a lightstone to make skeletons flee from you for a short time. while …" at bounding box center [746, 209] width 305 height 364
click at [690, 96] on div "# Pick up a lightstone to make skeletons flee from you for a short time. while …" at bounding box center [746, 209] width 305 height 364
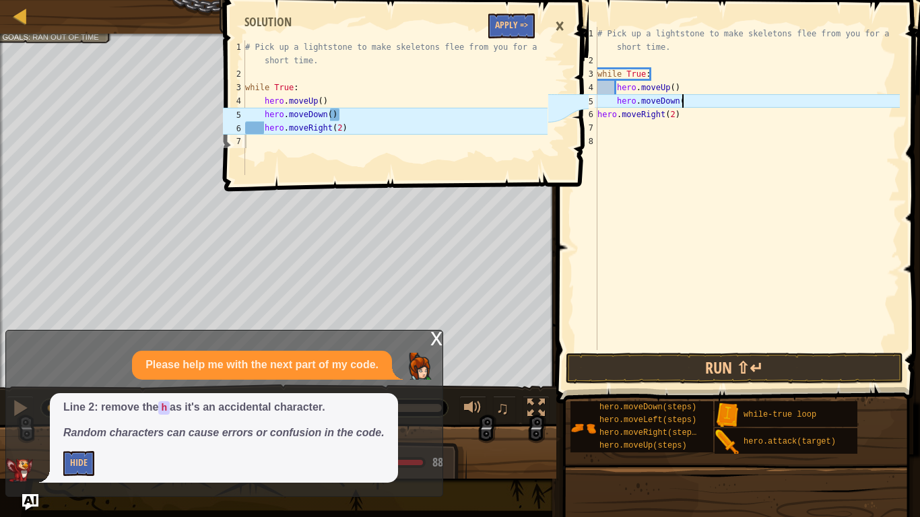
scroll to position [6, 12]
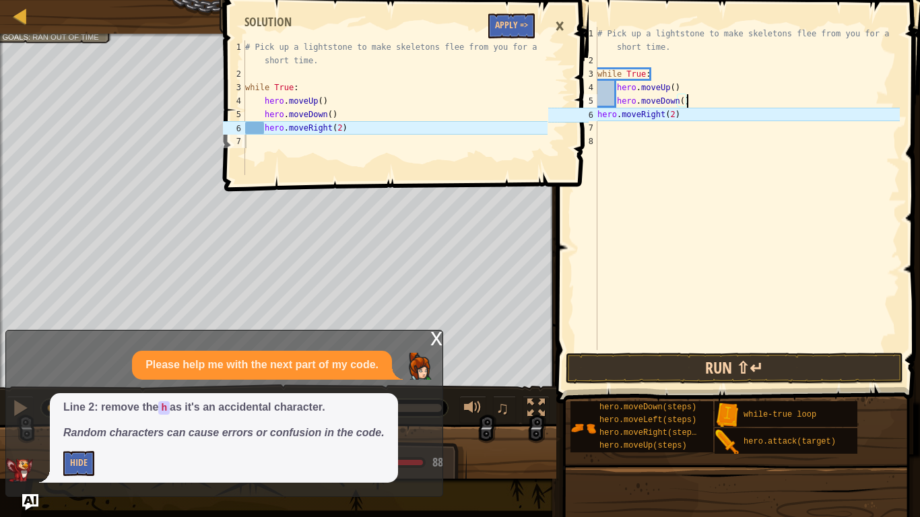
type textarea "hero.moveDown()"
click at [713, 377] on button "Run ⇧↵" at bounding box center [734, 368] width 337 height 31
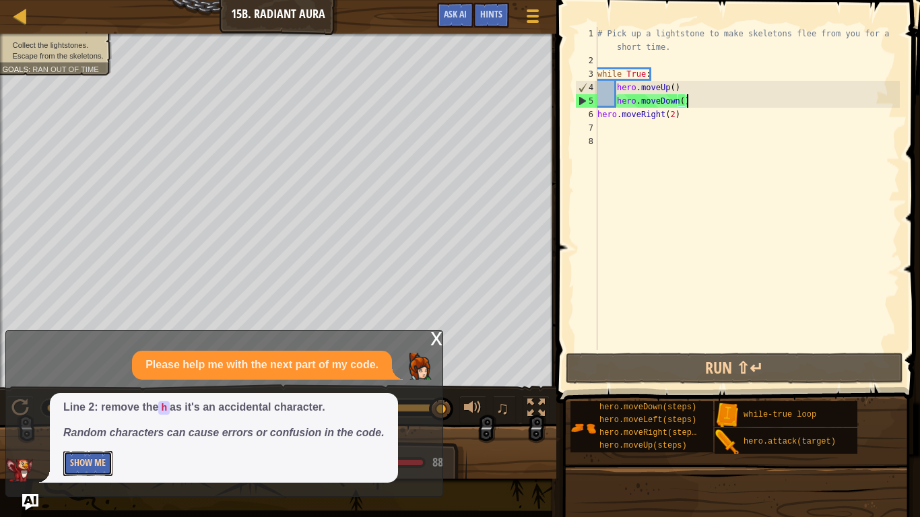
click at [75, 469] on button "Show Me" at bounding box center [87, 463] width 49 height 25
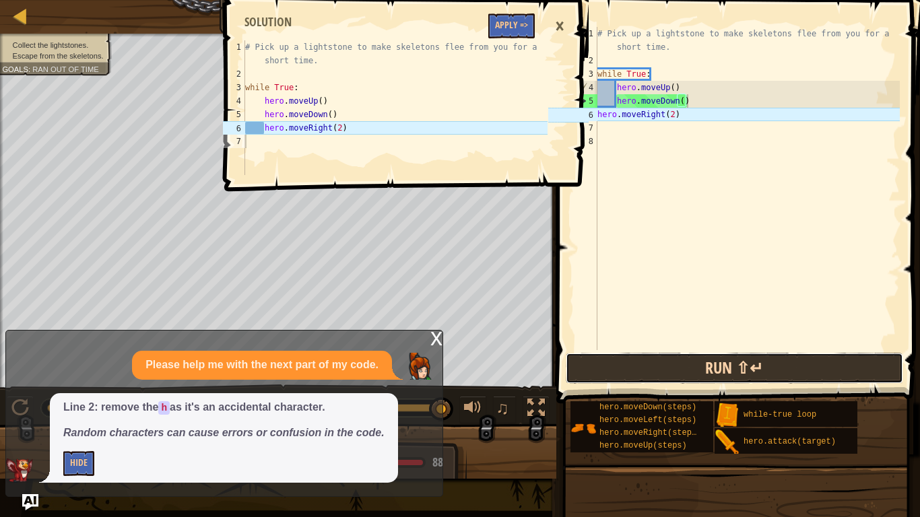
click at [608, 368] on button "Run ⇧↵" at bounding box center [734, 368] width 337 height 31
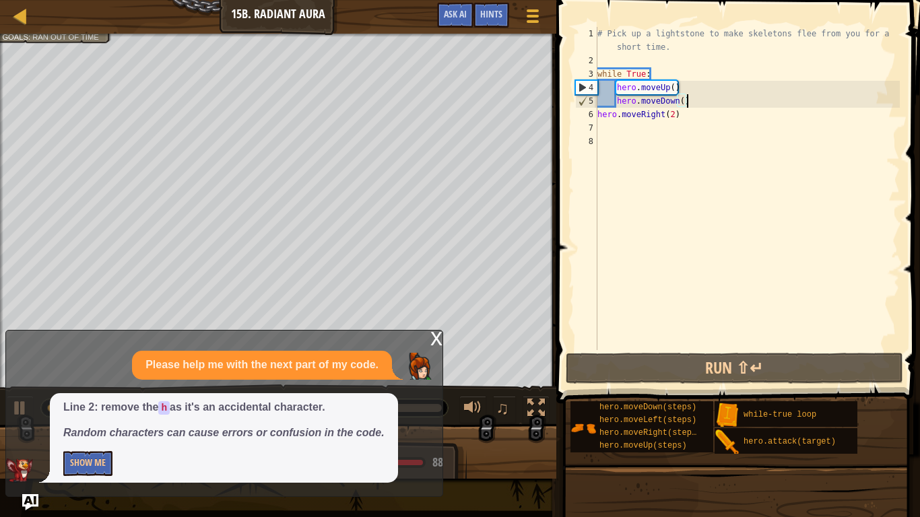
click at [619, 57] on div "# Pick up a lightstone to make skeletons flee from you for a short time. while …" at bounding box center [746, 209] width 305 height 364
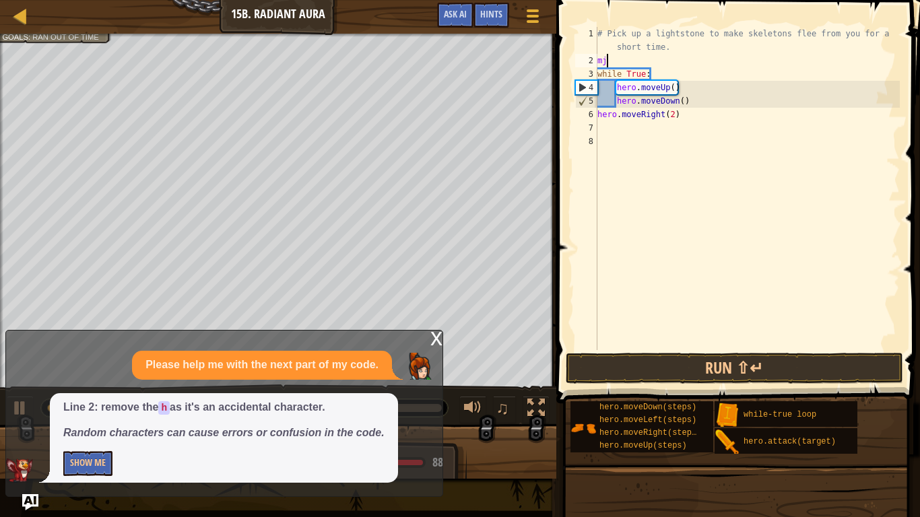
scroll to position [6, 1]
type textarea "m"
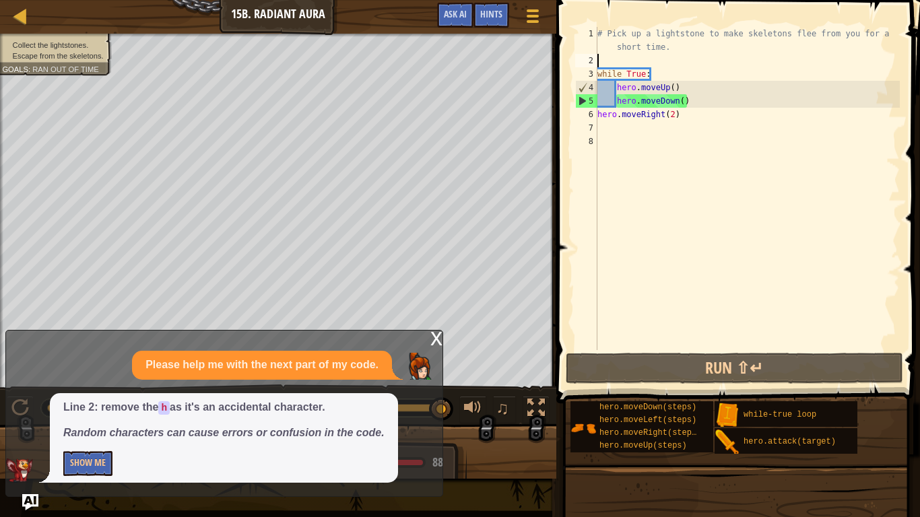
click at [683, 123] on div "# Pick up a lightstone to make skeletons flee from you for a short time. while …" at bounding box center [746, 209] width 305 height 364
click at [678, 112] on div "# Pick up a lightstone to make skeletons flee from you for a short time. while …" at bounding box center [746, 209] width 305 height 364
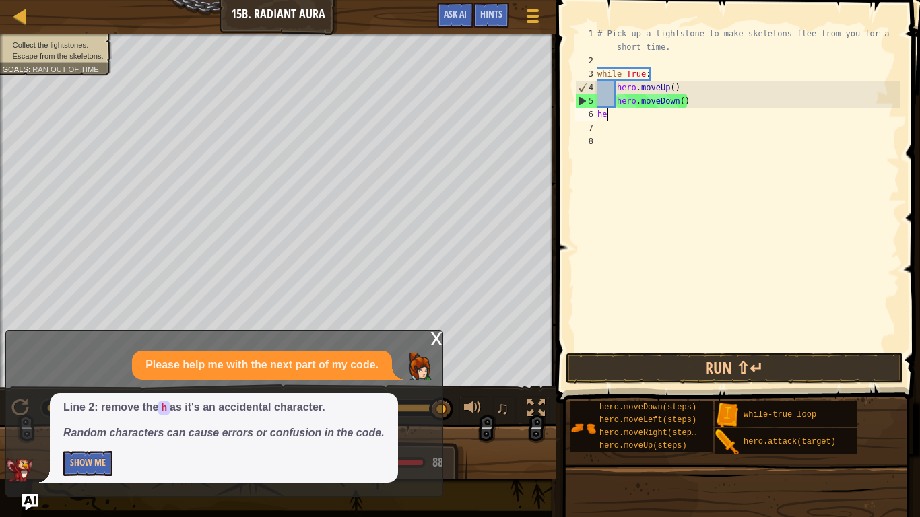
type textarea "h"
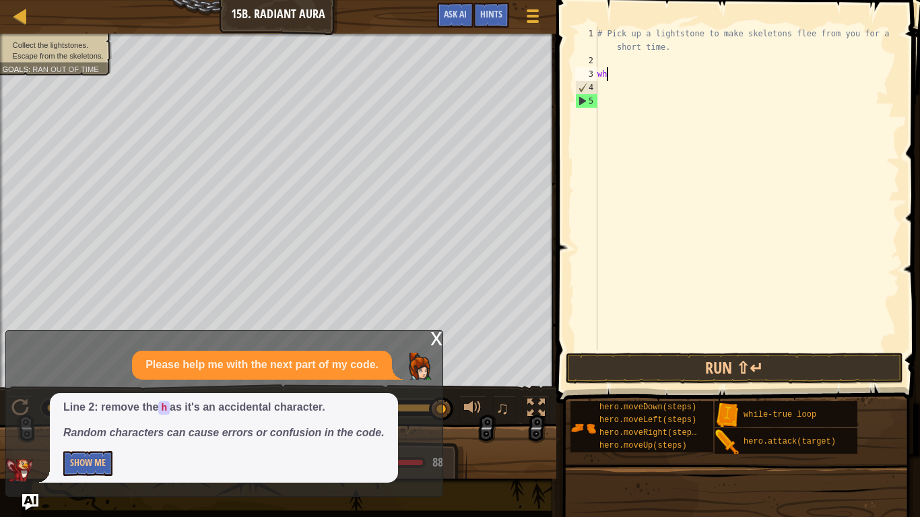
type textarea "w"
click at [454, 6] on button "Ask AI" at bounding box center [455, 15] width 36 height 25
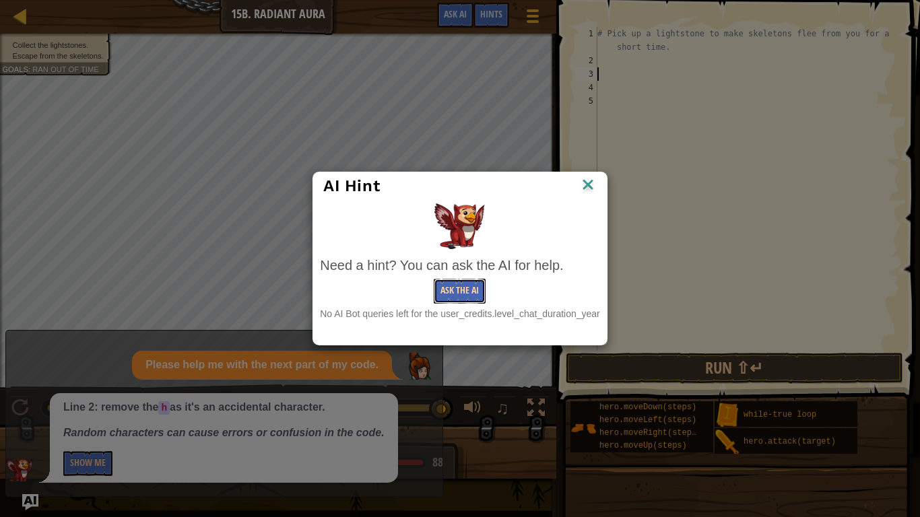
click at [445, 285] on button "Ask the AI" at bounding box center [460, 291] width 52 height 25
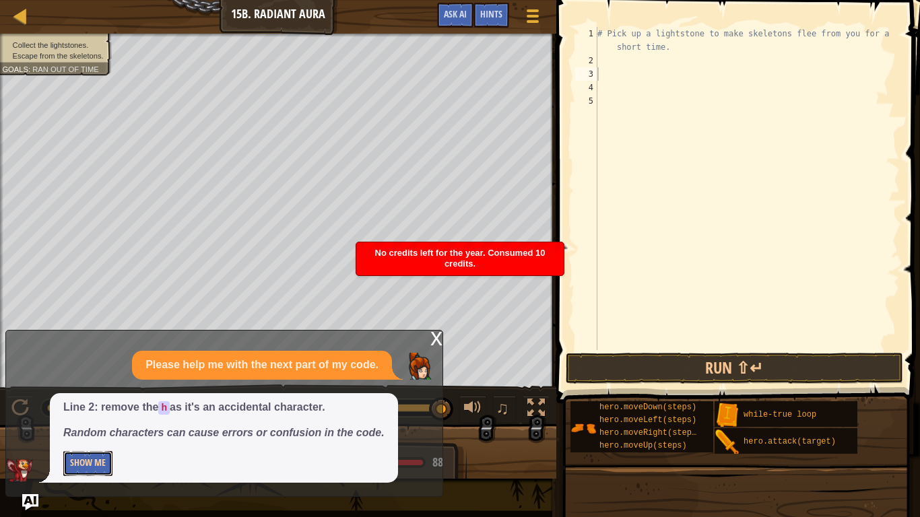
click at [96, 468] on button "Show Me" at bounding box center [87, 463] width 49 height 25
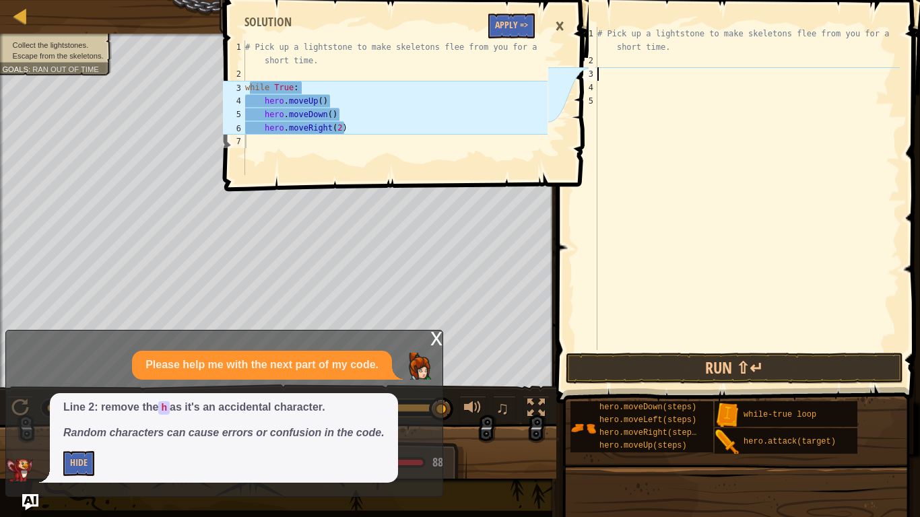
click at [601, 78] on div "# Pick up a lightstone to make skeletons flee from you for a short time." at bounding box center [746, 209] width 305 height 364
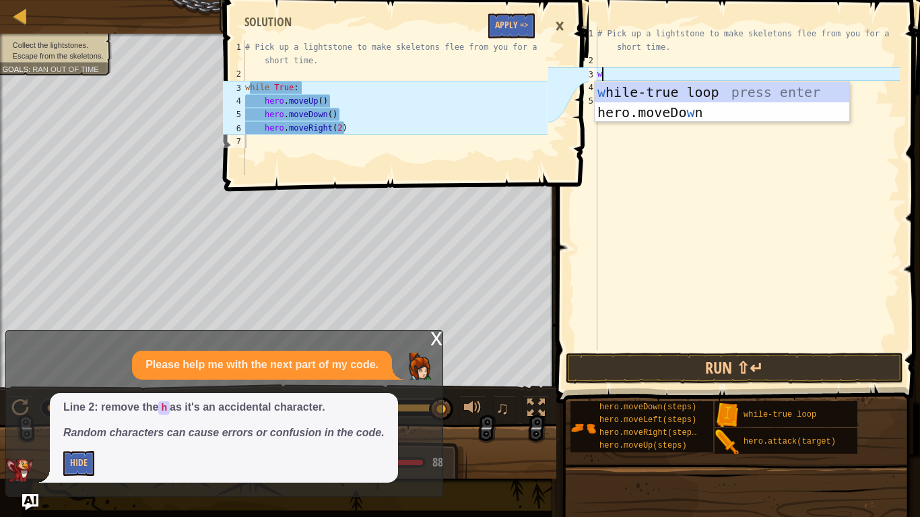
type textarea "wh"
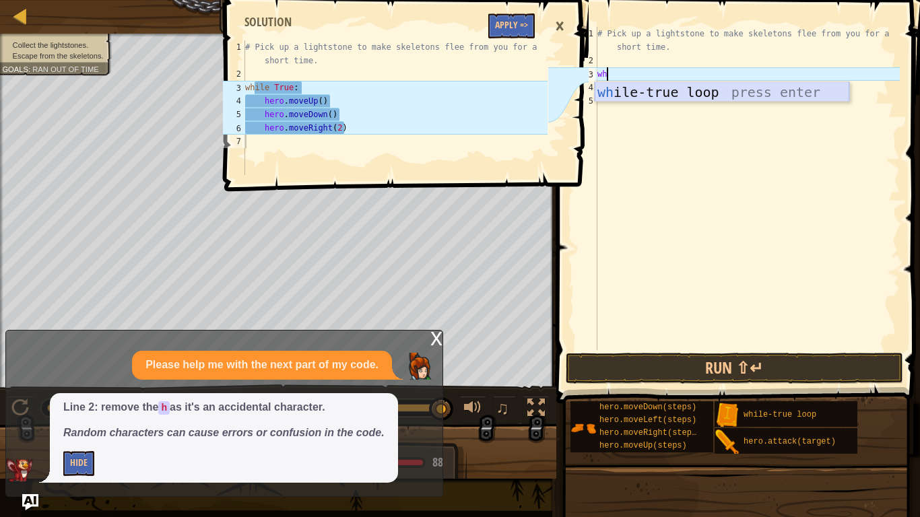
click at [603, 88] on div "wh ile-true loop press enter" at bounding box center [721, 112] width 254 height 61
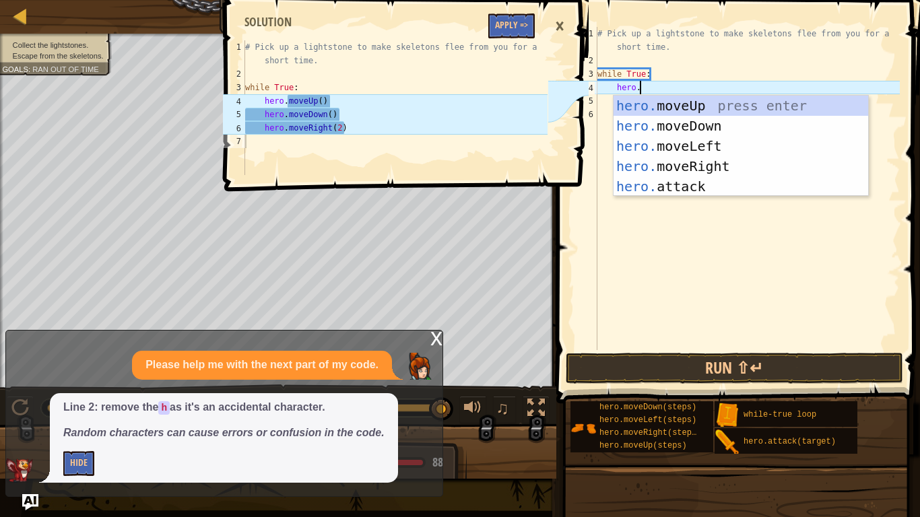
type textarea "hero.m"
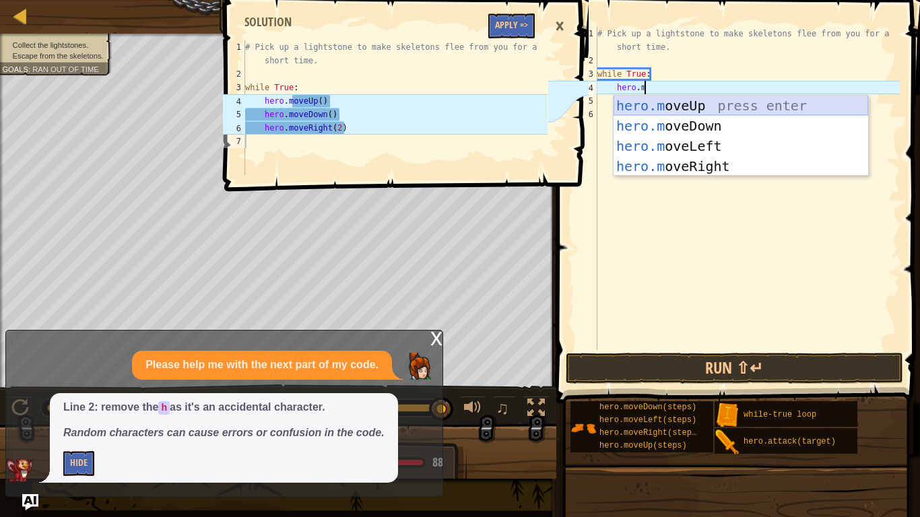
click at [659, 112] on div "hero.m oveUp press enter hero.m oveDown press enter hero.m oveLeft press enter …" at bounding box center [740, 156] width 254 height 121
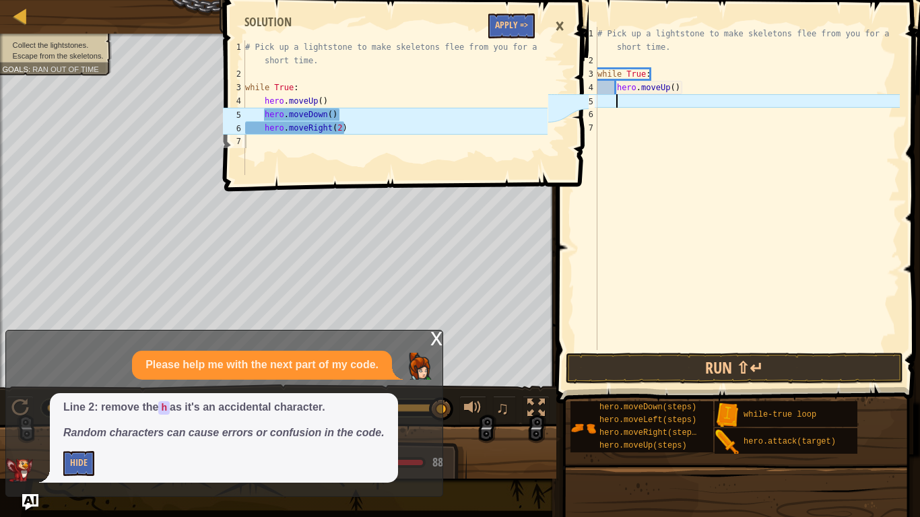
click at [697, 217] on div "# Pick up a lightstone to make skeletons flee from you for a short time. while …" at bounding box center [746, 209] width 305 height 364
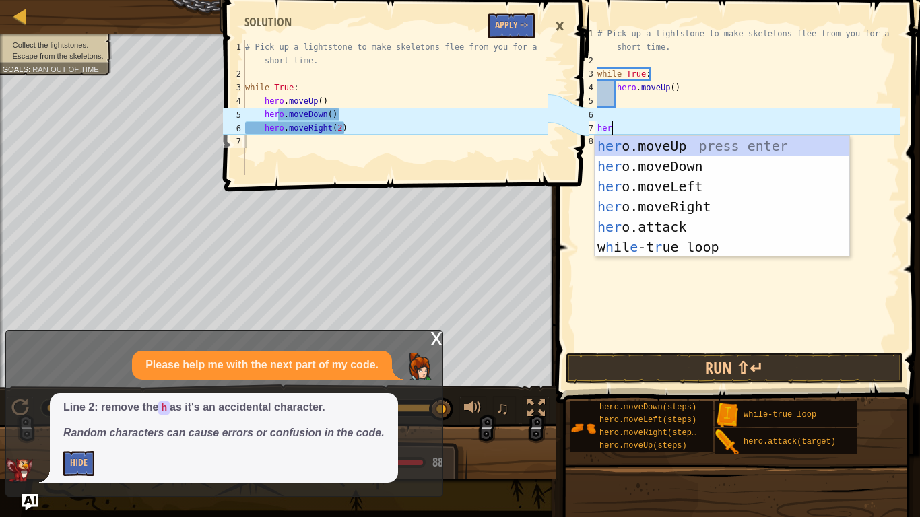
type textarea "hero"
click at [674, 164] on div "hero .moveUp press enter hero .moveDown press enter hero .moveLeft press enter …" at bounding box center [721, 217] width 254 height 162
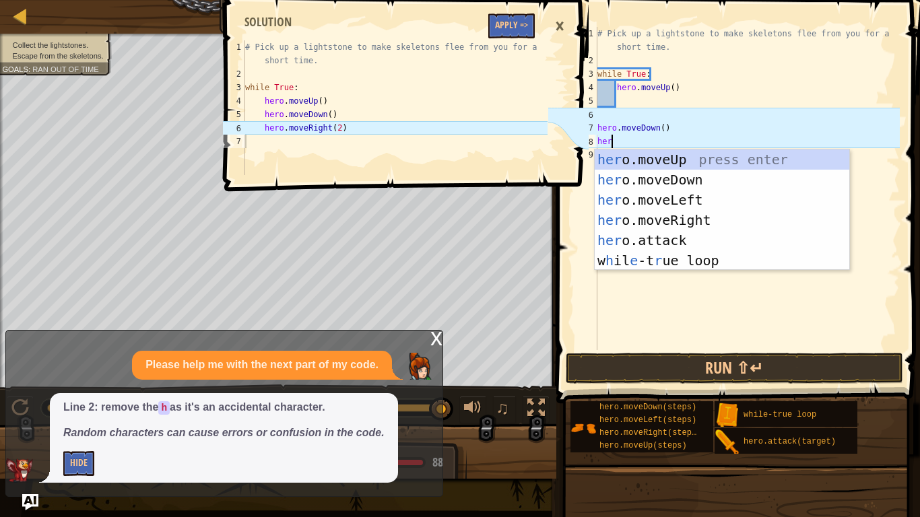
type textarea "hero"
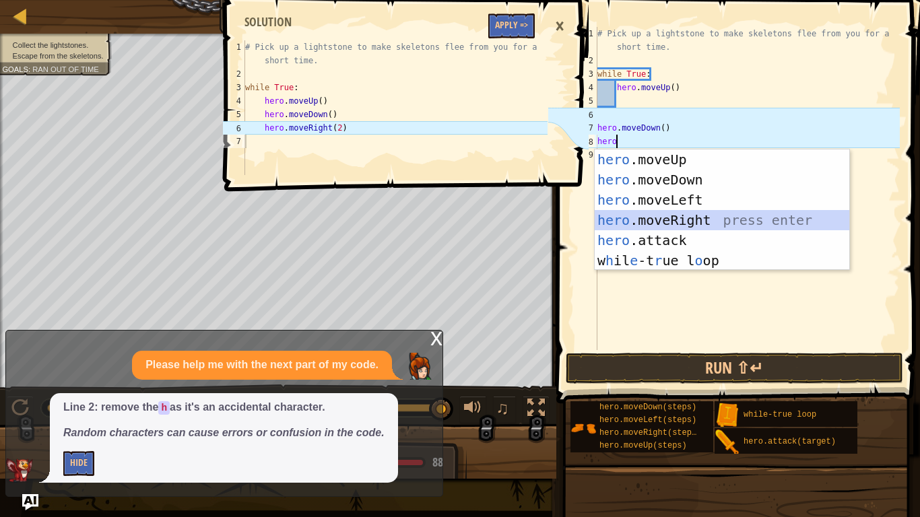
click at [673, 212] on div "hero .moveUp press enter hero .moveDown press enter hero .moveLeft press enter …" at bounding box center [721, 230] width 254 height 162
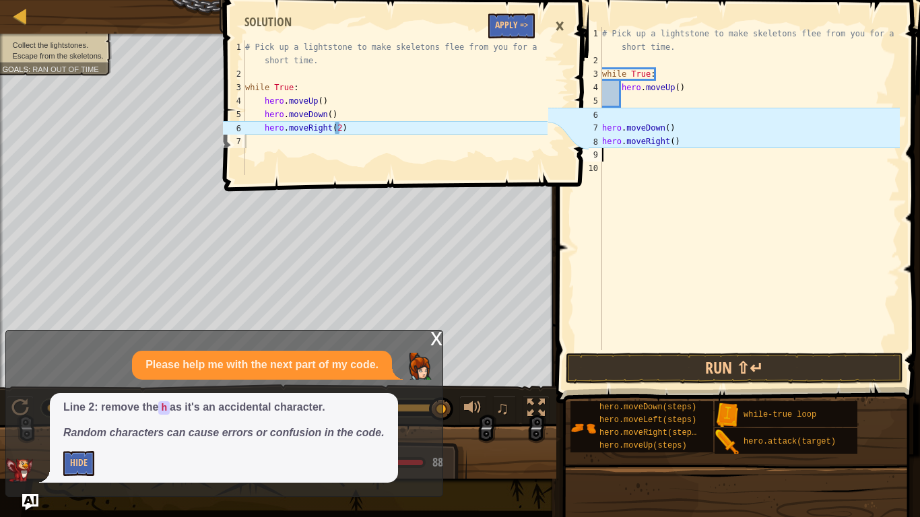
click at [674, 141] on div "# Pick up a lightstone to make skeletons flee from you for a short time. while …" at bounding box center [749, 209] width 300 height 364
type textarea "hero.moveRight(2)"
click at [658, 376] on button "Run ⇧↵" at bounding box center [734, 368] width 337 height 31
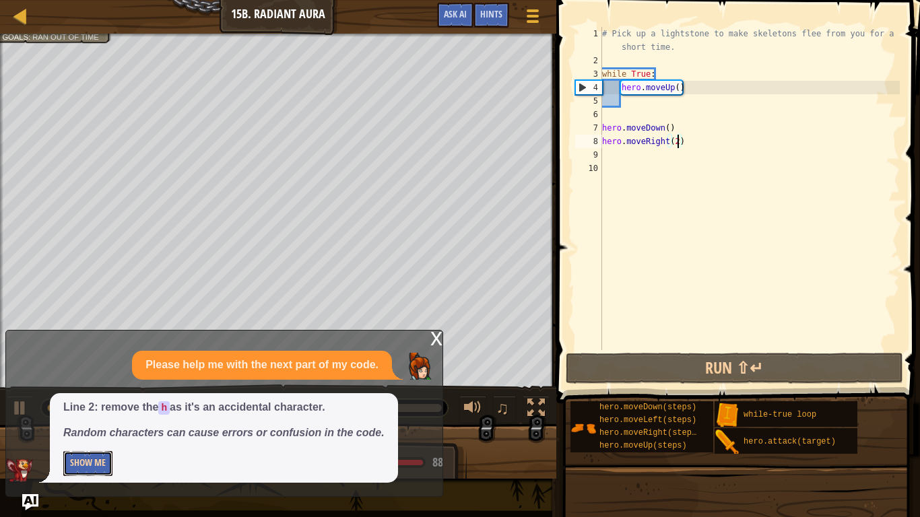
click at [105, 463] on button "Show Me" at bounding box center [87, 463] width 49 height 25
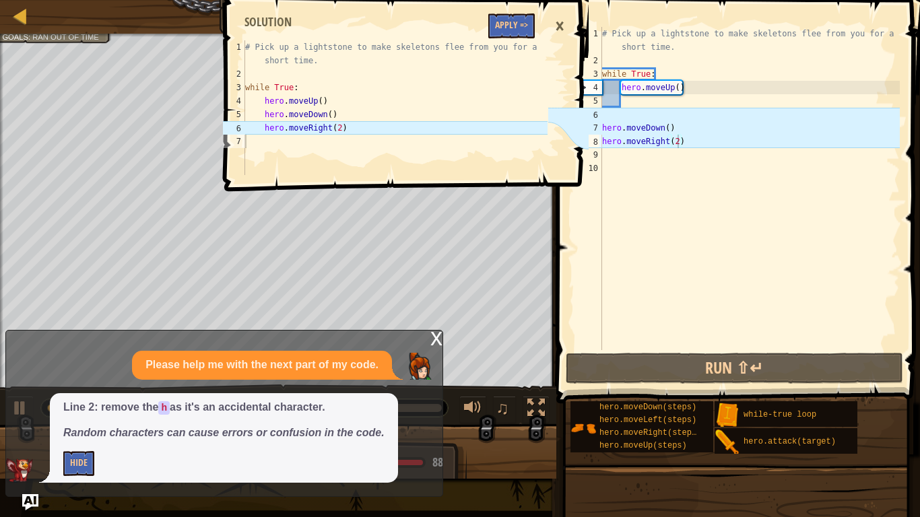
click at [677, 141] on div "# Pick up a lightstone to make skeletons flee from you for a short time. while …" at bounding box center [749, 209] width 300 height 364
click at [19, 18] on div at bounding box center [20, 15] width 17 height 17
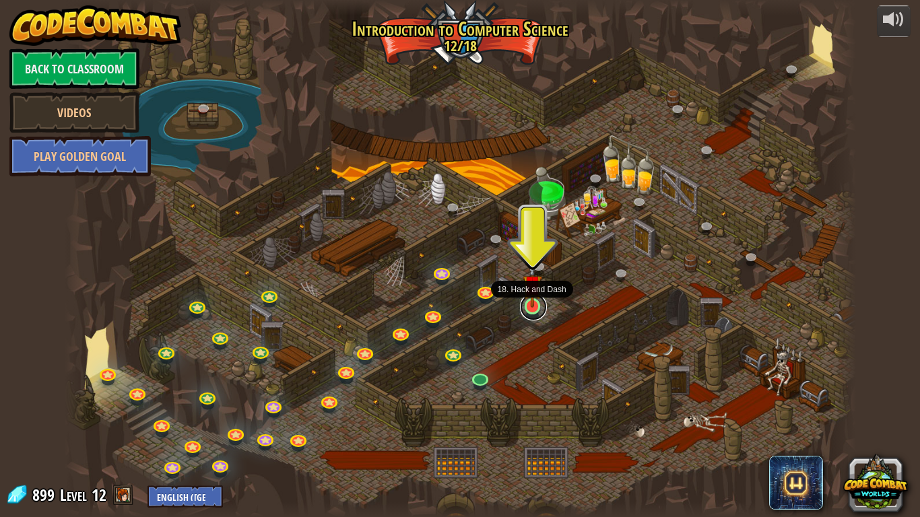
click at [531, 308] on link at bounding box center [533, 307] width 27 height 27
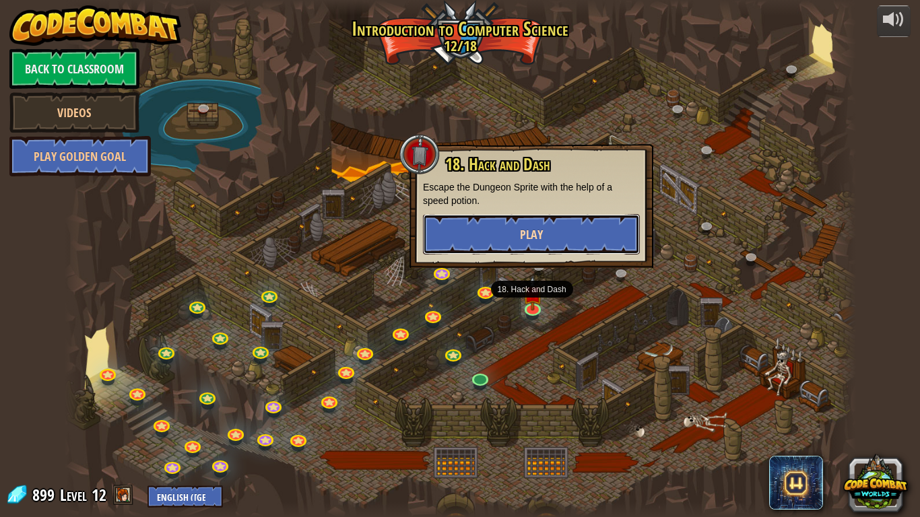
click at [502, 238] on button "Play" at bounding box center [531, 234] width 217 height 40
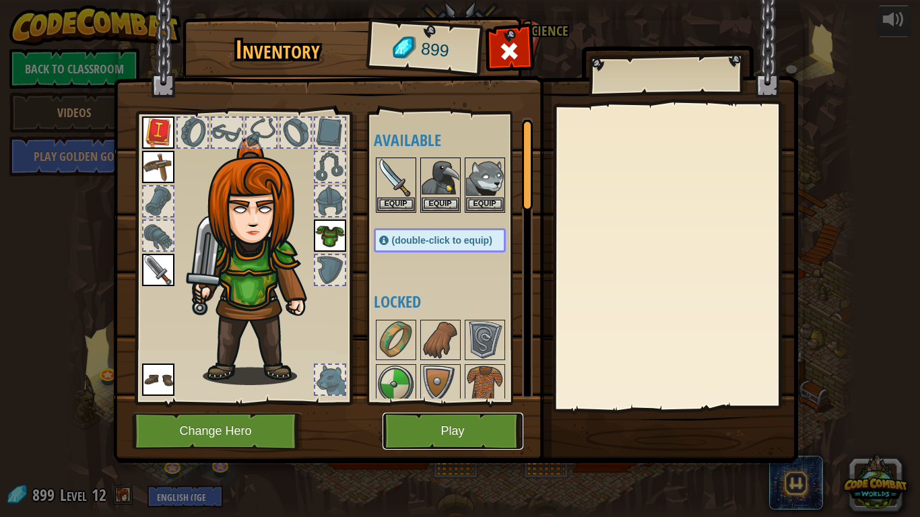
click at [444, 439] on button "Play" at bounding box center [452, 431] width 141 height 37
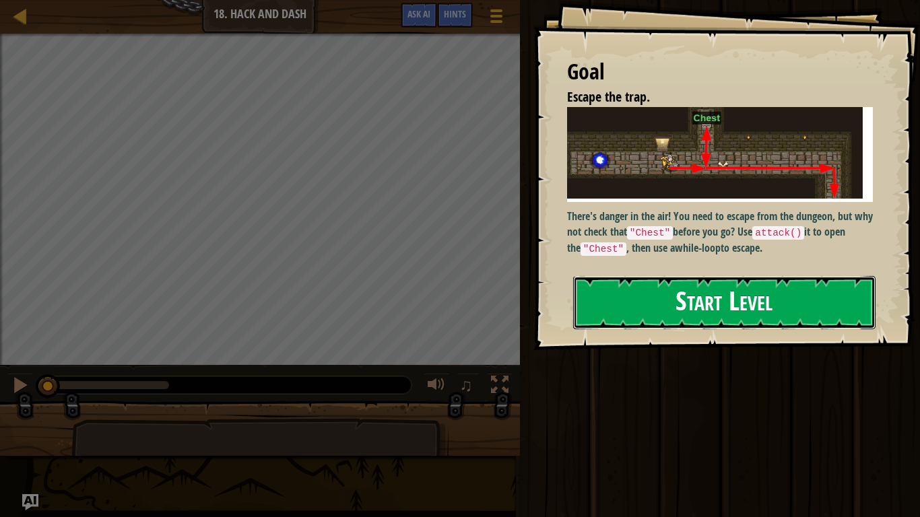
click at [629, 306] on button "Start Level" at bounding box center [724, 302] width 302 height 53
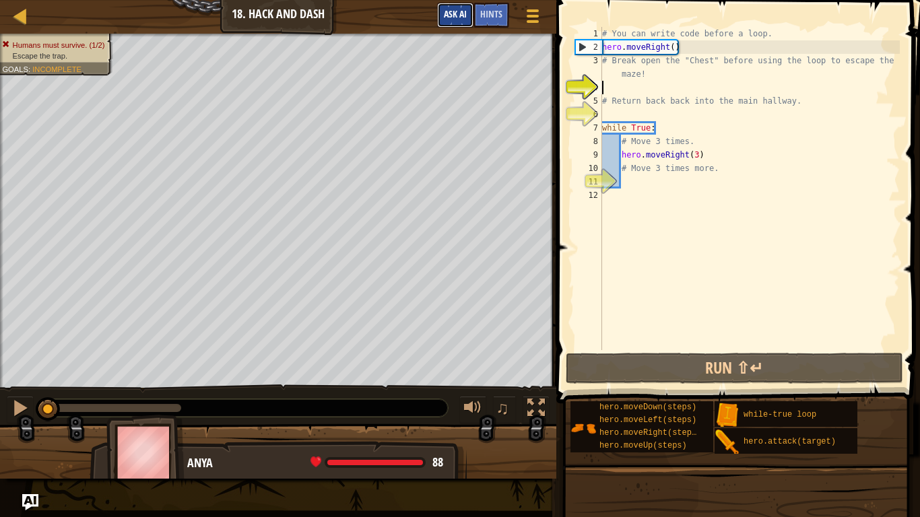
click at [455, 9] on span "Ask AI" at bounding box center [455, 13] width 23 height 13
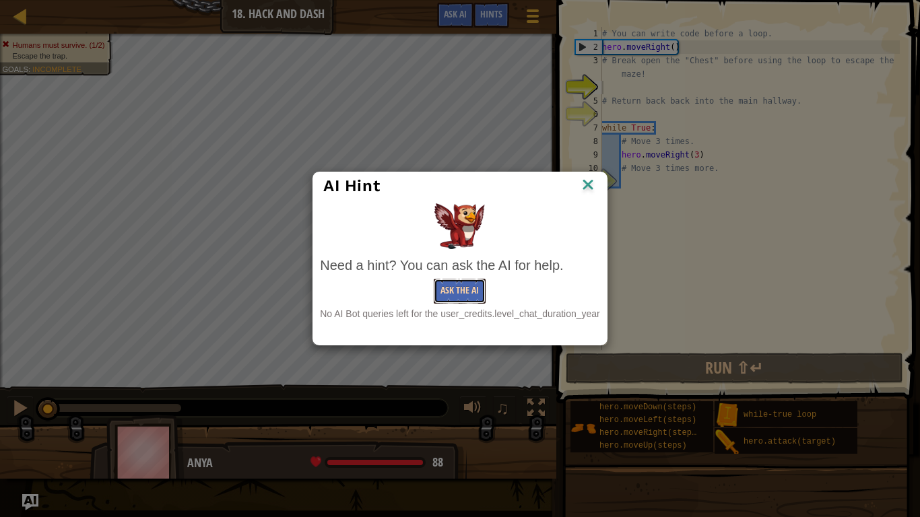
click at [458, 294] on button "Ask the AI" at bounding box center [460, 291] width 52 height 25
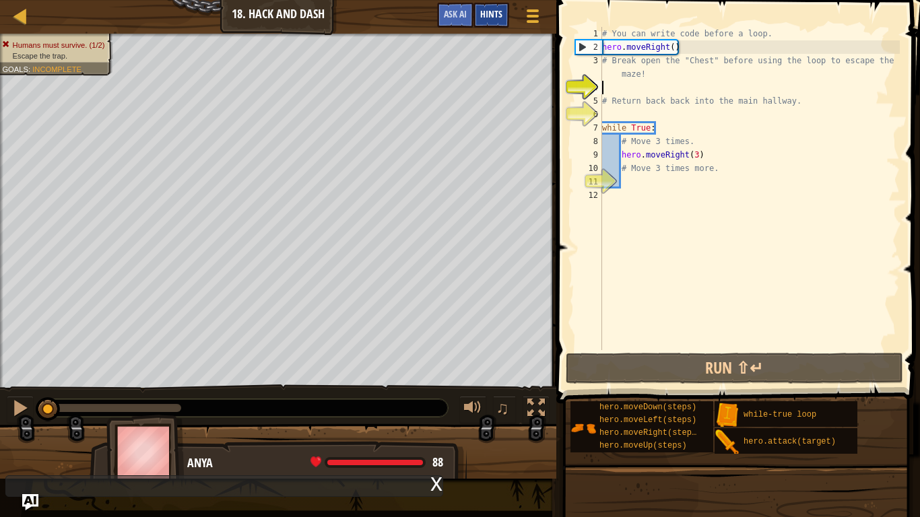
click at [489, 21] on div "Hints" at bounding box center [491, 15] width 36 height 25
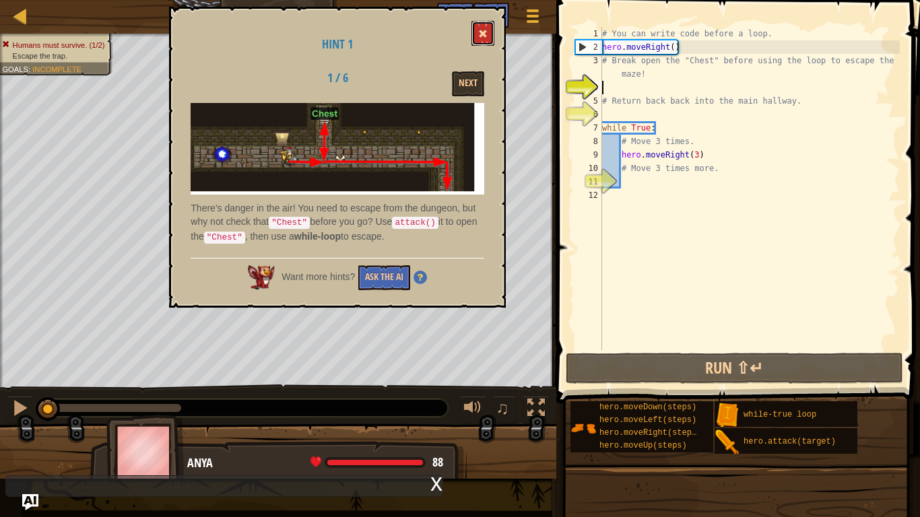
click at [477, 29] on button at bounding box center [482, 33] width 23 height 25
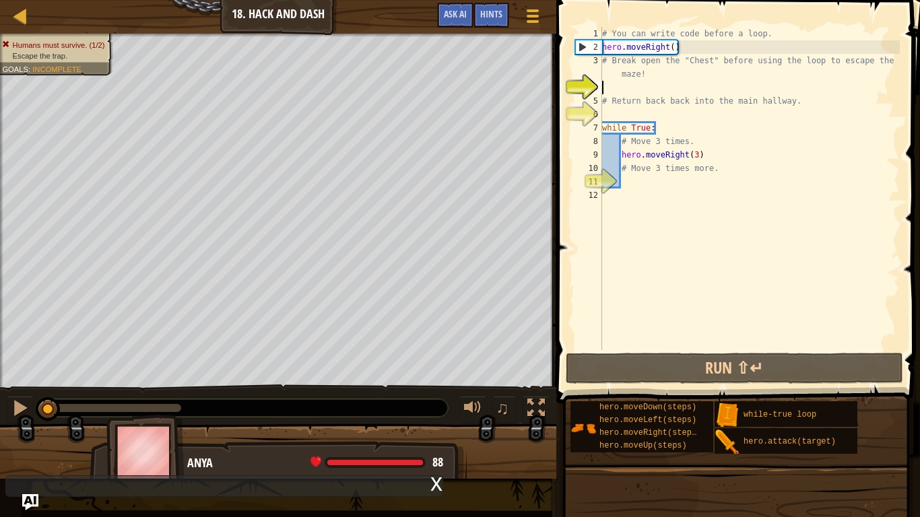
click at [919, 327] on div "Map Introduction to Computer Science 18. Hack and Dash Game Menu Done Hints Ask…" at bounding box center [460, 258] width 920 height 517
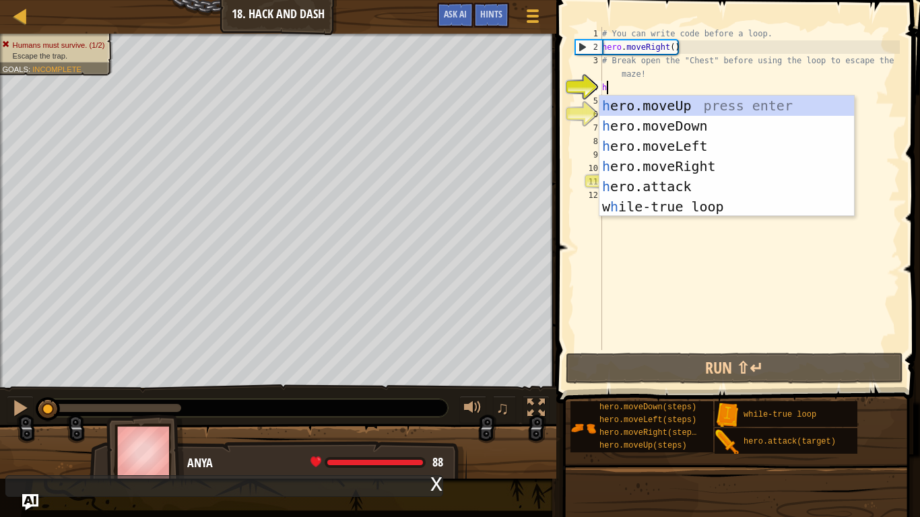
scroll to position [6, 0]
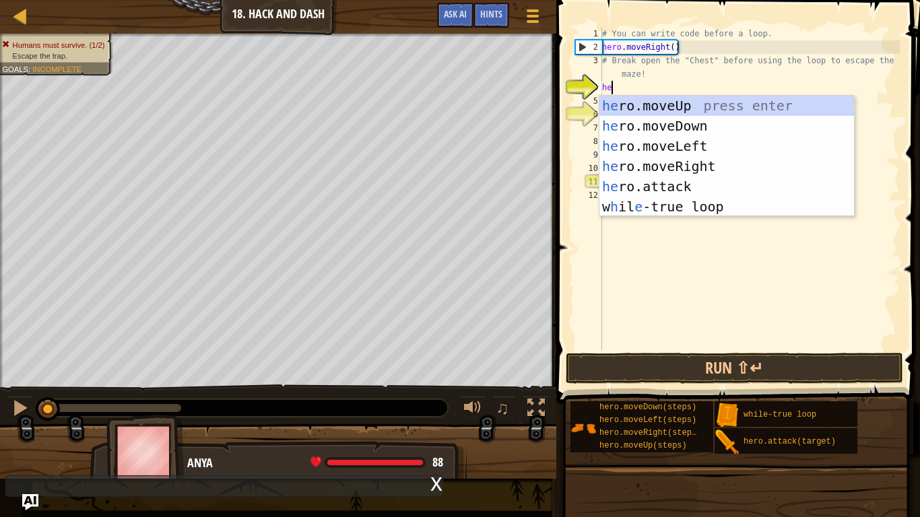
type textarea "hero"
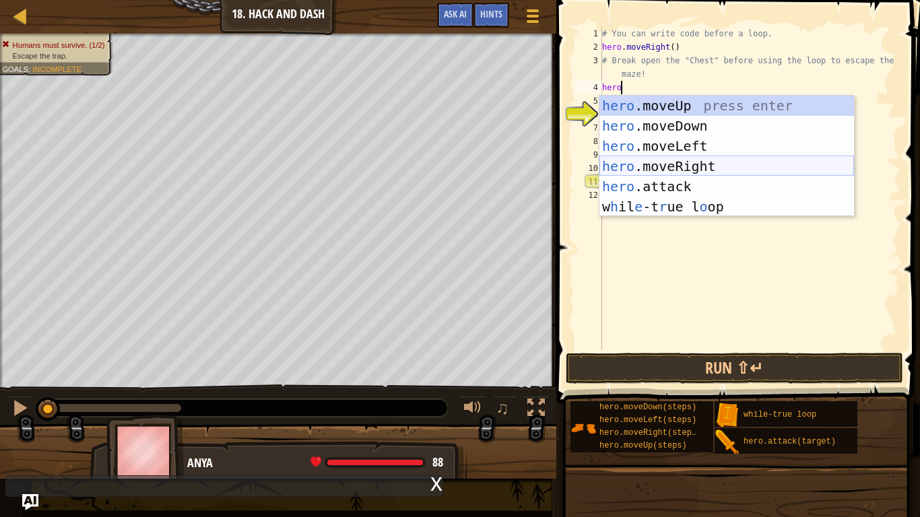
click at [668, 163] on div "hero .moveUp press enter hero .moveDown press enter hero .moveLeft press enter …" at bounding box center [726, 177] width 254 height 162
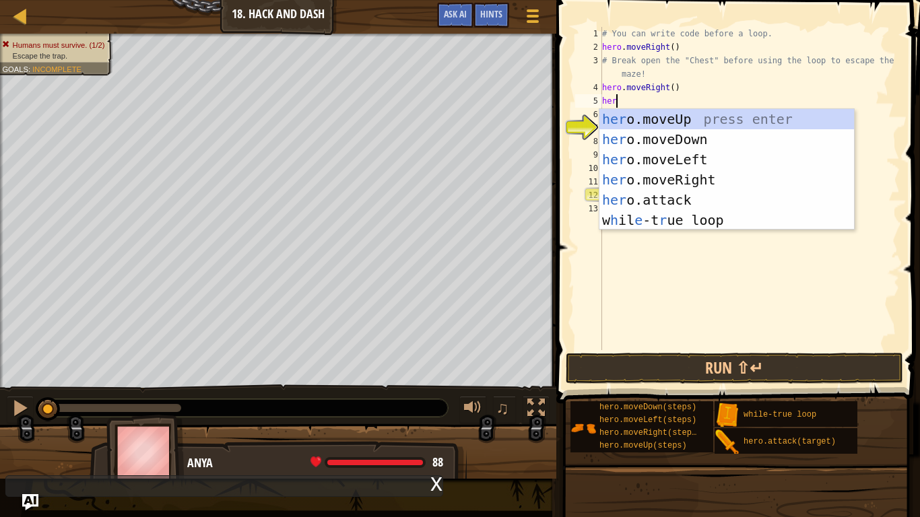
scroll to position [6, 1]
click at [664, 202] on div "her o.moveUp press enter her o.moveDown press enter her o.moveLeft press enter …" at bounding box center [726, 190] width 254 height 162
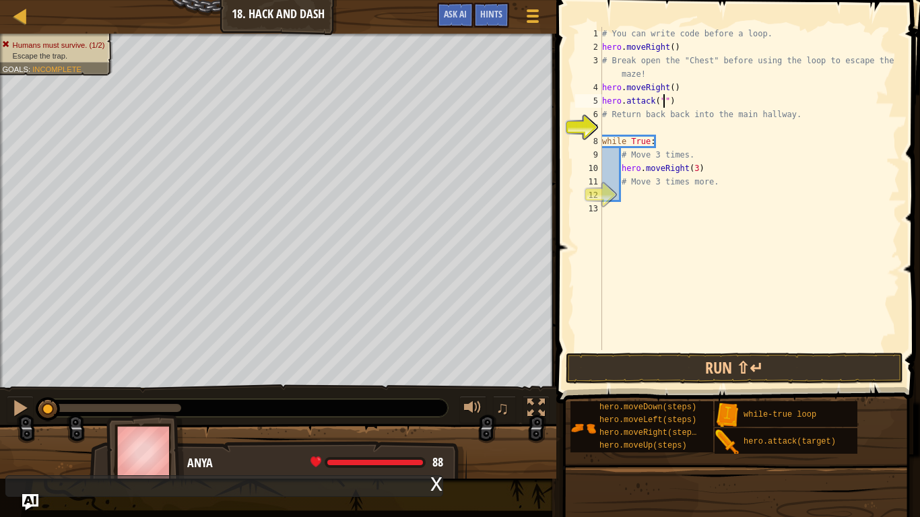
click at [688, 104] on div "# You can write code before a loop. hero . moveRight ( ) # Break open the "Ches…" at bounding box center [749, 202] width 300 height 350
click at [478, 8] on div "Hints" at bounding box center [491, 15] width 36 height 25
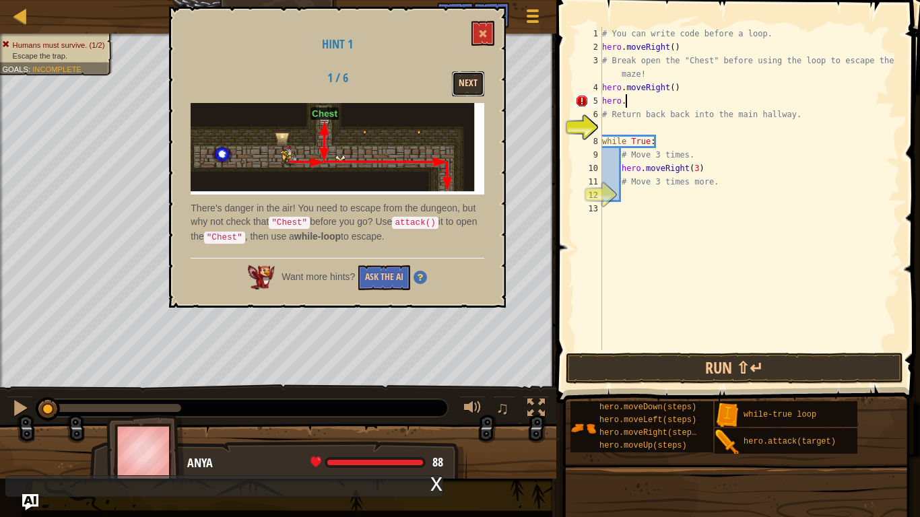
click at [474, 88] on button "Next" at bounding box center [468, 83] width 32 height 25
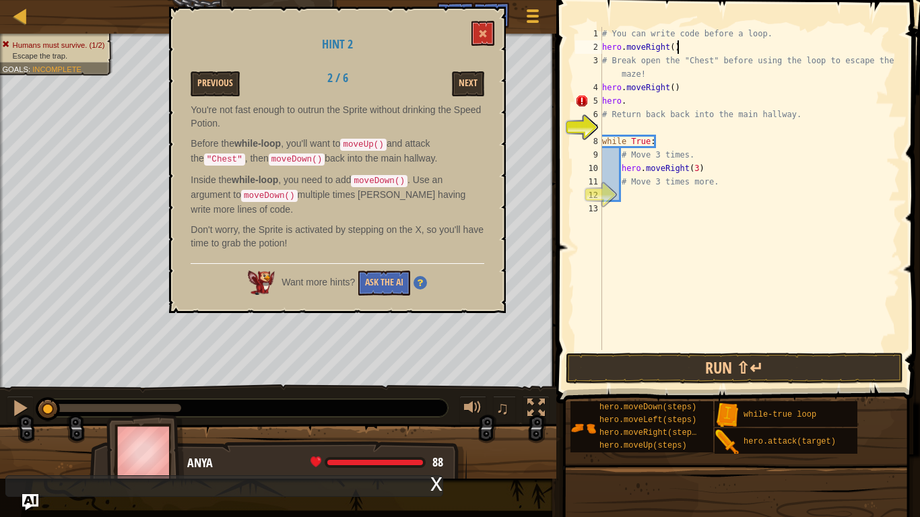
click at [675, 46] on div "# You can write code before a loop. hero . moveRight ( ) # Break open the "Ches…" at bounding box center [749, 202] width 300 height 350
type textarea "h"
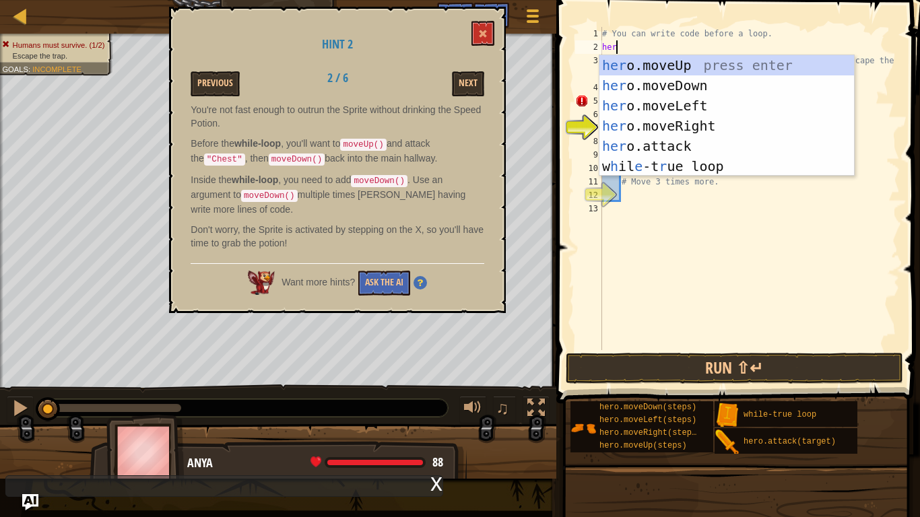
type textarea "hero"
click at [736, 218] on div "# You can write code before a loop. hero # Break open the "Chest" before using …" at bounding box center [749, 202] width 300 height 350
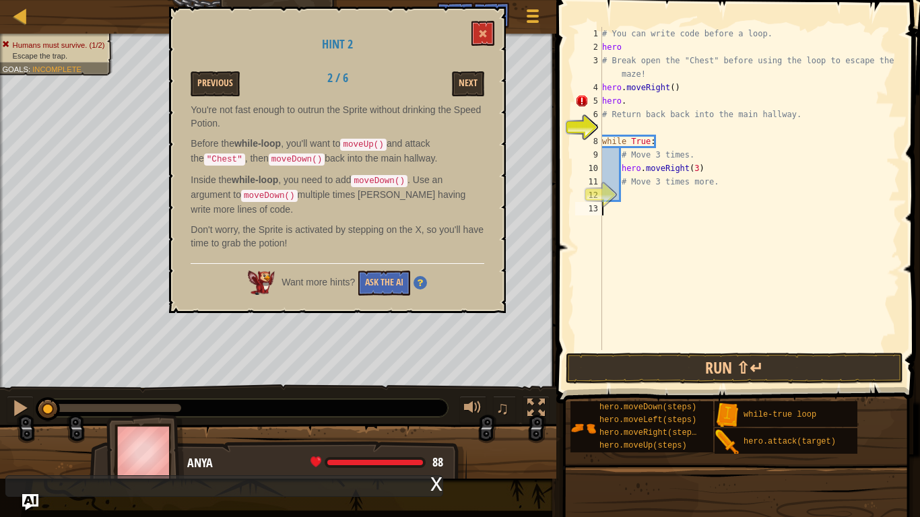
scroll to position [6, 0]
click at [636, 40] on div "# You can write code before a loop. hero # Break open the "Chest" before using …" at bounding box center [749, 202] width 300 height 350
click at [624, 44] on div "# You can write code before a loop. hero # Break open the "Chest" before using …" at bounding box center [749, 202] width 300 height 350
type textarea "h"
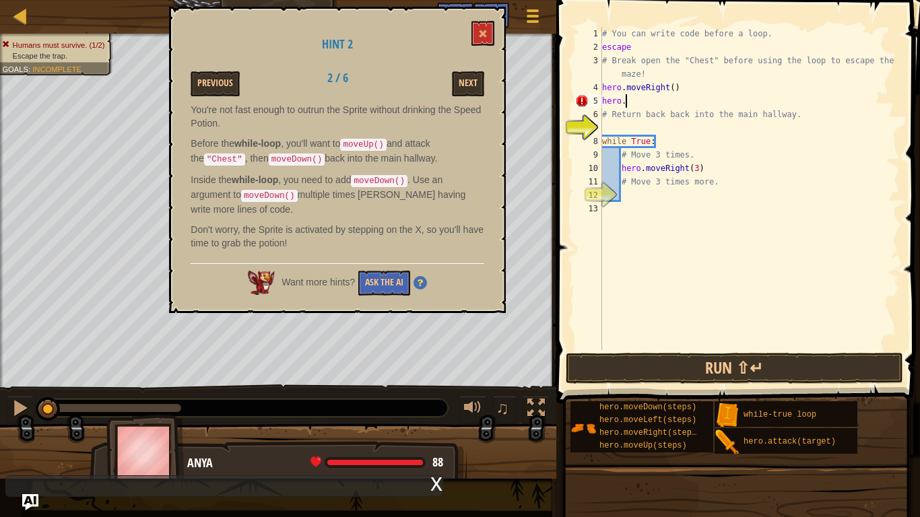
click at [679, 94] on div "# You can write code before a loop. escape # Break open the "Chest" before usin…" at bounding box center [749, 202] width 300 height 350
click at [689, 83] on div "# You can write code before a loop. escape # Break open the "Chest" before usin…" at bounding box center [749, 202] width 300 height 350
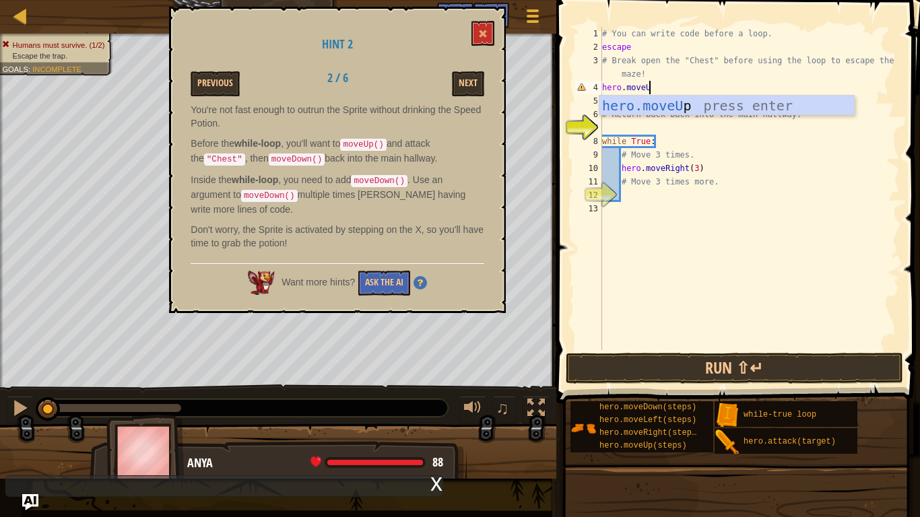
scroll to position [6, 7]
click at [760, 149] on div "# You can write code before a loop. escape # Break open the "Chest" before usin…" at bounding box center [749, 202] width 300 height 350
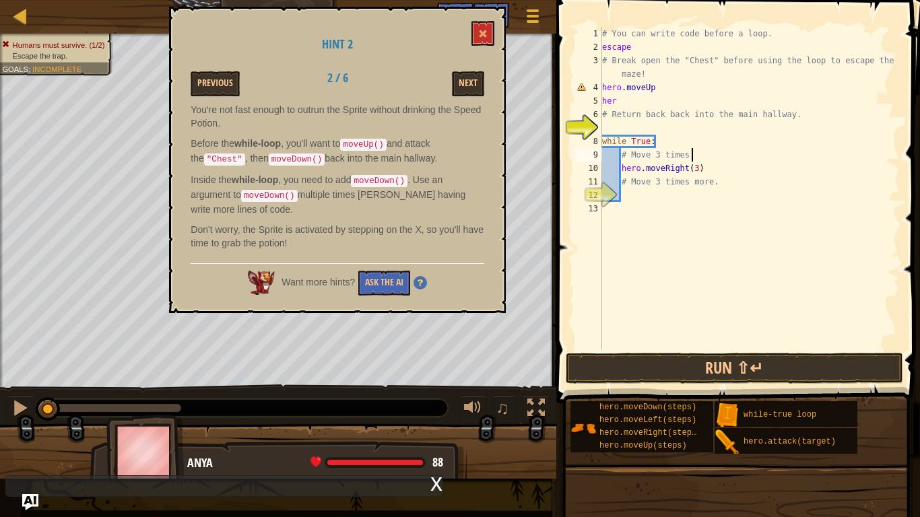
click at [625, 102] on div "# You can write code before a loop. escape # Break open the "Chest" before usin…" at bounding box center [749, 202] width 300 height 350
type textarea "h"
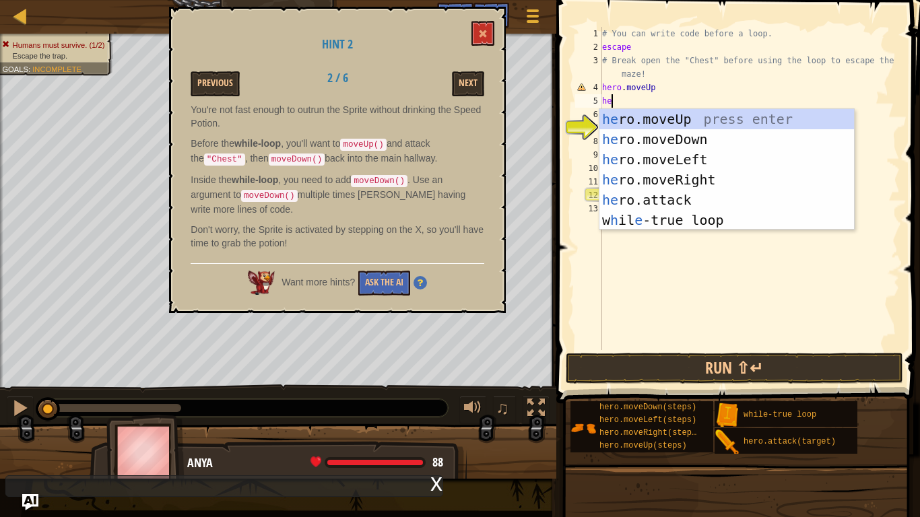
scroll to position [6, 2]
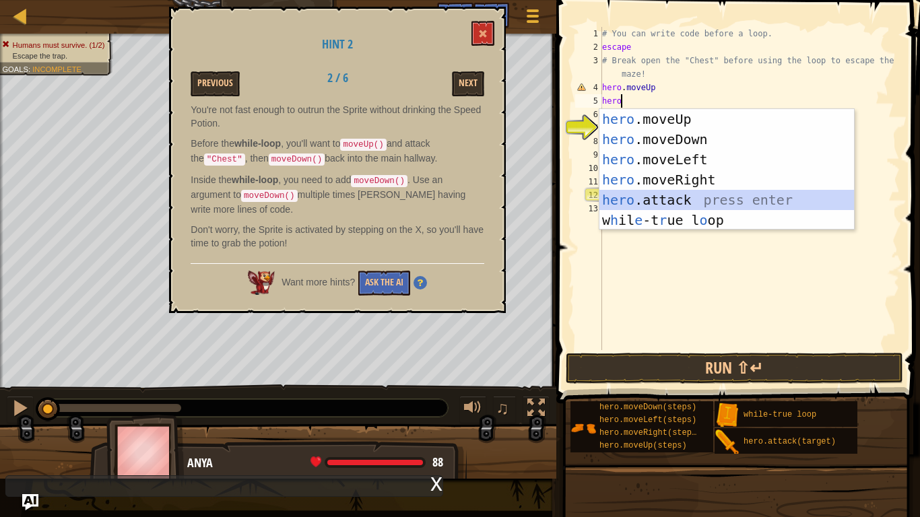
click at [631, 191] on div "hero .moveUp press enter hero .moveDown press enter hero .moveLeft press enter …" at bounding box center [726, 190] width 254 height 162
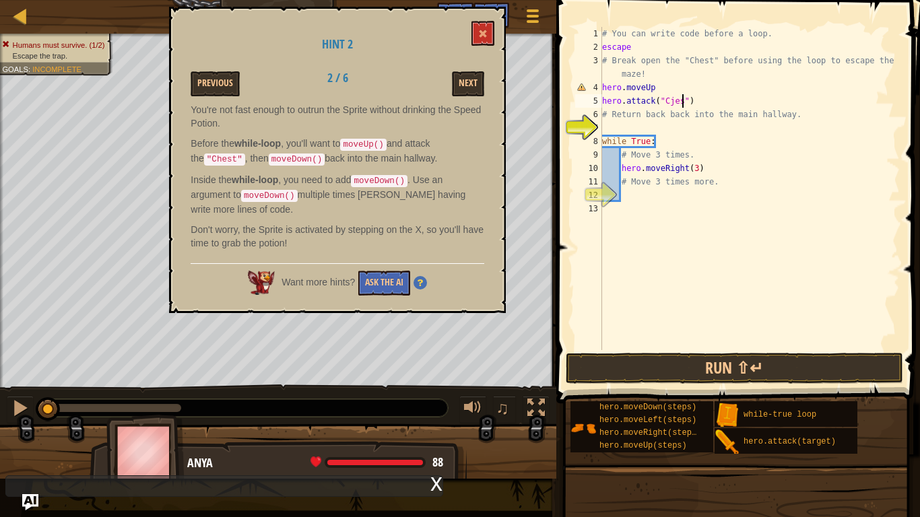
scroll to position [6, 12]
type textarea "hero.attack("Chest")"
click at [614, 127] on div "# You can write code before a loop. escape # Break open the "Chest" before usin…" at bounding box center [749, 202] width 300 height 350
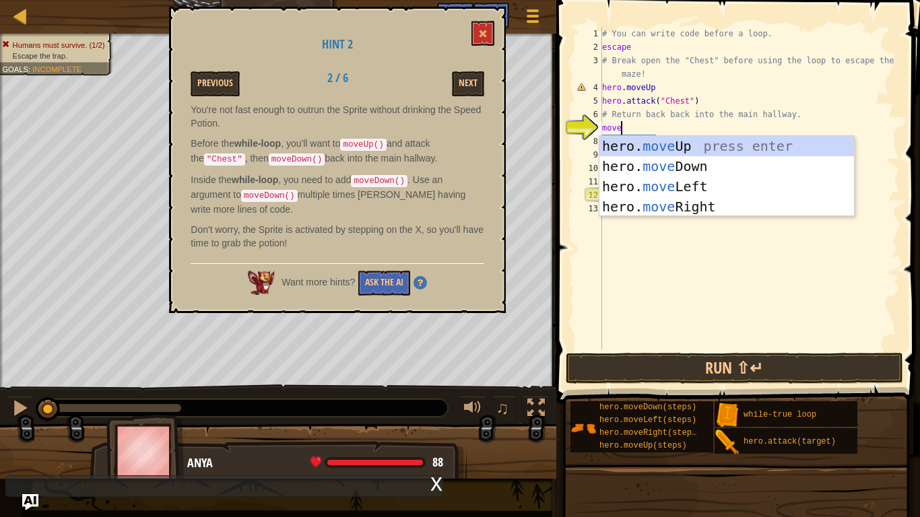
type textarea "move"
click at [654, 159] on div "hero. move Up press enter hero. move Down press enter hero. move Left press ent…" at bounding box center [726, 196] width 254 height 121
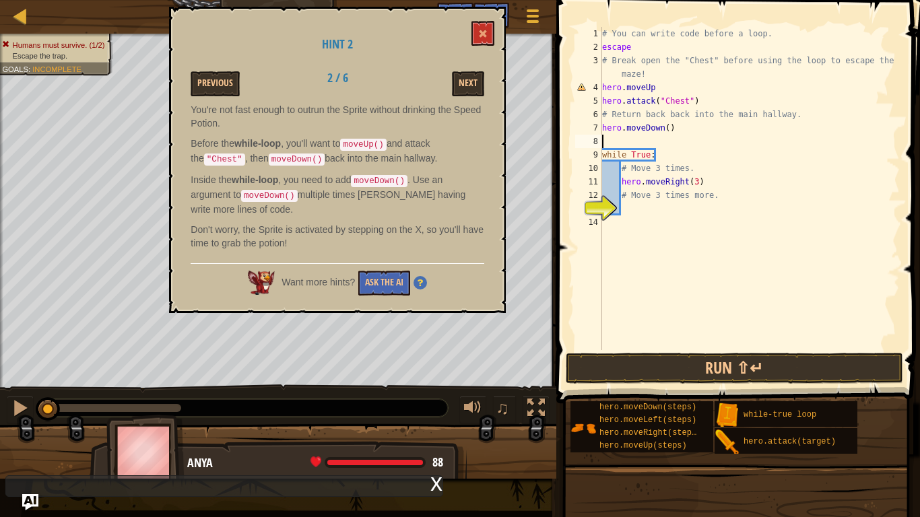
scroll to position [6, 0]
click at [647, 377] on button "Run ⇧↵" at bounding box center [734, 368] width 337 height 31
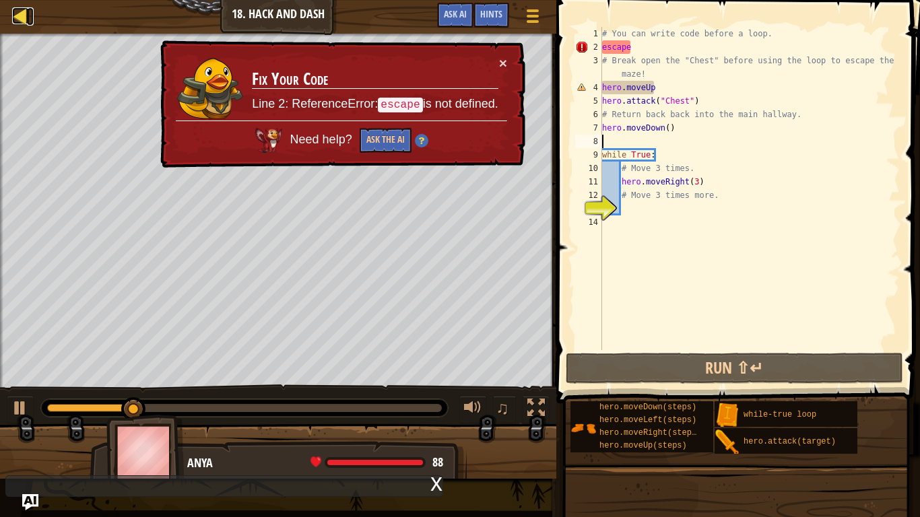
click at [26, 13] on div at bounding box center [20, 15] width 17 height 17
